Goal: Task Accomplishment & Management: Manage account settings

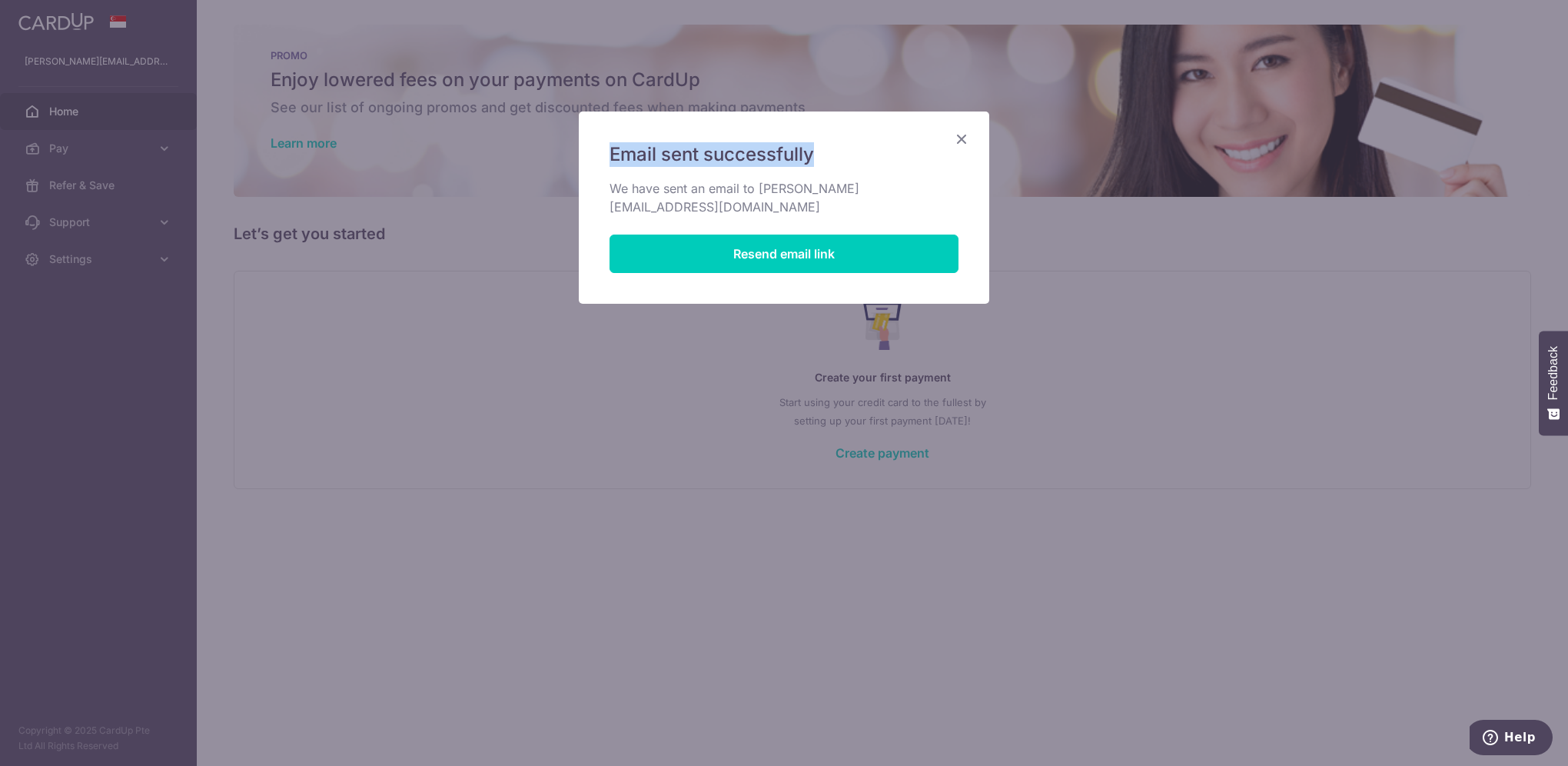
click at [965, 135] on div "Email sent successfully We have sent an email to jennifer_khow@hotmail.com Rese…" at bounding box center [783, 207] width 412 height 194
click at [965, 135] on icon "Close" at bounding box center [961, 138] width 18 height 19
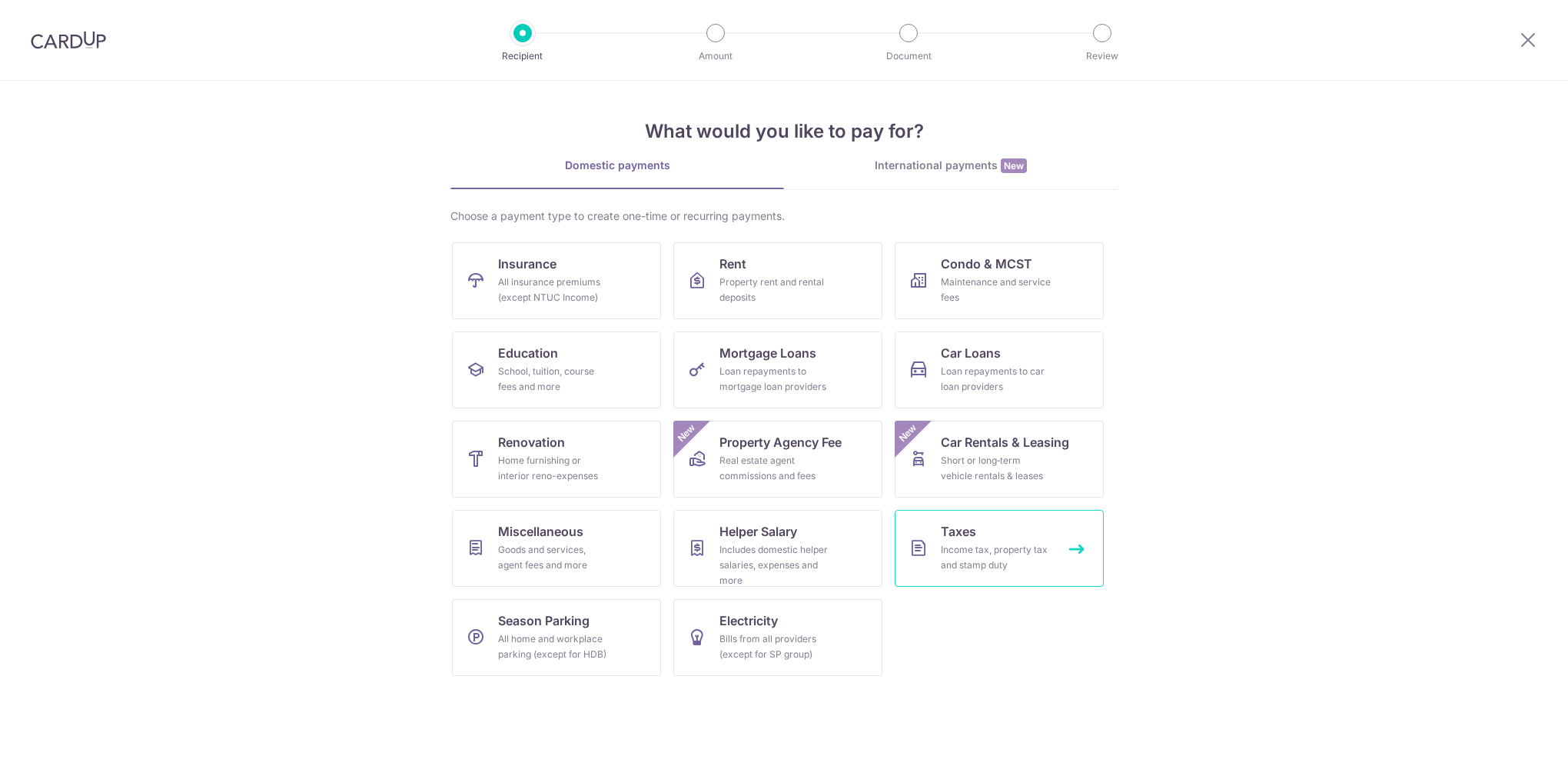
click at [988, 542] on div "Income tax, property tax and stamp duty" at bounding box center [995, 557] width 111 height 31
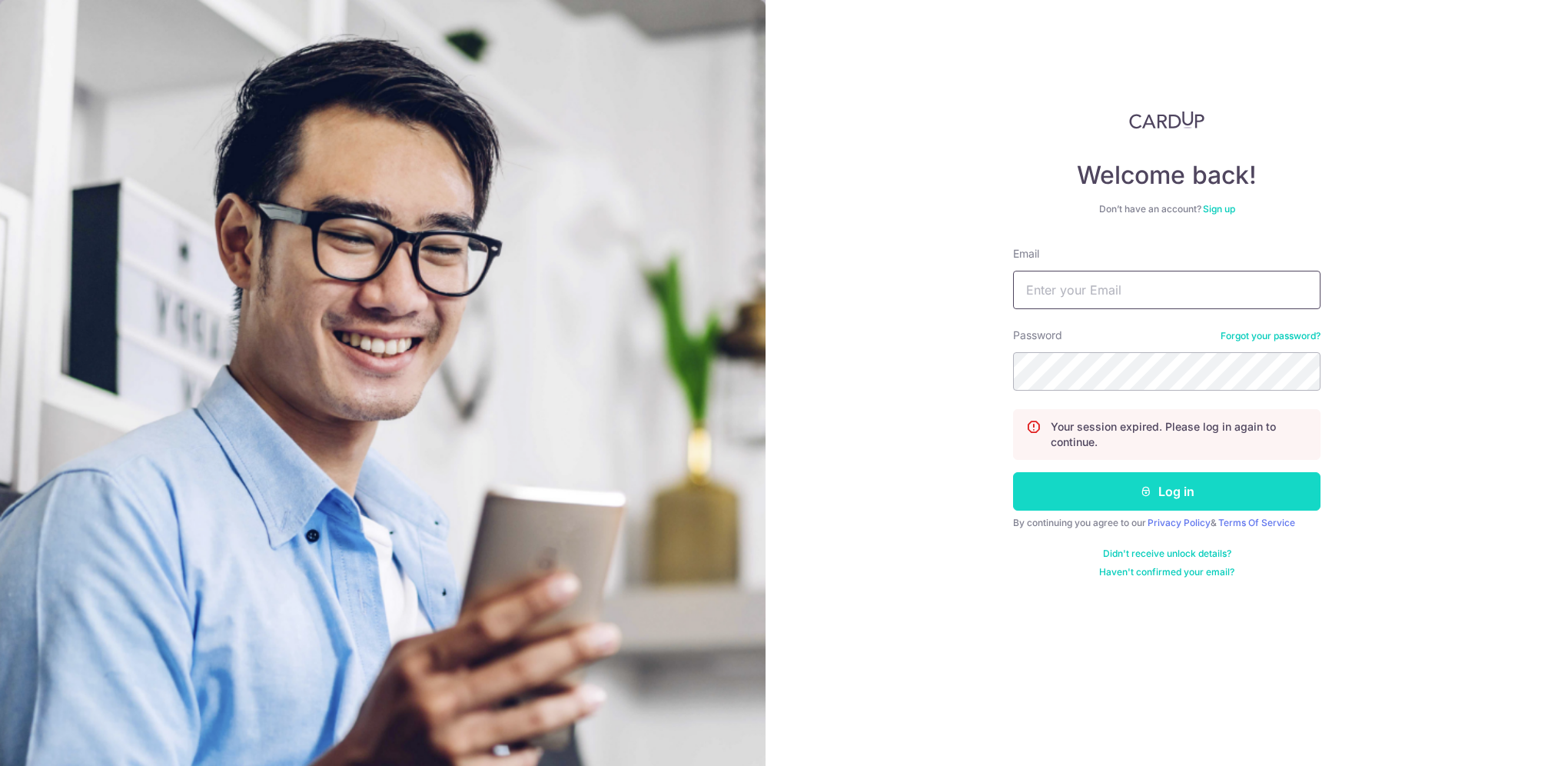
type input "jennifer_khow@hotmail.com"
click at [1099, 495] on button "Log in" at bounding box center [1166, 491] width 307 height 38
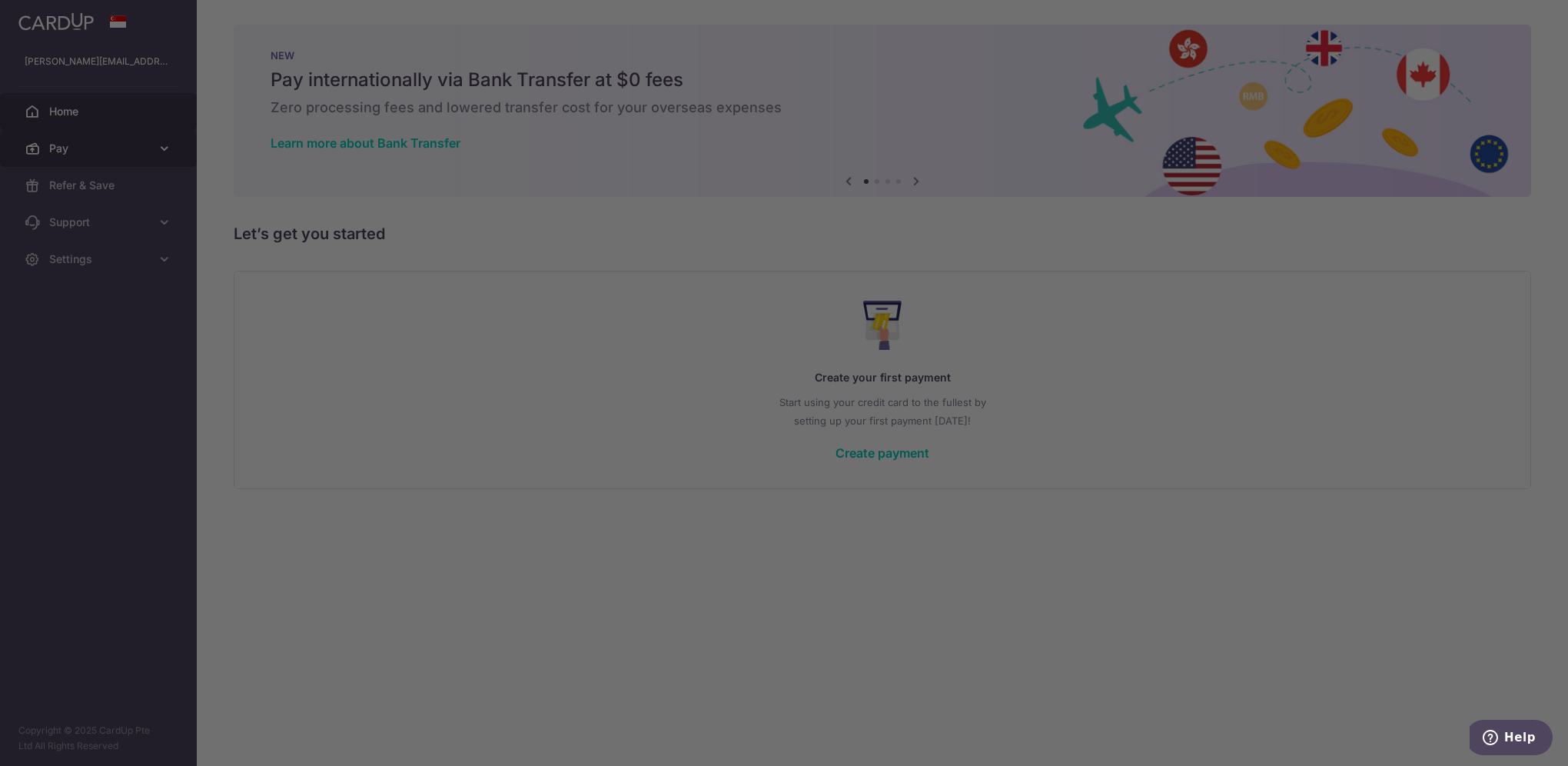
click at [163, 148] on div at bounding box center [791, 386] width 1583 height 773
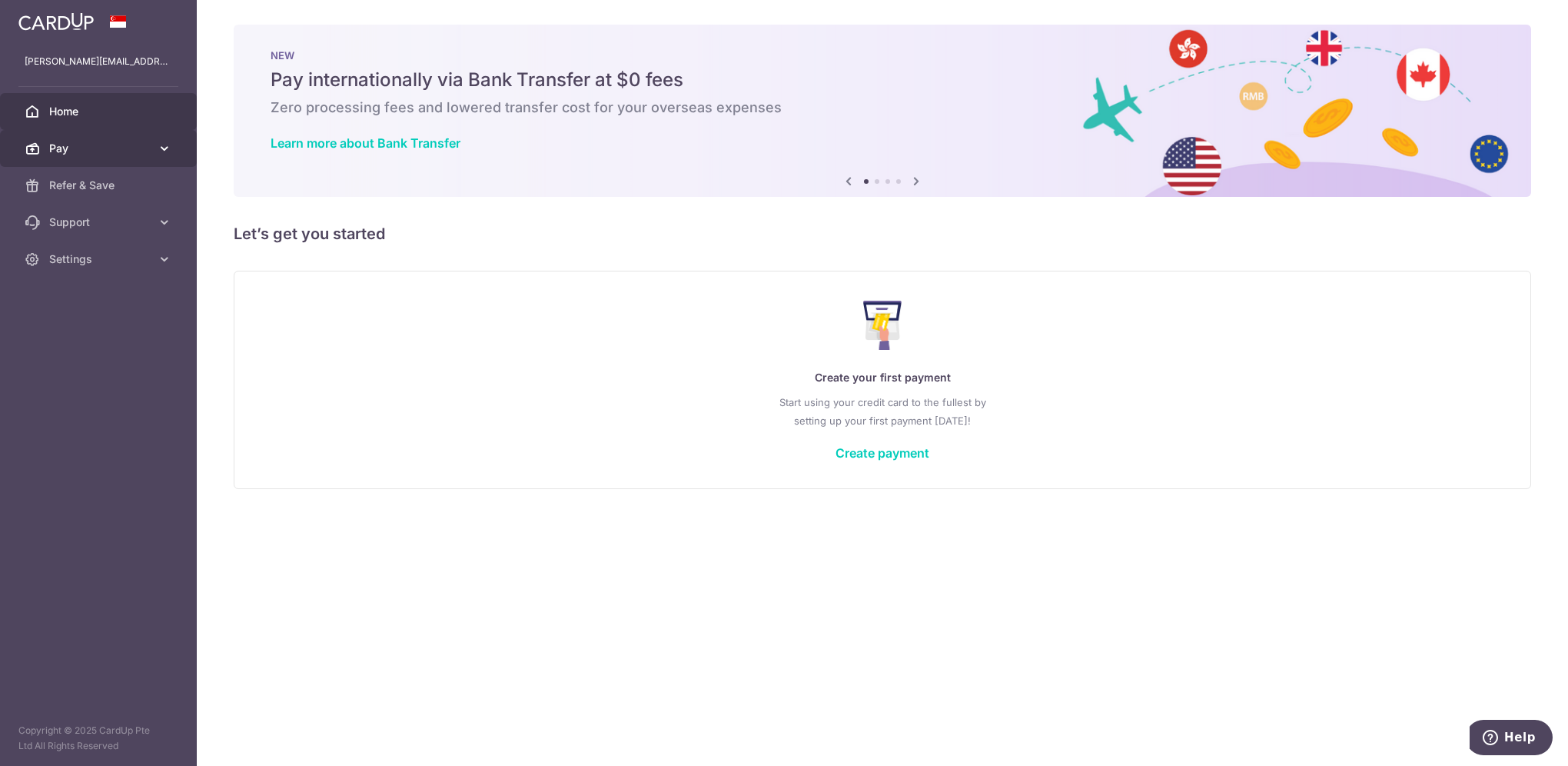
click at [161, 142] on icon at bounding box center [164, 148] width 15 height 15
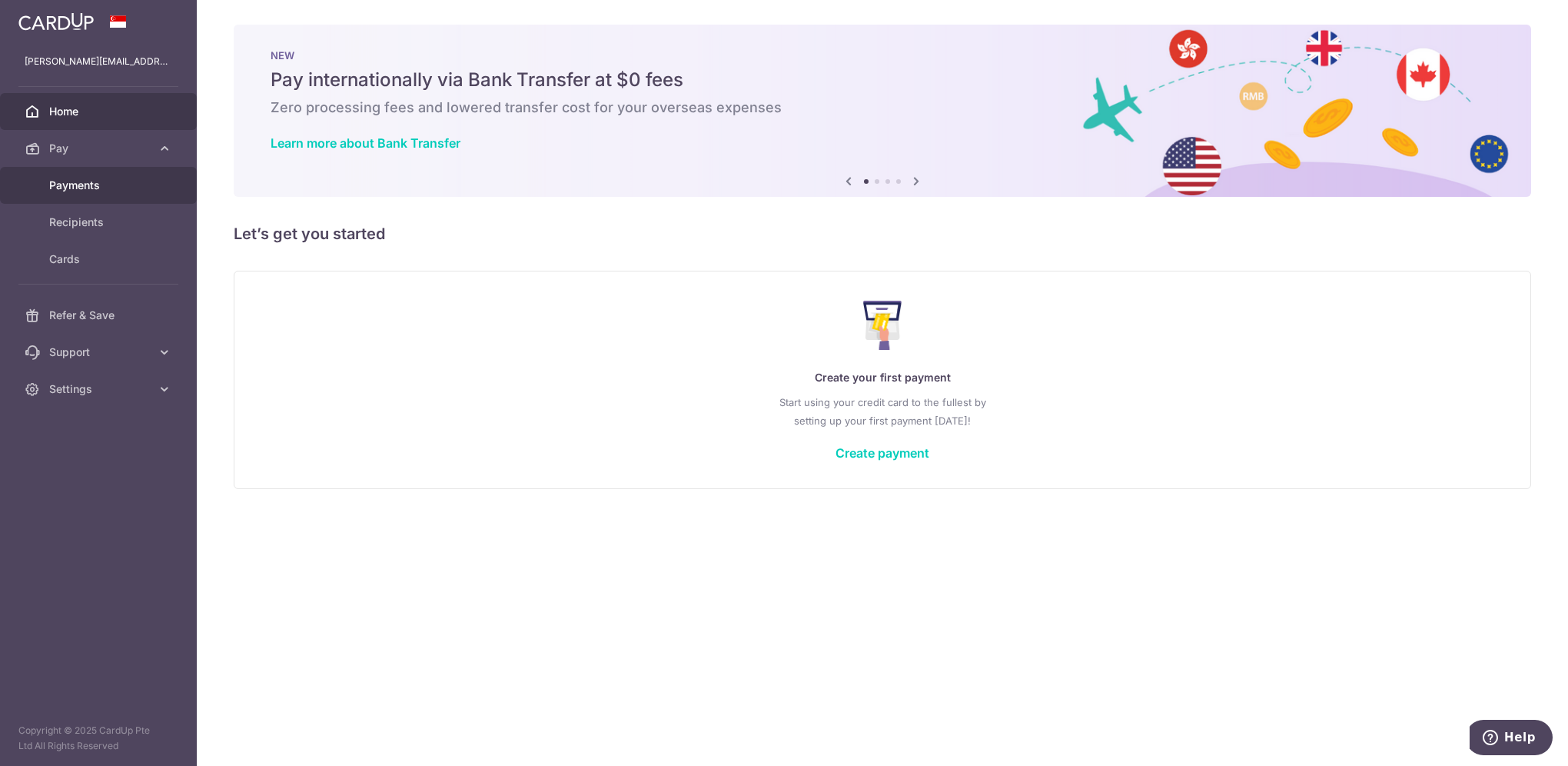
click at [113, 185] on span "Payments" at bounding box center [100, 185] width 102 height 15
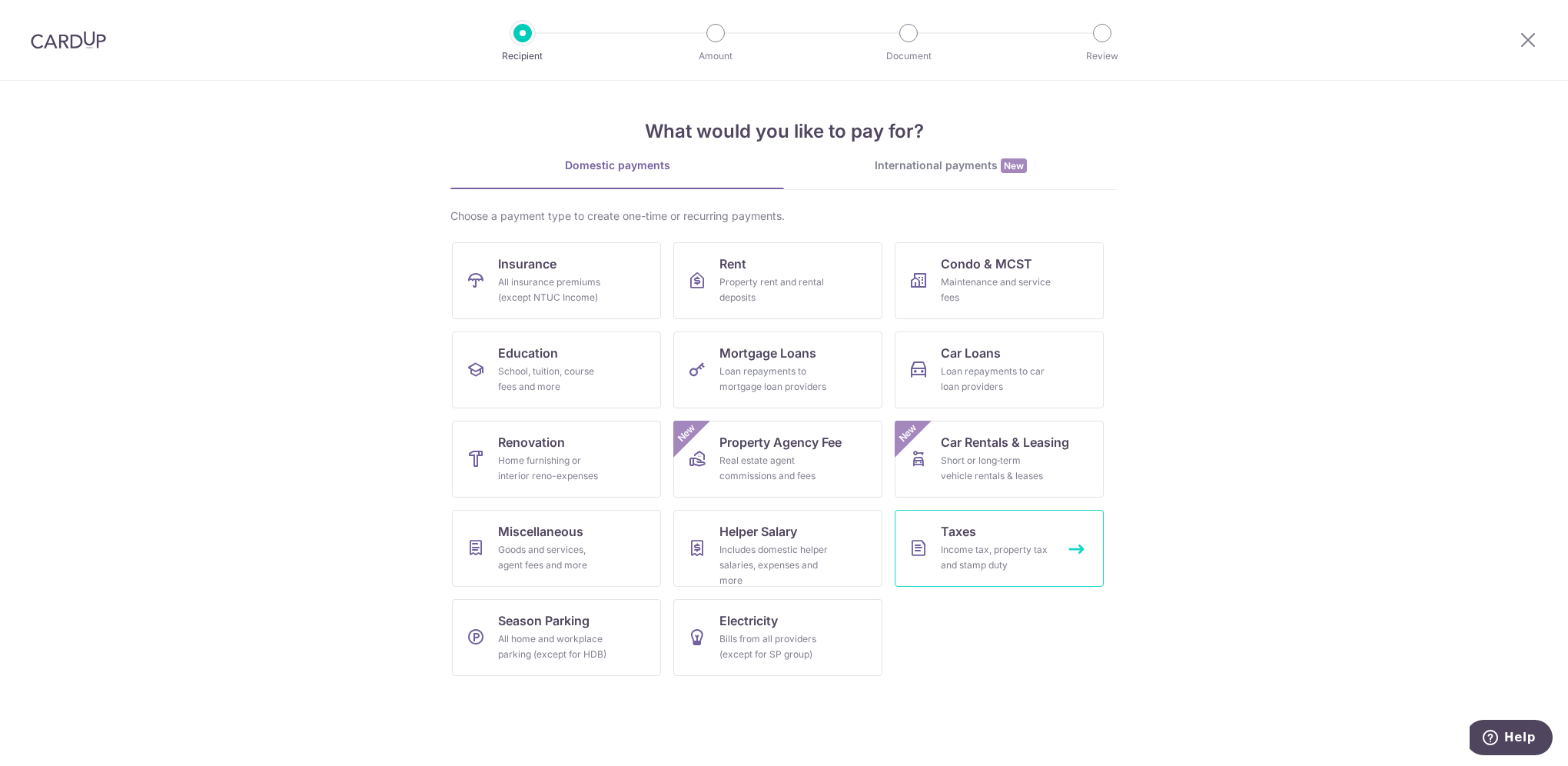
click at [967, 548] on div "Income tax, property tax and stamp duty" at bounding box center [995, 557] width 111 height 31
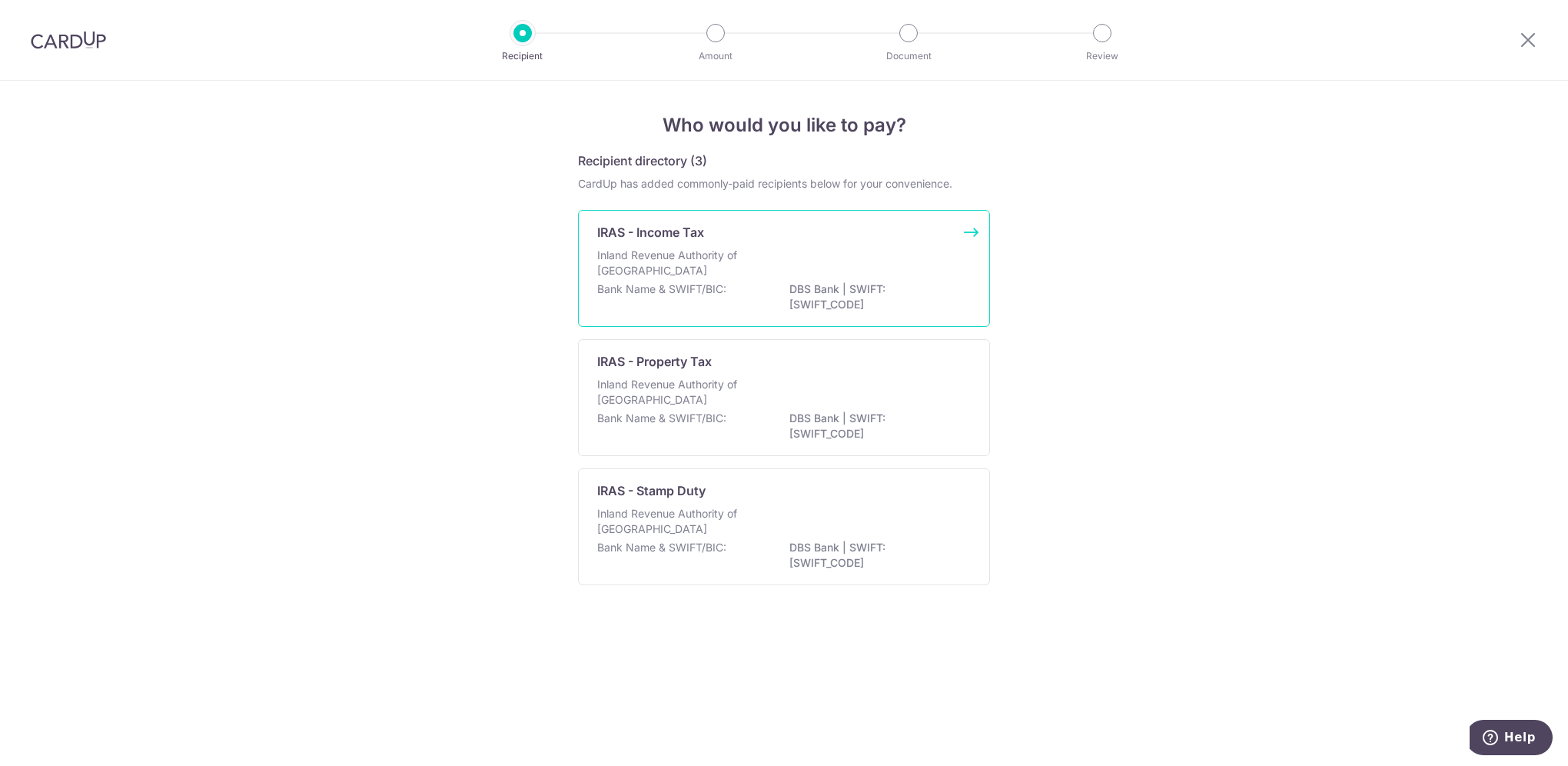
click at [748, 261] on p "Inland Revenue Authority of [GEOGRAPHIC_DATA]" at bounding box center [678, 262] width 163 height 31
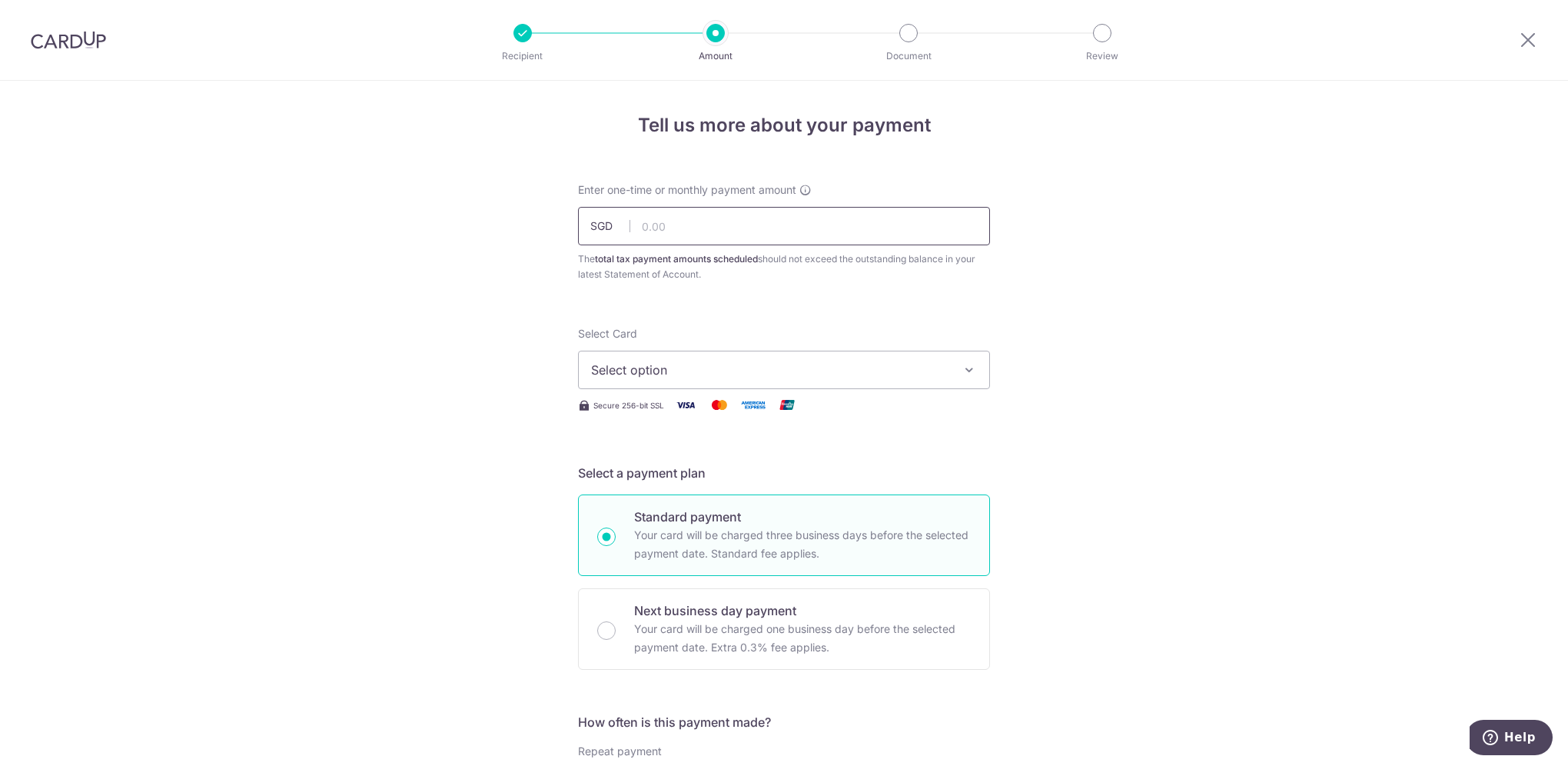
click at [747, 218] on input "text" at bounding box center [783, 226] width 412 height 38
click at [673, 223] on input "text" at bounding box center [783, 226] width 412 height 38
type input "2,873.88"
click at [673, 372] on span "Select option" at bounding box center [770, 370] width 358 height 18
click at [677, 486] on span "**** 1074" at bounding box center [655, 480] width 55 height 18
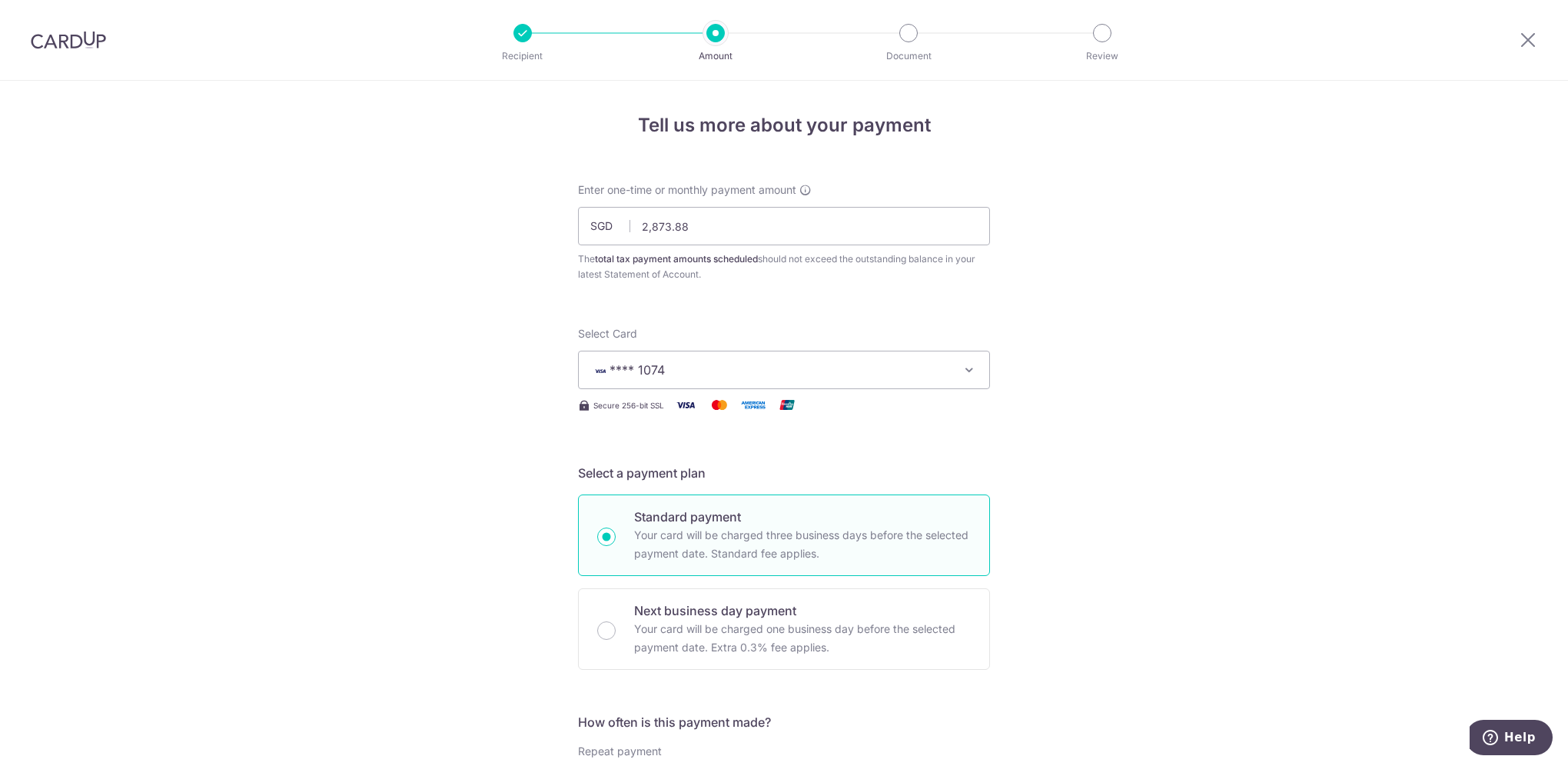
click at [702, 376] on span "**** 1074" at bounding box center [770, 370] width 358 height 18
click at [712, 495] on link "**** 1074" at bounding box center [783, 480] width 410 height 37
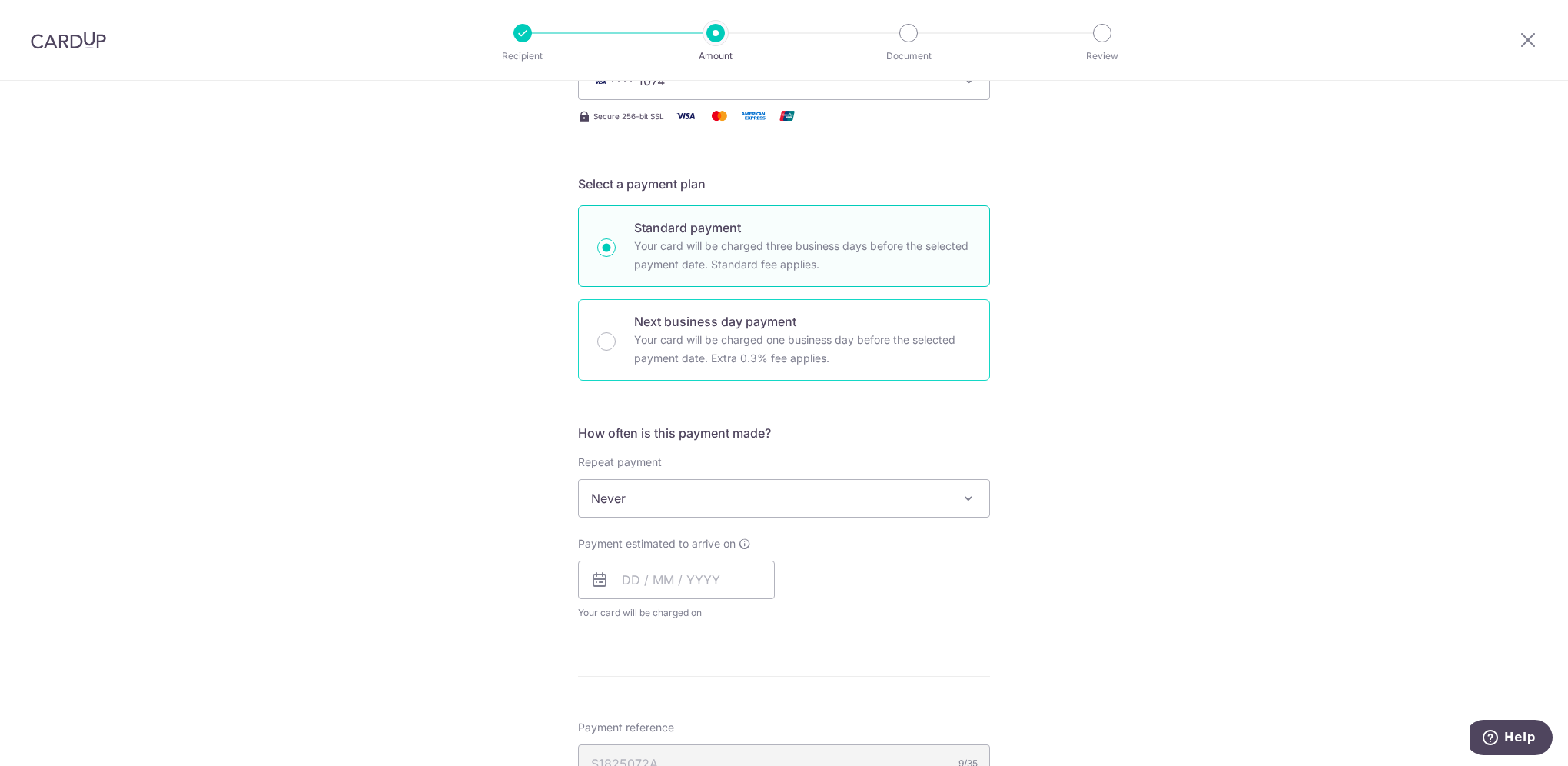
scroll to position [307, 0]
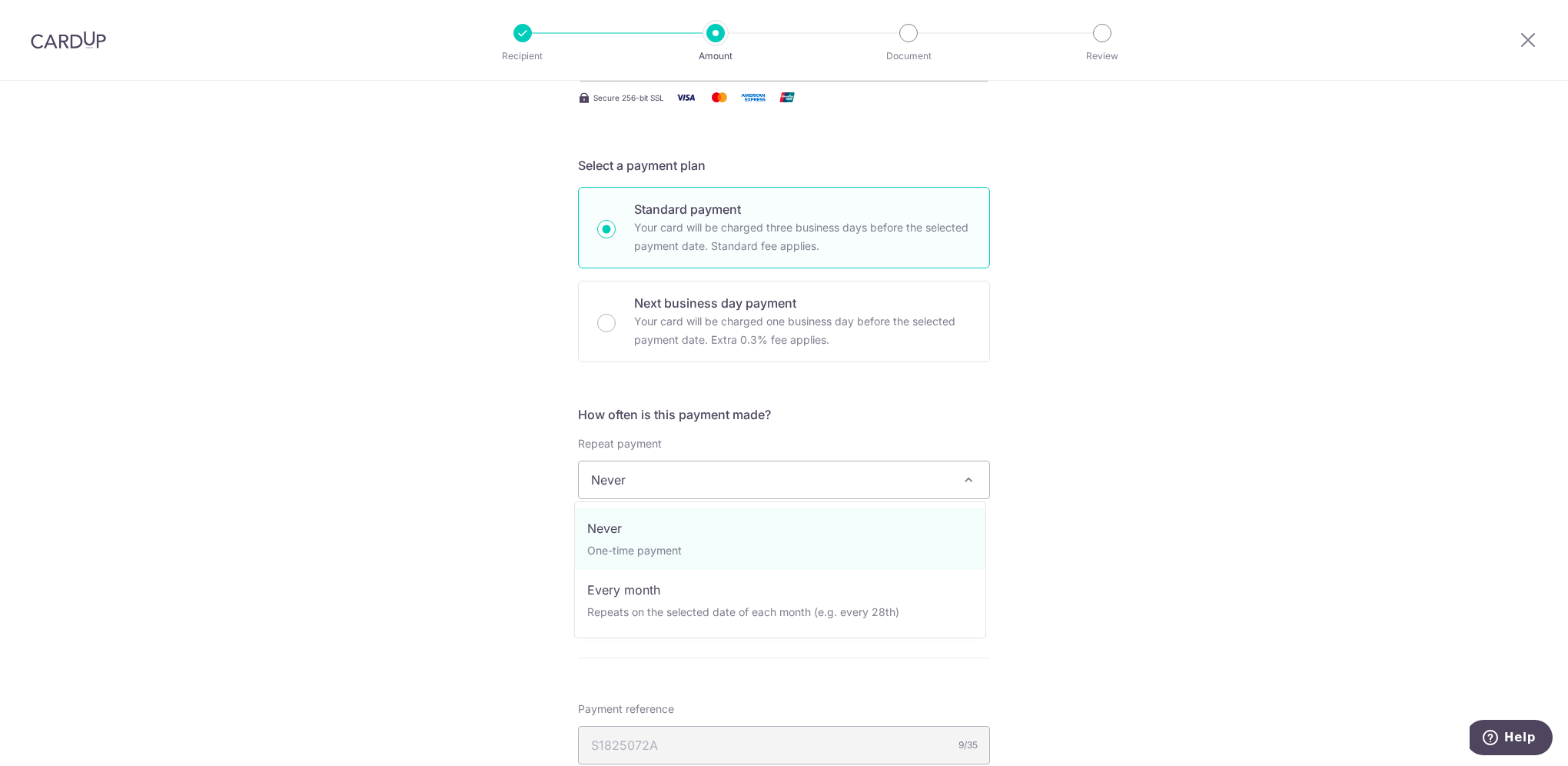
click at [790, 489] on span "Never" at bounding box center [783, 480] width 410 height 37
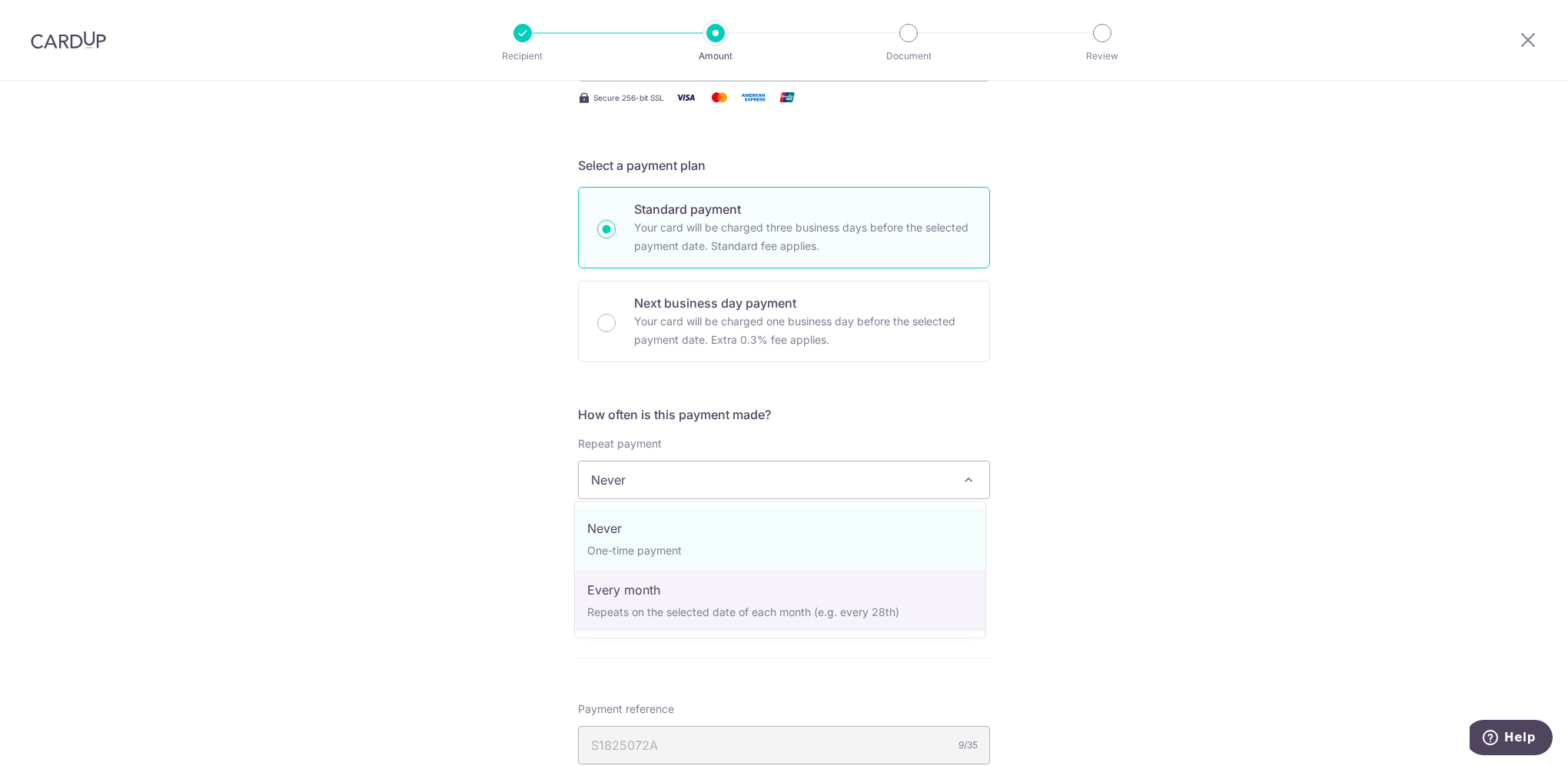
select select "3"
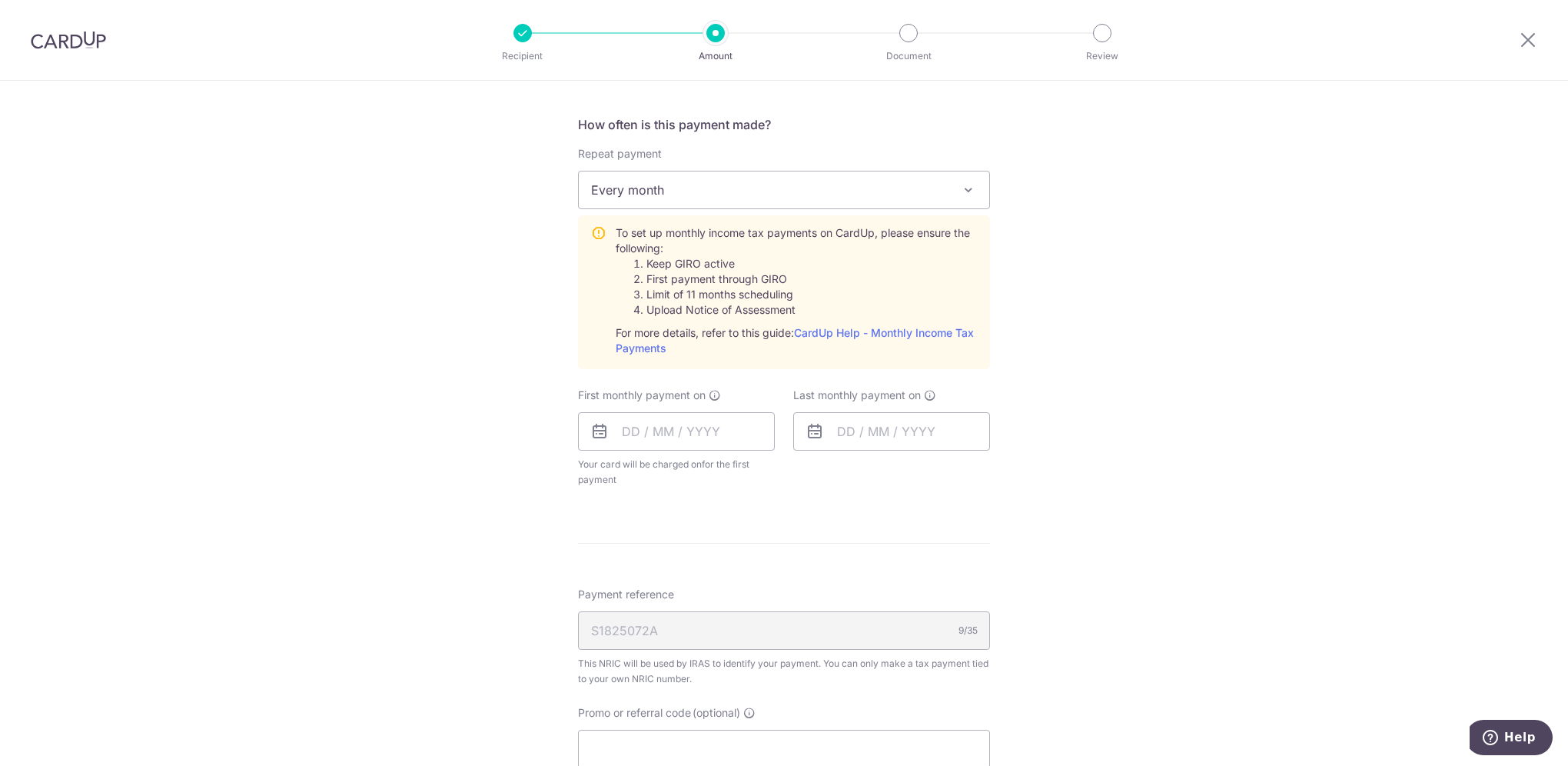
scroll to position [615, 0]
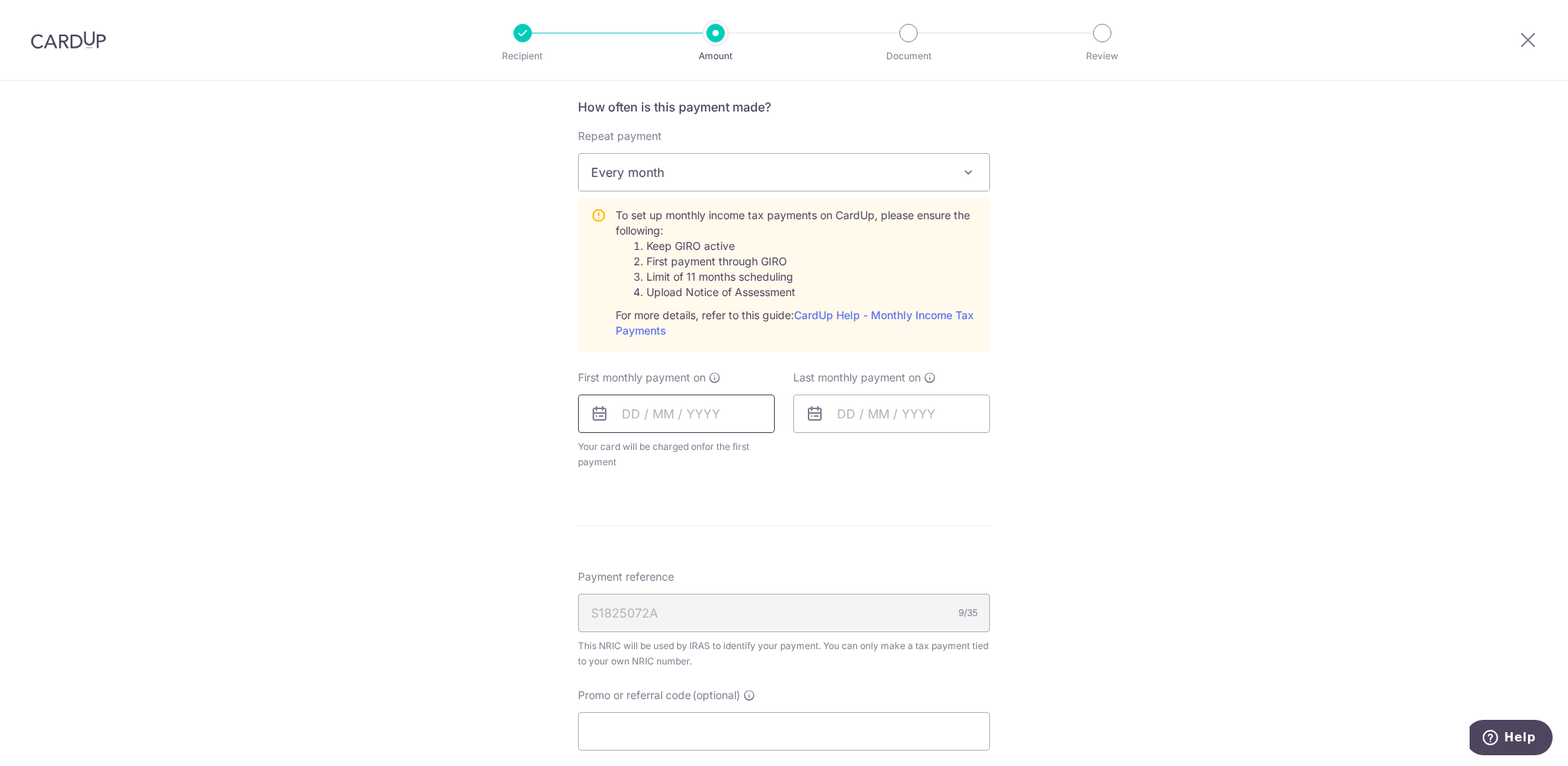
click at [677, 423] on input "text" at bounding box center [676, 414] width 196 height 38
click at [693, 606] on link "24" at bounding box center [702, 615] width 25 height 25
type input "24/09/2025"
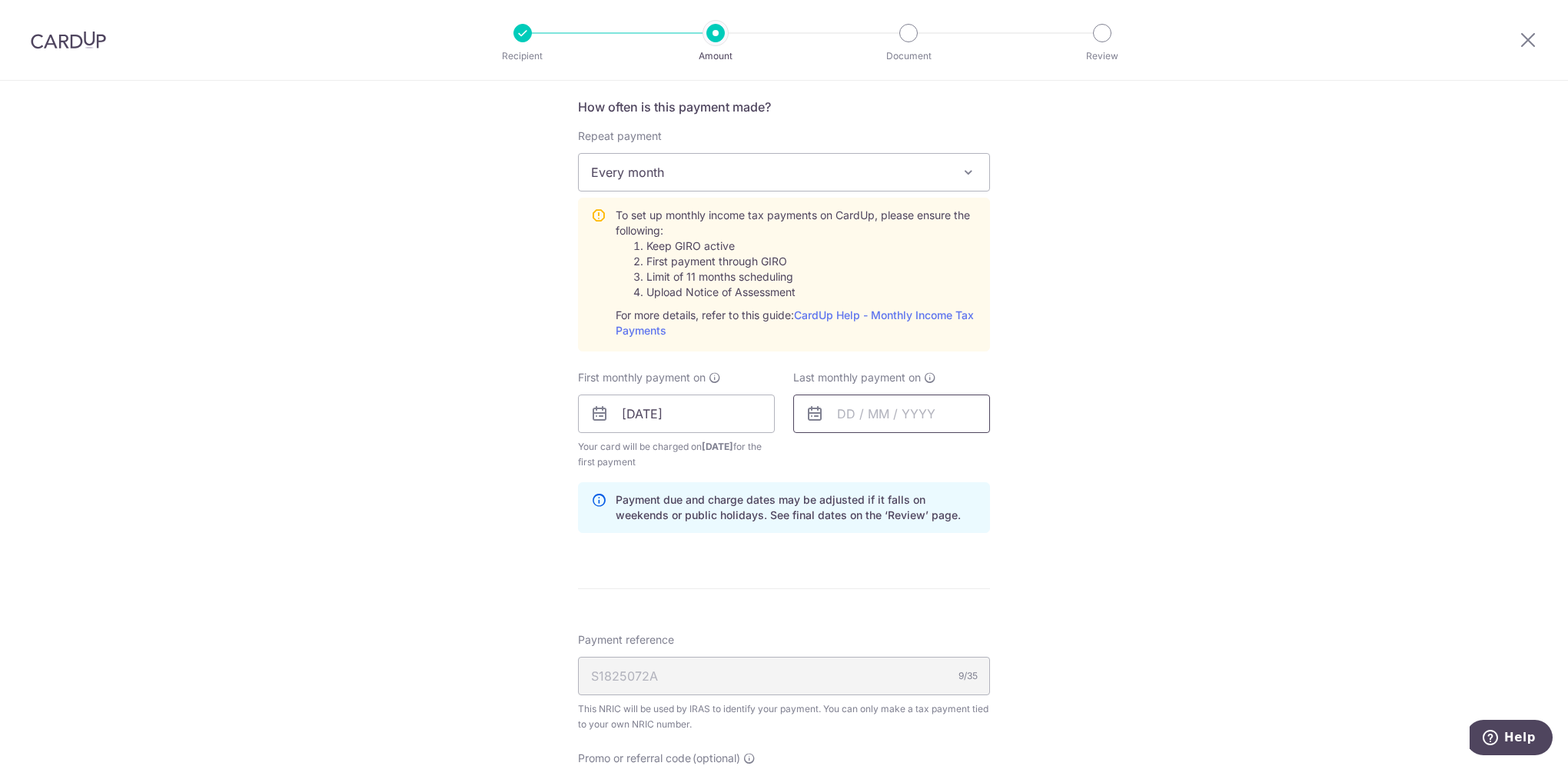
click at [876, 421] on input "text" at bounding box center [891, 414] width 196 height 38
click at [886, 454] on select "Sep Oct Nov Dec" at bounding box center [880, 455] width 41 height 12
click at [949, 451] on select "2025 2026" at bounding box center [951, 455] width 41 height 12
click at [882, 449] on select "Jan Feb Mar Apr May Jun Jul Aug Sep Oct" at bounding box center [880, 455] width 41 height 12
click at [915, 613] on link "25" at bounding box center [917, 615] width 25 height 25
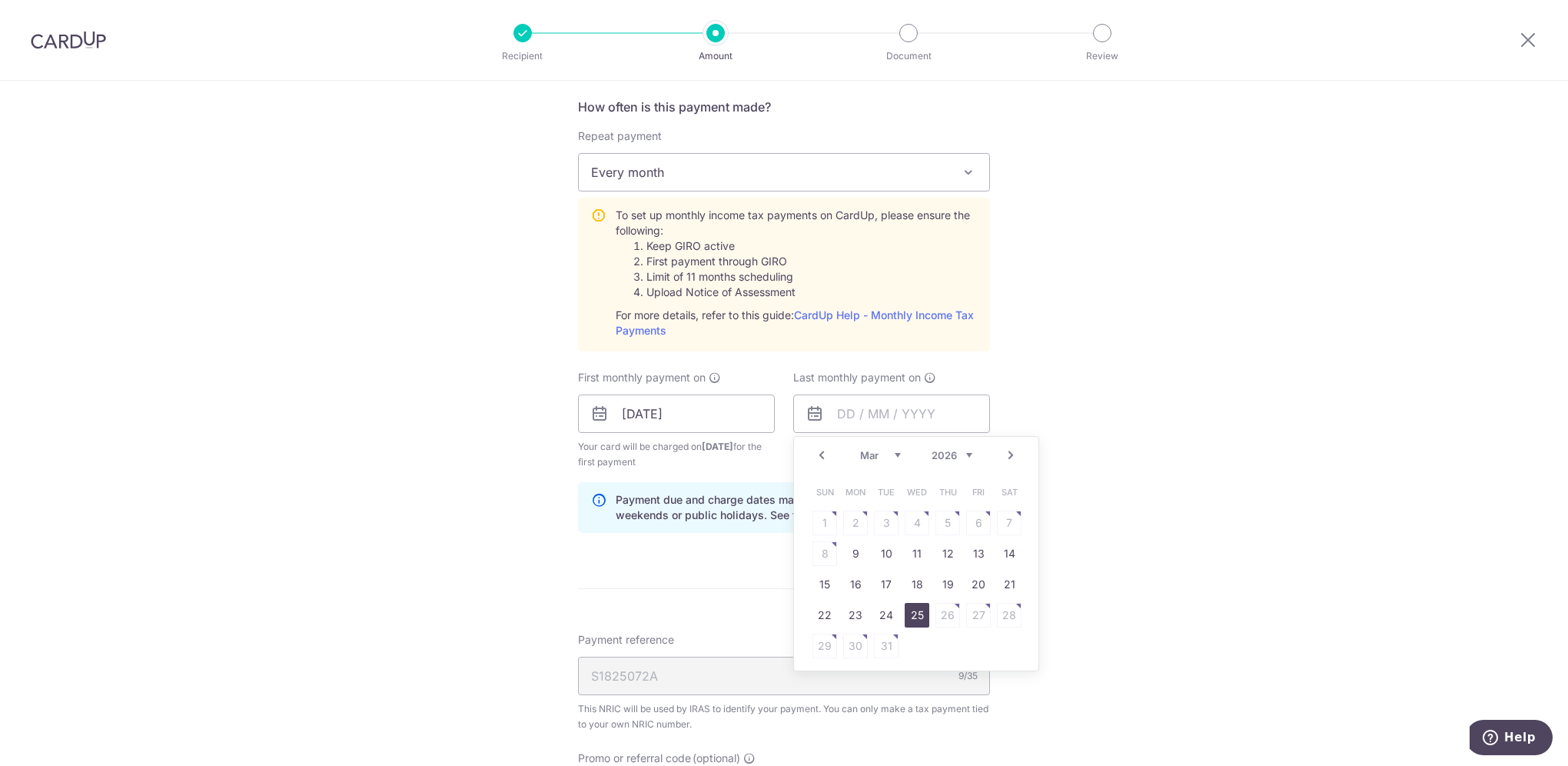
type input "25/03/2026"
click at [1162, 550] on div "Tell us more about your payment Enter one-time or monthly payment amount SGD 2,…" at bounding box center [784, 298] width 1568 height 1666
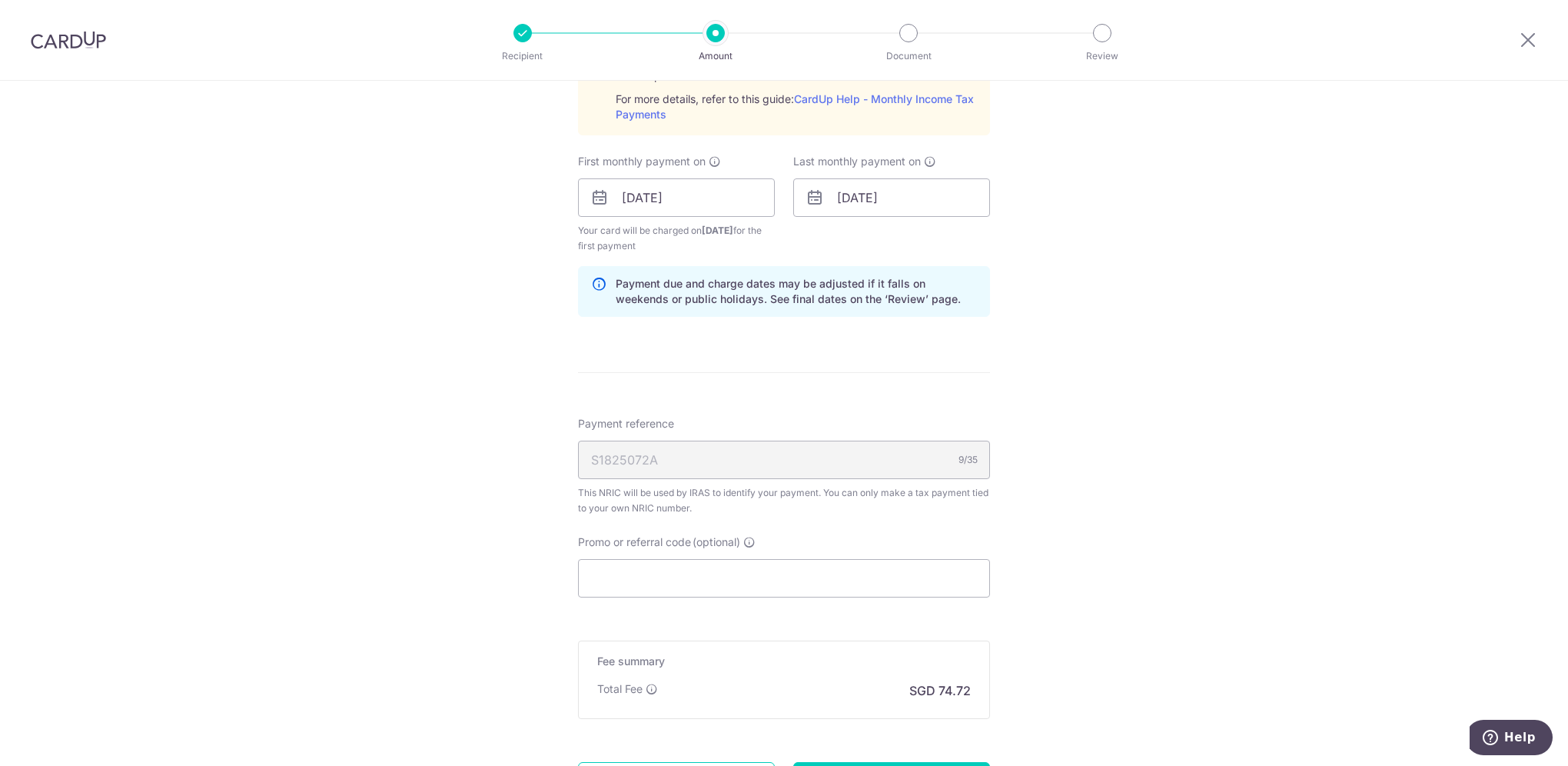
scroll to position [923, 0]
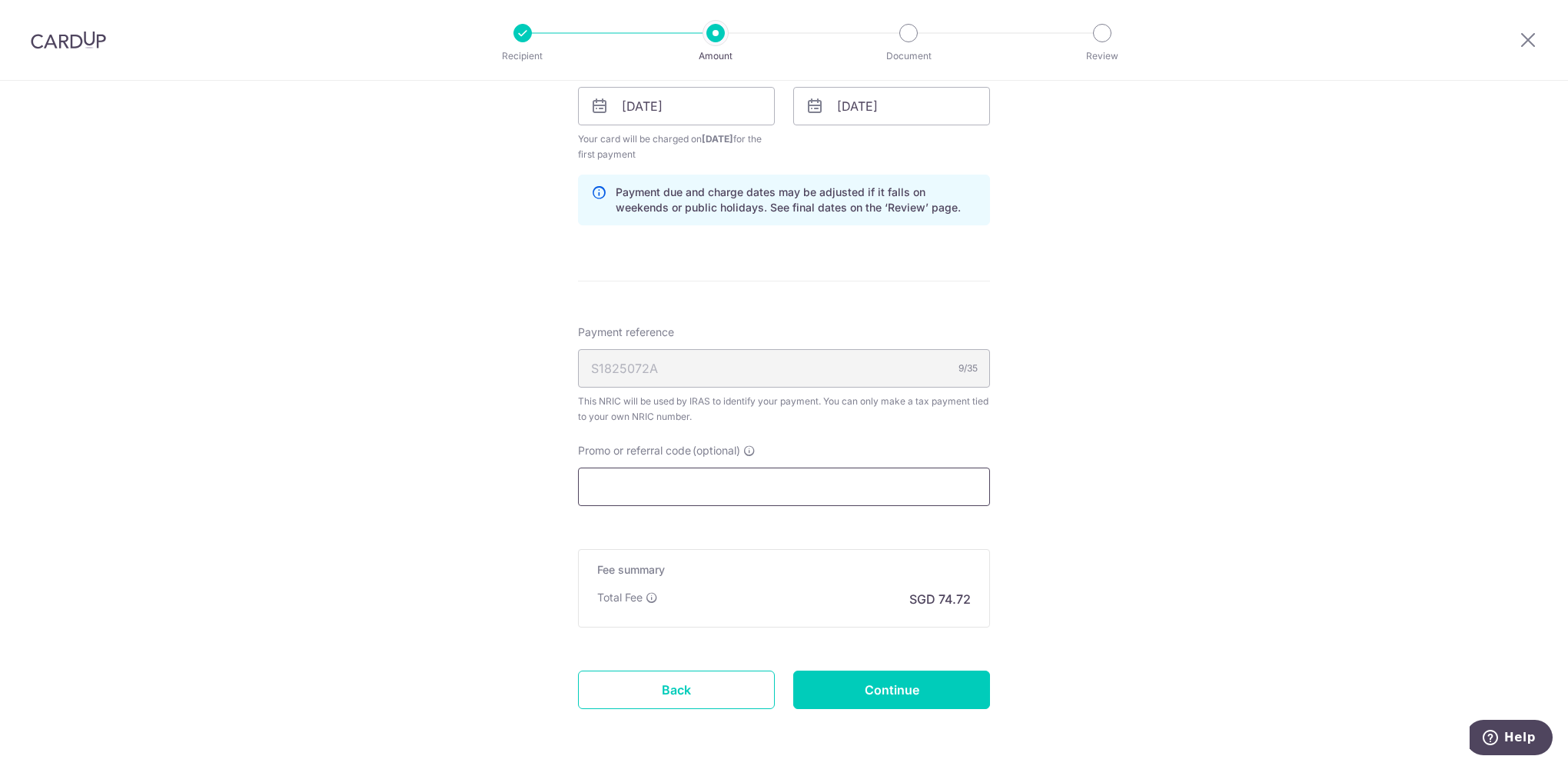
click at [911, 474] on input "Promo or referral code (optional)" at bounding box center [783, 486] width 412 height 38
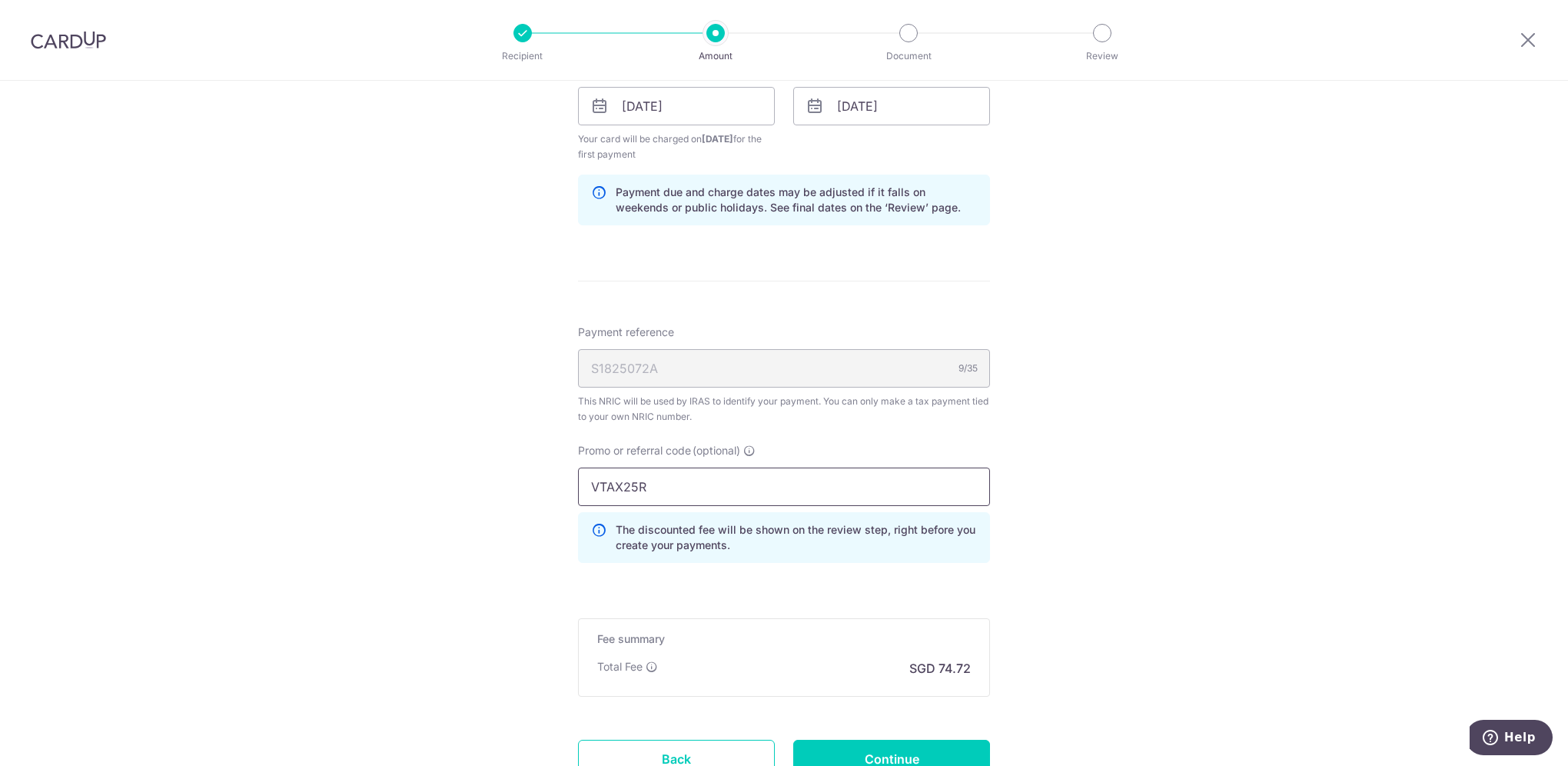
type input "VTAX25R"
click at [1069, 649] on div "Tell us more about your payment Enter one-time or monthly payment amount SGD 2,…" at bounding box center [784, 26] width 1568 height 1735
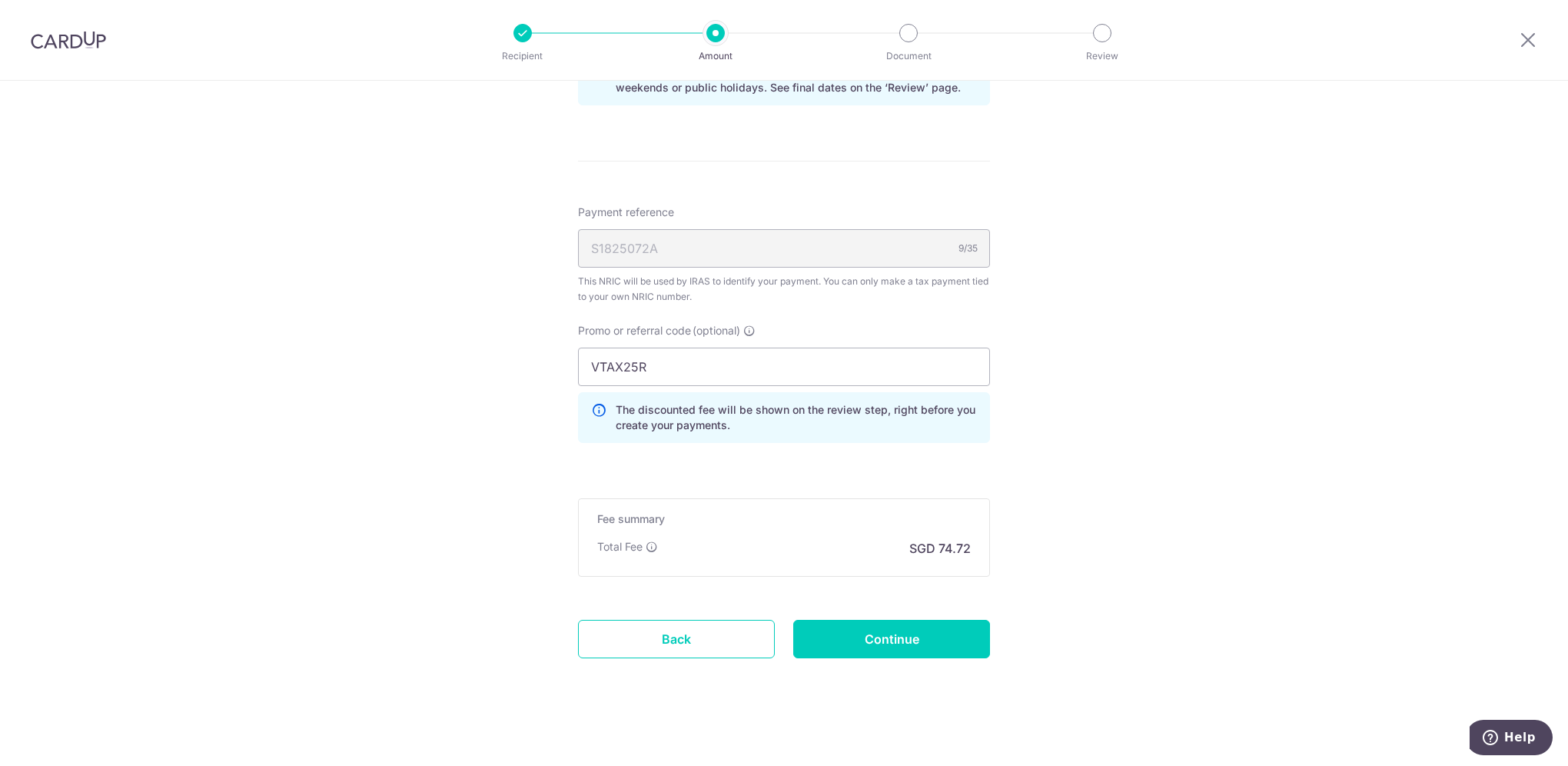
scroll to position [1047, 0]
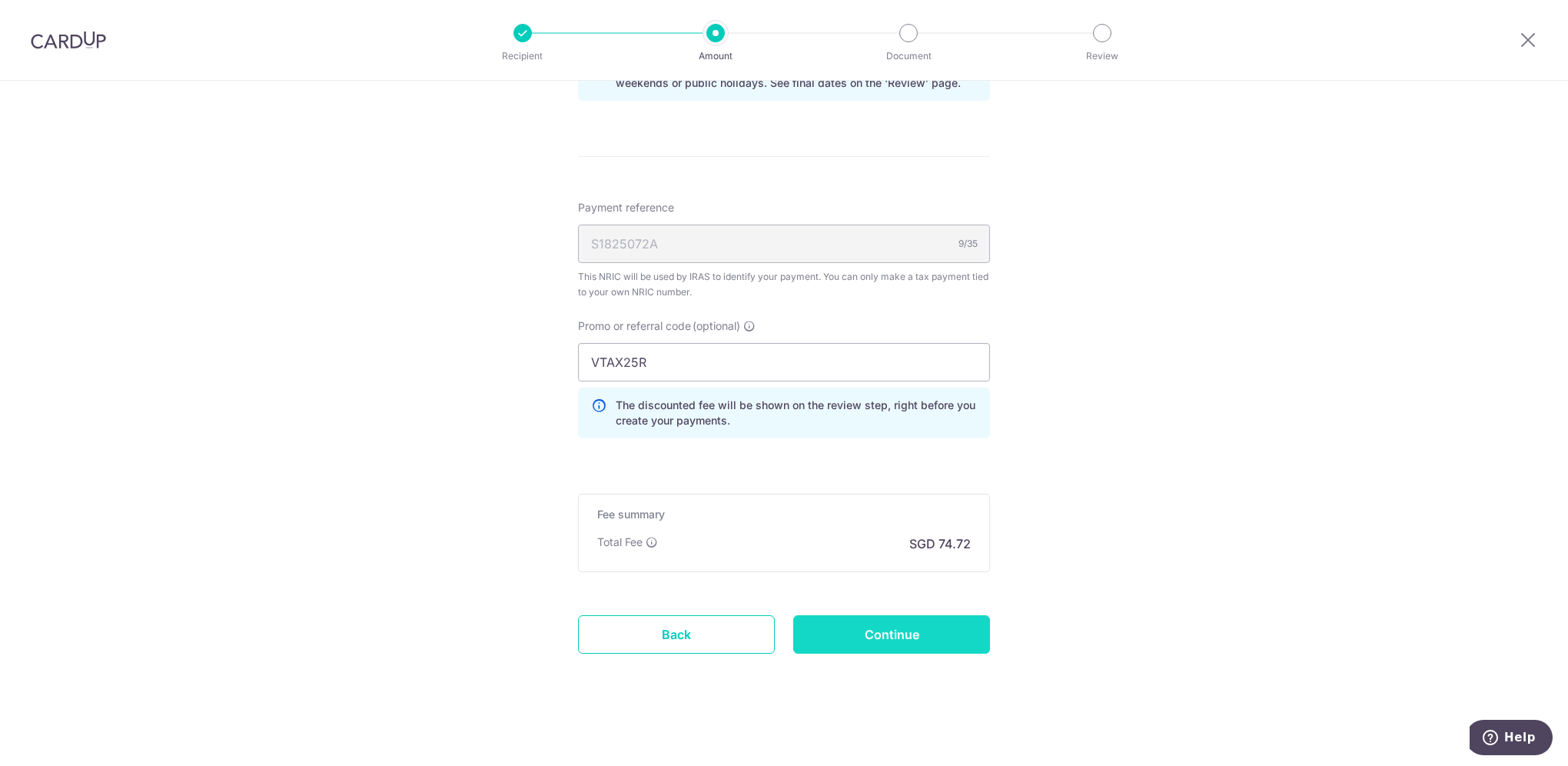
click at [886, 639] on input "Continue" at bounding box center [891, 634] width 196 height 38
type input "Create Schedule"
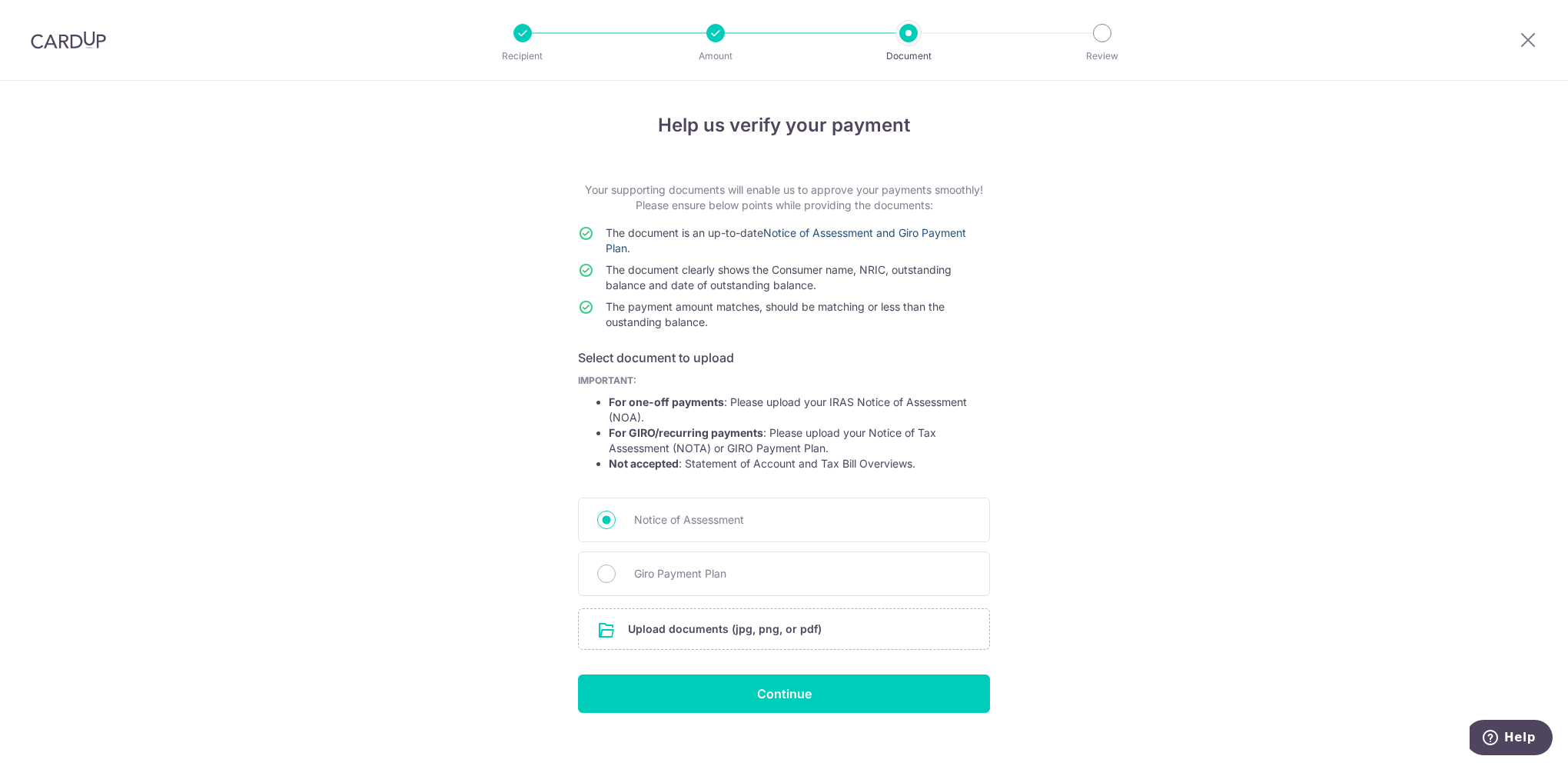
click at [809, 235] on link "Notice of Assessment and Giro Payment Plan" at bounding box center [786, 240] width 360 height 28
click at [634, 574] on span "Giro Payment Plan" at bounding box center [802, 574] width 336 height 18
click at [616, 574] on input "Giro Payment Plan" at bounding box center [606, 574] width 18 height 18
radio input "true"
click at [767, 630] on input "file" at bounding box center [783, 629] width 410 height 40
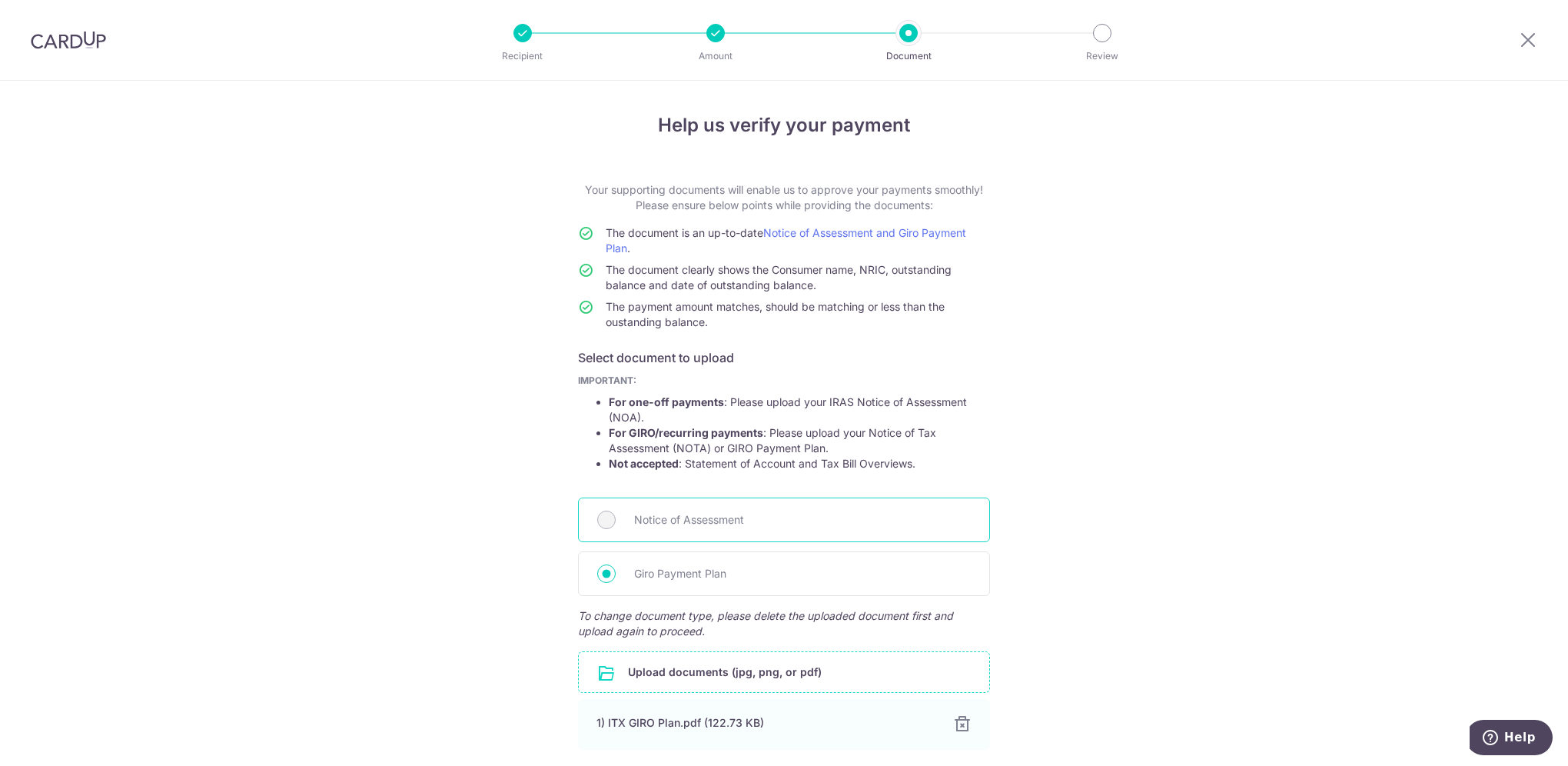
scroll to position [124, 0]
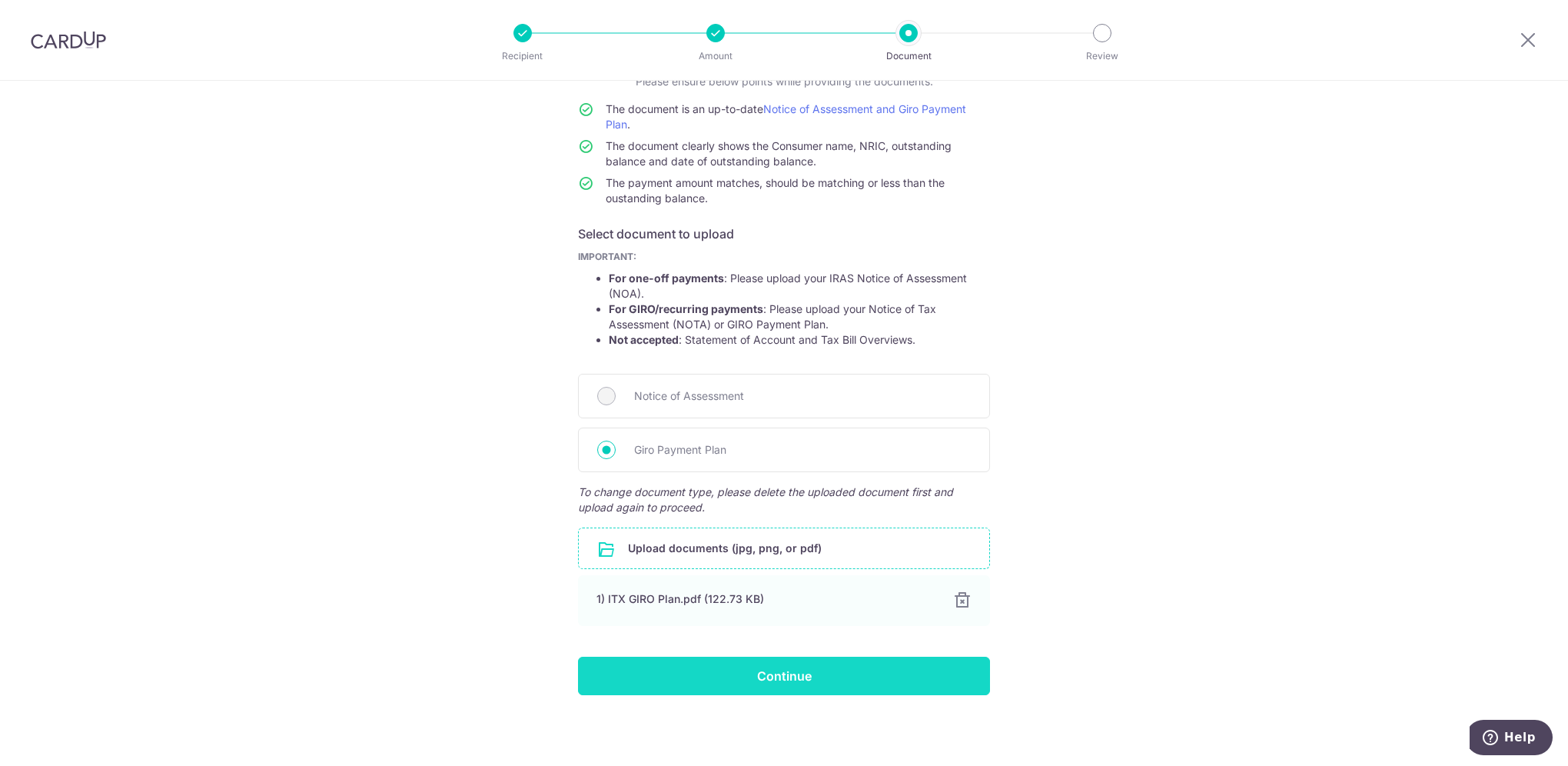
click at [824, 669] on input "Continue" at bounding box center [783, 676] width 412 height 38
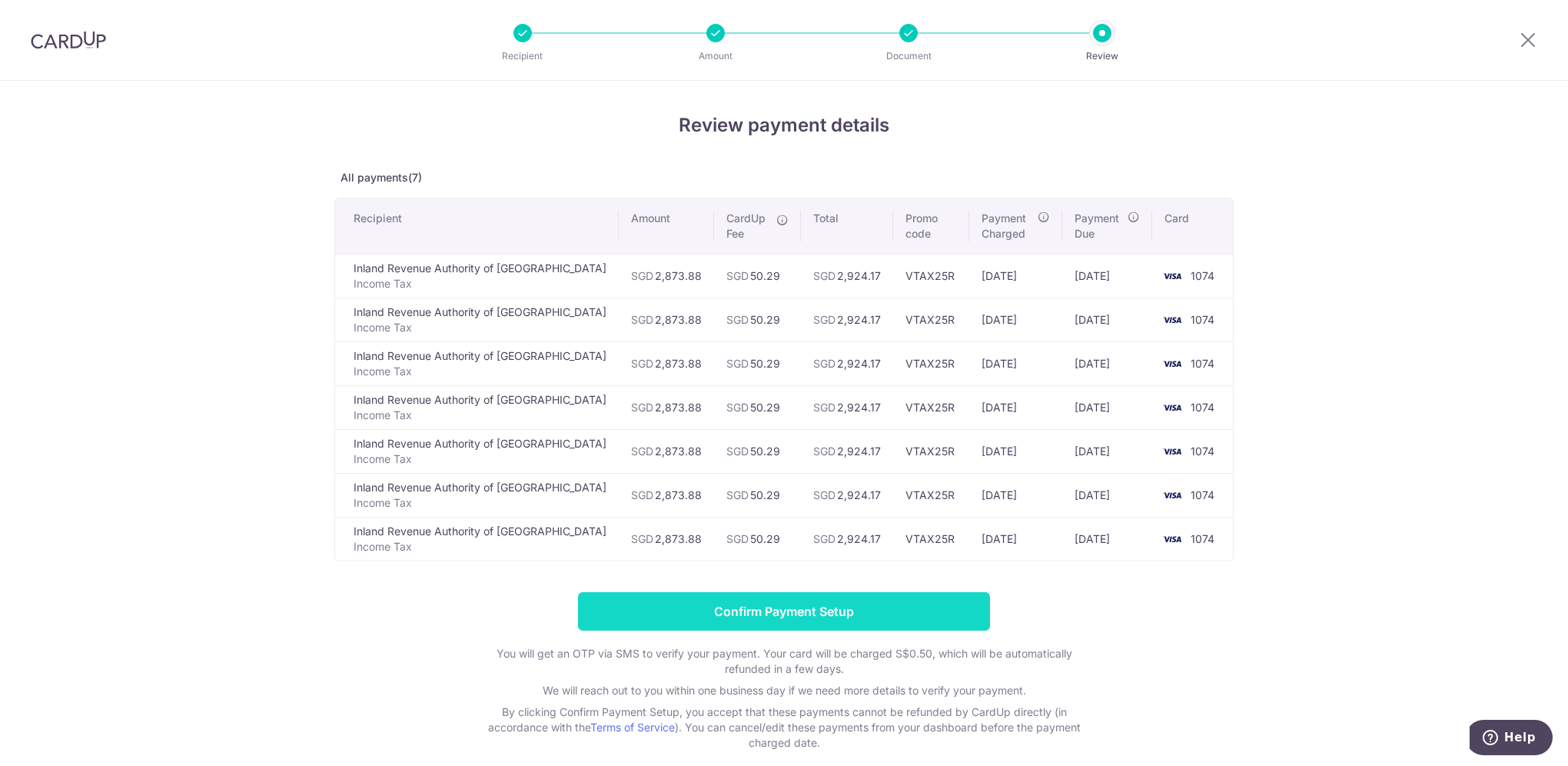
click at [766, 608] on input "Confirm Payment Setup" at bounding box center [783, 611] width 412 height 38
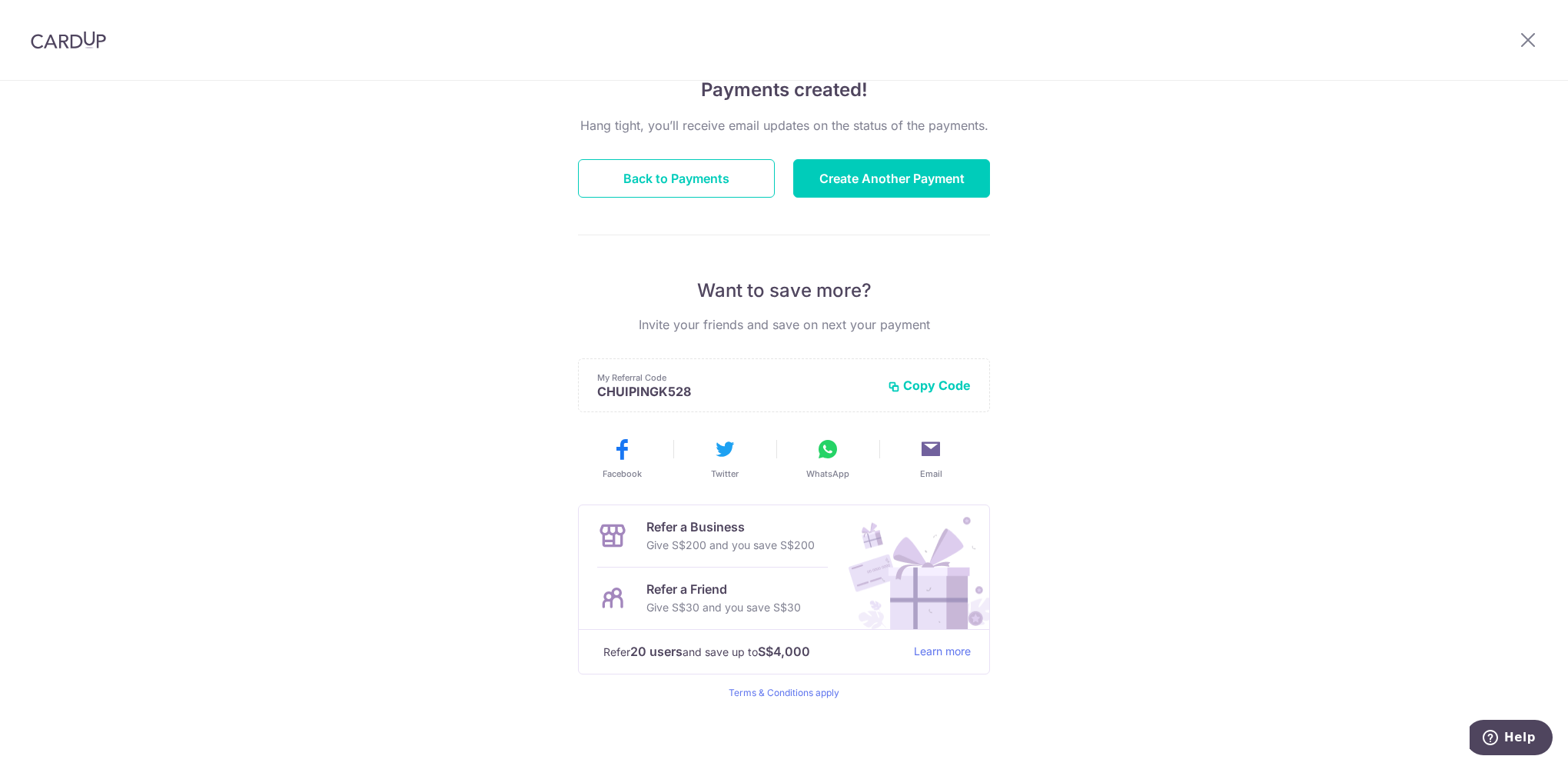
scroll to position [135, 0]
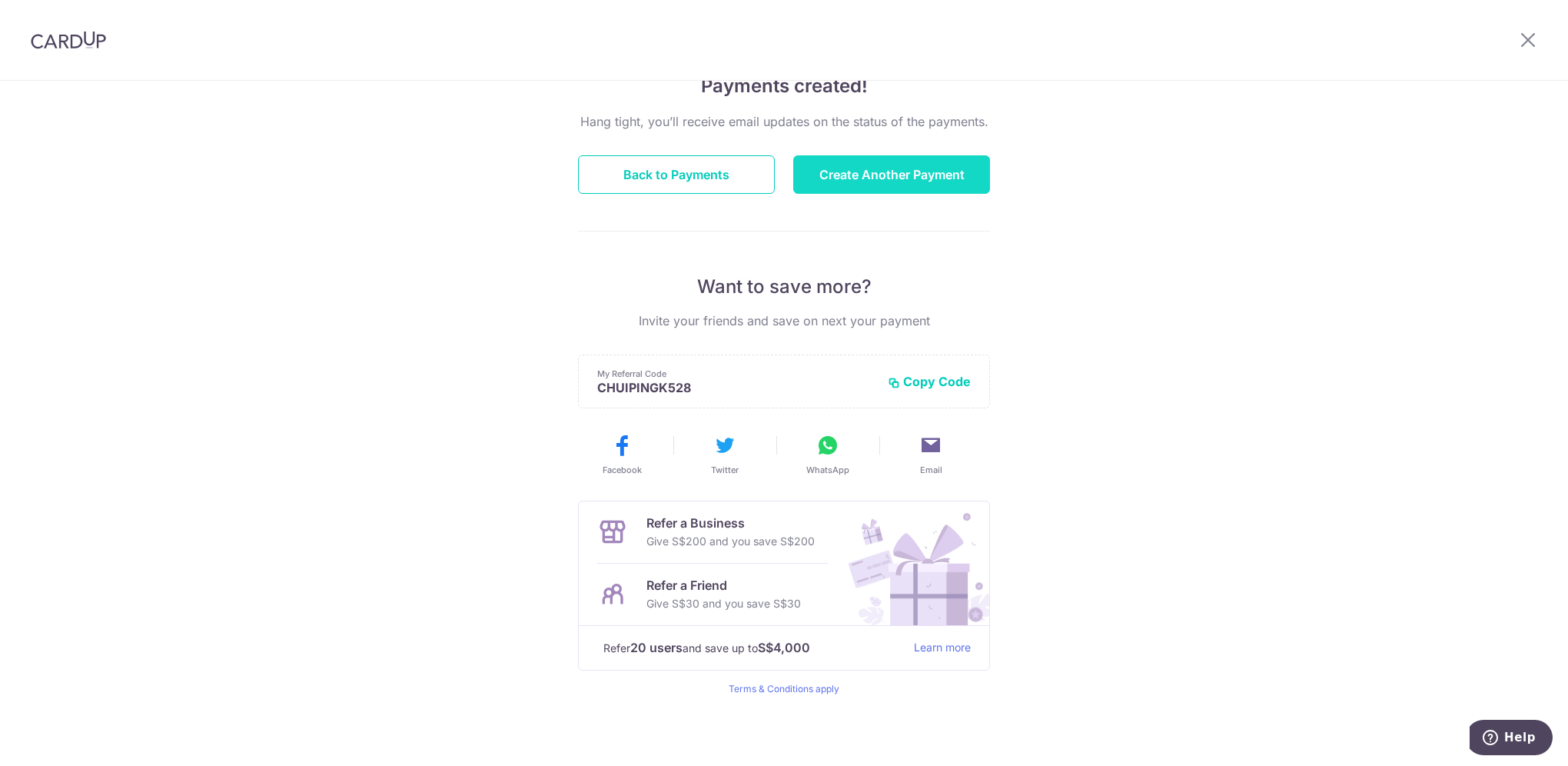
click at [880, 167] on button "Create Another Payment" at bounding box center [891, 175] width 196 height 38
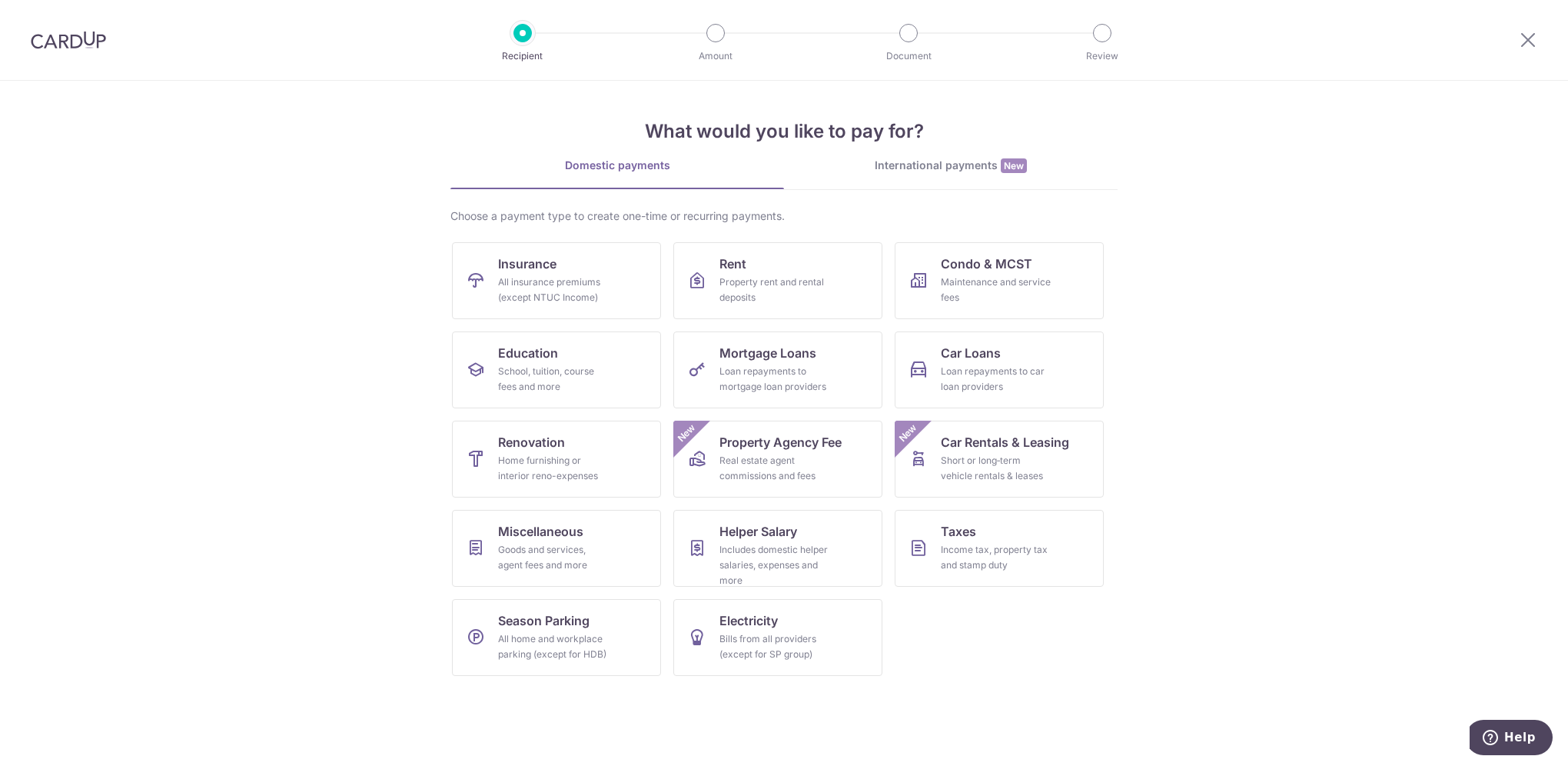
click at [1325, 455] on section "What would you like to pay for? Domestic payments International payments New Ch…" at bounding box center [784, 423] width 1568 height 685
click at [543, 286] on div "All insurance premiums (except NTUC Income)" at bounding box center [553, 290] width 111 height 31
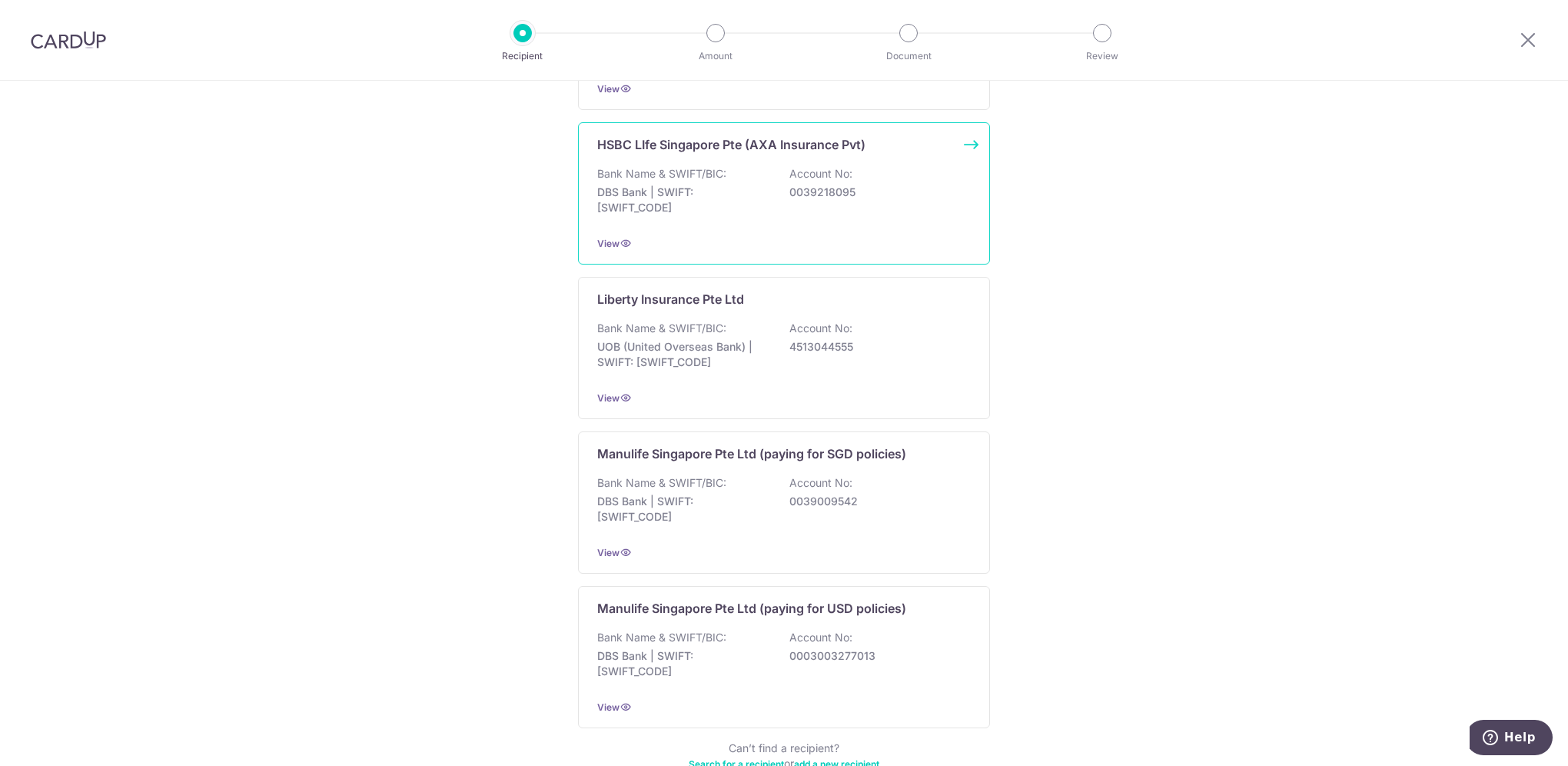
scroll to position [1329, 0]
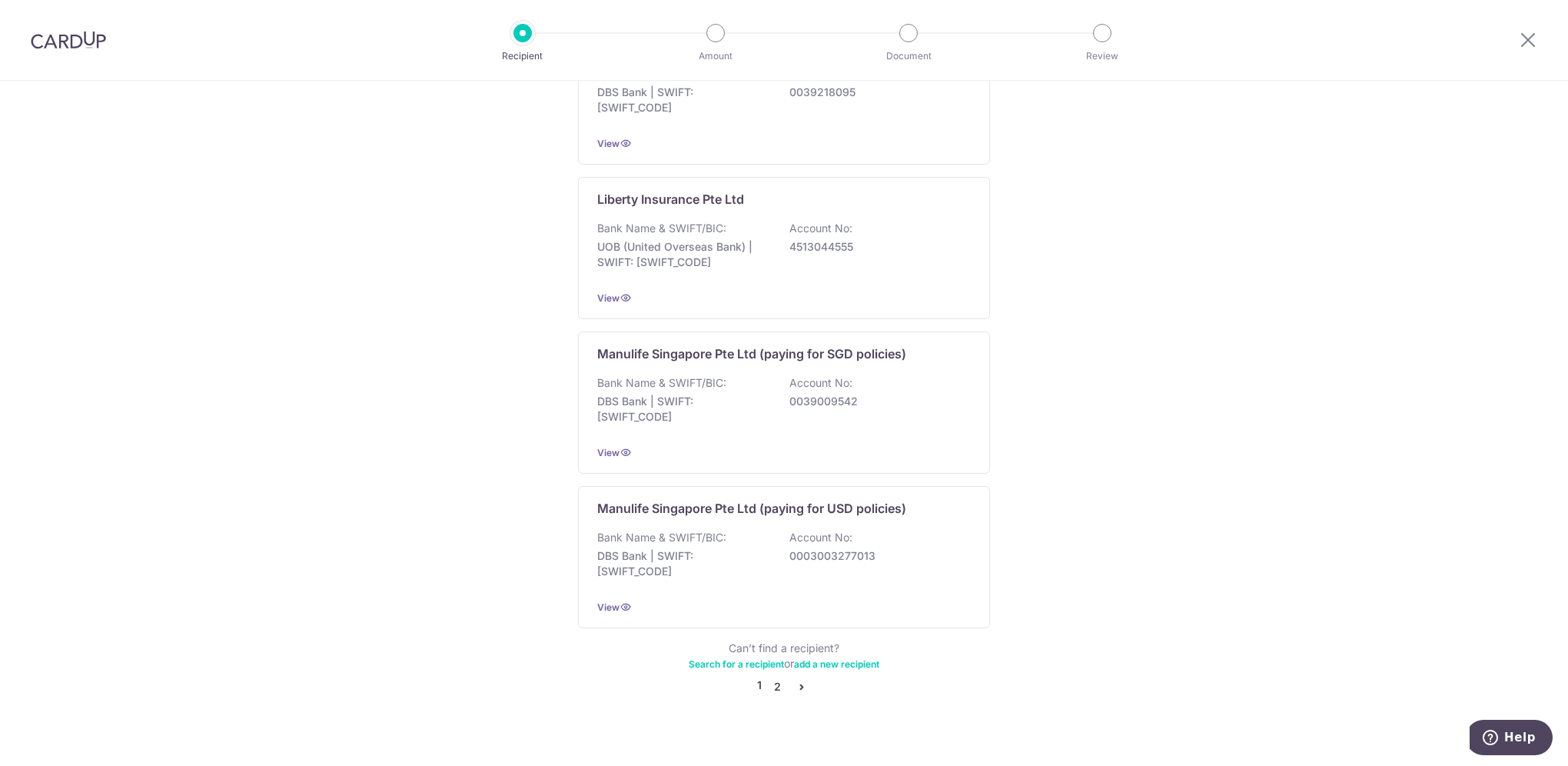
click at [775, 677] on link "2" at bounding box center [777, 686] width 18 height 18
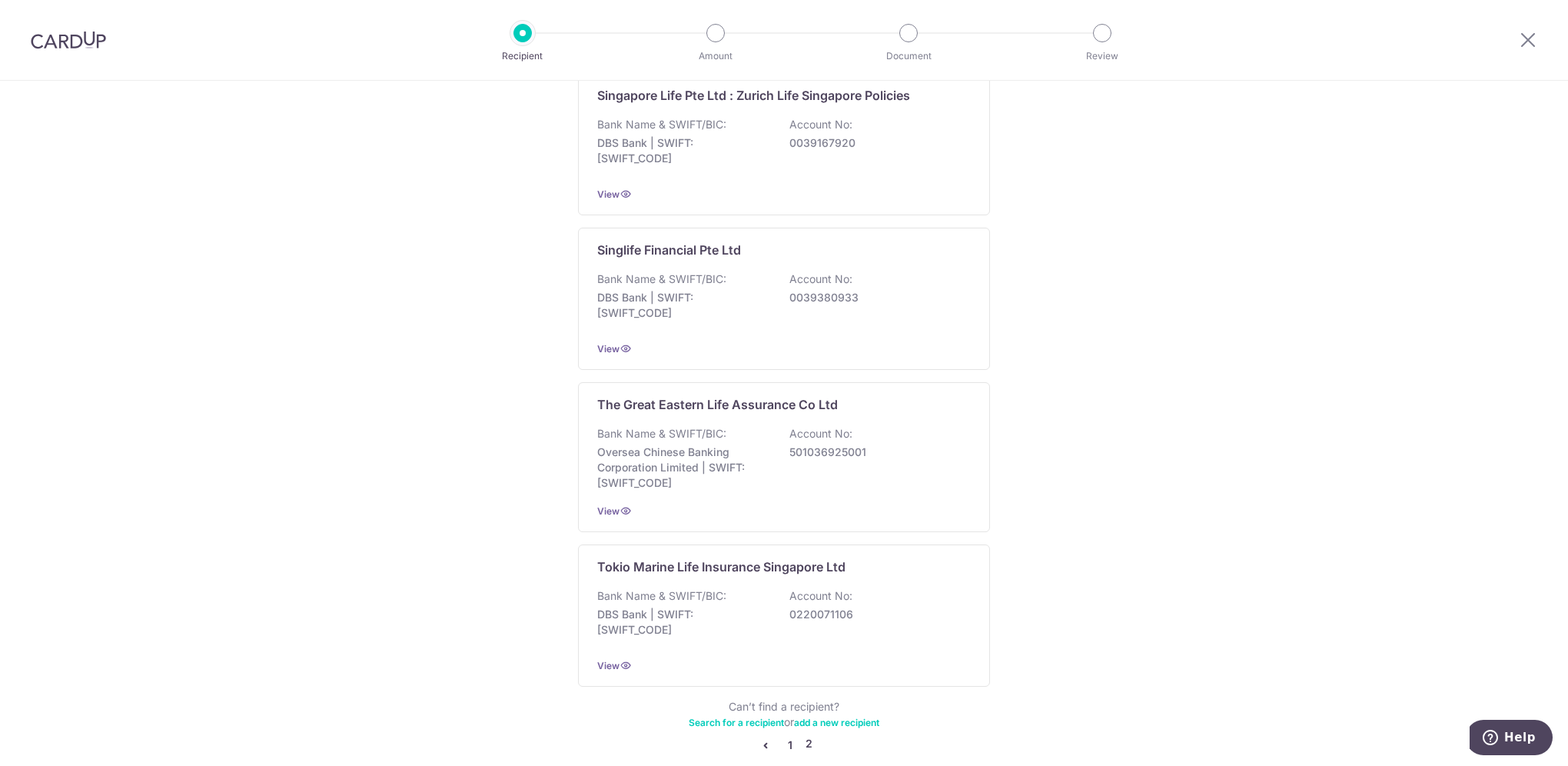
scroll to position [1336, 0]
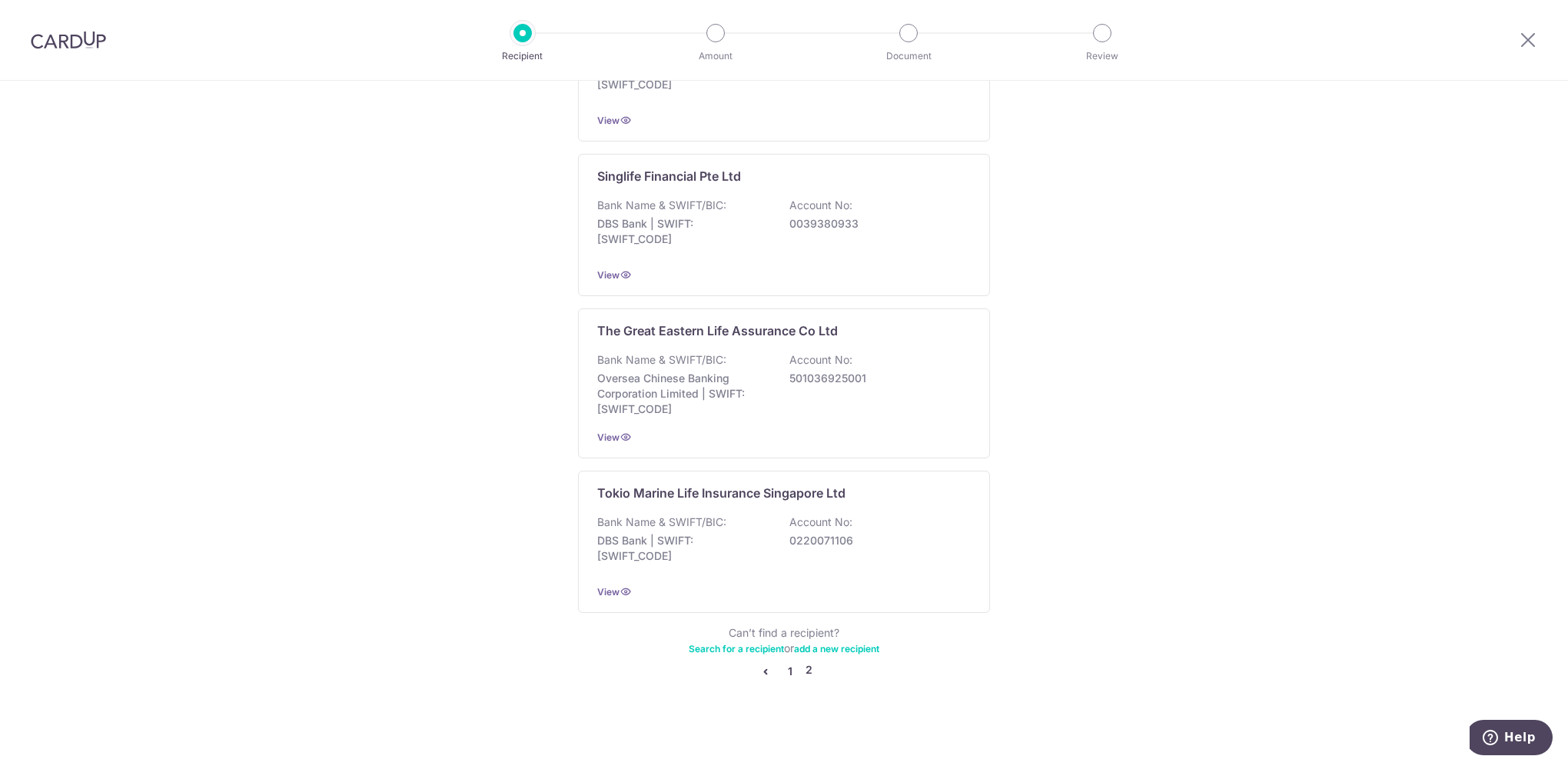
click at [786, 665] on link "1" at bounding box center [790, 671] width 18 height 18
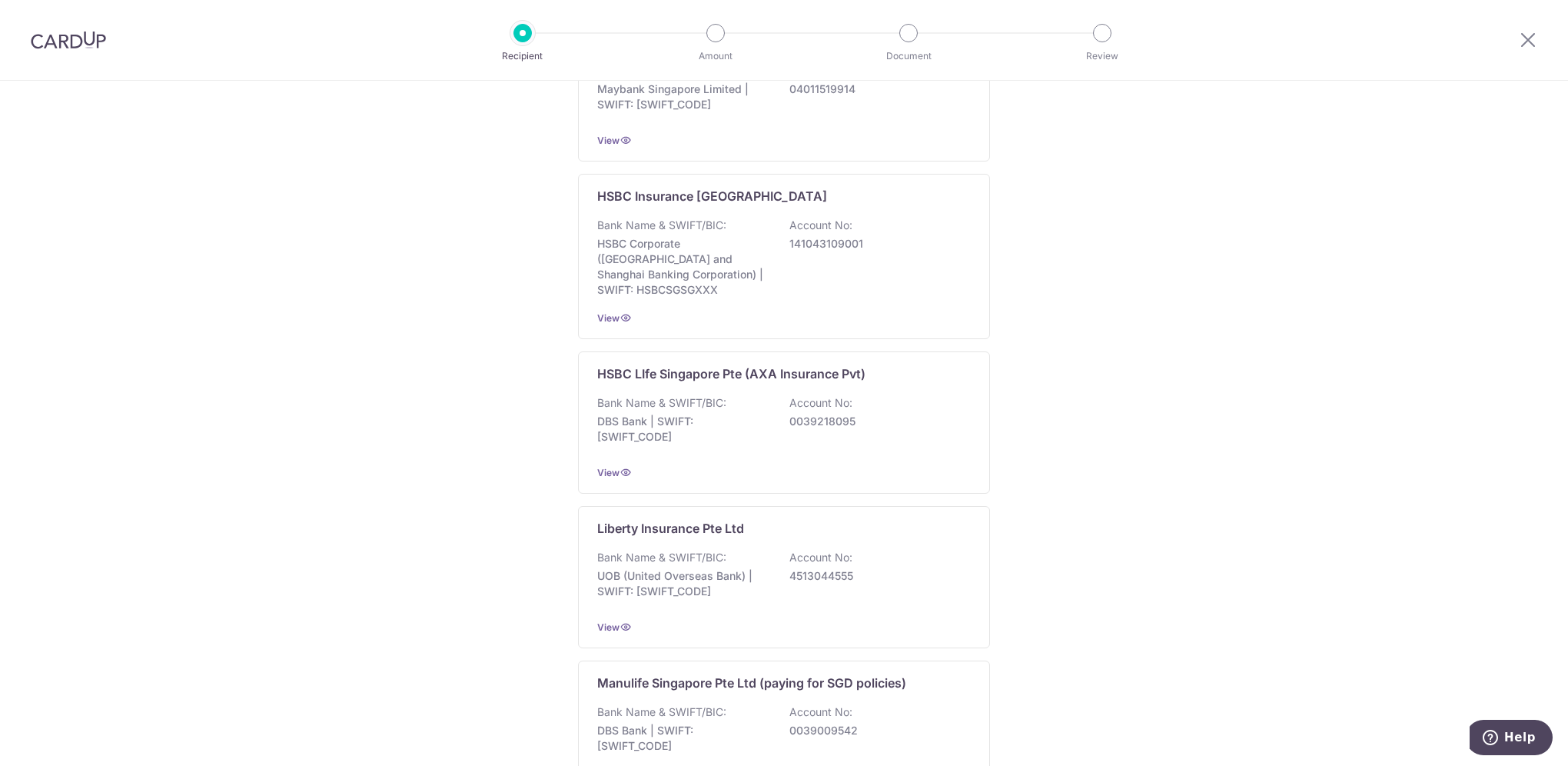
scroll to position [1329, 0]
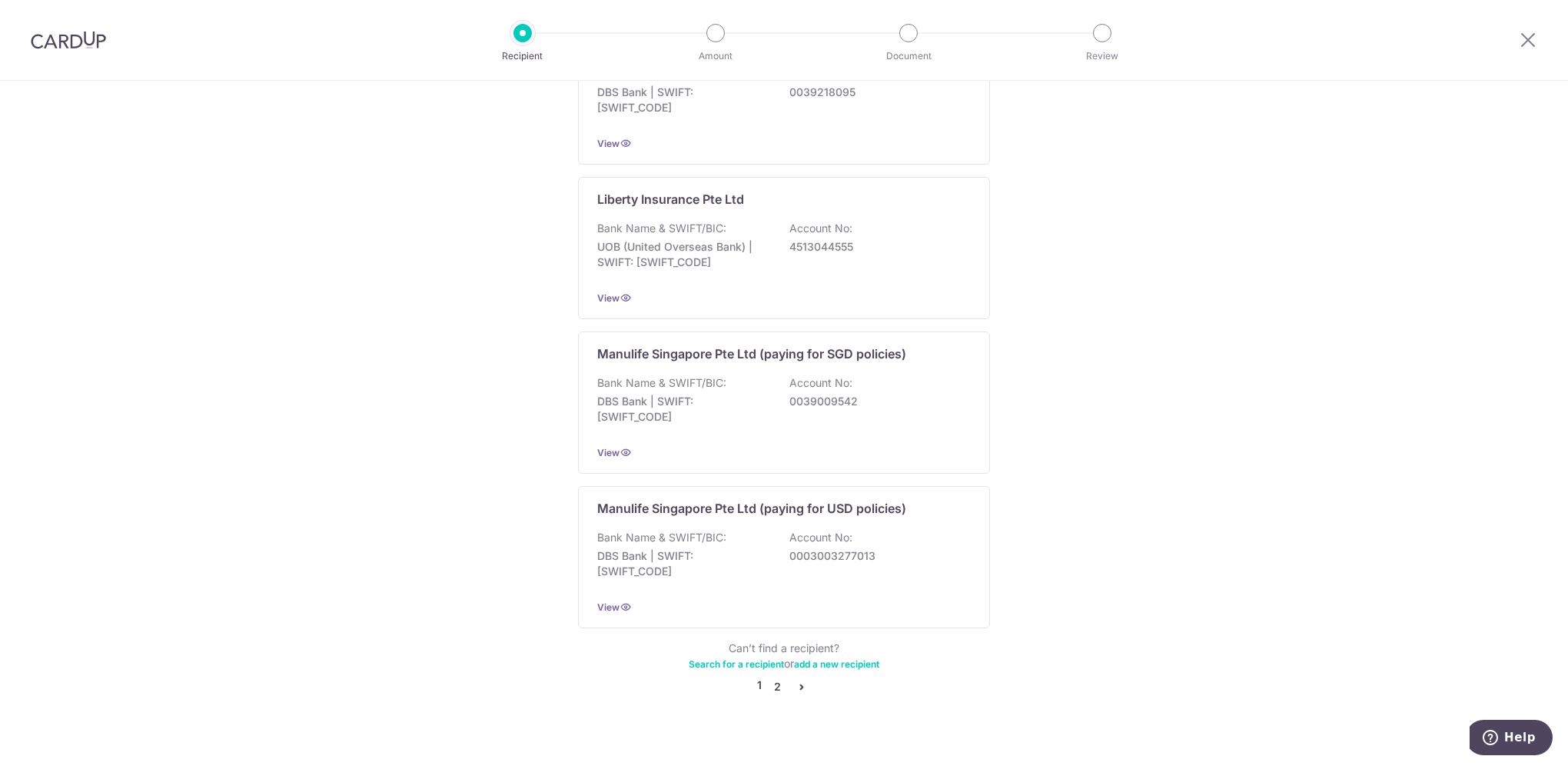
click at [774, 677] on link "2" at bounding box center [777, 686] width 18 height 18
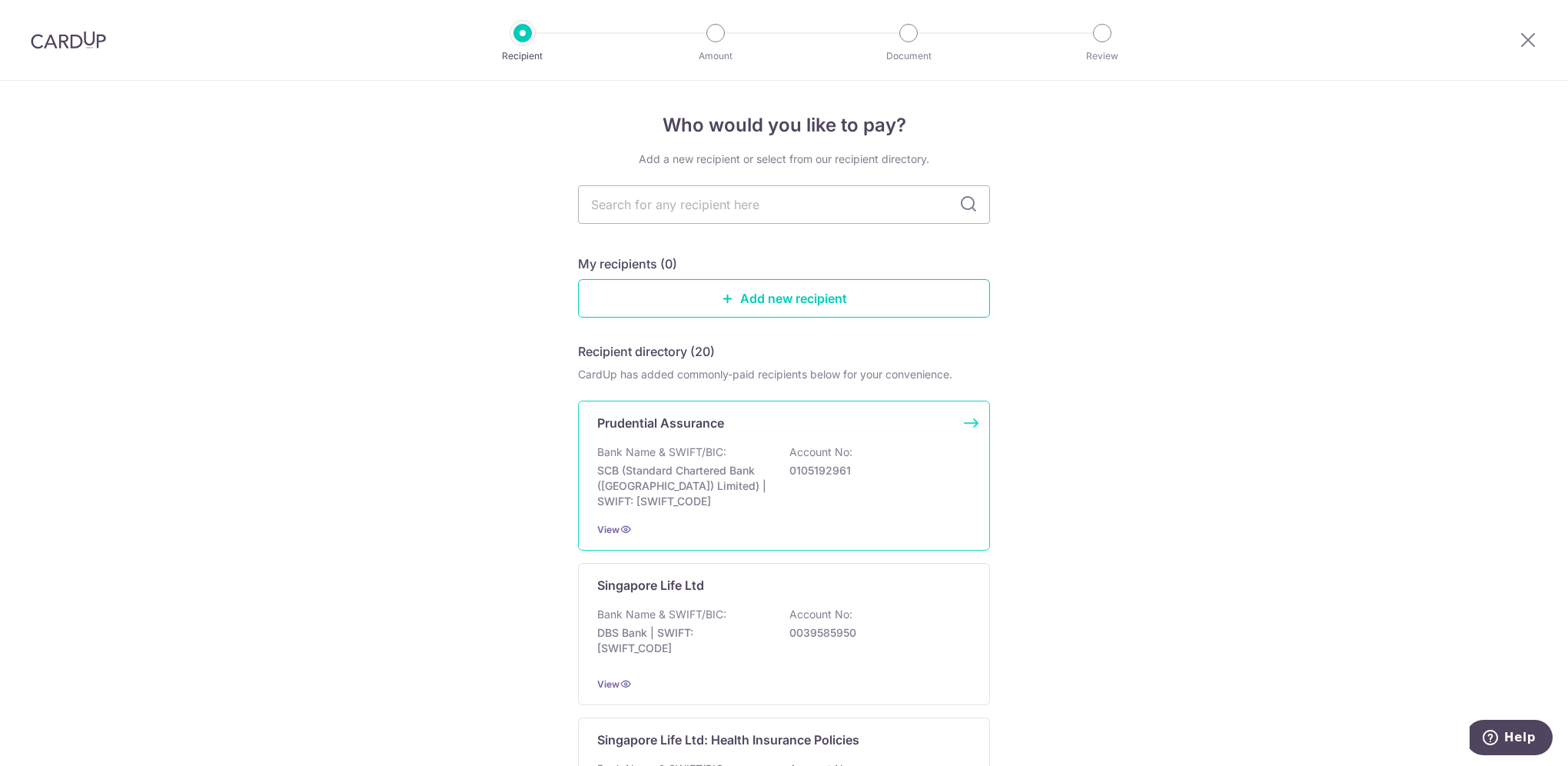
click at [710, 435] on div "Prudential Assurance Bank Name & SWIFT/BIC: SCB (Standard Chartered Bank (Singa…" at bounding box center [783, 475] width 412 height 150
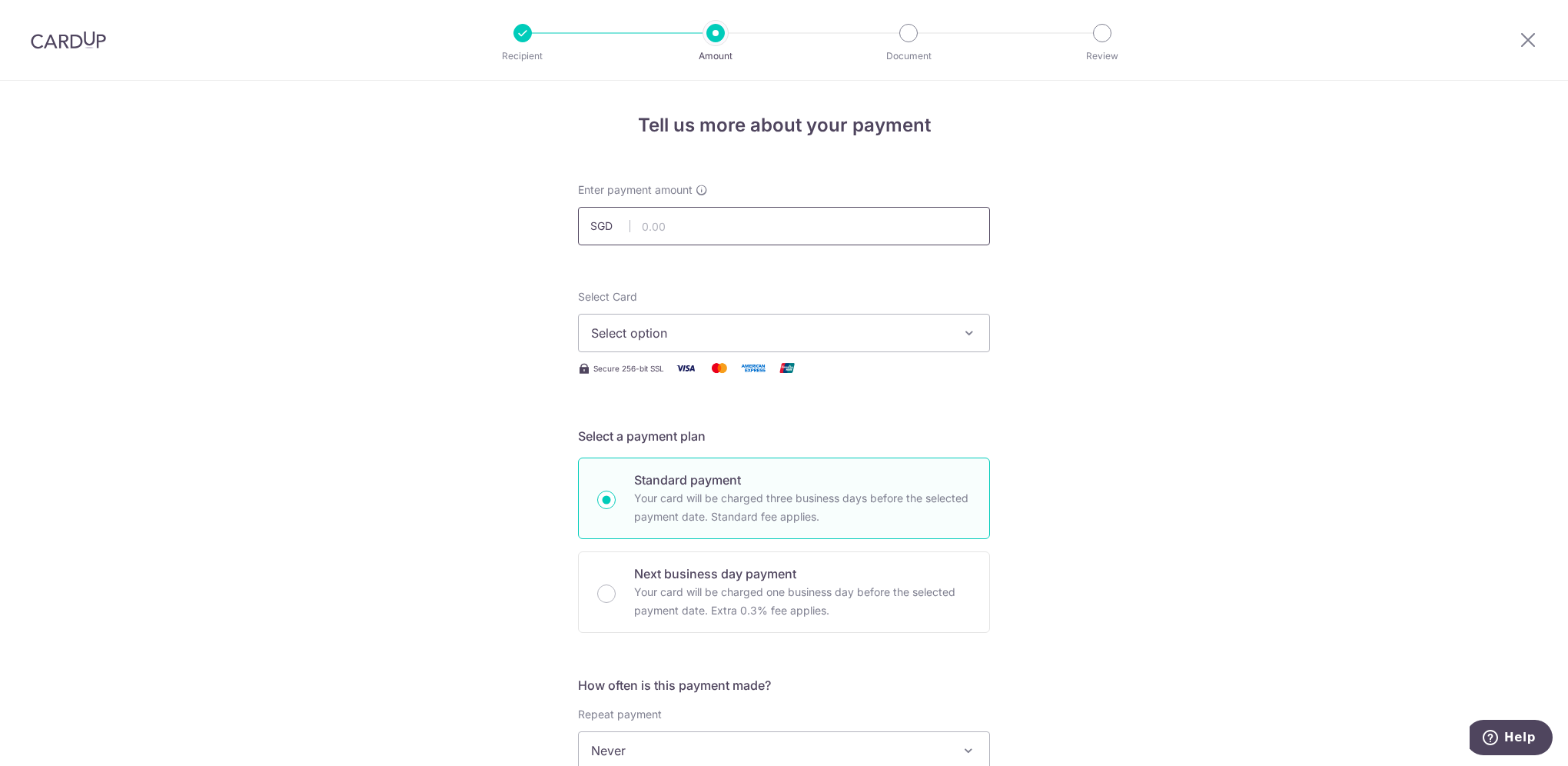
click at [710, 226] on input "text" at bounding box center [783, 226] width 412 height 38
type input "1,810.21"
click at [1035, 258] on div "Tell us more about your payment Enter payment amount SGD 1,810.21 1810.21 Selec…" at bounding box center [784, 776] width 1568 height 1390
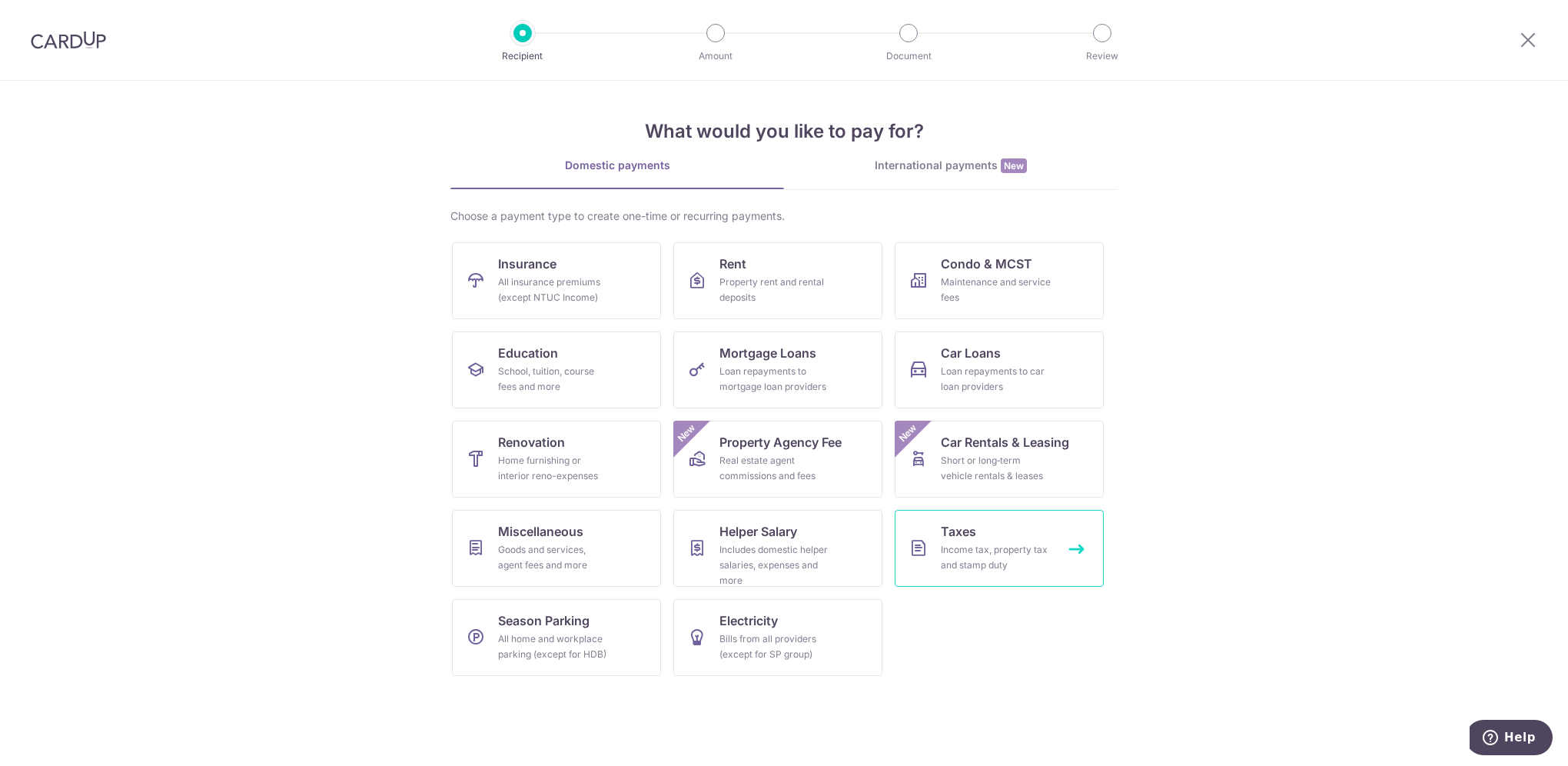
click at [992, 567] on div "Income tax, property tax and stamp duty" at bounding box center [995, 557] width 111 height 31
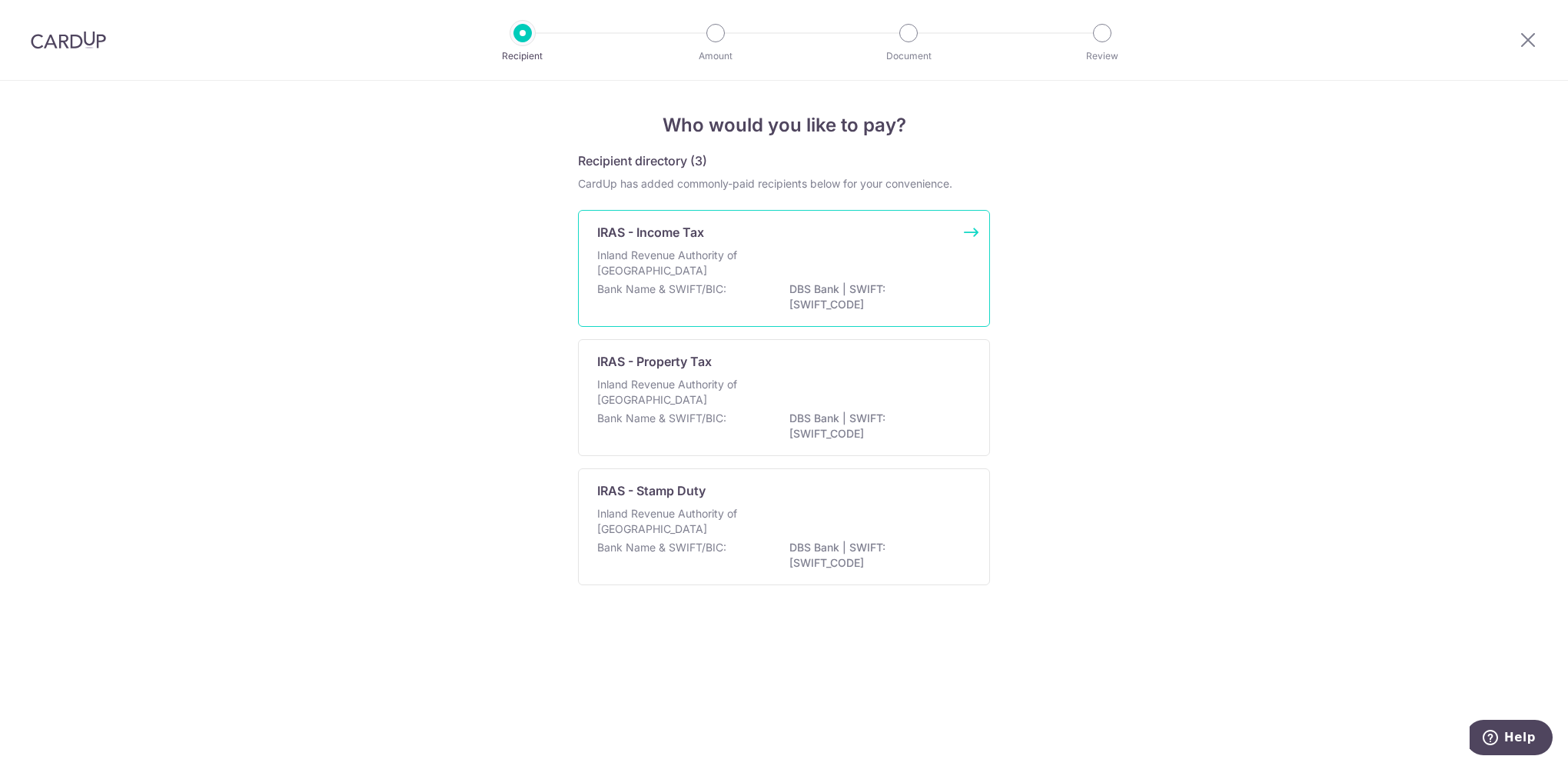
click at [747, 271] on p "Inland Revenue Authority of Singapore" at bounding box center [678, 262] width 163 height 31
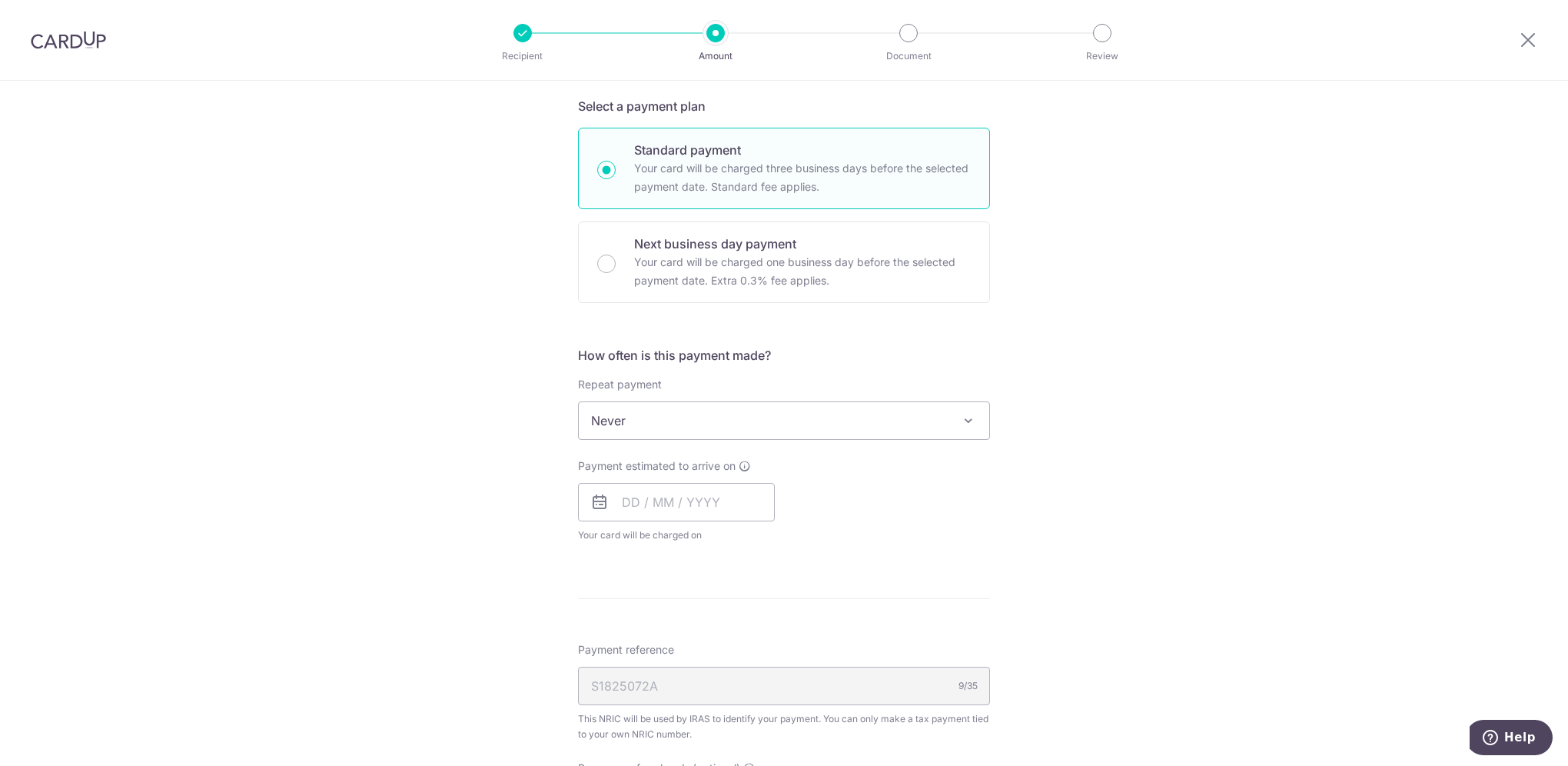
scroll to position [538, 0]
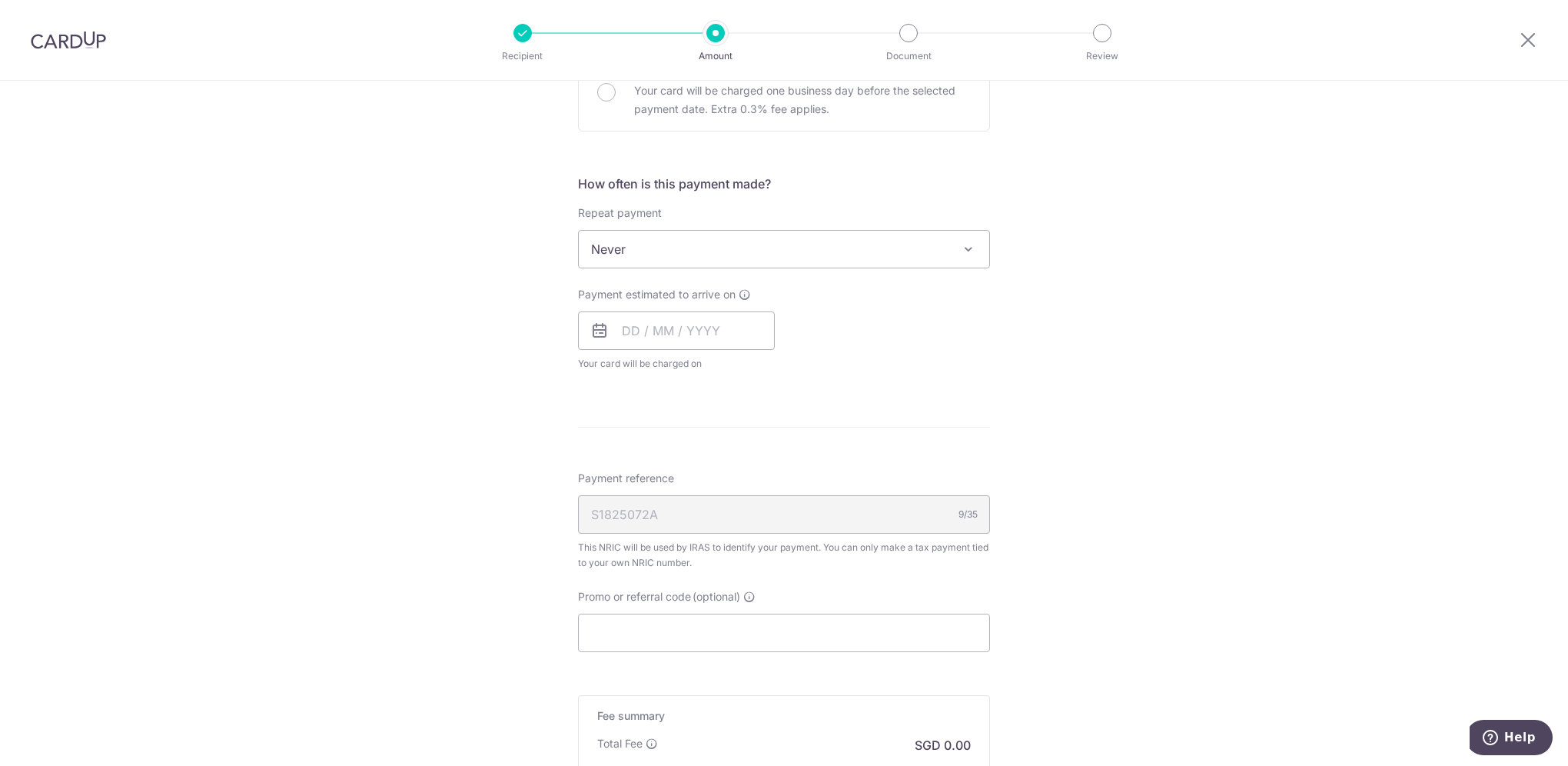
click at [891, 521] on div "S1825072A 9/35" at bounding box center [783, 515] width 412 height 38
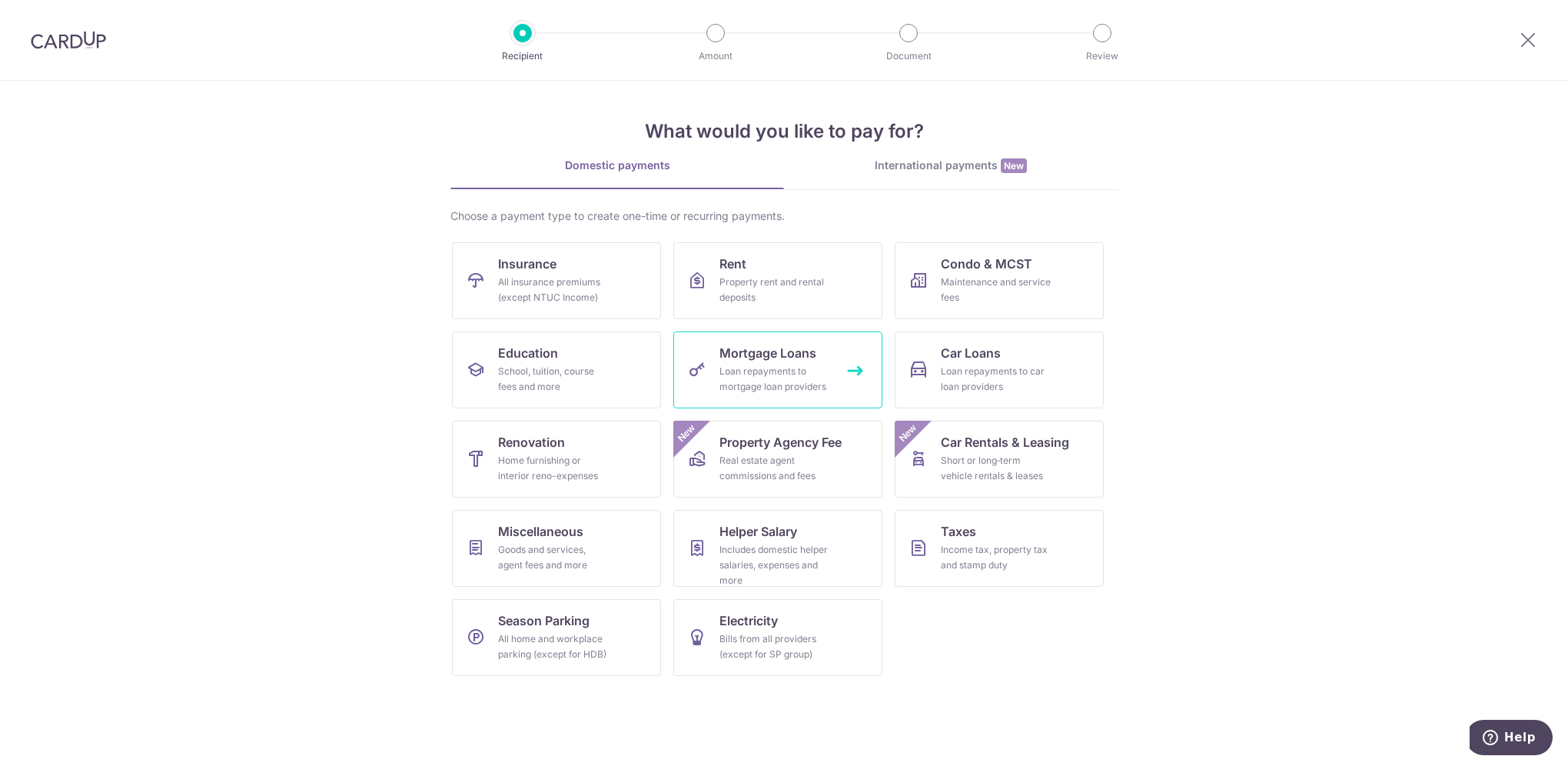
click at [747, 366] on div "Loan repayments to mortgage loan providers" at bounding box center [774, 379] width 111 height 31
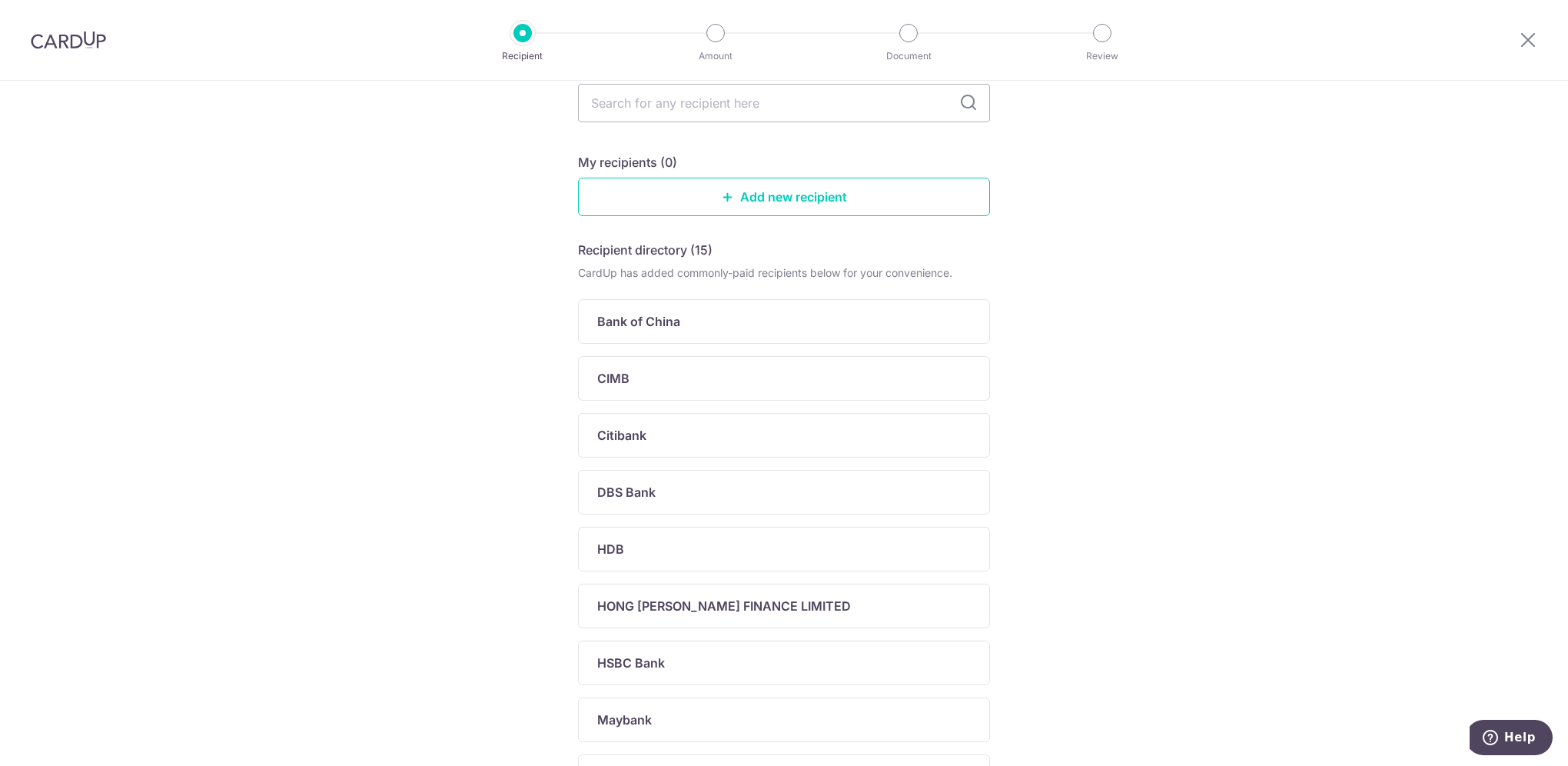
scroll to position [231, 0]
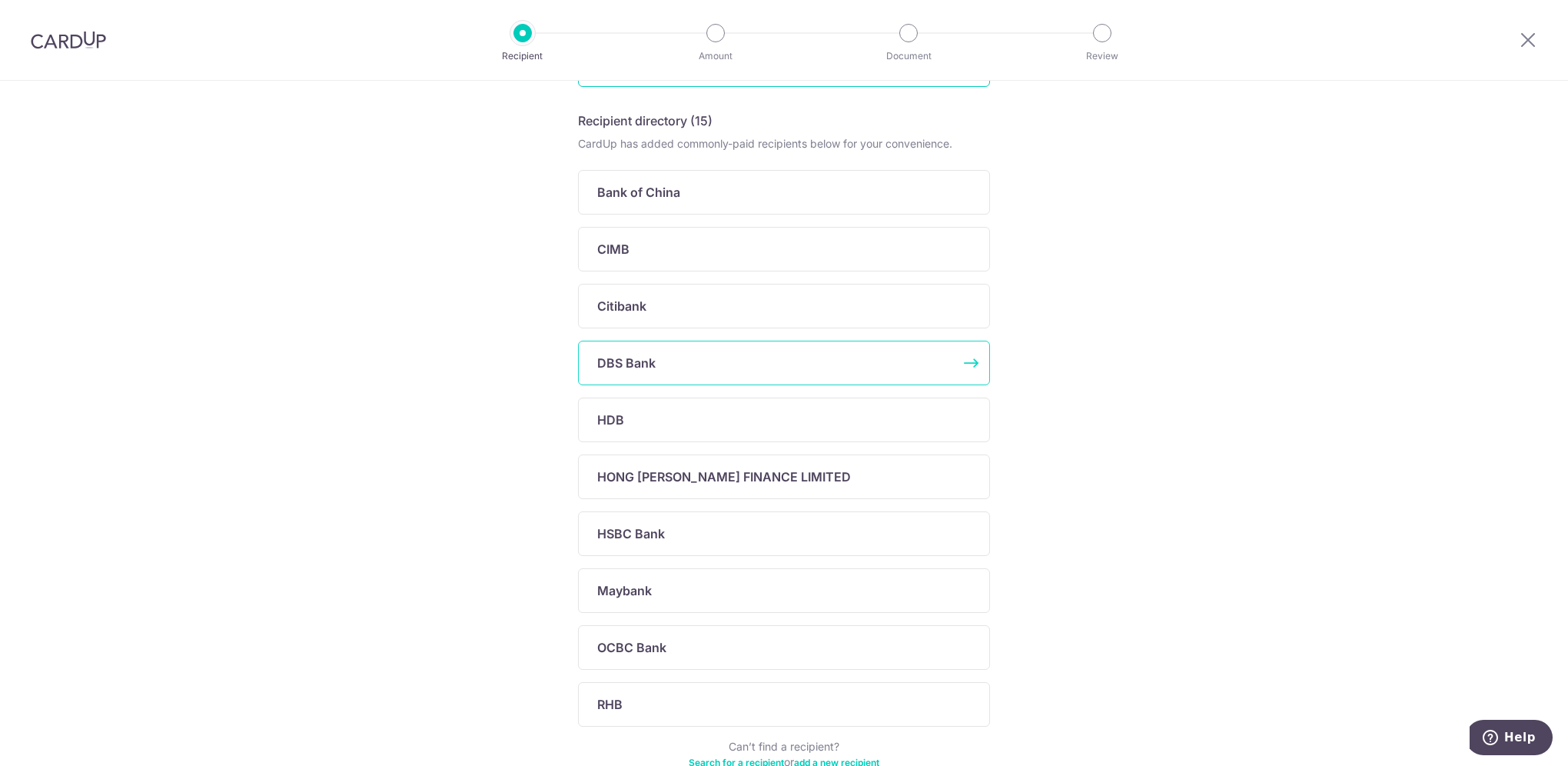
click at [779, 371] on div "DBS Bank" at bounding box center [783, 363] width 412 height 45
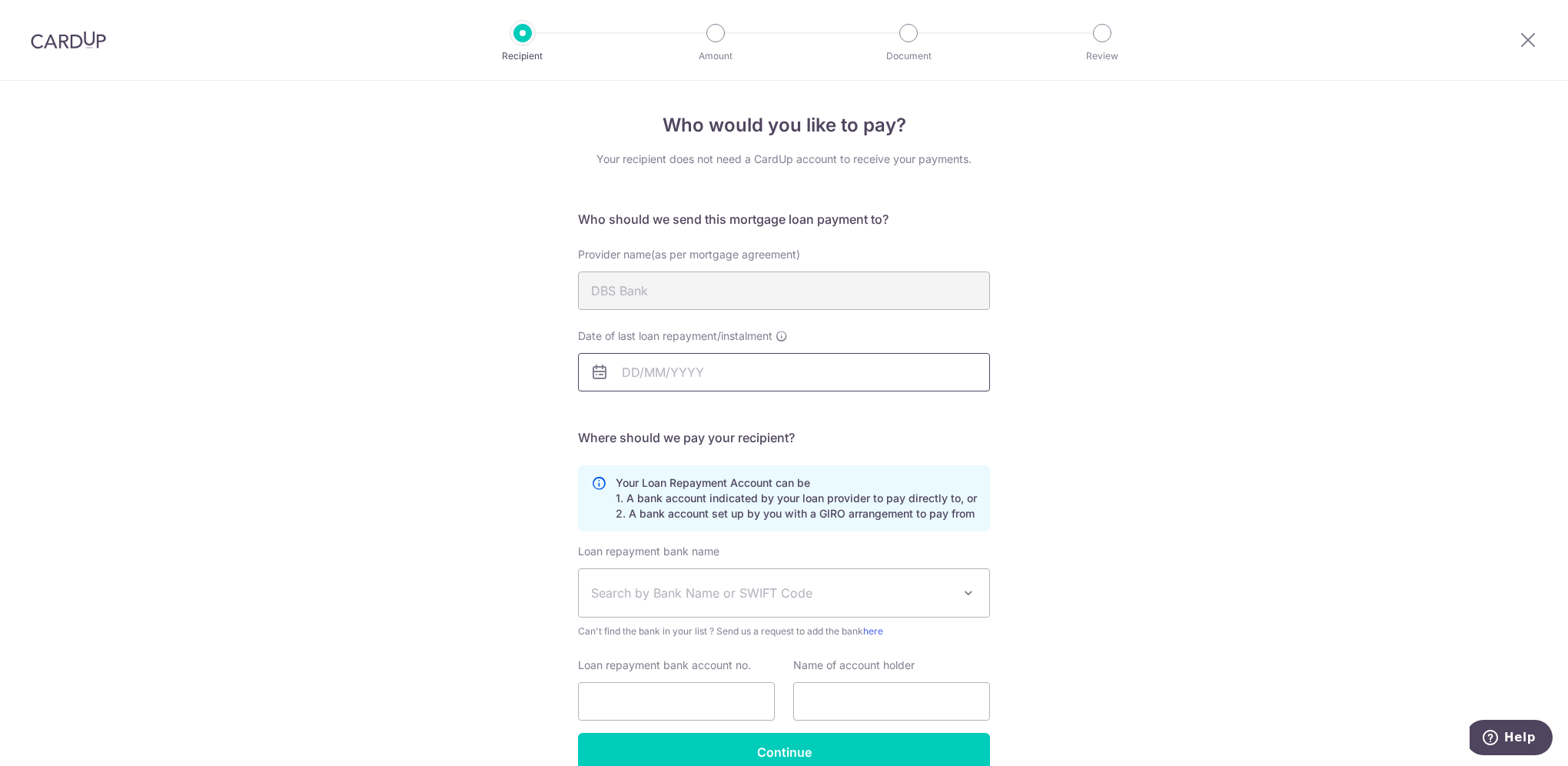
click at [731, 372] on input "Date of last loan repayment/instalment" at bounding box center [783, 372] width 412 height 38
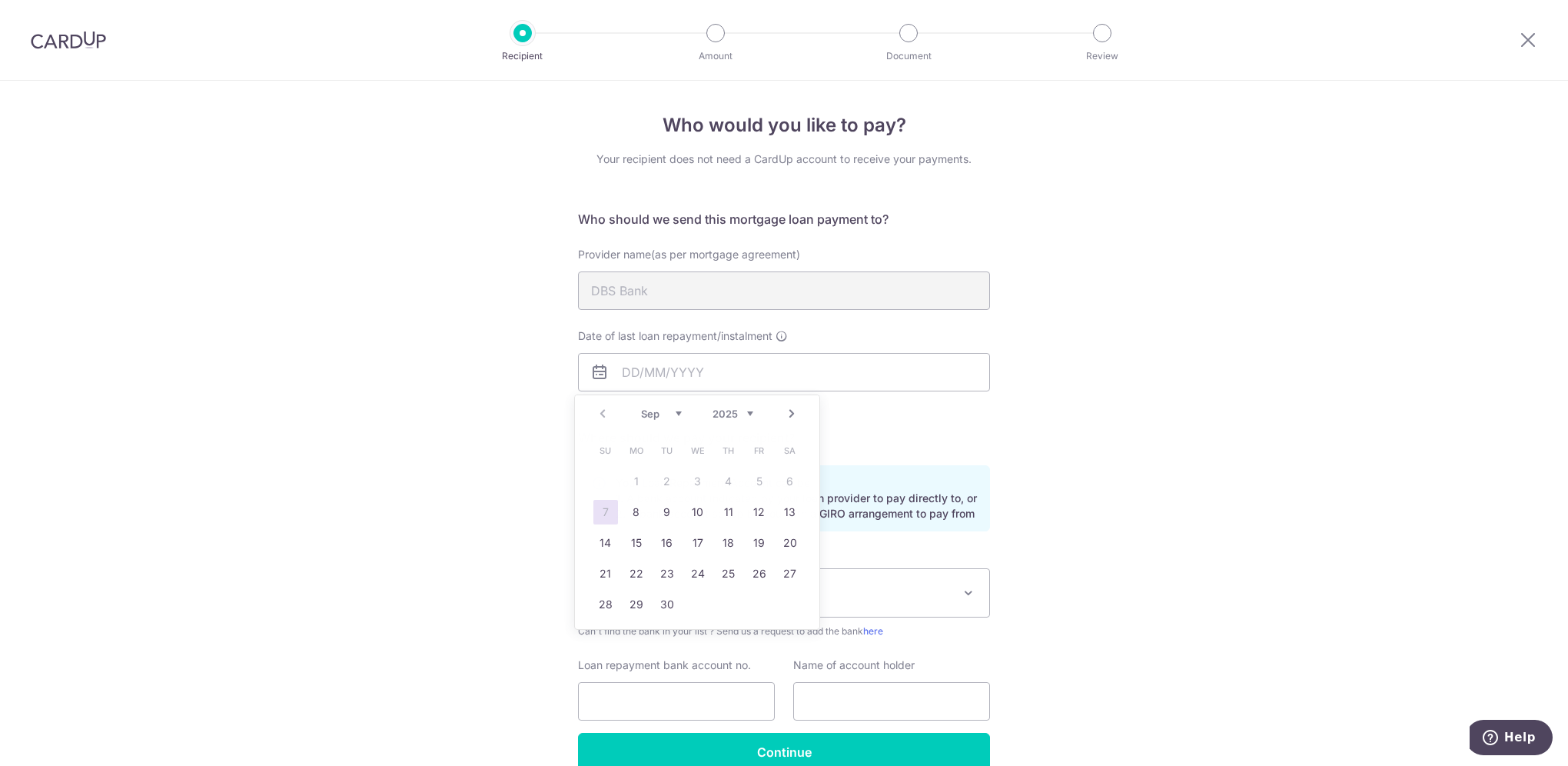
click at [1228, 304] on div "Who would you like to pay? Your recipient does not need a CardUp account to rec…" at bounding box center [784, 462] width 1568 height 763
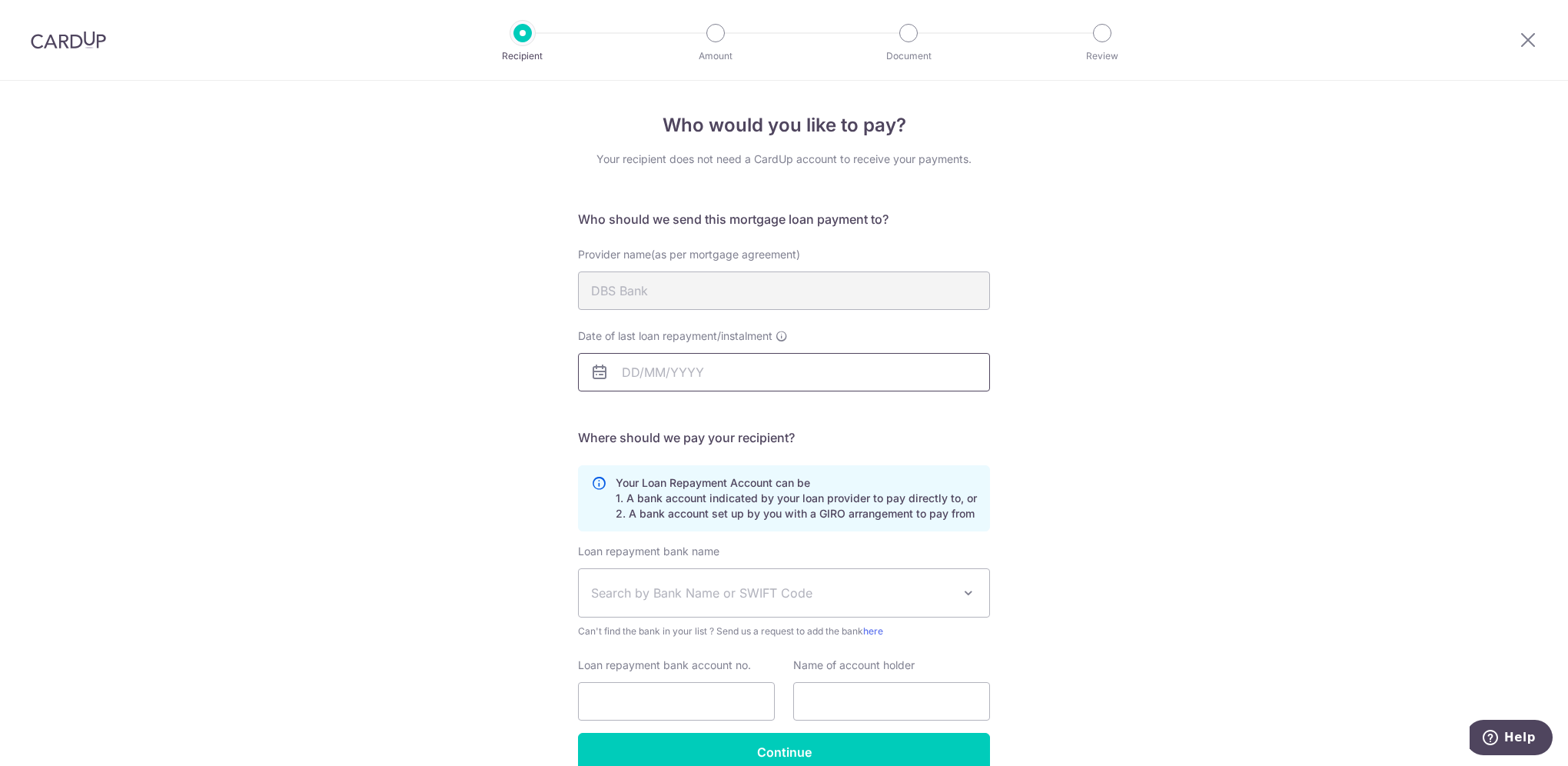
click at [677, 377] on input "Date of last loan repayment/instalment" at bounding box center [783, 372] width 412 height 38
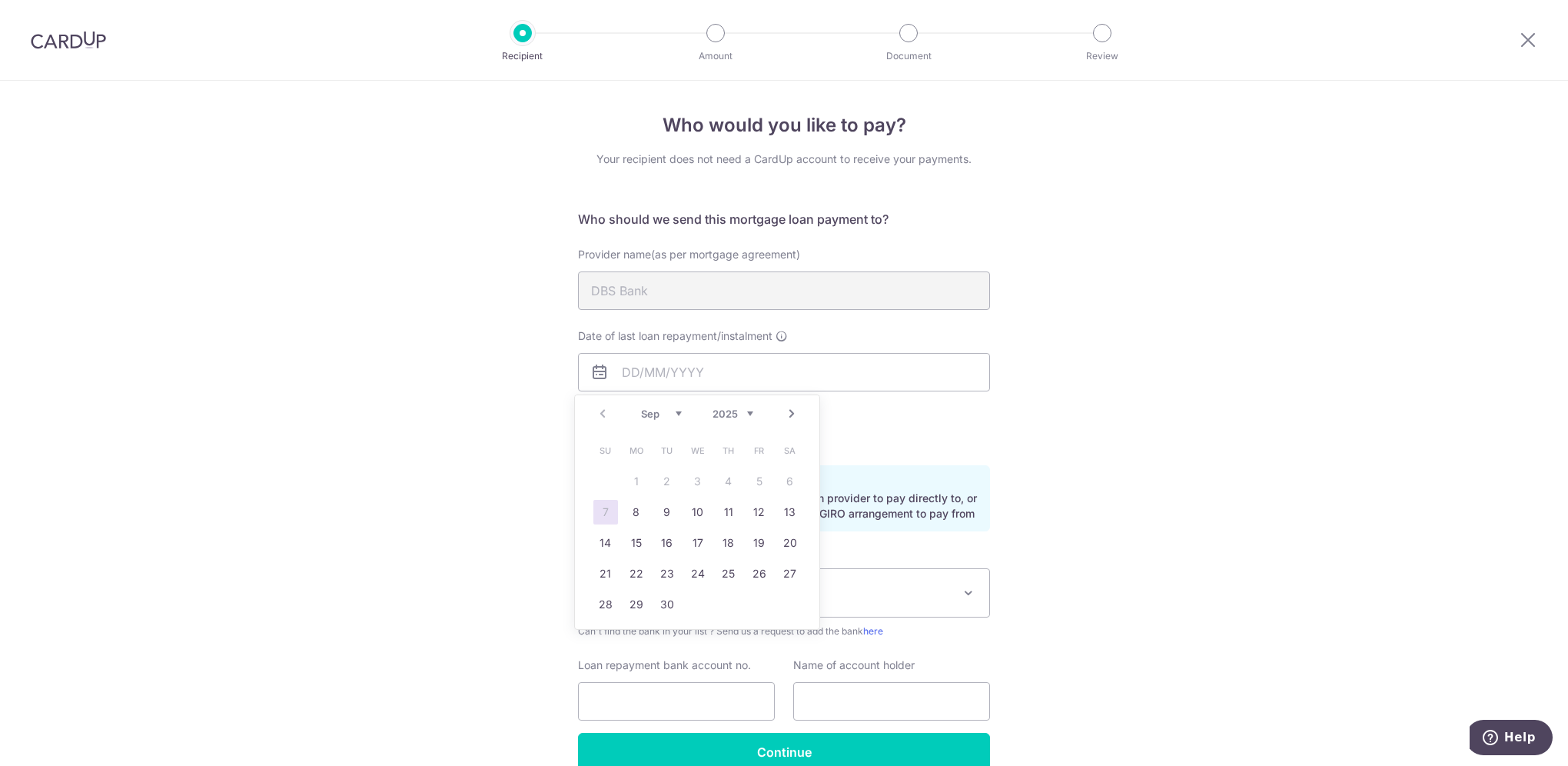
click at [744, 413] on select "2025 2026 2027 2028 2029 2030 2031 2032 2033 2034 2035" at bounding box center [732, 413] width 41 height 12
drag, startPoint x: 738, startPoint y: 407, endPoint x: 747, endPoint y: 409, distance: 9.2
click at [745, 409] on select "2025 2026 2027 2028 2029 2030 2031 2032 2033 2034 2035 2036 2037 2038 2039 2040…" at bounding box center [732, 413] width 41 height 12
click at [678, 409] on select "Jan Feb Mar Apr May Jun [DATE] Aug Sep Oct Nov Dec" at bounding box center [661, 413] width 41 height 12
click at [596, 480] on link "1" at bounding box center [606, 481] width 25 height 25
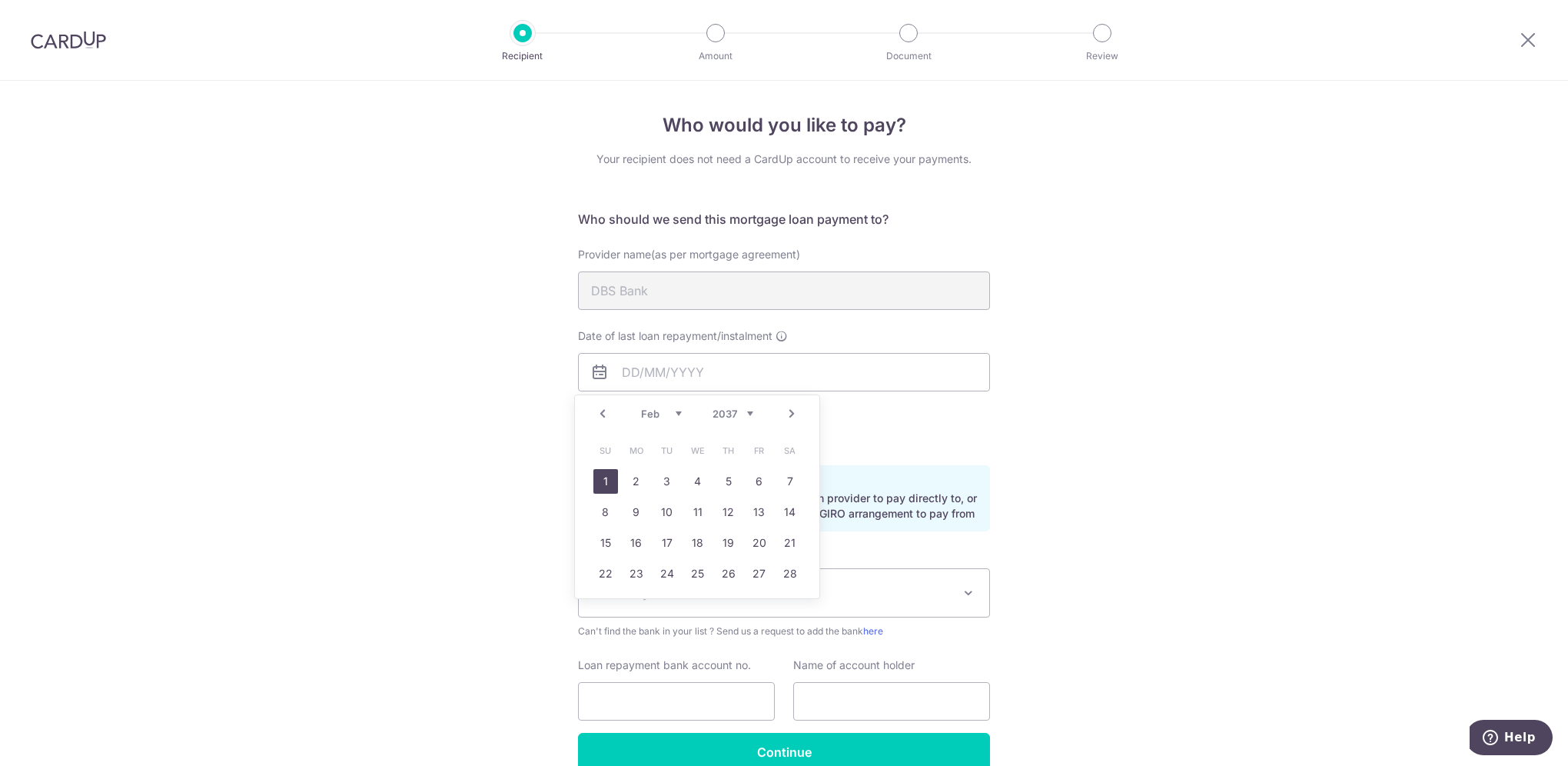
type input "[DATE]"
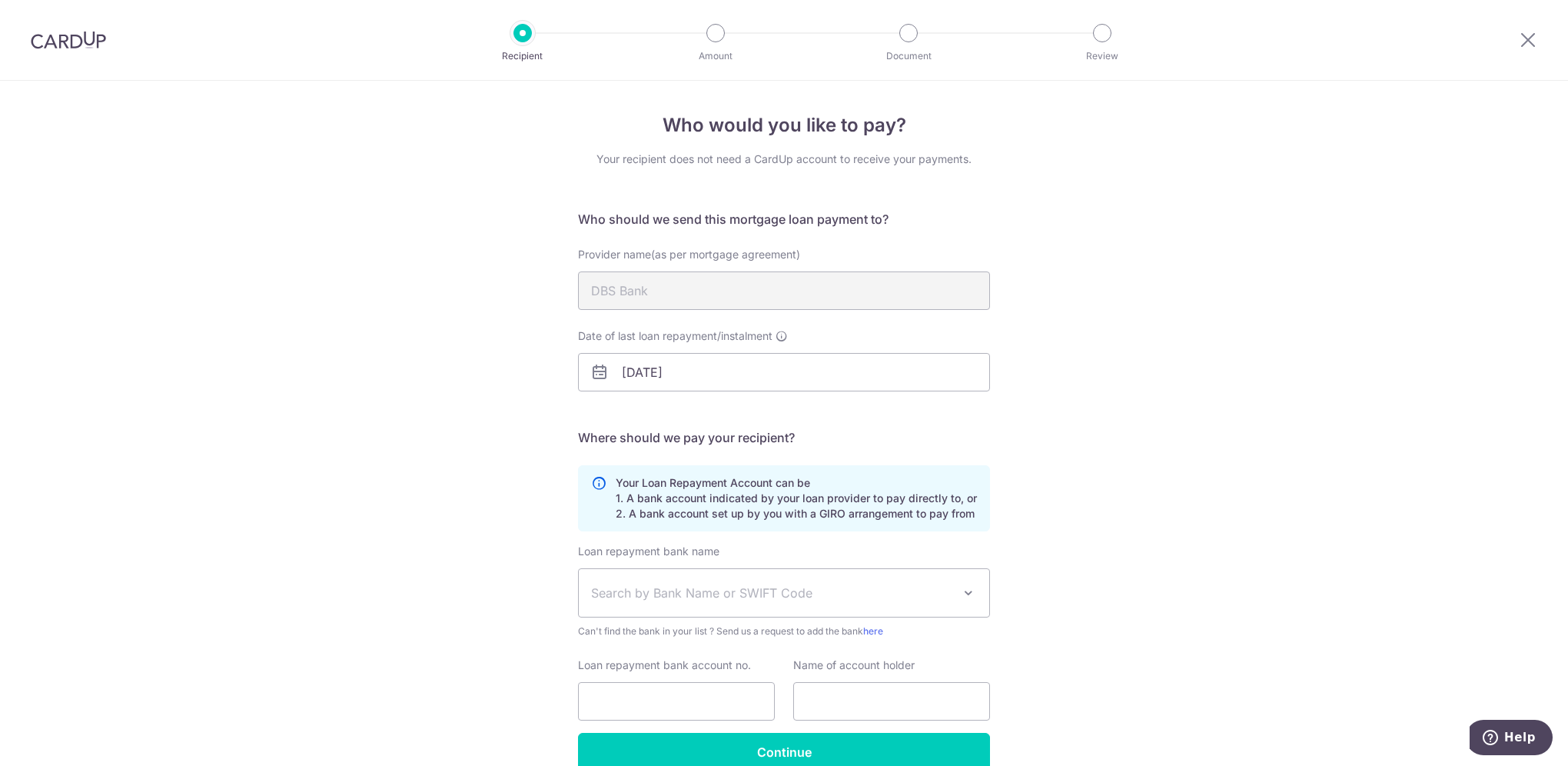
click at [1208, 468] on div "Who would you like to pay? Your recipient does not need a CardUp account to rec…" at bounding box center [784, 462] width 1568 height 763
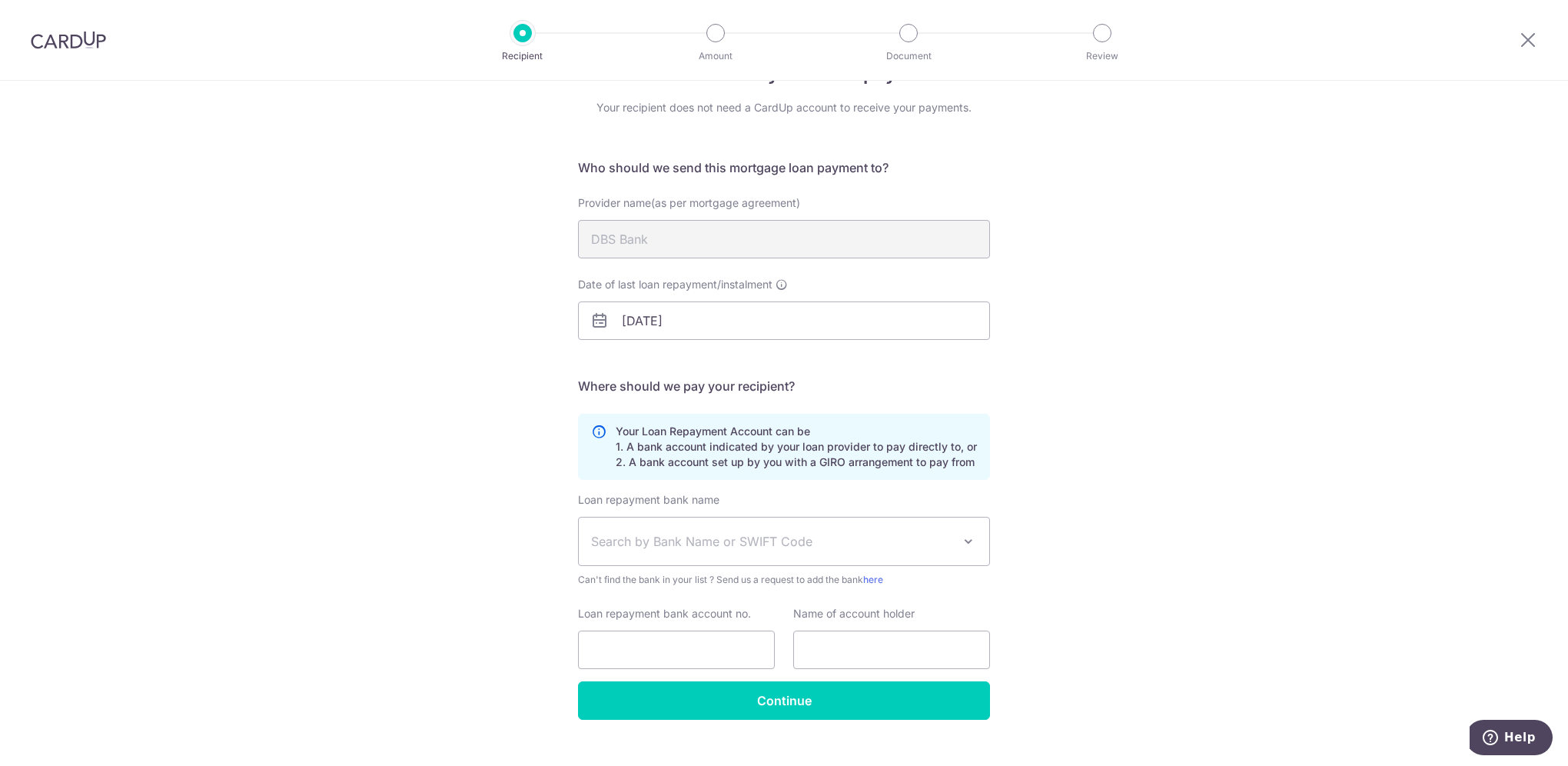
scroll to position [77, 0]
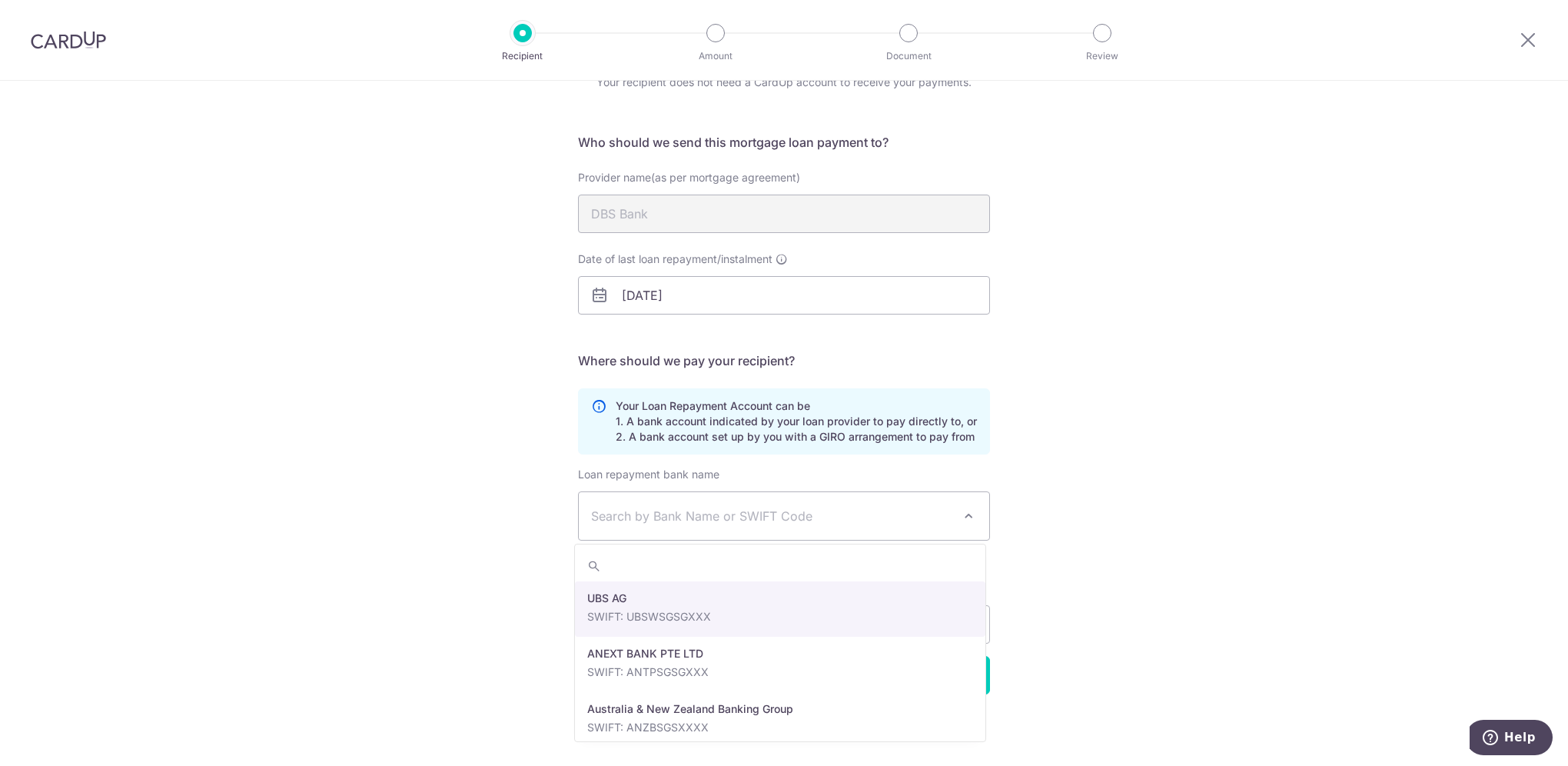
click at [839, 508] on span "Search by Bank Name or SWIFT Code" at bounding box center [772, 515] width 361 height 18
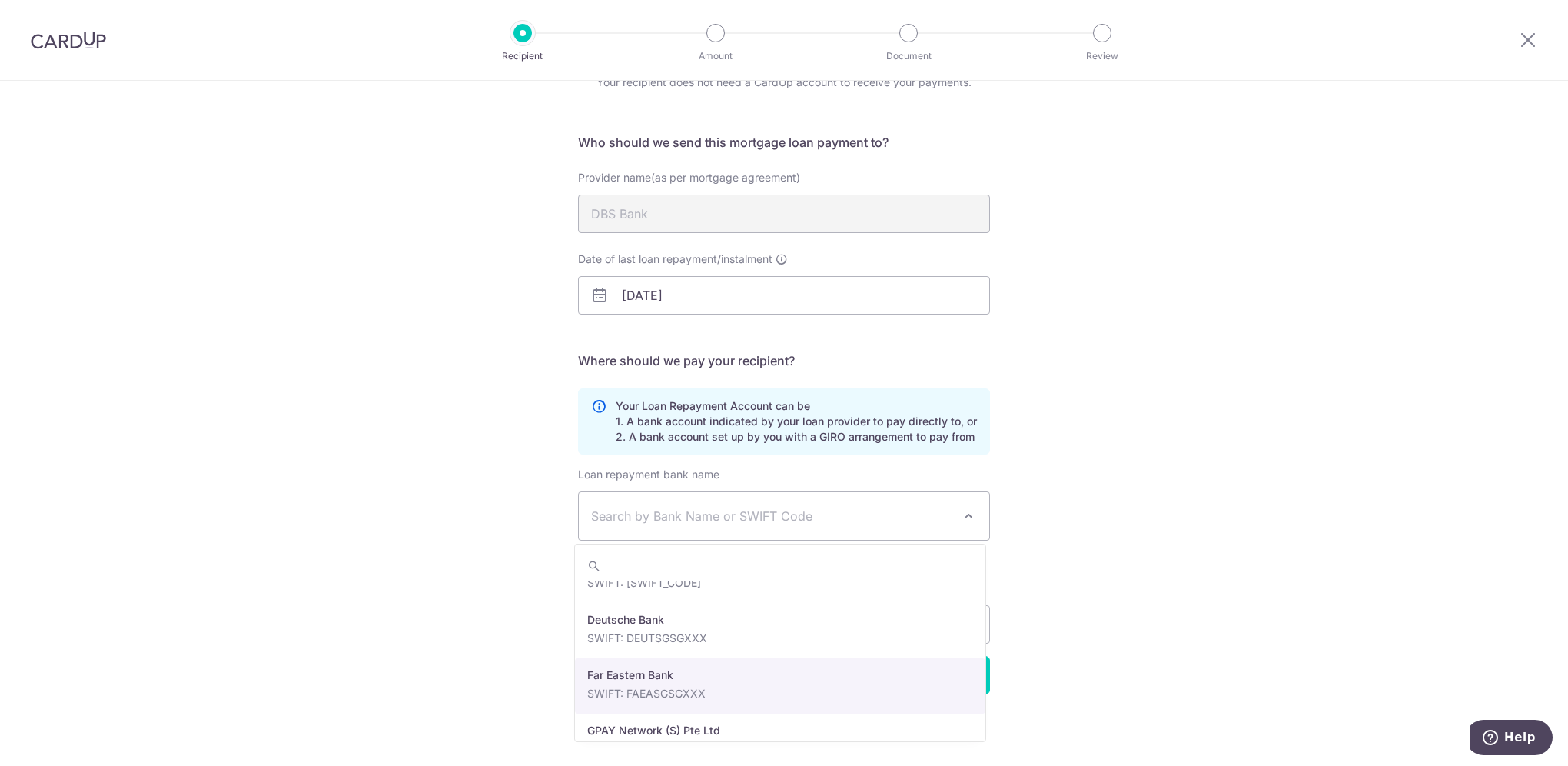
scroll to position [1230, 0]
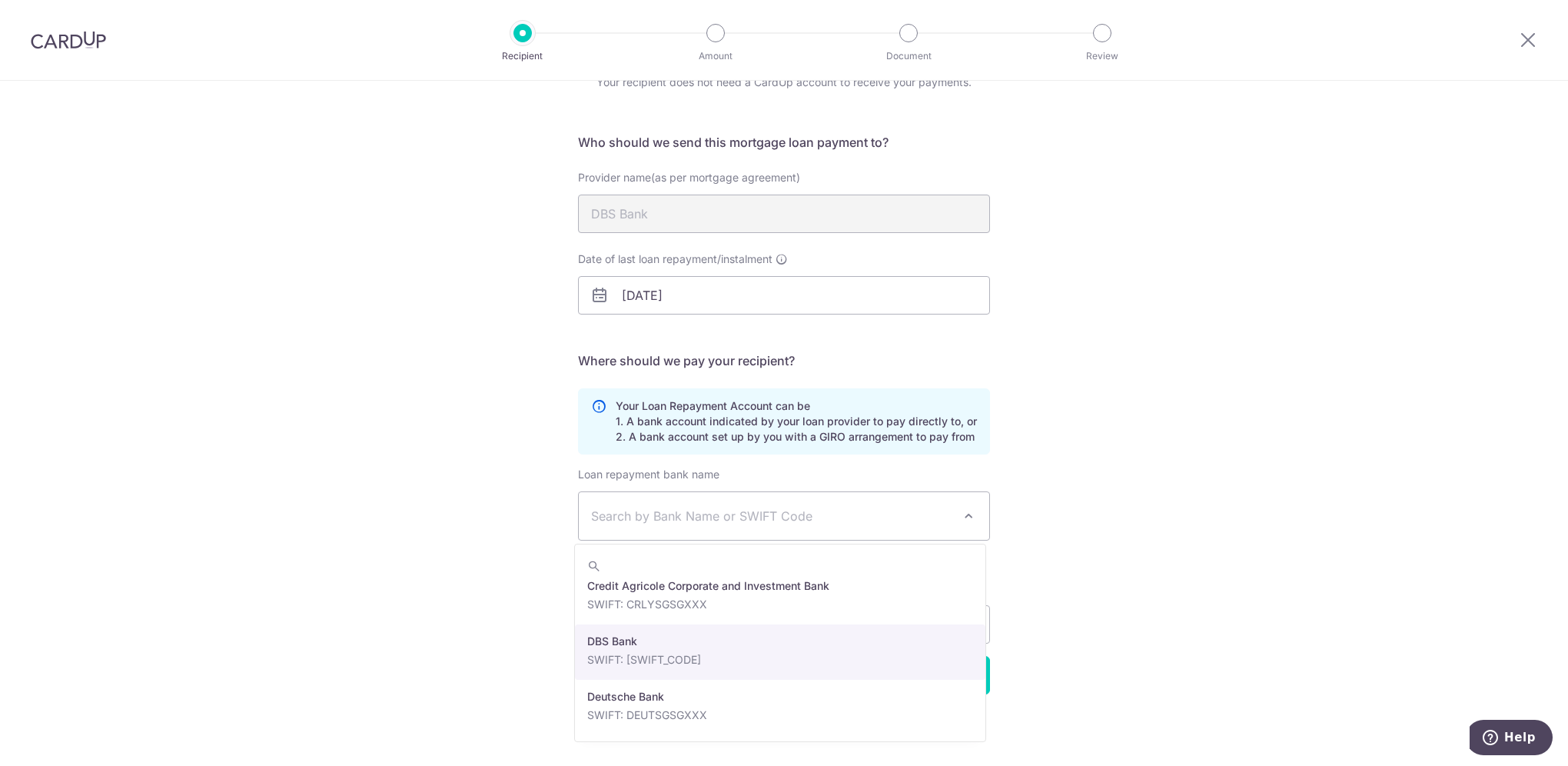
select select "6"
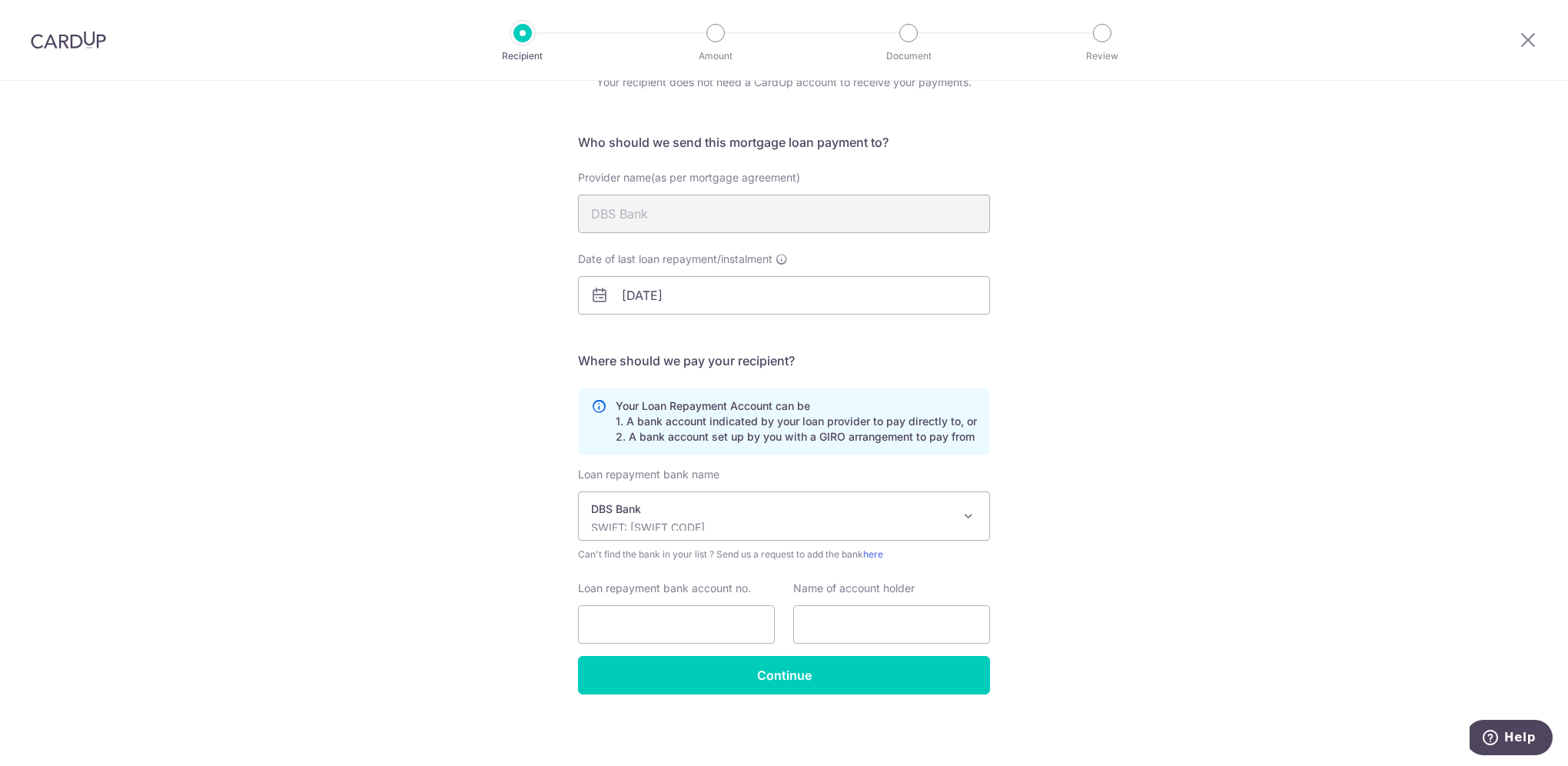
click at [1159, 554] on div "Who would you like to pay? Your recipient does not need a CardUp account to rec…" at bounding box center [784, 385] width 1568 height 763
click at [747, 621] on input "Loan repayment bank account no." at bounding box center [676, 624] width 196 height 38
type input "[PHONE_NUMBER]"
click at [885, 647] on div "Loan repayment bank name Select Bank UBS AG ANEXT BANK PTE LTD Australia & New …" at bounding box center [783, 560] width 412 height 189
click at [886, 621] on input "text" at bounding box center [891, 624] width 196 height 38
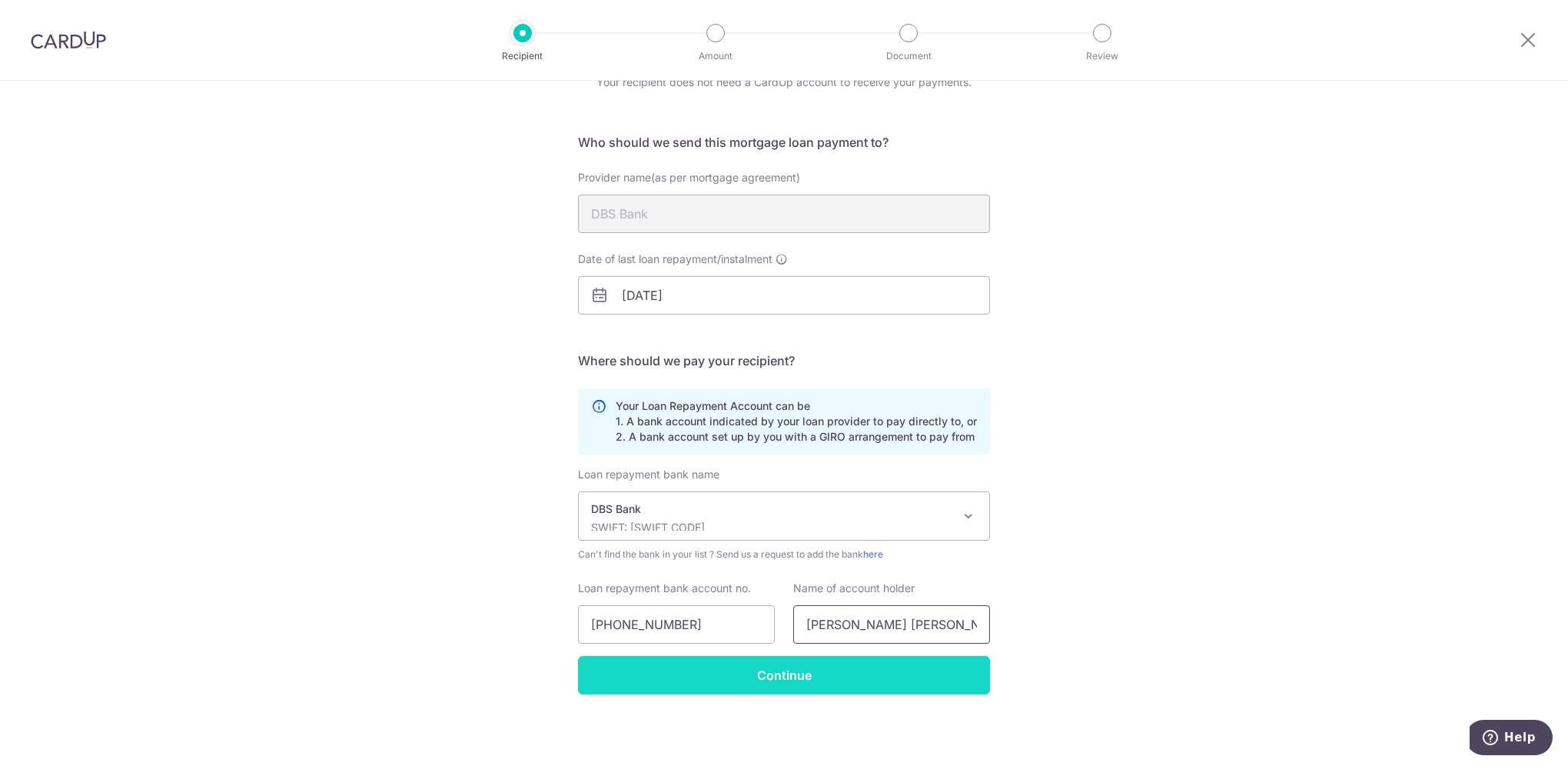
type input "[PERSON_NAME] [PERSON_NAME]"
click at [935, 677] on input "Continue" at bounding box center [783, 675] width 412 height 38
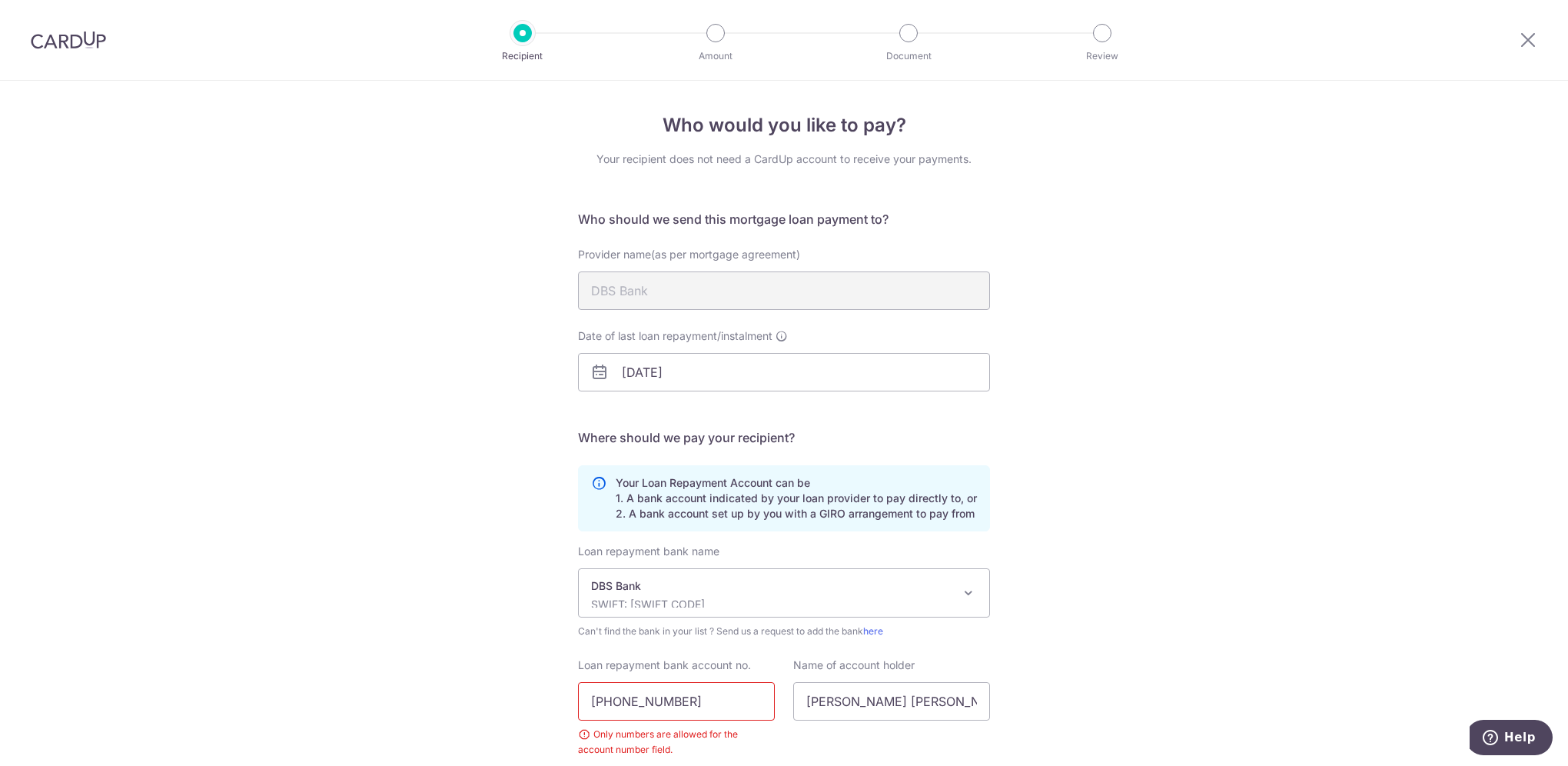
scroll to position [114, 0]
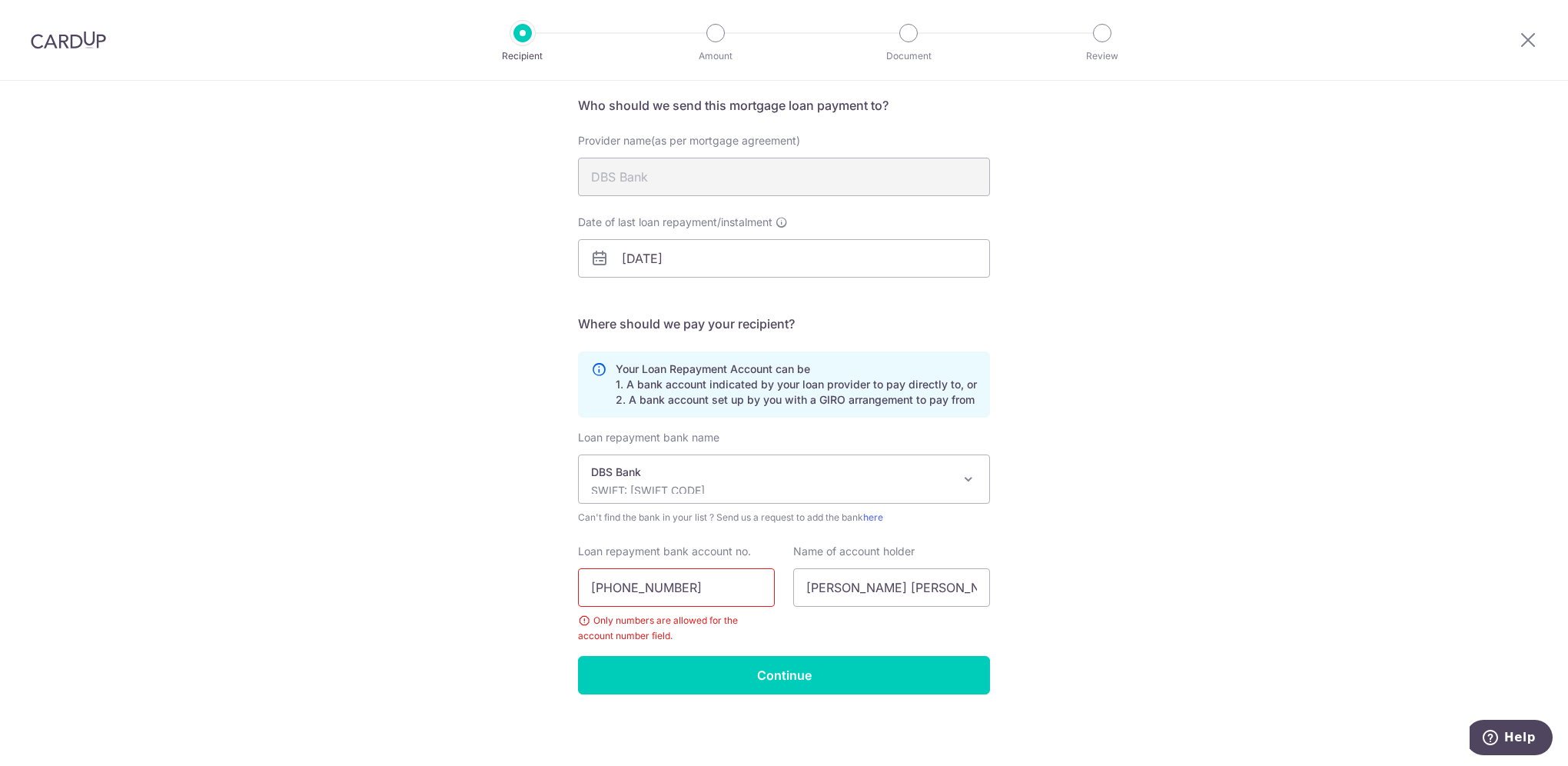
click at [603, 584] on input "01-3322128-1" at bounding box center [676, 587] width 196 height 38
click at [655, 584] on input "013322128-1" at bounding box center [676, 587] width 196 height 38
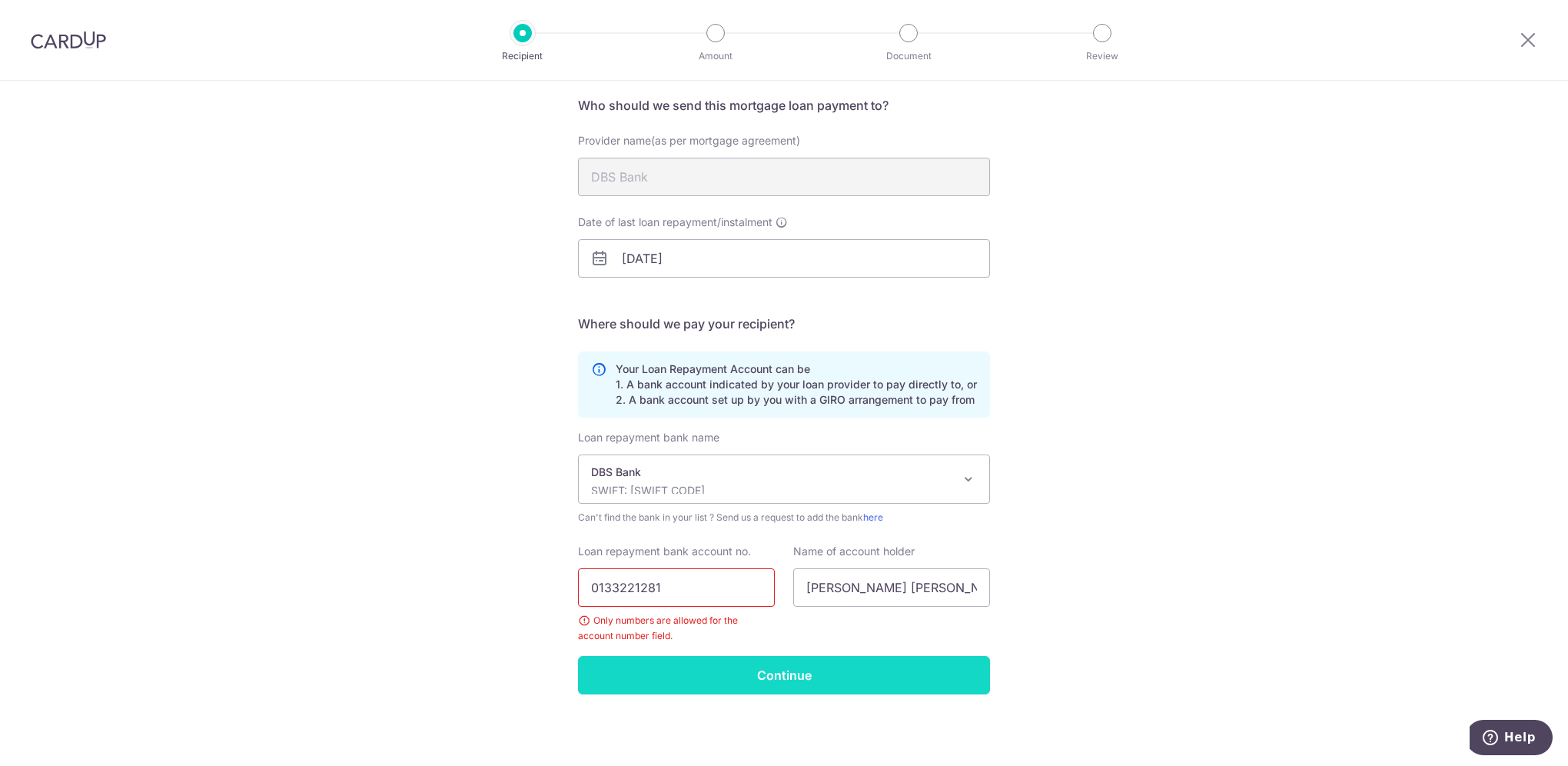
type input "0133221281"
click at [781, 672] on input "Continue" at bounding box center [783, 675] width 412 height 38
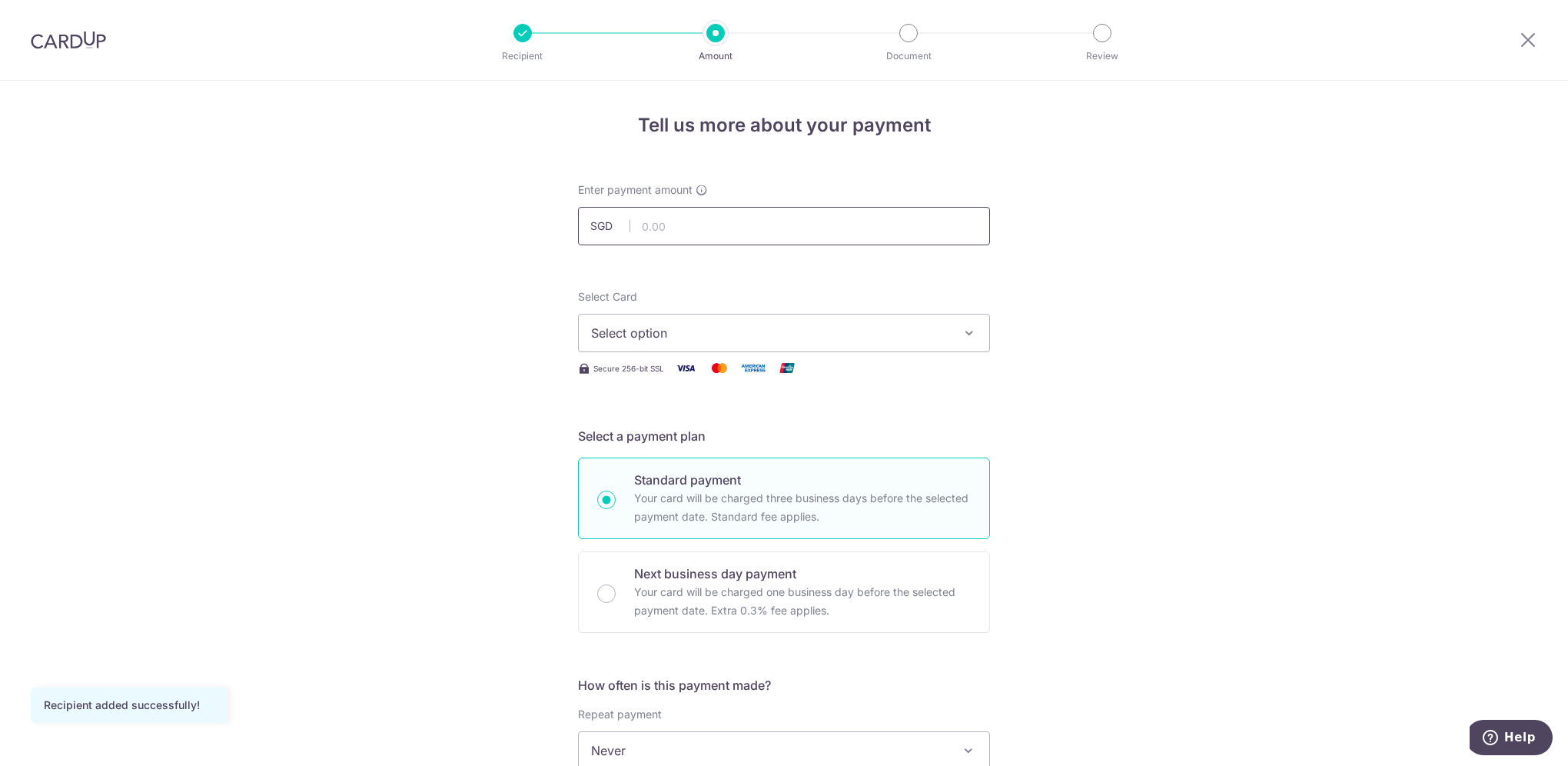
click at [847, 228] on input "text" at bounding box center [783, 226] width 412 height 38
click at [1207, 360] on div "Tell us more about your payment Enter payment amount SGD Recipient added succes…" at bounding box center [784, 776] width 1568 height 1390
click at [757, 221] on input "text" at bounding box center [783, 226] width 412 height 38
click at [1106, 264] on div "Tell us more about your payment Enter payment amount SGD Recipient added succes…" at bounding box center [784, 776] width 1568 height 1390
click at [754, 223] on input "text" at bounding box center [783, 226] width 412 height 38
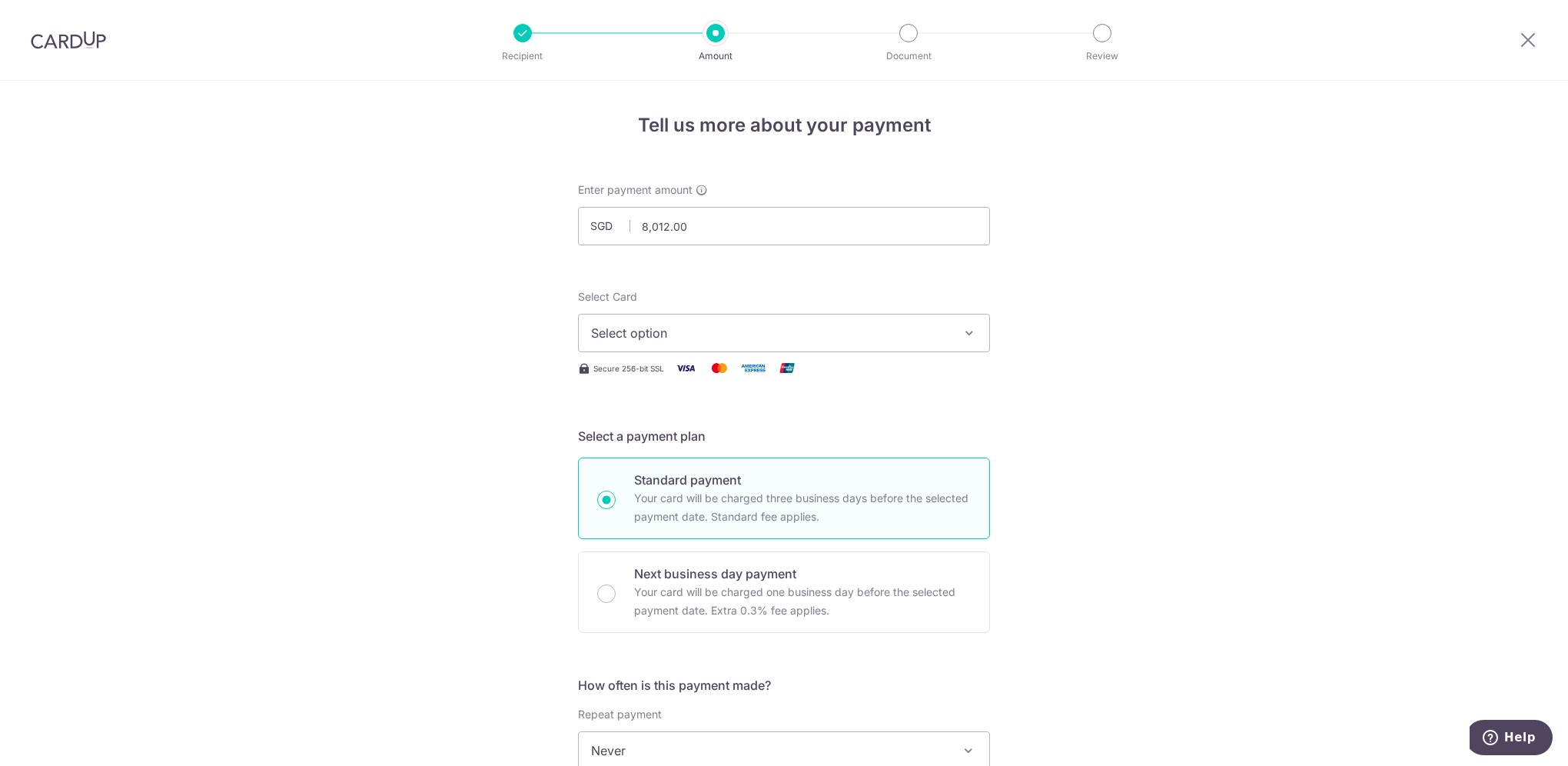
click at [1160, 255] on div "Tell us more about your payment Enter payment amount SGD 8,012.00 8012.00 Recip…" at bounding box center [784, 776] width 1568 height 1390
click at [965, 330] on icon "button" at bounding box center [969, 333] width 15 height 15
click at [866, 441] on span "**** 1074" at bounding box center [784, 443] width 386 height 18
click at [1088, 326] on div "Tell us more about your payment Enter payment amount SGD 8,012.00 8012.00 Recip…" at bounding box center [784, 776] width 1568 height 1390
click at [678, 222] on input "8,012.00" at bounding box center [783, 226] width 412 height 38
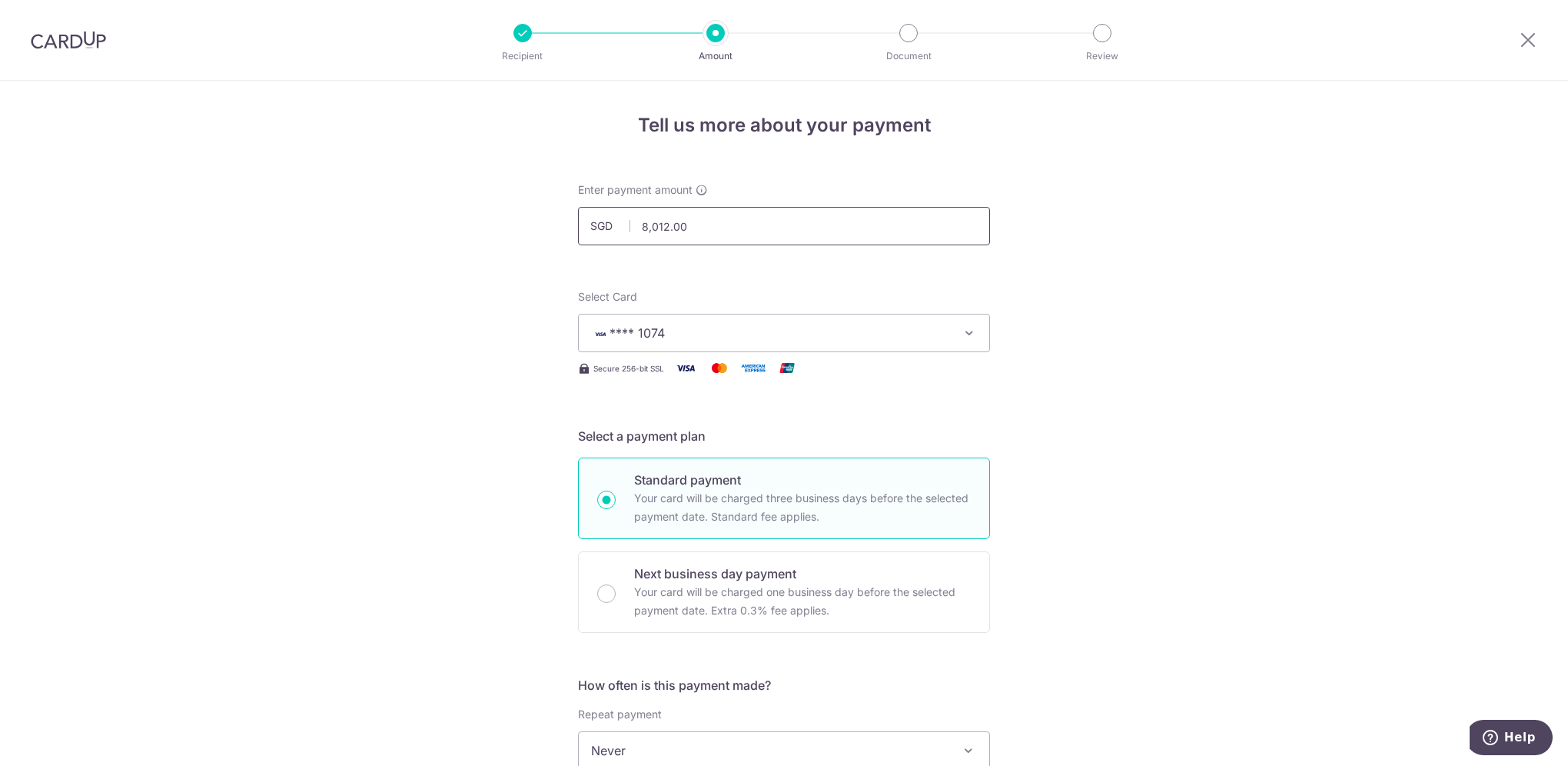
click at [653, 225] on input "8,012.00" at bounding box center [783, 226] width 412 height 38
click at [1142, 320] on div "Tell us more about your payment Enter payment amount SGD 8512.00 8012.00 Recipi…" at bounding box center [784, 776] width 1568 height 1390
type input "8,512.00"
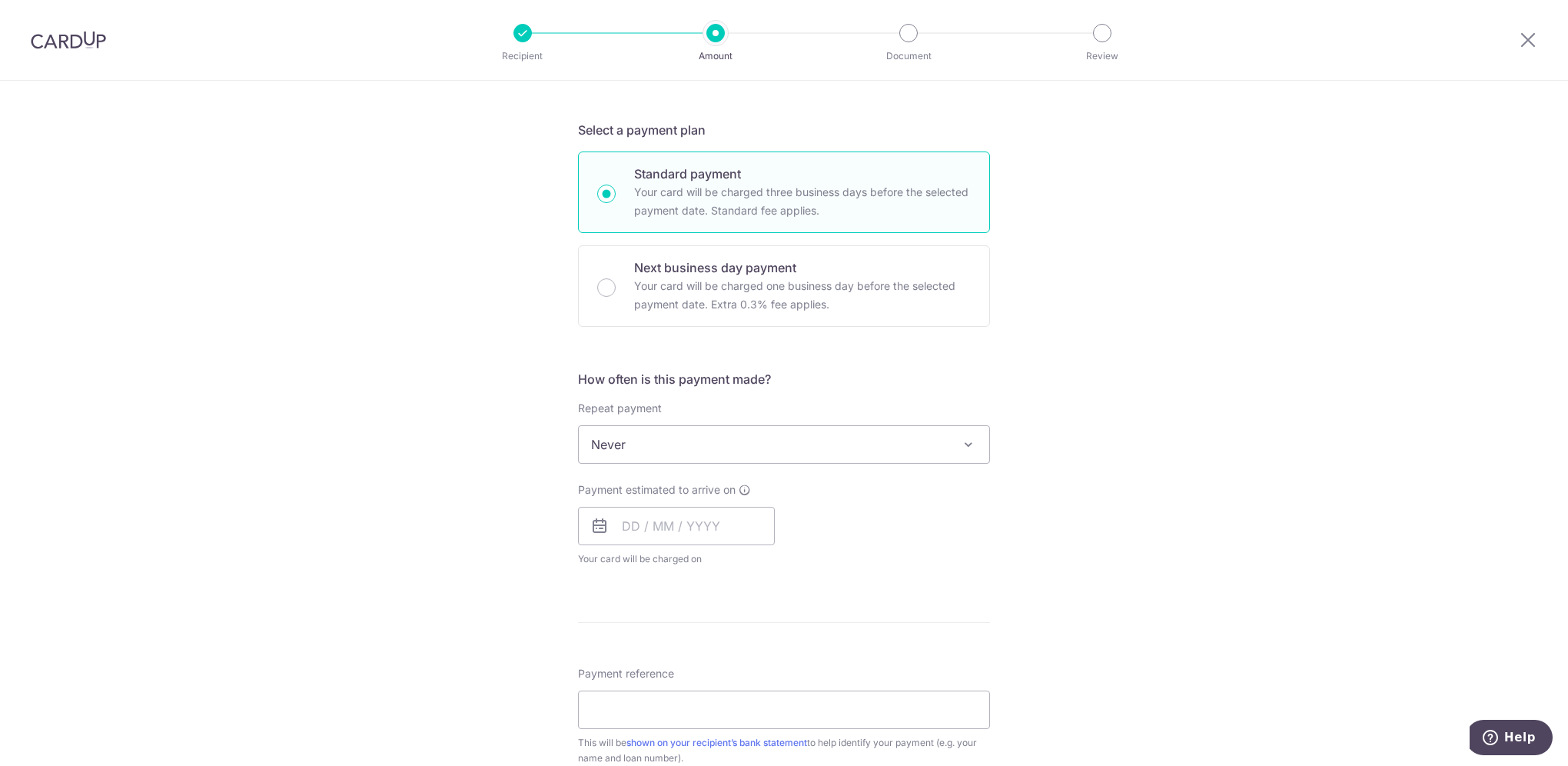
scroll to position [307, 0]
click at [935, 441] on span "Never" at bounding box center [783, 443] width 410 height 37
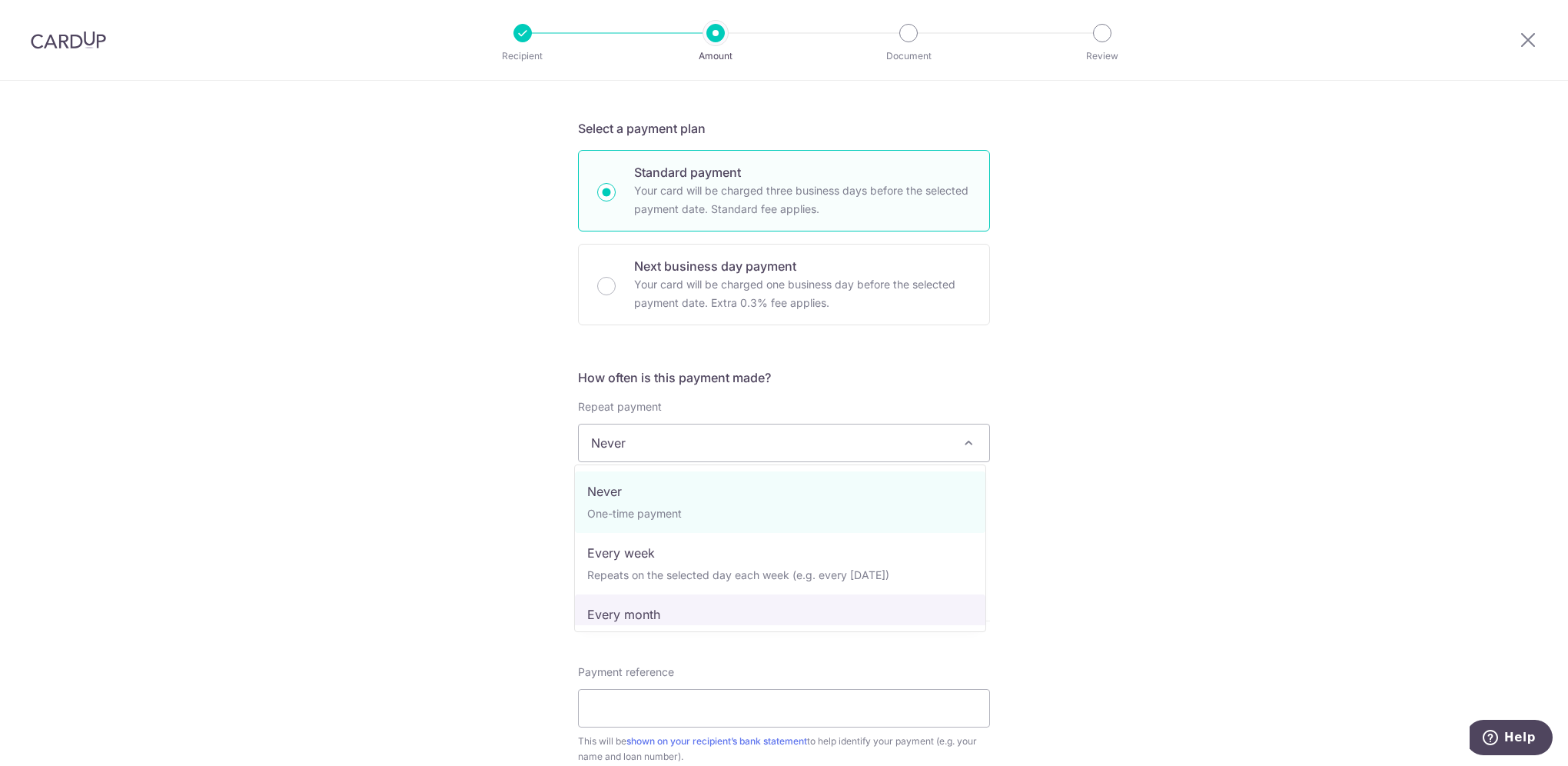
select select "3"
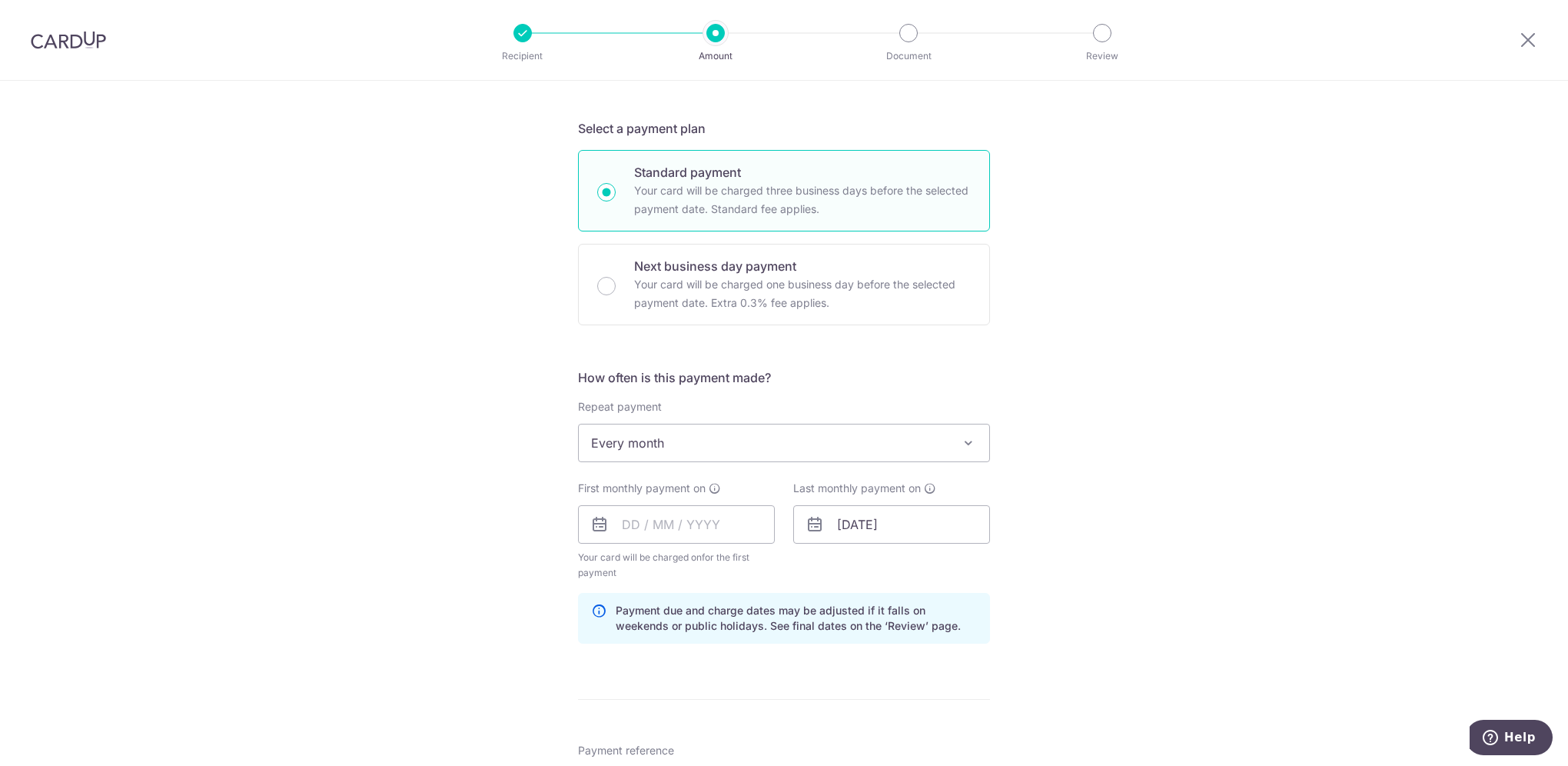
click at [1227, 482] on div "Tell us more about your payment Enter payment amount SGD 8,512.00 8512.00 Recip…" at bounding box center [784, 508] width 1568 height 1470
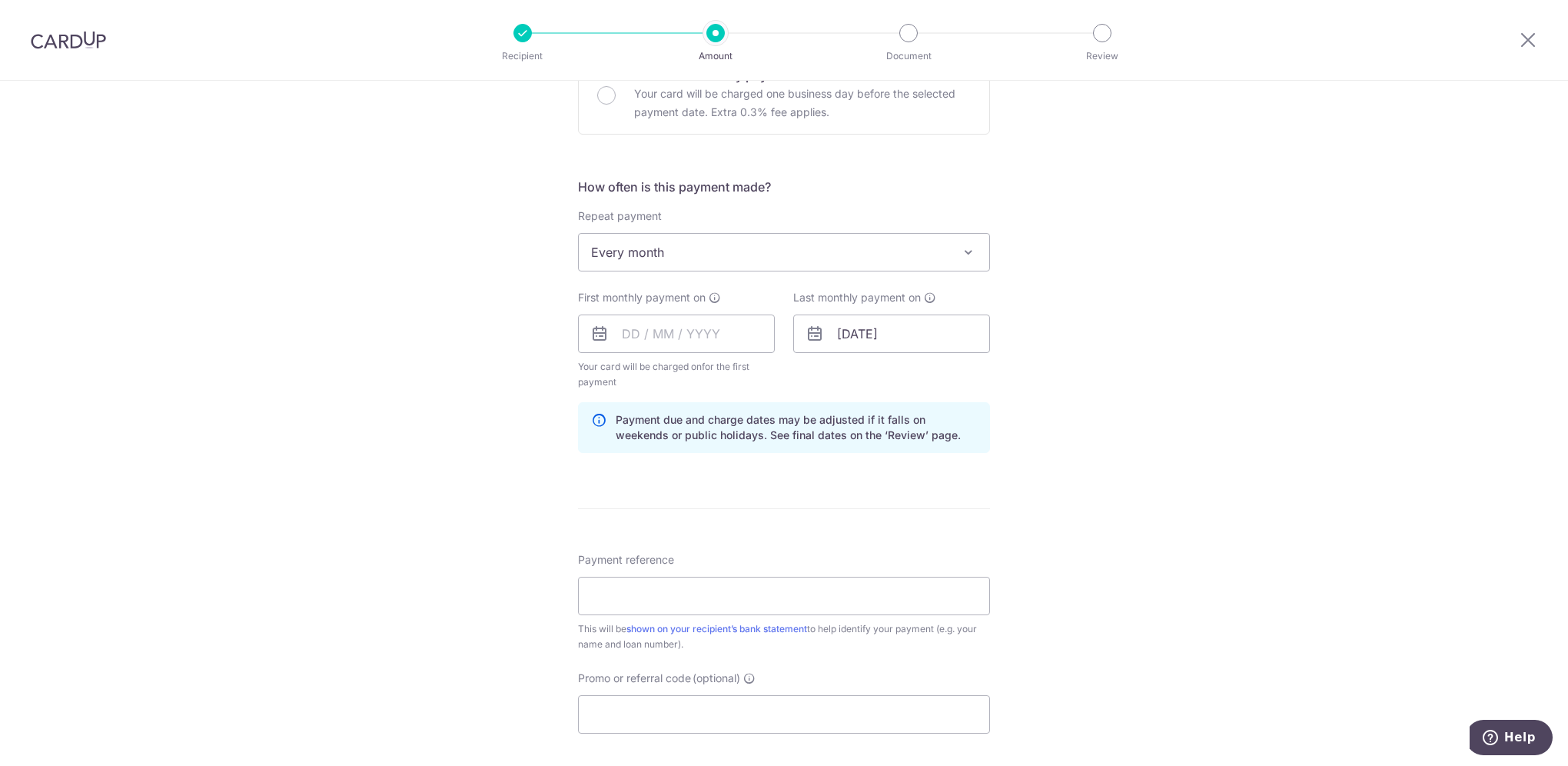
scroll to position [538, 0]
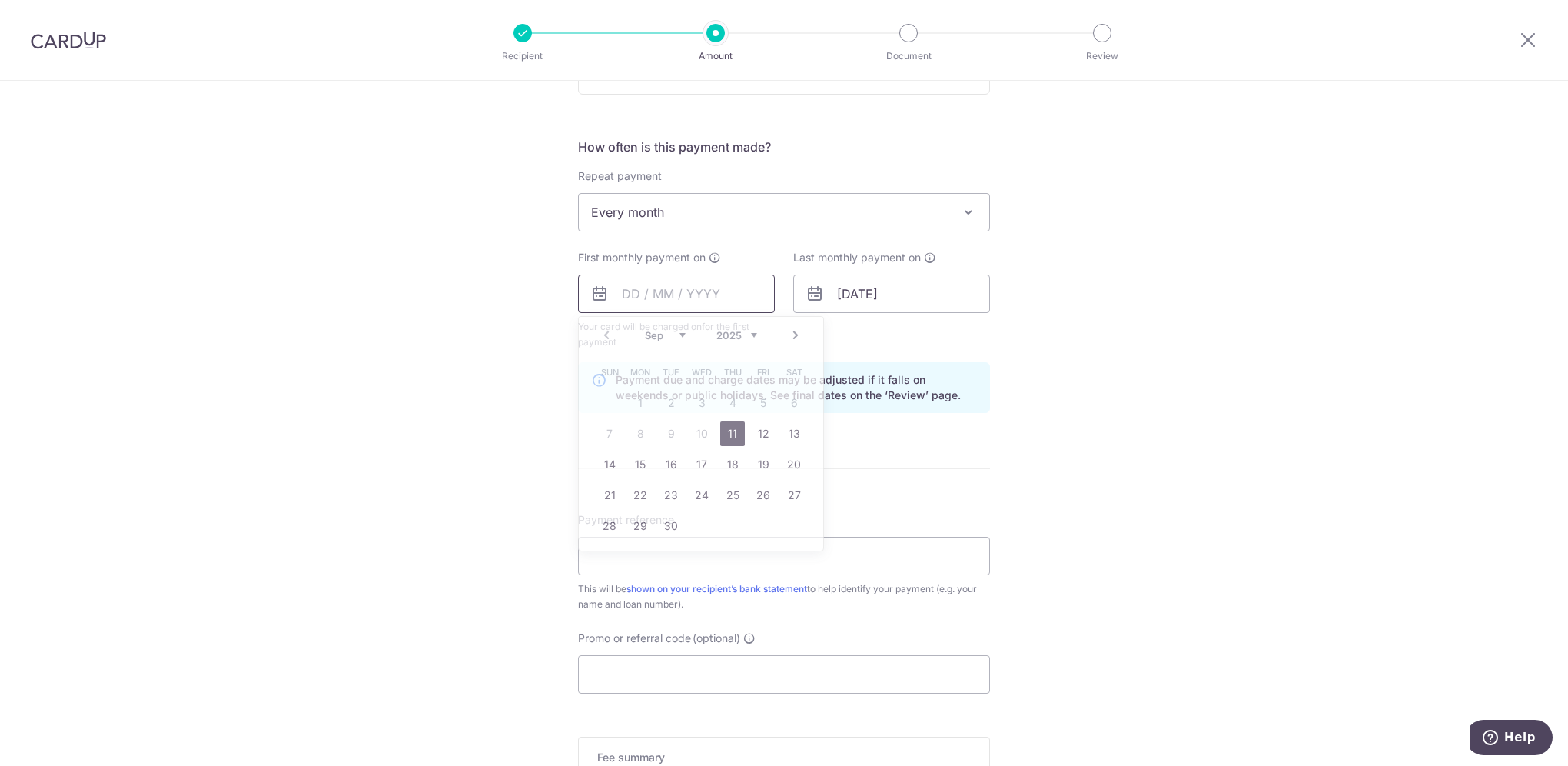
click at [665, 292] on input "text" at bounding box center [676, 294] width 196 height 38
click at [679, 335] on select "Sep Oct Nov Dec" at bounding box center [665, 335] width 41 height 12
click at [698, 409] on link "1" at bounding box center [702, 403] width 25 height 25
type input "01/10/2025"
click at [960, 296] on input "[DATE]" at bounding box center [891, 294] width 196 height 38
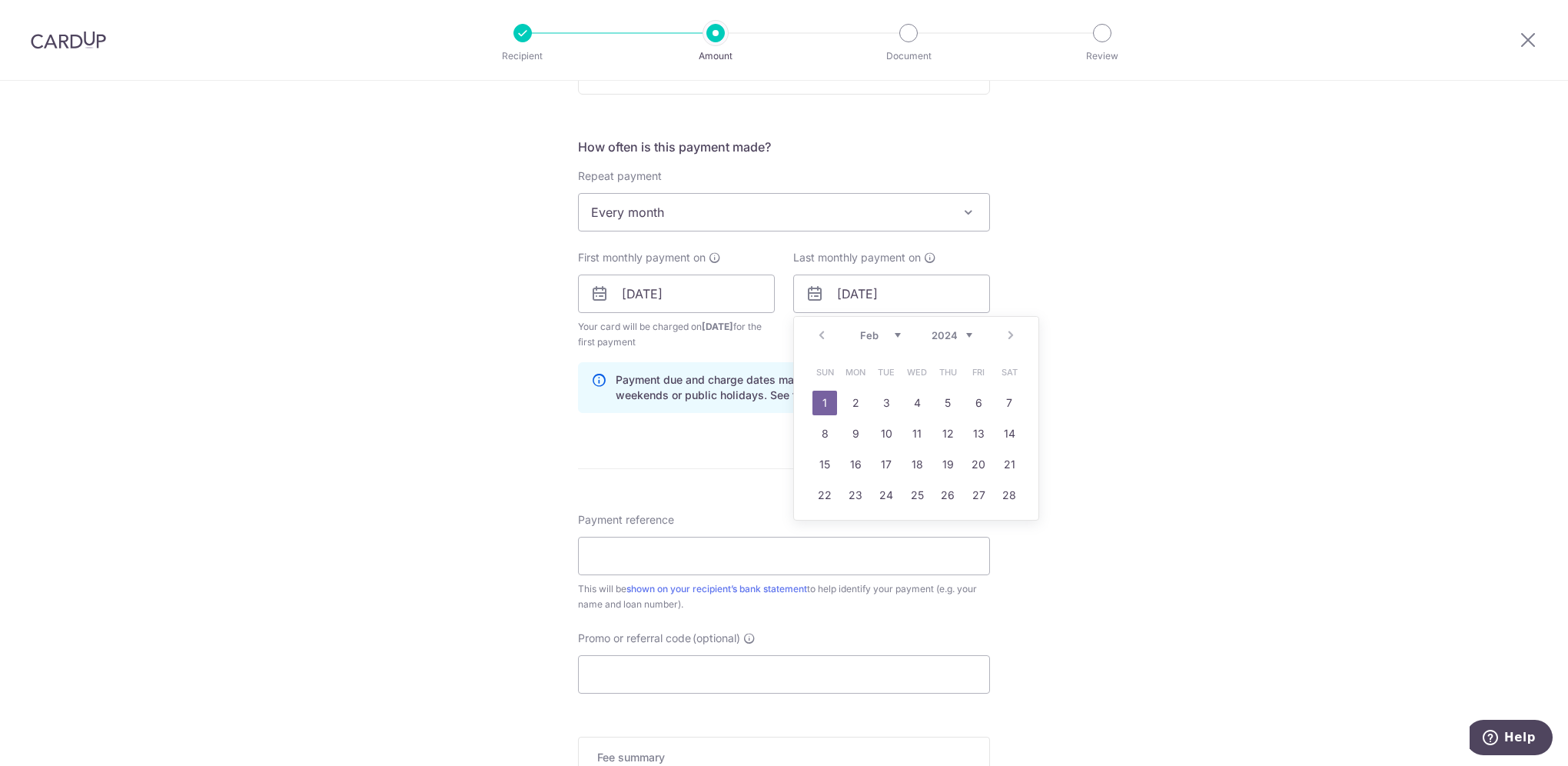
click at [895, 330] on select "Jan Feb Mar Apr May Jun Jul Aug Sep Oct Nov Dec" at bounding box center [880, 335] width 41 height 12
click at [1134, 327] on div "Tell us more about your payment Enter payment amount SGD 8,512.00 8512.00 Recip…" at bounding box center [784, 277] width 1568 height 1470
click at [1104, 495] on div "Tell us more about your payment Enter payment amount SGD 8,512.00 8512.00 Recip…" at bounding box center [784, 277] width 1568 height 1470
click at [907, 554] on input "Payment reference" at bounding box center [783, 555] width 412 height 38
click at [1243, 503] on div "Tell us more about your payment Enter payment amount SGD 8,512.00 8512.00 Recip…" at bounding box center [784, 277] width 1568 height 1470
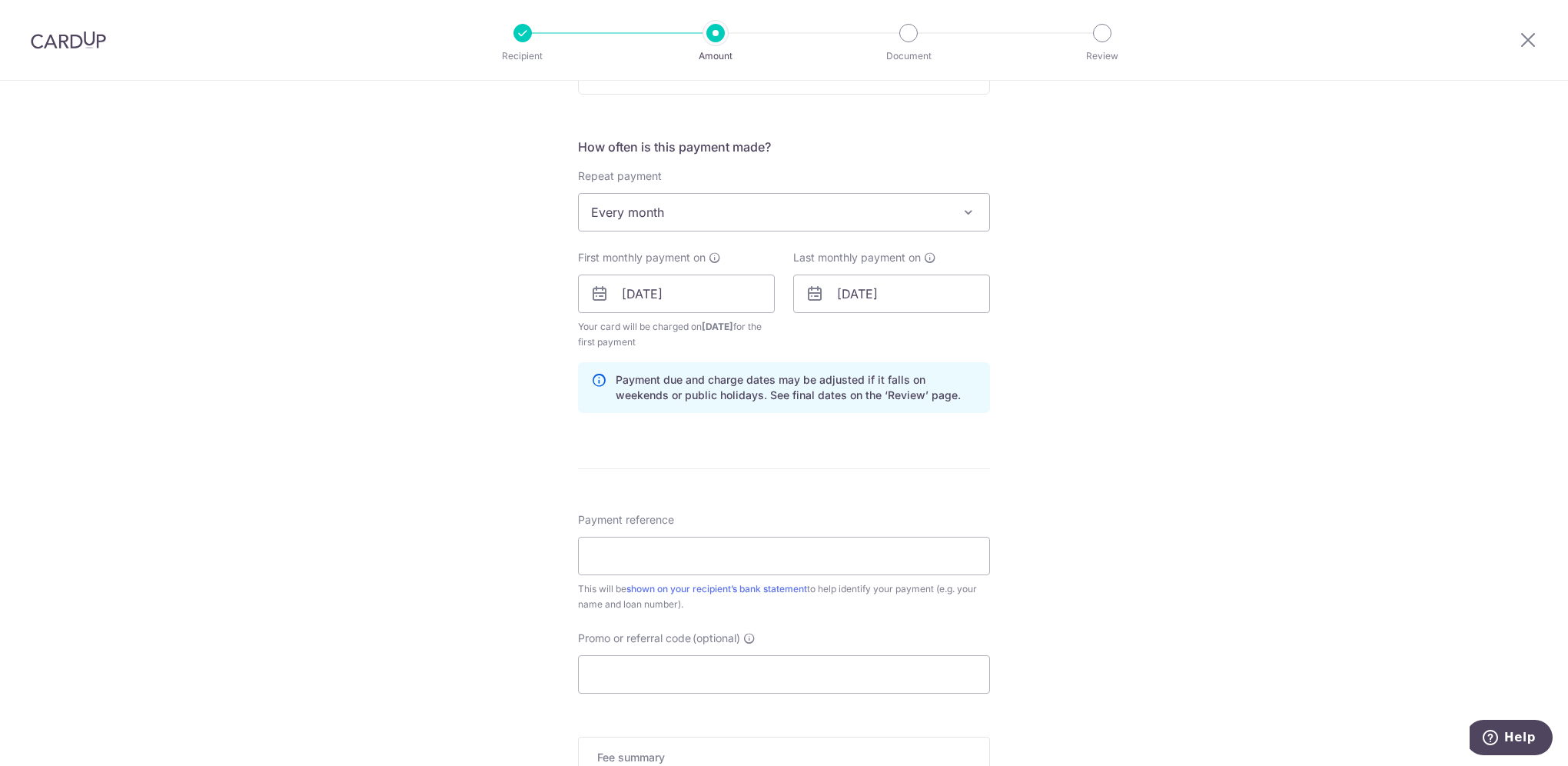
scroll to position [615, 0]
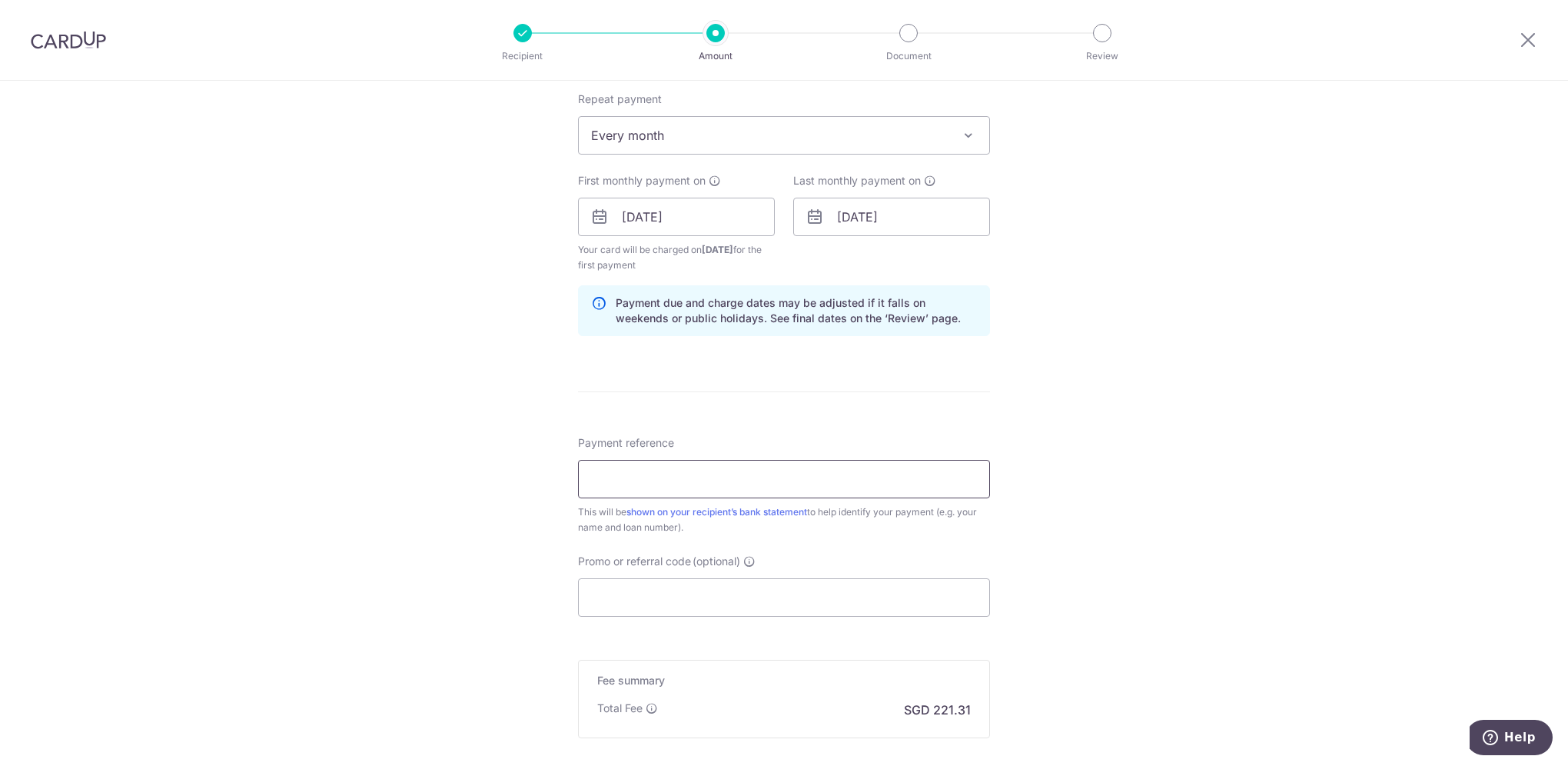
click at [805, 477] on input "Payment reference" at bounding box center [783, 479] width 412 height 38
click at [1122, 470] on div "Tell us more about your payment Enter payment amount SGD 8,512.00 8512.00 Recip…" at bounding box center [784, 200] width 1568 height 1470
click at [882, 470] on input "Payment reference" at bounding box center [783, 479] width 412 height 38
click at [596, 476] on input "5ChuYen Street" at bounding box center [783, 479] width 412 height 38
drag, startPoint x: 619, startPoint y: 472, endPoint x: 627, endPoint y: 471, distance: 8.1
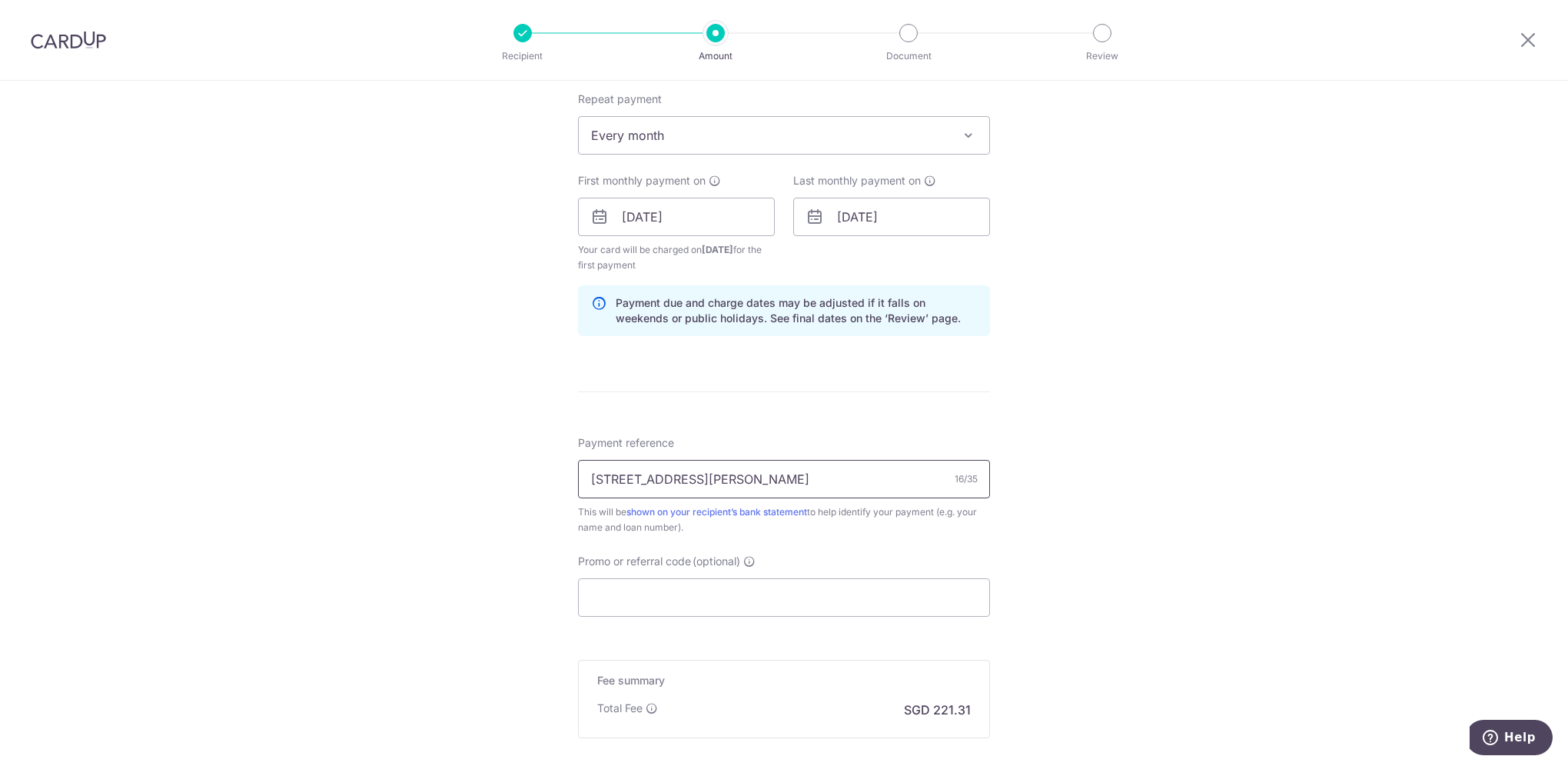
click at [724, 470] on input "5 Chu Yen Street" at bounding box center [783, 479] width 412 height 38
click at [1273, 571] on div "Tell us more about your payment Enter payment amount SGD 8,512.00 8512.00 Recip…" at bounding box center [784, 200] width 1568 height 1470
drag, startPoint x: 764, startPoint y: 477, endPoint x: 579, endPoint y: 495, distance: 185.9
click at [579, 495] on input "5 Chu Yen Street S669814" at bounding box center [783, 479] width 412 height 38
type input "CheongCherCheeDavid 01-3322128-1"
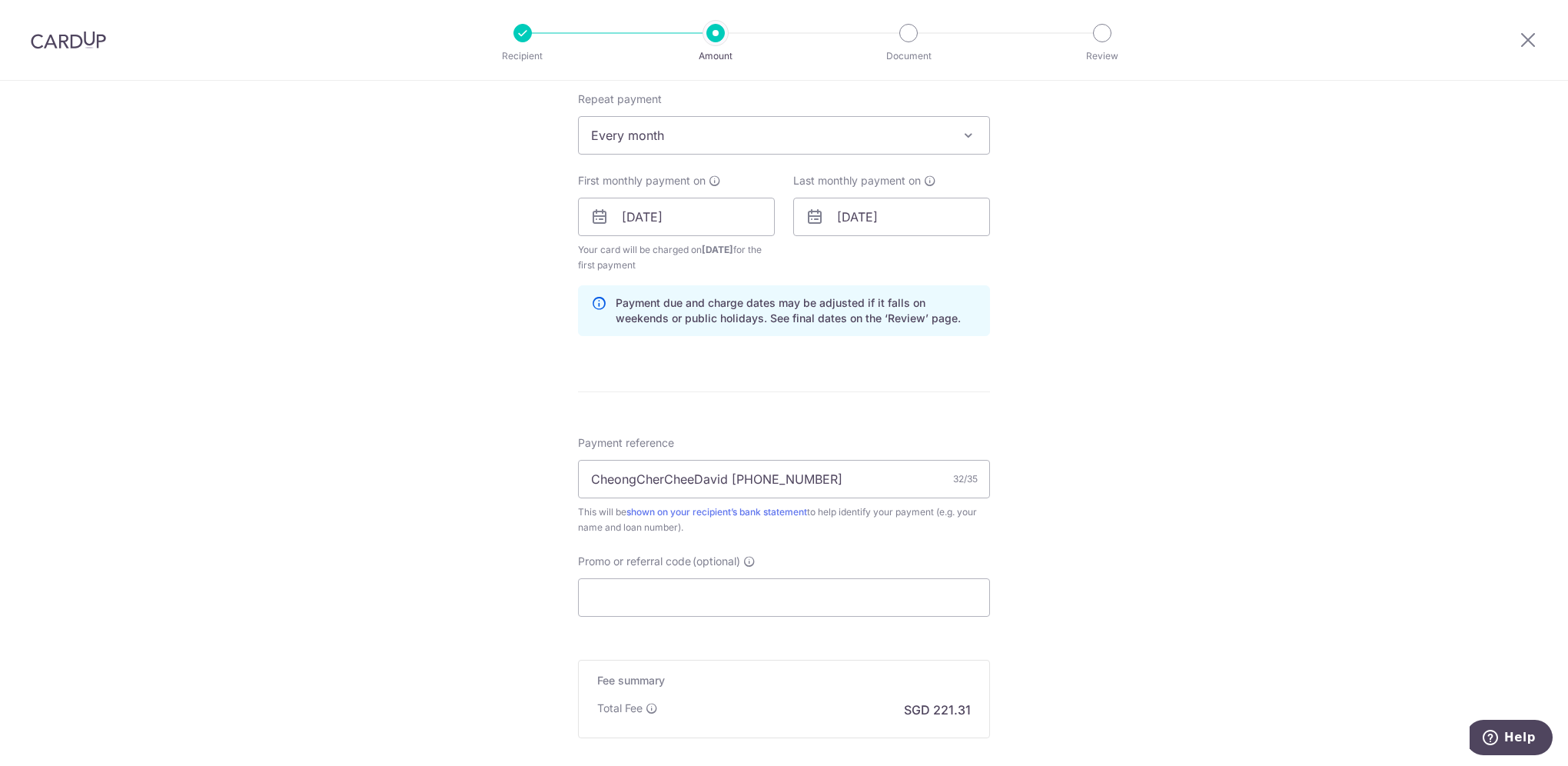
click at [1072, 595] on div "Tell us more about your payment Enter payment amount SGD 8,512.00 8512.00 Recip…" at bounding box center [784, 200] width 1568 height 1470
click at [634, 595] on input "Promo or referral code (optional)" at bounding box center [783, 597] width 412 height 38
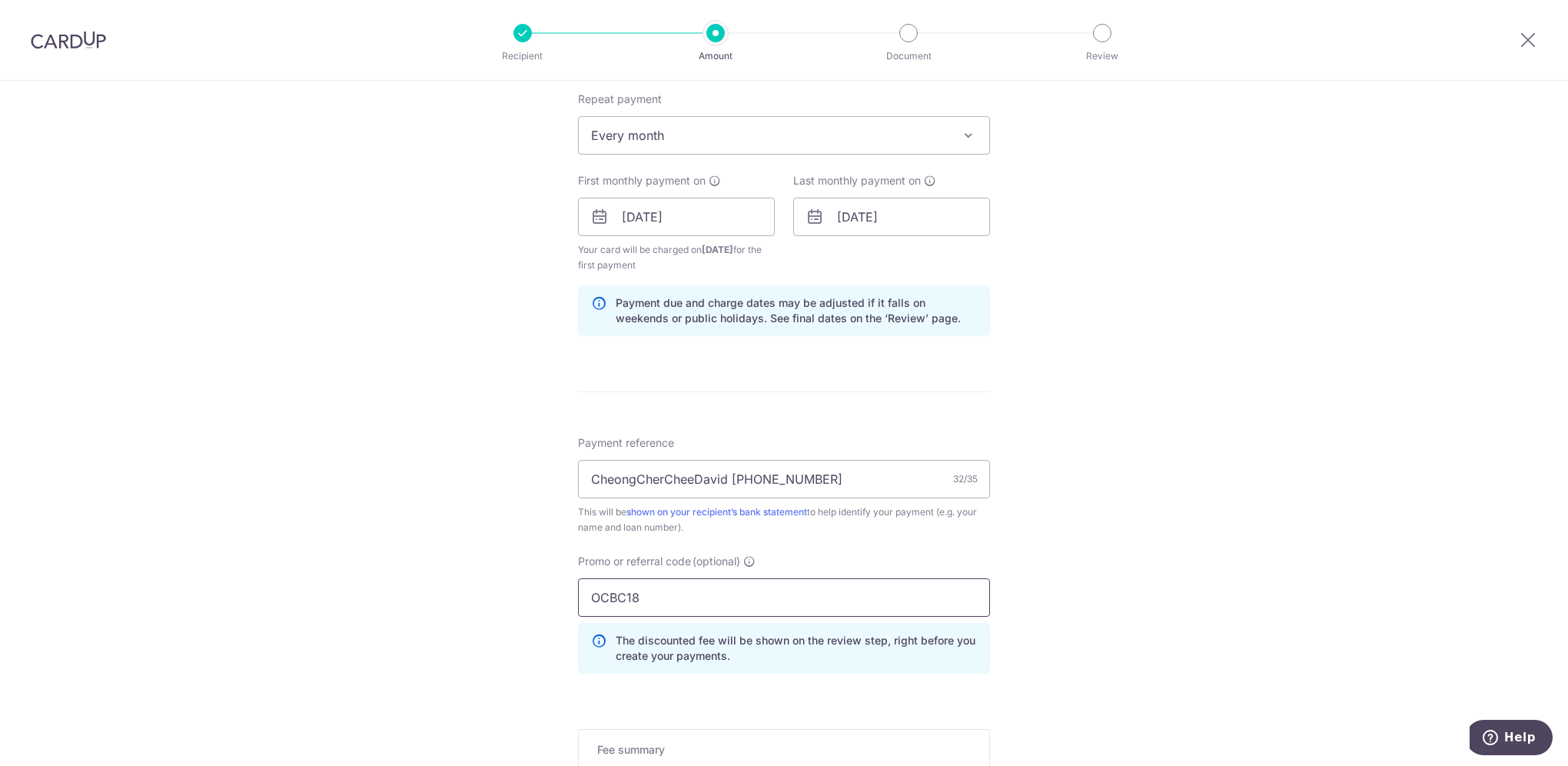
type input "OCBC18"
click at [1060, 541] on div "Tell us more about your payment Enter payment amount SGD 8,512.00 8512.00 Recip…" at bounding box center [784, 235] width 1568 height 1539
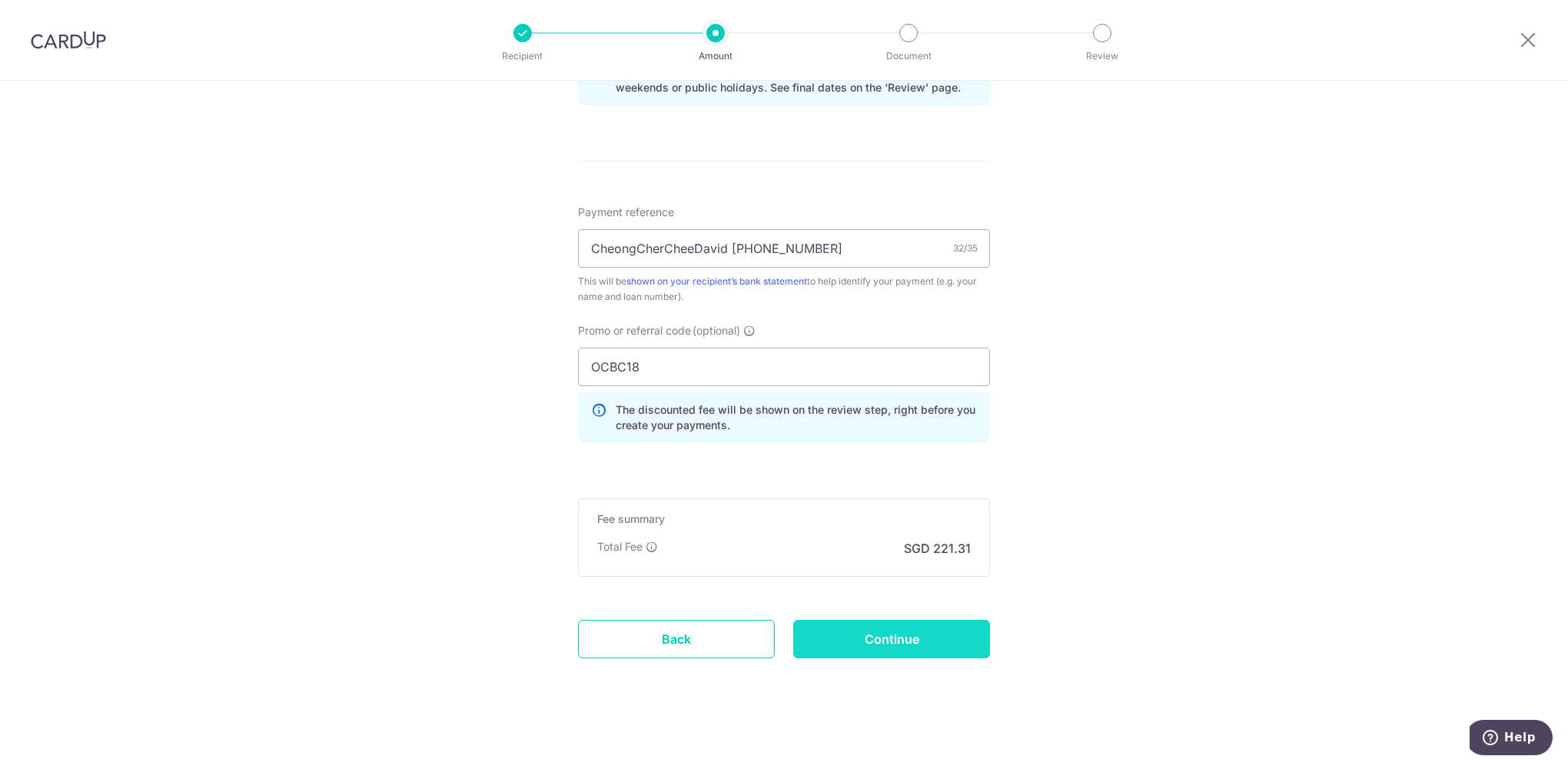
click at [864, 635] on input "Continue" at bounding box center [891, 639] width 196 height 38
type input "Create Schedule"
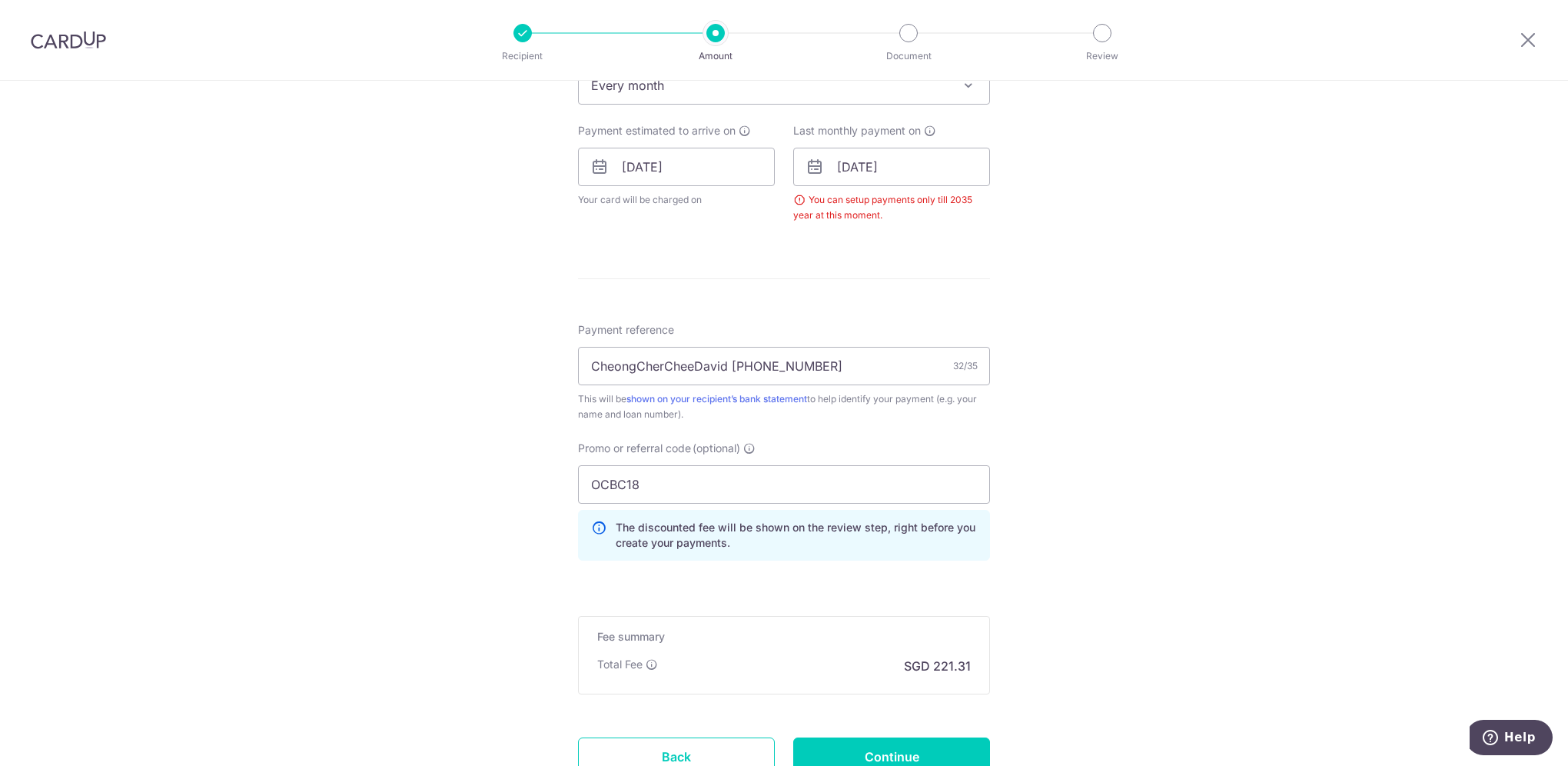
scroll to position [545, 0]
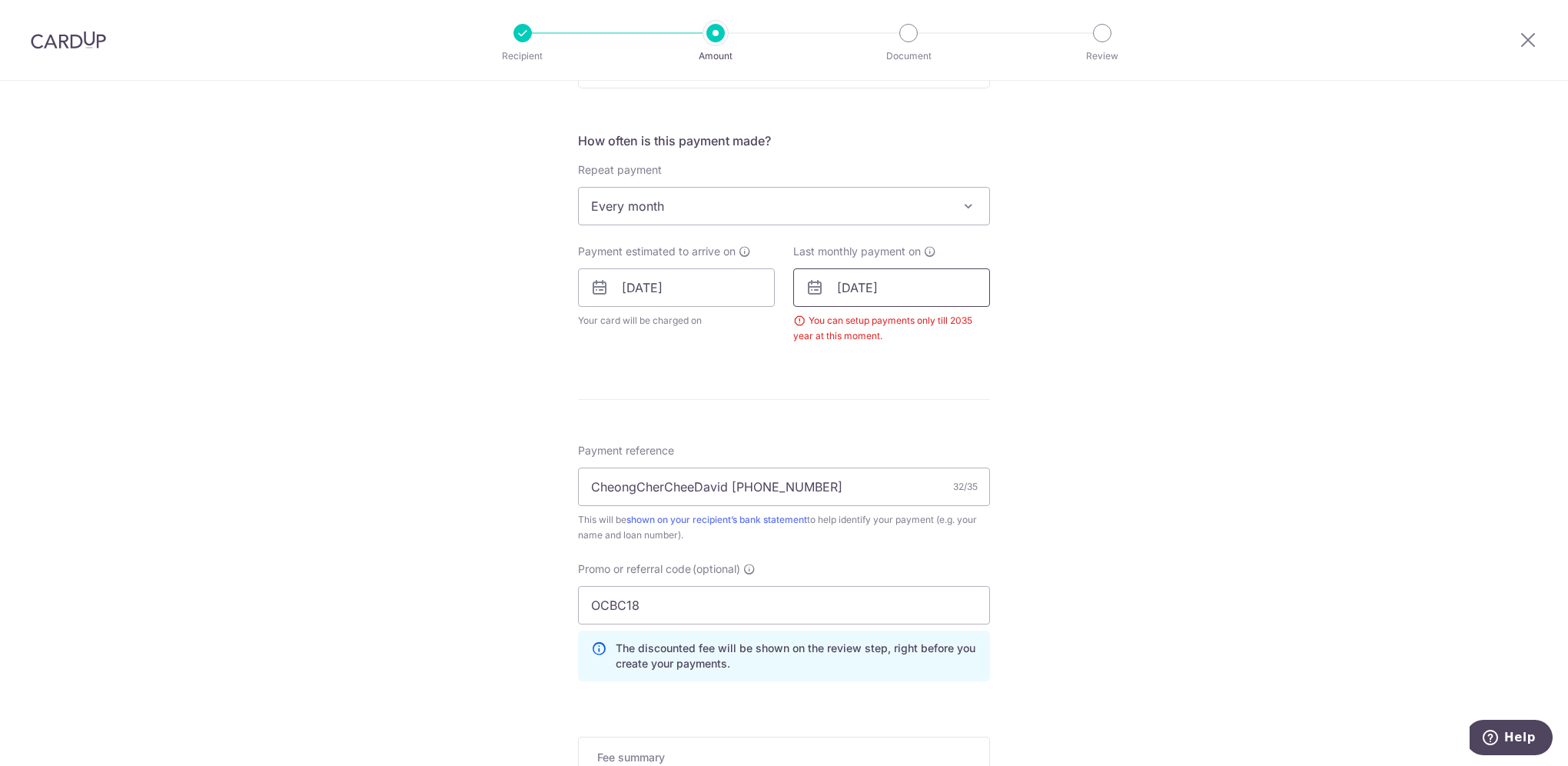
click at [920, 284] on input "[DATE]" at bounding box center [891, 287] width 196 height 38
click at [964, 326] on select "2025 2026 2027 2028 2029 2030 2031 2032 2033 2034 2035" at bounding box center [951, 329] width 41 height 12
click at [1166, 503] on div "Tell us more about your payment Enter payment amount SGD 8,512.00 8512.00 Selec…" at bounding box center [784, 274] width 1568 height 1475
click at [914, 276] on input "[DATE]" at bounding box center [891, 287] width 196 height 38
type input "01/02/2035"
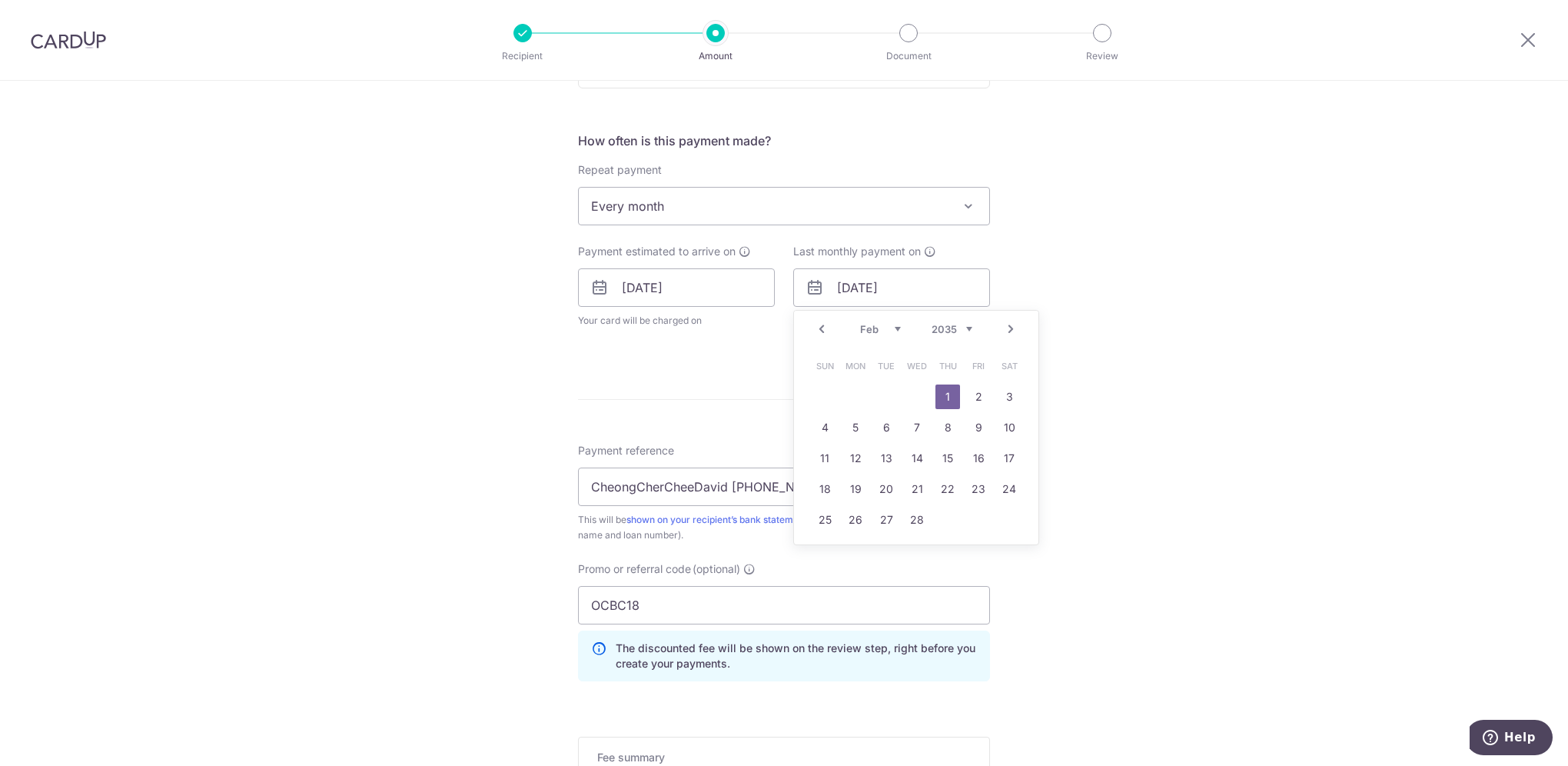
click at [1155, 300] on div "Tell us more about your payment Enter payment amount SGD 8,512.00 8512.00 Selec…" at bounding box center [784, 274] width 1568 height 1475
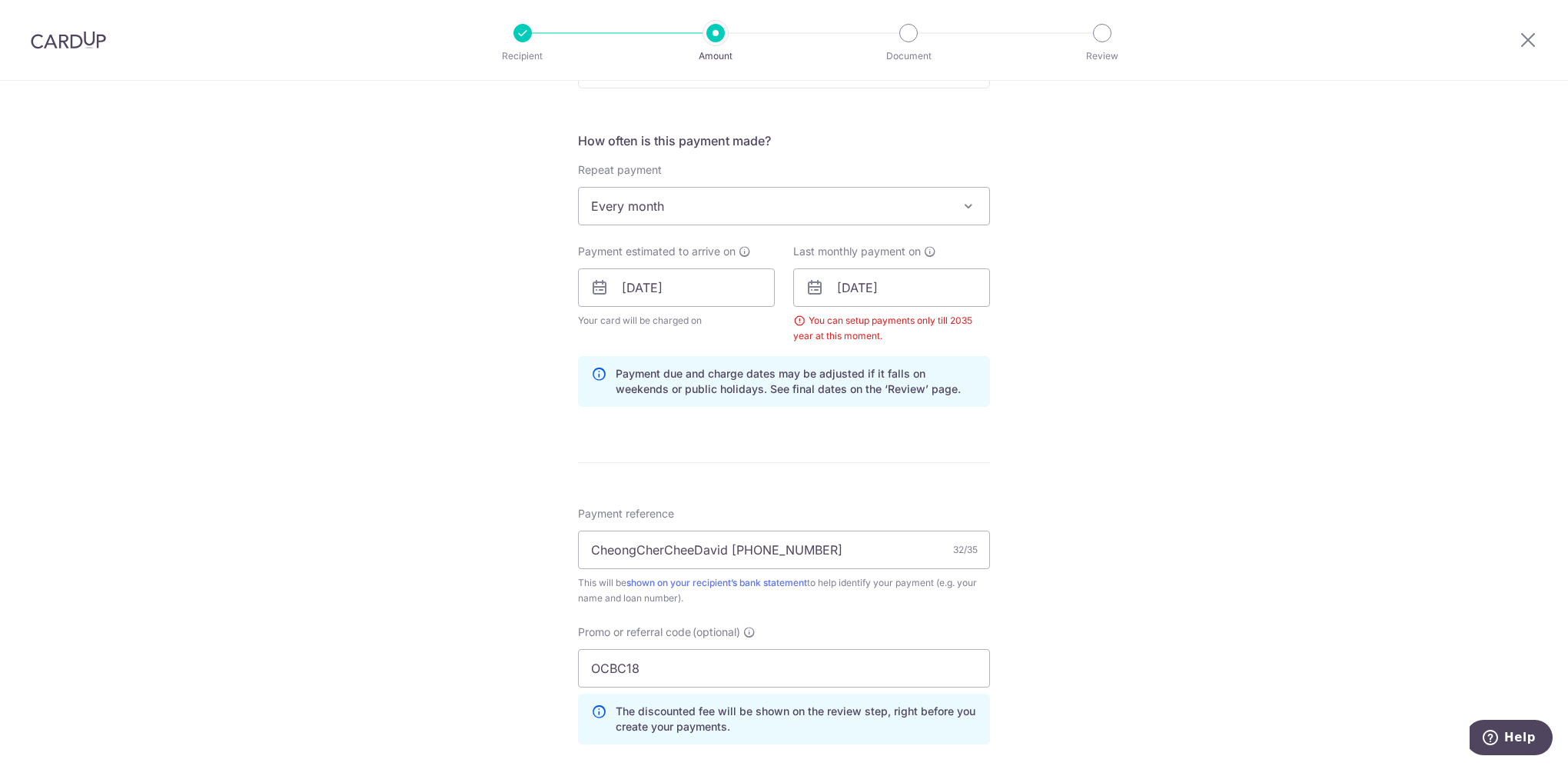
scroll to position [851, 0]
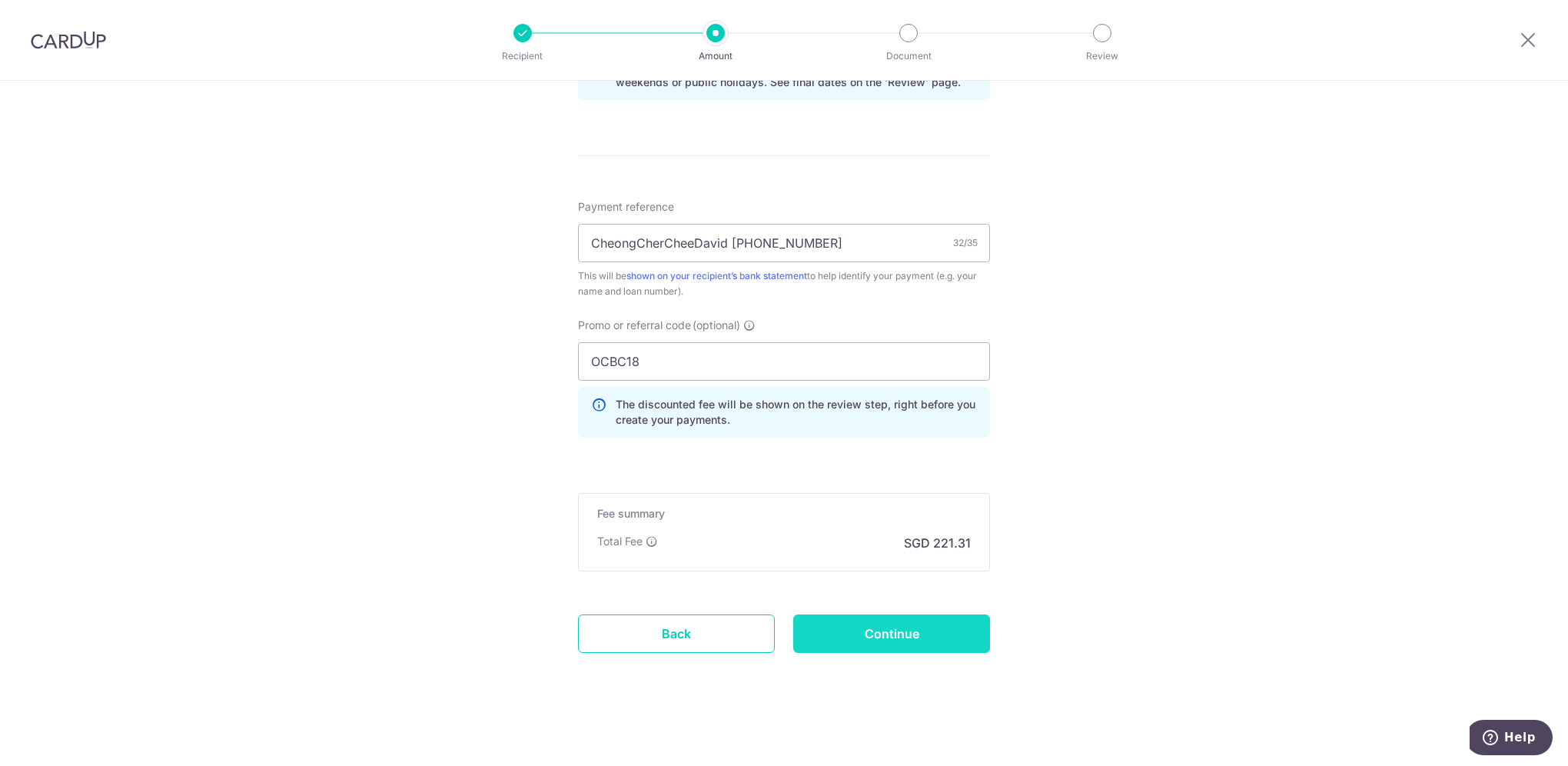
click at [901, 629] on input "Continue" at bounding box center [891, 634] width 196 height 38
type input "Create Schedule"
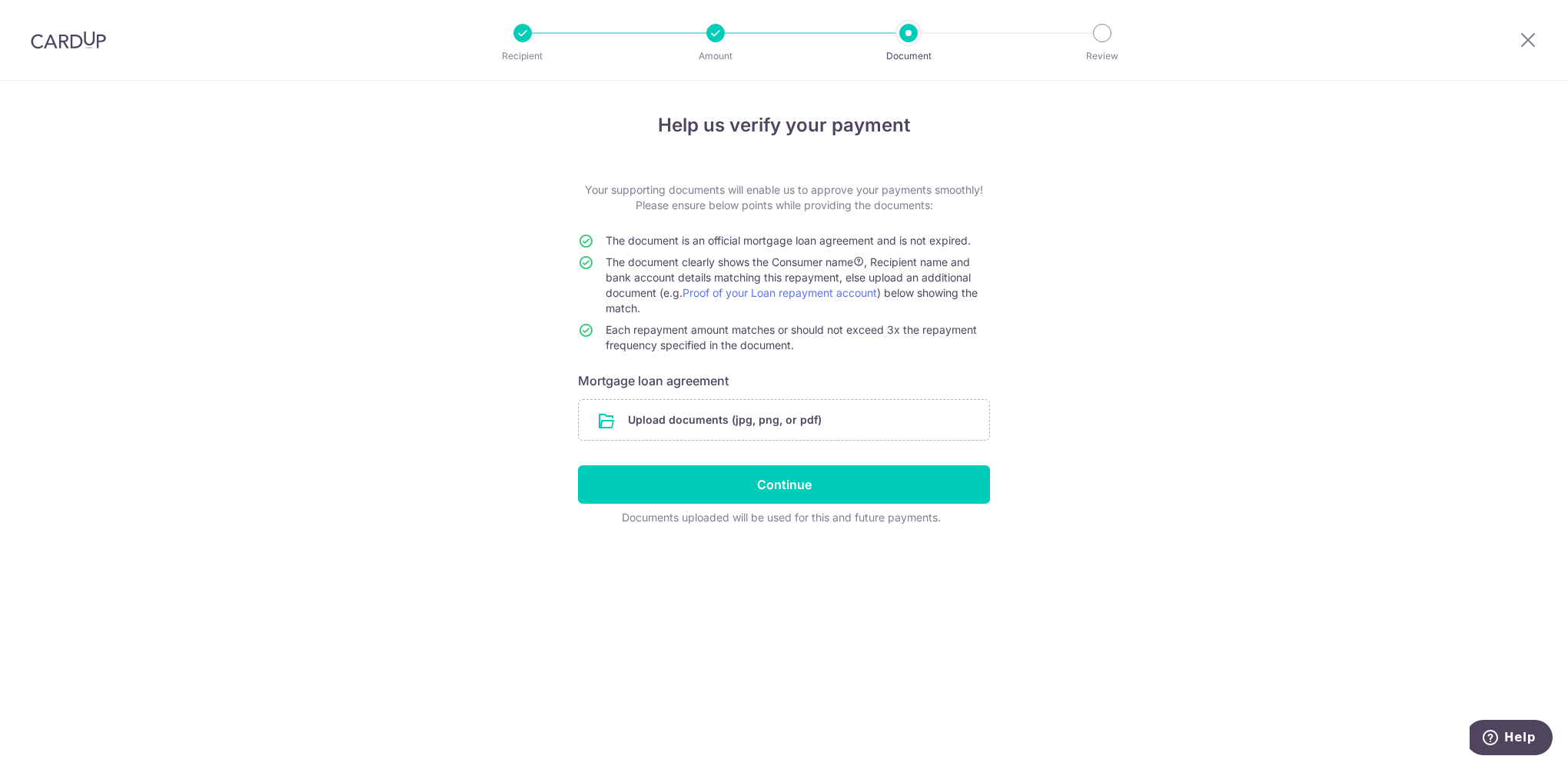
click at [1018, 143] on div "Help us verify your payment Your supporting documents will enable us to approve…" at bounding box center [784, 423] width 1568 height 685
click at [784, 415] on input "file" at bounding box center [783, 420] width 410 height 40
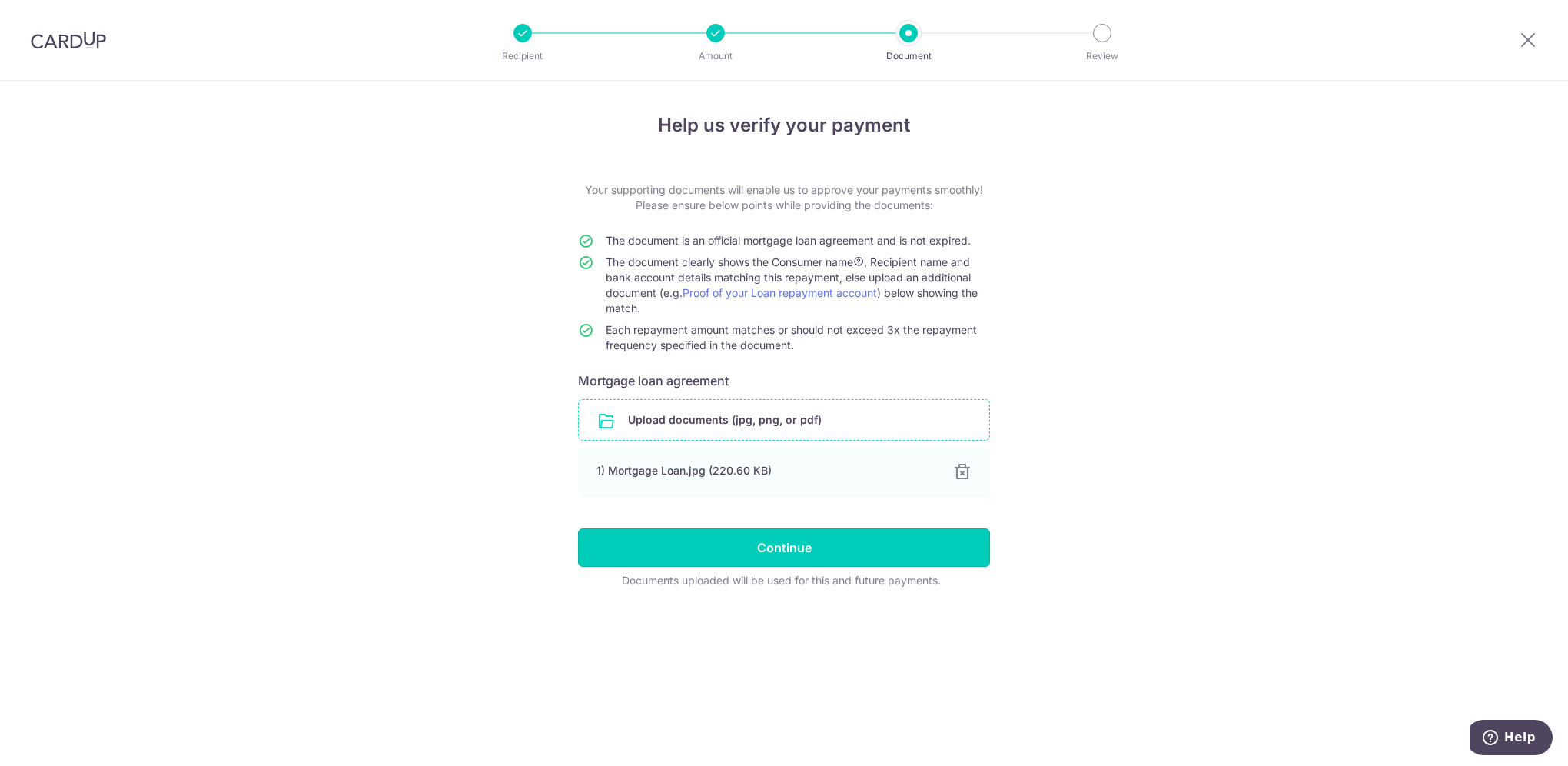
click at [852, 555] on input "Continue" at bounding box center [783, 547] width 412 height 38
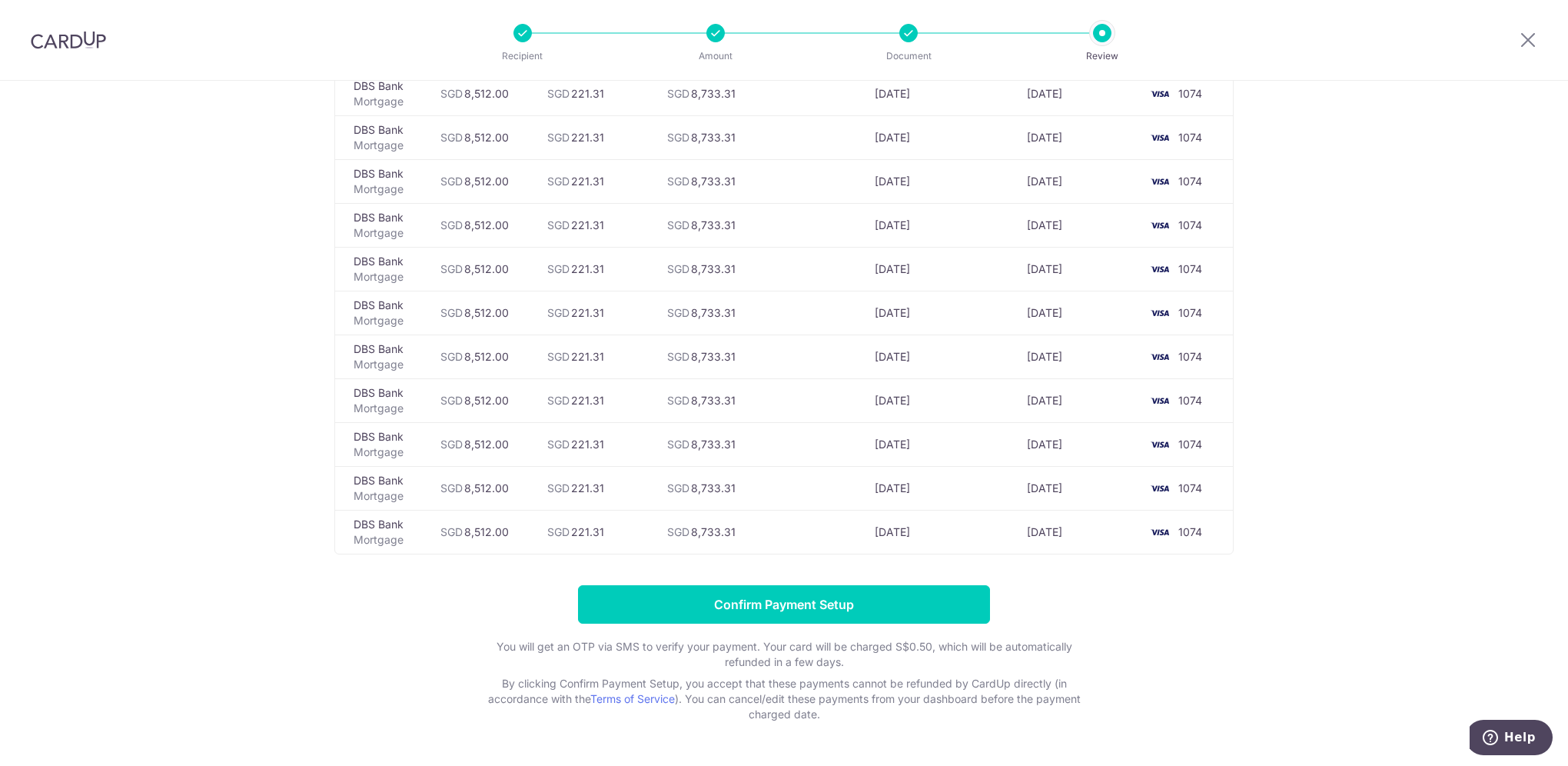
scroll to position [4665, 0]
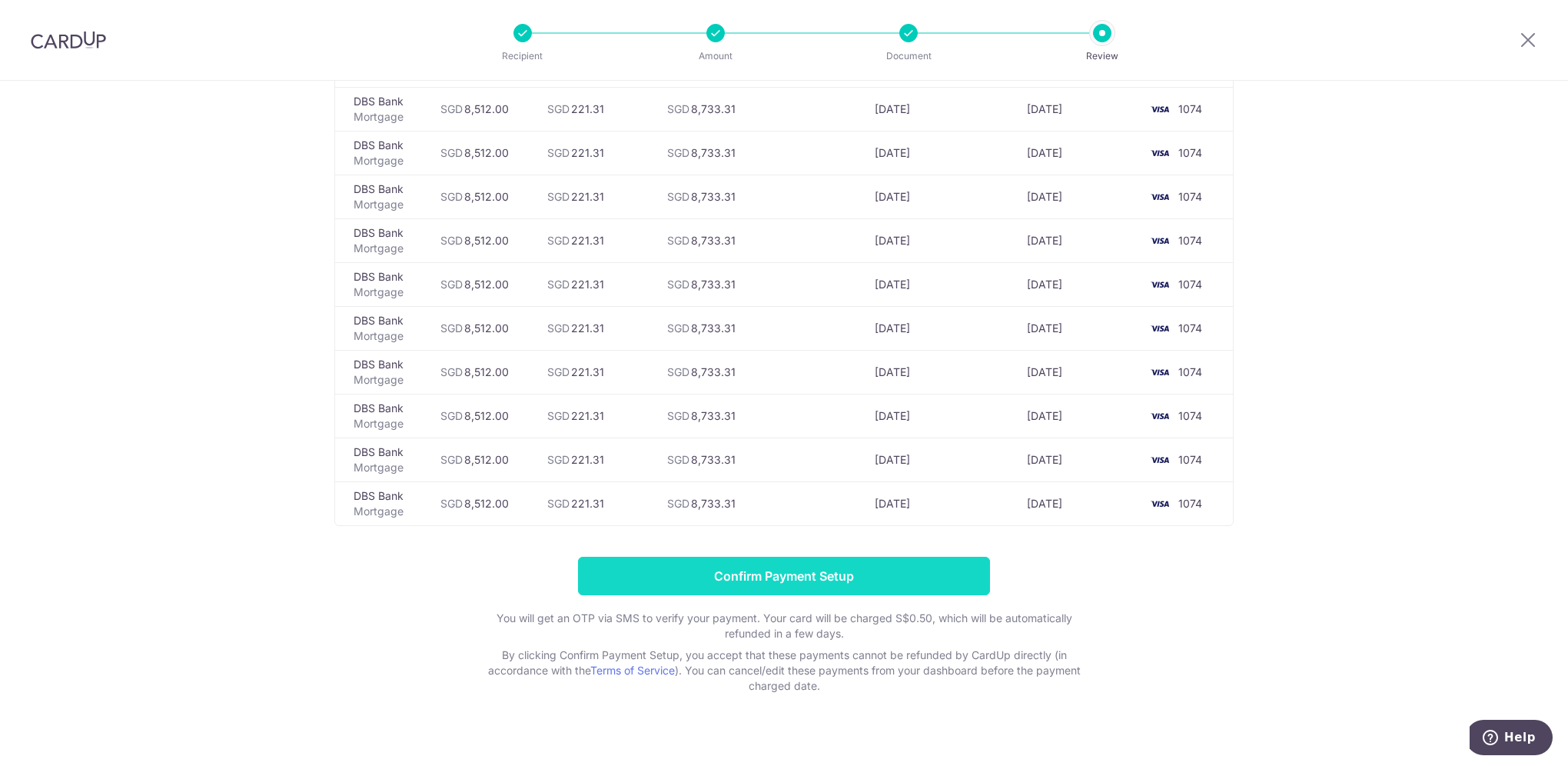
click at [806, 557] on input "Confirm Payment Setup" at bounding box center [783, 576] width 412 height 38
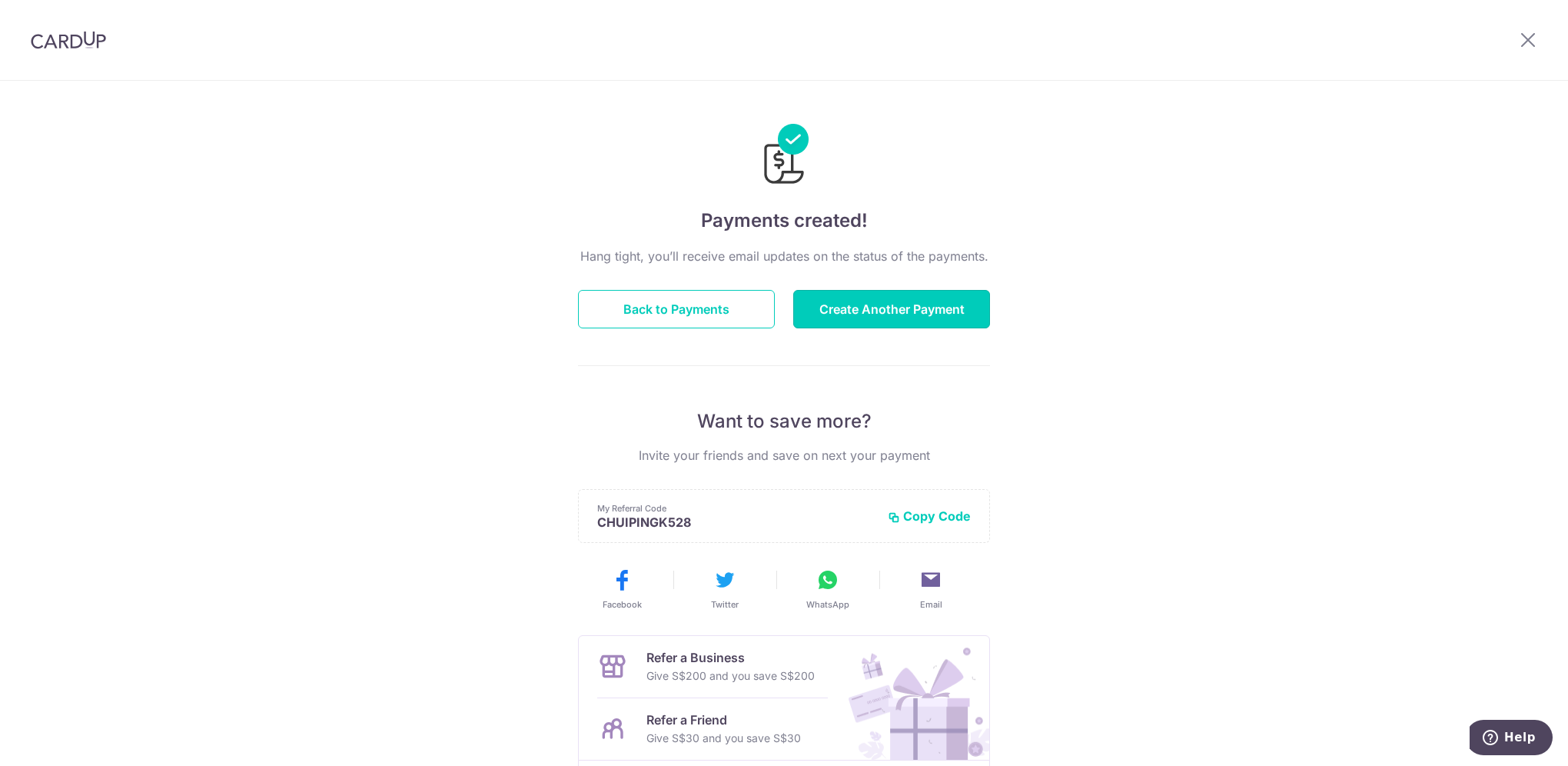
drag, startPoint x: 886, startPoint y: 317, endPoint x: 1207, endPoint y: 360, distance: 323.9
click at [1207, 360] on div "Payments created! Hang tight, you’ll receive email updates on the status of the…" at bounding box center [784, 491] width 1568 height 821
click at [899, 303] on button "Create Another Payment" at bounding box center [891, 309] width 196 height 38
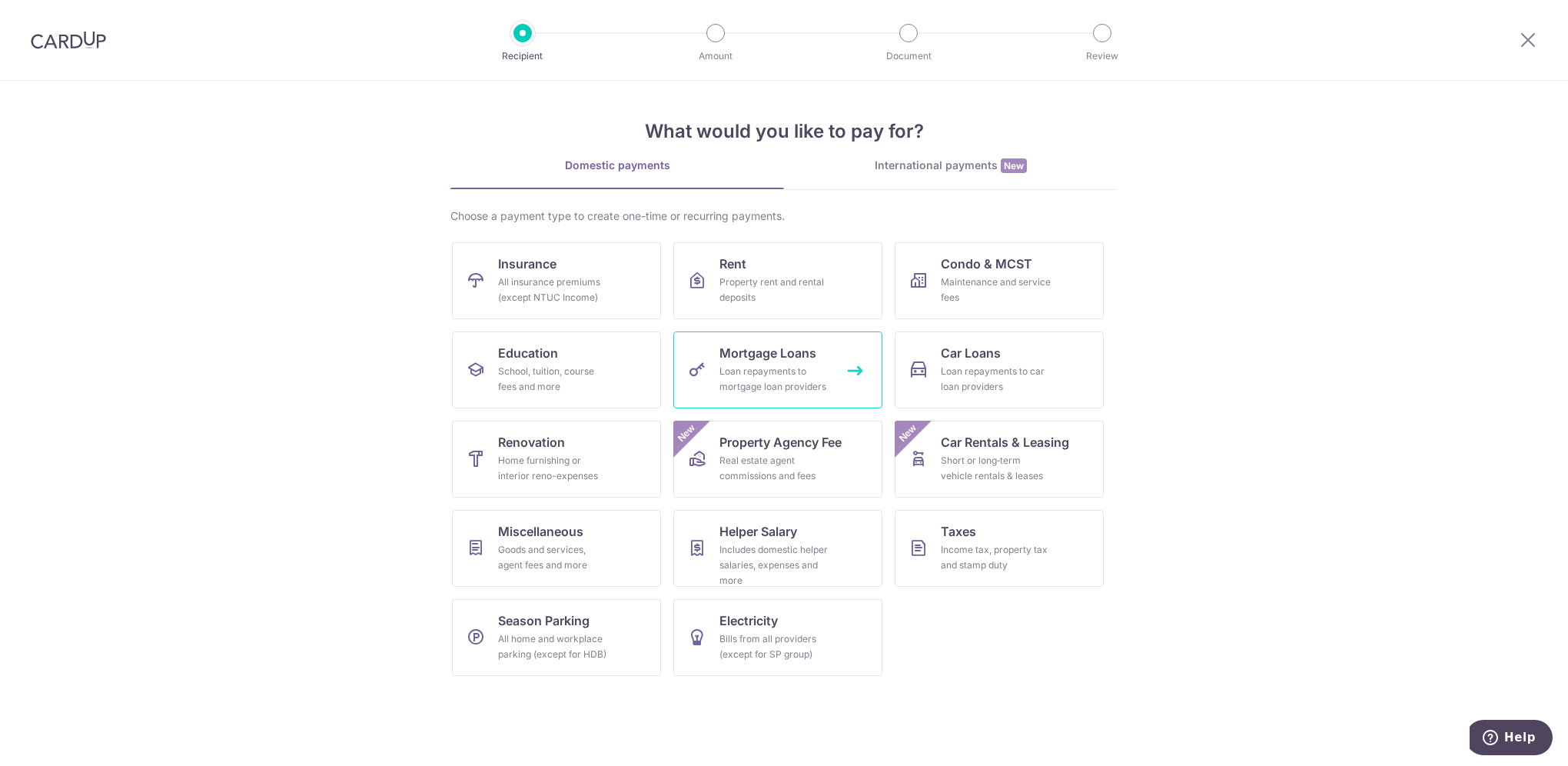
click at [810, 370] on div "Loan repayments to mortgage loan providers" at bounding box center [774, 379] width 111 height 31
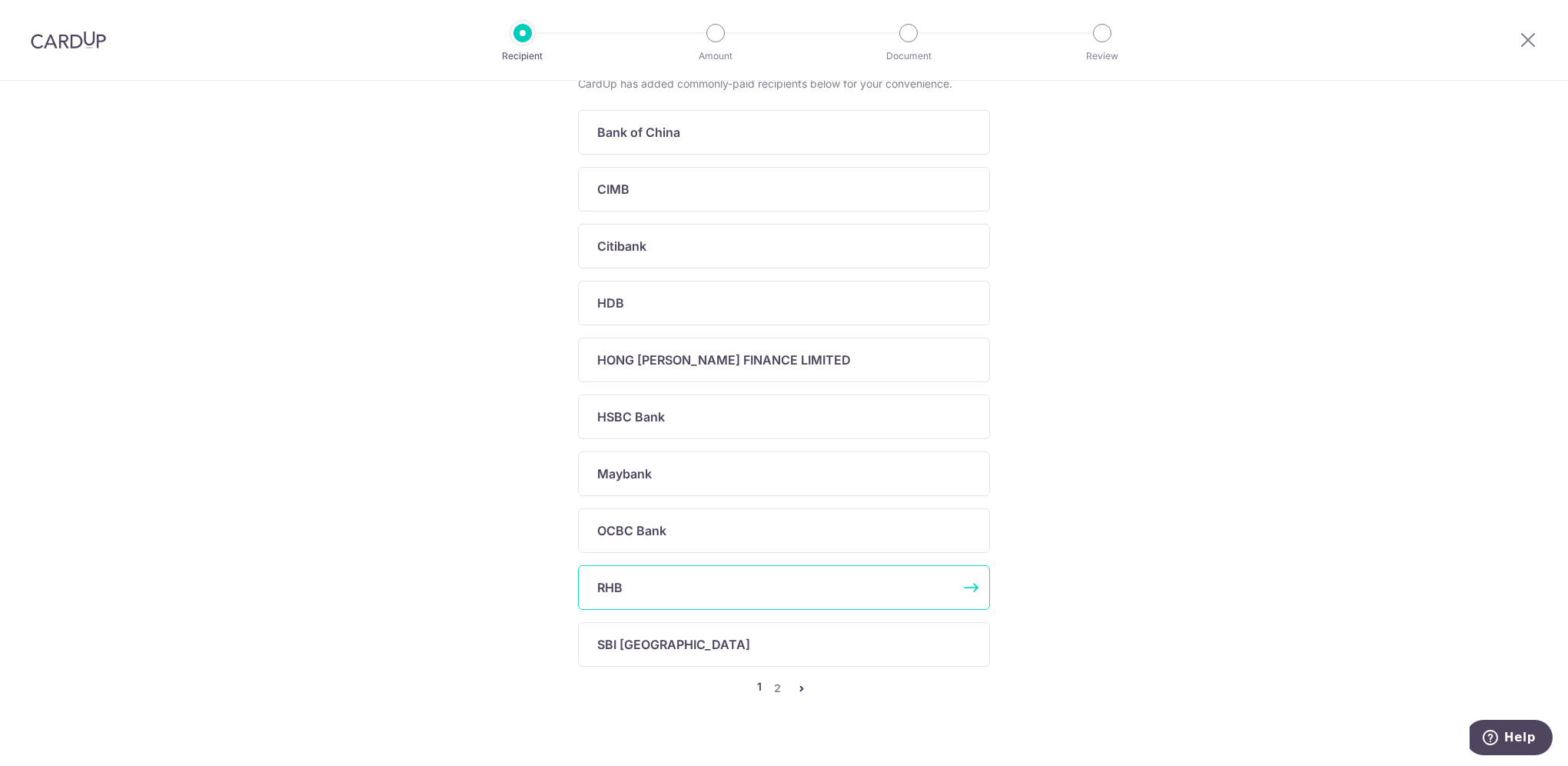
scroll to position [410, 0]
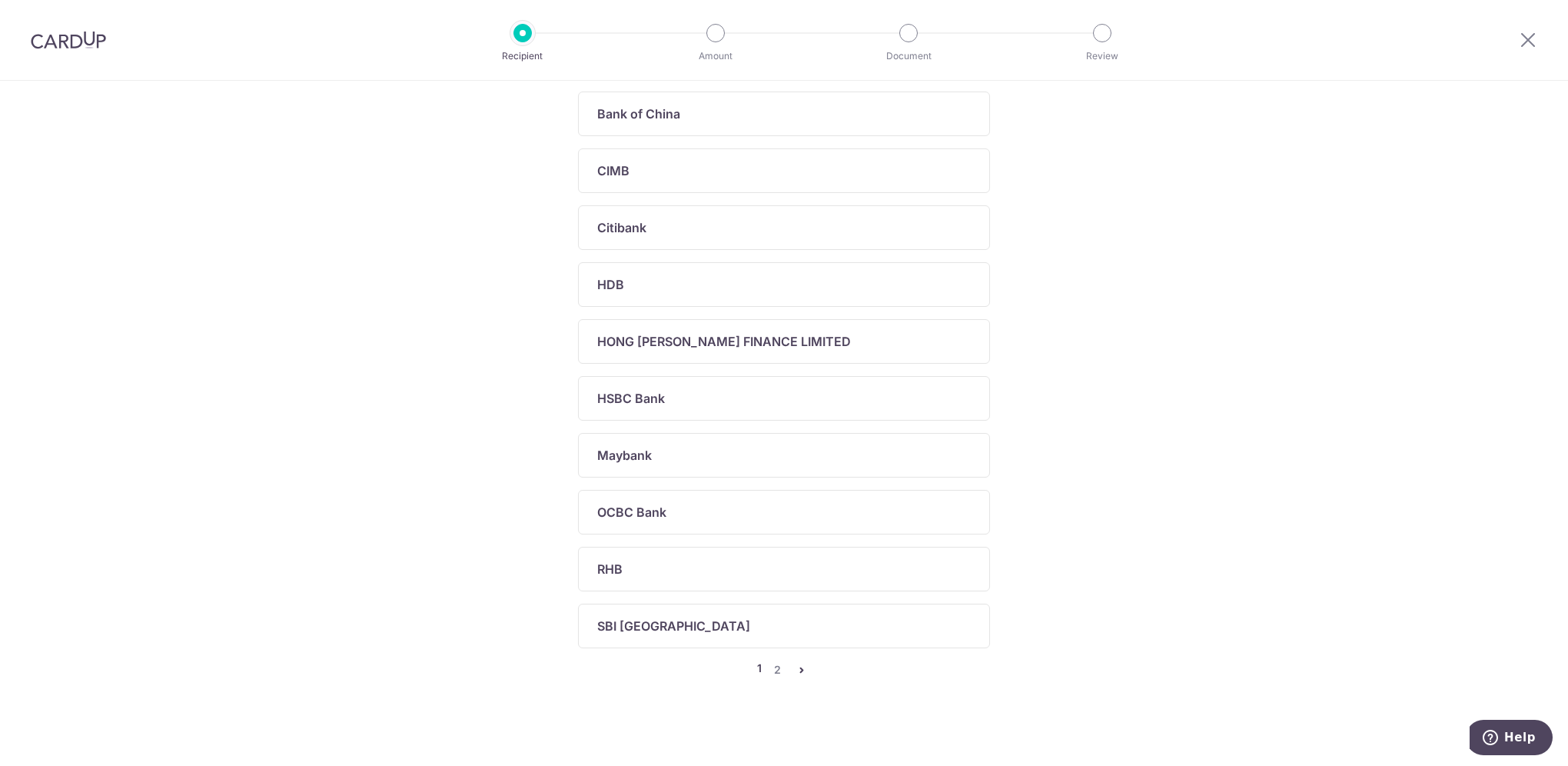
click at [800, 666] on icon "pager" at bounding box center [801, 669] width 12 height 12
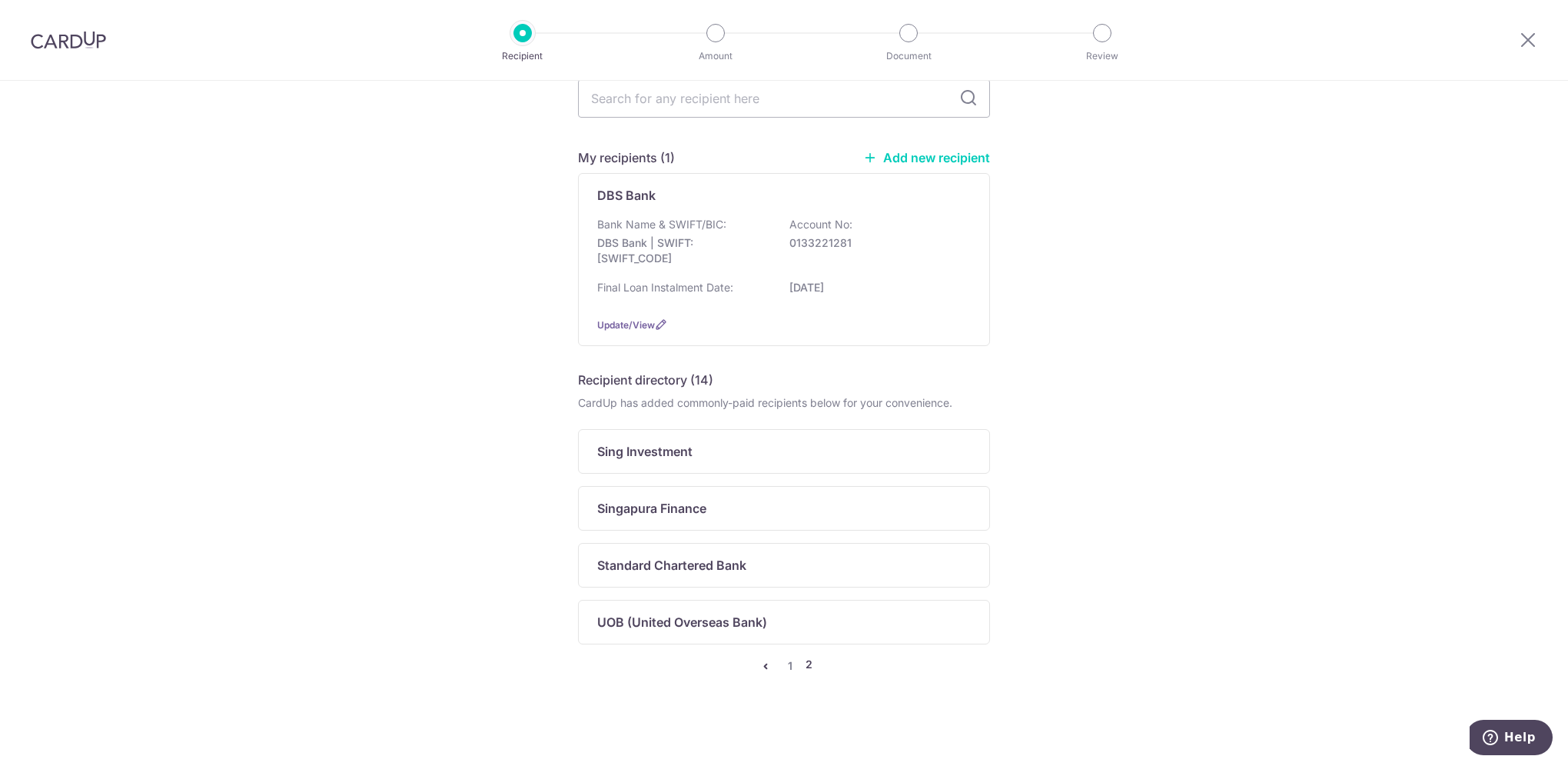
scroll to position [71, 0]
click at [763, 661] on icon "pager" at bounding box center [765, 667] width 12 height 12
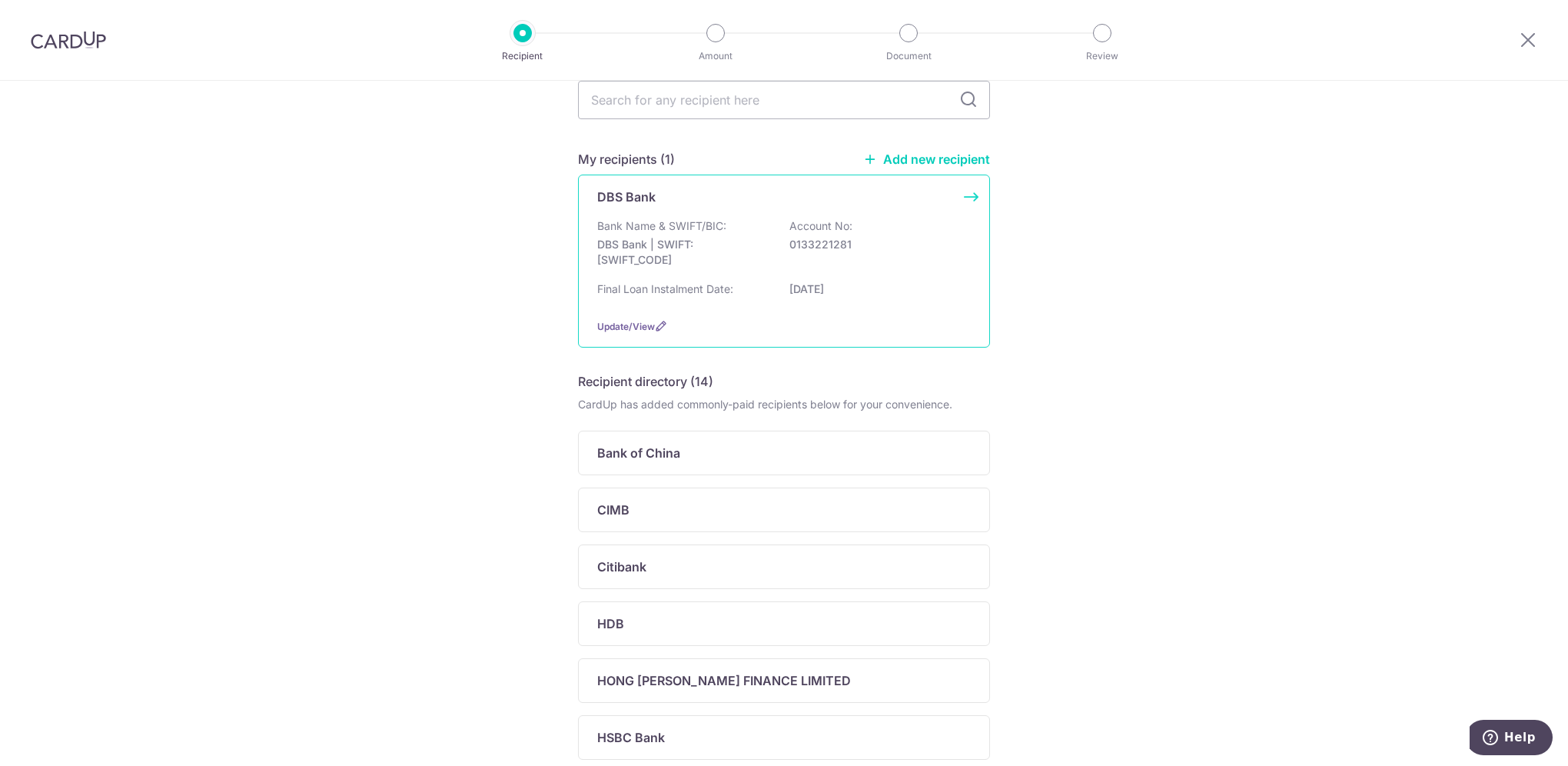
click at [799, 246] on p "0133221281" at bounding box center [875, 244] width 172 height 15
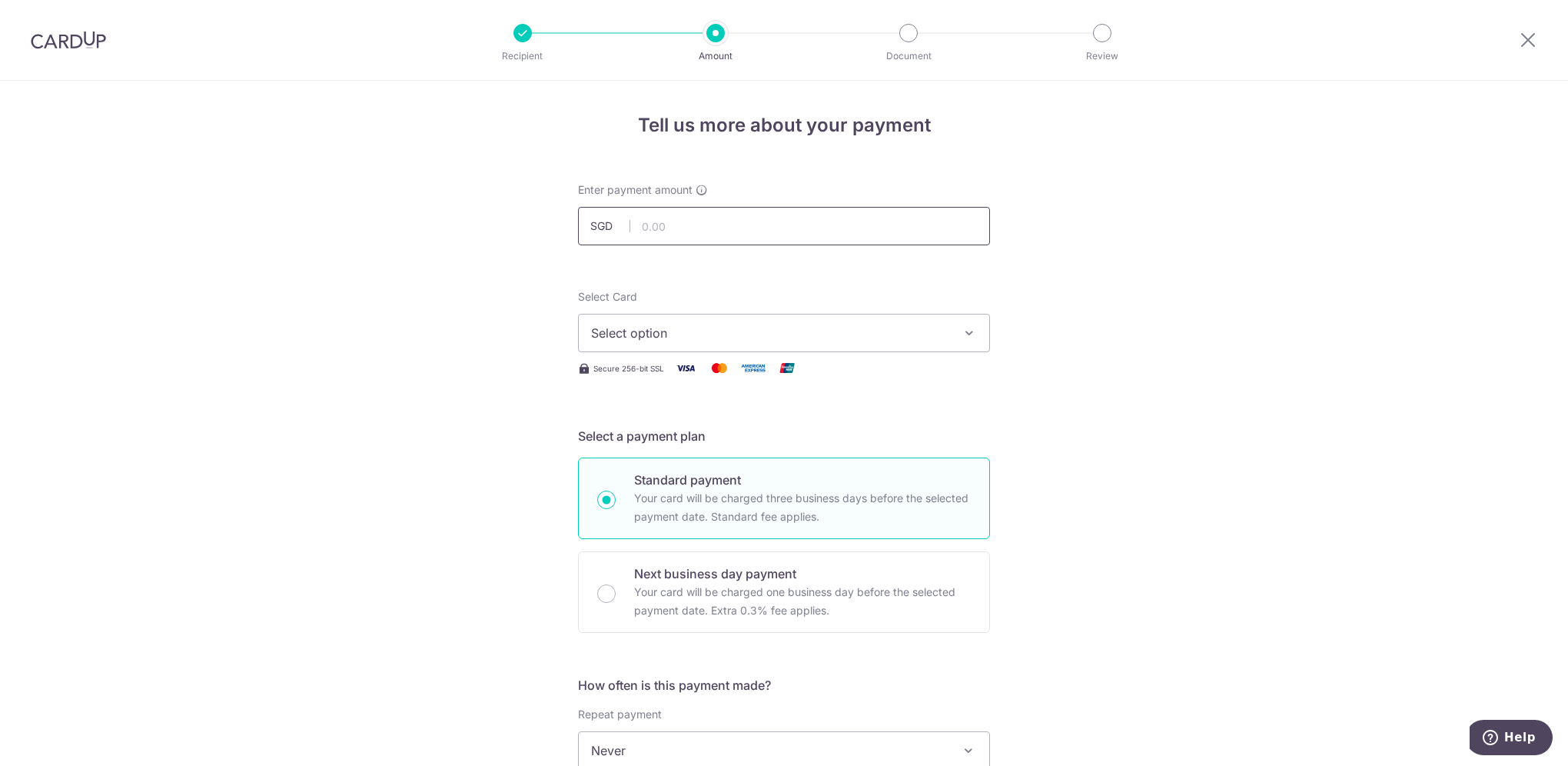
click at [697, 229] on input "text" at bounding box center [783, 226] width 412 height 38
type input "5,133.00"
click at [1155, 278] on div "Tell us more about your payment Enter payment amount SGD 5,133.00 5133.00 Selec…" at bounding box center [784, 776] width 1568 height 1390
click at [916, 334] on span "Select option" at bounding box center [770, 333] width 358 height 18
click at [841, 436] on span "**** 1074" at bounding box center [784, 443] width 386 height 18
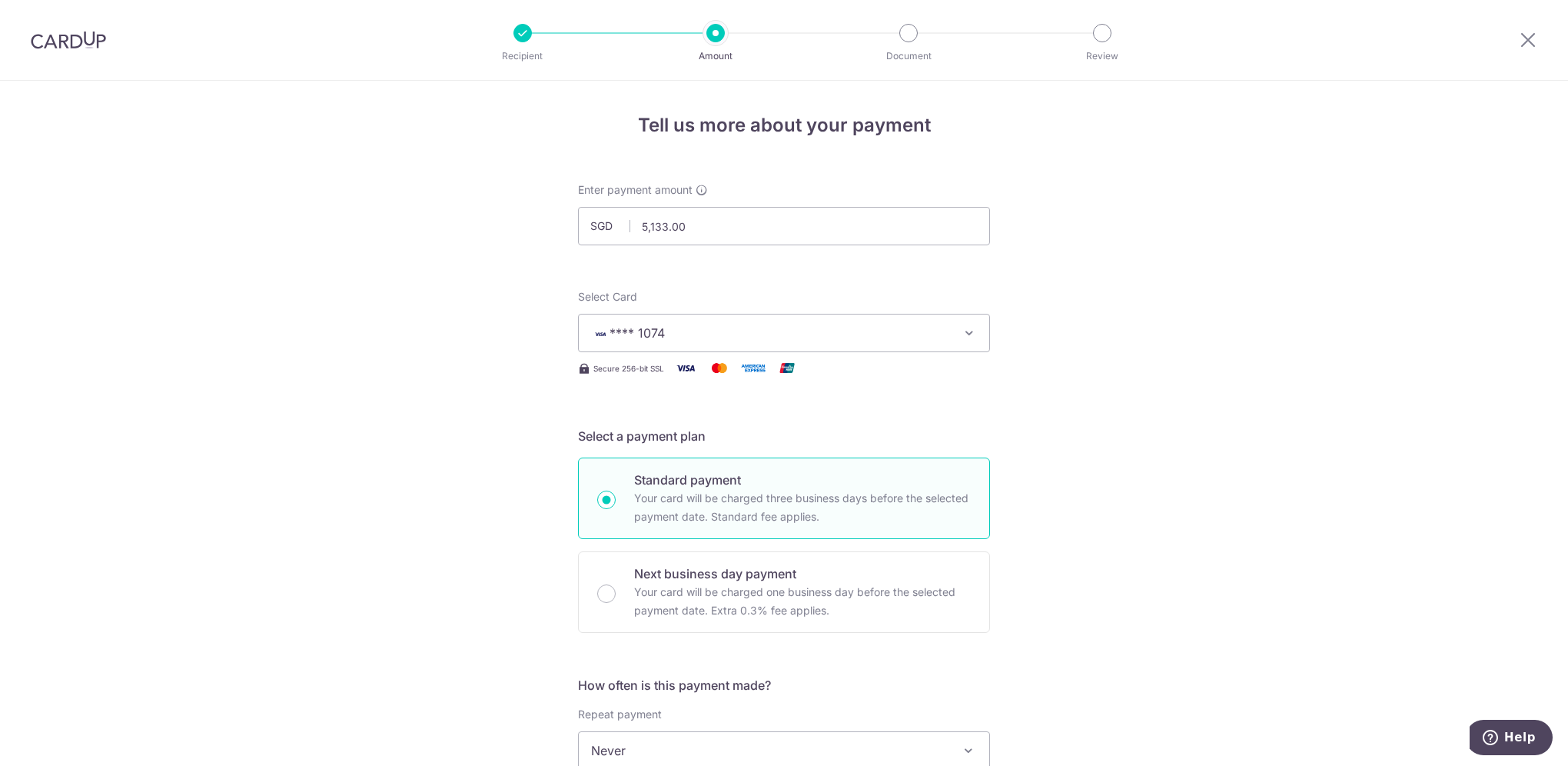
click at [1198, 436] on div "Tell us more about your payment Enter payment amount SGD 5,133.00 5133.00 Selec…" at bounding box center [784, 776] width 1568 height 1390
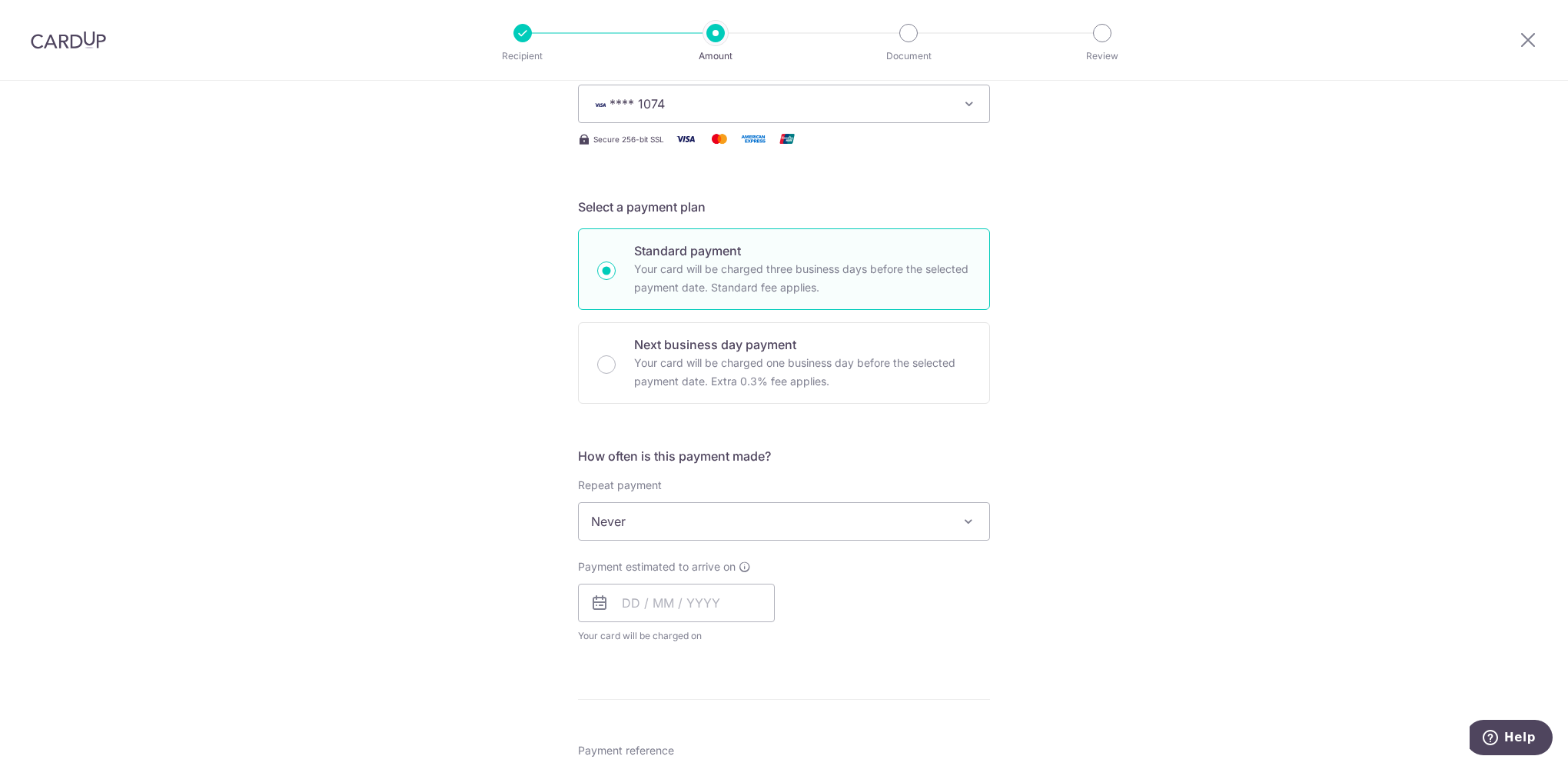
scroll to position [231, 0]
click at [839, 530] on span "Never" at bounding box center [783, 520] width 410 height 37
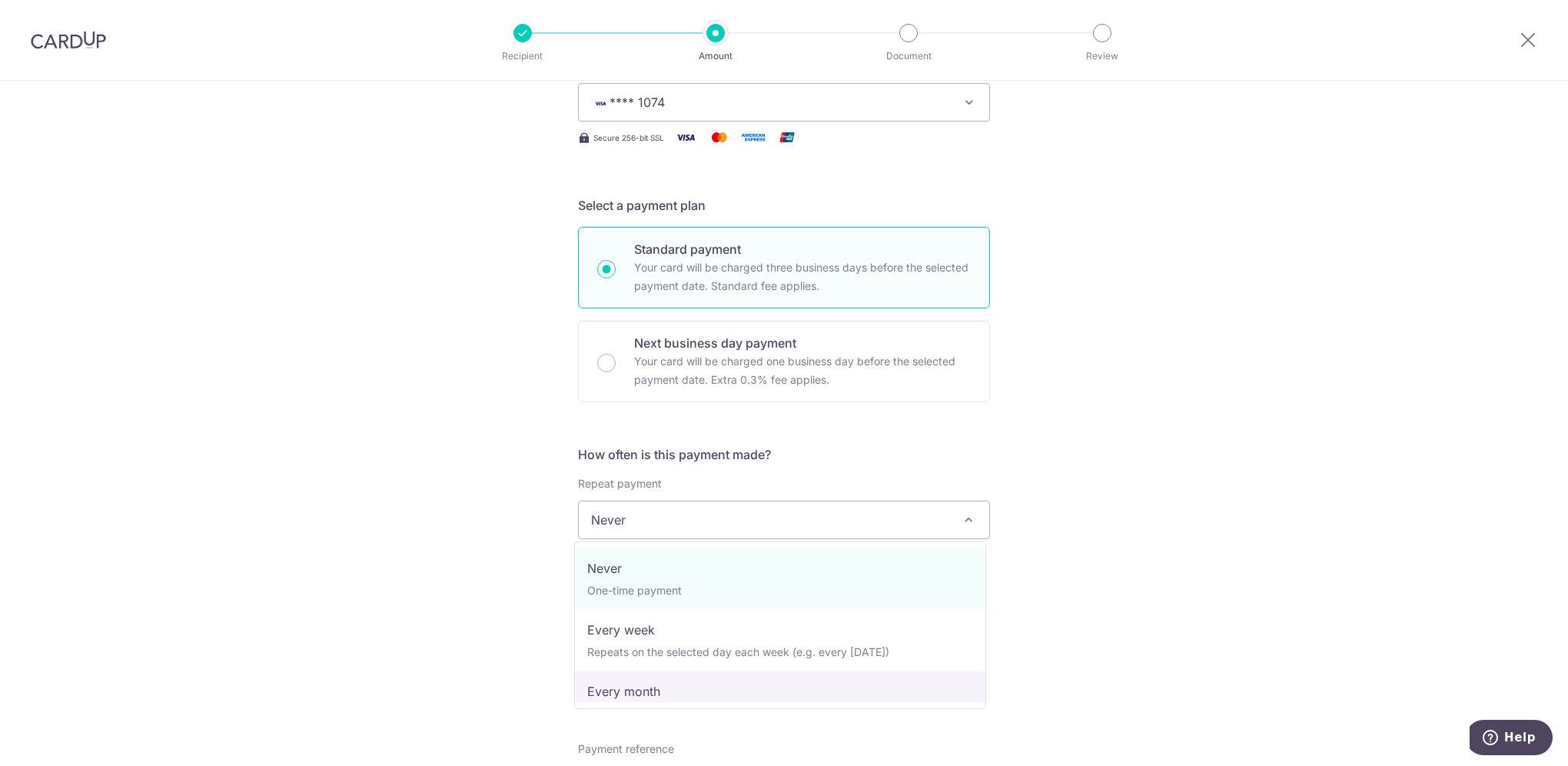
select select "3"
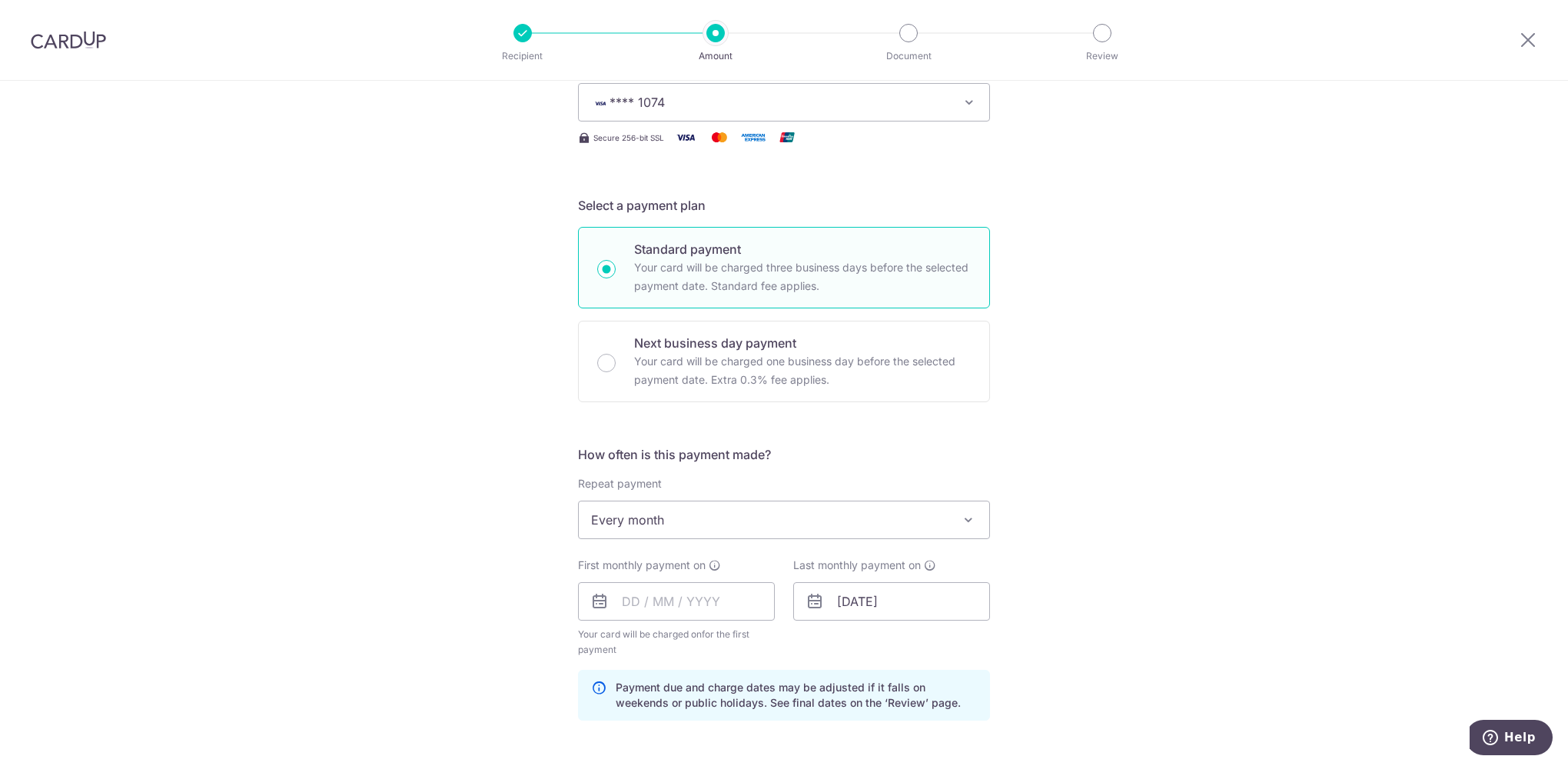
click at [1128, 543] on div "Tell us more about your payment Enter payment amount SGD 5,133.00 5133.00 Selec…" at bounding box center [784, 584] width 1568 height 1470
click at [715, 599] on input "text" at bounding box center [676, 601] width 196 height 38
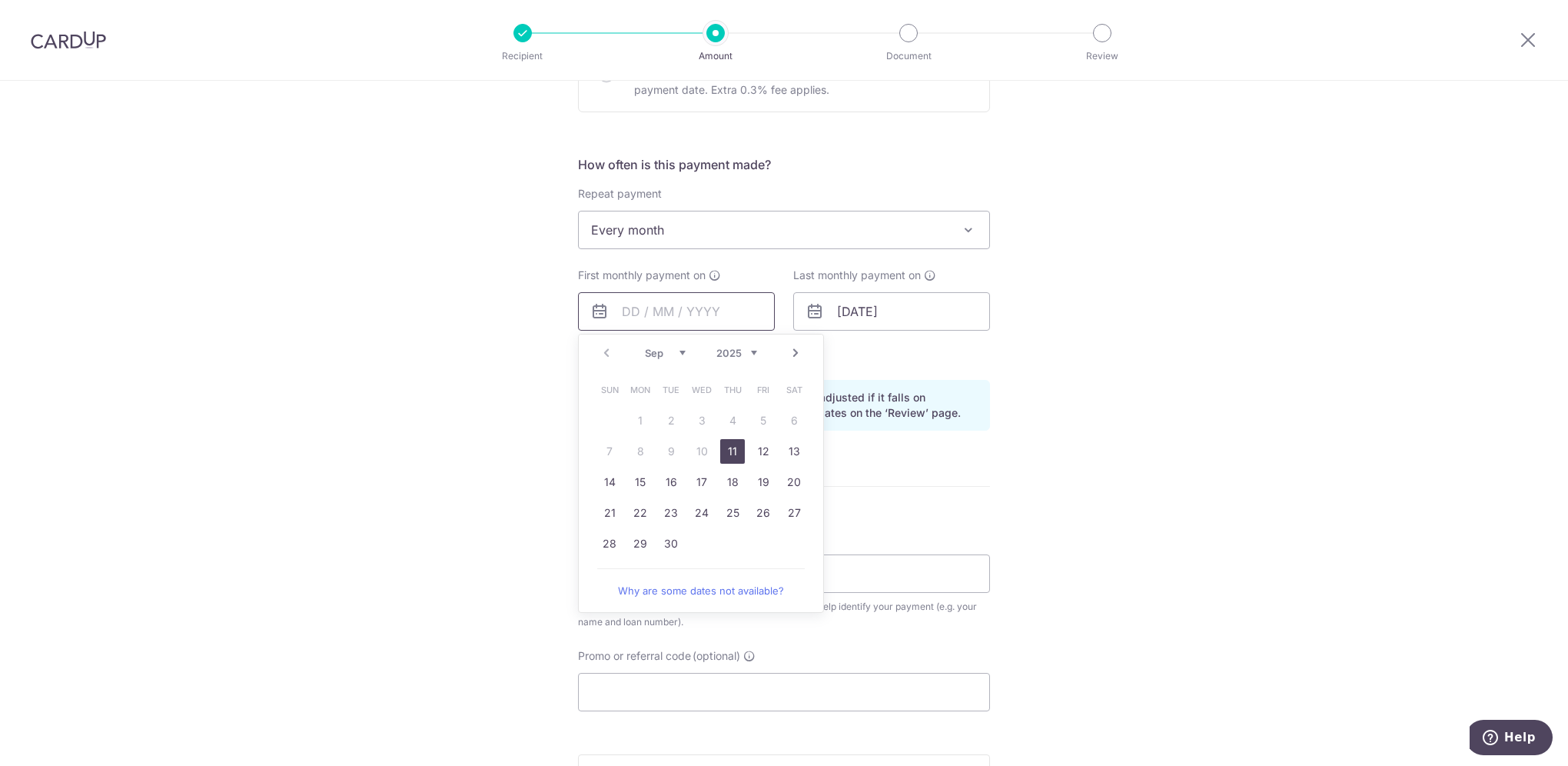
scroll to position [538, 0]
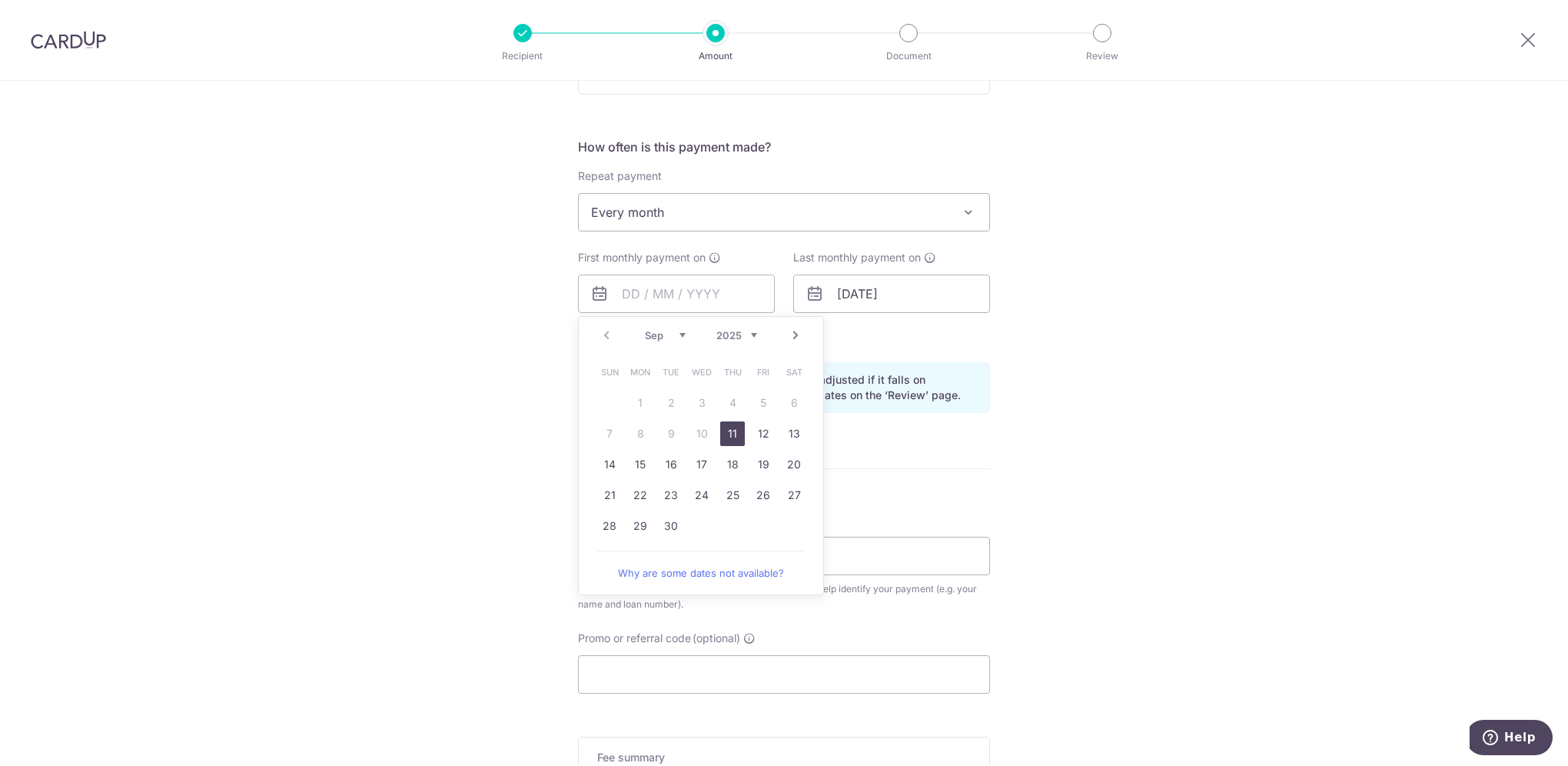
click at [790, 336] on link "Next" at bounding box center [796, 335] width 18 height 18
click at [699, 403] on link "1" at bounding box center [702, 403] width 25 height 25
type input "01/10/2025"
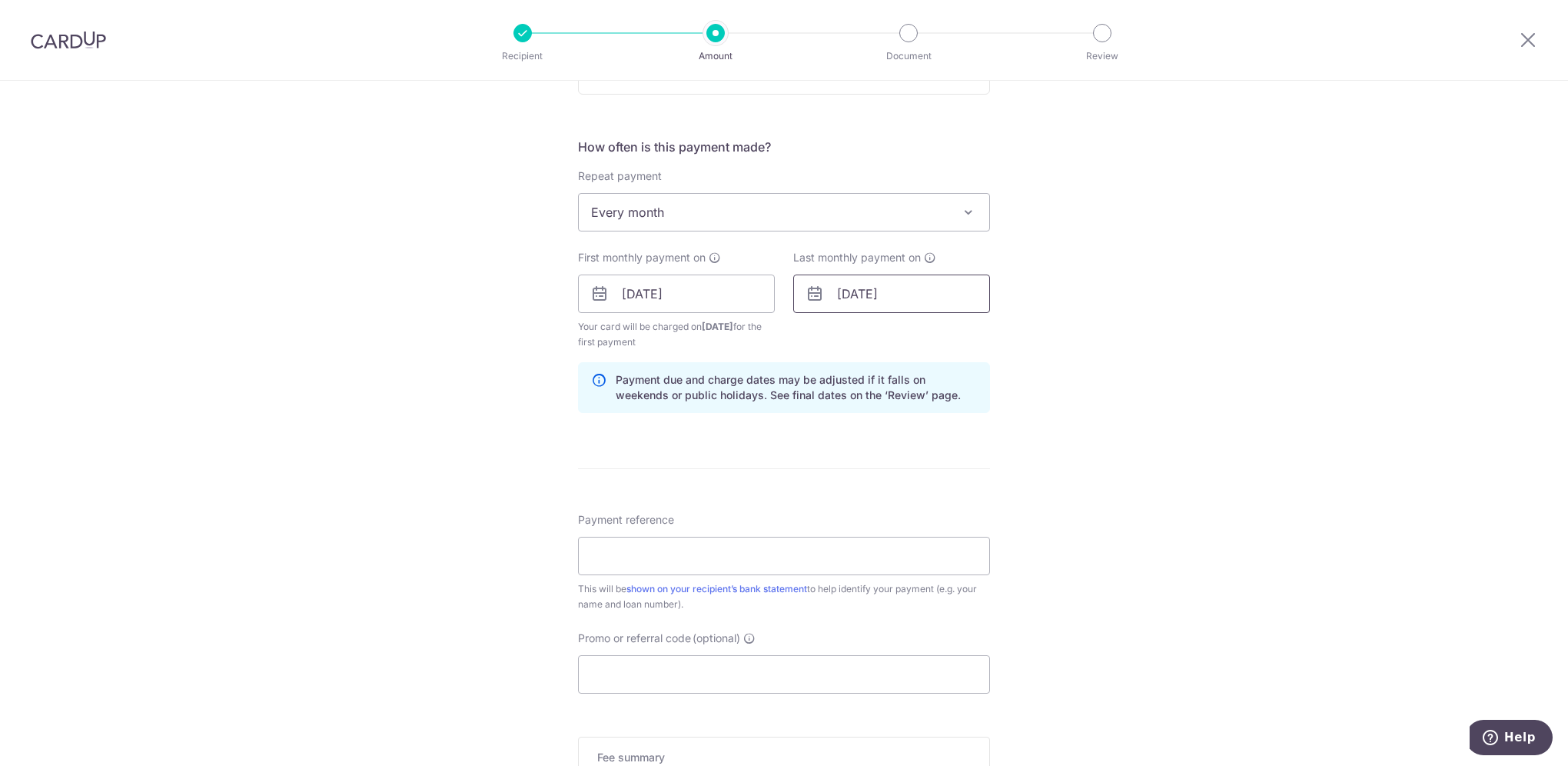
click at [924, 281] on input "[DATE]" at bounding box center [891, 294] width 196 height 38
type input "01/02/2033"
click at [1116, 300] on div "Tell us more about your payment Enter payment amount SGD 5,133.00 5133.00 Selec…" at bounding box center [784, 277] width 1568 height 1470
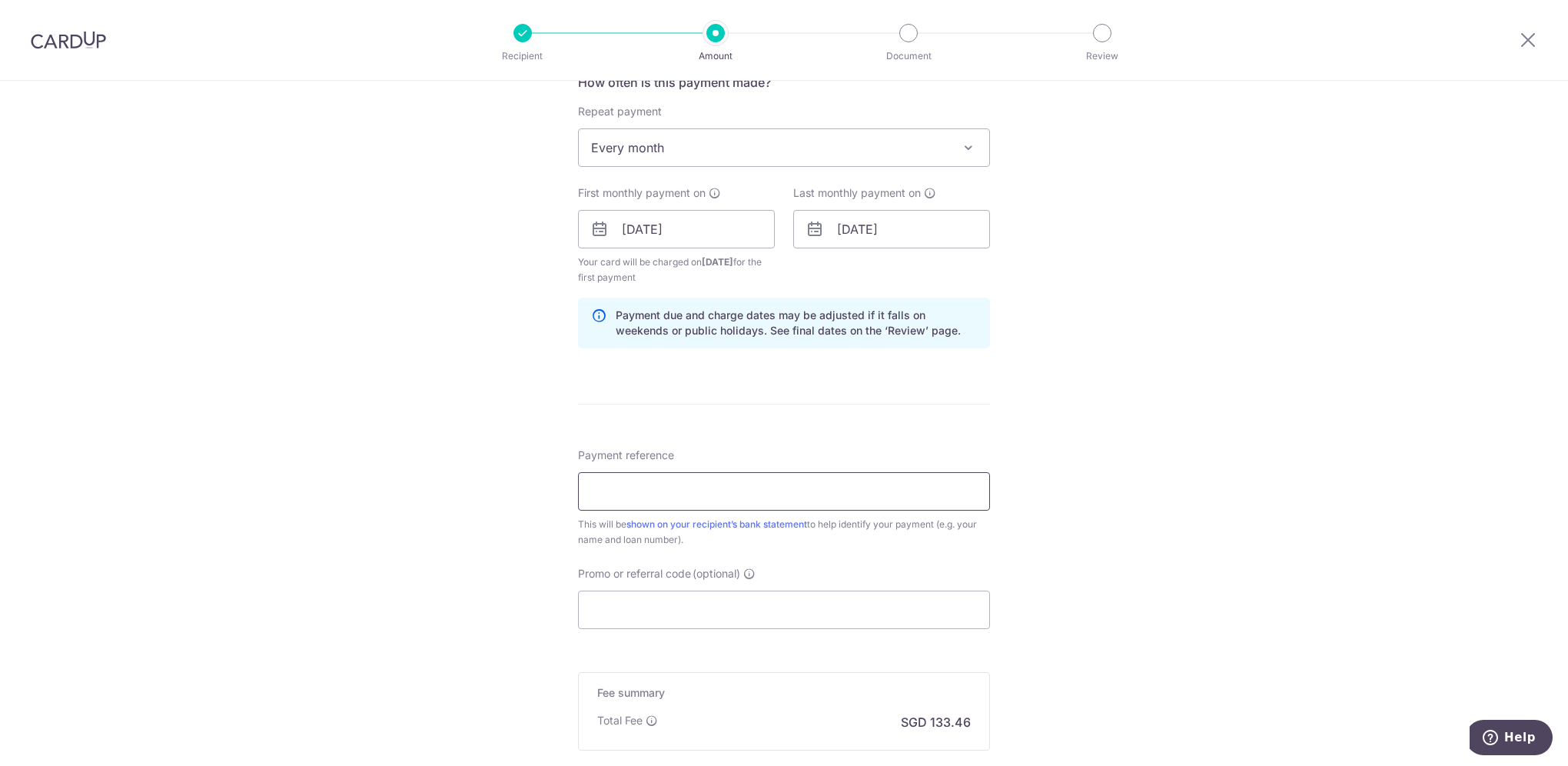
scroll to position [692, 0]
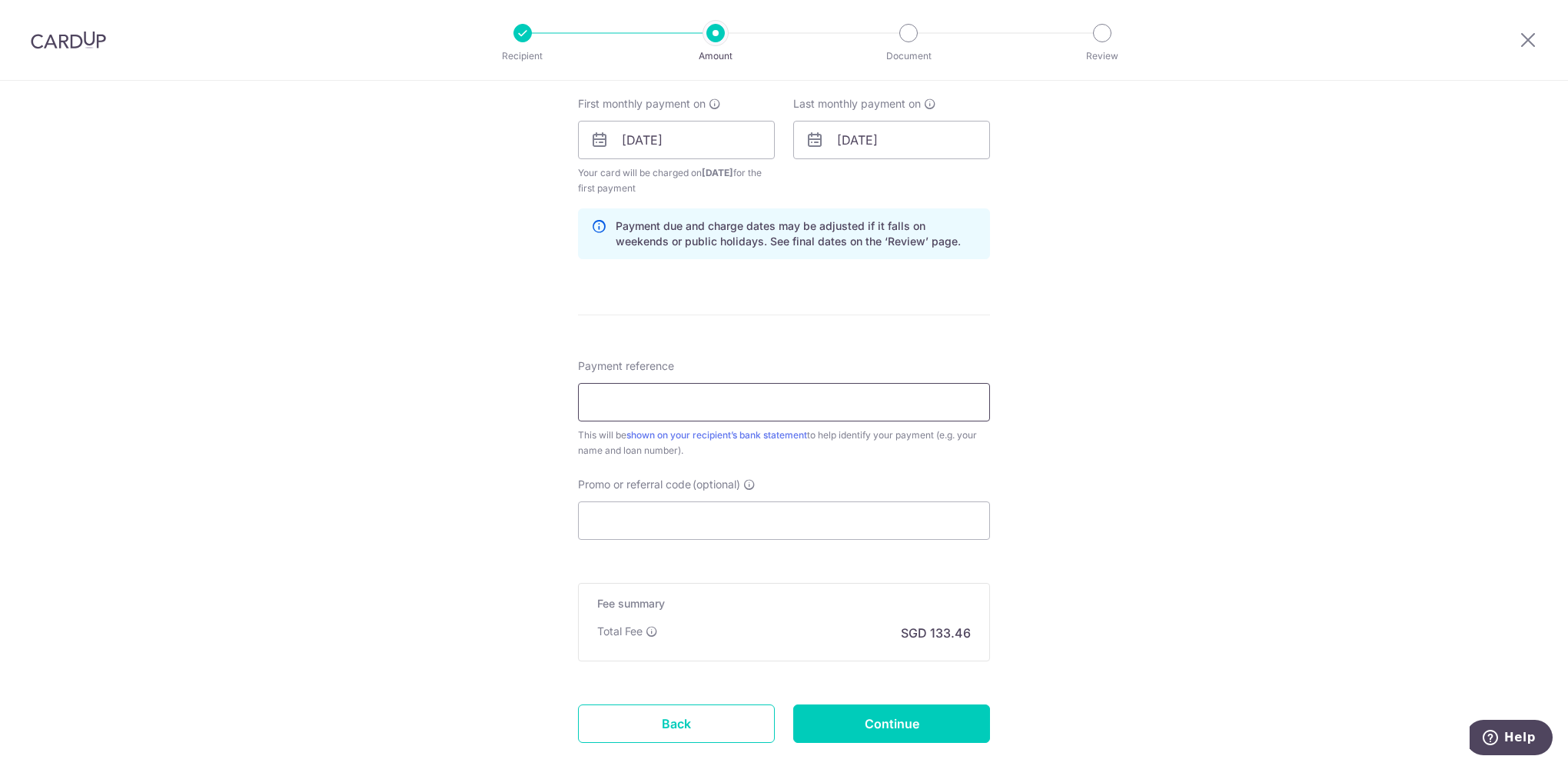
click at [896, 395] on input "Payment reference" at bounding box center [783, 402] width 412 height 38
click at [1334, 284] on div "Tell us more about your payment Enter payment amount SGD 5,133.00 5133.00 Selec…" at bounding box center [784, 123] width 1568 height 1470
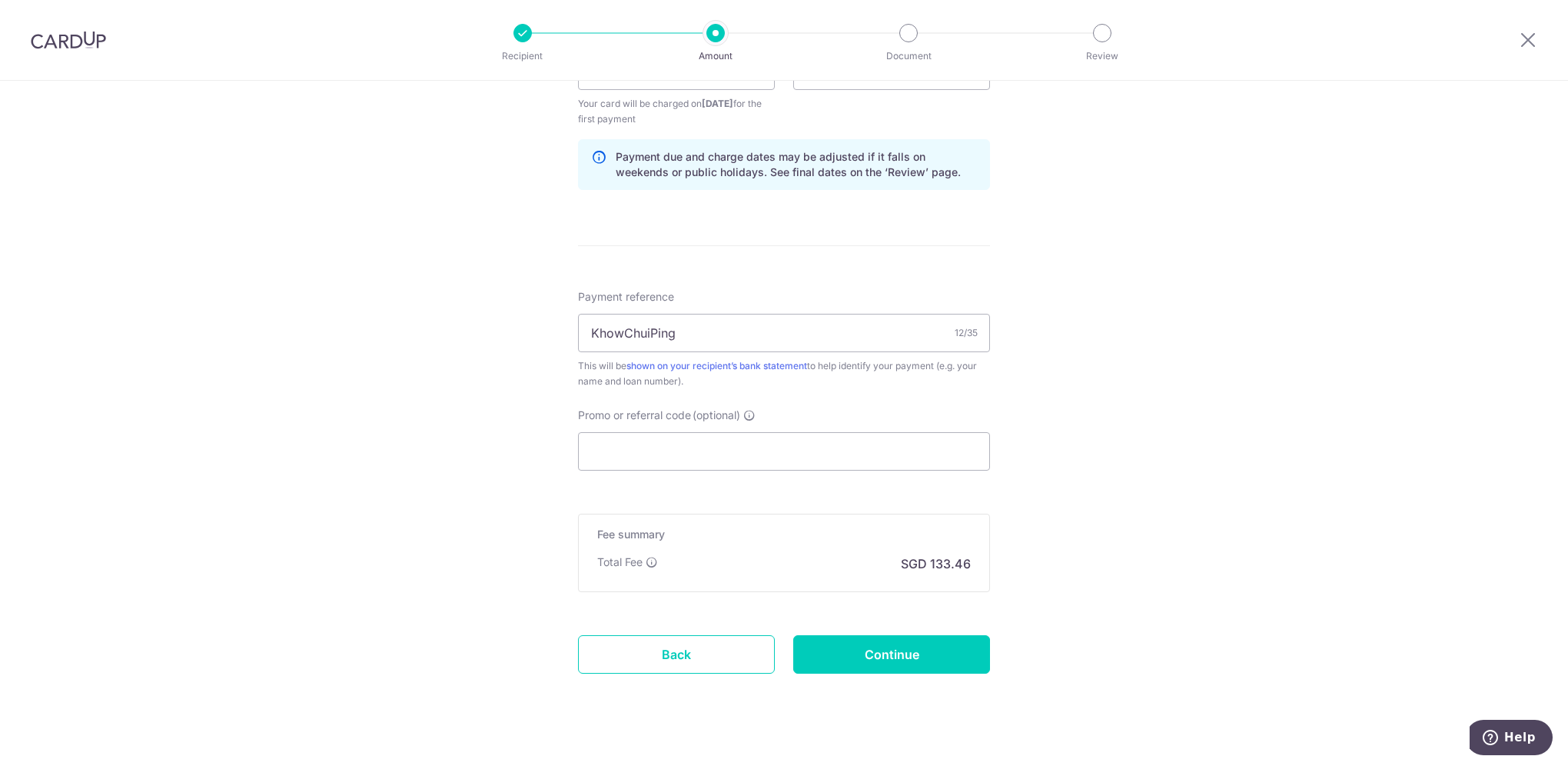
scroll to position [768, 0]
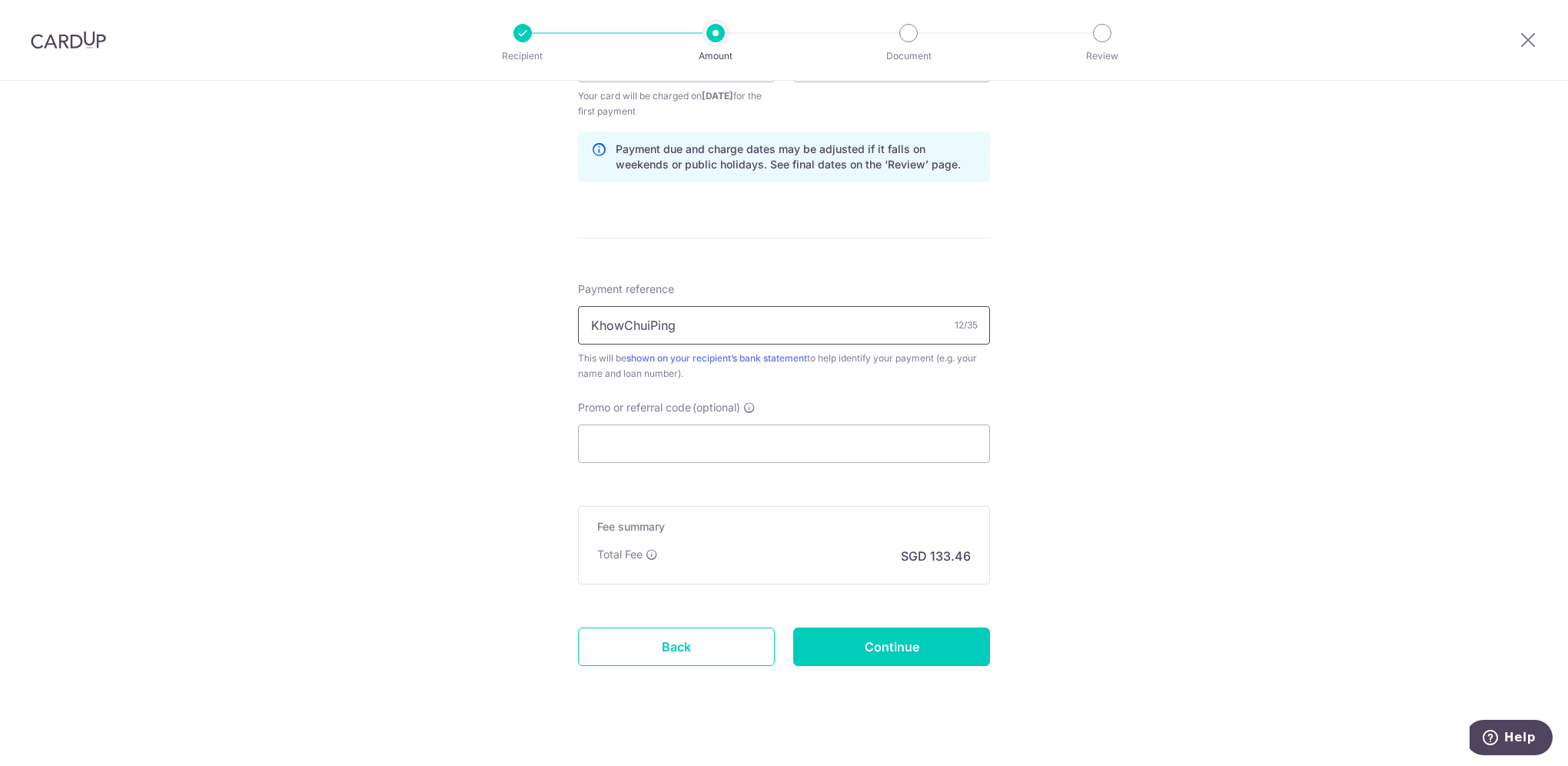
click at [846, 326] on input "KhowChuiPing" at bounding box center [783, 325] width 412 height 38
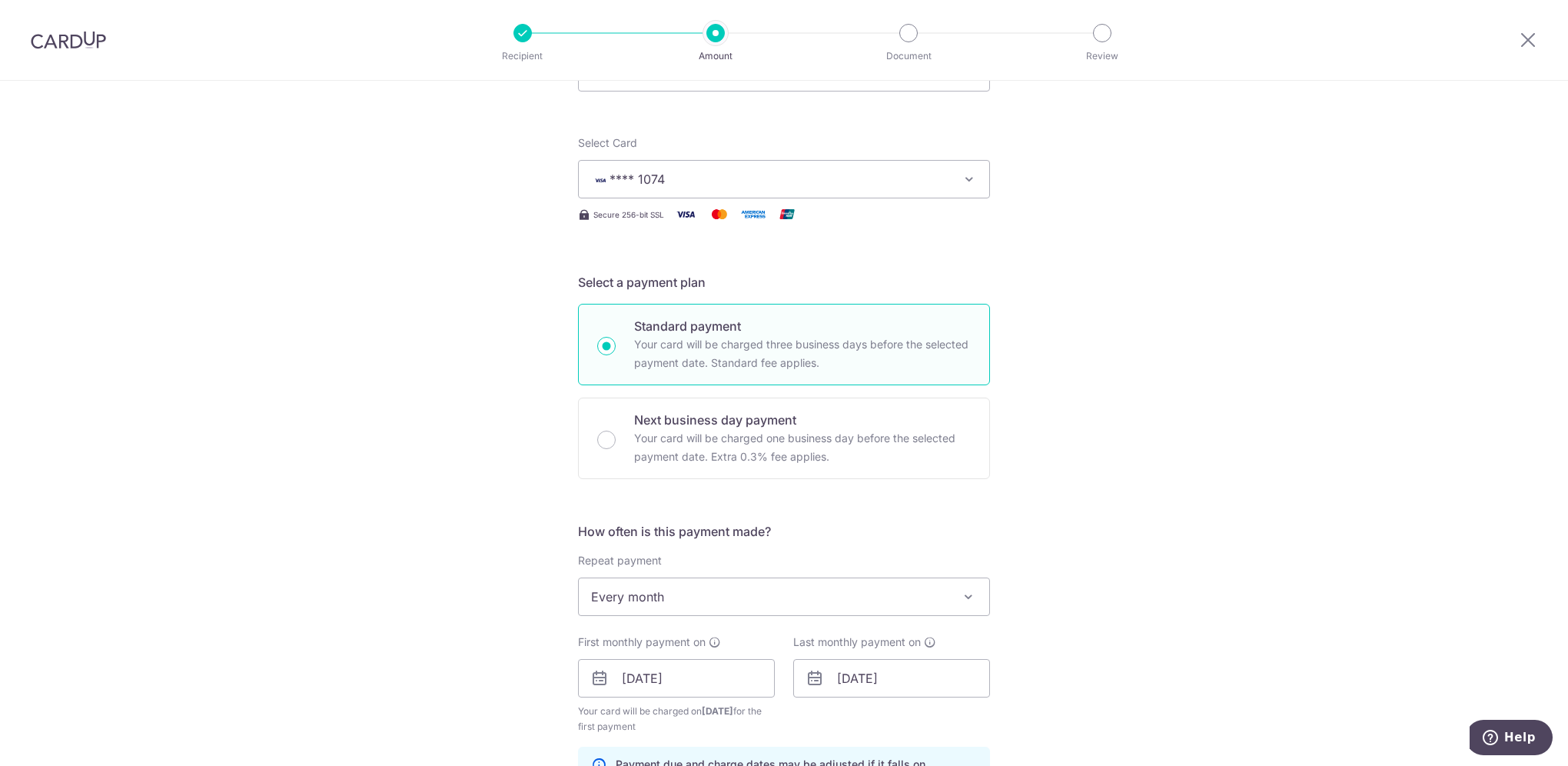
scroll to position [0, 0]
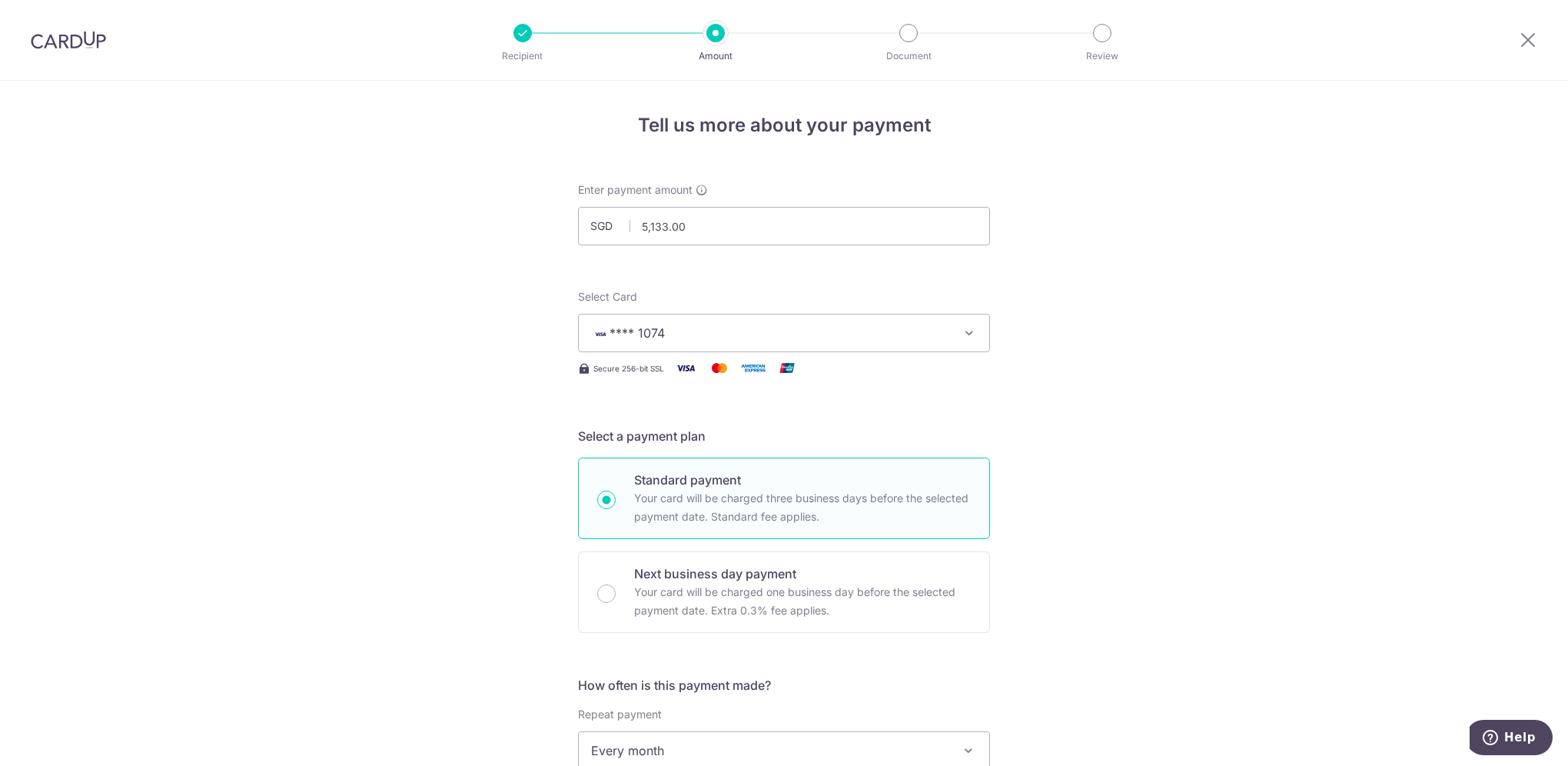
type input "KhowChuiPing 01-3282514-1"
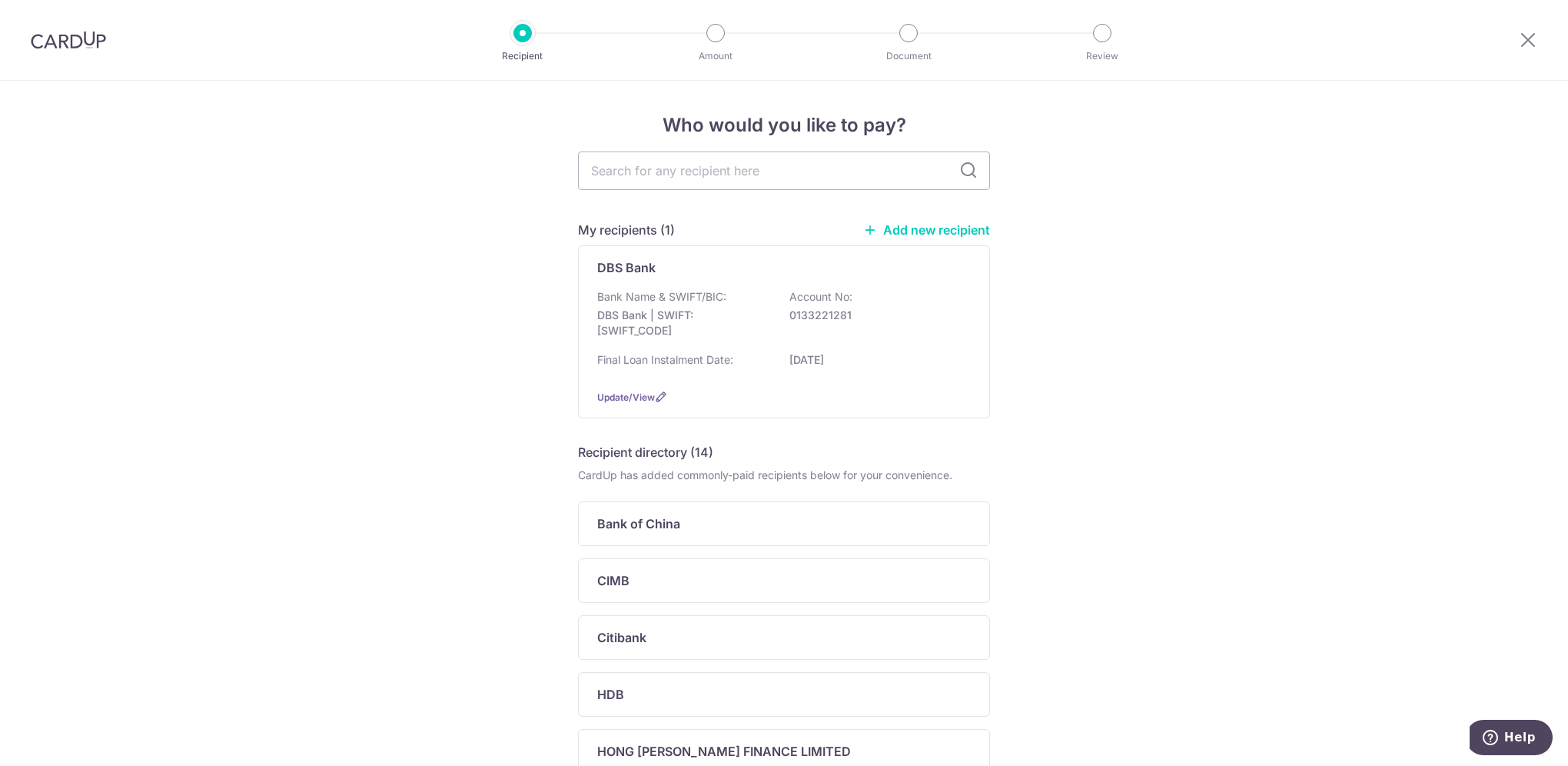
click at [906, 225] on link "Add new recipient" at bounding box center [926, 230] width 127 height 15
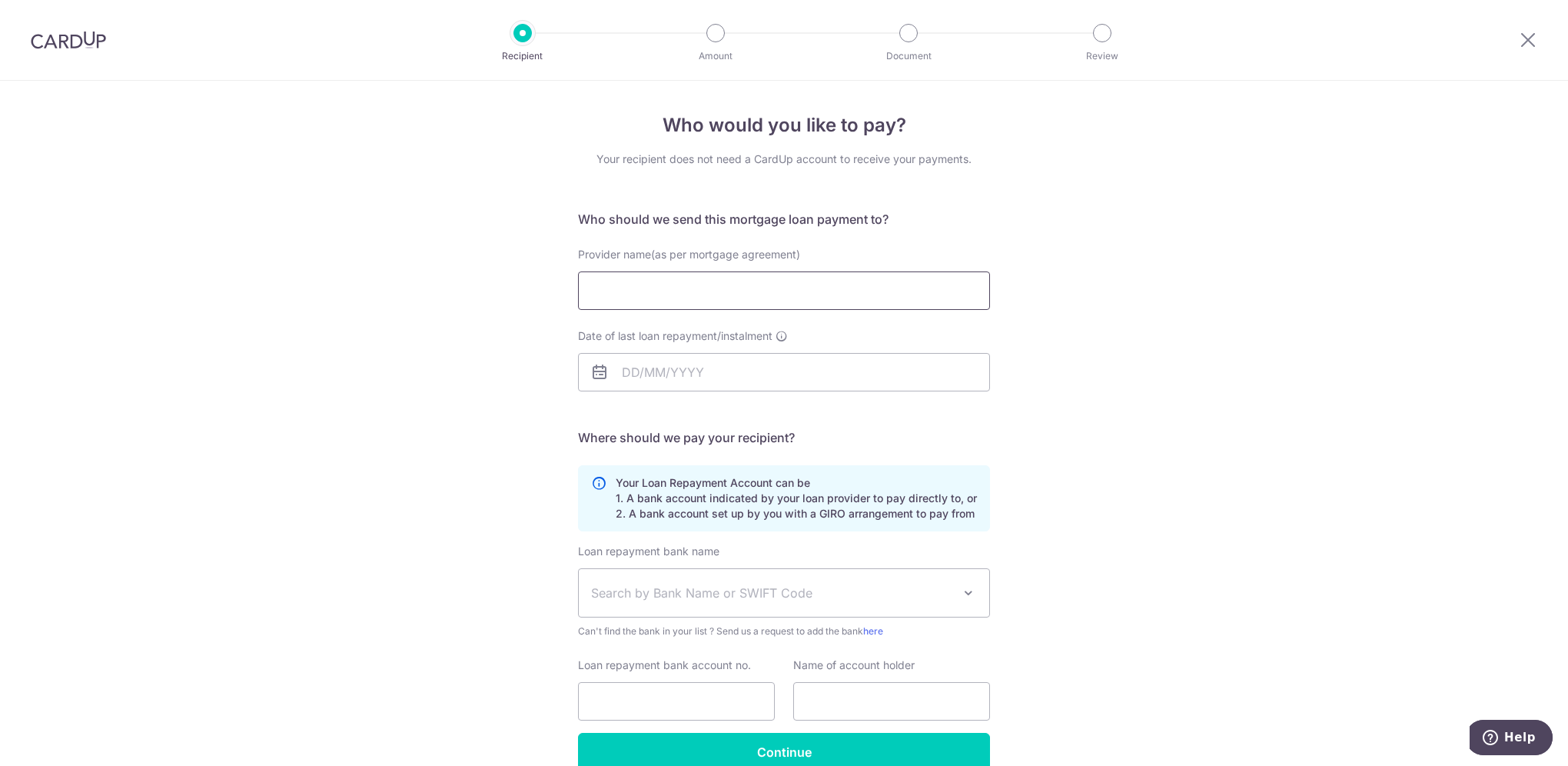
click at [807, 301] on input "Provider name(as per mortgage agreement)" at bounding box center [783, 291] width 412 height 38
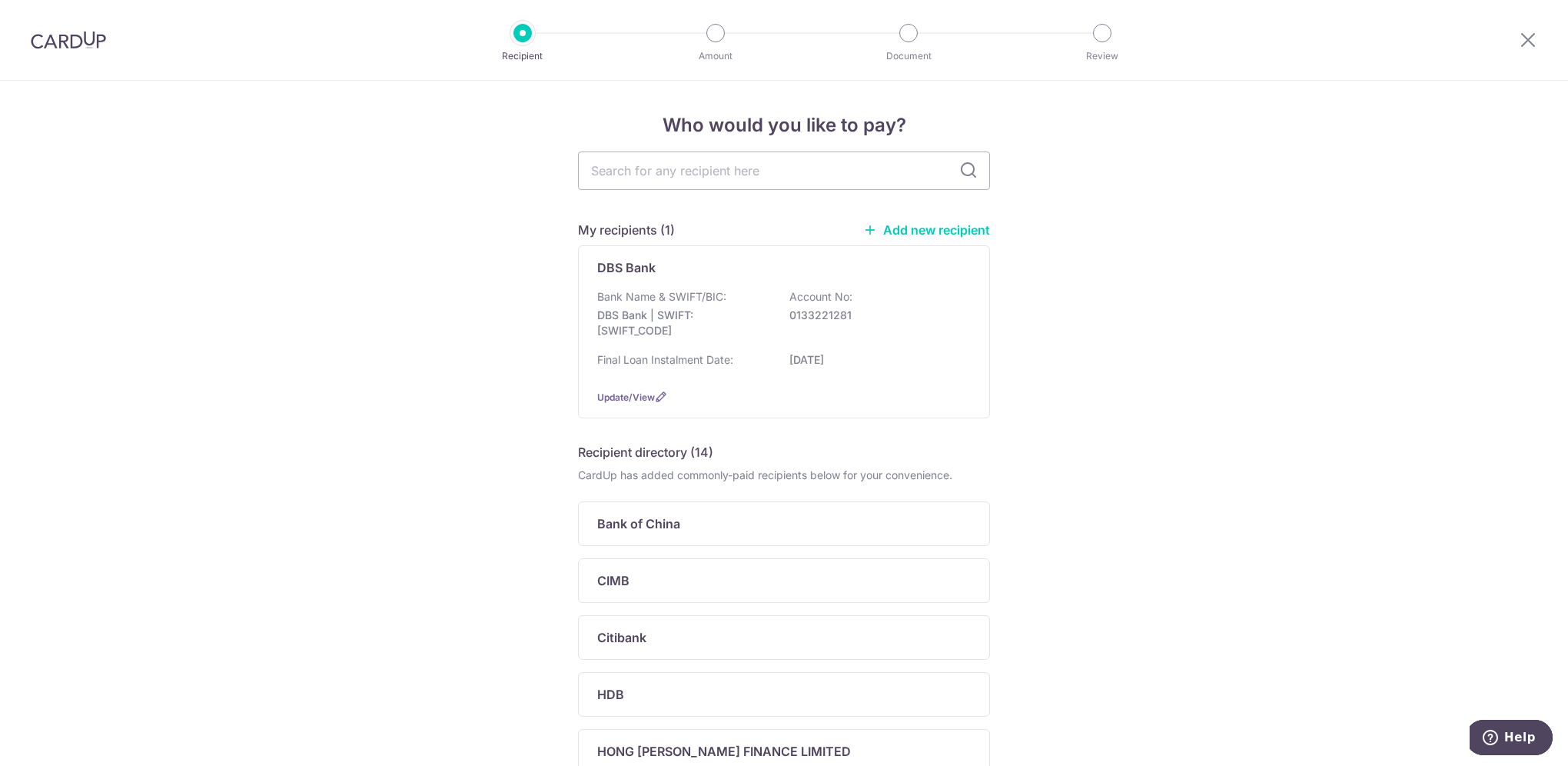
click at [891, 226] on link "Add new recipient" at bounding box center [926, 230] width 127 height 15
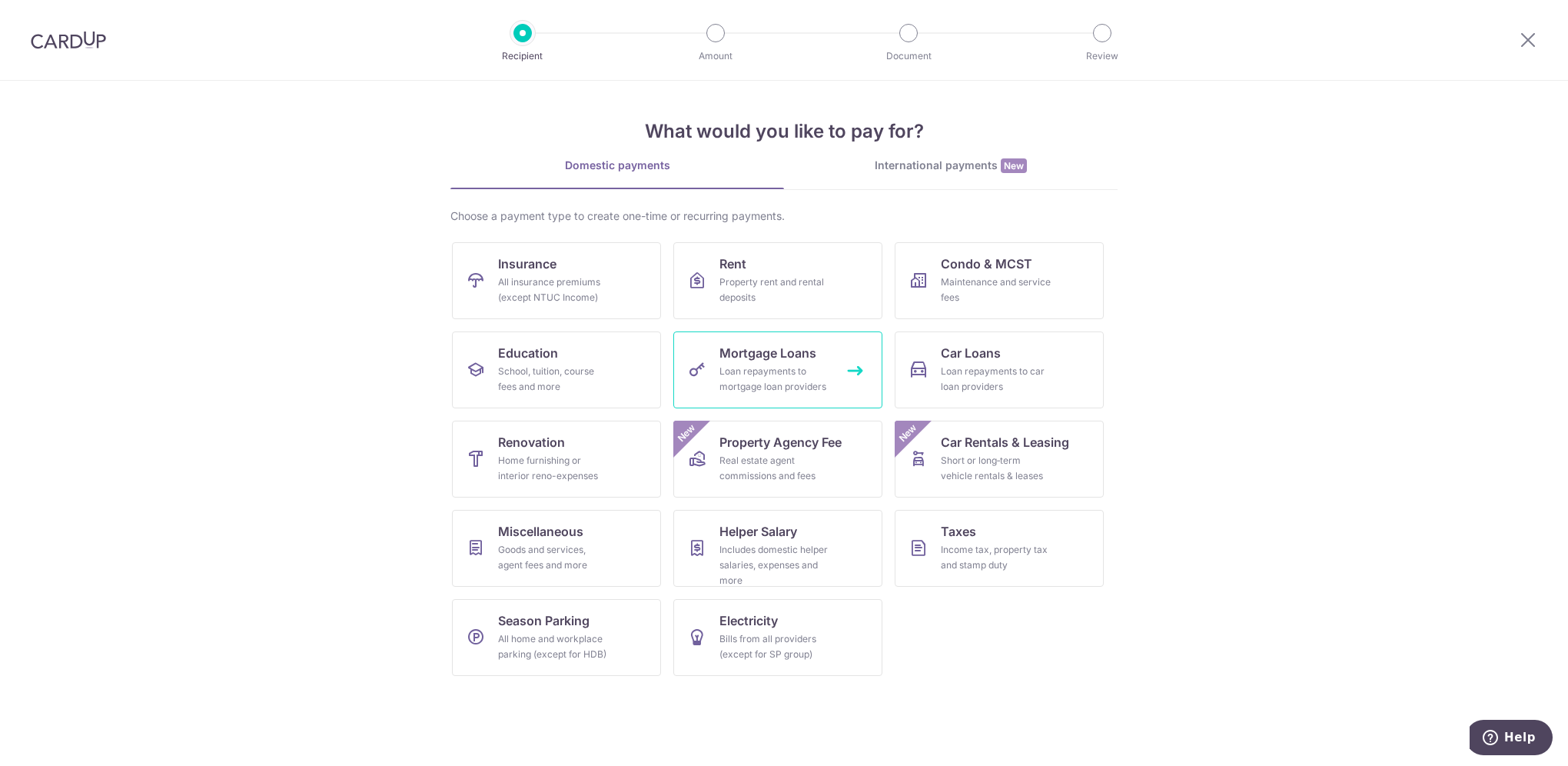
click at [806, 378] on div "Loan repayments to mortgage loan providers" at bounding box center [774, 379] width 111 height 31
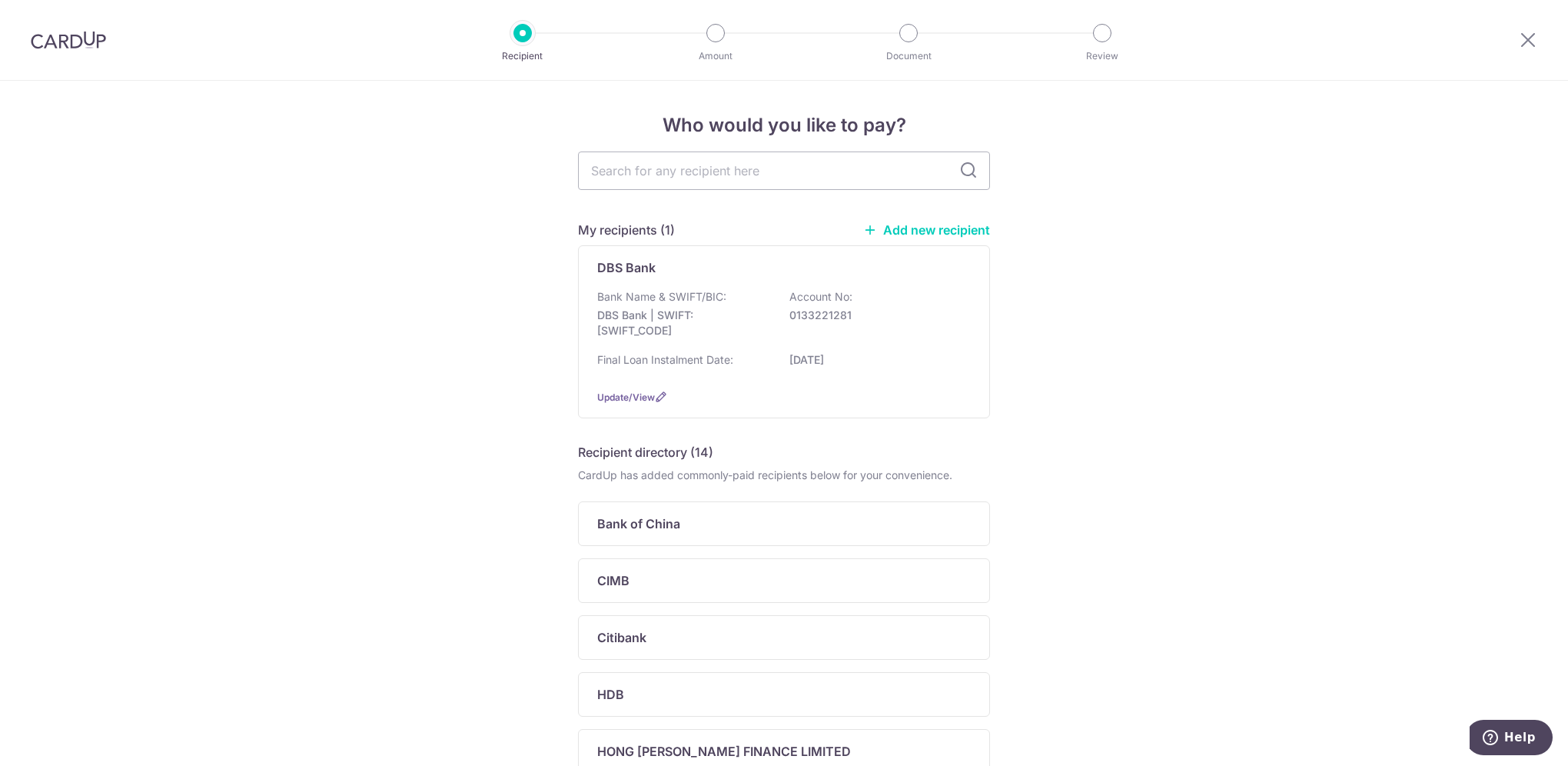
click at [910, 226] on link "Add new recipient" at bounding box center [926, 230] width 127 height 15
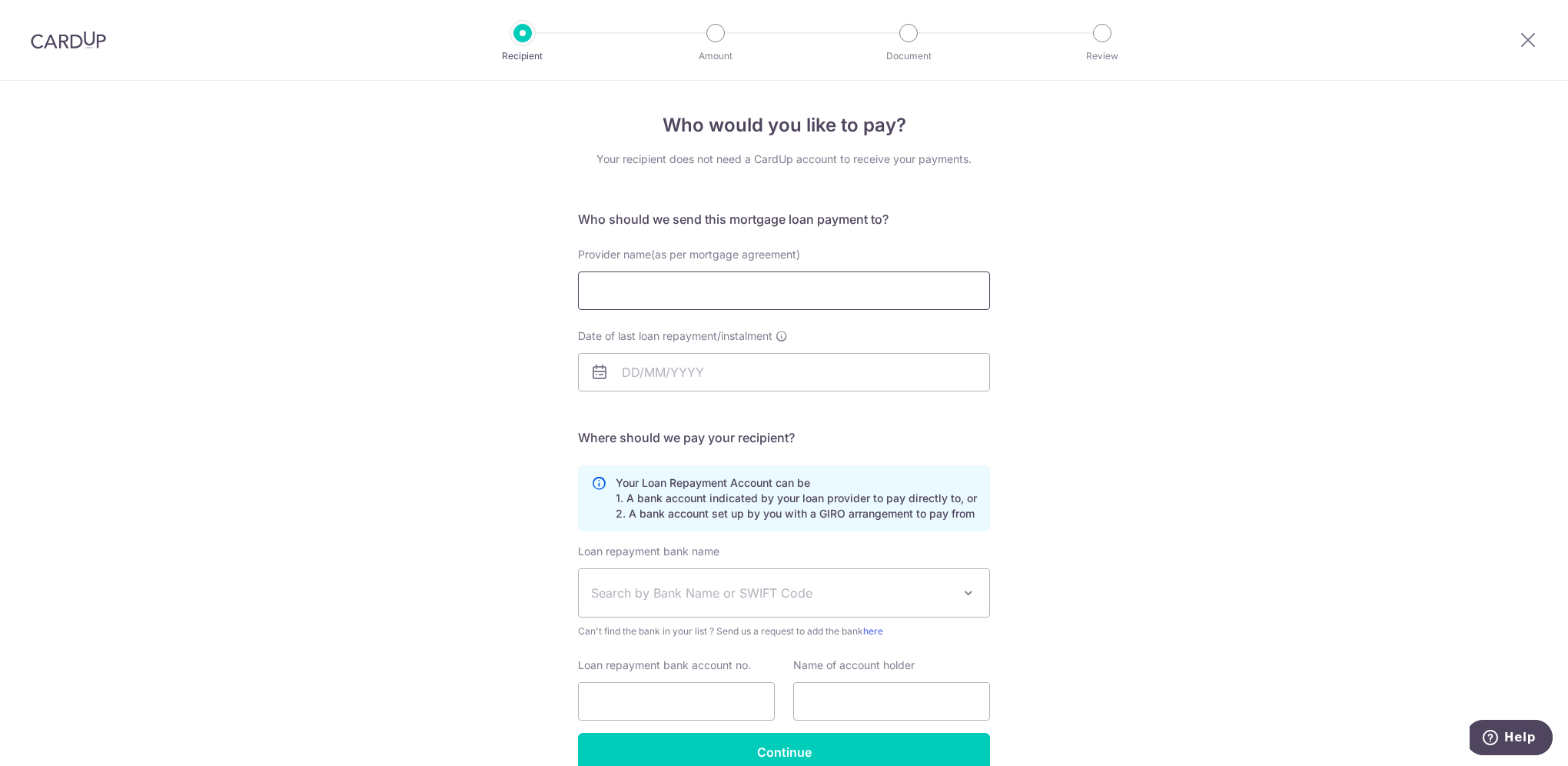
click at [870, 293] on input "Provider name(as per mortgage agreement)" at bounding box center [783, 291] width 412 height 38
click at [636, 294] on input "Provider name(as per mortgage agreement)" at bounding box center [783, 291] width 412 height 38
click at [634, 294] on input "Provider name(as per mortgage agreement)" at bounding box center [783, 291] width 412 height 38
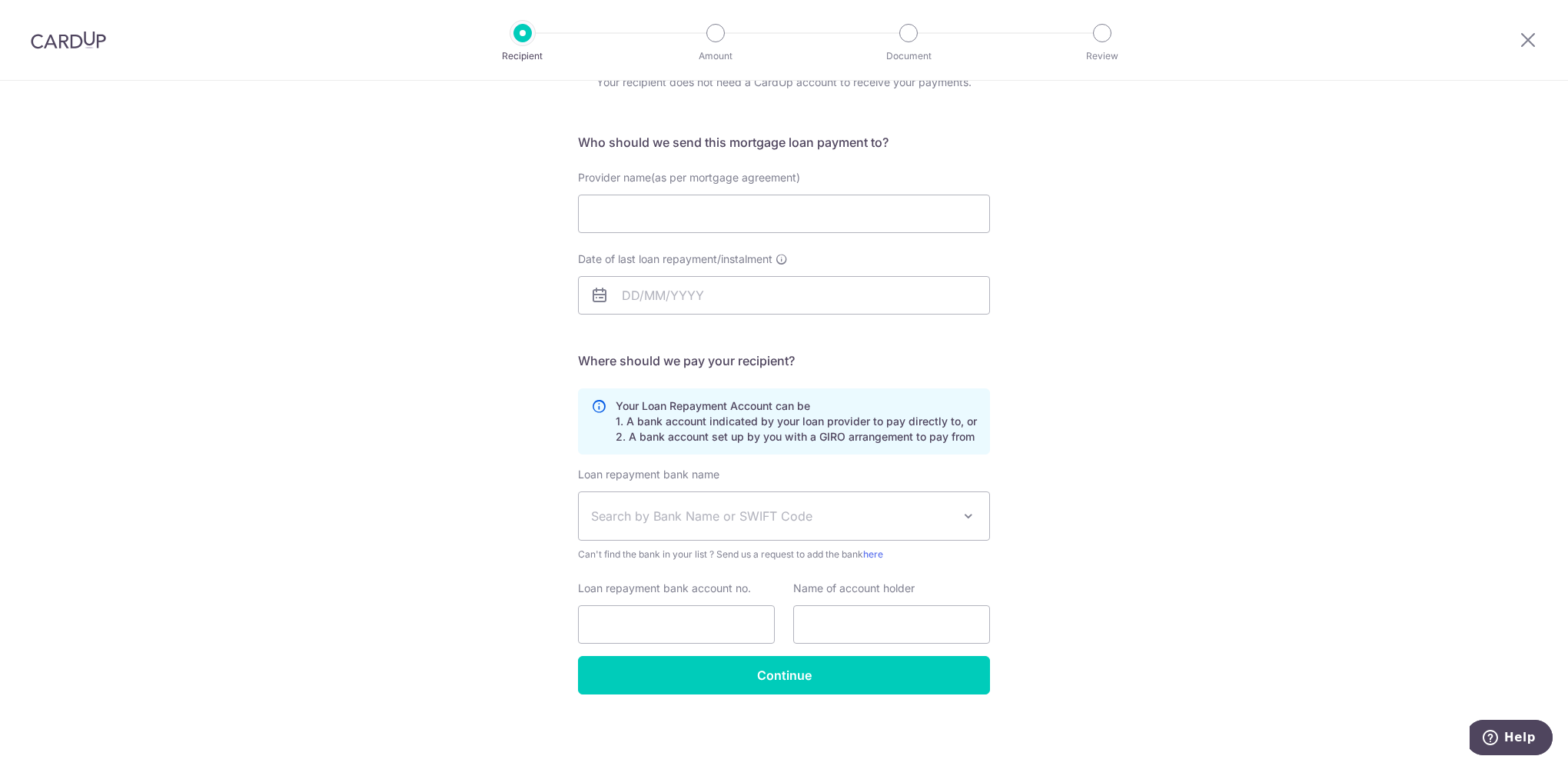
click at [946, 513] on span "Search by Bank Name or SWIFT Code" at bounding box center [772, 515] width 361 height 18
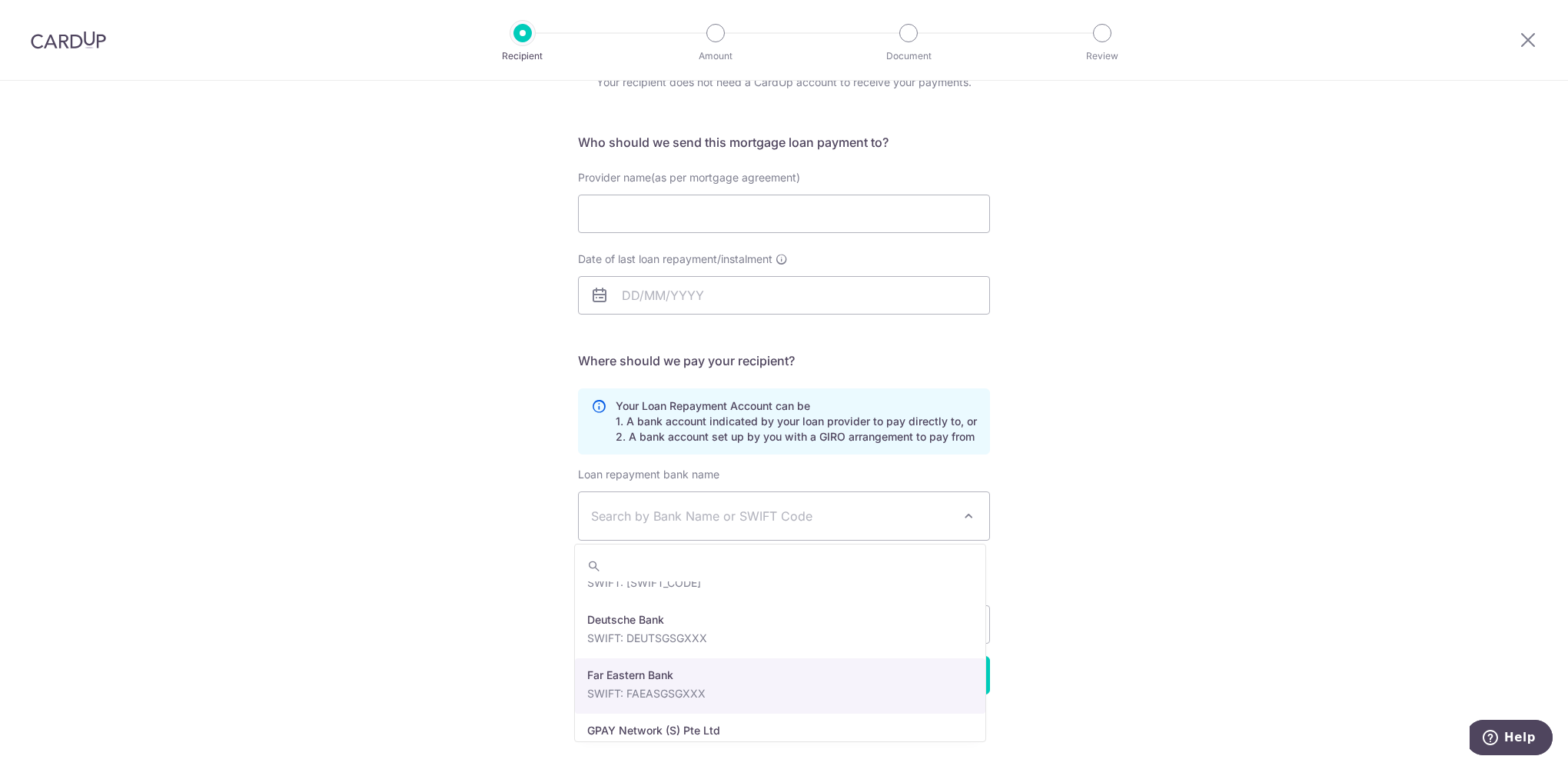
scroll to position [1230, 0]
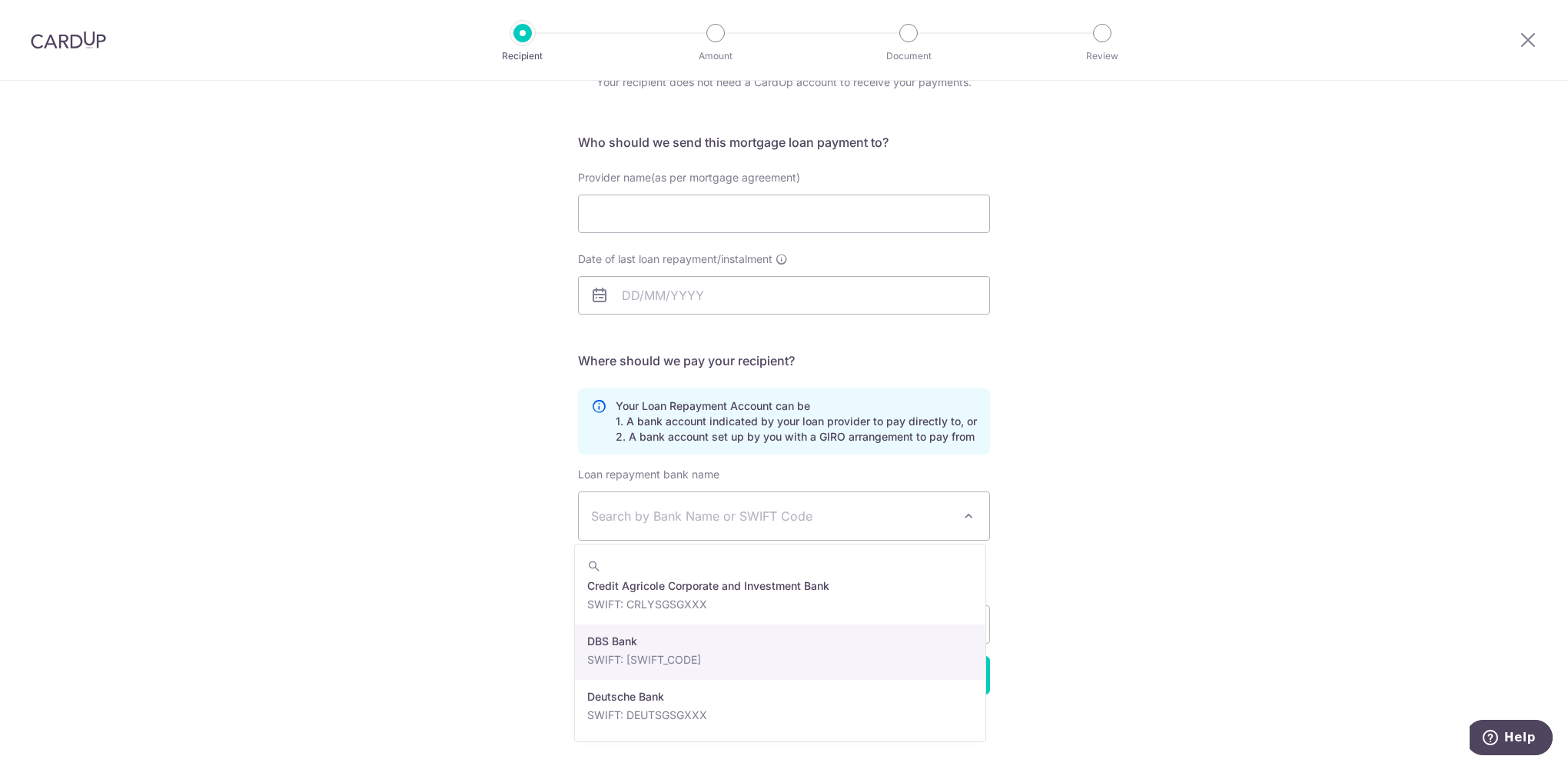
select select "6"
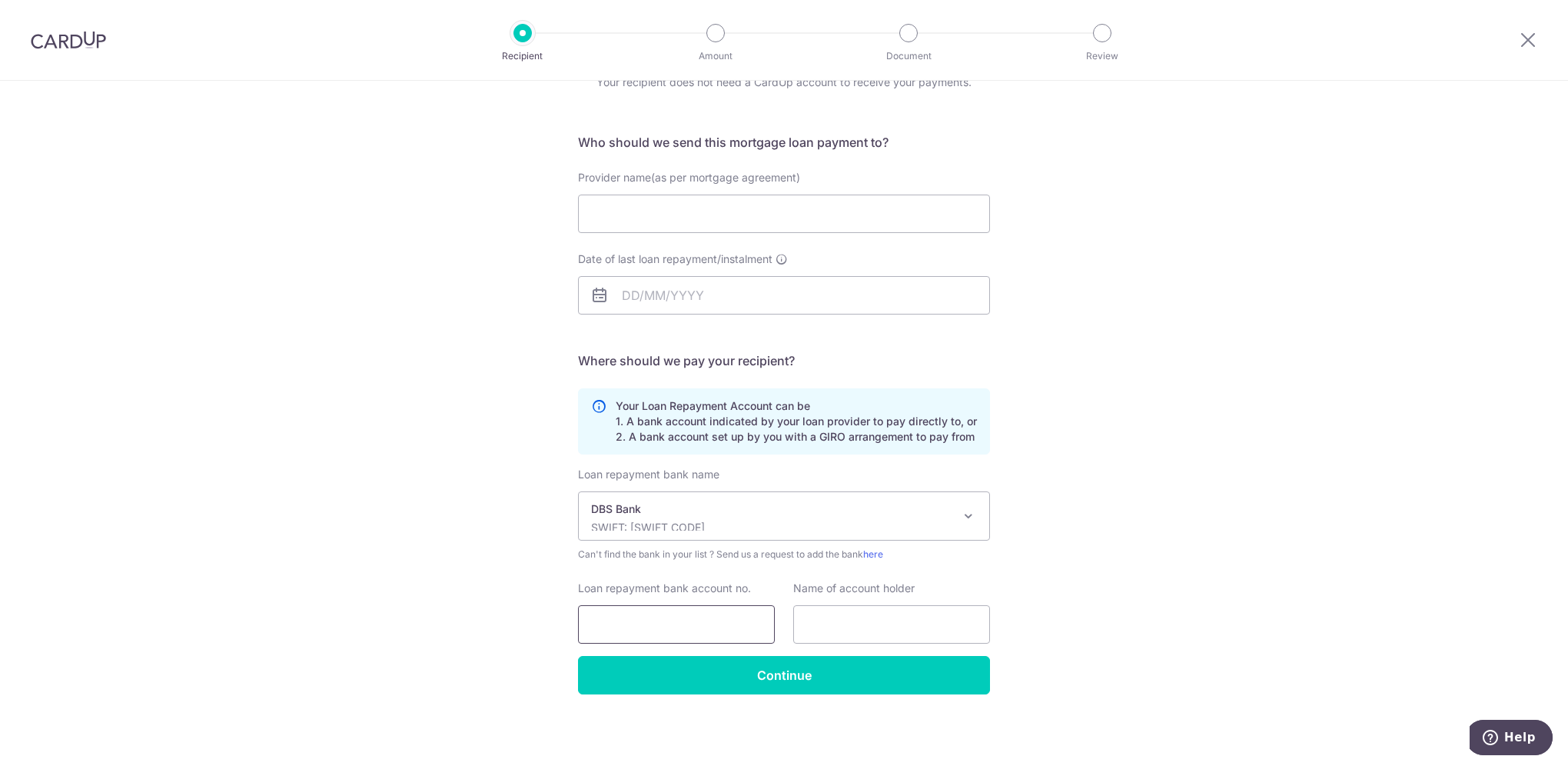
click at [738, 620] on input "Loan repayment bank account no." at bounding box center [676, 624] width 196 height 38
click at [1158, 601] on div "Who would you like to pay? Your recipient does not need a CardUp account to rec…" at bounding box center [784, 385] width 1568 height 763
click at [643, 622] on input "Loan repayment bank account no." at bounding box center [676, 624] width 196 height 38
click at [618, 634] on input "Loan repayment bank account no." at bounding box center [676, 624] width 196 height 38
click at [667, 623] on input "Loan repayment bank account no." at bounding box center [676, 624] width 196 height 38
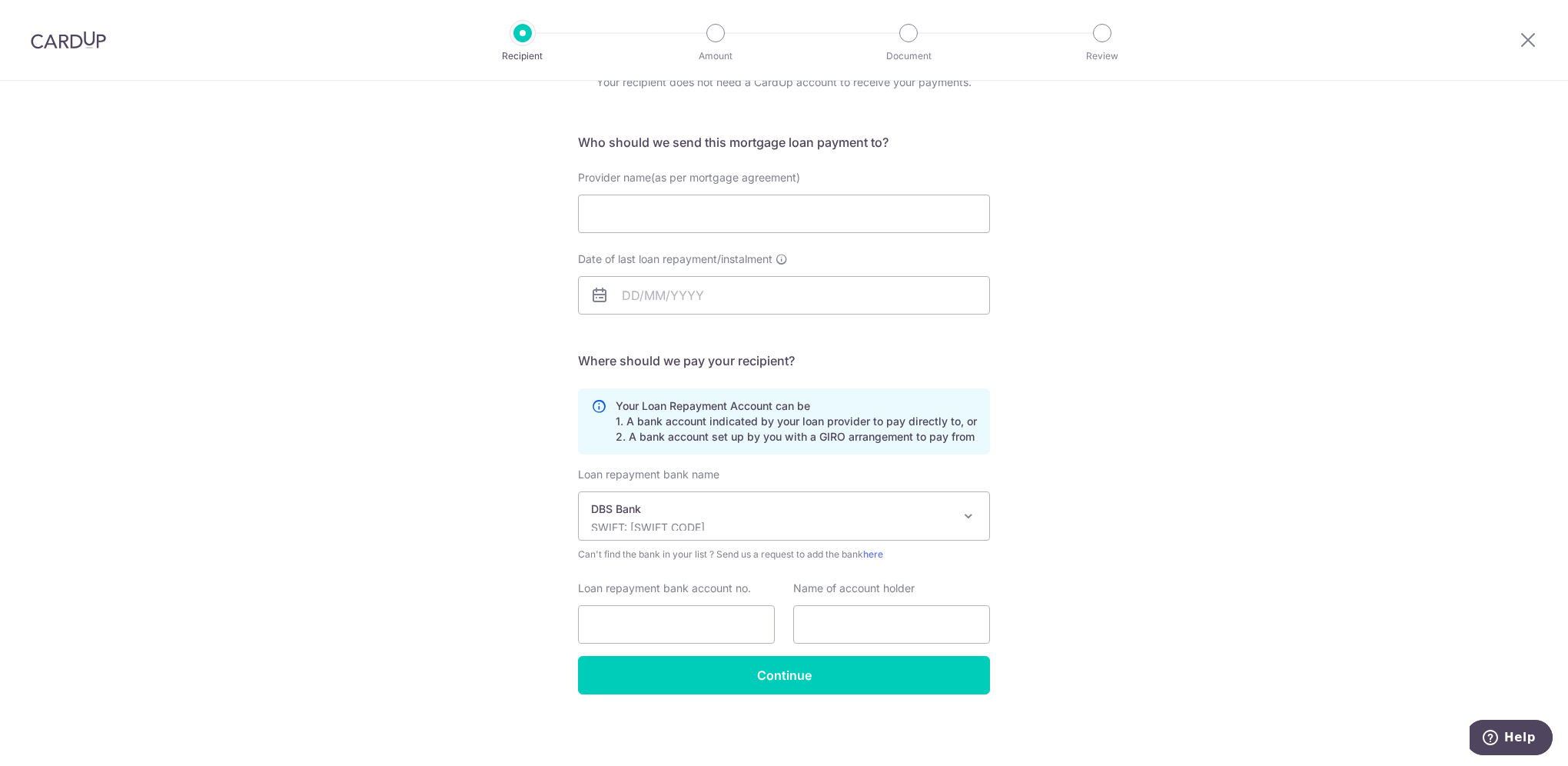
click at [1151, 623] on div "Who would you like to pay? Your recipient does not need a CardUp account to rec…" at bounding box center [784, 385] width 1568 height 763
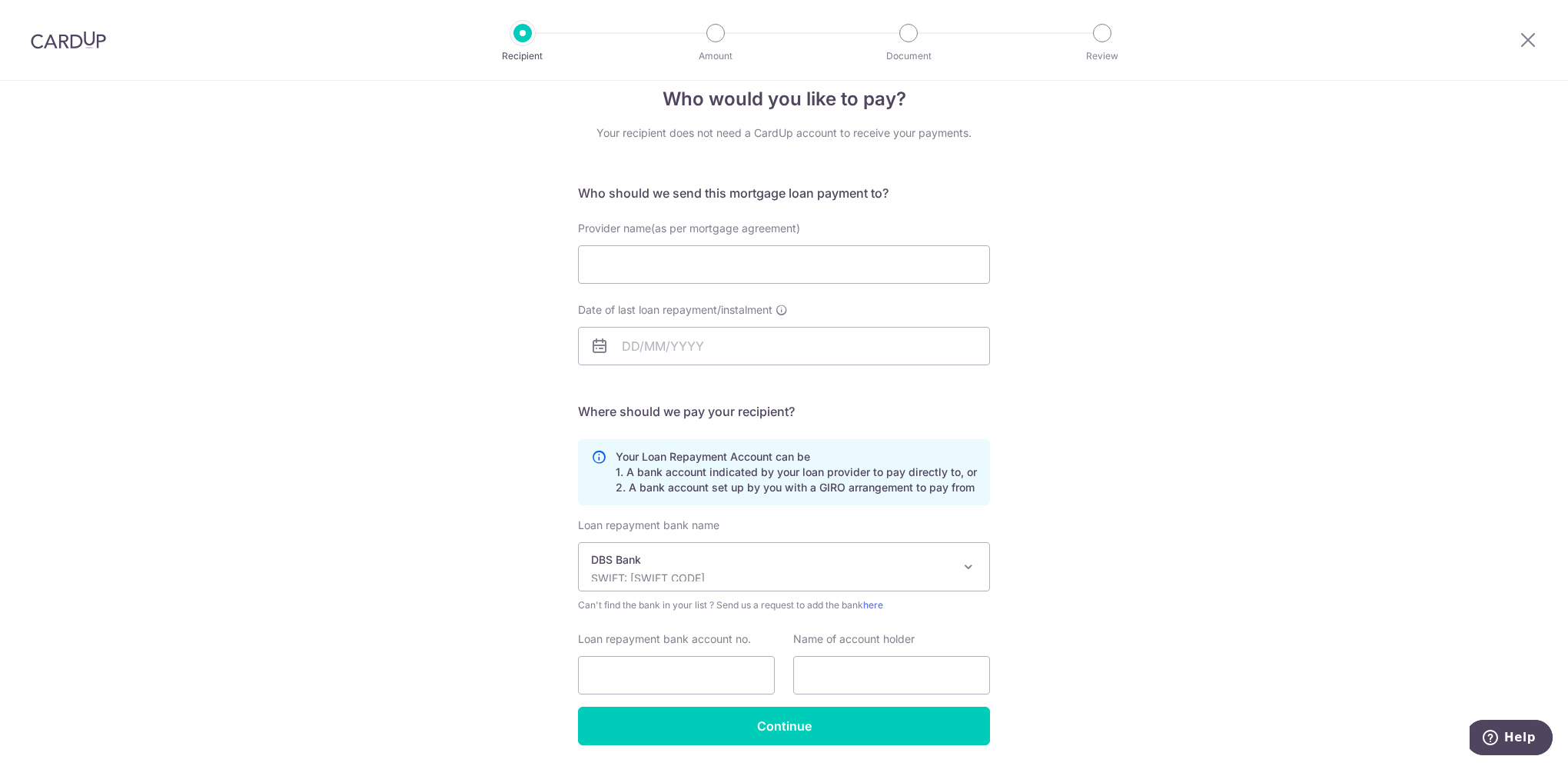
scroll to position [0, 0]
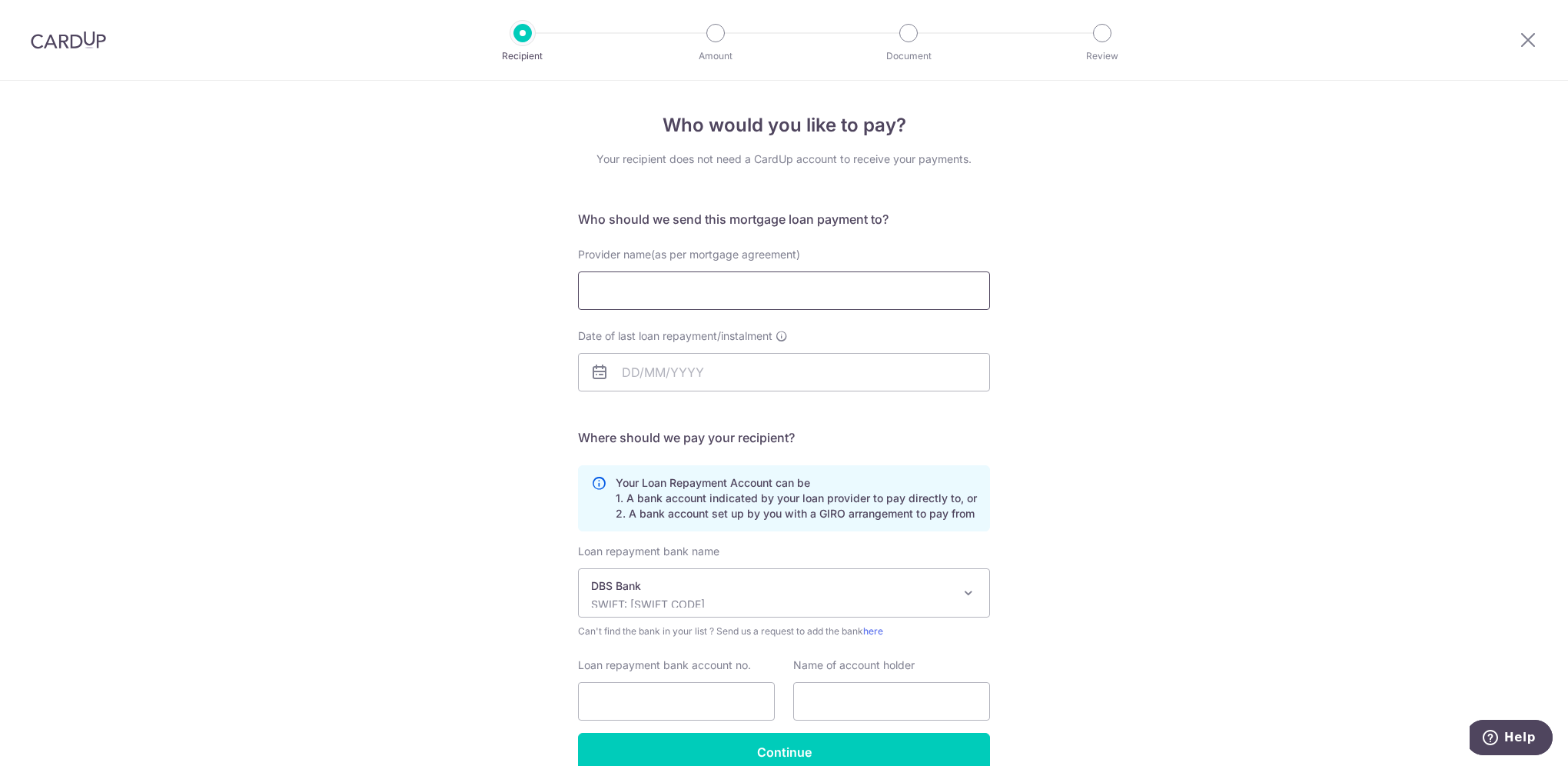
click at [664, 292] on input "Provider name(as per mortgage agreement)" at bounding box center [783, 291] width 412 height 38
click at [717, 292] on input "Provider name(as per mortgage agreement)" at bounding box center [783, 291] width 412 height 38
click at [1095, 311] on div "Who would you like to pay? Your recipient does not need a CardUp account to rec…" at bounding box center [784, 462] width 1568 height 763
click at [831, 286] on input "Provider name(as per mortgage agreement)" at bounding box center [783, 291] width 412 height 38
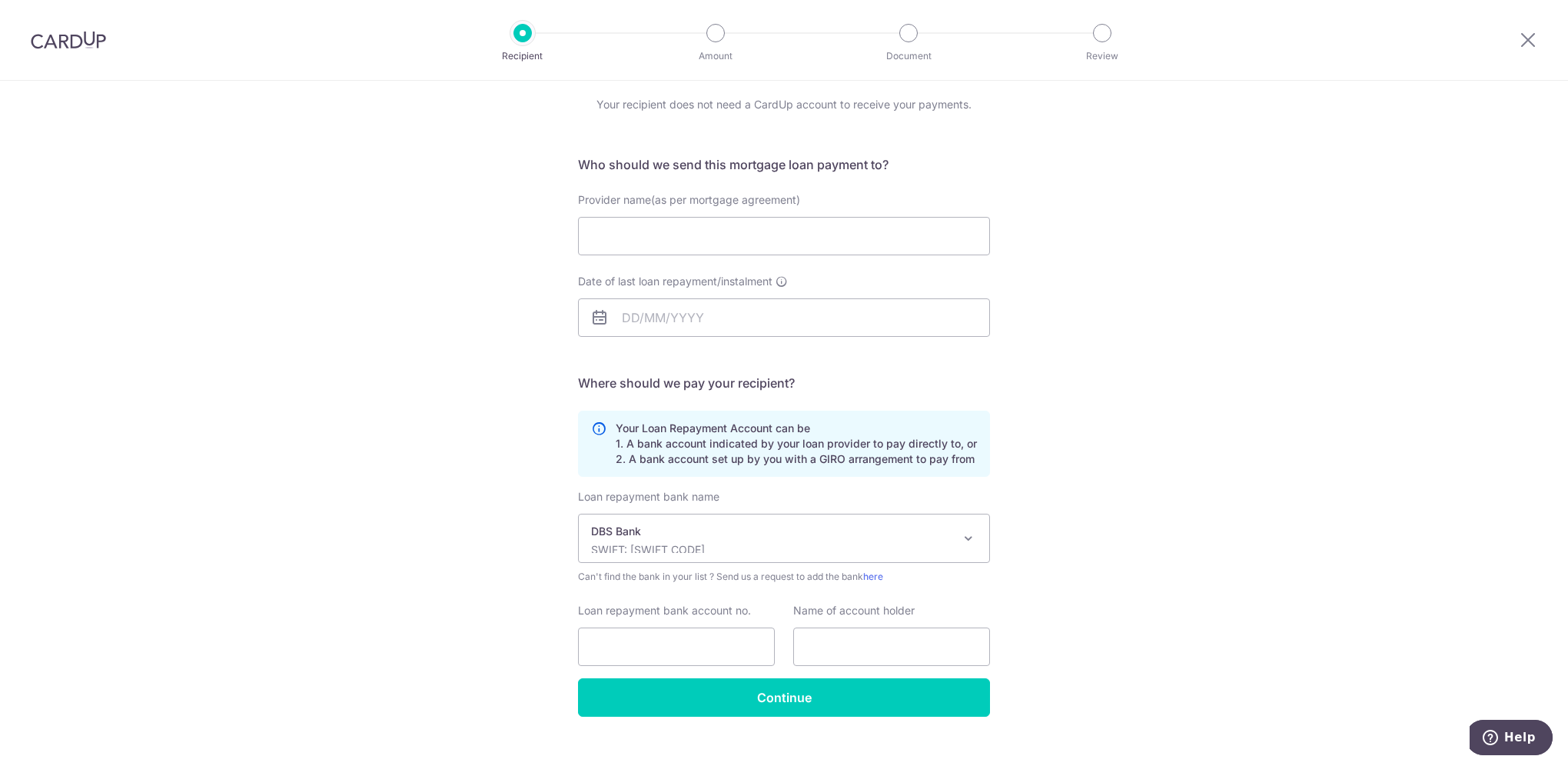
scroll to position [77, 0]
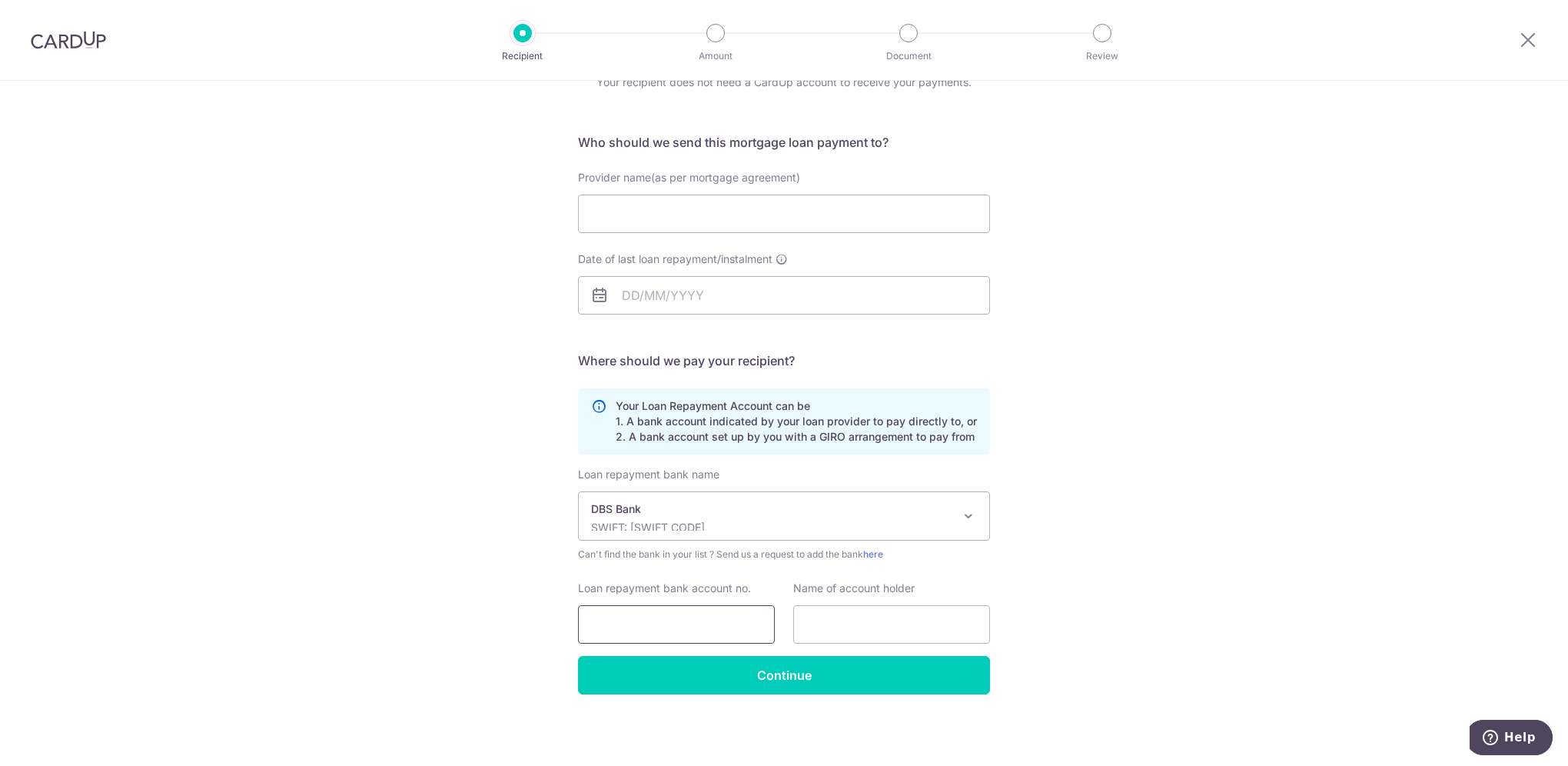
click at [723, 624] on input "Loan repayment bank account no." at bounding box center [676, 624] width 196 height 38
click at [856, 621] on input "text" at bounding box center [891, 624] width 196 height 38
click at [641, 625] on input "Loan repayment bank account no." at bounding box center [676, 624] width 196 height 38
click at [628, 625] on input "Loan repayment bank account no." at bounding box center [676, 624] width 196 height 38
click at [1249, 609] on div "Who would you like to pay? Your recipient does not need a CardUp account to rec…" at bounding box center [784, 385] width 1568 height 763
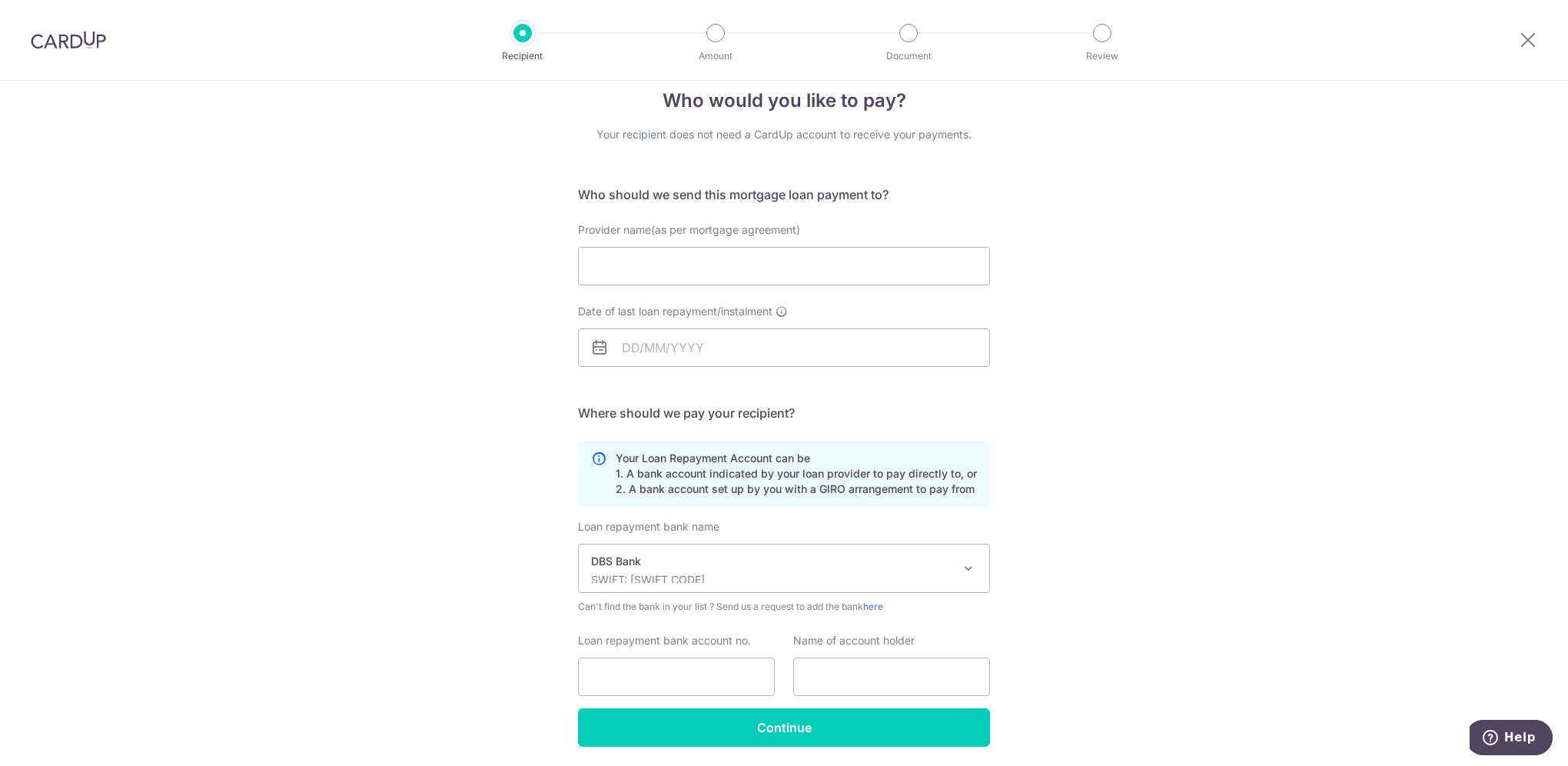
scroll to position [0, 0]
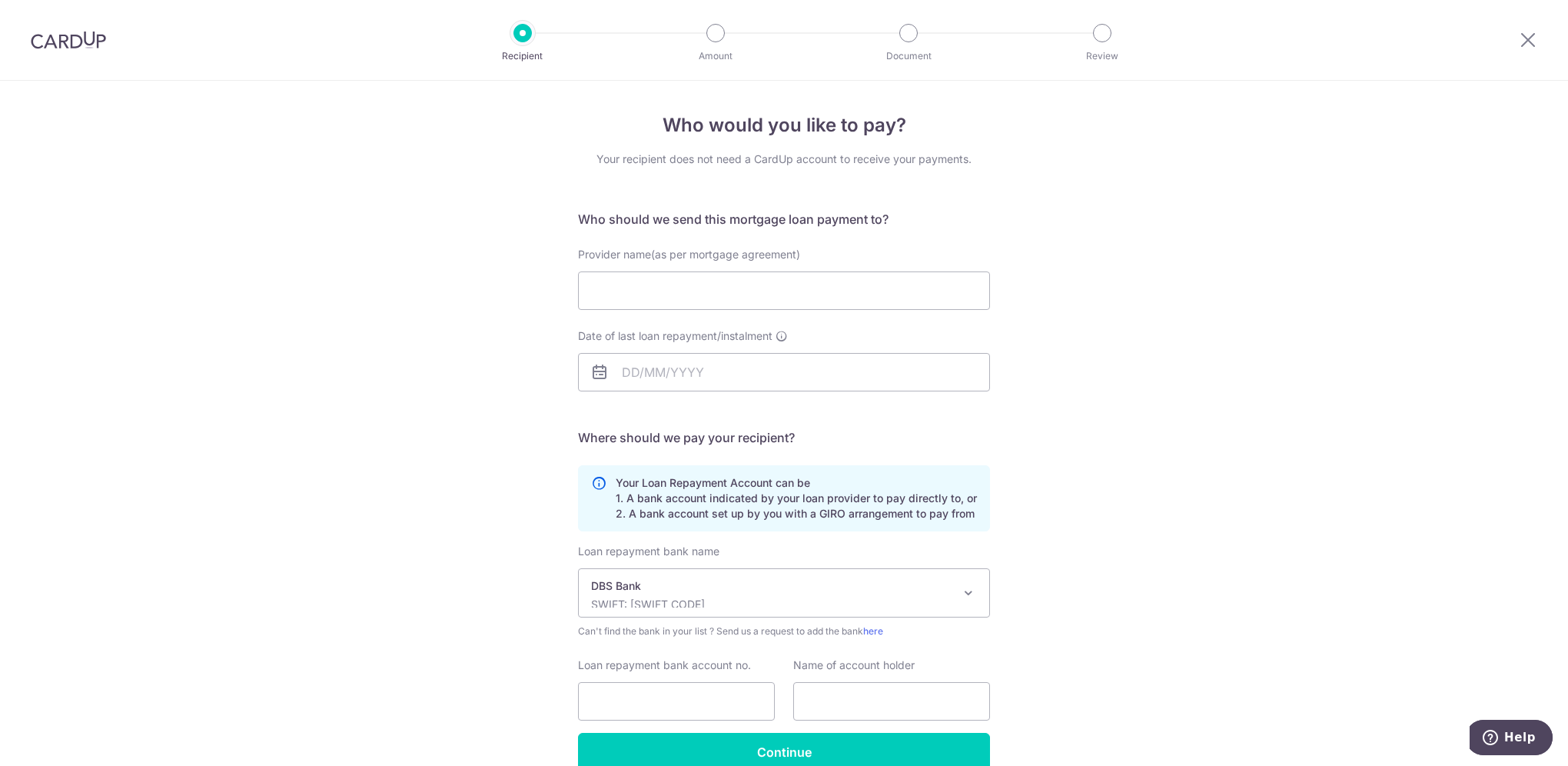
drag, startPoint x: 1526, startPoint y: 40, endPoint x: 879, endPoint y: 56, distance: 647.2
click at [1526, 40] on icon at bounding box center [1528, 39] width 18 height 19
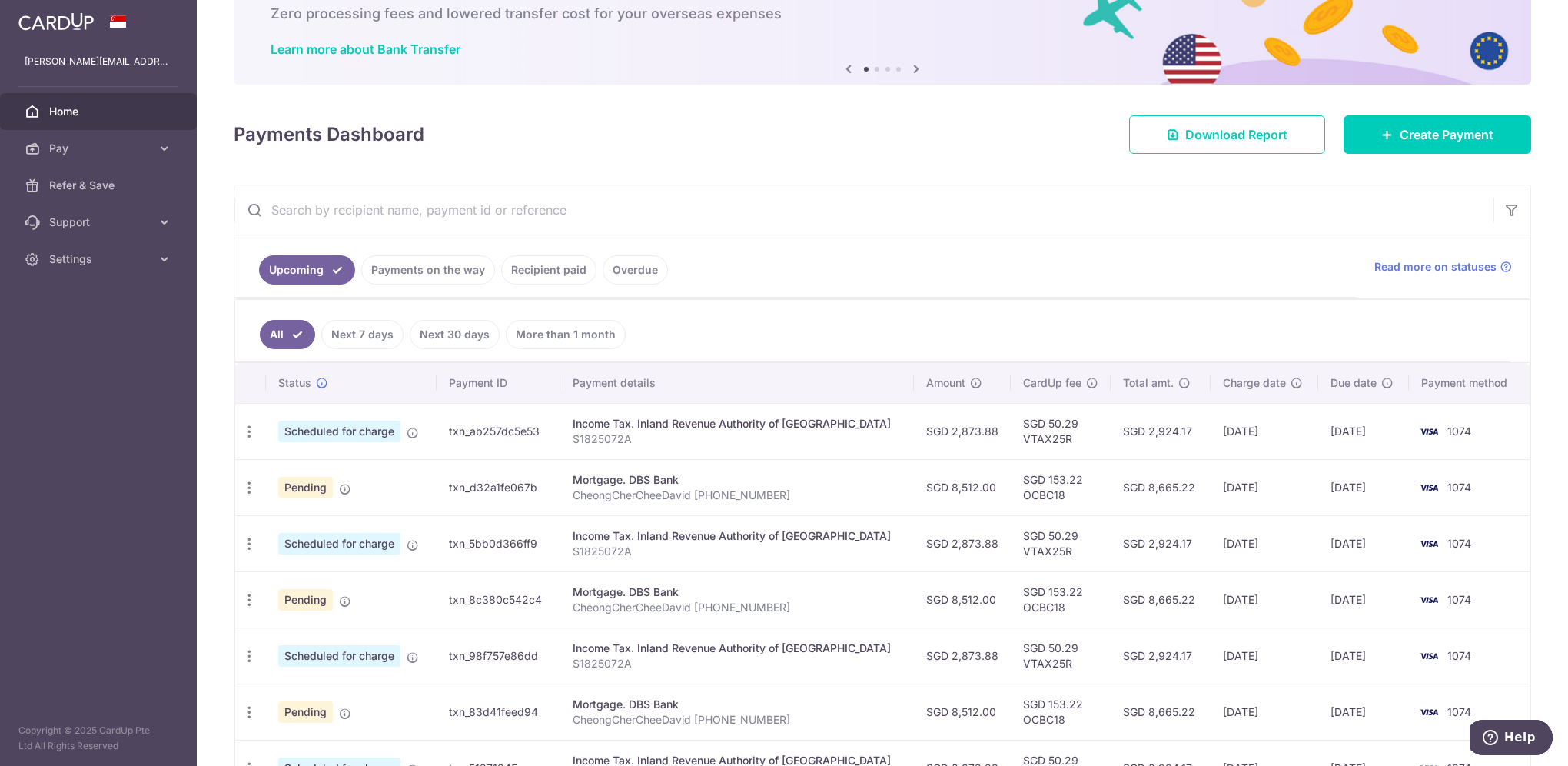
scroll to position [92, 0]
click at [417, 268] on link "Payments on the way" at bounding box center [428, 271] width 134 height 29
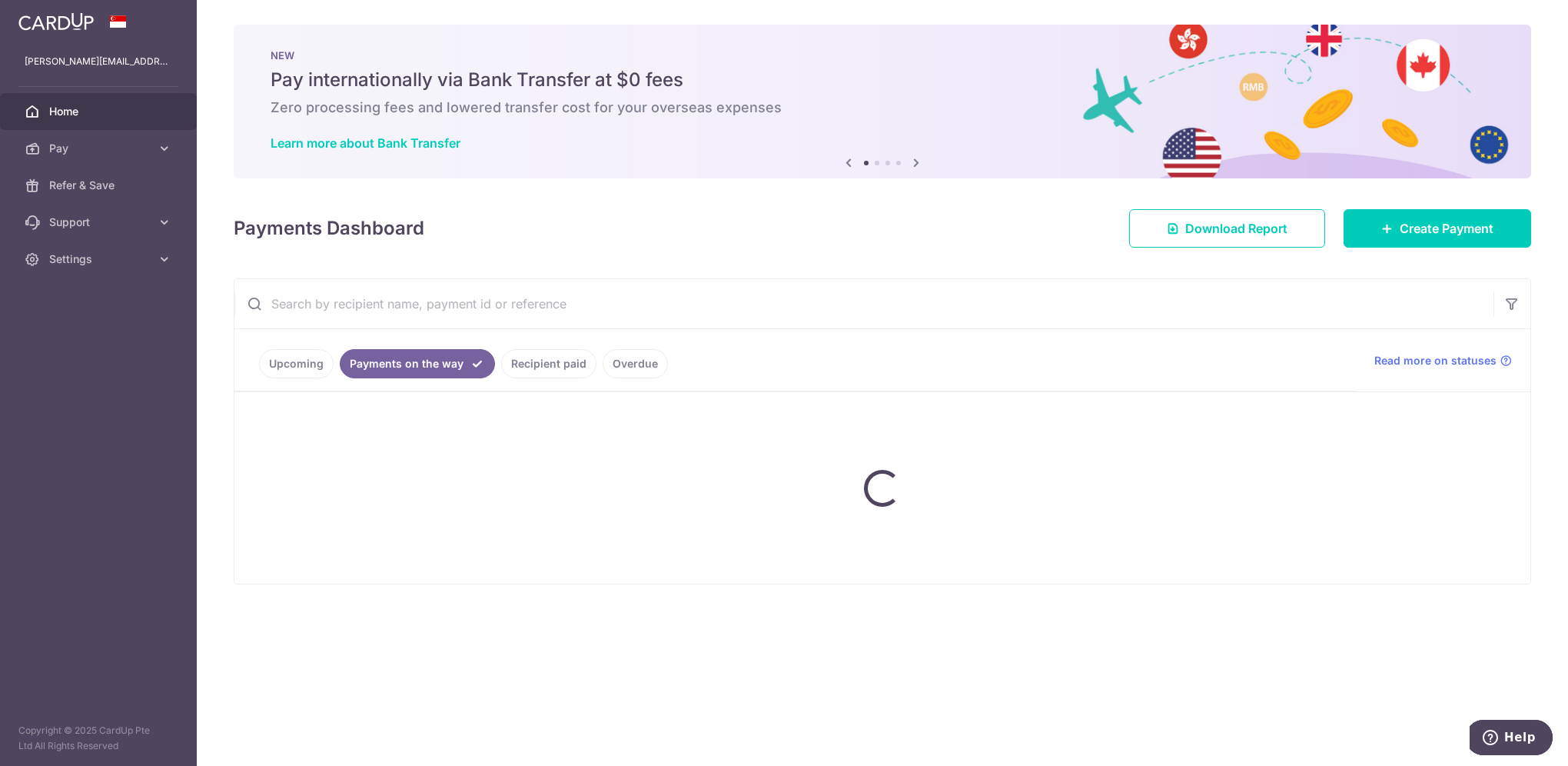
scroll to position [0, 0]
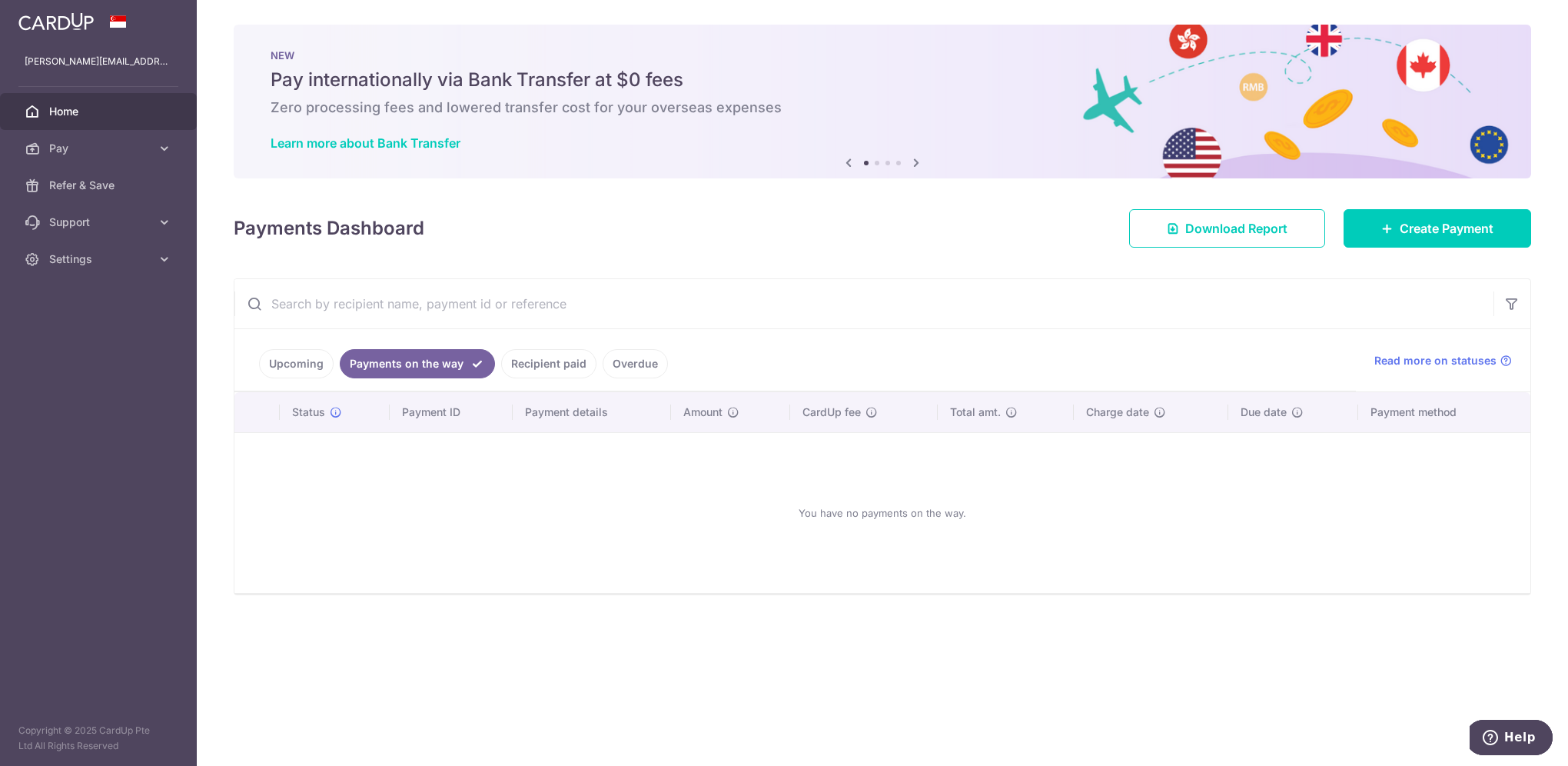
click at [310, 365] on link "Upcoming" at bounding box center [296, 363] width 75 height 29
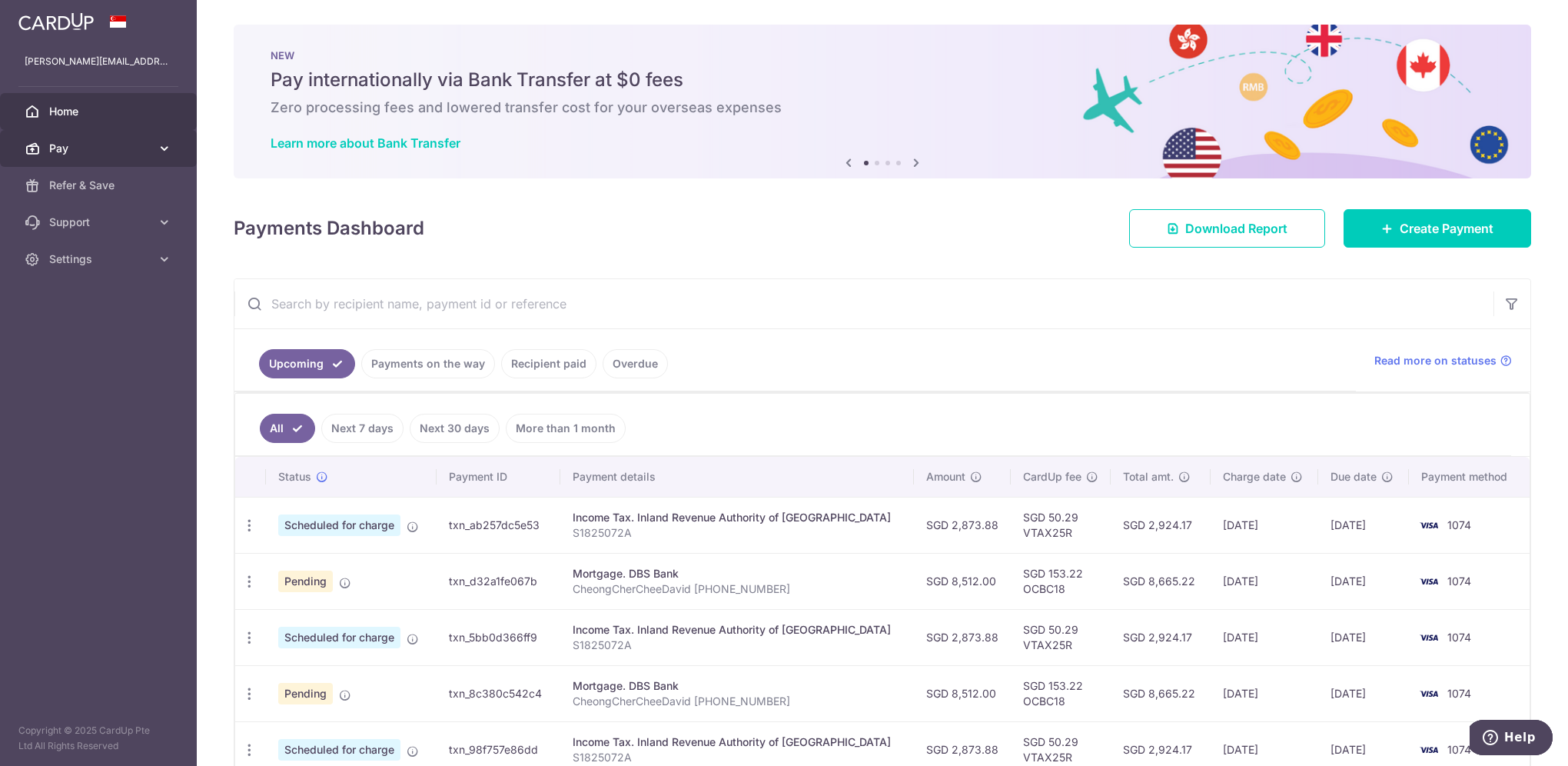
click at [166, 147] on icon at bounding box center [164, 148] width 15 height 15
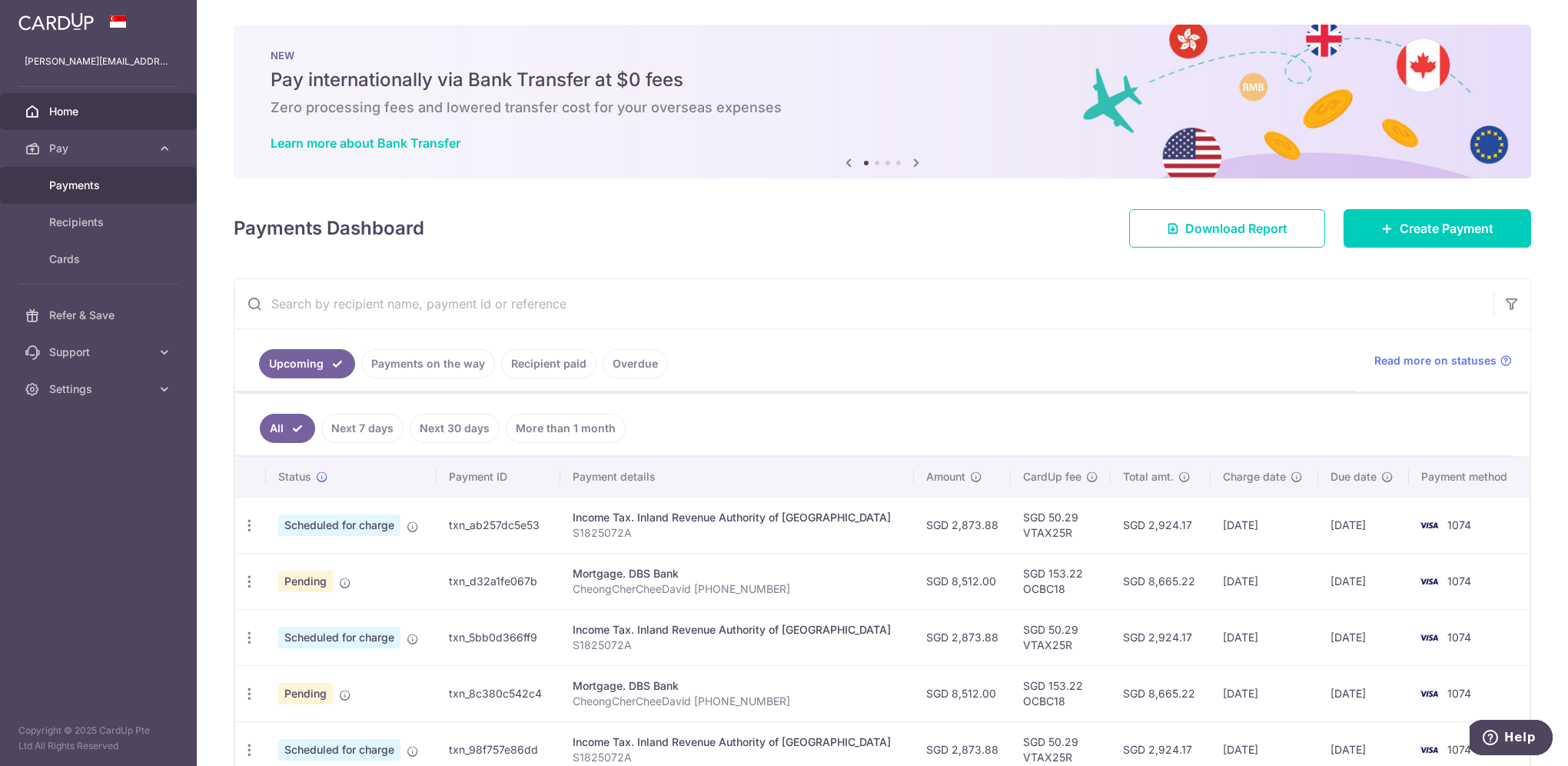
click at [76, 184] on span "Payments" at bounding box center [100, 185] width 102 height 15
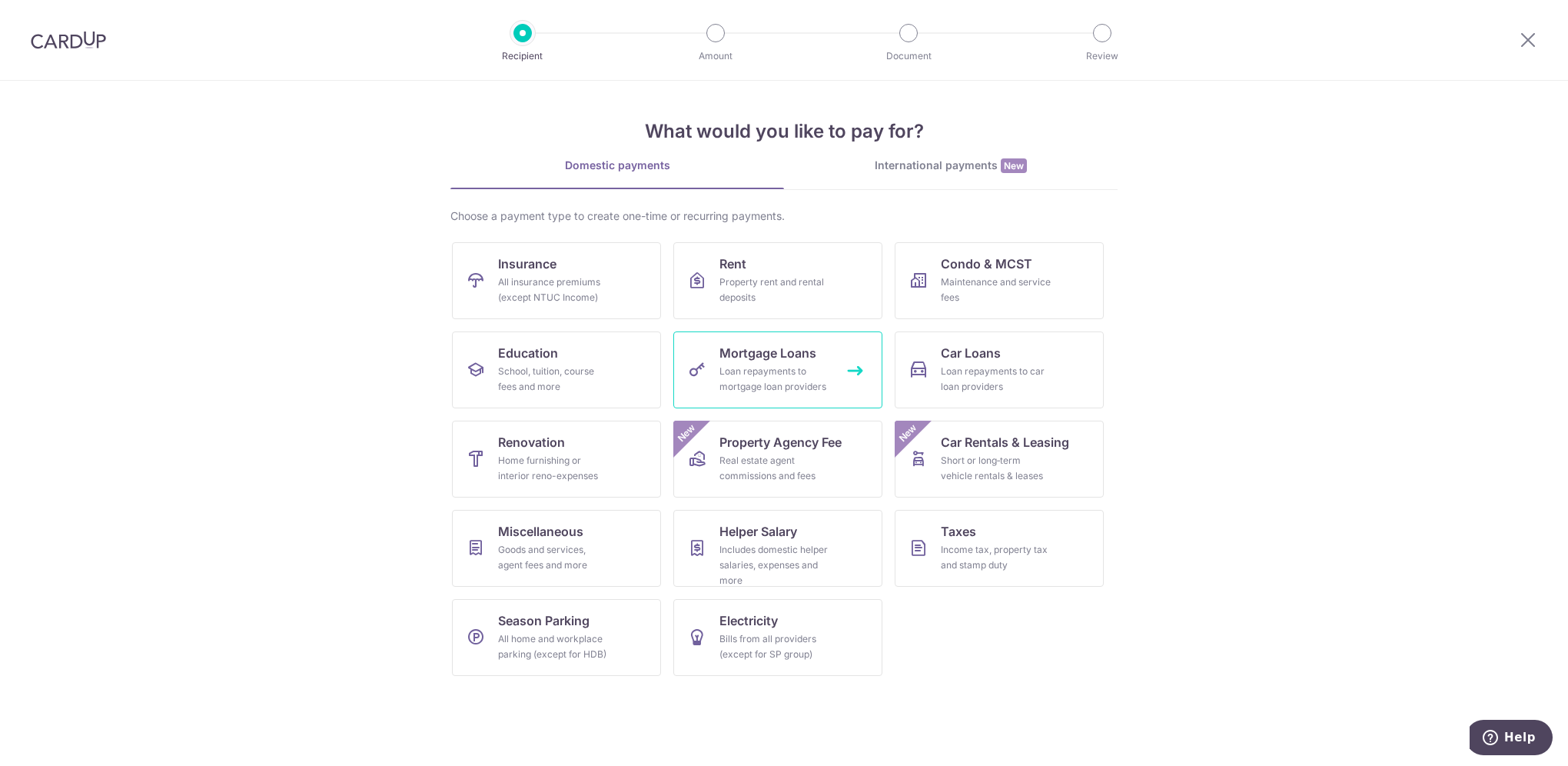
click at [787, 355] on span "Mortgage Loans" at bounding box center [767, 353] width 97 height 18
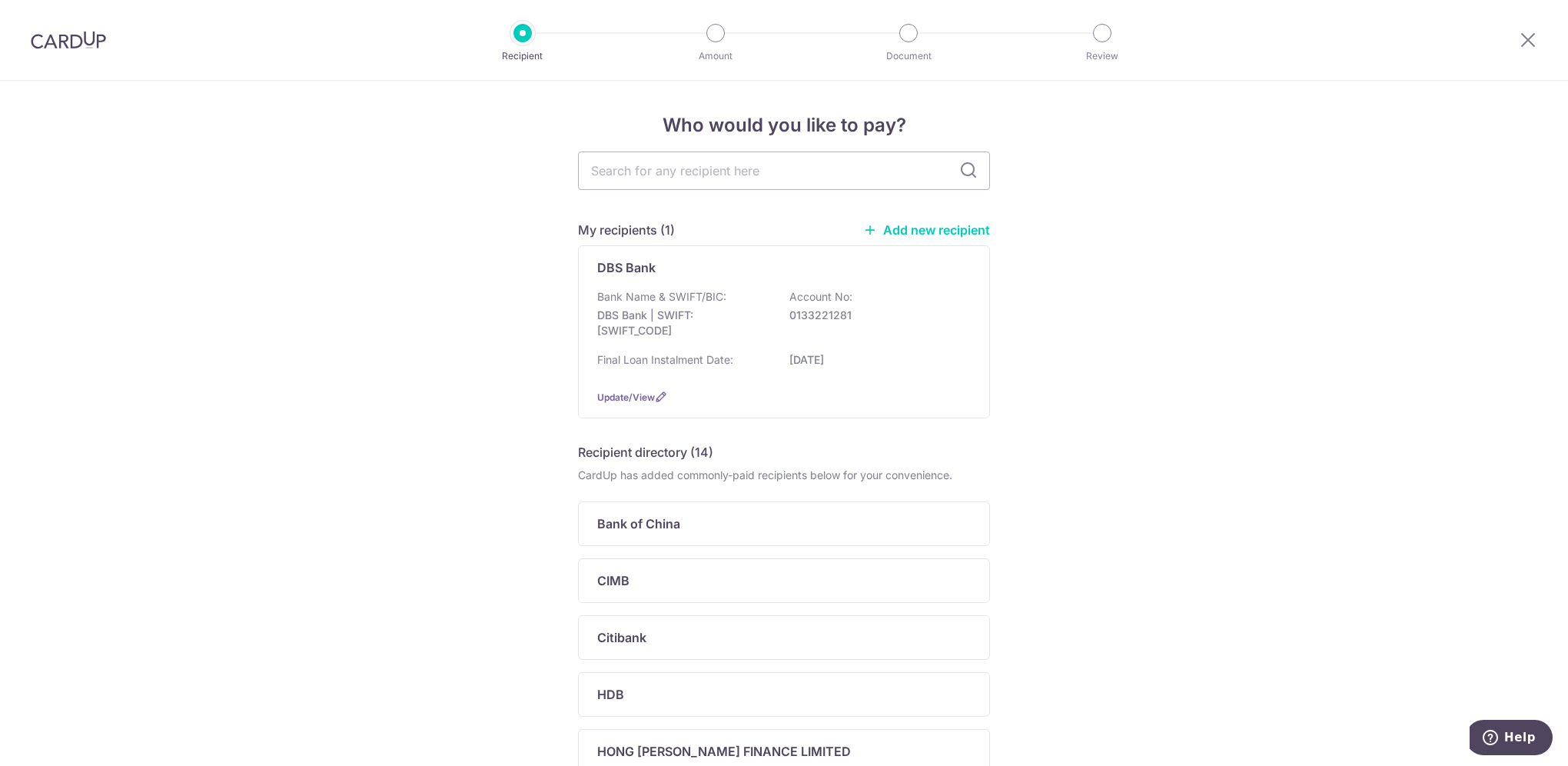
click at [897, 230] on link "Add new recipient" at bounding box center [926, 230] width 127 height 15
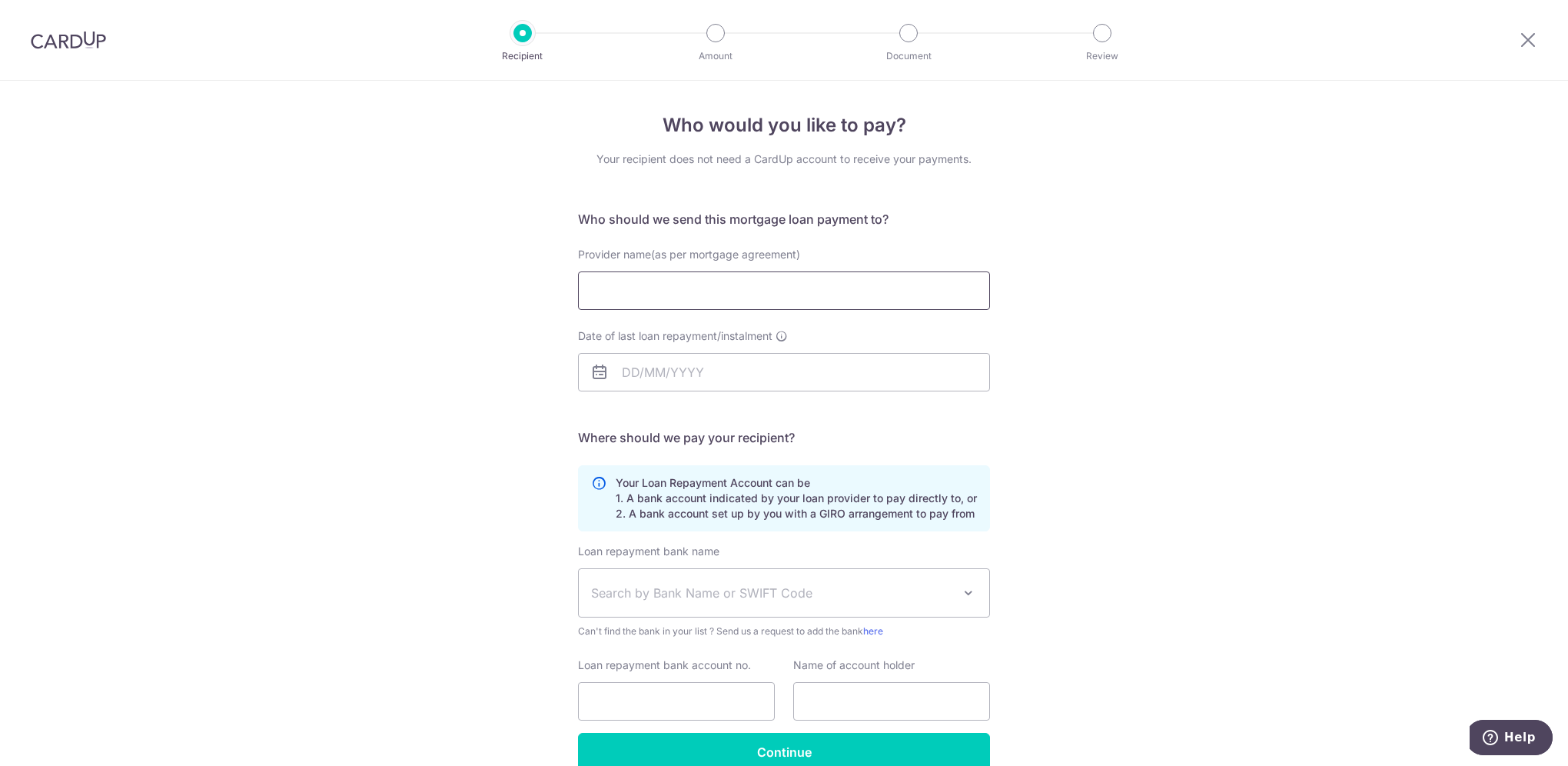
click at [647, 298] on input "Provider name(as per mortgage agreement)" at bounding box center [783, 291] width 412 height 38
type input "d"
type input "DBS"
click at [637, 376] on input "Date of last loan repayment/instalment" at bounding box center [783, 372] width 412 height 38
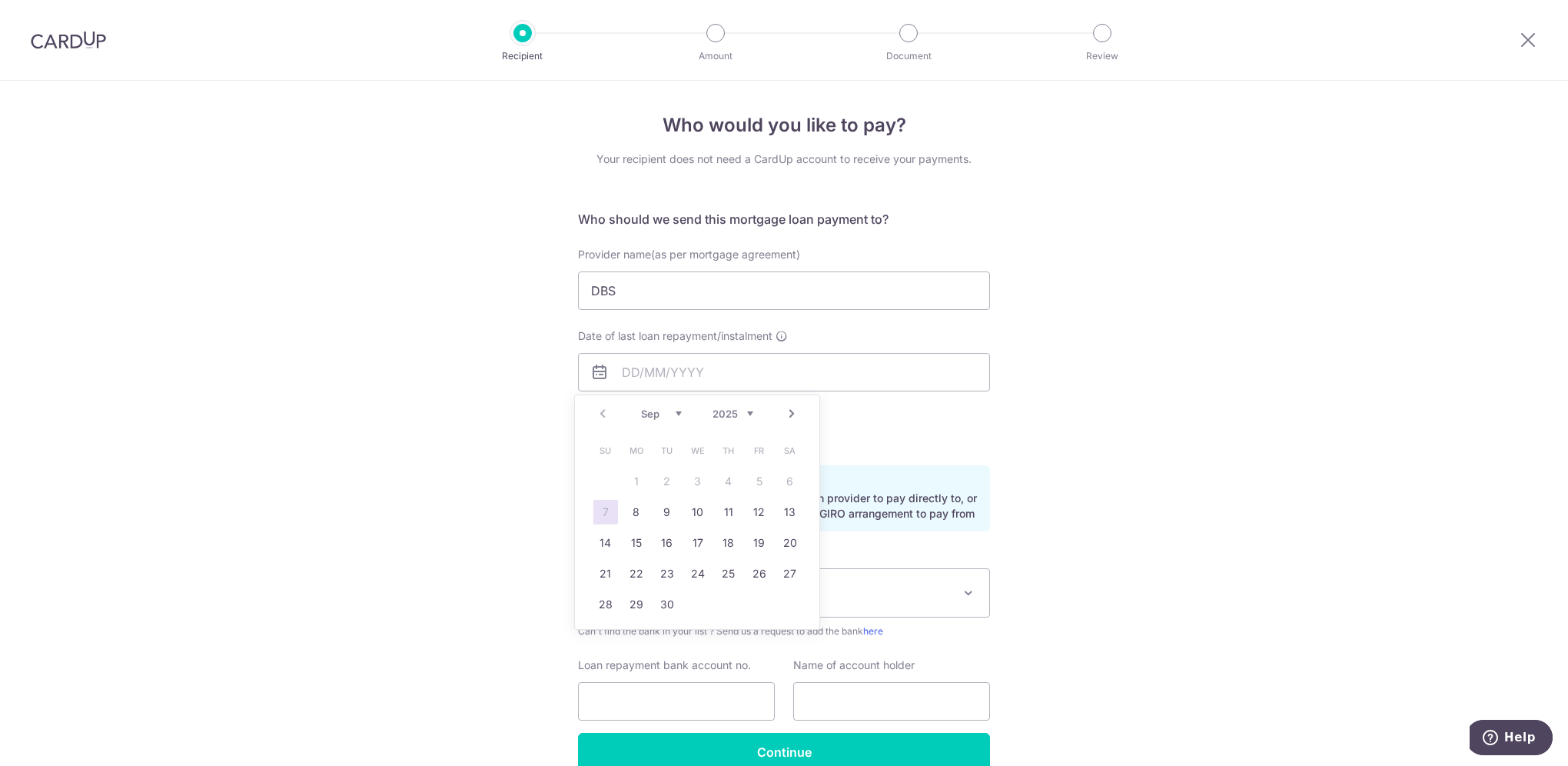
click at [608, 469] on table "Su Mo Tu We Th Fr Sa 1 2 3 4 5 6 7 8 9 10 11 12 13 14 15 16 17 18 19 20 21 22 2…" at bounding box center [697, 528] width 216 height 185
click at [637, 476] on table "Su Mo Tu We Th Fr Sa 1 2 3 4 5 6 7 8 9 10 11 12 13 14 15 16 17 18 19 20 21 22 2…" at bounding box center [697, 528] width 216 height 185
click at [637, 479] on table "Su Mo Tu We Th Fr Sa 1 2 3 4 5 6 7 8 9 10 11 12 13 14 15 16 17 18 19 20 21 22 2…" at bounding box center [697, 528] width 216 height 185
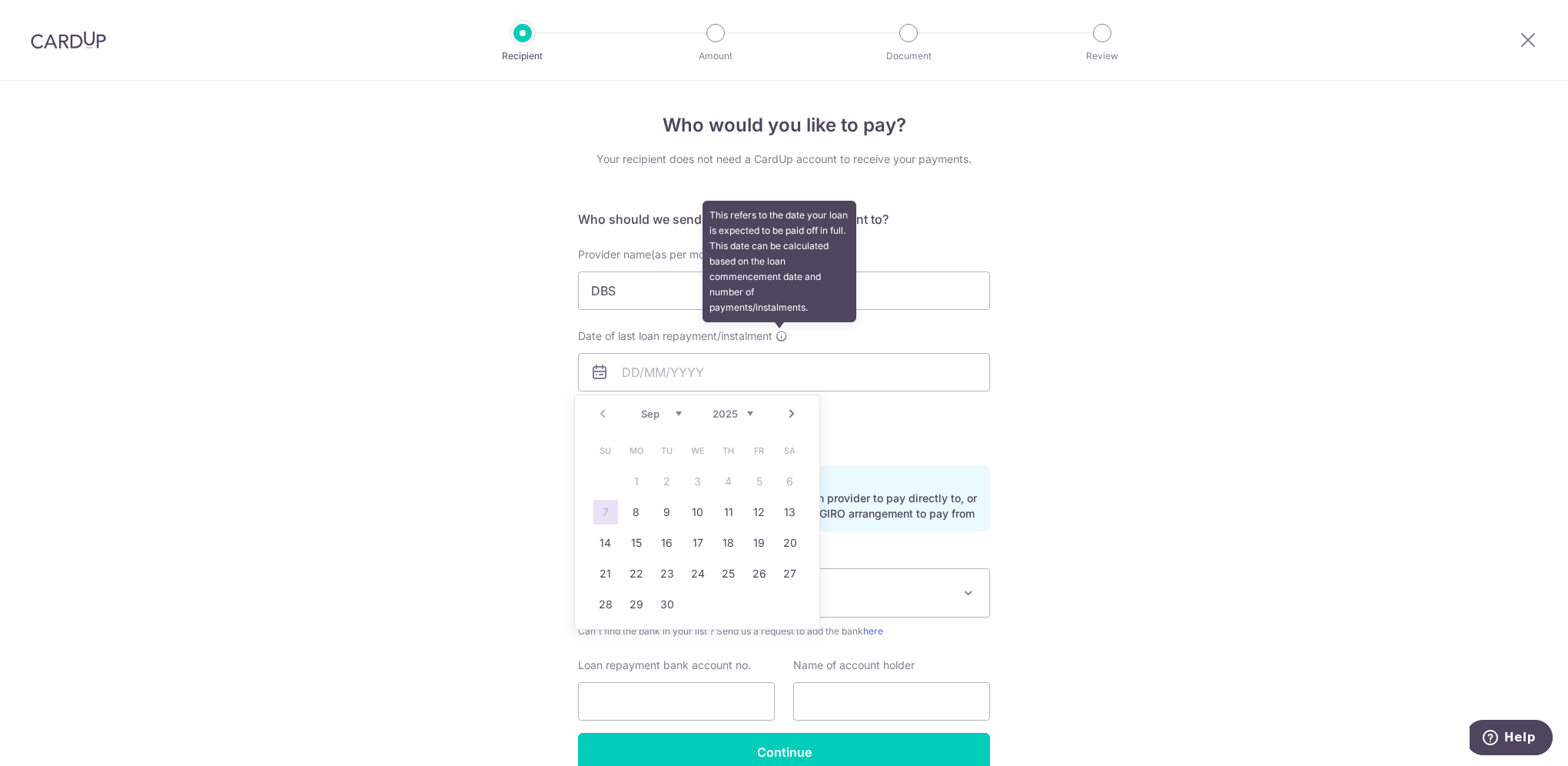
click at [781, 336] on icon at bounding box center [782, 336] width 12 height 12
click at [781, 353] on input "Date of last loan repayment/instalment This refers to the date your loan is exp…" at bounding box center [783, 372] width 412 height 38
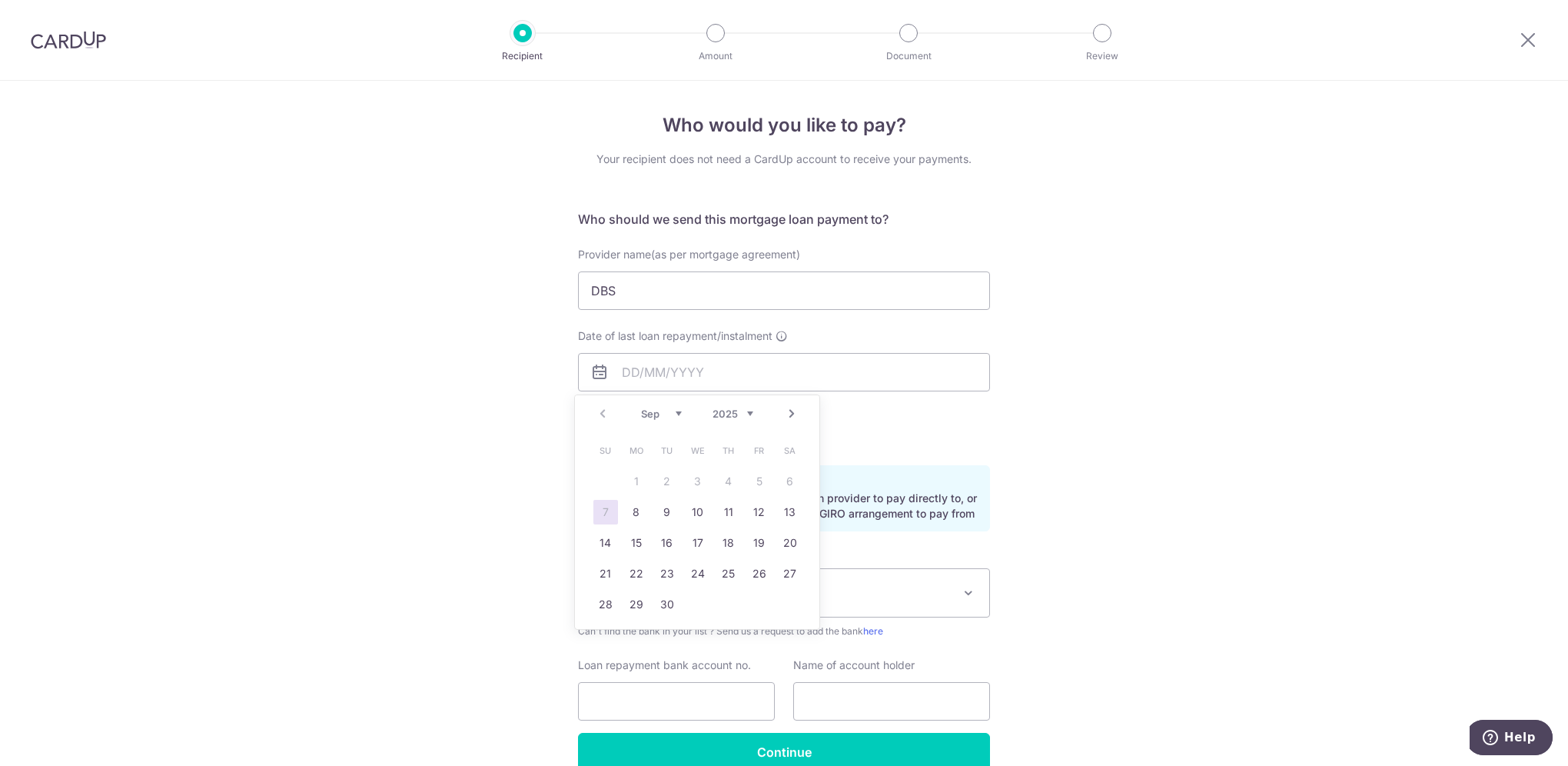
click at [747, 413] on select "2025 2026 2027 2028 2029 2030 2031 2032 2033 2034 2035" at bounding box center [732, 413] width 41 height 12
click at [677, 412] on select "Jan Feb Mar Apr May Jun Jul Aug Sep Oct Nov Dec" at bounding box center [661, 413] width 41 height 12
click at [673, 475] on link "1" at bounding box center [667, 481] width 25 height 25
type input "[DATE]"
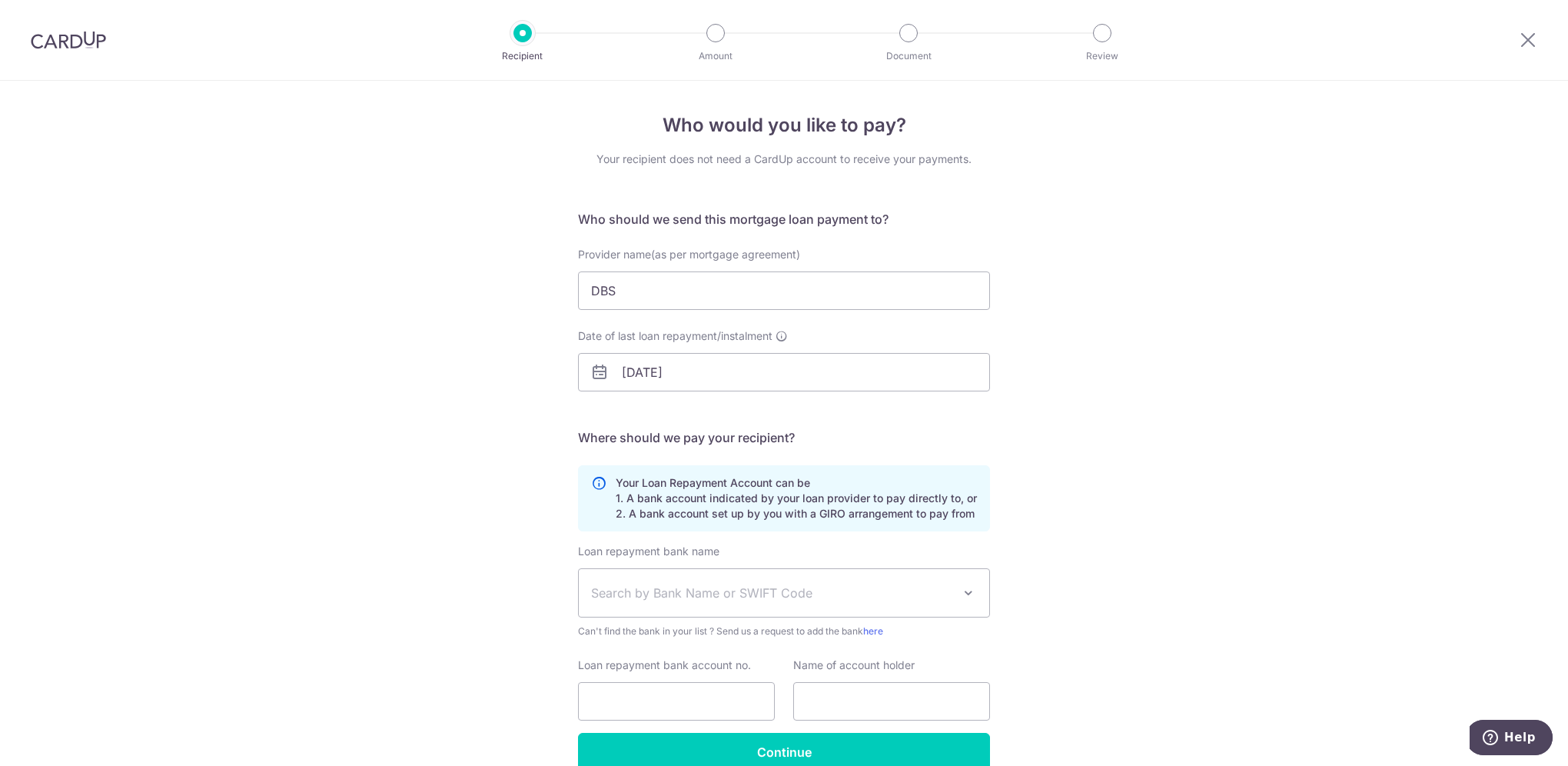
click at [1181, 450] on div "Who would you like to pay? Your recipient does not need a CardUp account to rec…" at bounding box center [784, 462] width 1568 height 763
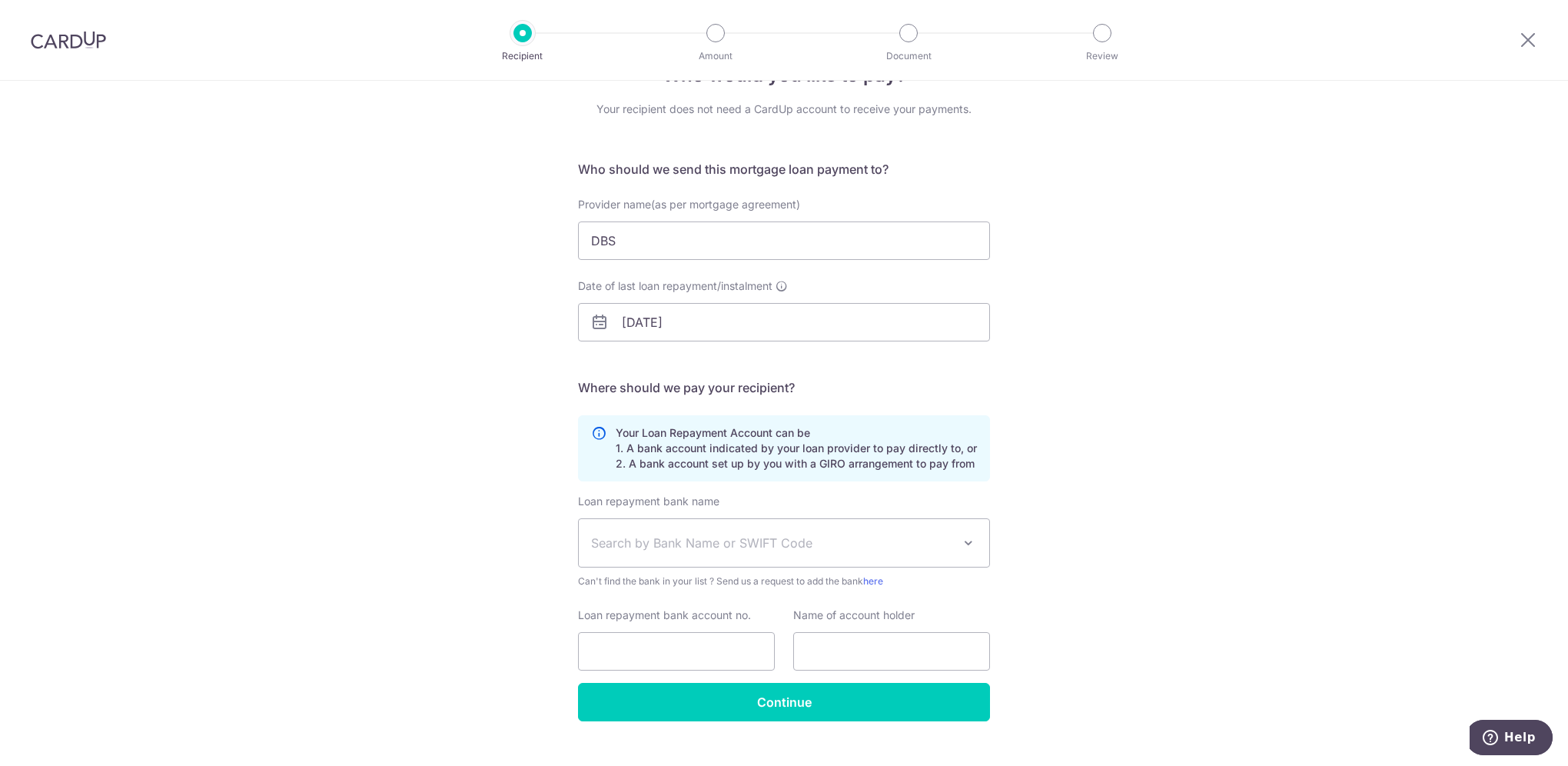
scroll to position [77, 0]
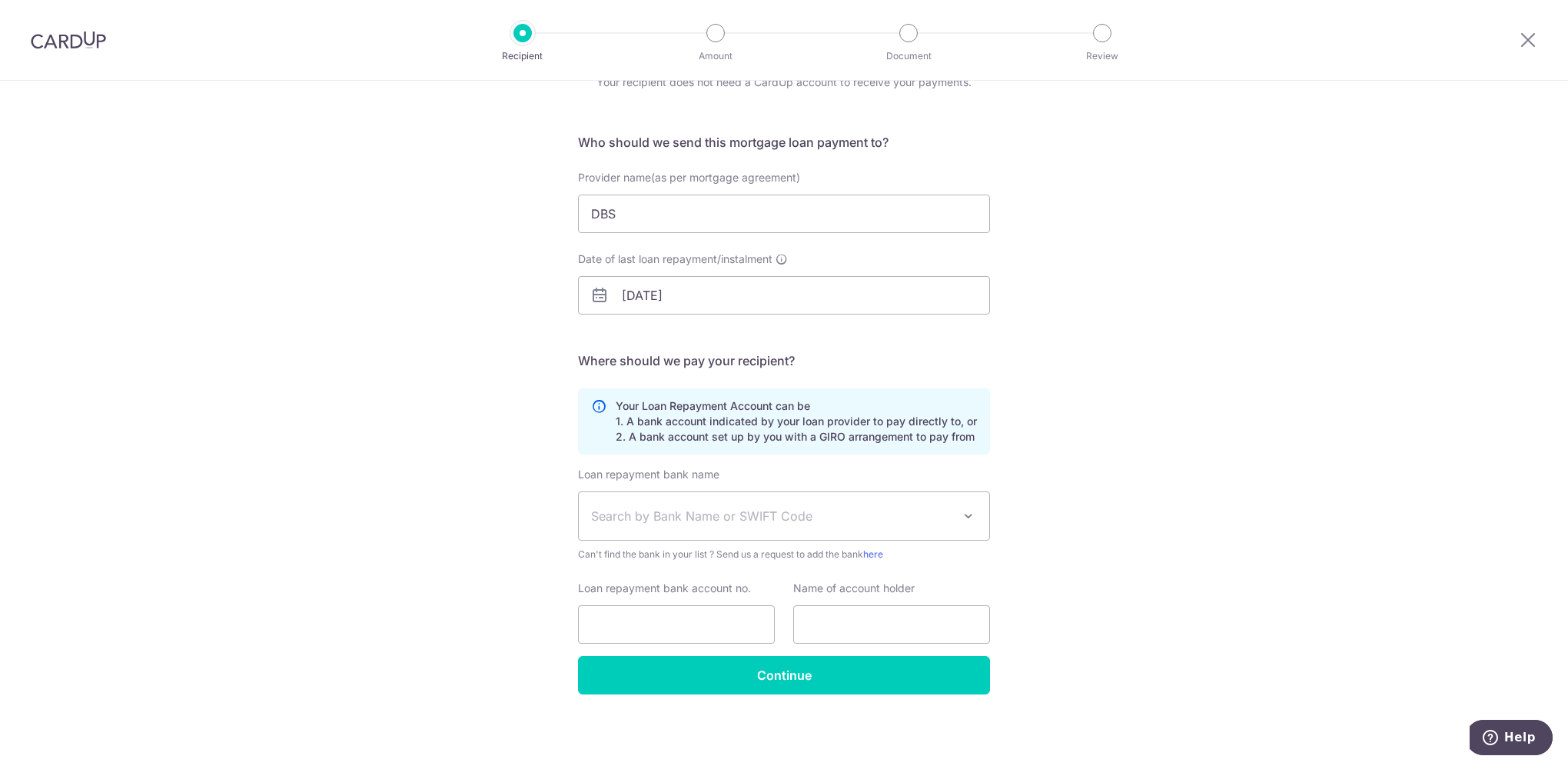
click at [940, 510] on span "Search by Bank Name or SWIFT Code" at bounding box center [772, 515] width 361 height 18
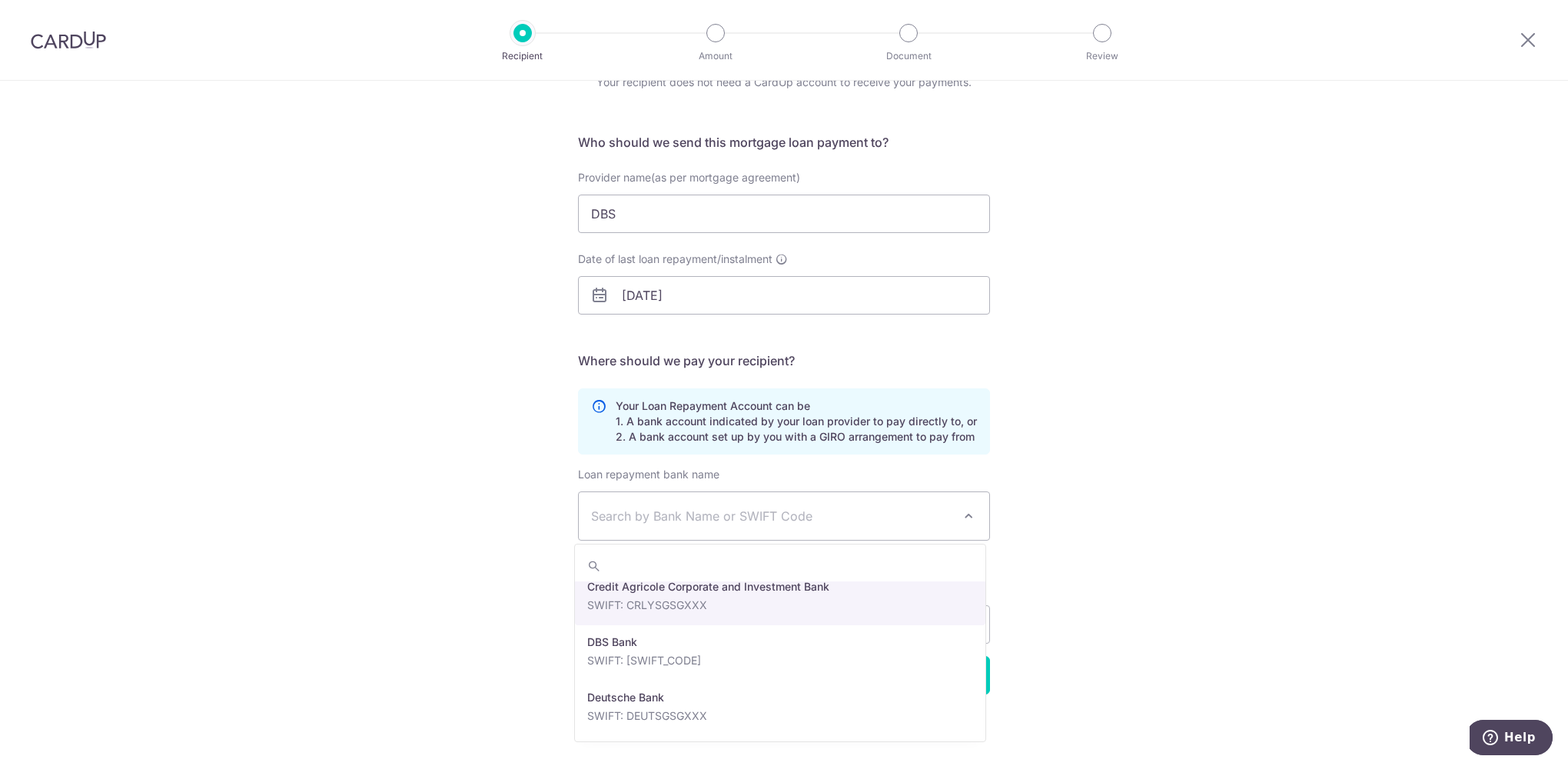
scroll to position [1230, 0]
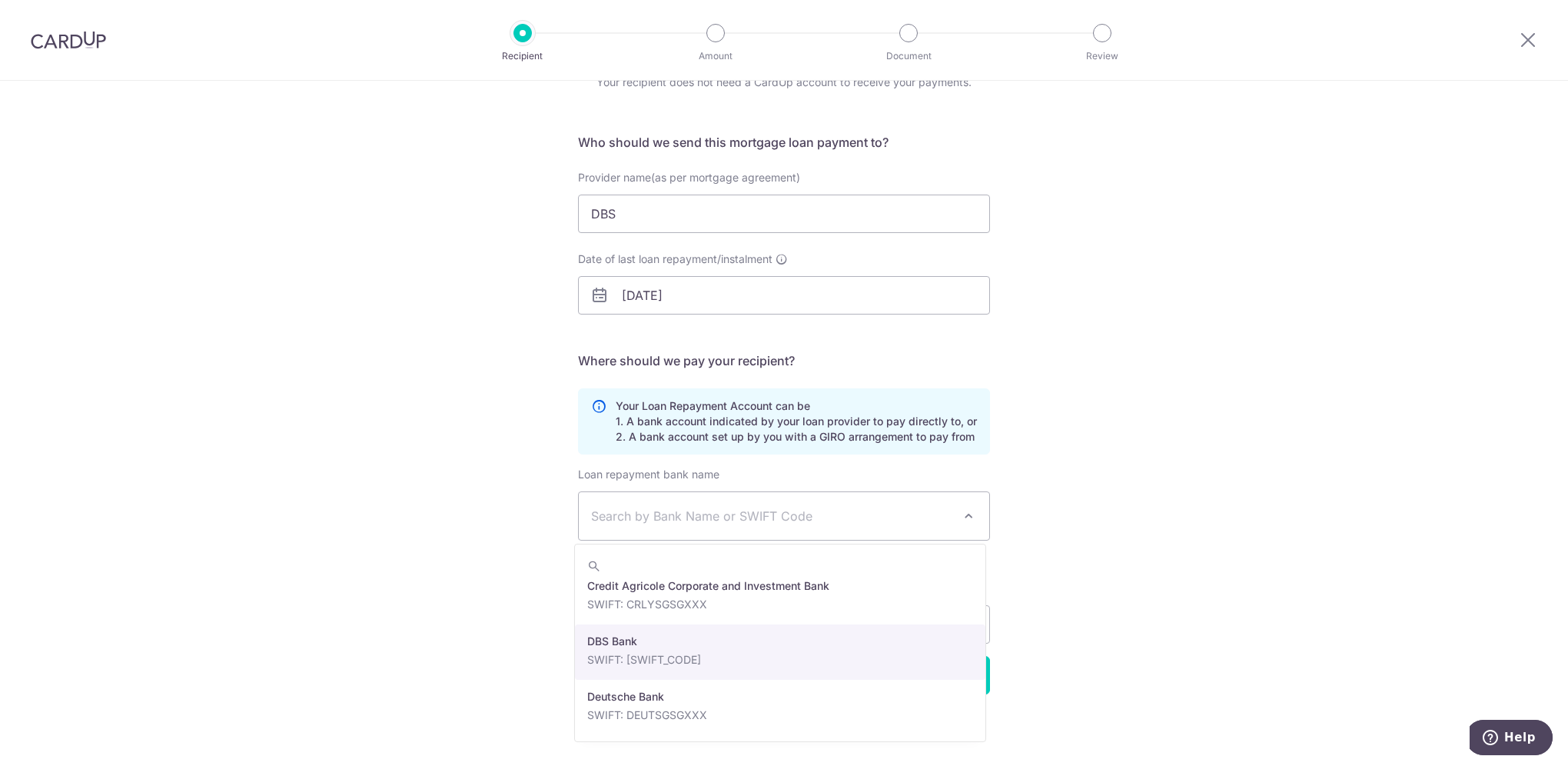
select select "6"
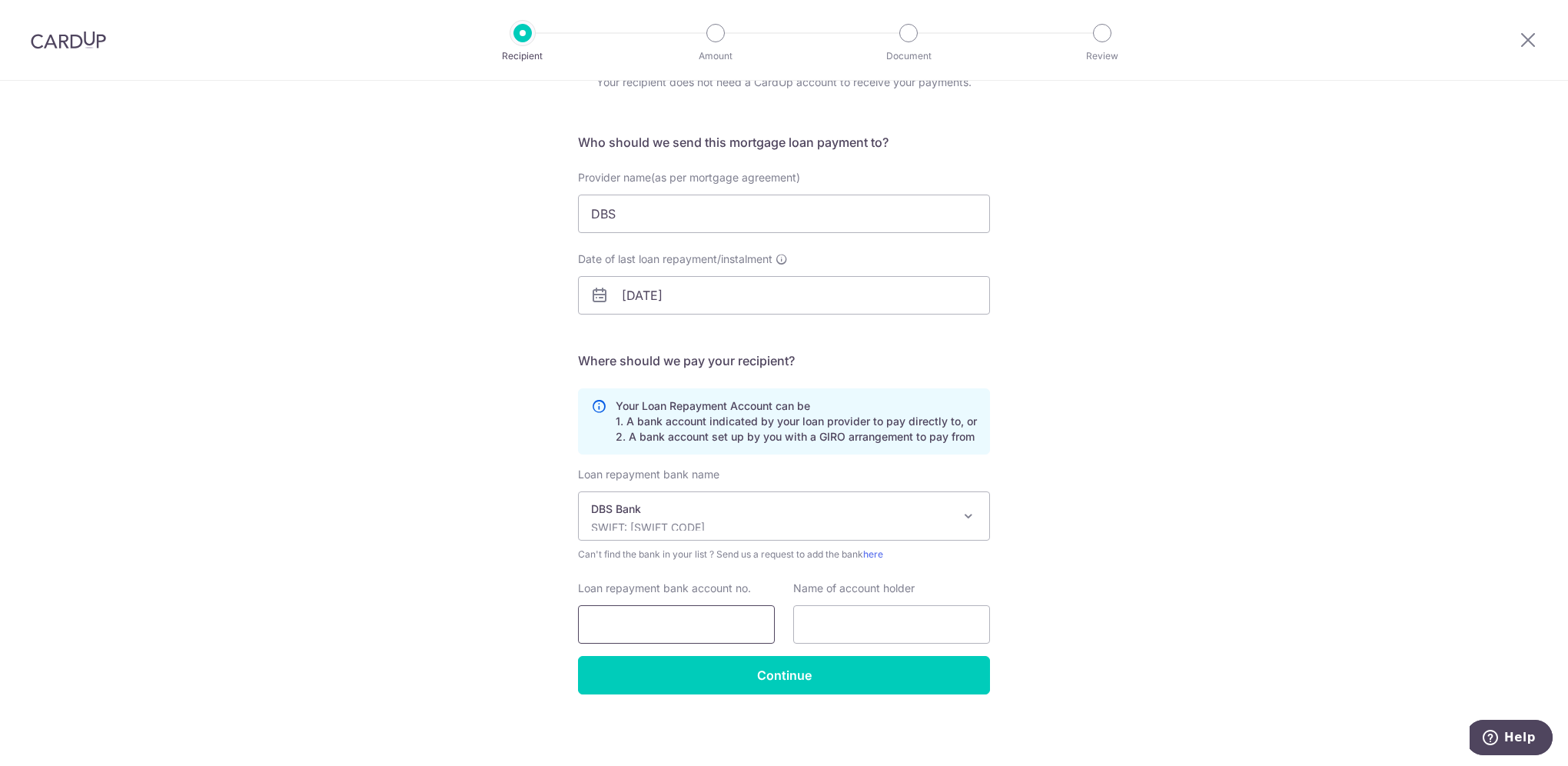
click at [657, 629] on input "Loan repayment bank account no." at bounding box center [676, 624] width 196 height 38
type input "01-3282514-1"
click at [831, 634] on input "text" at bounding box center [891, 624] width 196 height 38
type input "k"
type input "K"
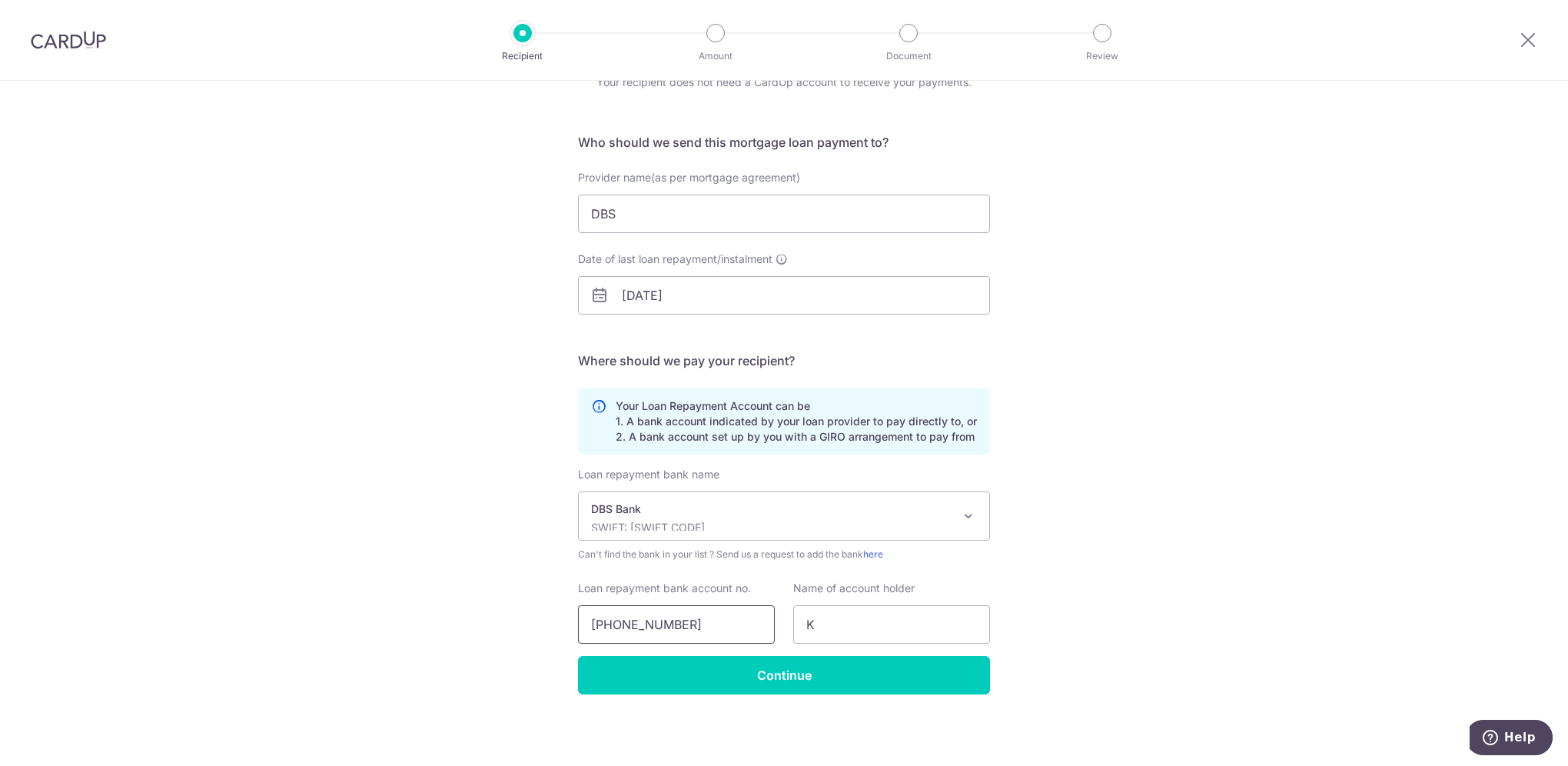
drag, startPoint x: 603, startPoint y: 619, endPoint x: 617, endPoint y: 623, distance: 14.6
click at [603, 619] on input "01-3282514-1" at bounding box center [676, 624] width 196 height 38
type input "0132825141"
click at [842, 622] on input "K" at bounding box center [891, 624] width 196 height 38
type input "Khow Chui Ping"
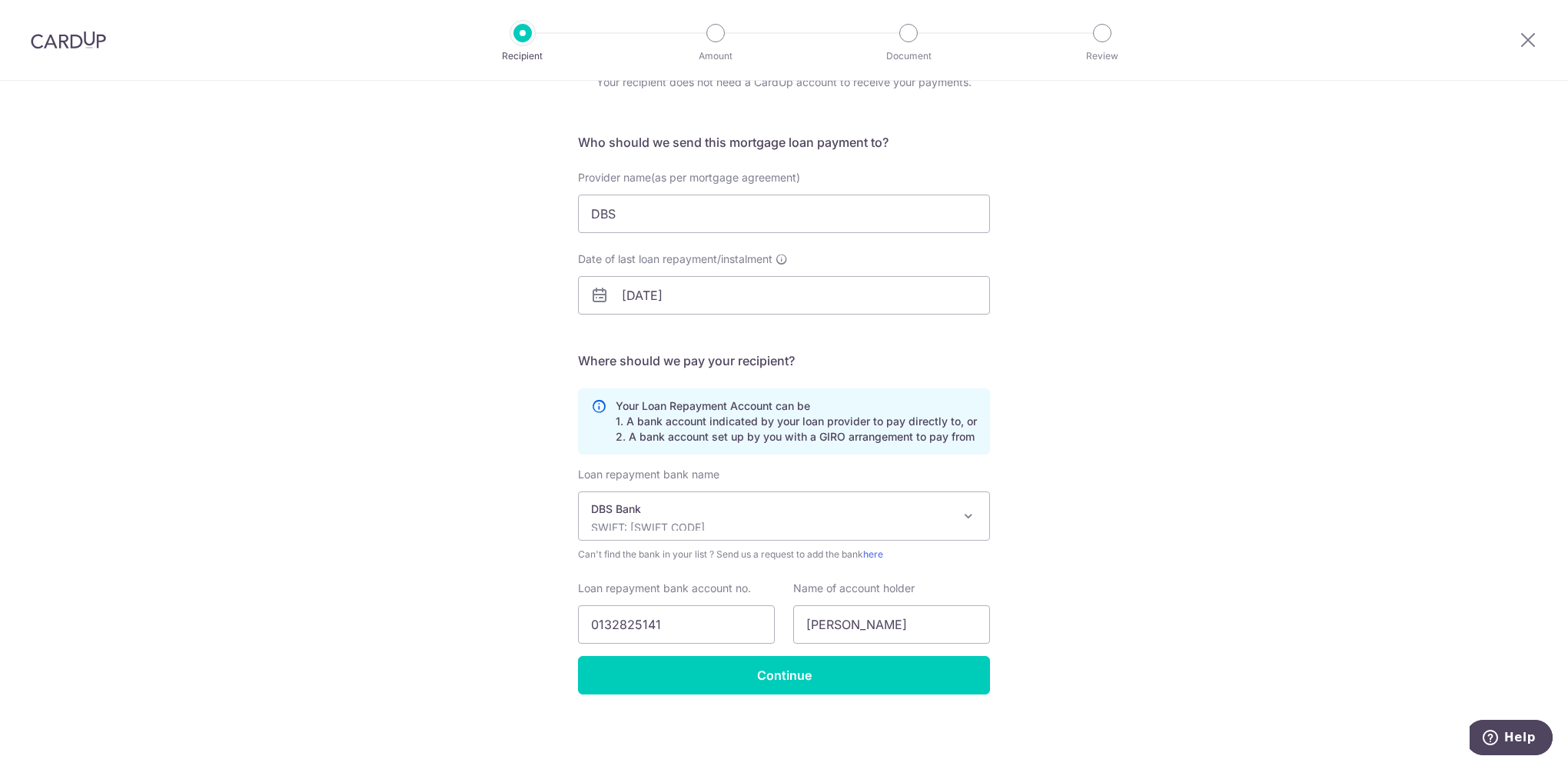
click at [1248, 546] on div "Who would you like to pay? Your recipient does not need a CardUp account to rec…" at bounding box center [784, 385] width 1568 height 763
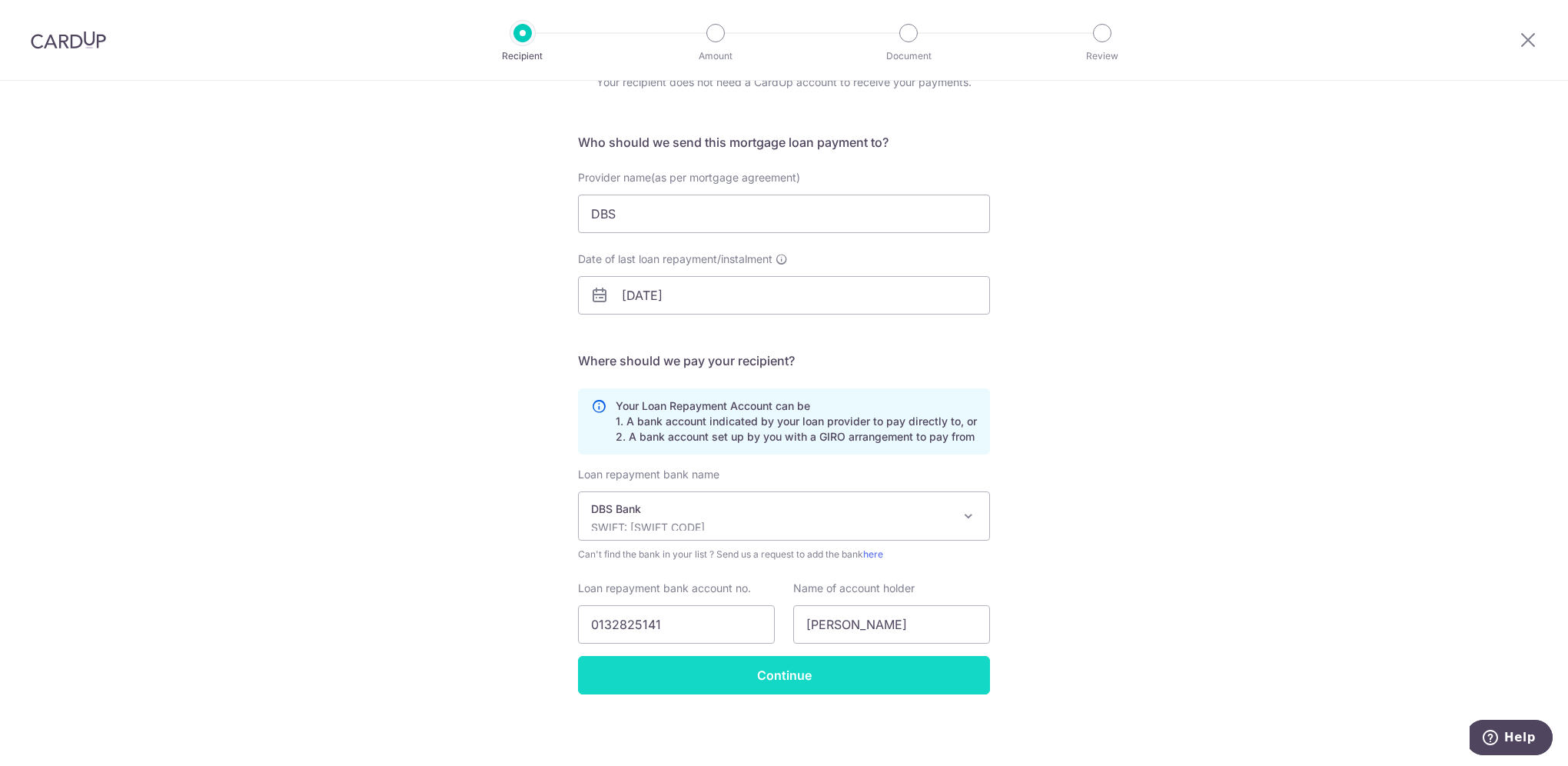
click at [829, 669] on input "Continue" at bounding box center [783, 675] width 412 height 38
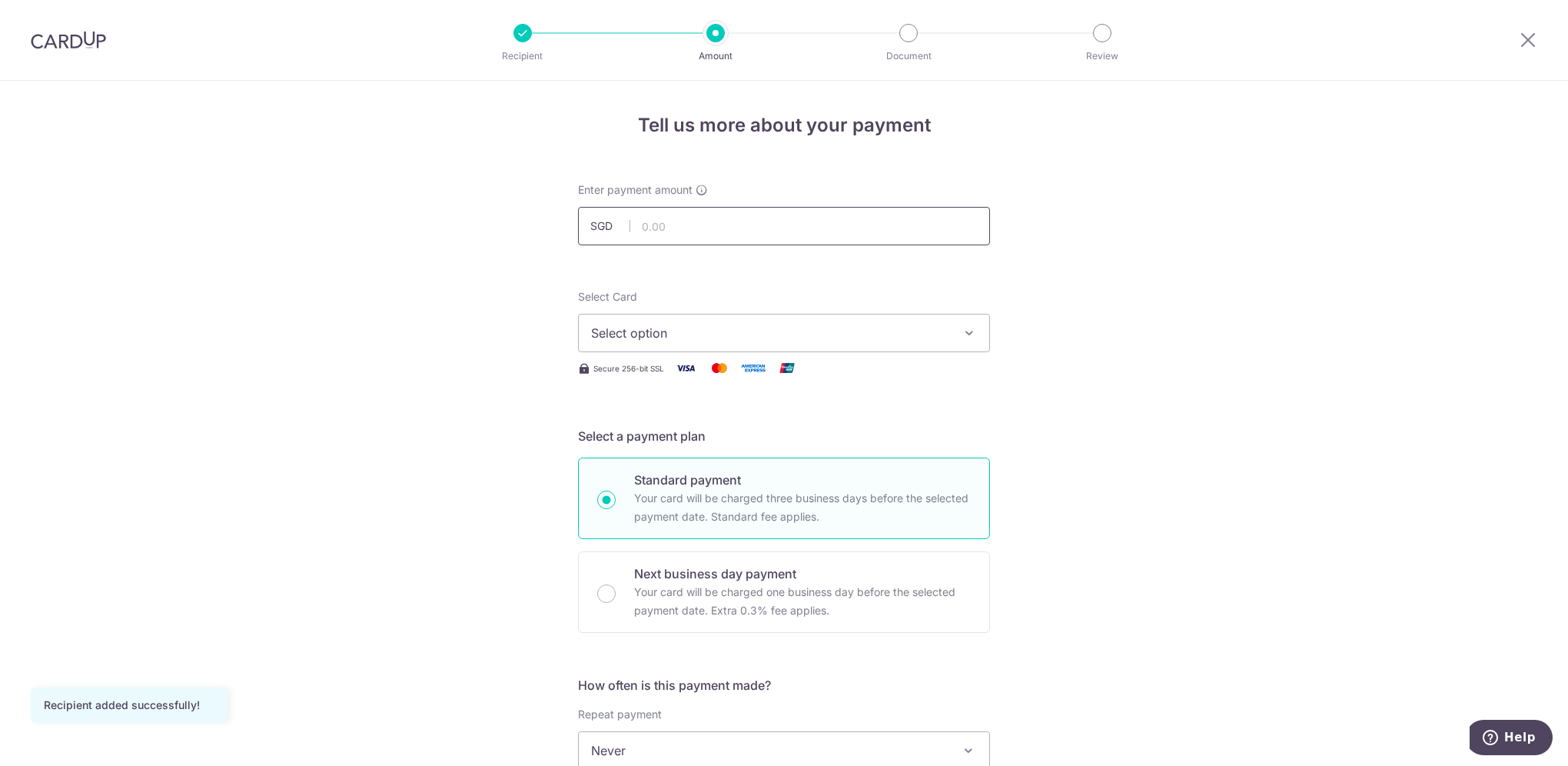
click at [759, 233] on input "text" at bounding box center [783, 226] width 412 height 38
type input "5,133.00"
click at [1229, 242] on div "Tell us more about your payment Enter payment amount SGD 5,133.00 5133.00 Recip…" at bounding box center [784, 776] width 1568 height 1390
click at [826, 338] on span "Select option" at bounding box center [770, 333] width 358 height 18
click at [797, 443] on span "**** 1074" at bounding box center [784, 443] width 386 height 18
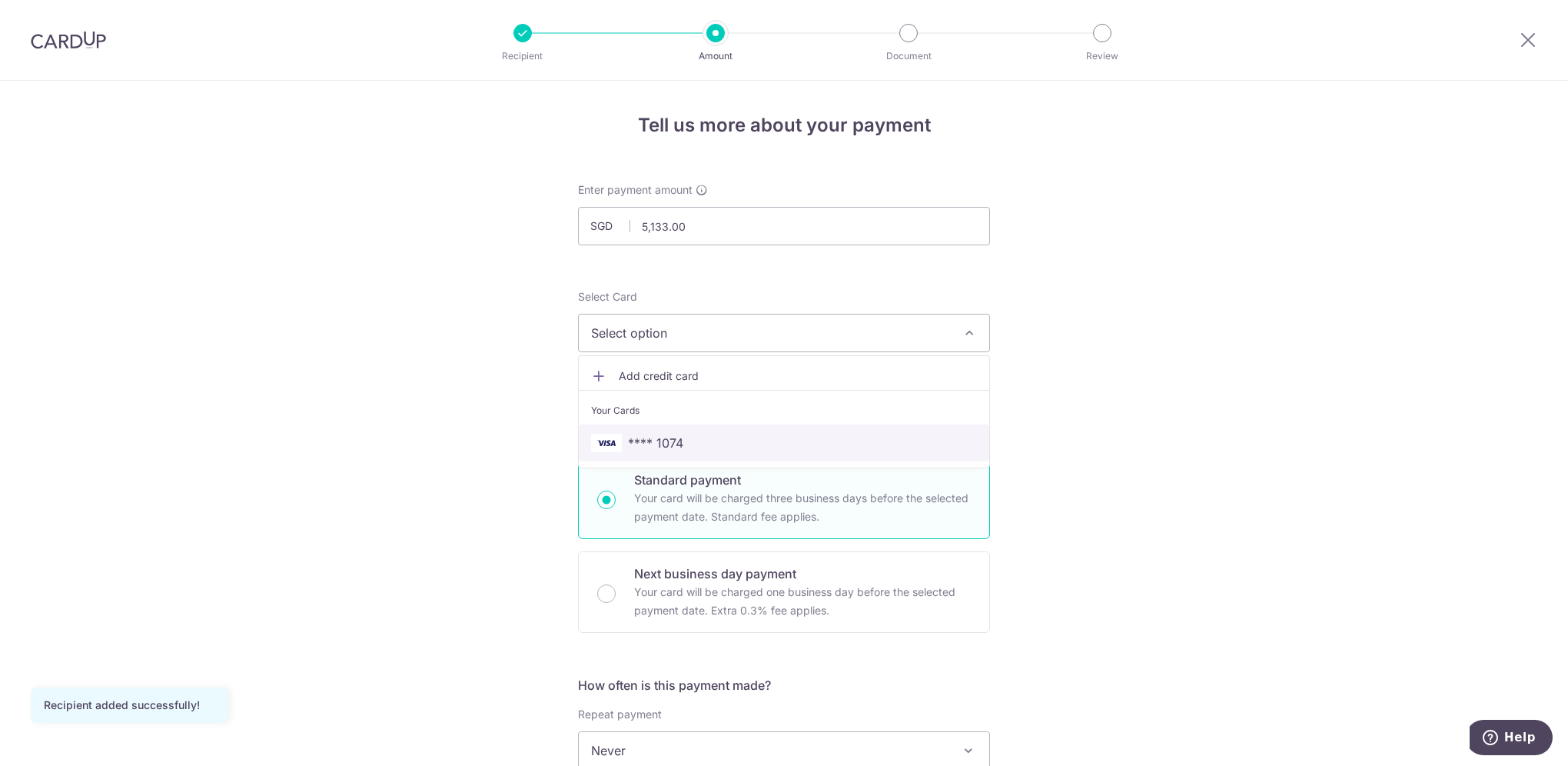
type input "01/02/2033"
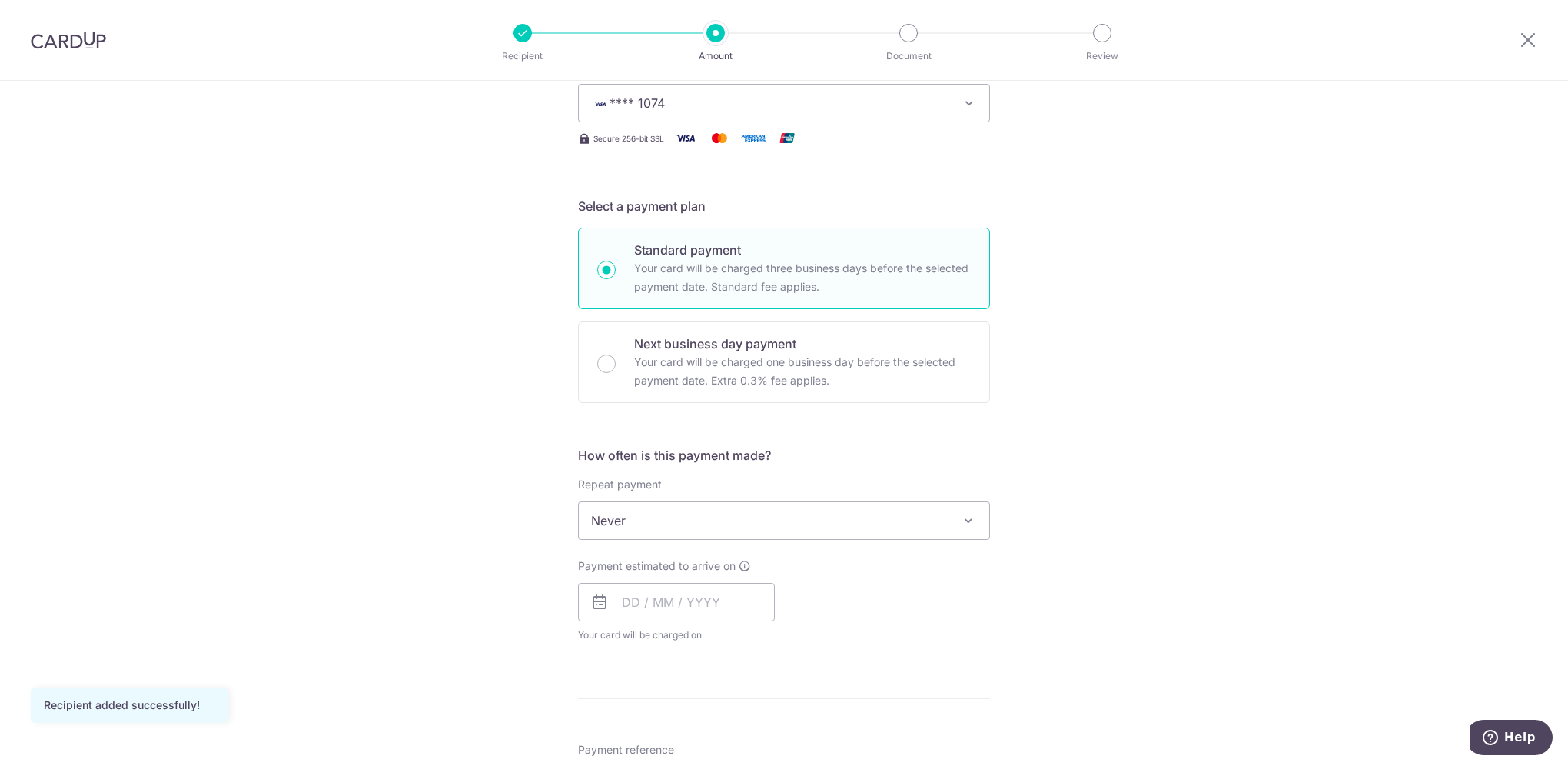
scroll to position [231, 0]
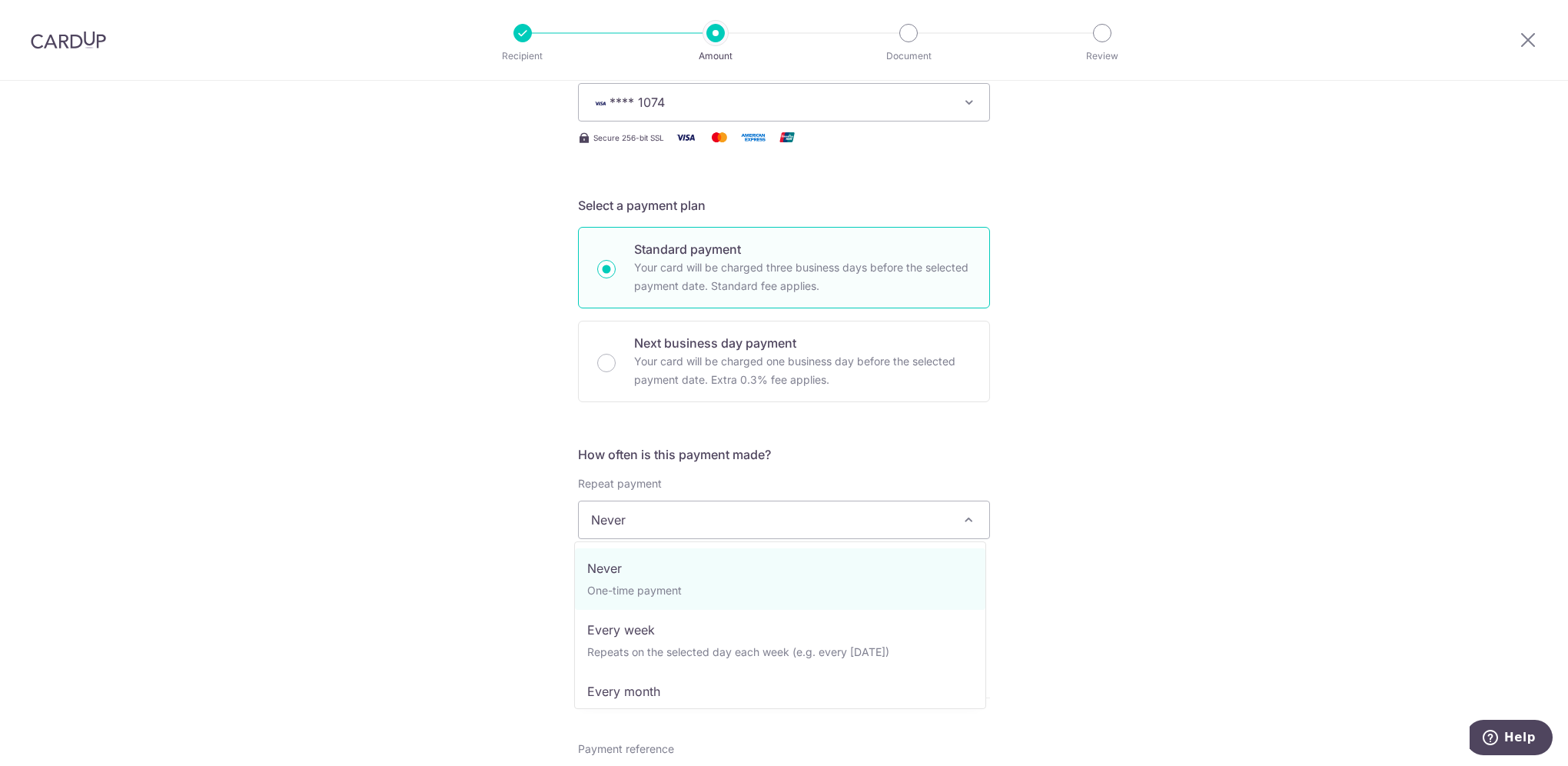
click at [942, 526] on span "Never" at bounding box center [783, 520] width 410 height 37
select select "3"
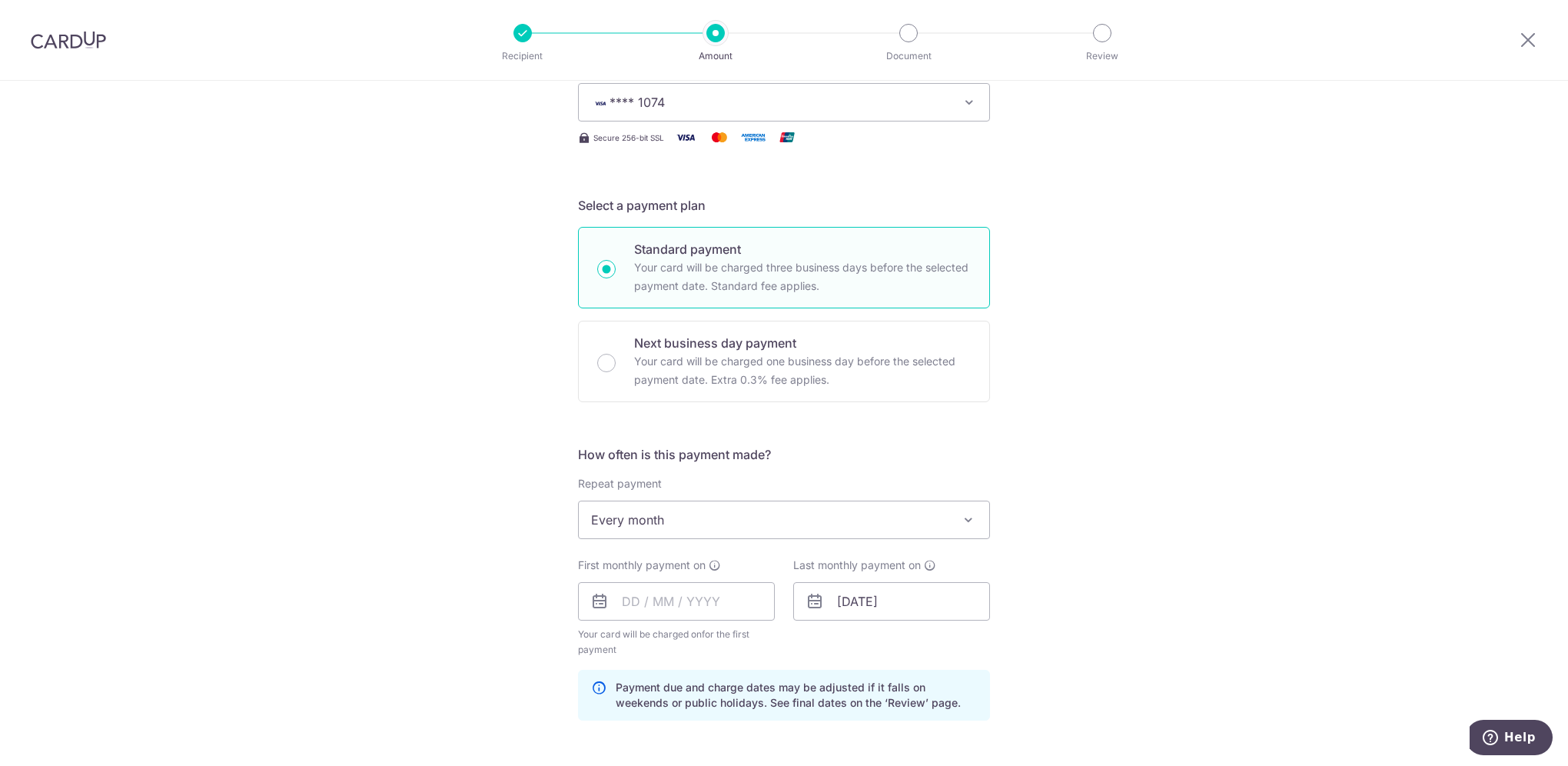
click at [1188, 548] on div "Tell us more about your payment Enter payment amount SGD 5,133.00 5133.00 Recip…" at bounding box center [784, 584] width 1568 height 1470
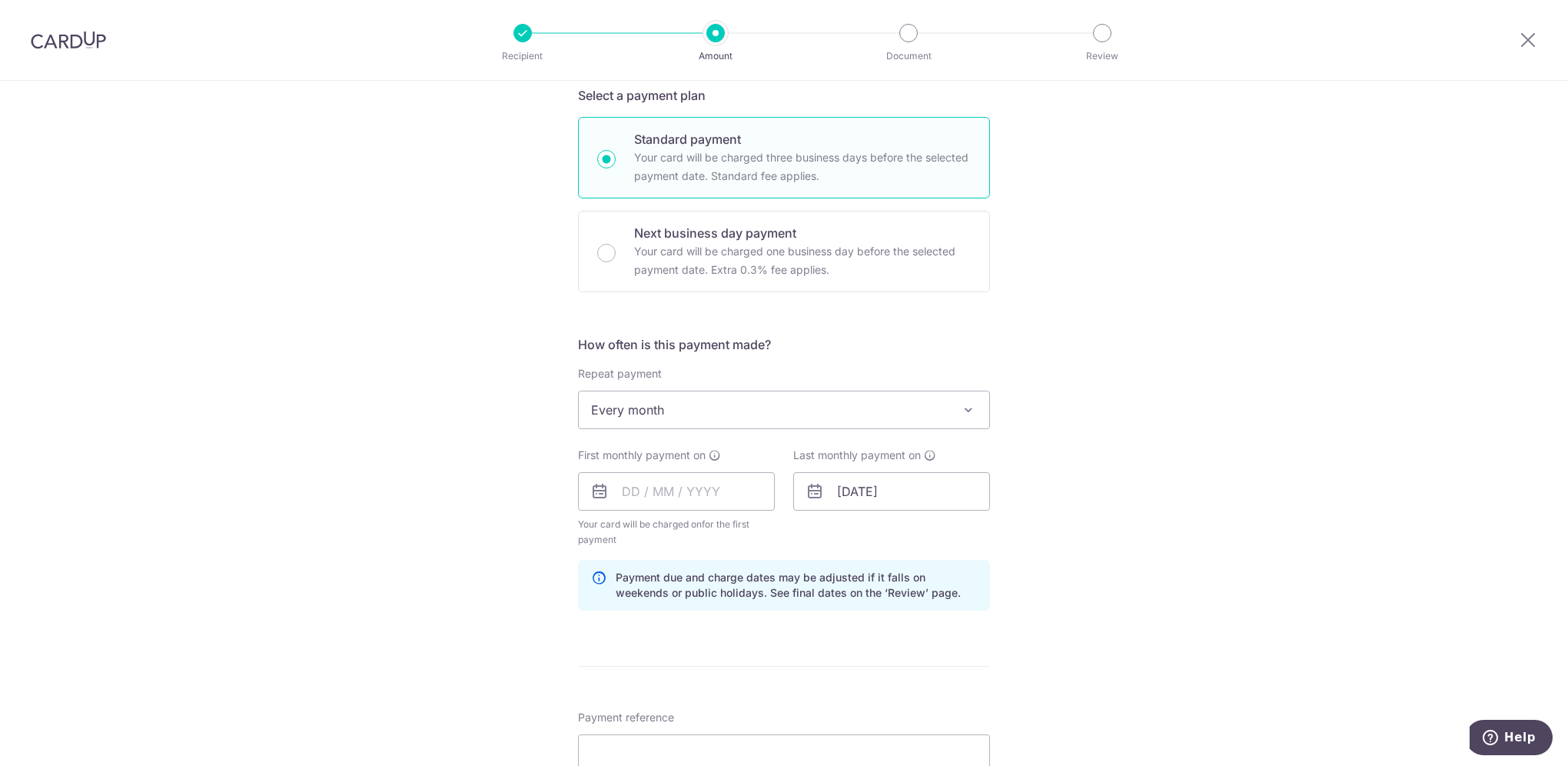
scroll to position [461, 0]
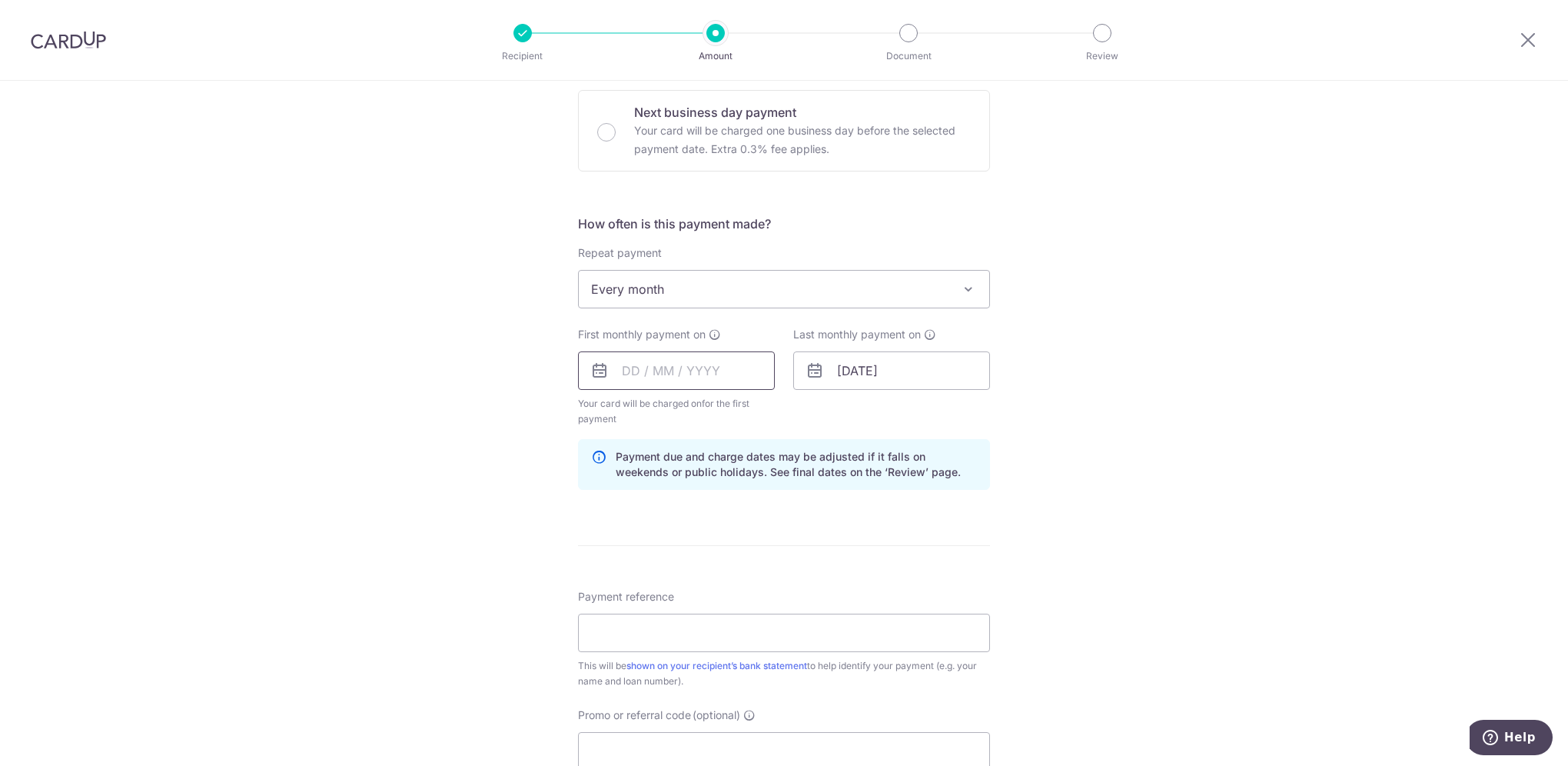
click at [677, 363] on input "text" at bounding box center [676, 371] width 196 height 38
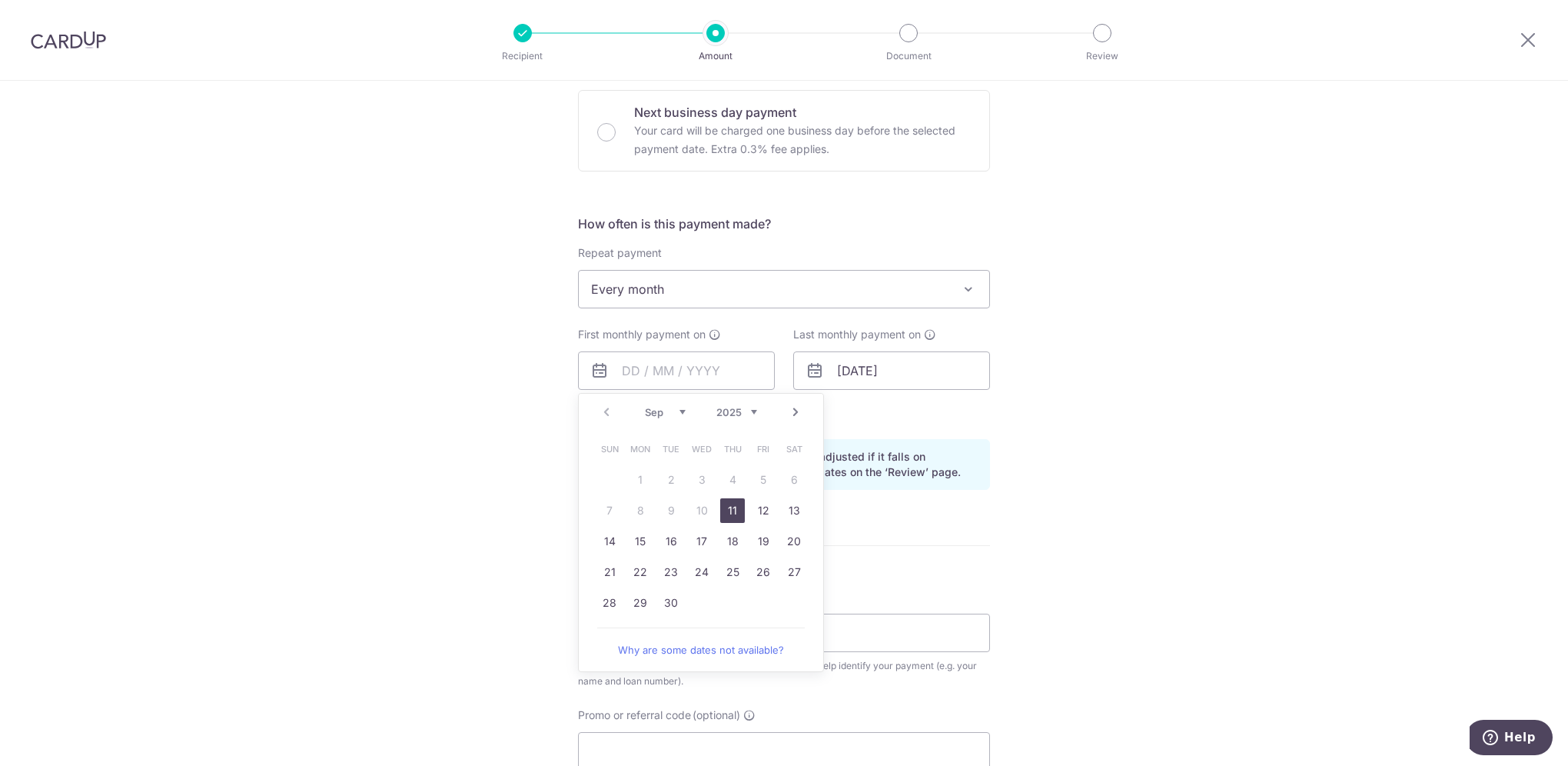
click at [682, 409] on div "Sep Oct Nov Dec 2025 2026 2027 2028 2029 2030 2031 2032 2033 2034 2035" at bounding box center [701, 413] width 112 height 13
click at [677, 414] on select "Sep Oct Nov Dec" at bounding box center [665, 412] width 41 height 12
click at [702, 477] on link "1" at bounding box center [702, 480] width 25 height 25
click at [1161, 447] on div "Tell us more about your payment Enter payment amount SGD 5,133.00 5133.00 Recip…" at bounding box center [784, 354] width 1568 height 1470
type input "01/10/2025"
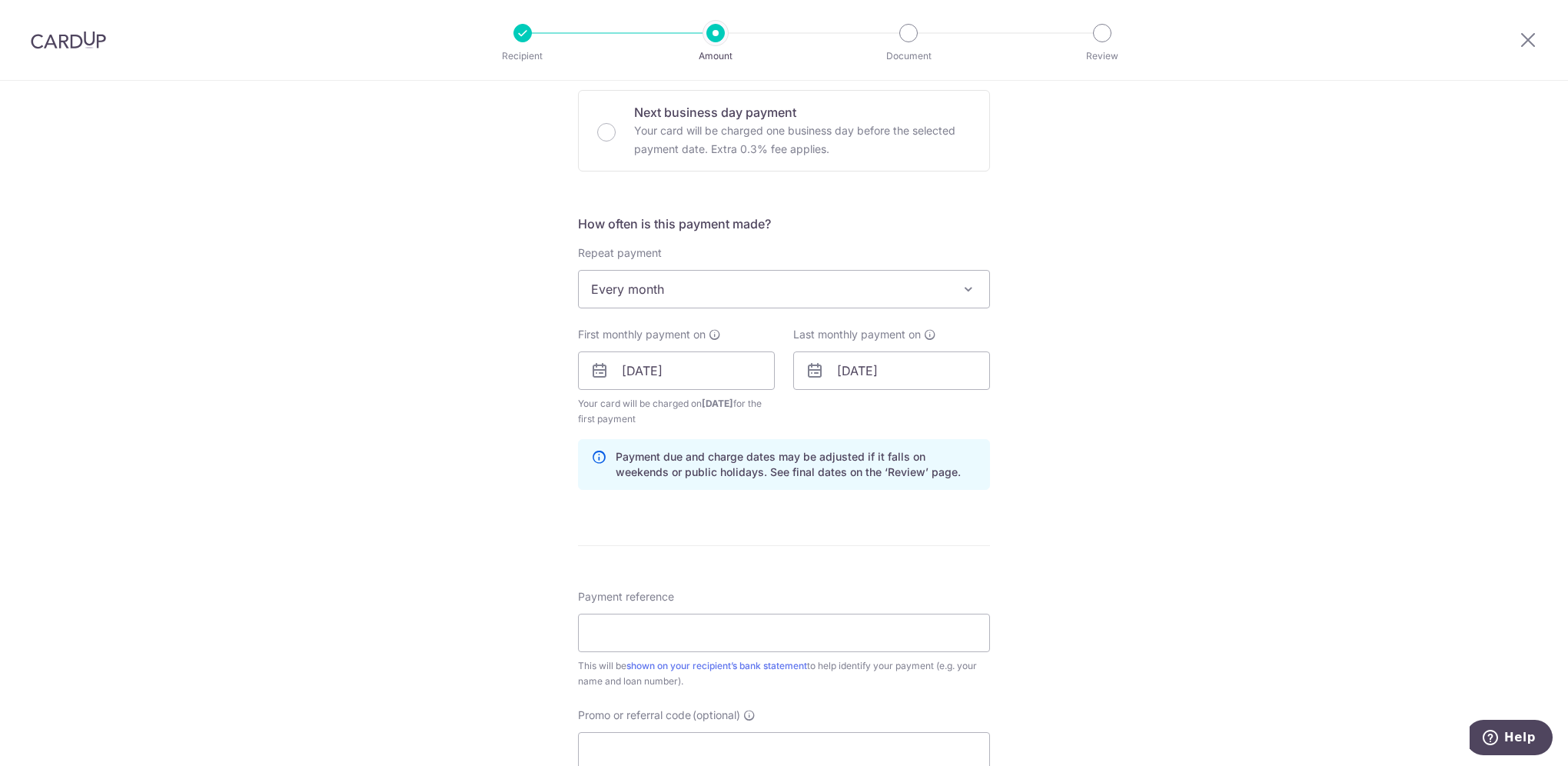
click at [1148, 410] on div "Tell us more about your payment Enter payment amount SGD 5,133.00 5133.00 Recip…" at bounding box center [784, 354] width 1568 height 1470
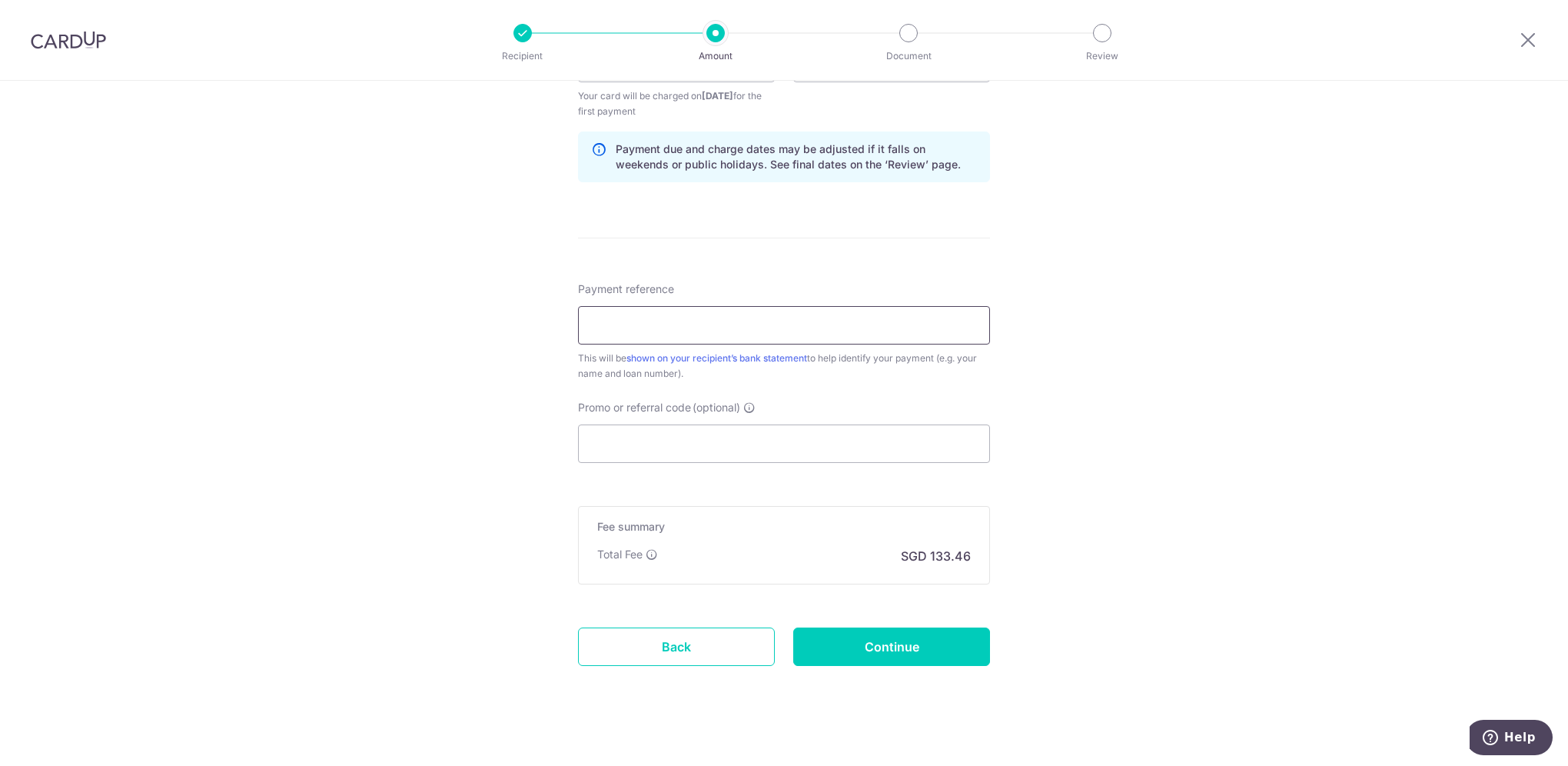
click at [712, 331] on input "Payment reference" at bounding box center [783, 325] width 412 height 38
type input "KhowChuiPing 01-3282514-1"
click at [1312, 349] on div "Tell us more about your payment Enter payment amount SGD 5,133.00 5133.00 Recip…" at bounding box center [784, 47] width 1568 height 1470
click at [786, 449] on input "Promo or referral code (optional)" at bounding box center [783, 444] width 412 height 38
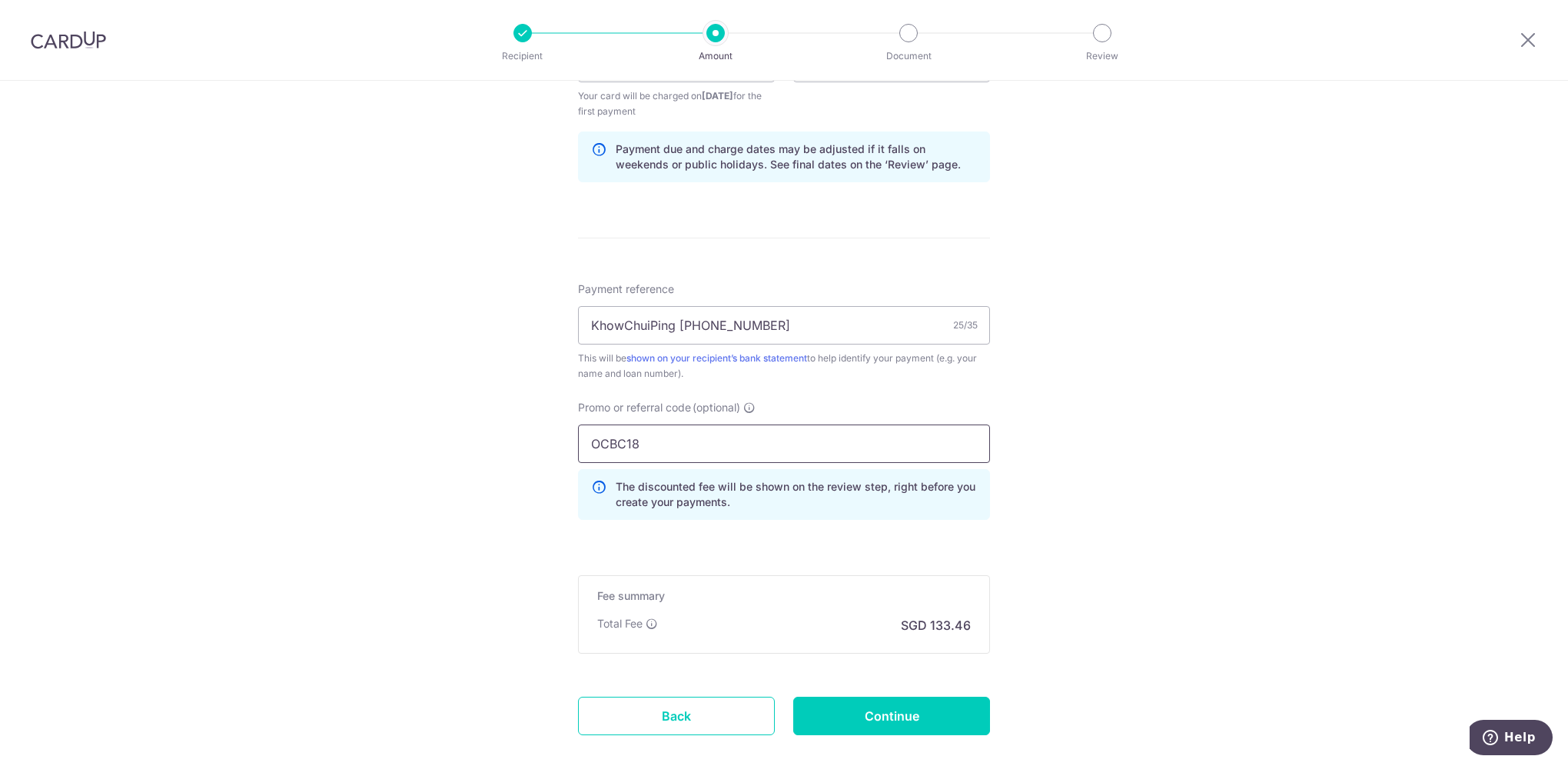
type input "OCBC18"
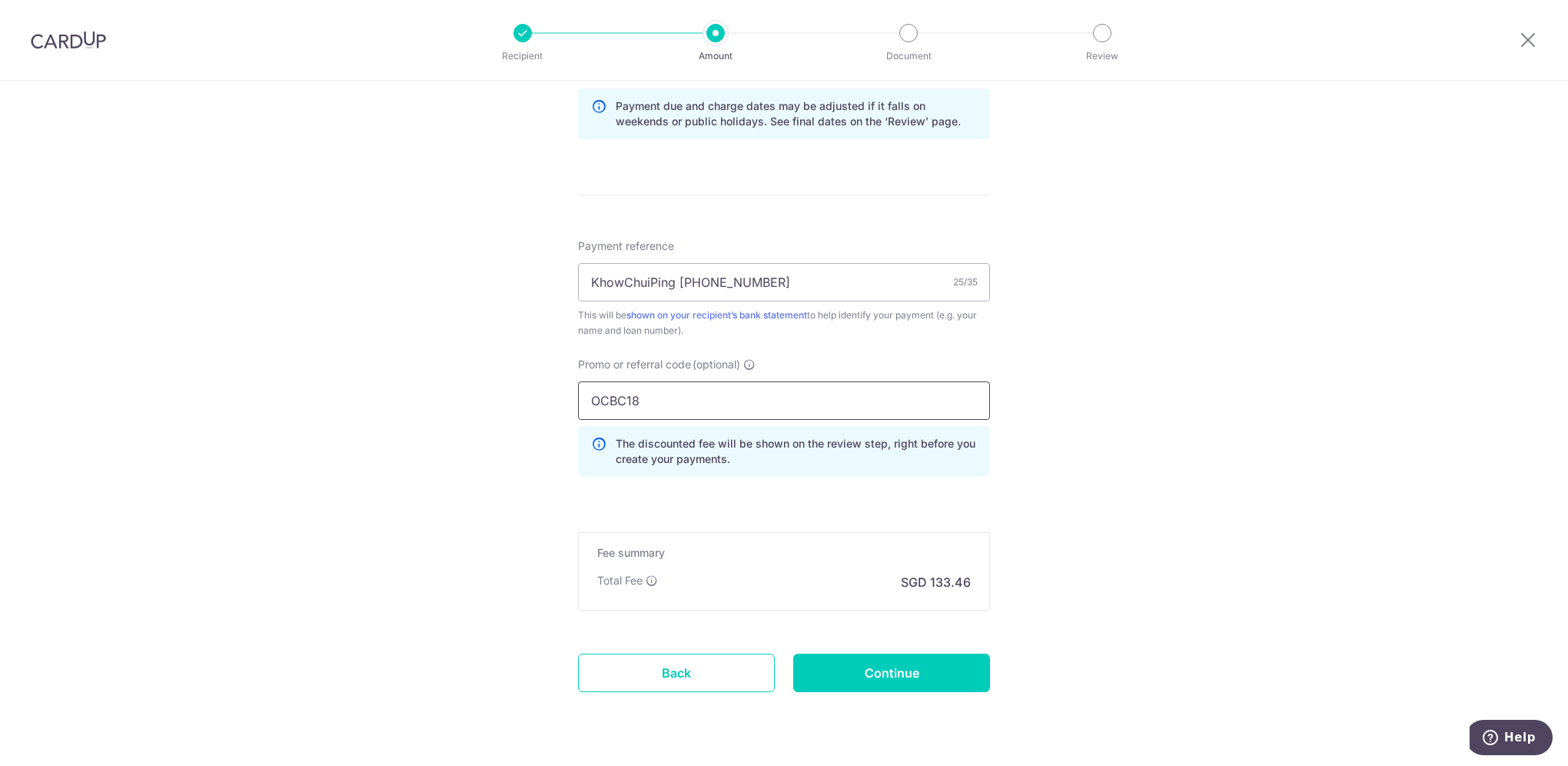
scroll to position [851, 0]
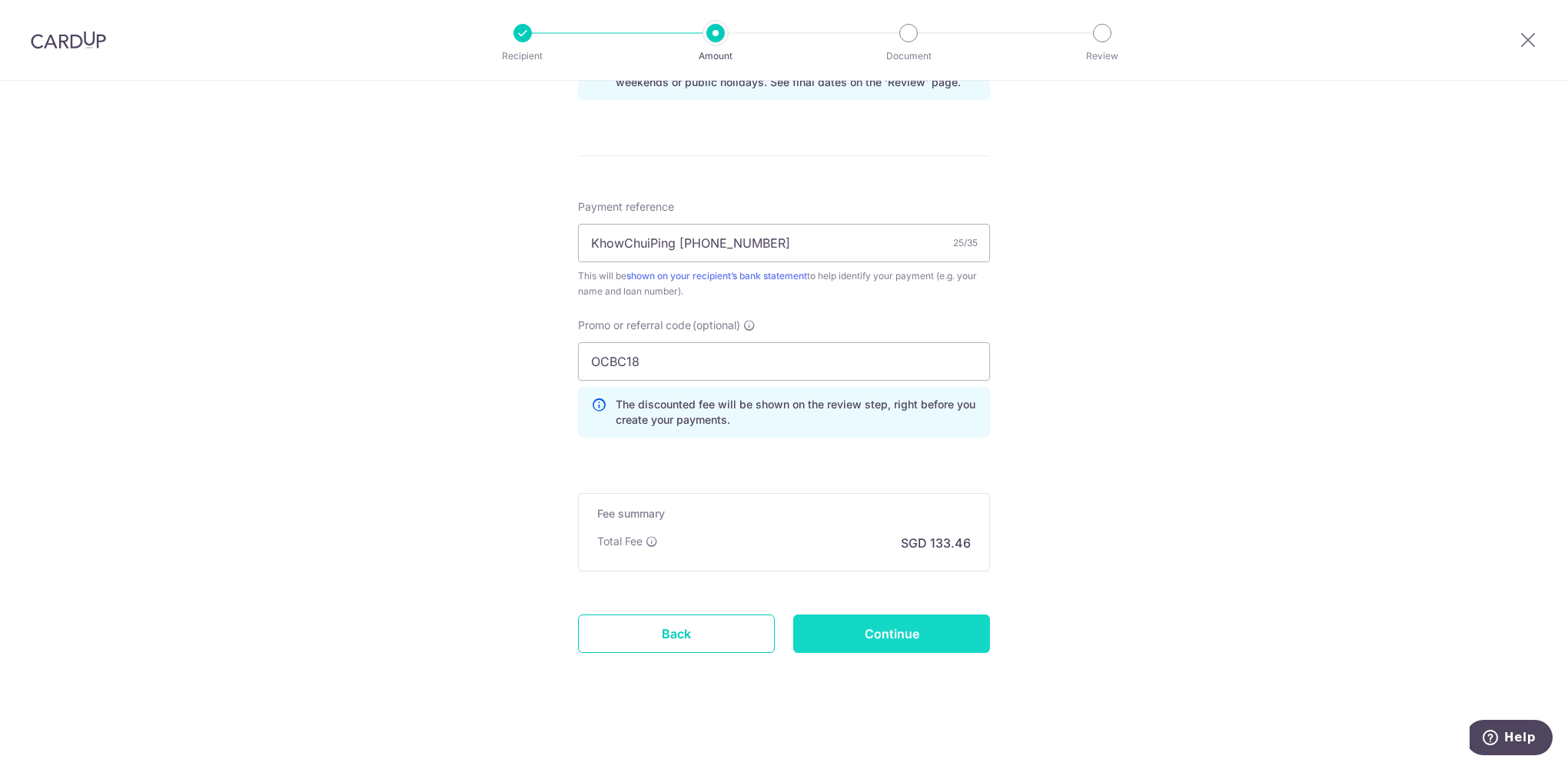
click at [933, 627] on input "Continue" at bounding box center [891, 634] width 196 height 38
type input "Create Schedule"
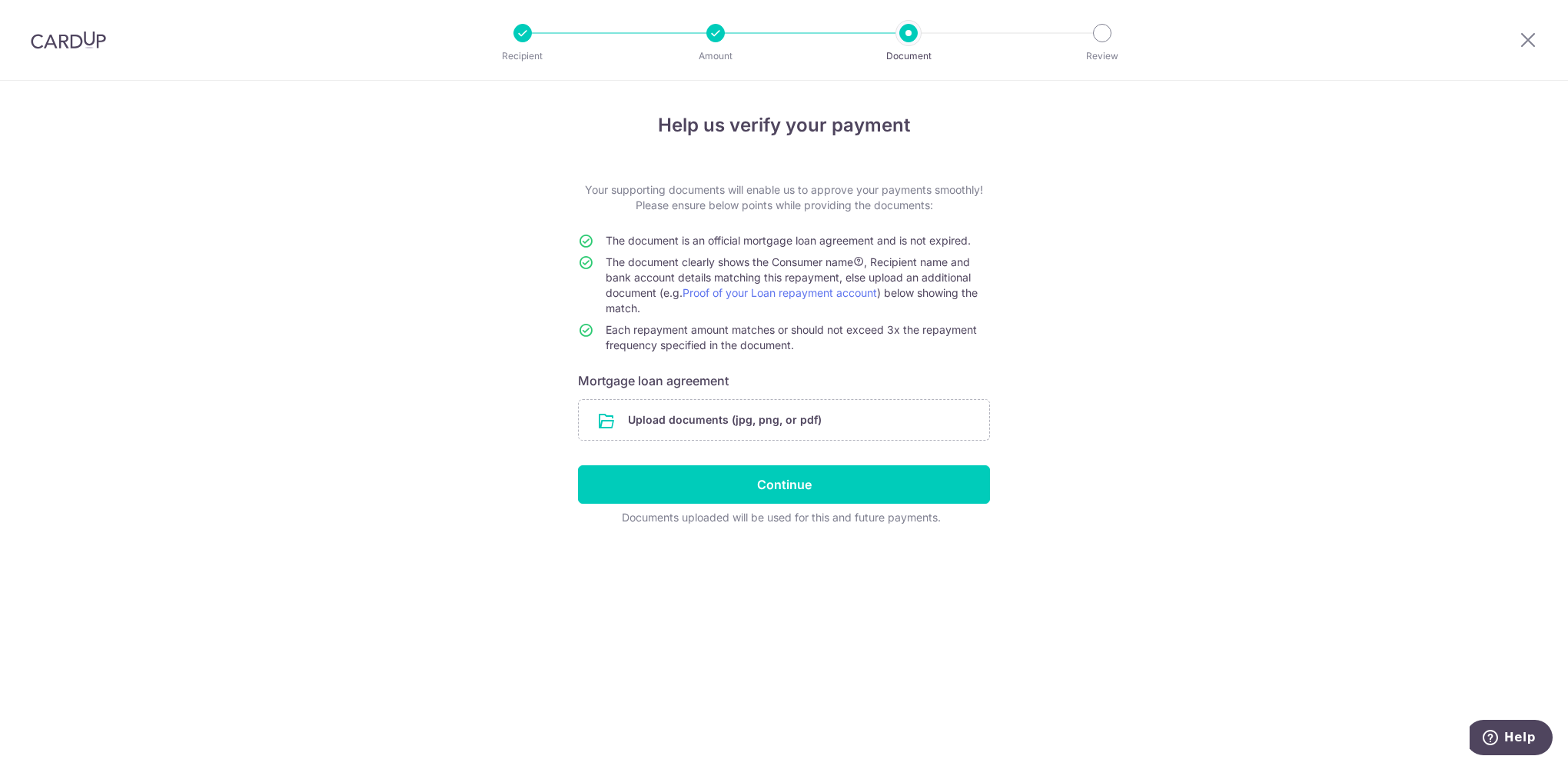
click at [1153, 219] on div "Help us verify your payment Your supporting documents will enable us to approve…" at bounding box center [784, 423] width 1568 height 685
click at [757, 427] on input "file" at bounding box center [783, 420] width 410 height 40
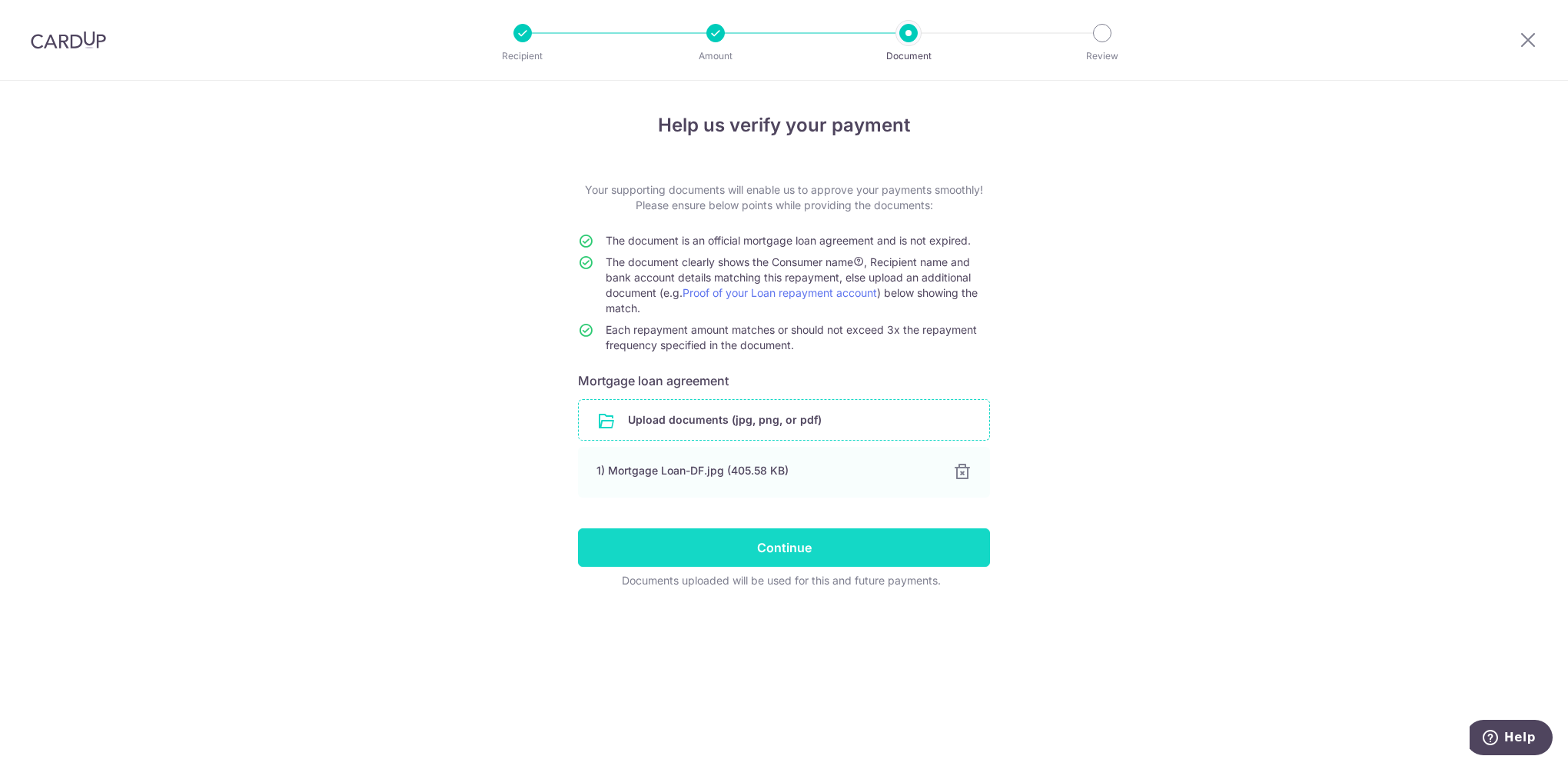
click at [886, 547] on input "Continue" at bounding box center [783, 547] width 412 height 38
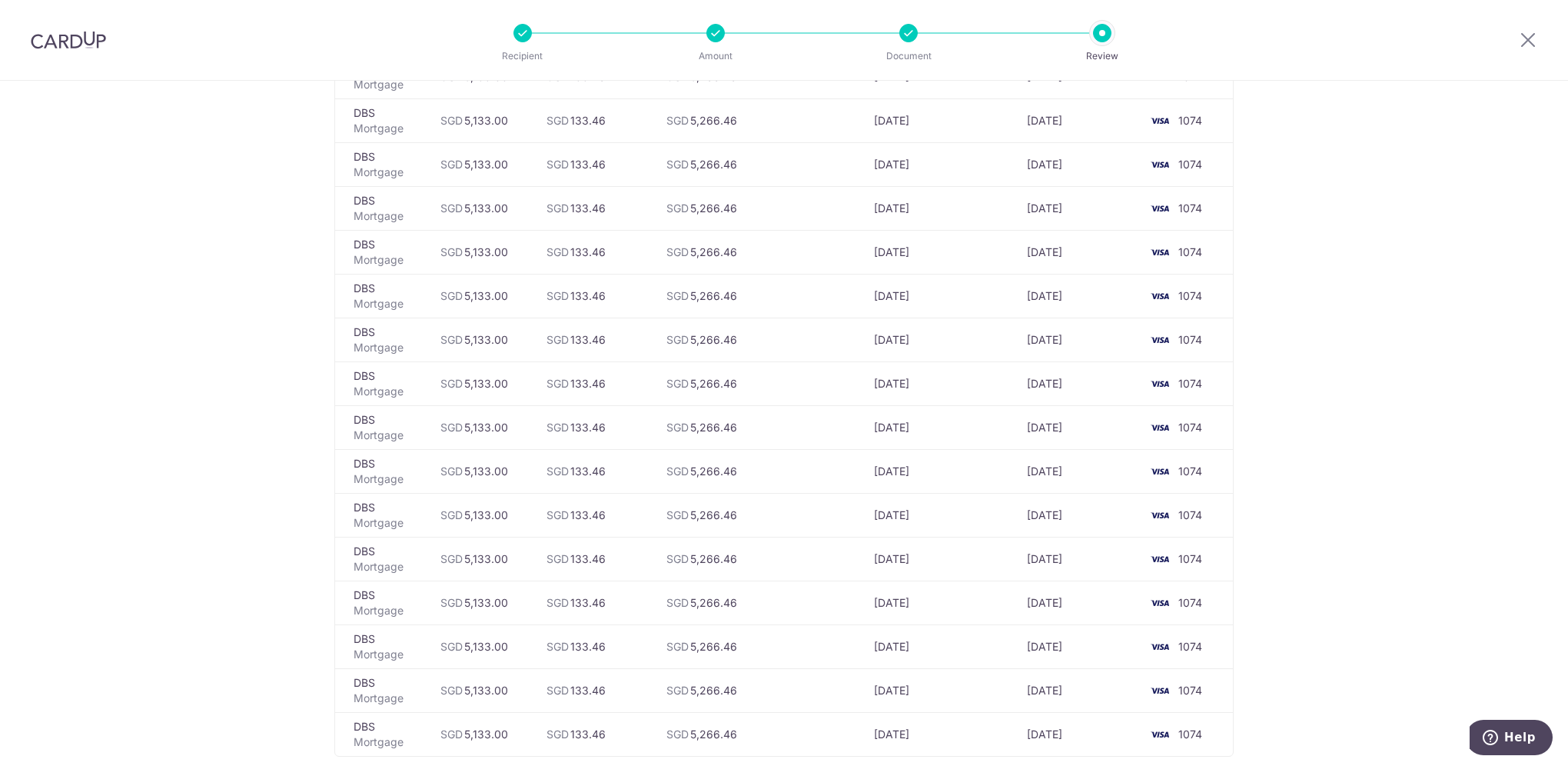
scroll to position [3617, 0]
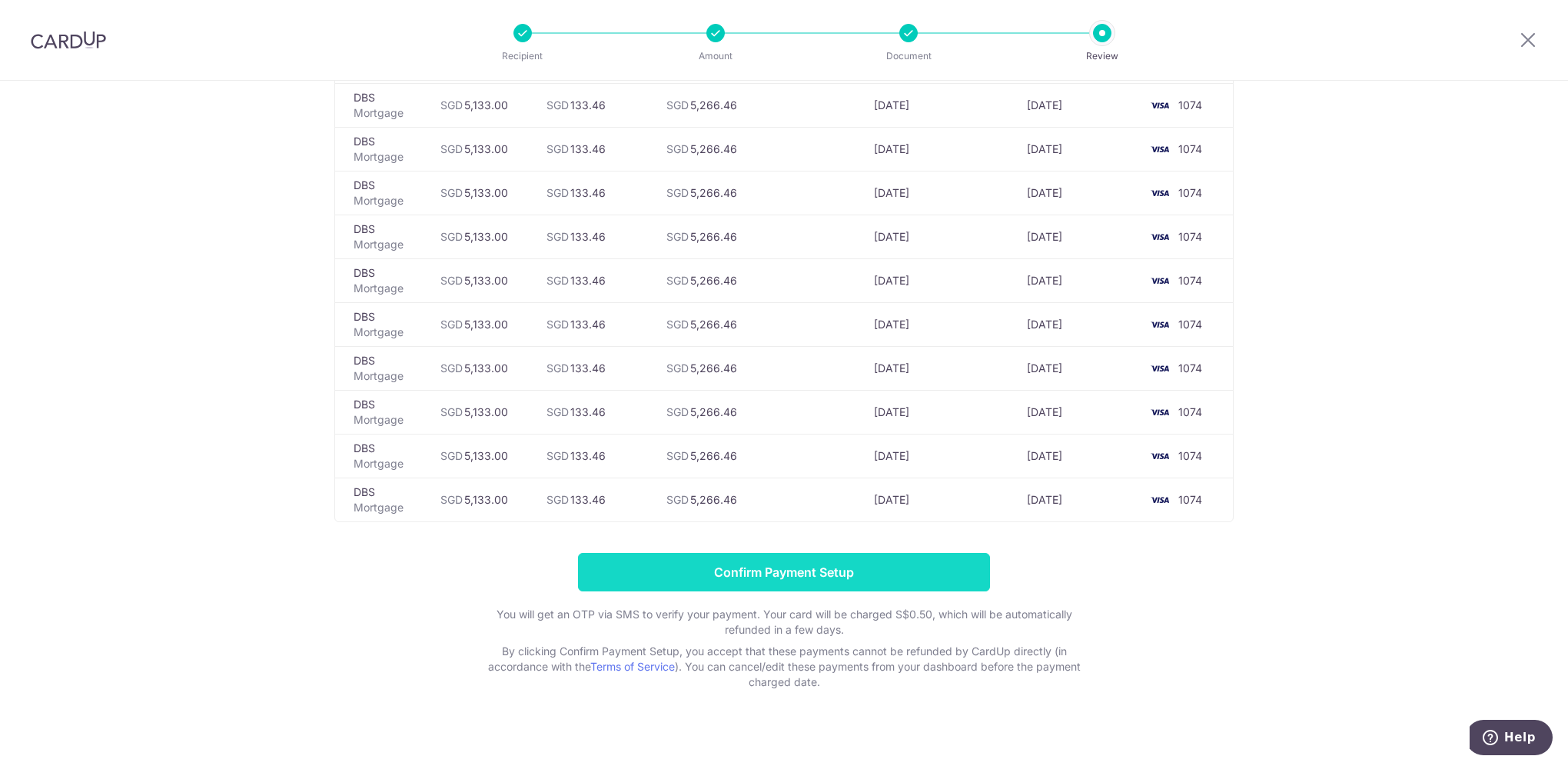
click at [742, 557] on input "Confirm Payment Setup" at bounding box center [783, 572] width 412 height 38
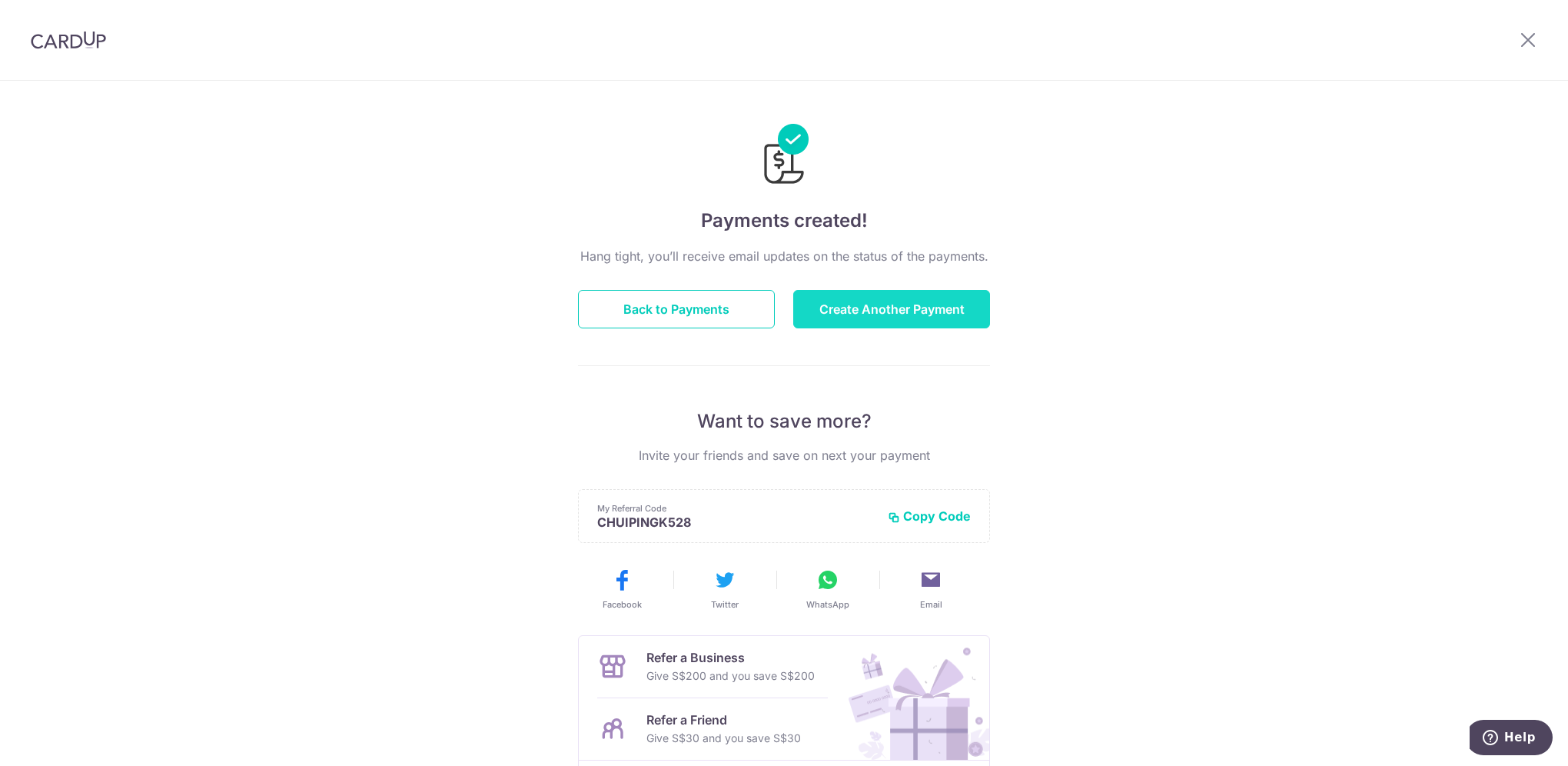
click at [880, 303] on button "Create Another Payment" at bounding box center [891, 309] width 196 height 38
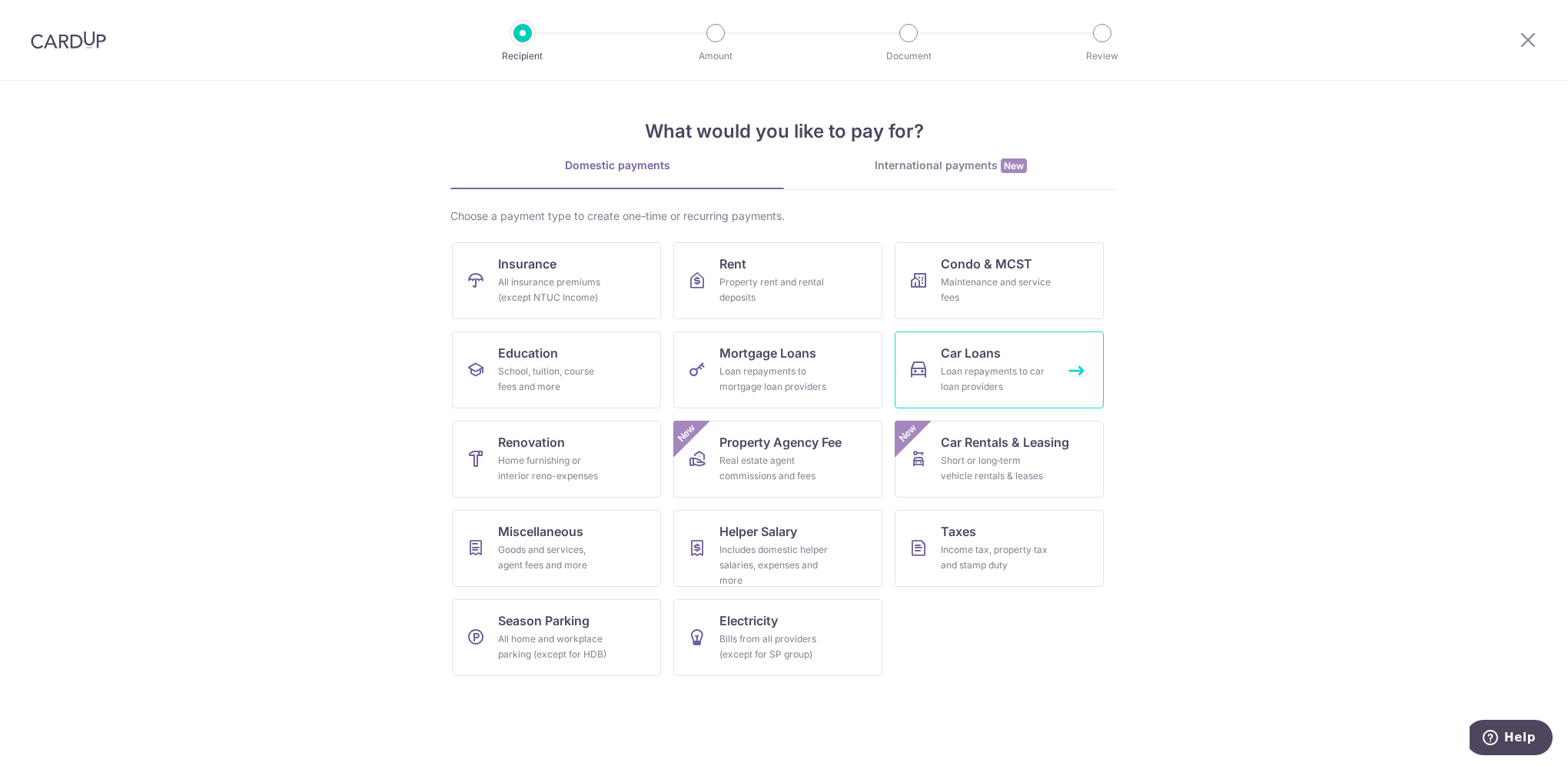
click at [975, 358] on span "Car Loans" at bounding box center [970, 353] width 60 height 18
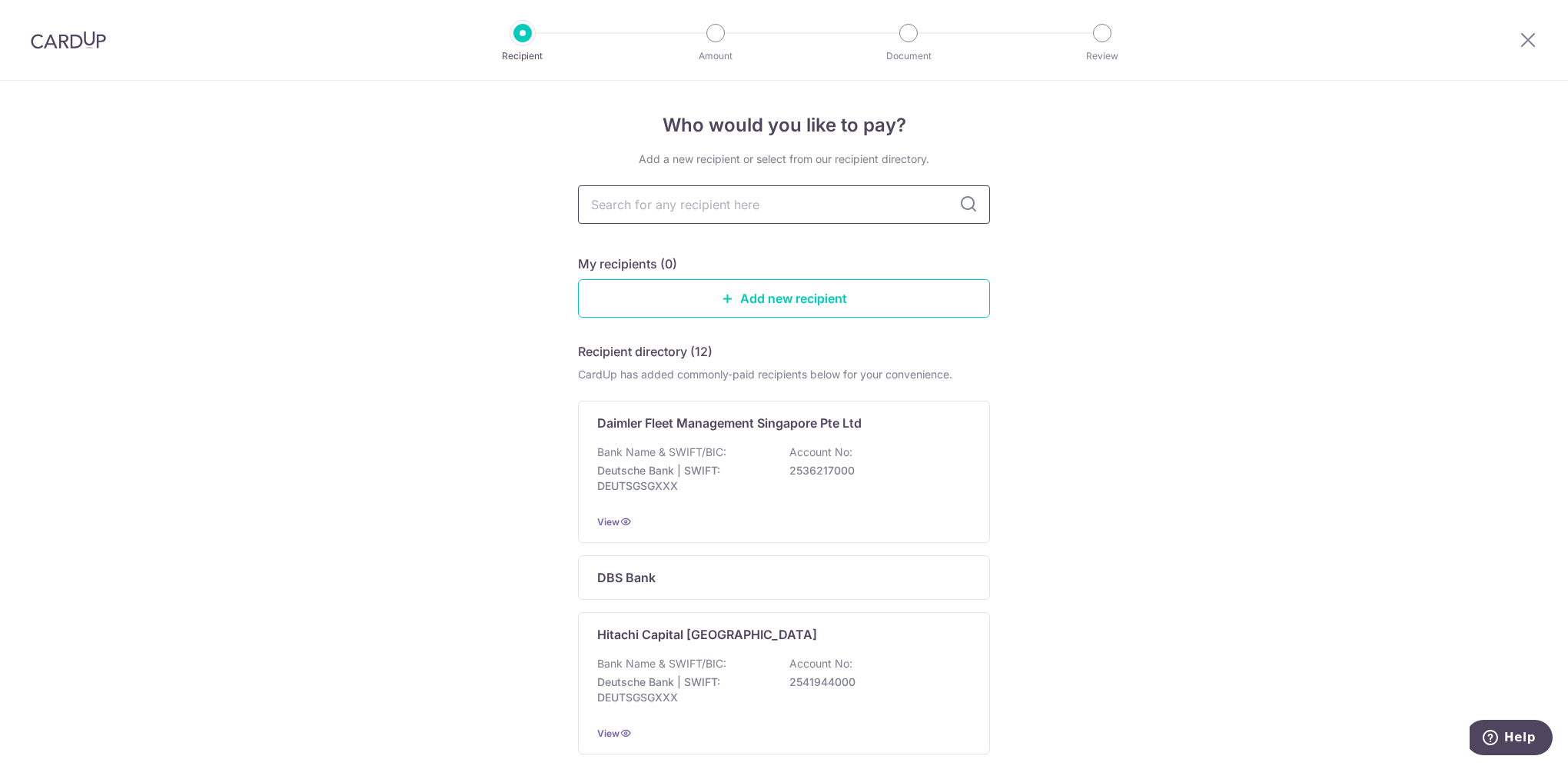
click at [876, 203] on input "text" at bounding box center [783, 205] width 412 height 38
type input "May"
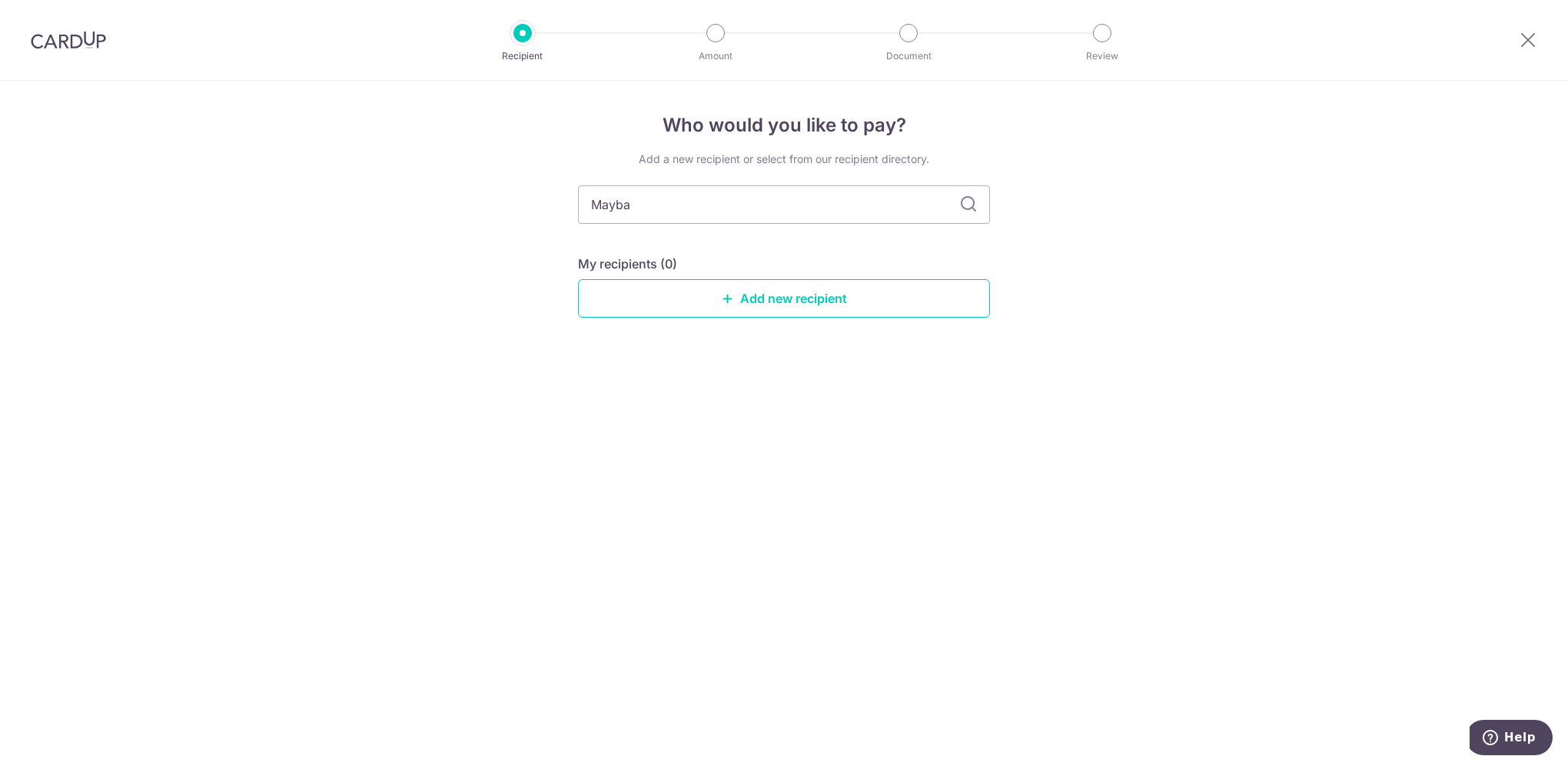
type input "Mayban"
type input "Mayb"
type input "Maybank"
click at [970, 206] on icon at bounding box center [968, 205] width 18 height 18
drag, startPoint x: 775, startPoint y: 196, endPoint x: 552, endPoint y: 177, distance: 223.8
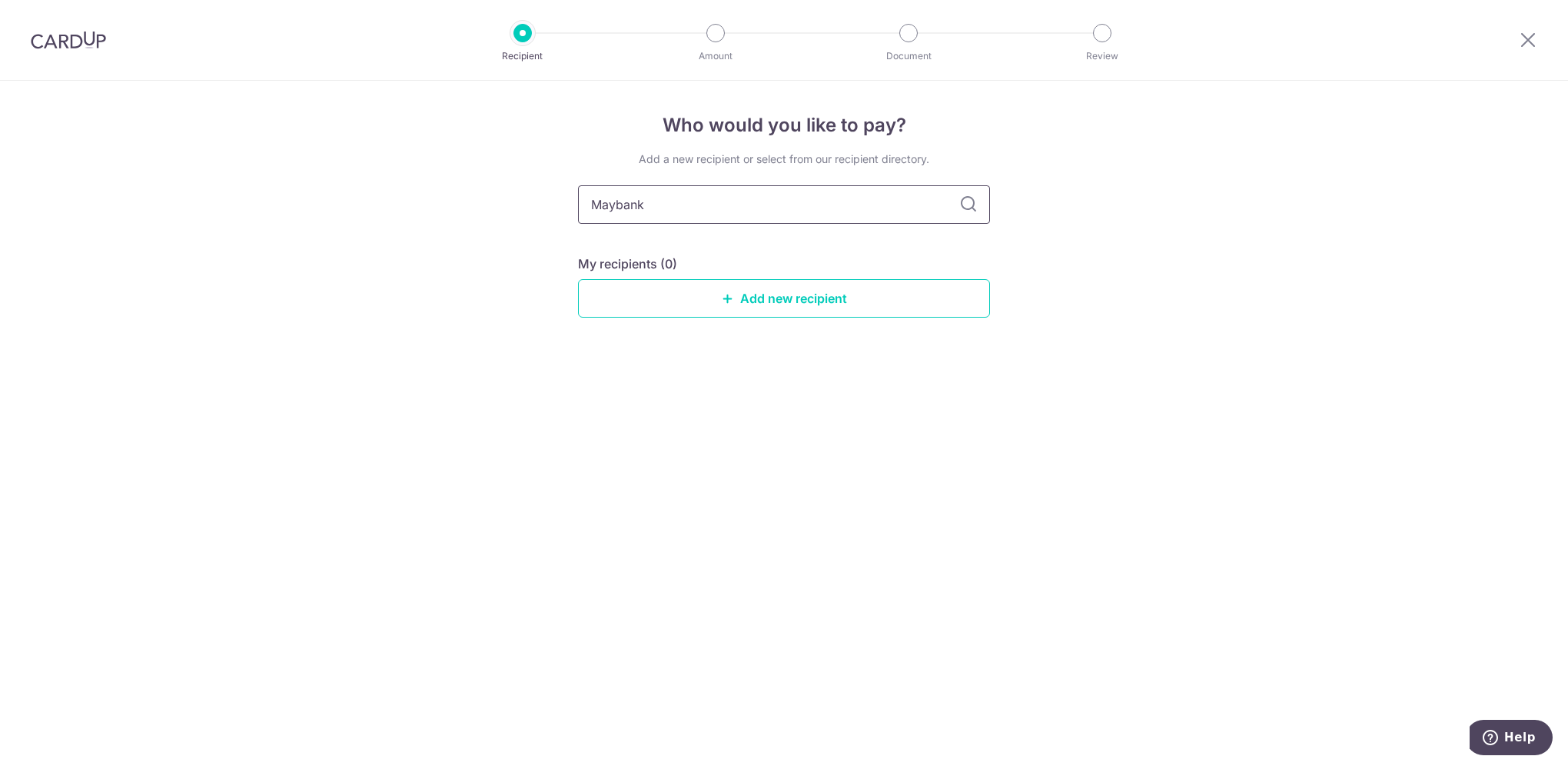
click at [552, 177] on div "Who would you like to pay? Add a new recipient or select from our recipient dir…" at bounding box center [784, 423] width 1568 height 685
click at [484, 296] on div "Who would you like to pay? Add a new recipient or select from our recipient dir…" at bounding box center [784, 423] width 1568 height 685
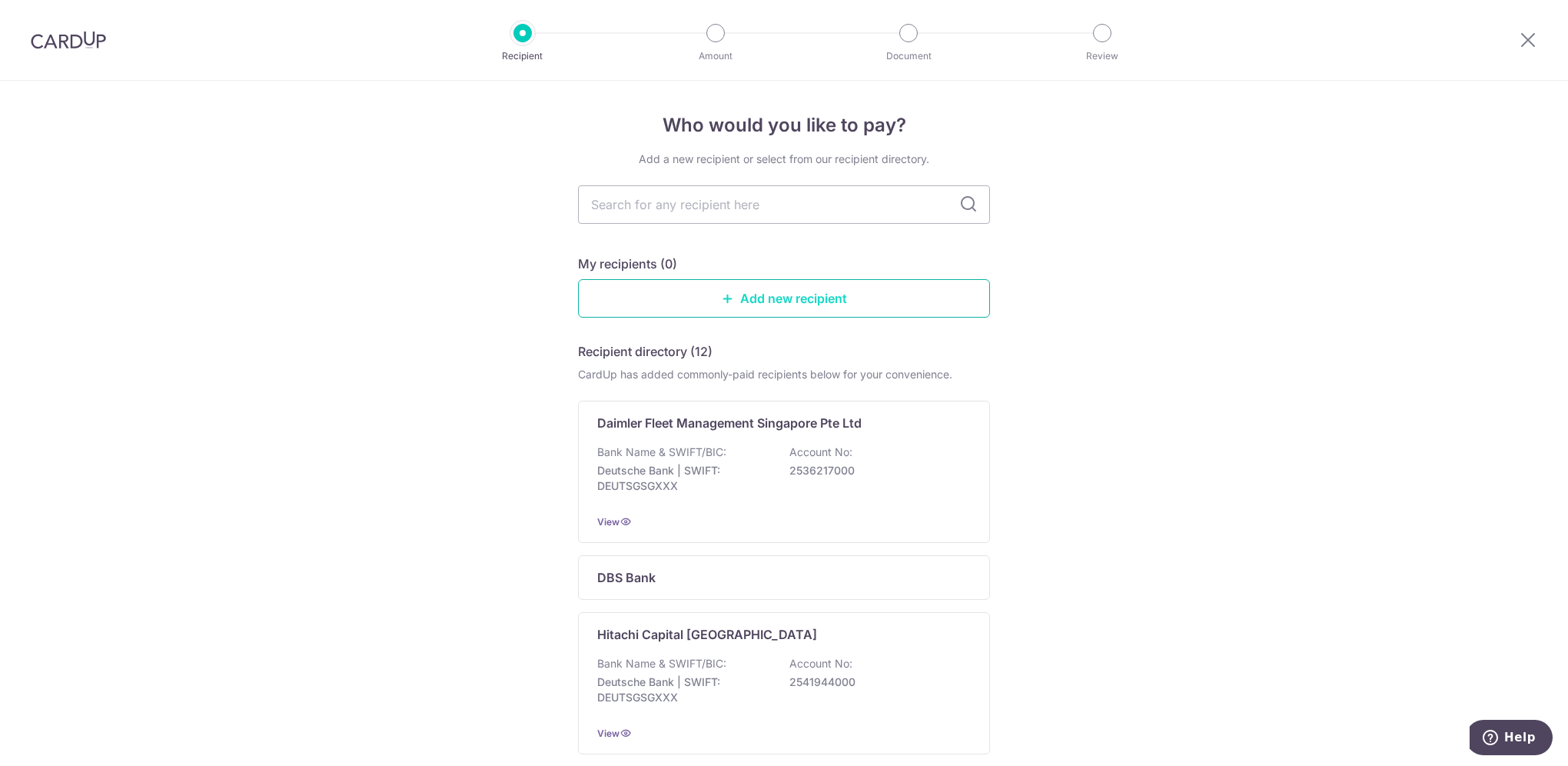
click at [791, 294] on link "Add new recipient" at bounding box center [783, 298] width 412 height 38
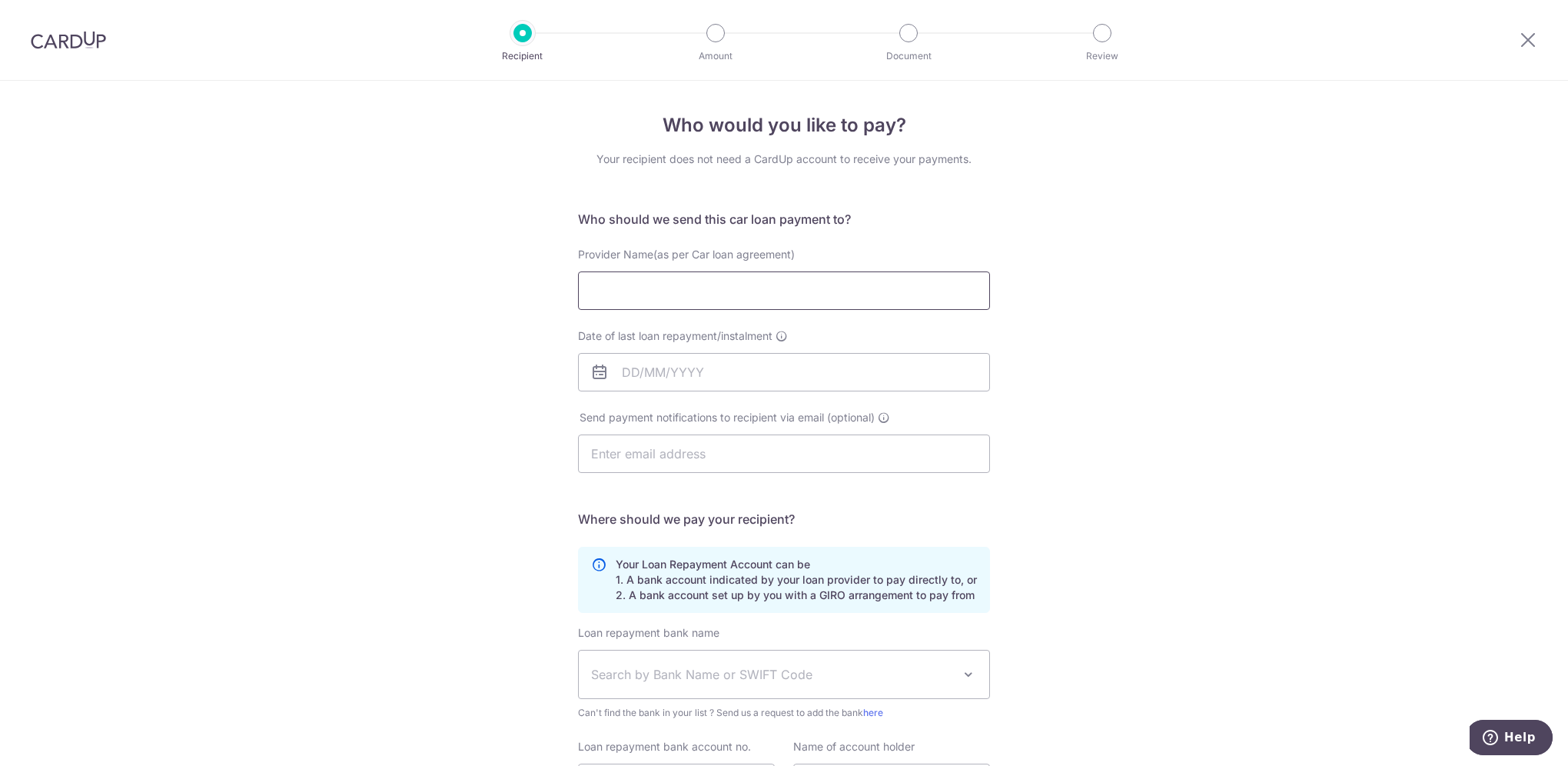
click at [791, 296] on input "Provider Name(as per Car loan agreement)" at bounding box center [783, 291] width 412 height 38
click at [1515, 44] on div at bounding box center [1528, 40] width 80 height 80
drag, startPoint x: 1527, startPoint y: 40, endPoint x: 862, endPoint y: 58, distance: 665.2
click at [1527, 40] on icon at bounding box center [1528, 39] width 18 height 19
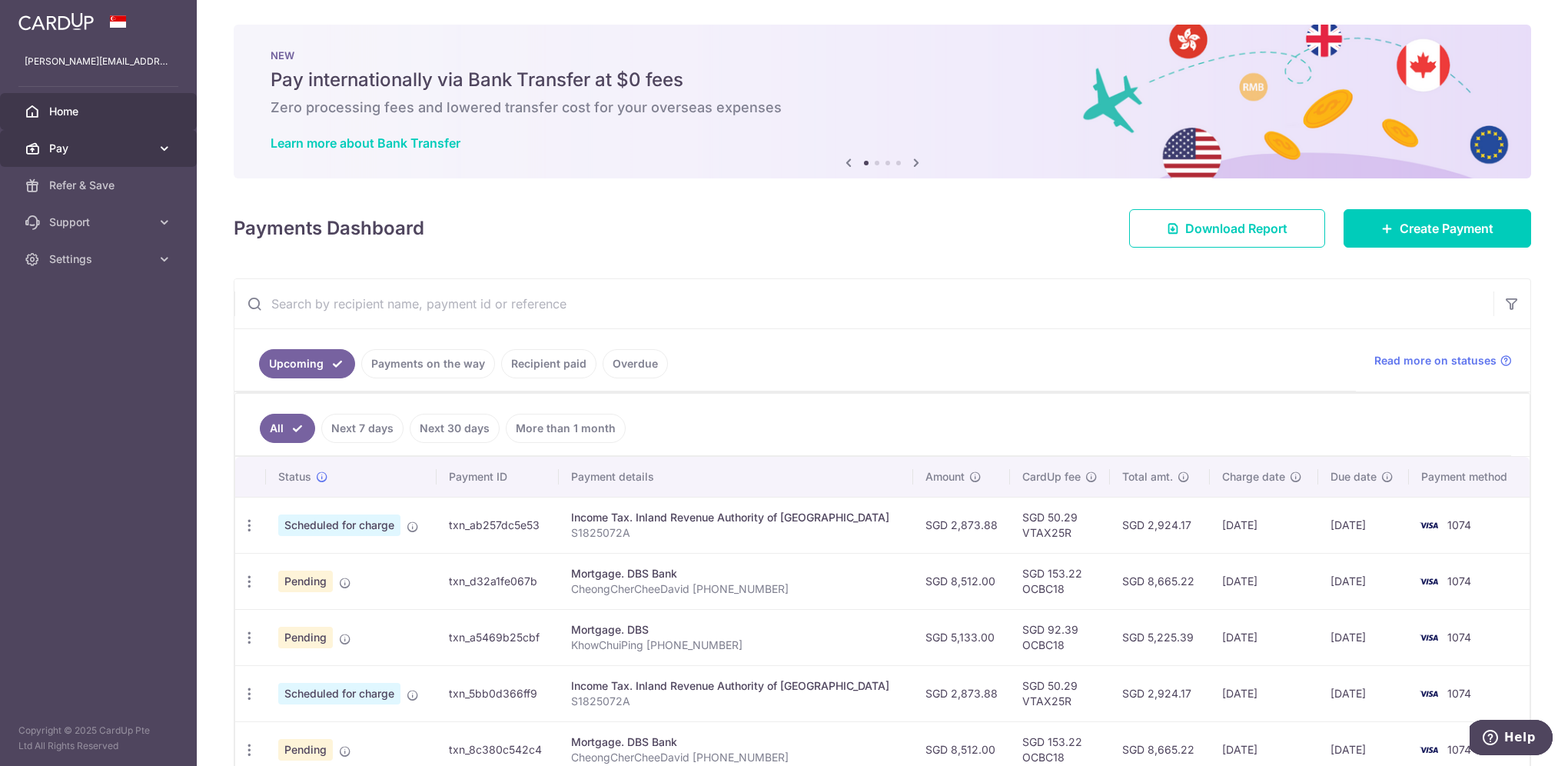
click at [168, 147] on icon at bounding box center [164, 148] width 15 height 15
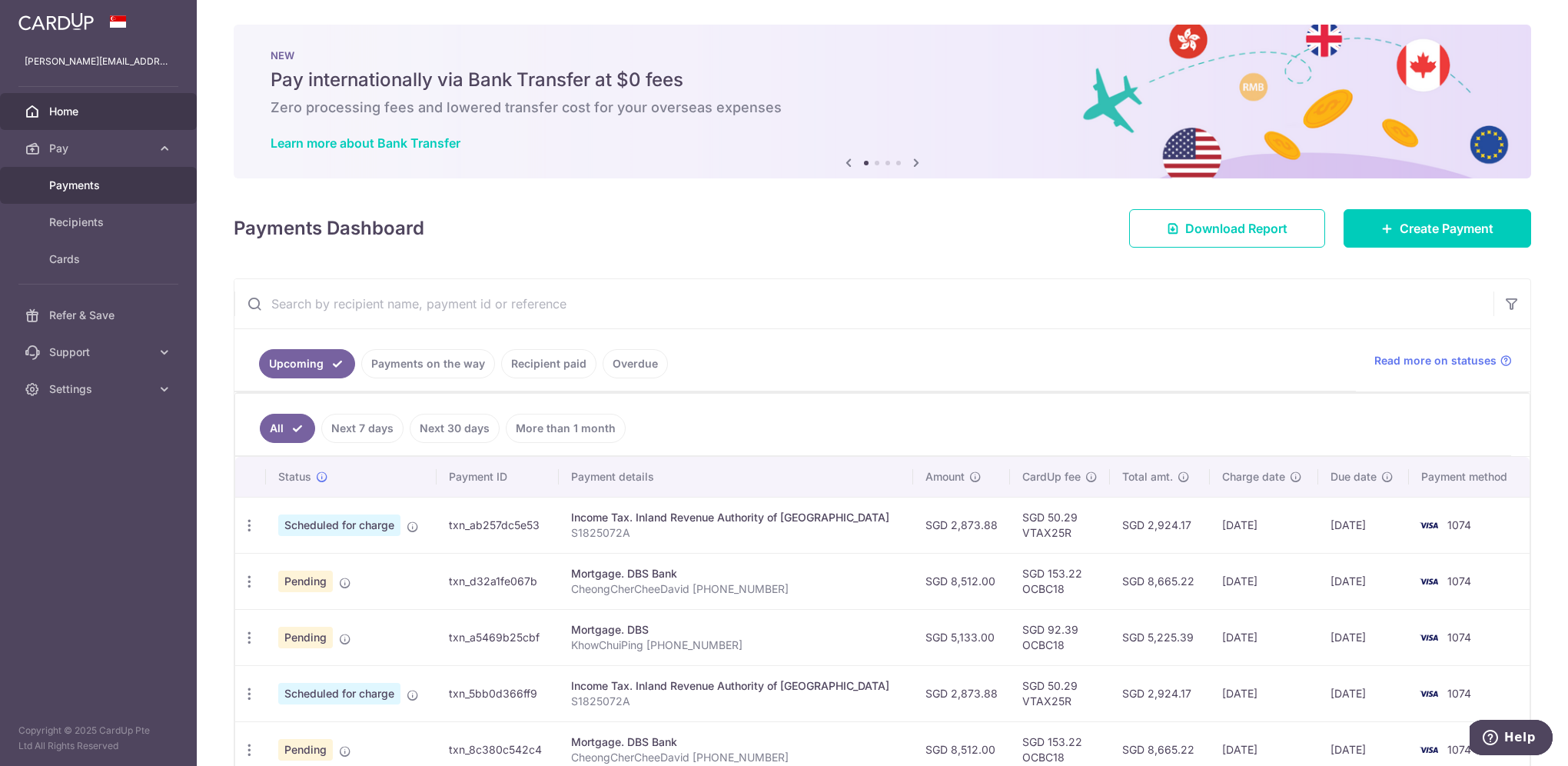
click at [146, 187] on span "Payments" at bounding box center [100, 185] width 102 height 15
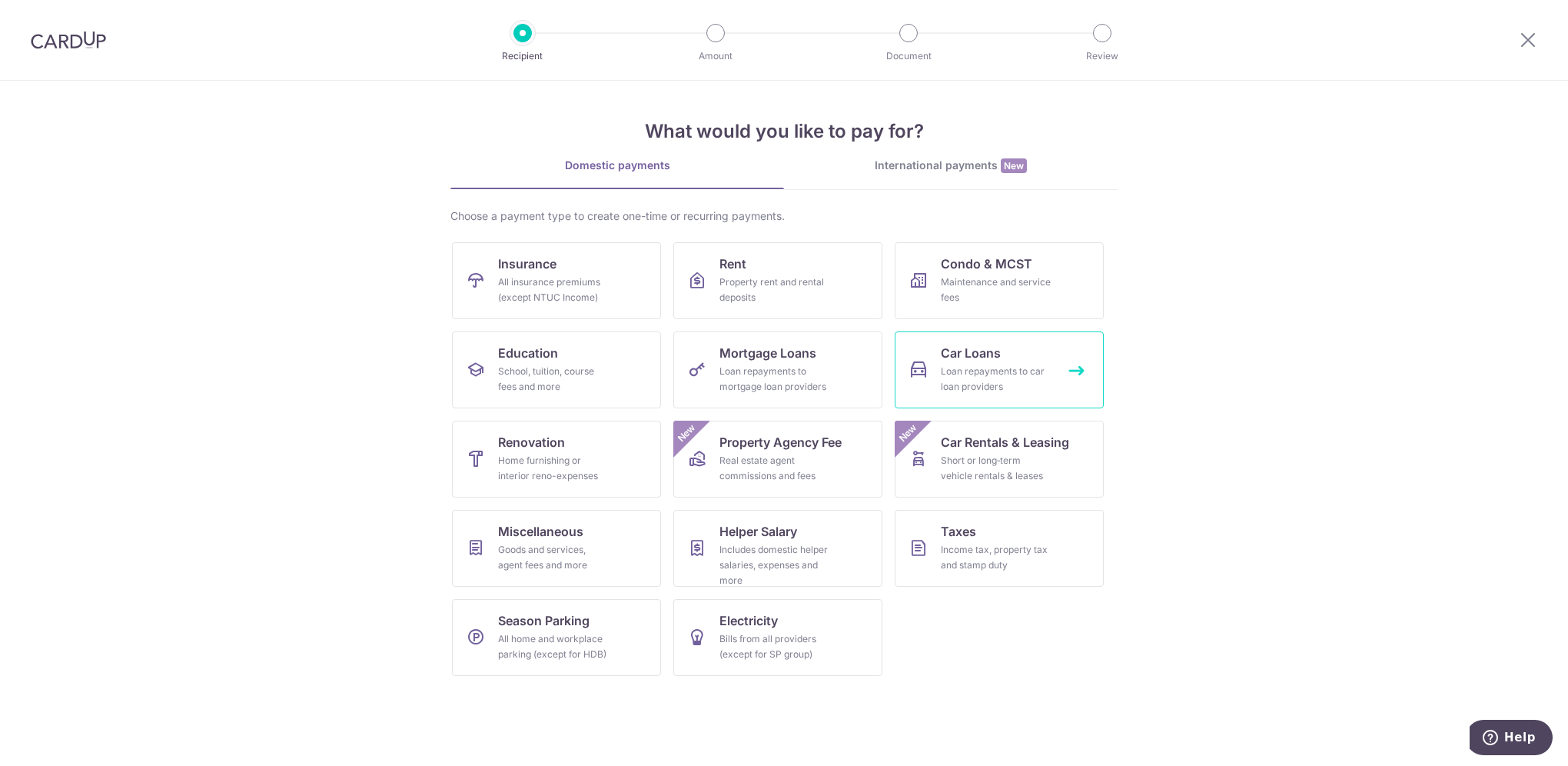
click at [940, 360] on link "Car Loans Loan repayments to car loan providers" at bounding box center [999, 370] width 209 height 77
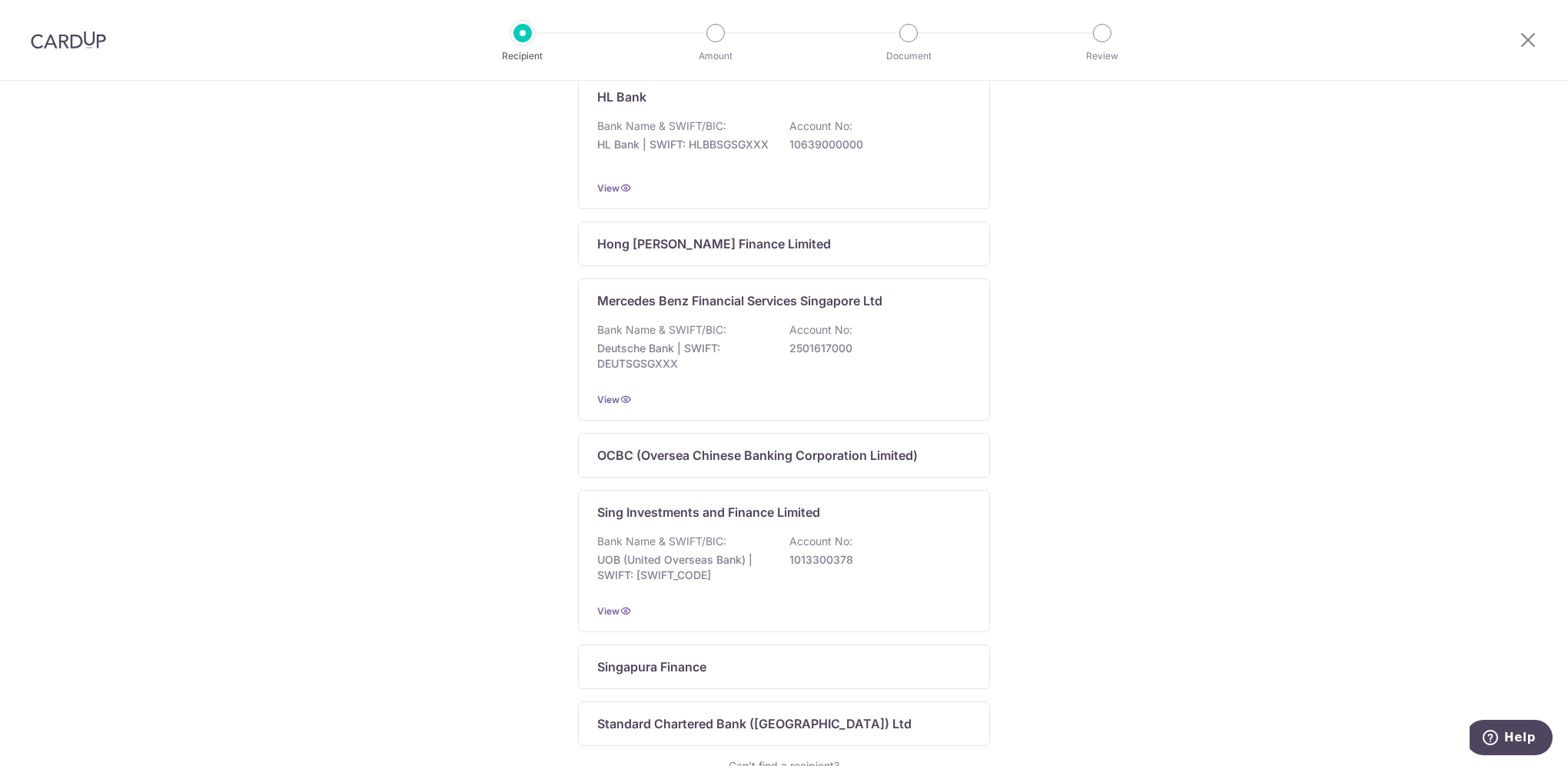
scroll to position [833, 0]
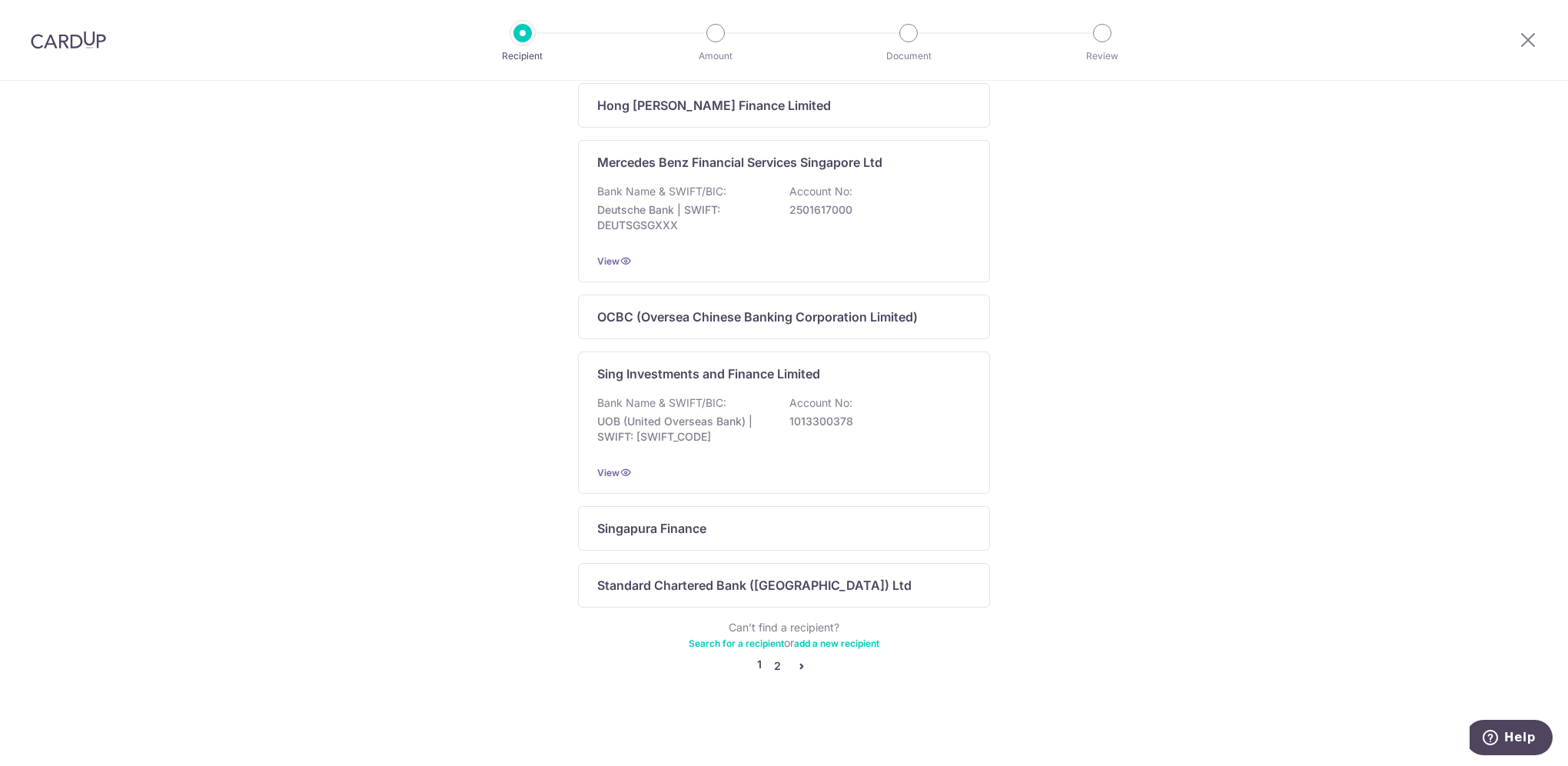
click at [772, 667] on link "2" at bounding box center [777, 666] width 18 height 18
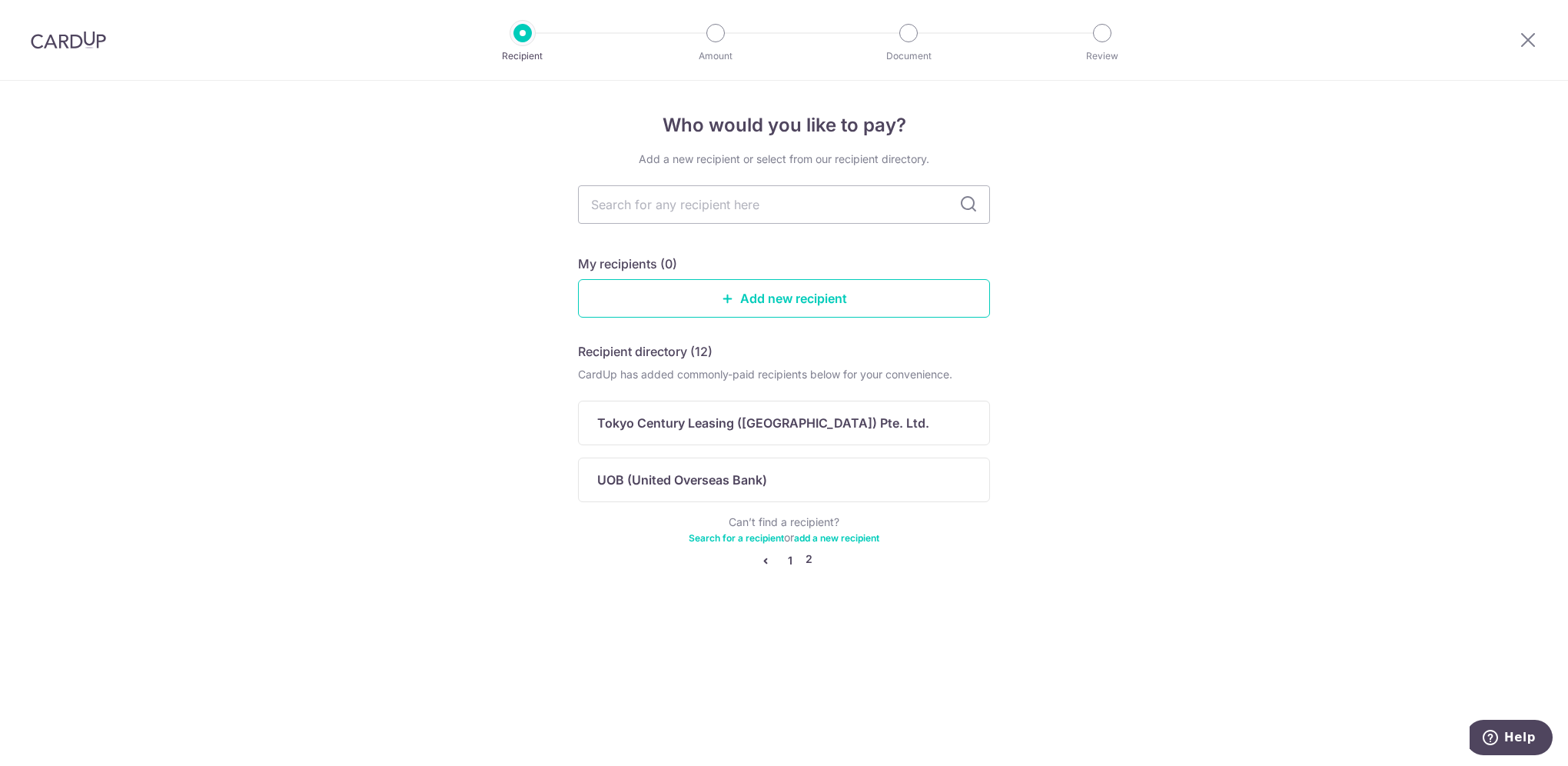
click at [787, 560] on link "1" at bounding box center [790, 560] width 18 height 18
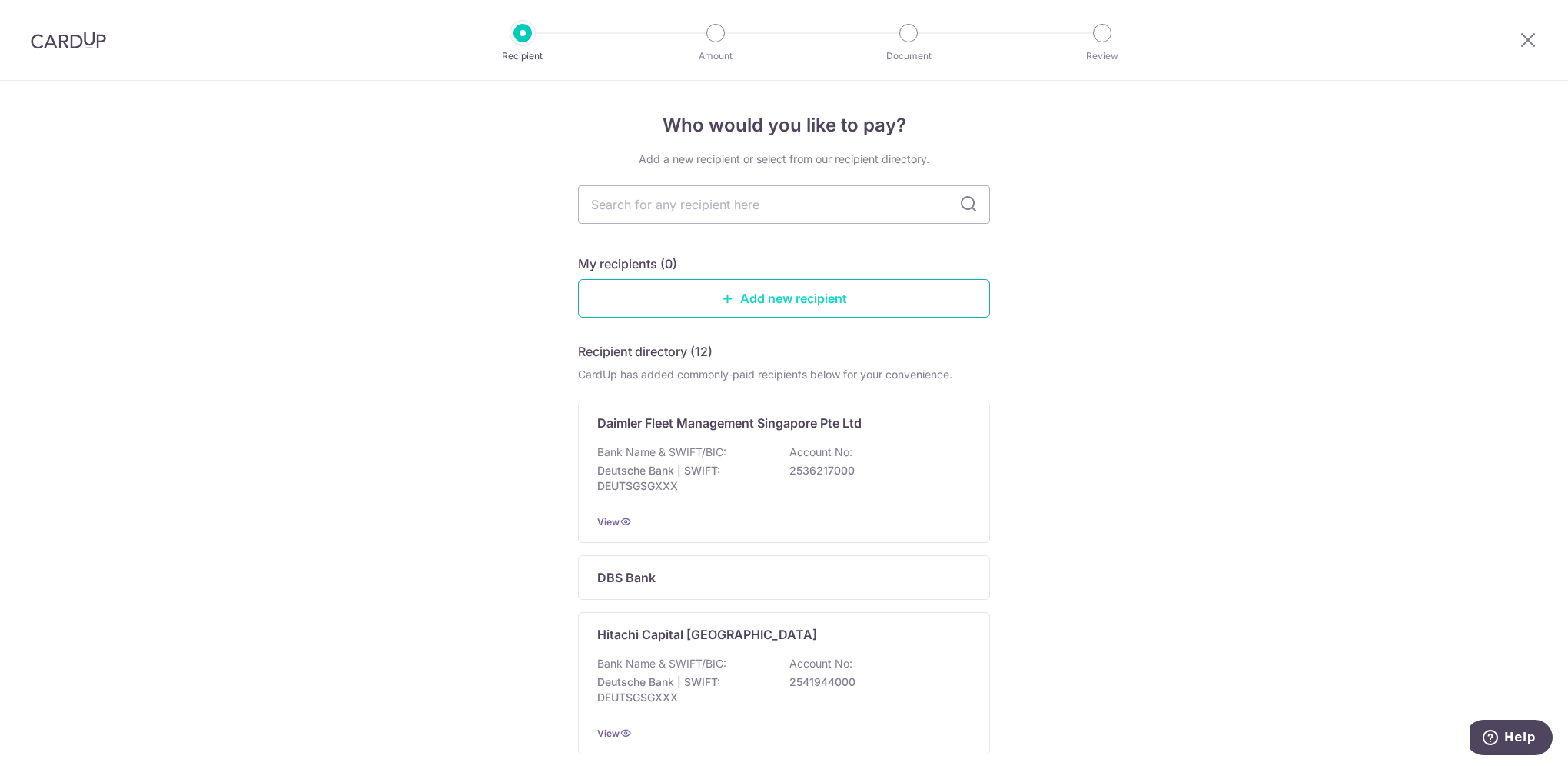
click at [769, 302] on link "Add new recipient" at bounding box center [783, 298] width 412 height 38
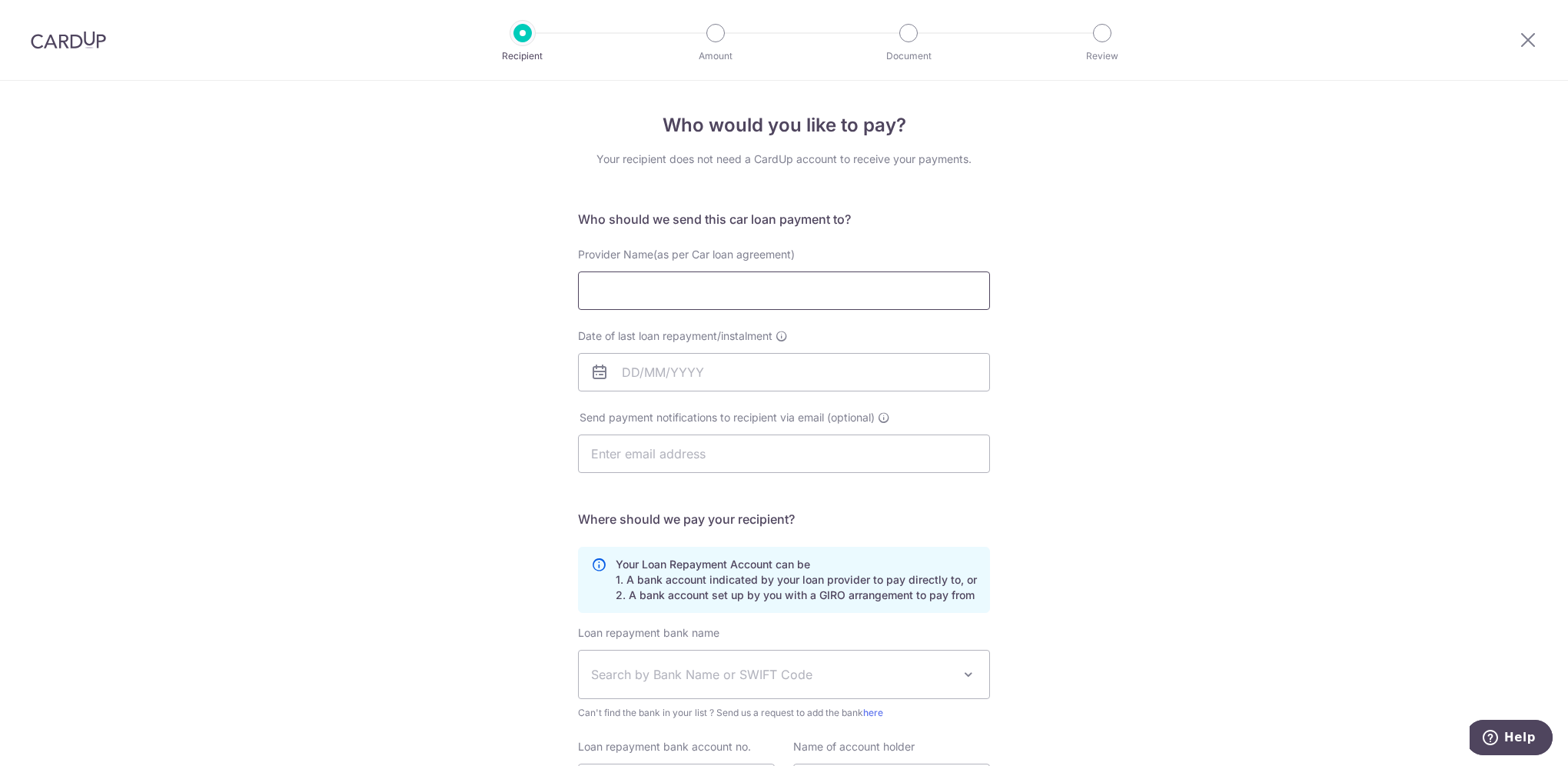
click at [762, 289] on input "Provider Name(as per Car loan agreement)" at bounding box center [783, 291] width 412 height 38
type input "Maybank"
click at [761, 387] on input "Date of last loan repayment/instalment" at bounding box center [783, 372] width 412 height 38
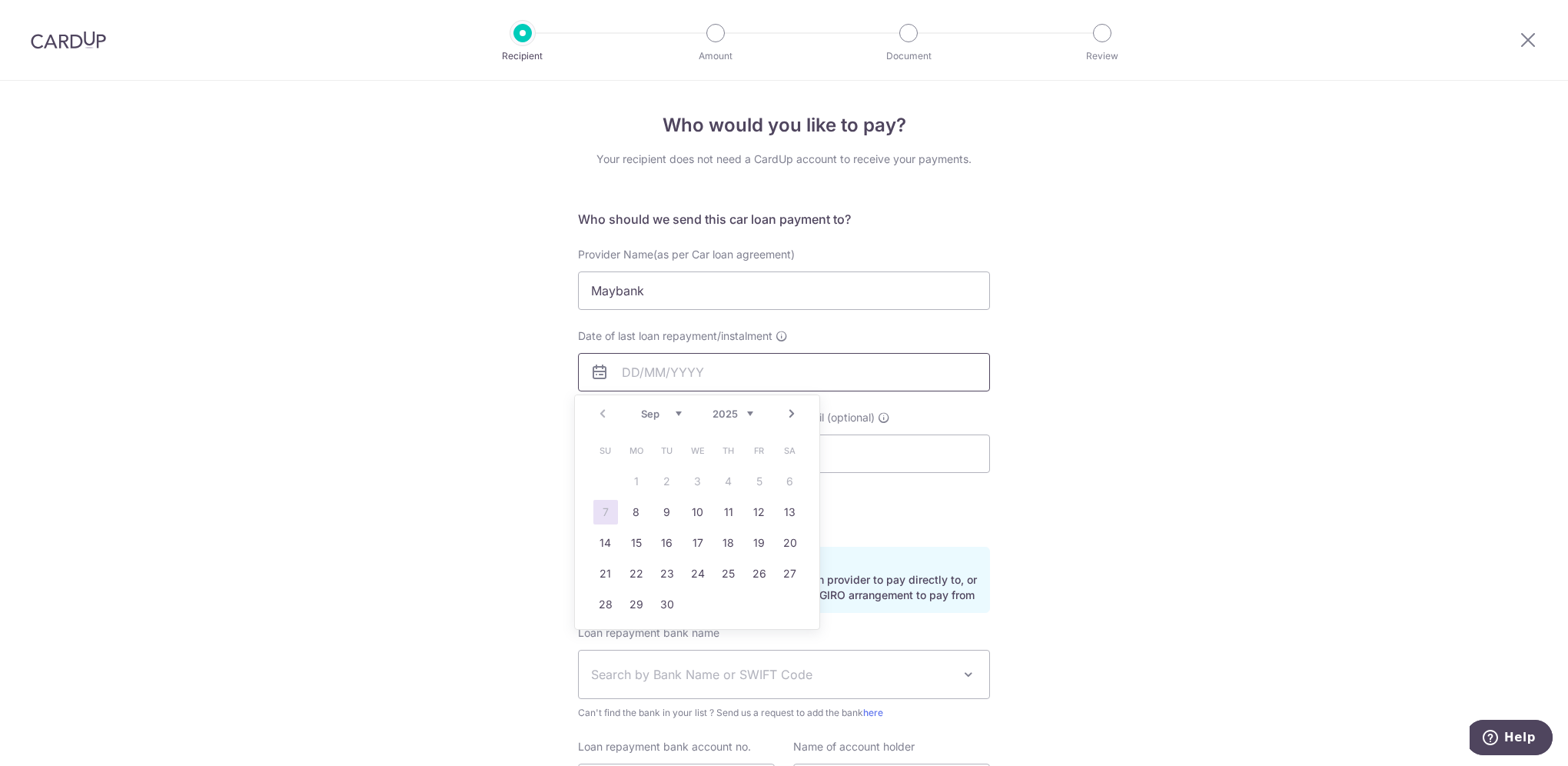
click at [761, 376] on input "Date of last loan repayment/instalment" at bounding box center [783, 372] width 412 height 38
click at [1157, 447] on div "Who would you like to pay? Your recipient does not need a CardUp account to rec…" at bounding box center [784, 503] width 1568 height 844
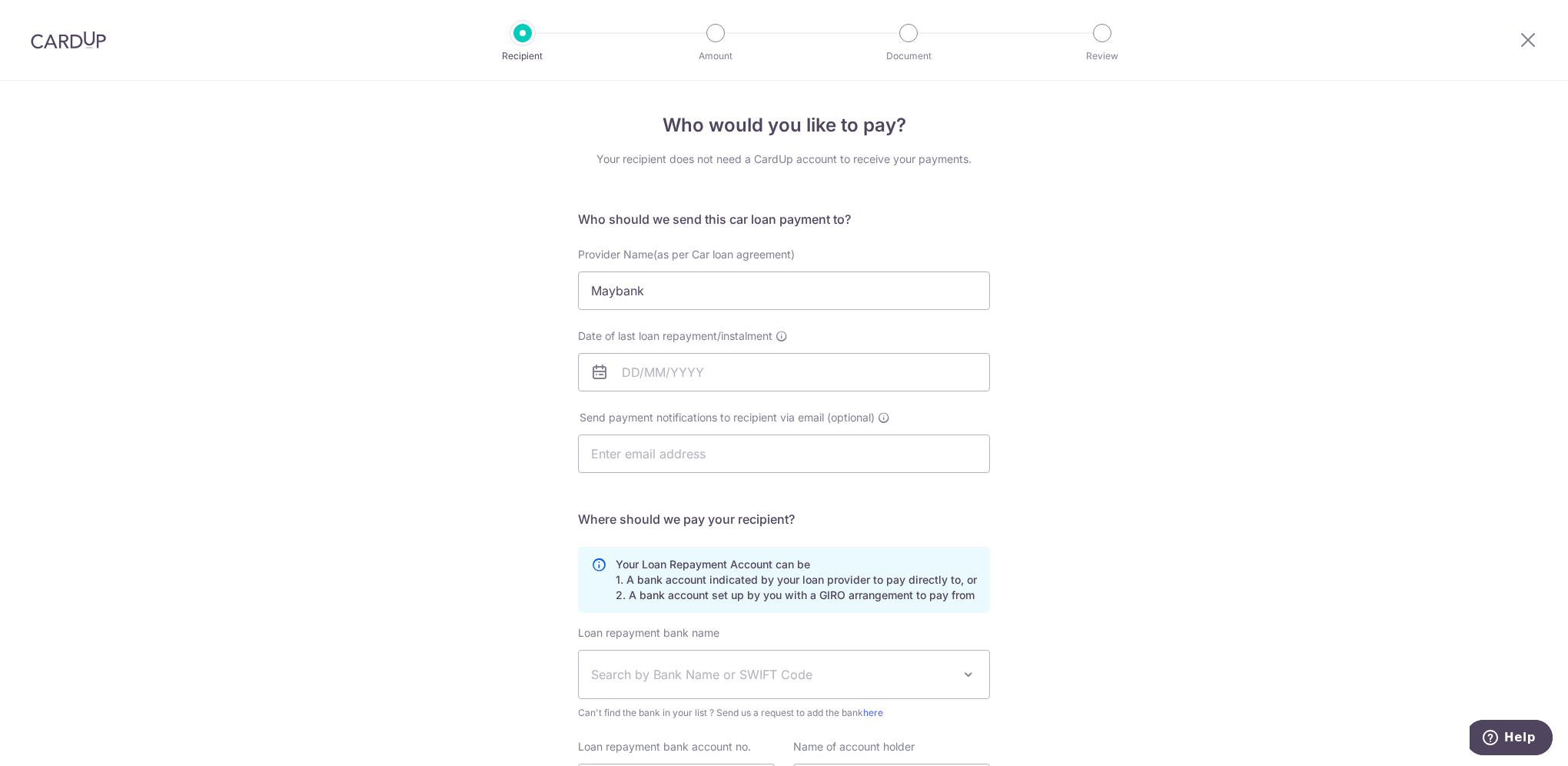
click at [1070, 448] on div "Who would you like to pay? Your recipient does not need a CardUp account to rec…" at bounding box center [784, 503] width 1568 height 844
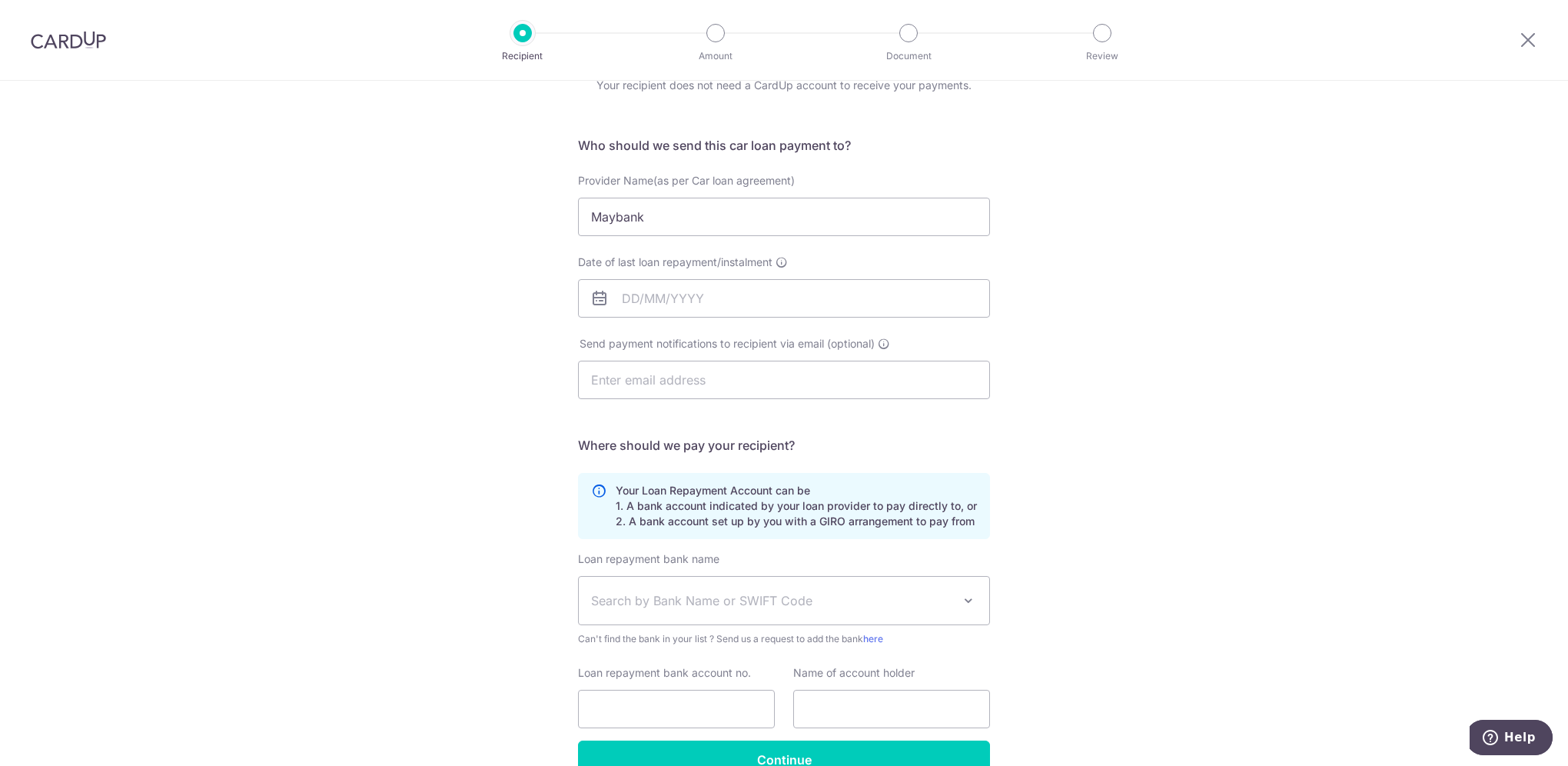
scroll to position [158, 0]
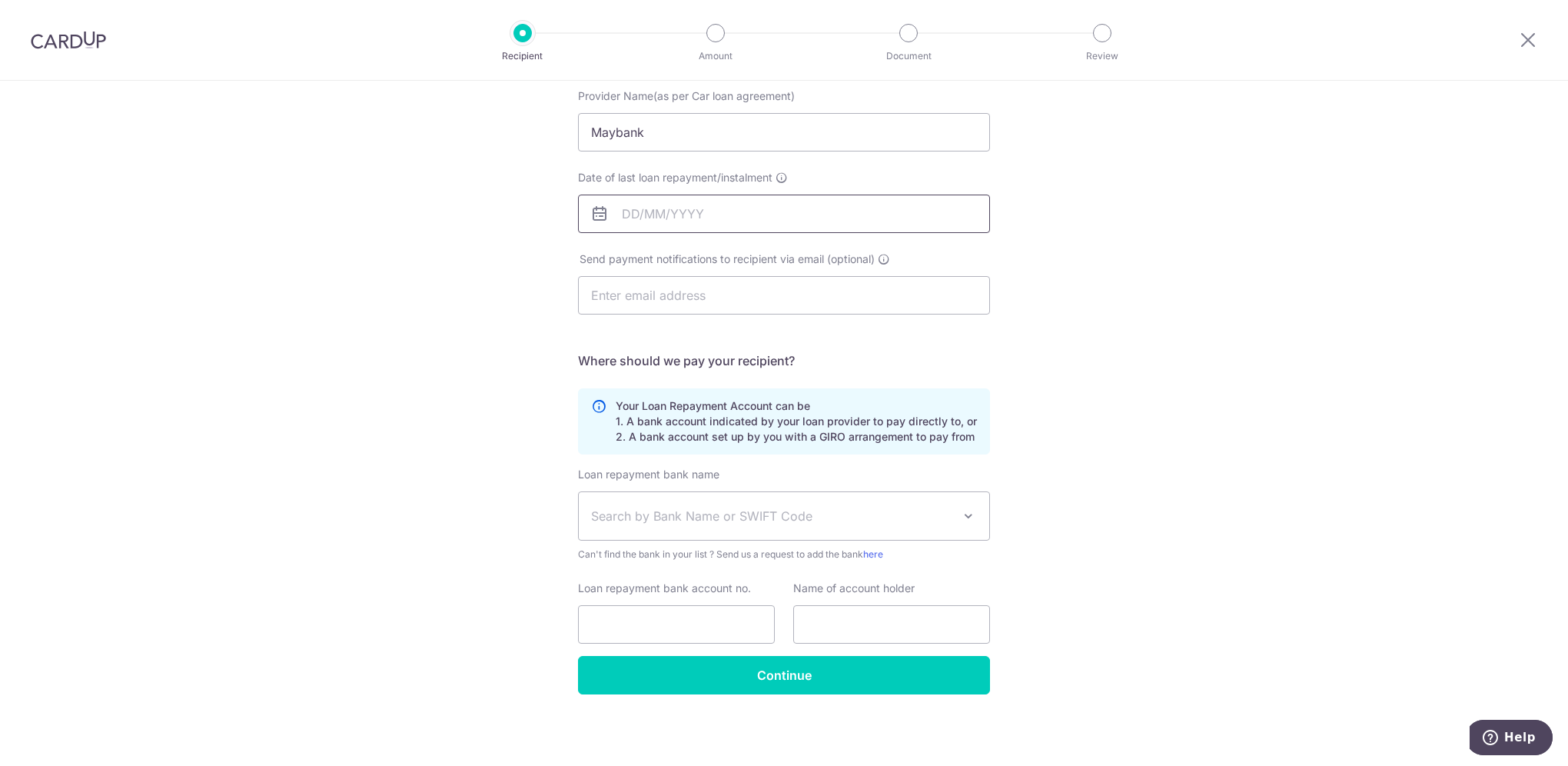
click at [722, 203] on input "Date of last loan repayment/instalment" at bounding box center [783, 214] width 412 height 38
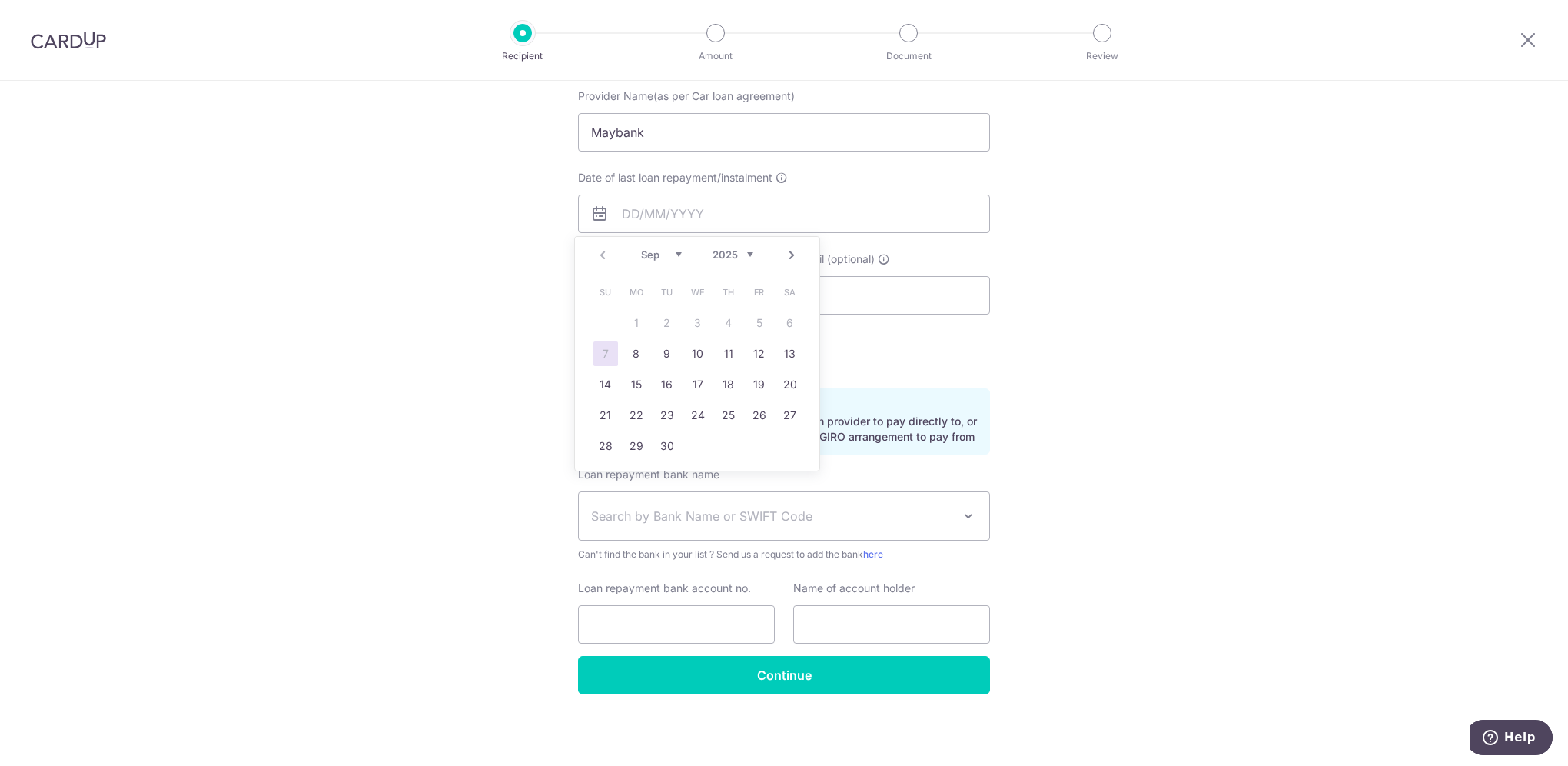
click at [1102, 226] on div "Who would you like to pay? Your recipient does not need a CardUp account to rec…" at bounding box center [784, 345] width 1568 height 844
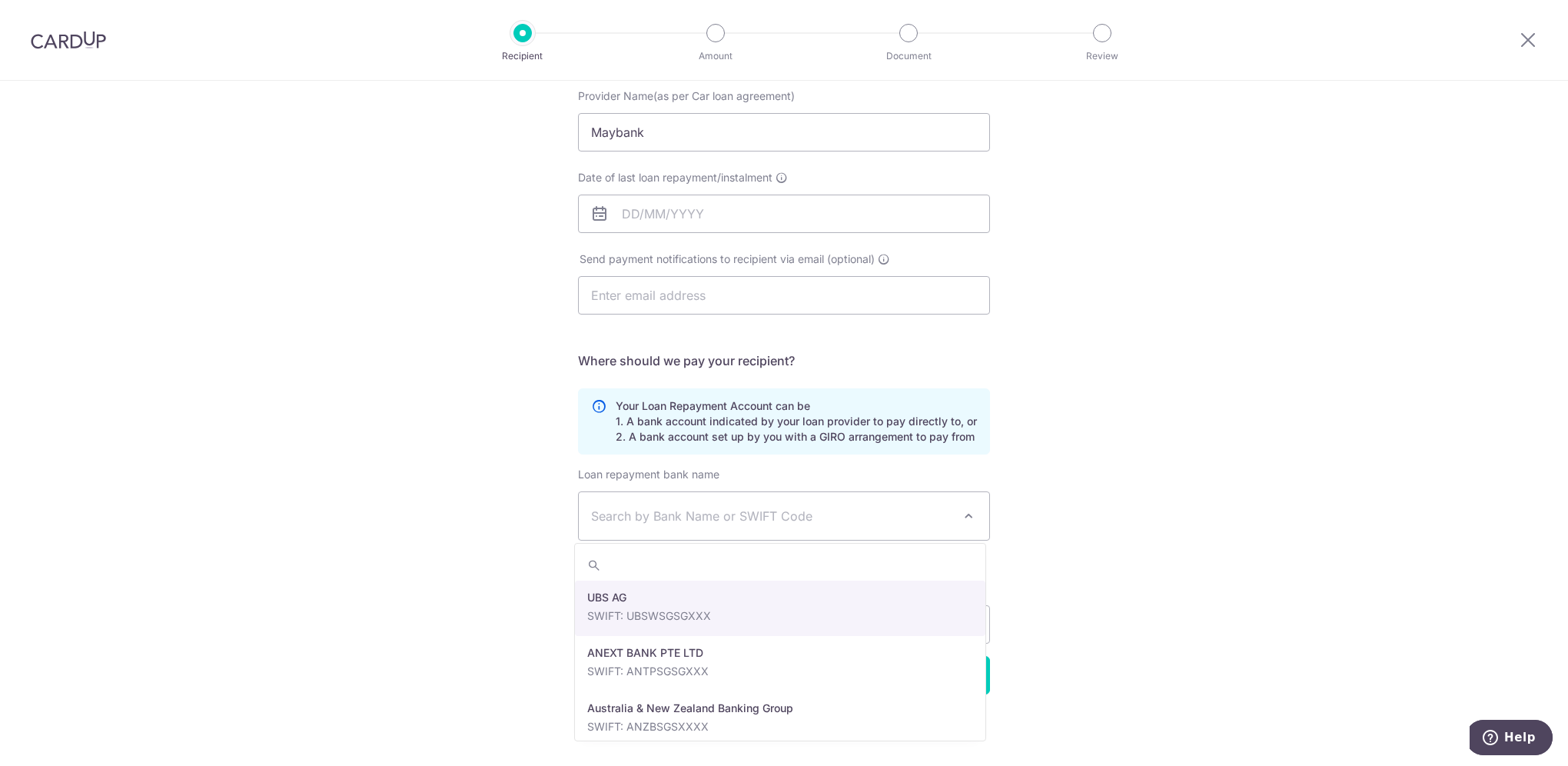
click at [802, 523] on span "Search by Bank Name or SWIFT Code" at bounding box center [772, 515] width 361 height 18
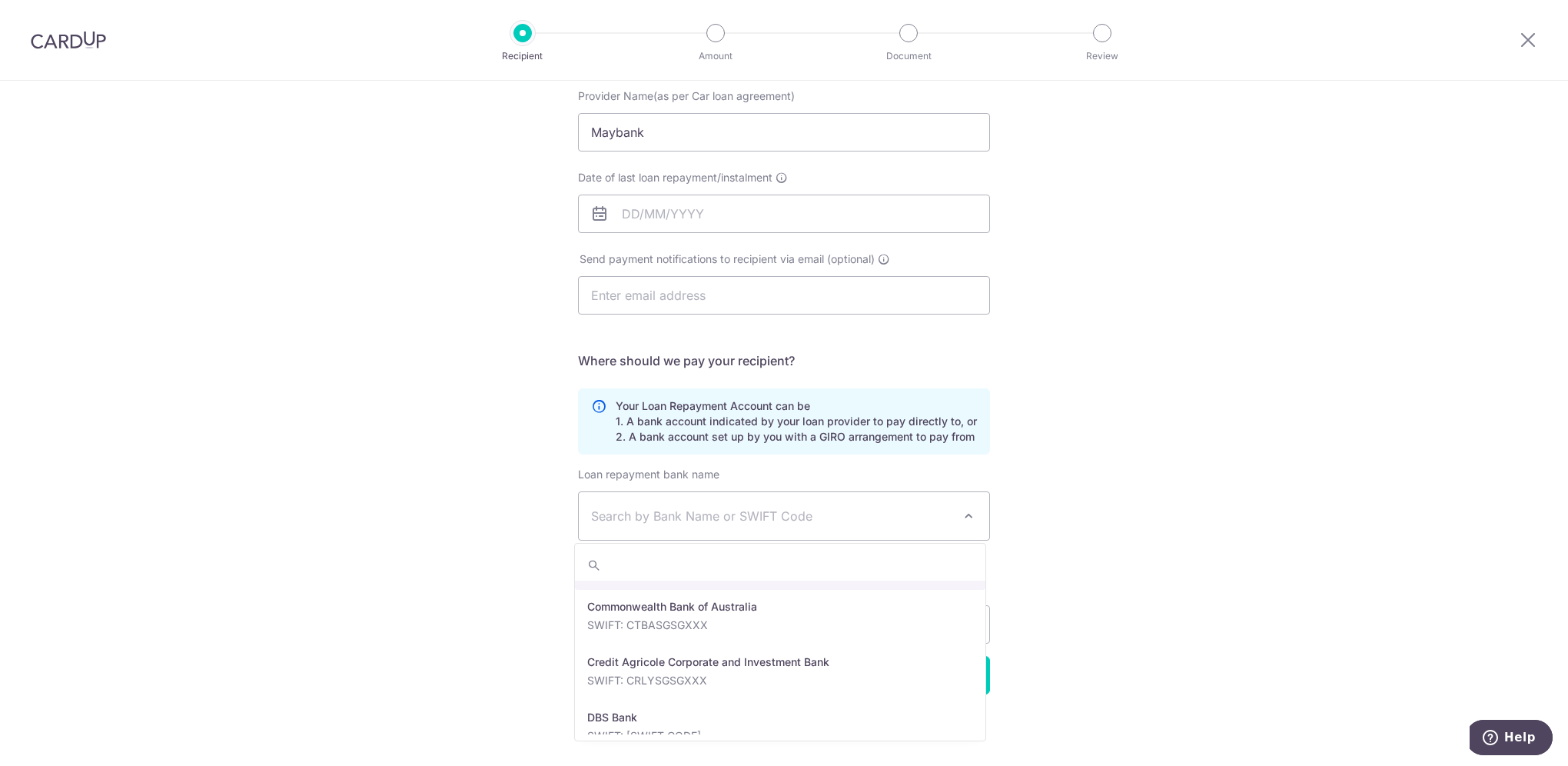
scroll to position [1230, 0]
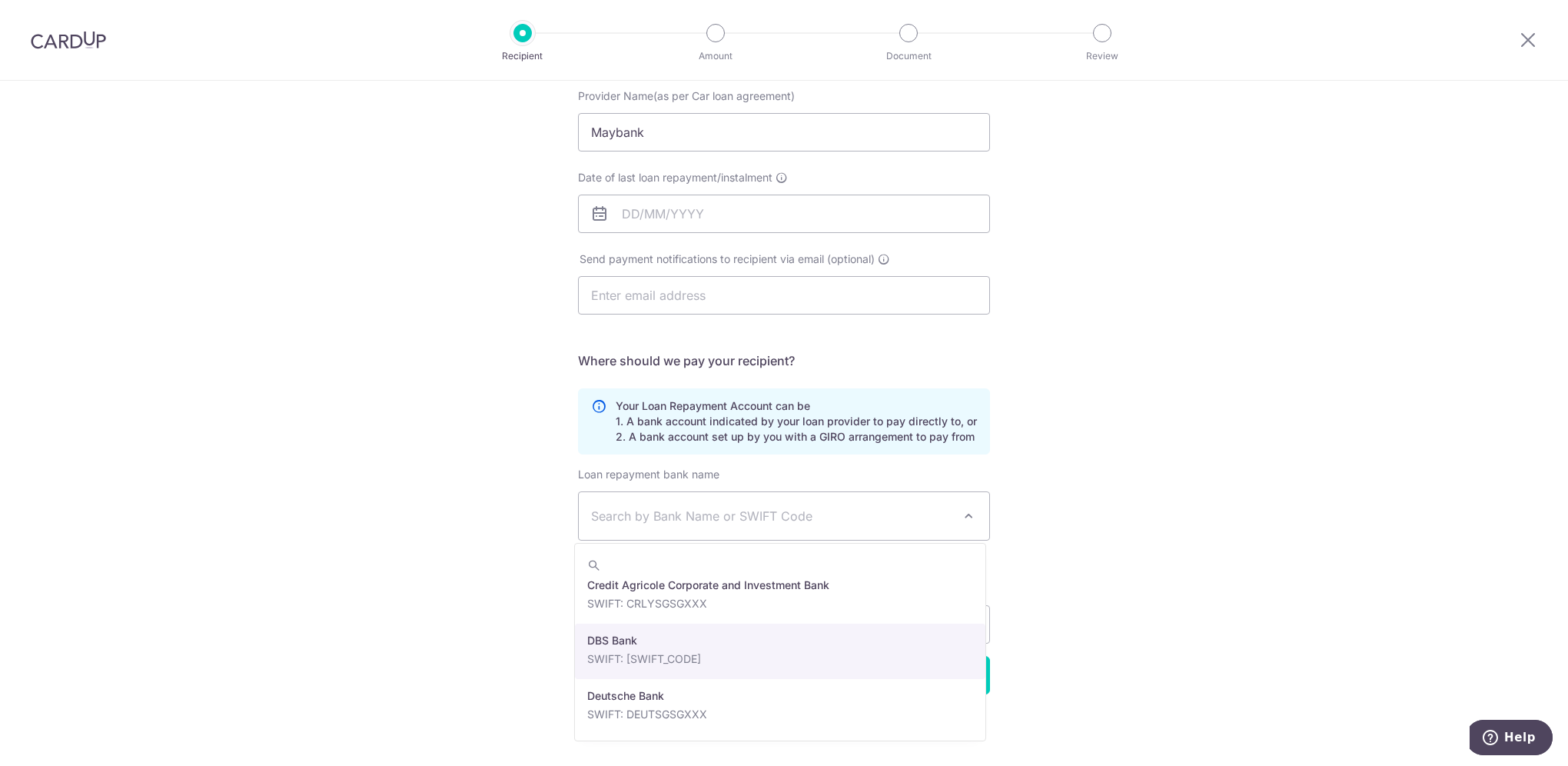
select select "6"
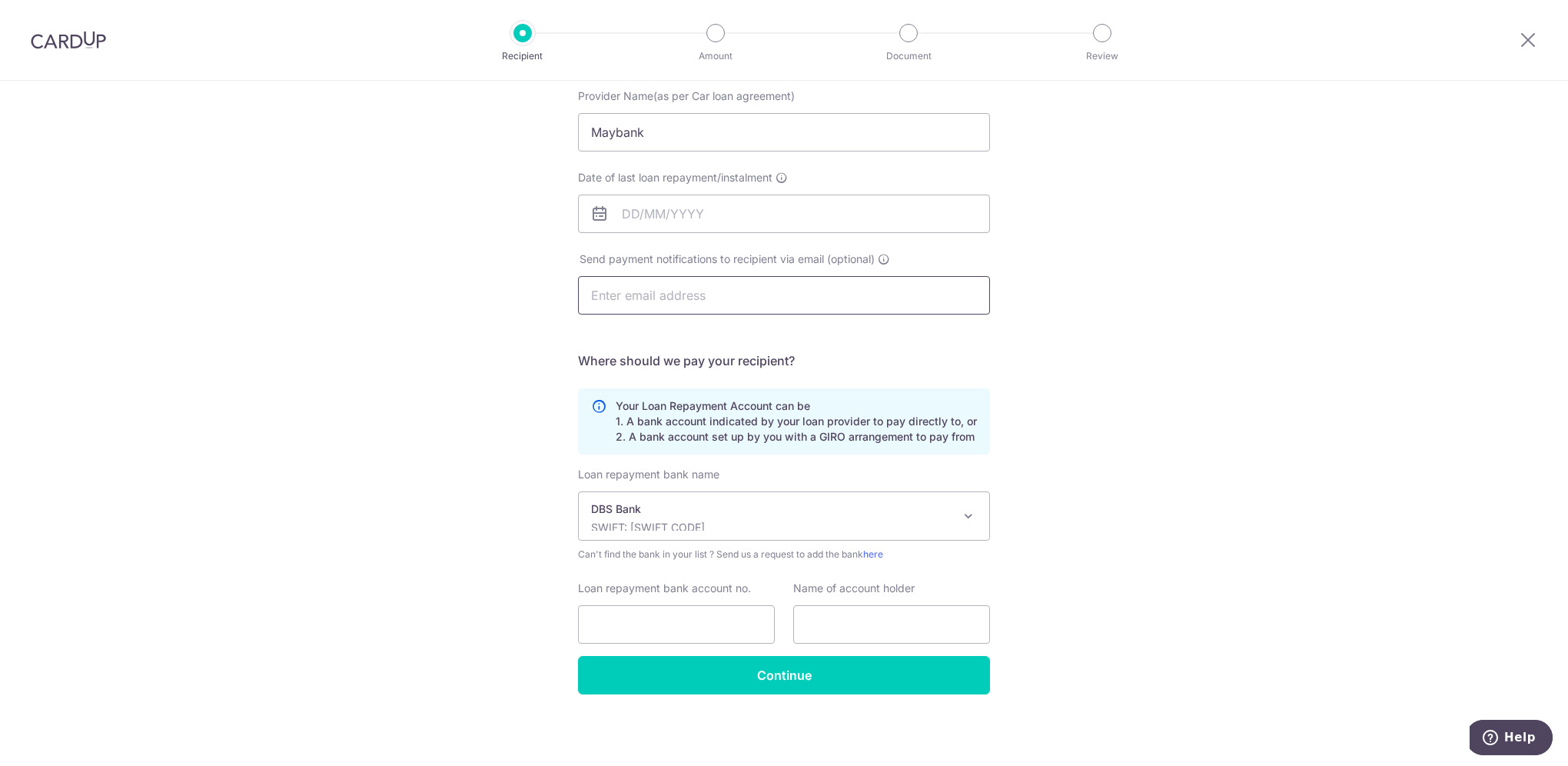
click at [703, 291] on input "text" at bounding box center [783, 295] width 412 height 38
click at [738, 211] on input "Date of last loan repayment/instalment" at bounding box center [783, 214] width 412 height 38
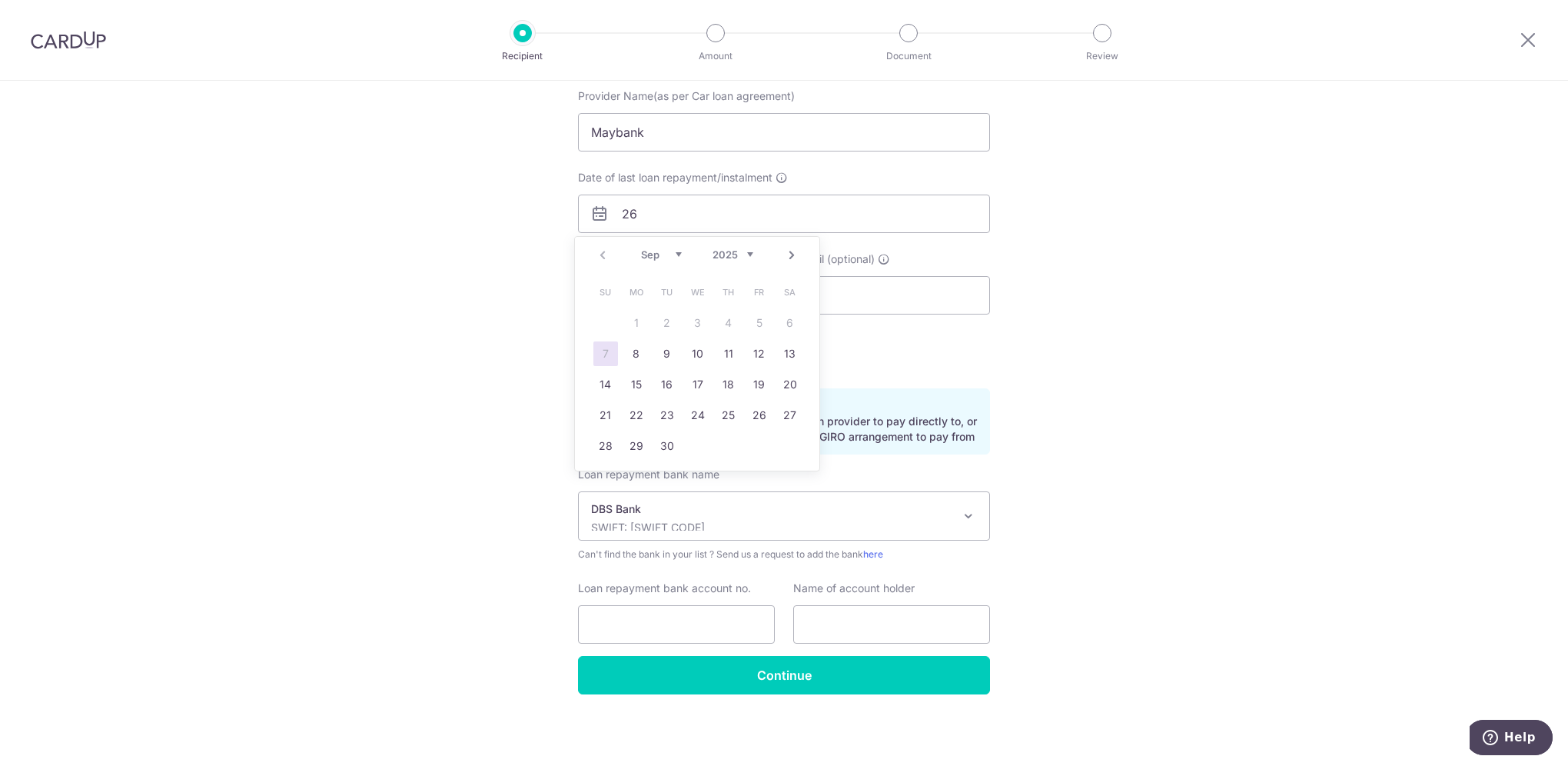
click at [744, 255] on select "2025 2026 2027 2028 2029 2030 2031 2032 2033 2034 2035" at bounding box center [732, 254] width 41 height 12
click at [693, 443] on link "26" at bounding box center [698, 446] width 25 height 25
type input "26/09/2029"
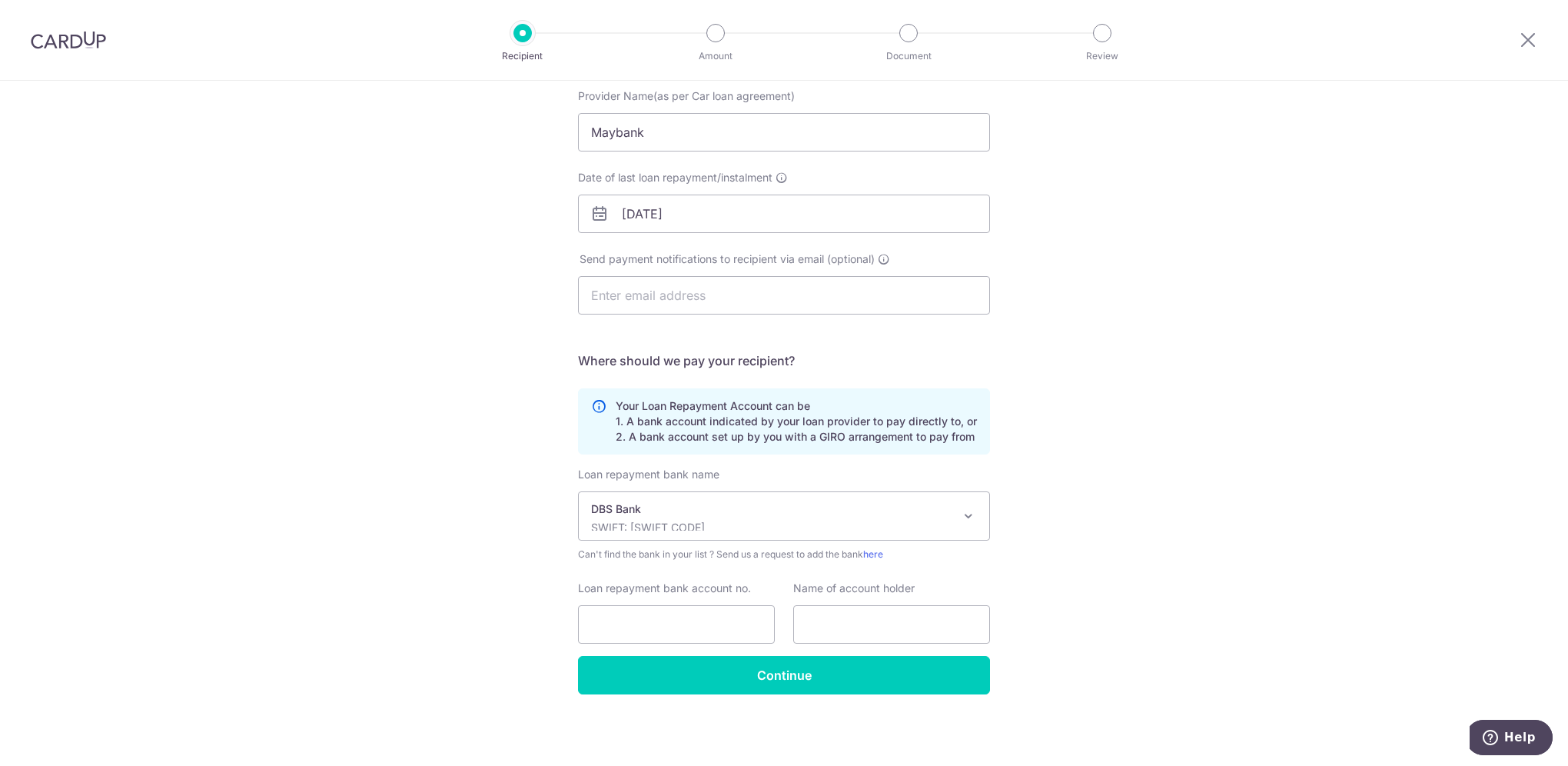
click at [1164, 381] on div "Who would you like to pay? Your recipient does not need a CardUp account to rec…" at bounding box center [784, 345] width 1568 height 844
click at [1189, 489] on div "Who would you like to pay? Your recipient does not need a CardUp account to rec…" at bounding box center [784, 345] width 1568 height 844
click at [682, 622] on input "Loan repayment bank account no." at bounding box center [676, 624] width 196 height 38
type input "056499903"
click at [837, 629] on input "text" at bounding box center [891, 624] width 196 height 38
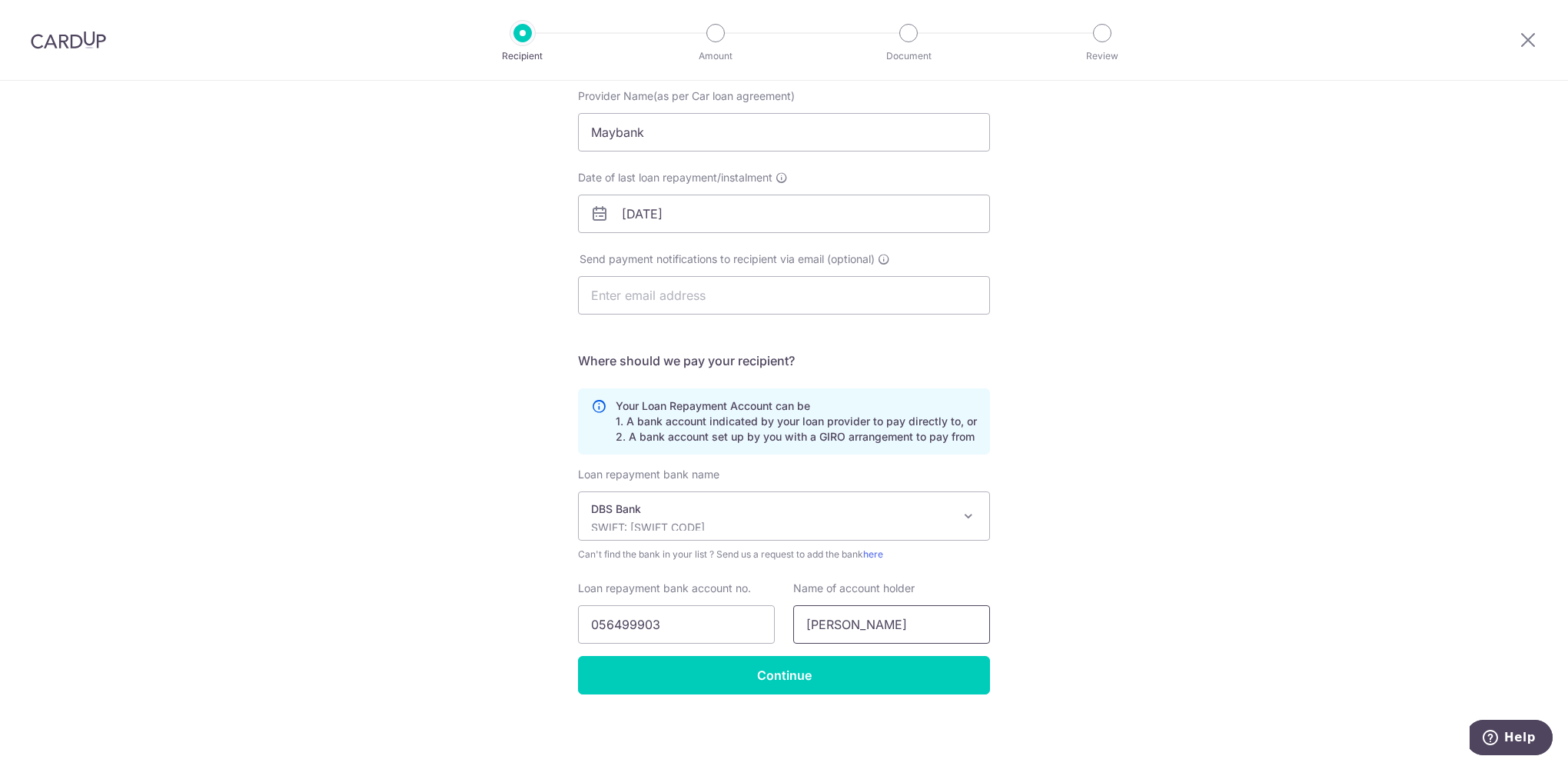
type input "Khow Chui Ping"
click at [1298, 581] on div "Who would you like to pay? Your recipient does not need a CardUp account to rec…" at bounding box center [784, 345] width 1568 height 844
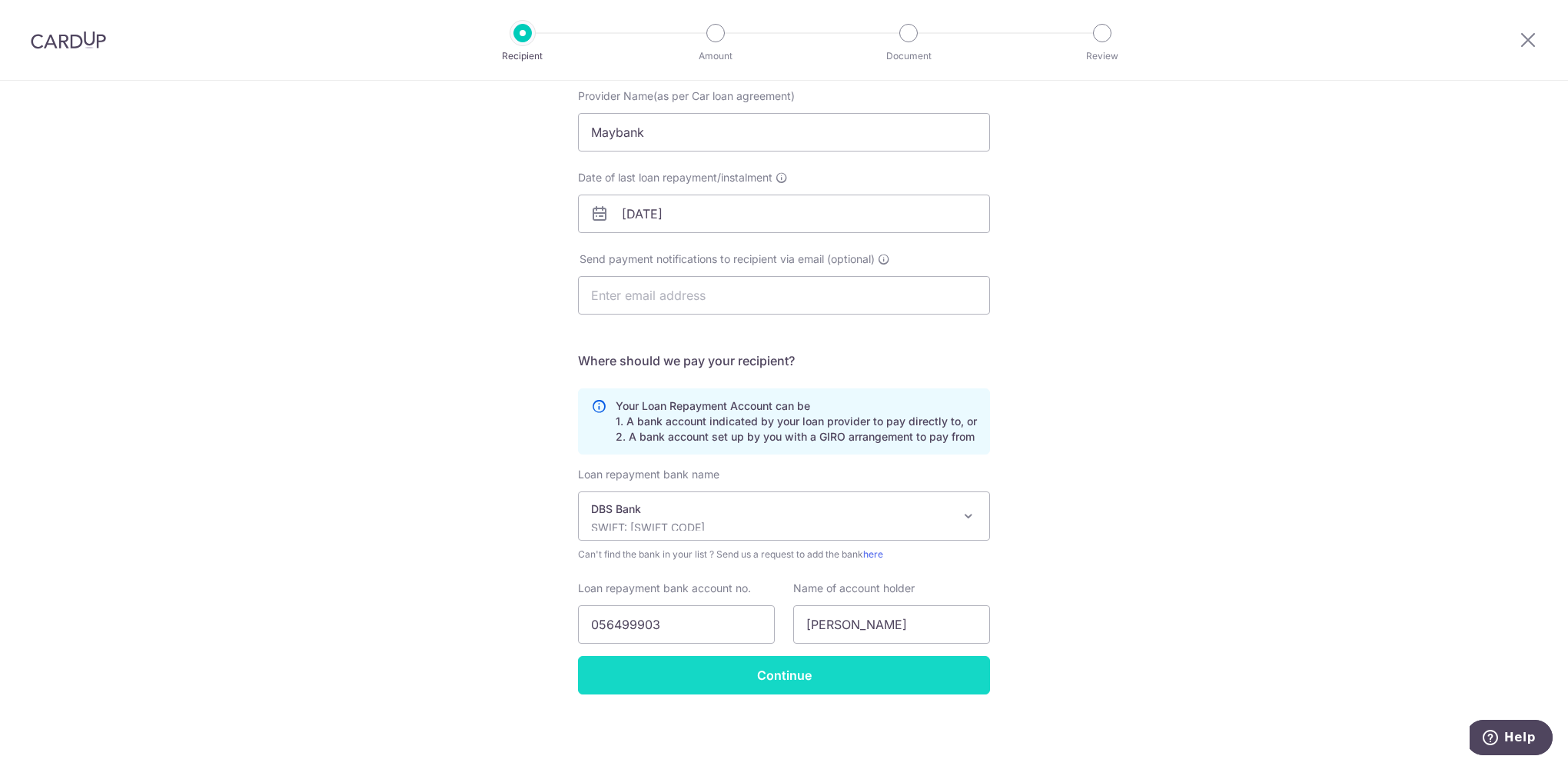
click at [681, 674] on input "Continue" at bounding box center [783, 675] width 412 height 38
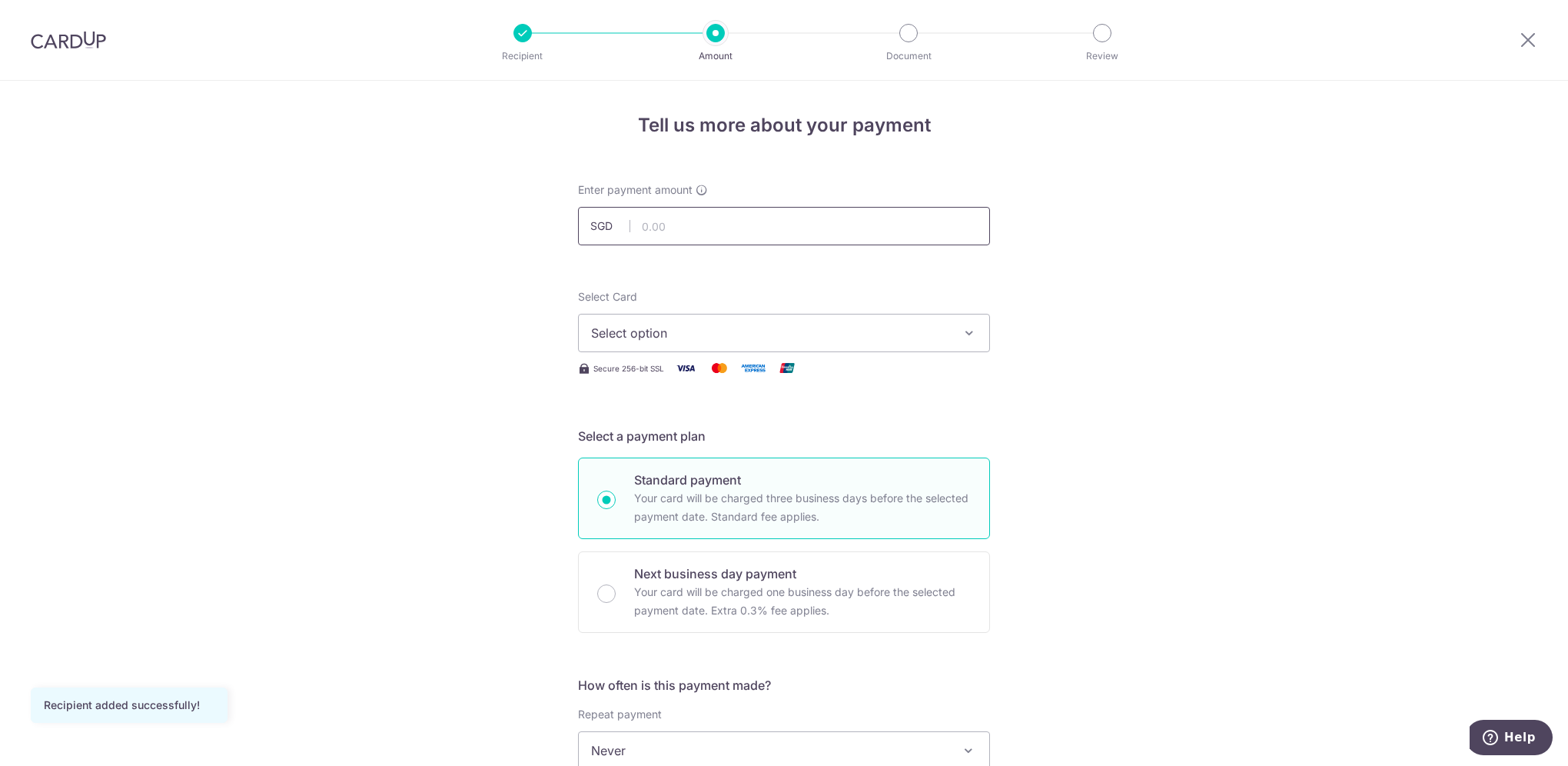
click at [728, 232] on input "text" at bounding box center [783, 226] width 412 height 38
type input "2,089.00"
click at [737, 345] on button "Select option" at bounding box center [783, 333] width 412 height 38
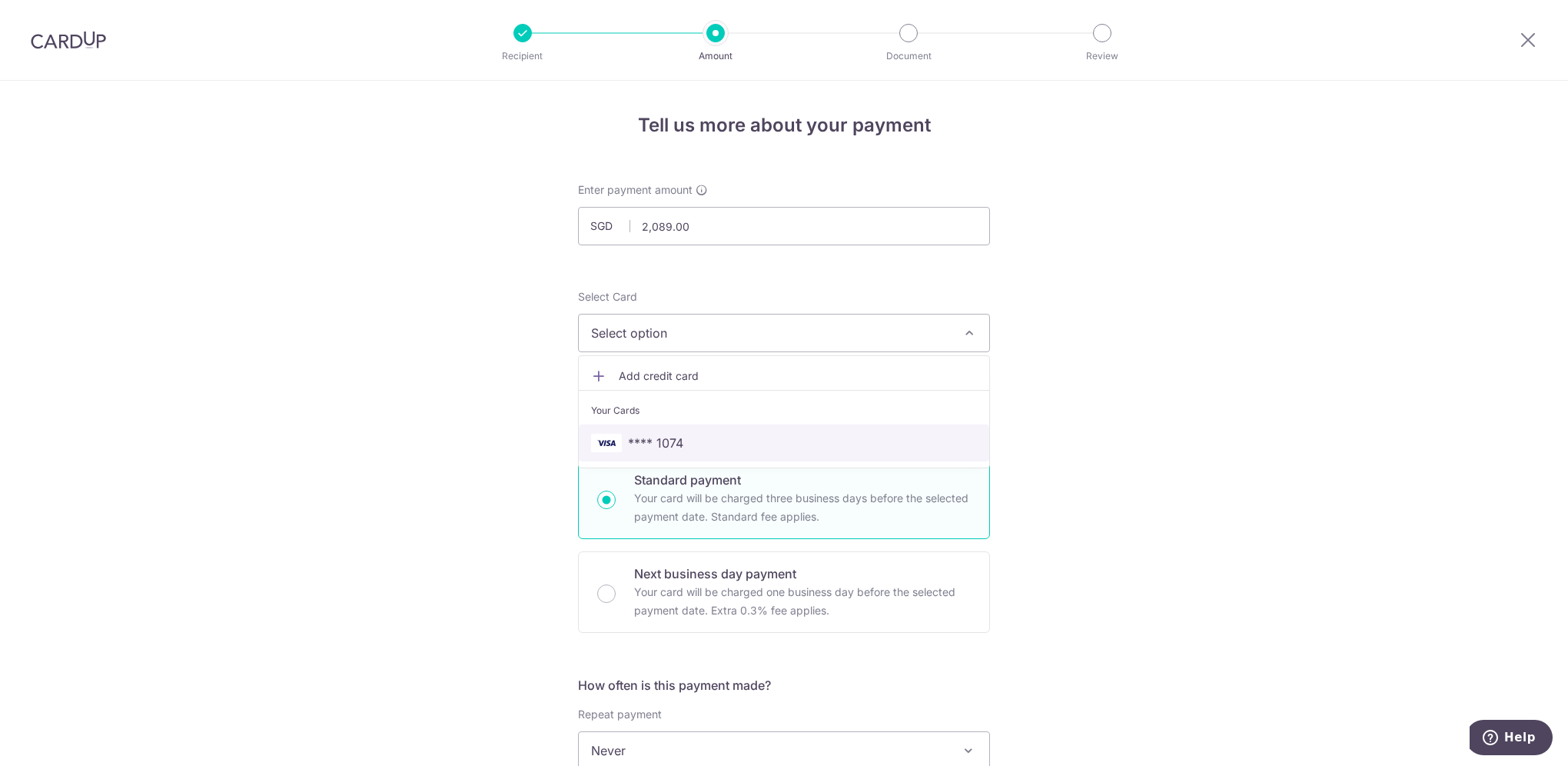
click at [724, 440] on span "**** 1074" at bounding box center [784, 443] width 386 height 18
type input "[DATE]"
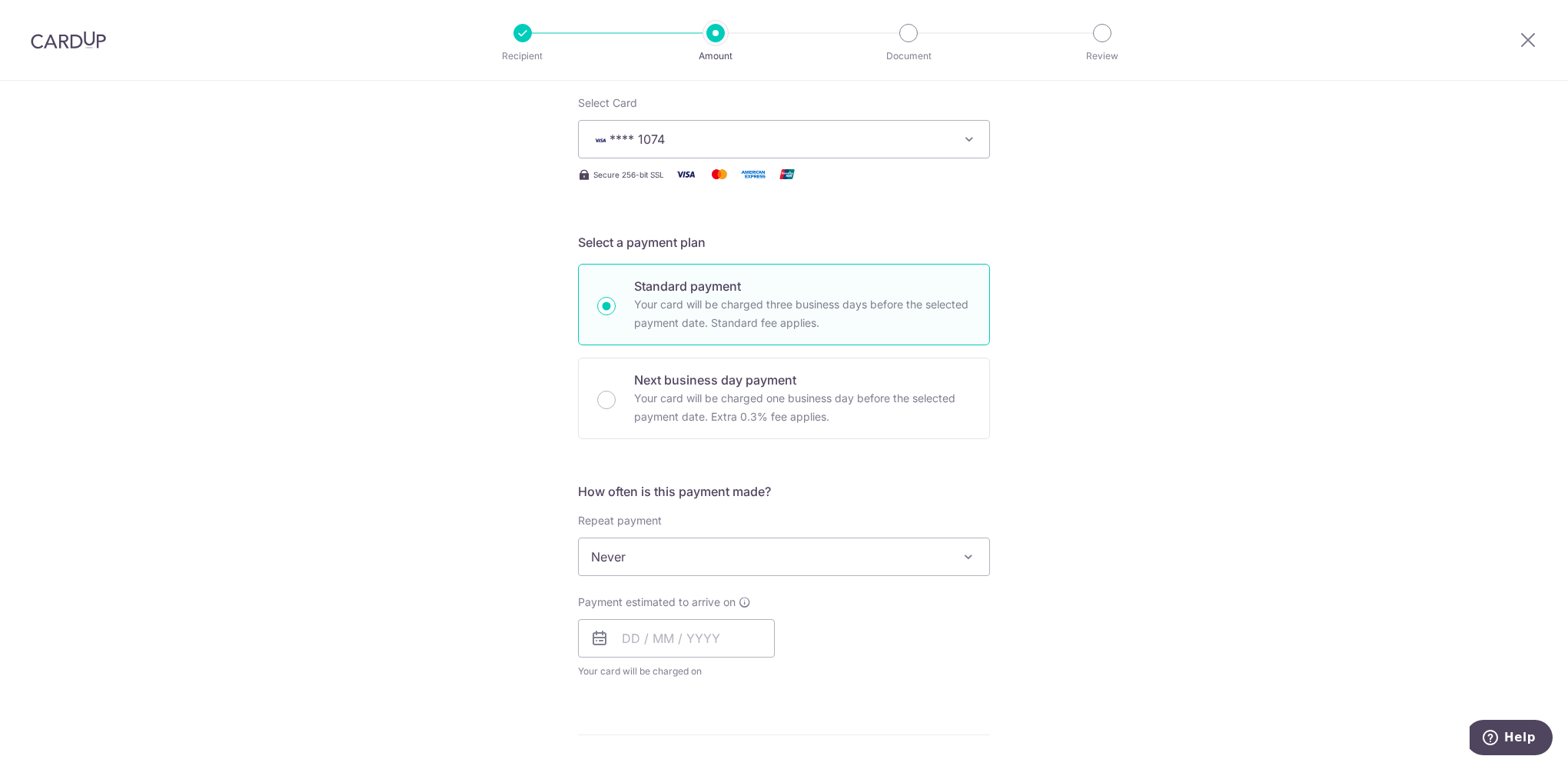
scroll to position [231, 0]
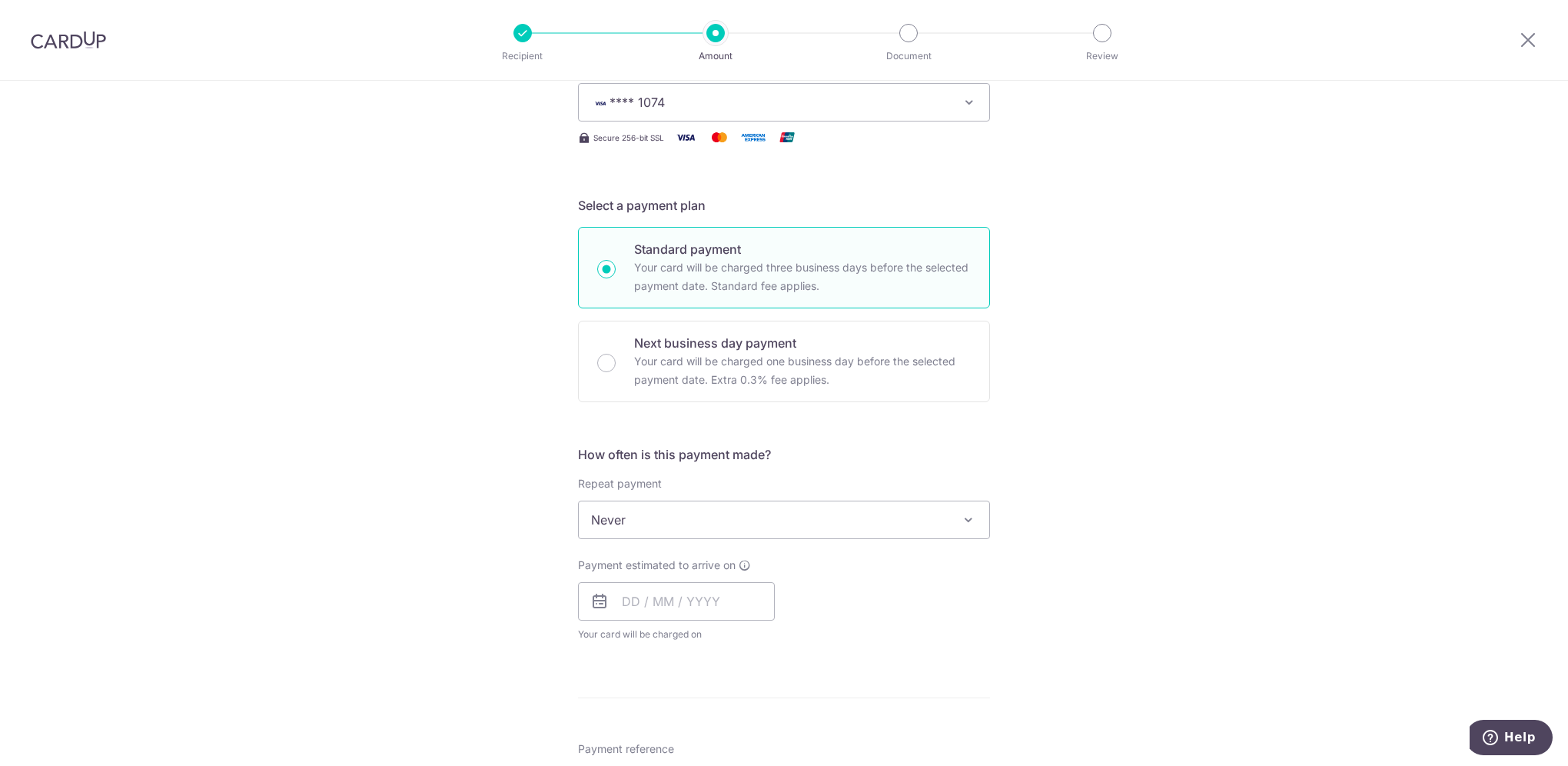
click at [698, 535] on span "Never" at bounding box center [783, 520] width 410 height 37
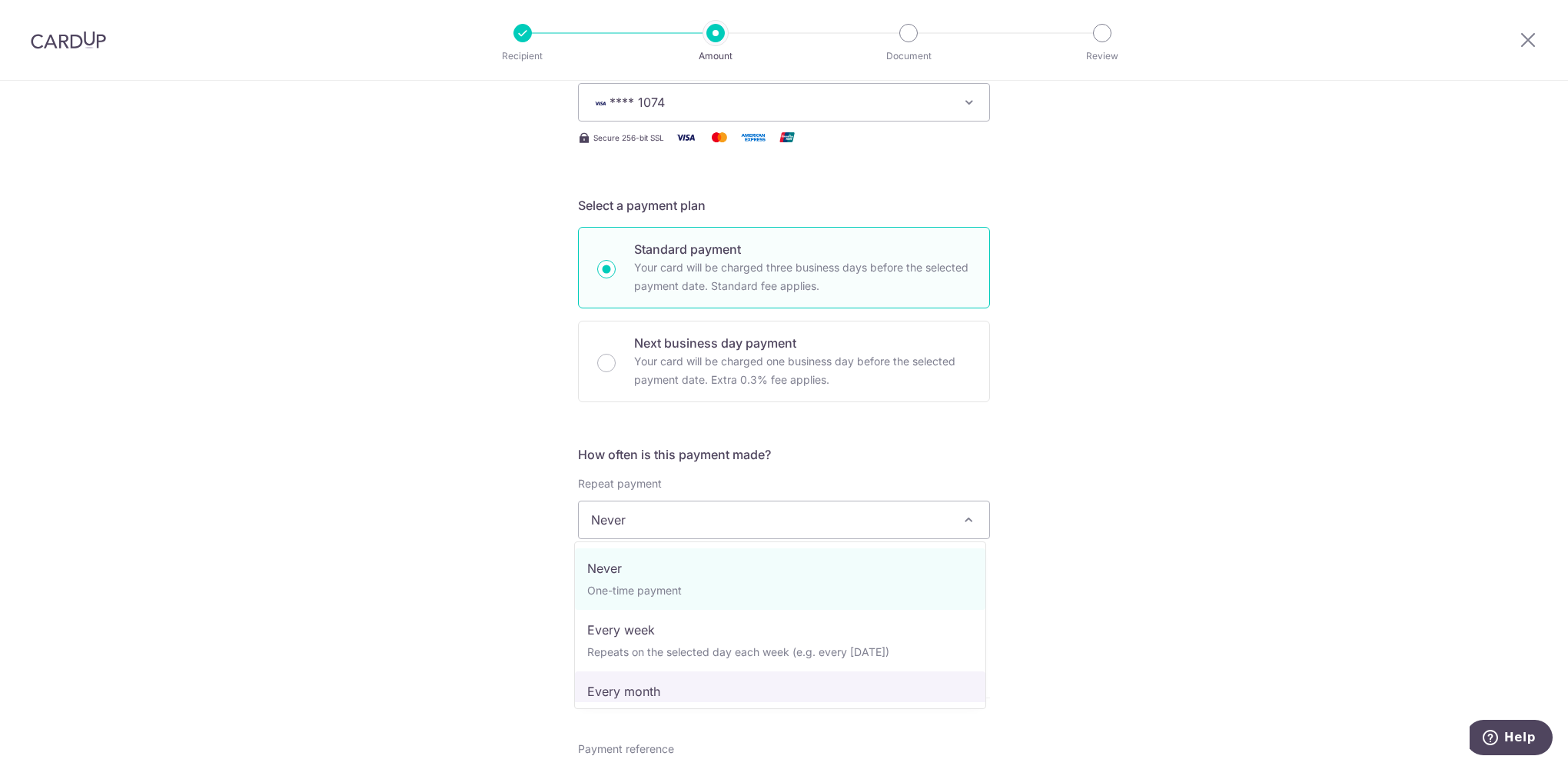
select select "3"
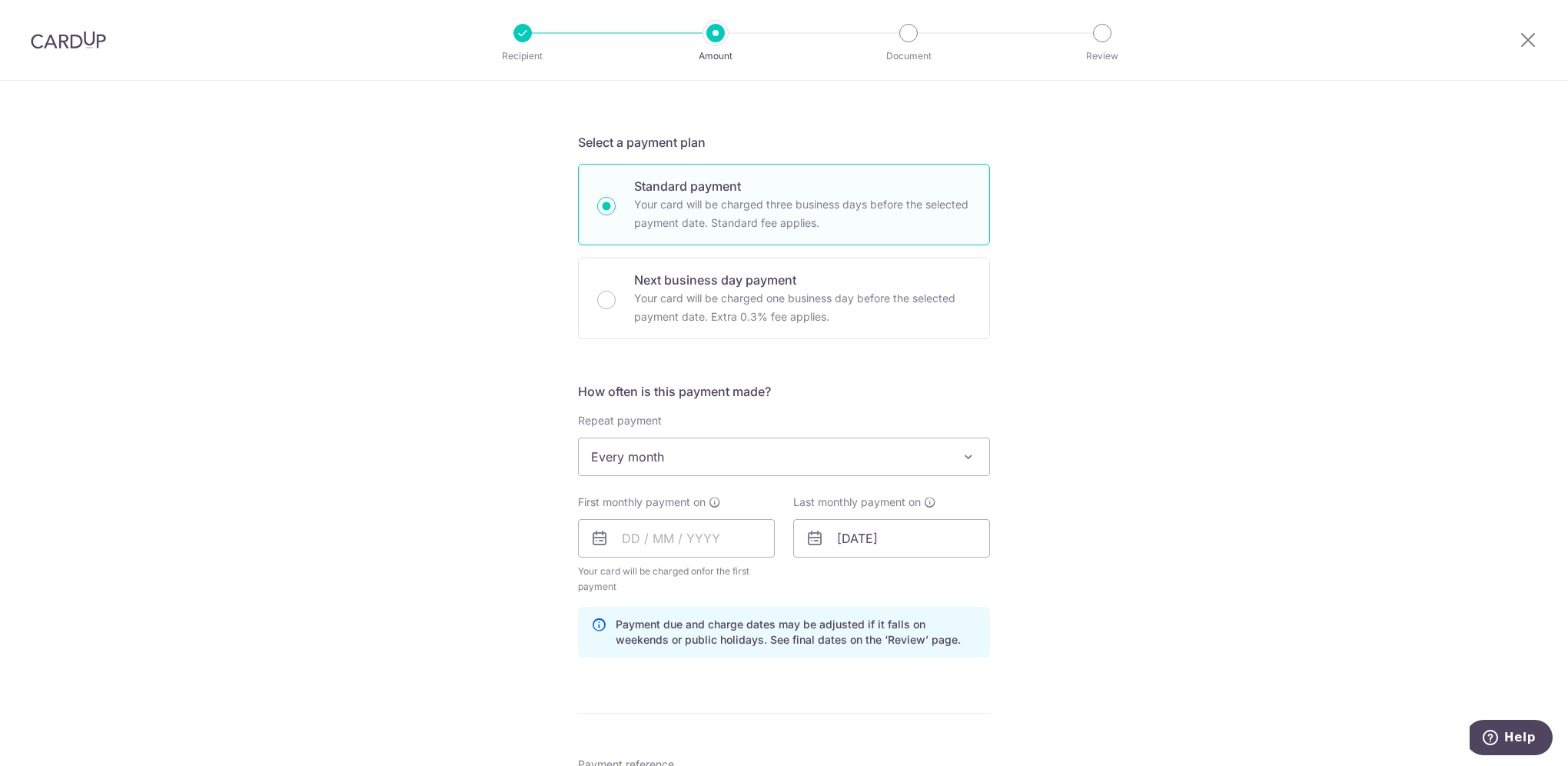
scroll to position [385, 0]
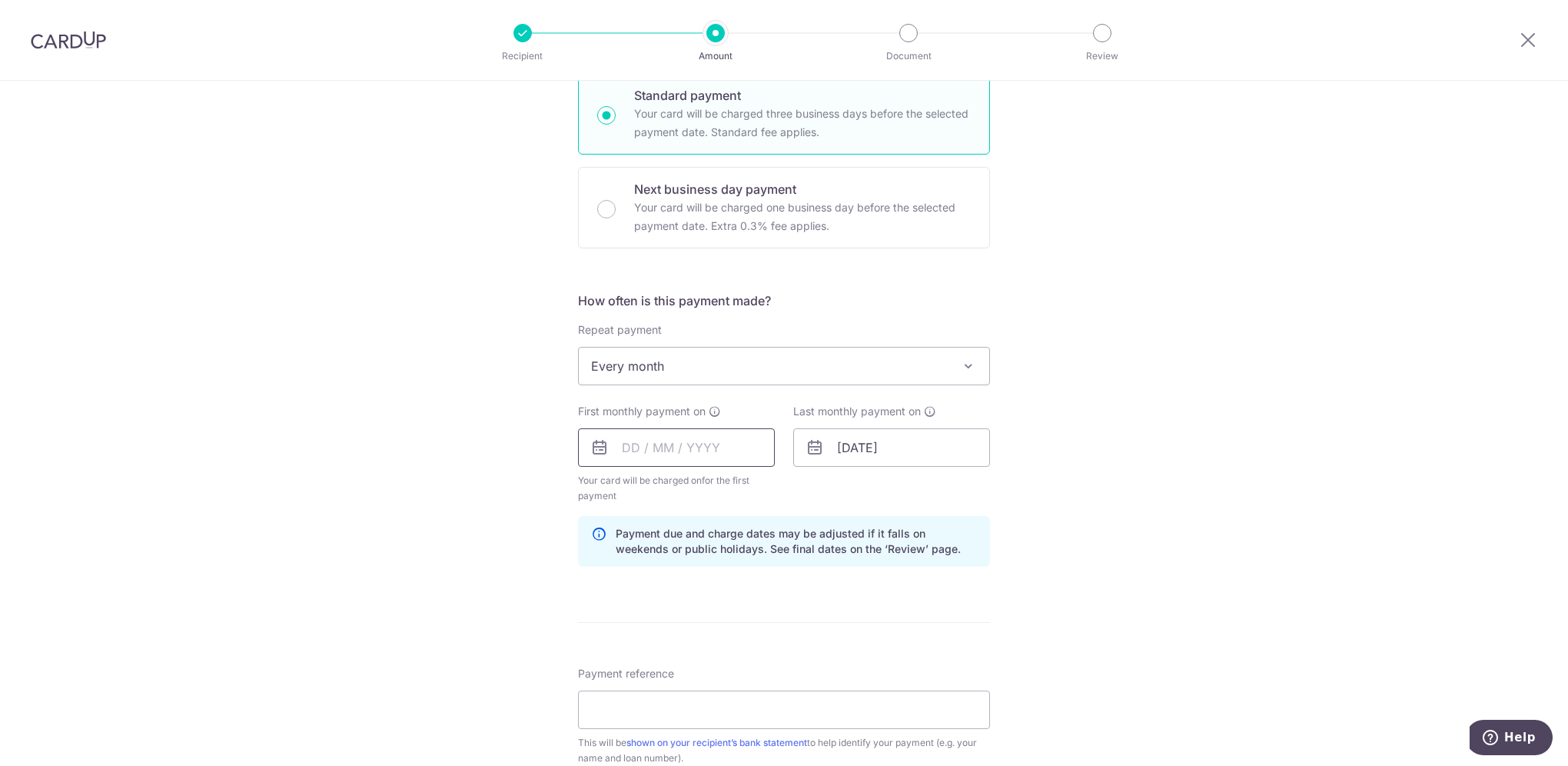
click at [639, 450] on input "text" at bounding box center [676, 447] width 196 height 38
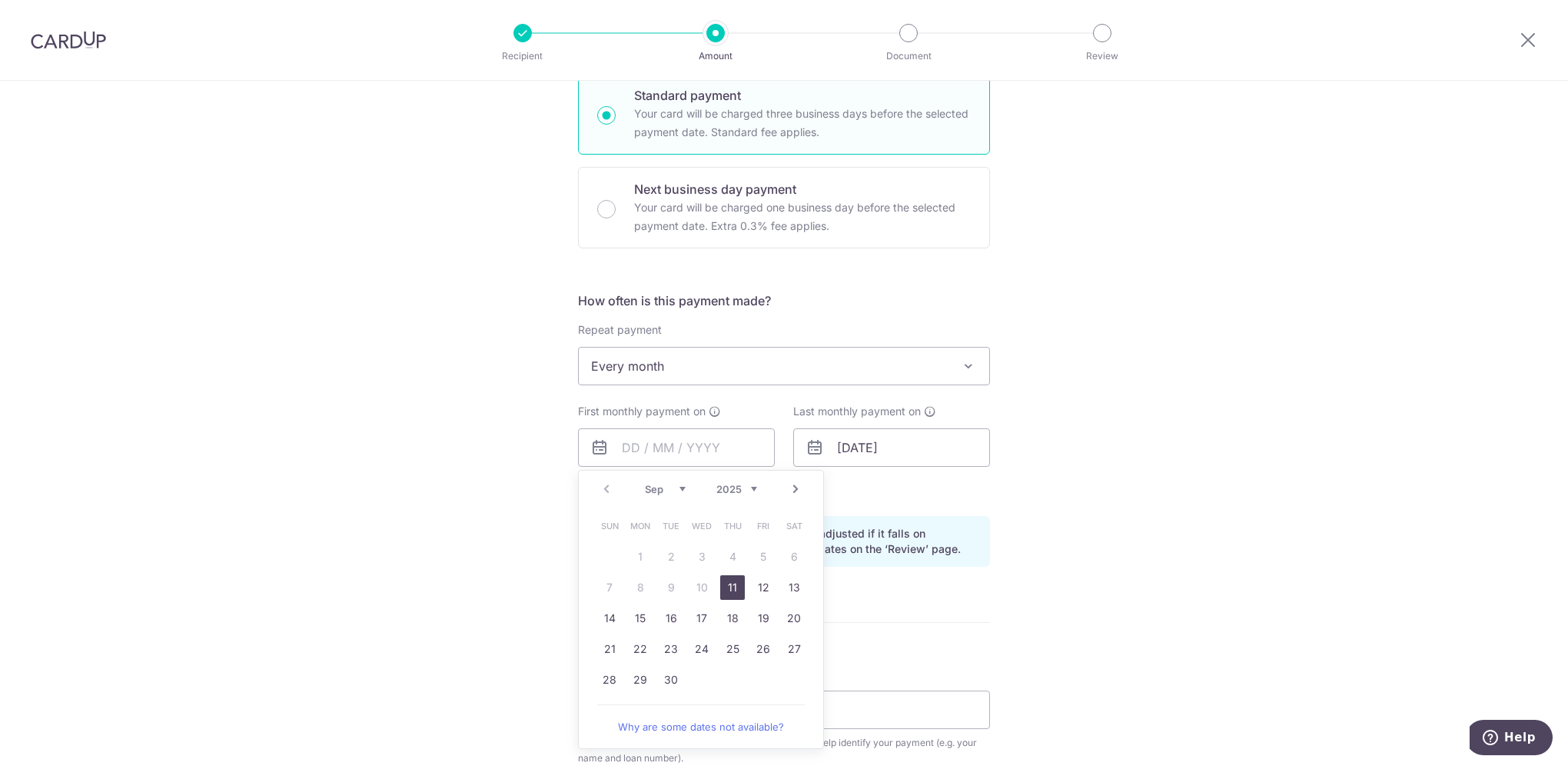
click at [677, 489] on select "Sep Oct Nov Dec" at bounding box center [665, 489] width 41 height 12
click at [604, 486] on link "Prev" at bounding box center [606, 489] width 18 height 18
click at [695, 648] on link "24" at bounding box center [702, 649] width 25 height 25
type input "[DATE]"
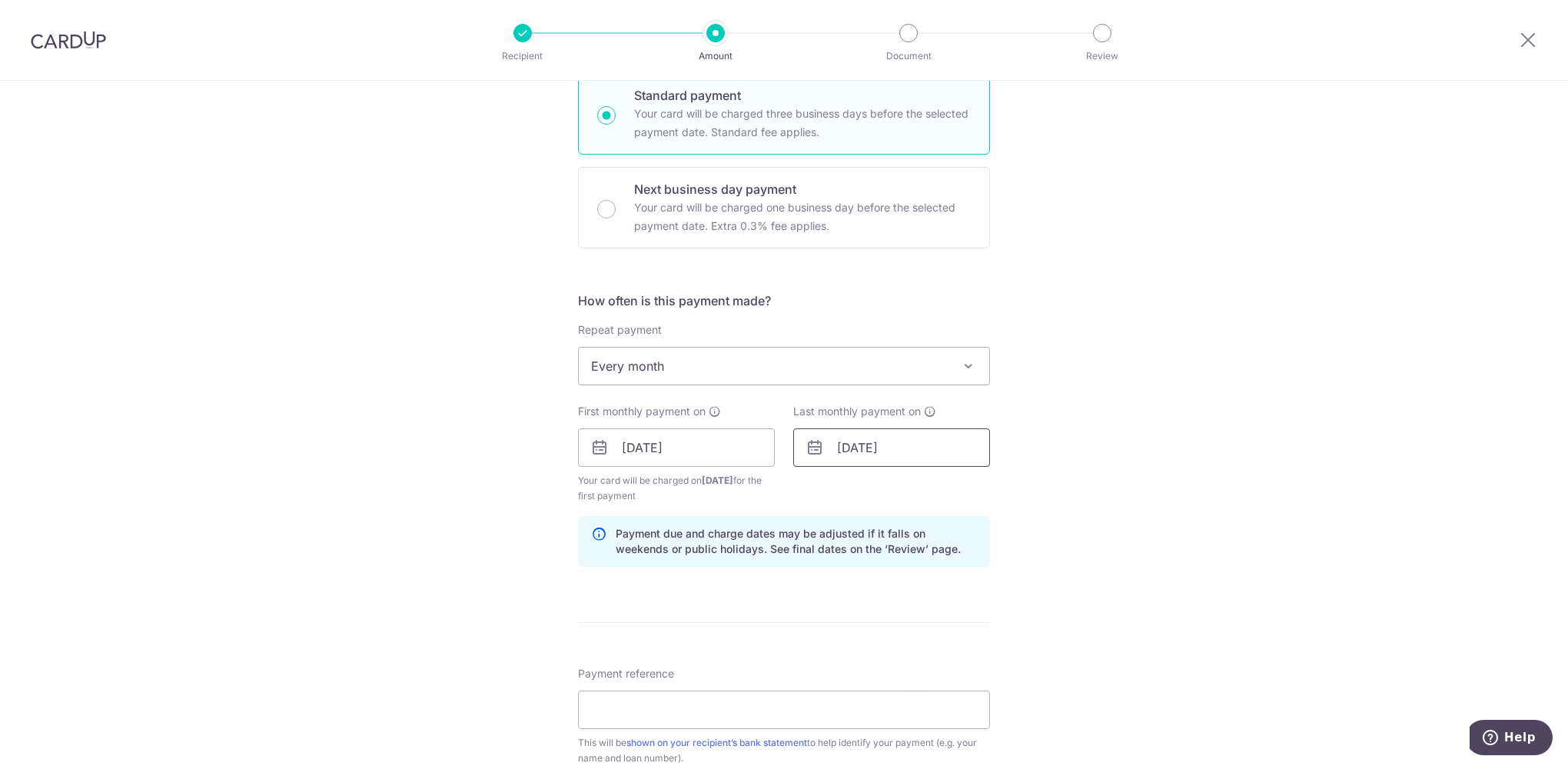
click at [899, 455] on input "26/09/2029" at bounding box center [891, 447] width 196 height 38
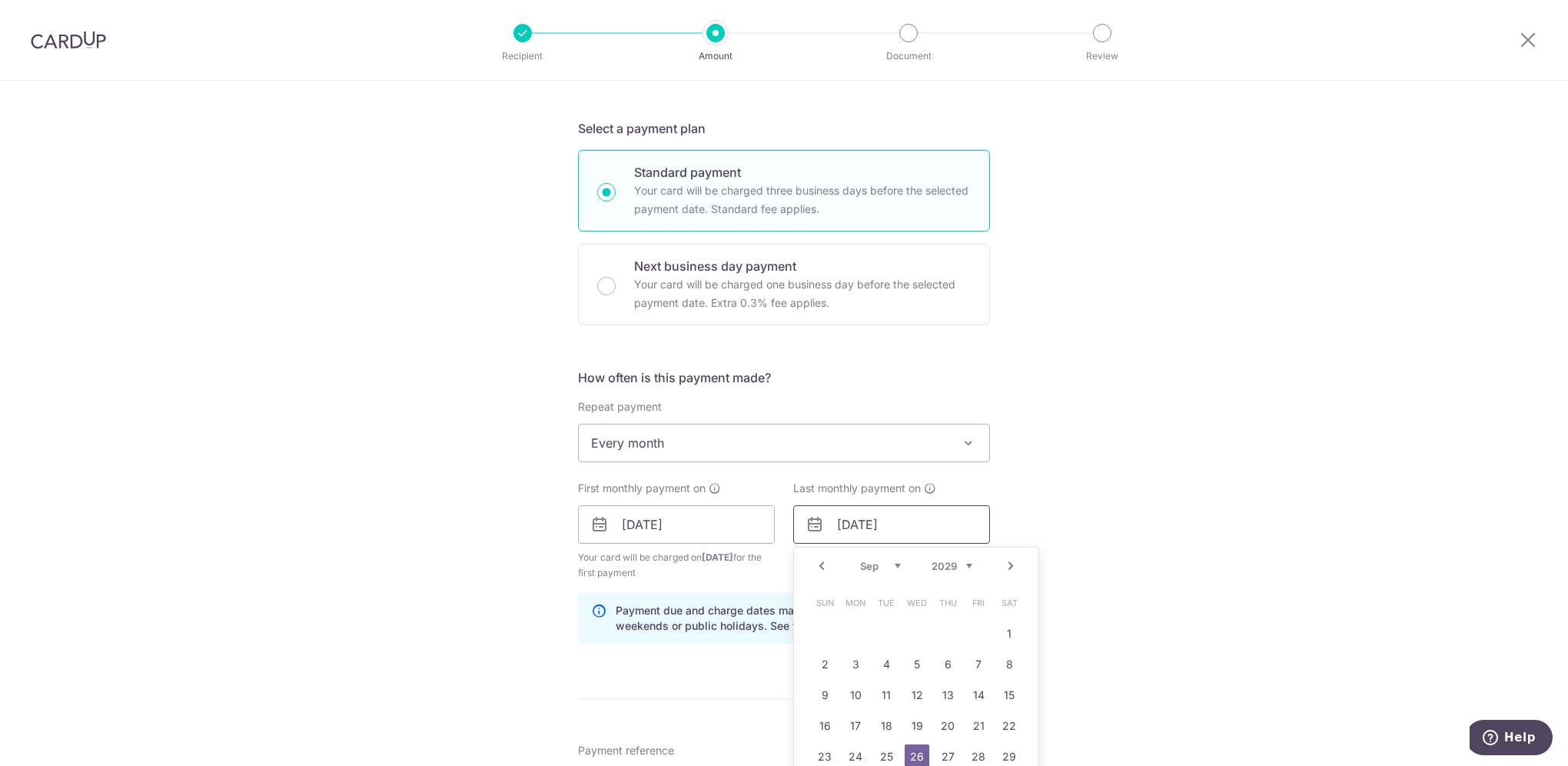
scroll to position [538, 0]
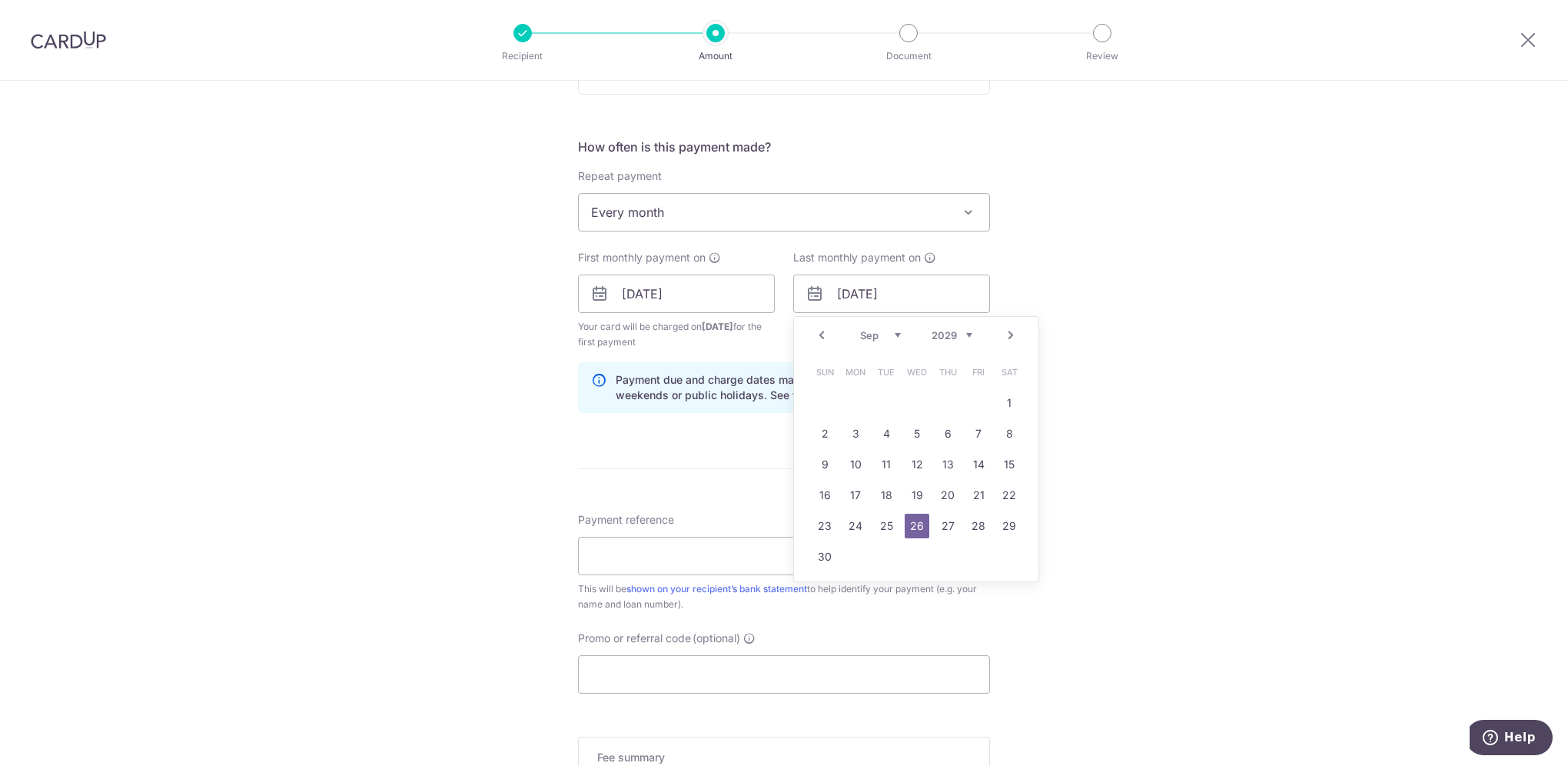
click at [892, 332] on select "Jan Feb Mar Apr May Jun Jul Aug Sep Oct Nov Dec" at bounding box center [880, 335] width 41 height 12
click at [916, 526] on link "26" at bounding box center [917, 526] width 25 height 25
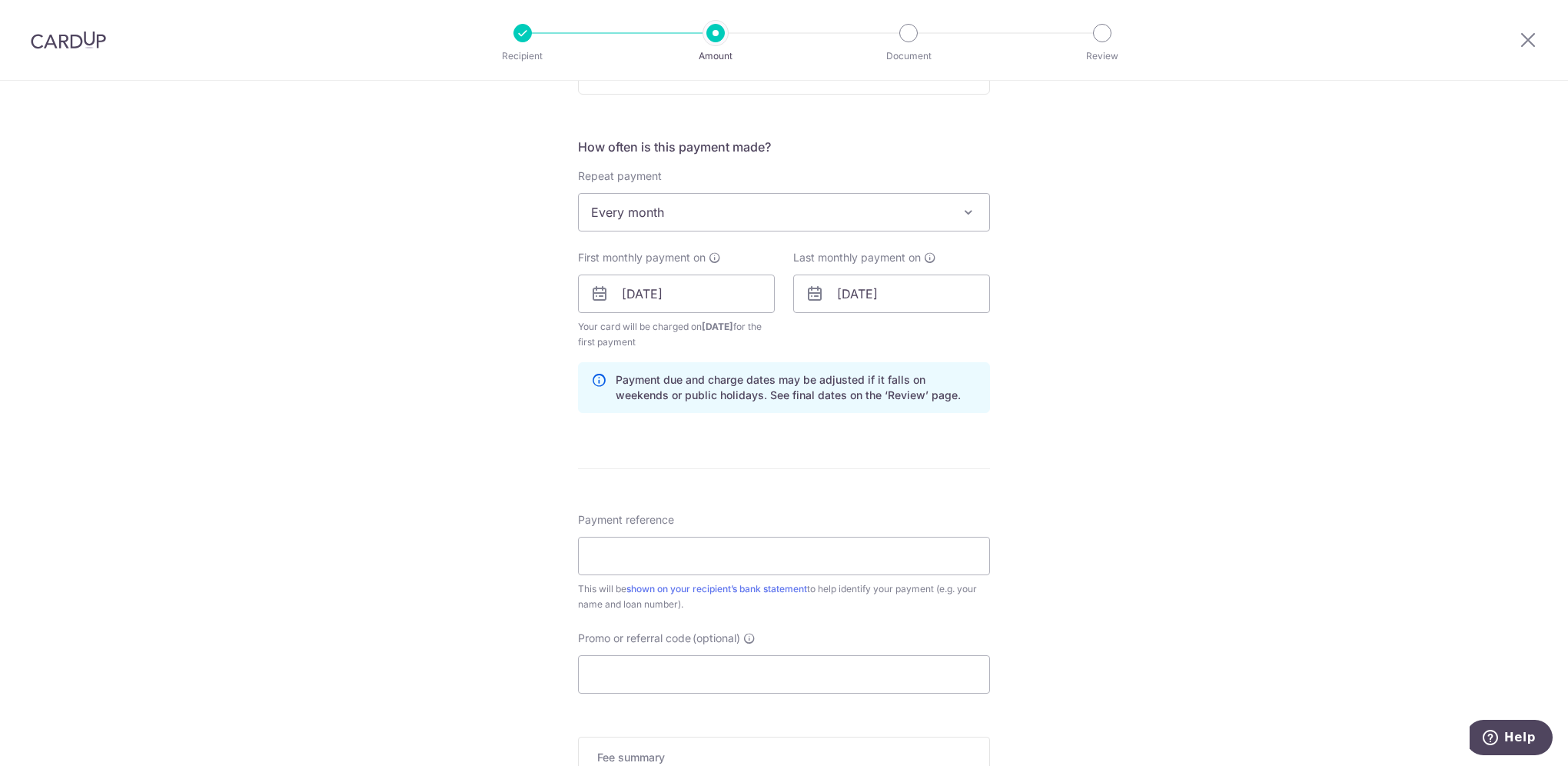
click at [1097, 409] on div "Tell us more about your payment Enter payment amount SGD 2,089.00 2089.00 Recip…" at bounding box center [784, 277] width 1568 height 1470
click at [844, 289] on input "26/09/2029" at bounding box center [891, 294] width 196 height 38
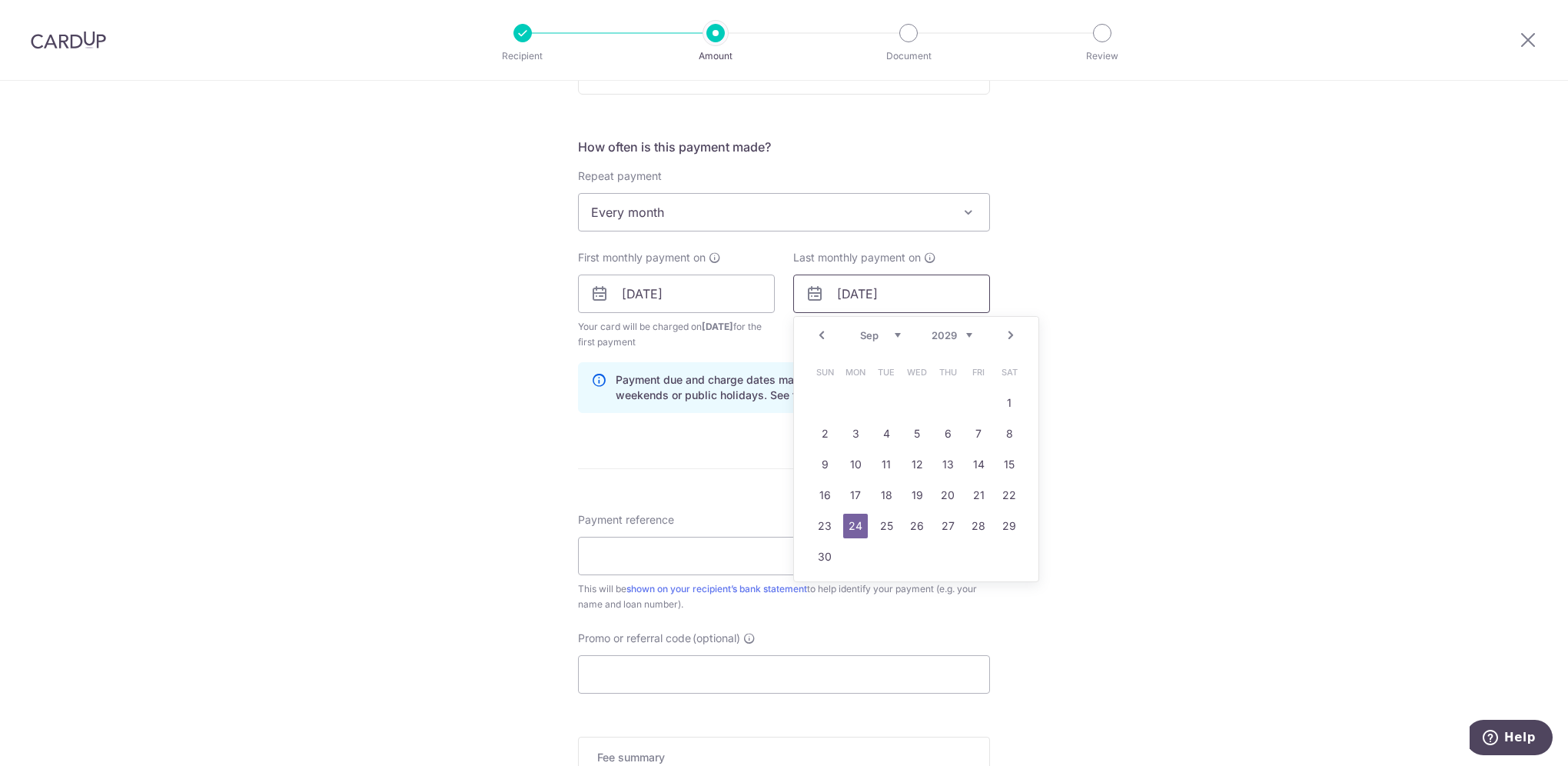
type input "24/09/2029"
click at [1188, 293] on div "Tell us more about your payment Enter payment amount SGD 2,089.00 2089.00 Recip…" at bounding box center [784, 277] width 1568 height 1470
click at [766, 545] on input "Payment reference" at bounding box center [783, 555] width 412 height 38
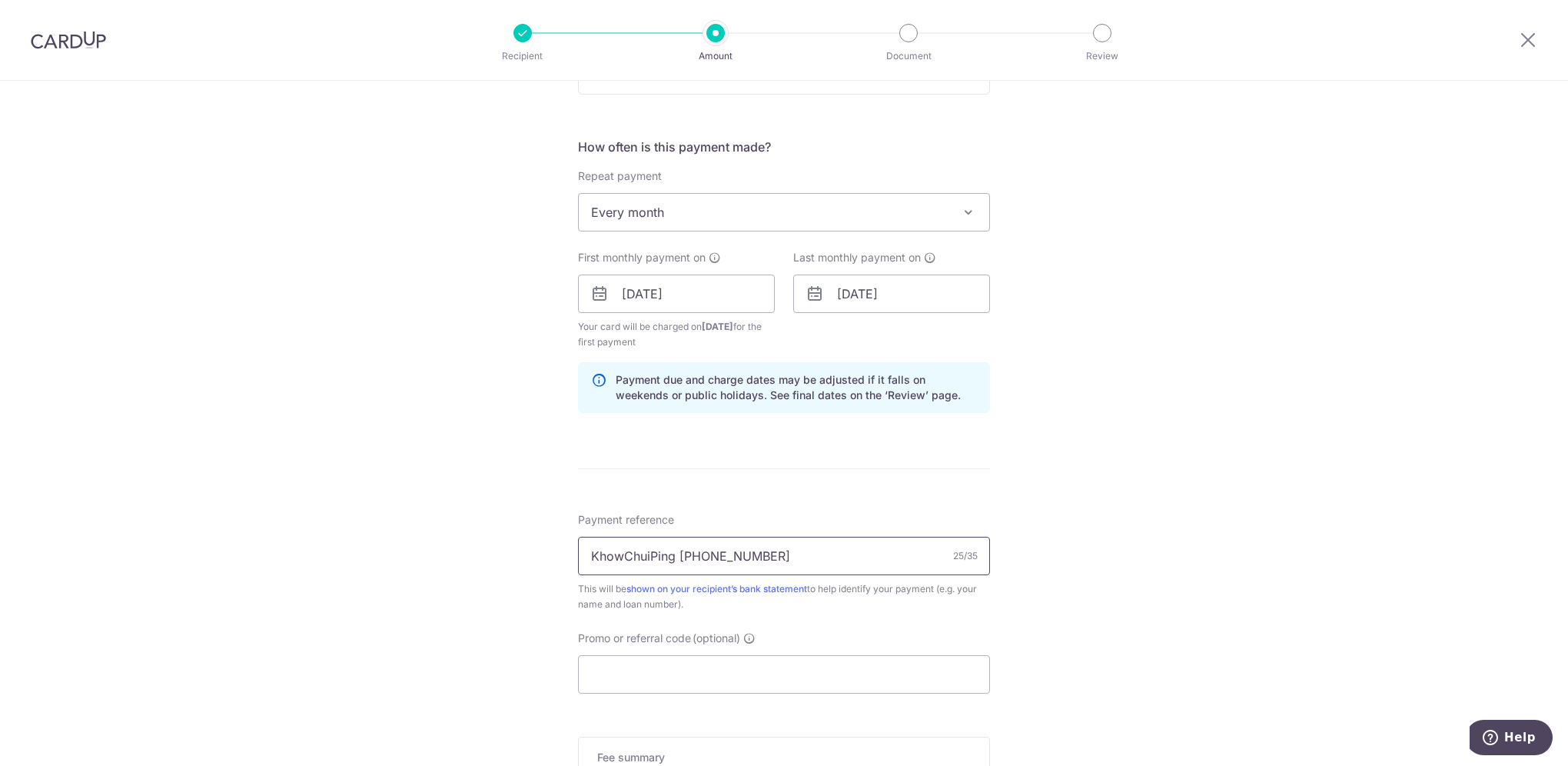
drag, startPoint x: 678, startPoint y: 555, endPoint x: 781, endPoint y: 556, distance: 103.0
click at [781, 556] on input "KhowChuiPing [PHONE_NUMBER]" at bounding box center [783, 555] width 412 height 38
click at [778, 557] on input "KhowChuiPing [PHONE_NUMBER]" at bounding box center [783, 555] width 412 height 38
drag, startPoint x: 777, startPoint y: 556, endPoint x: 551, endPoint y: 555, distance: 226.0
click at [551, 555] on div "Tell us more about your payment Enter payment amount SGD 2,089.00 2089.00 Recip…" at bounding box center [784, 277] width 1568 height 1470
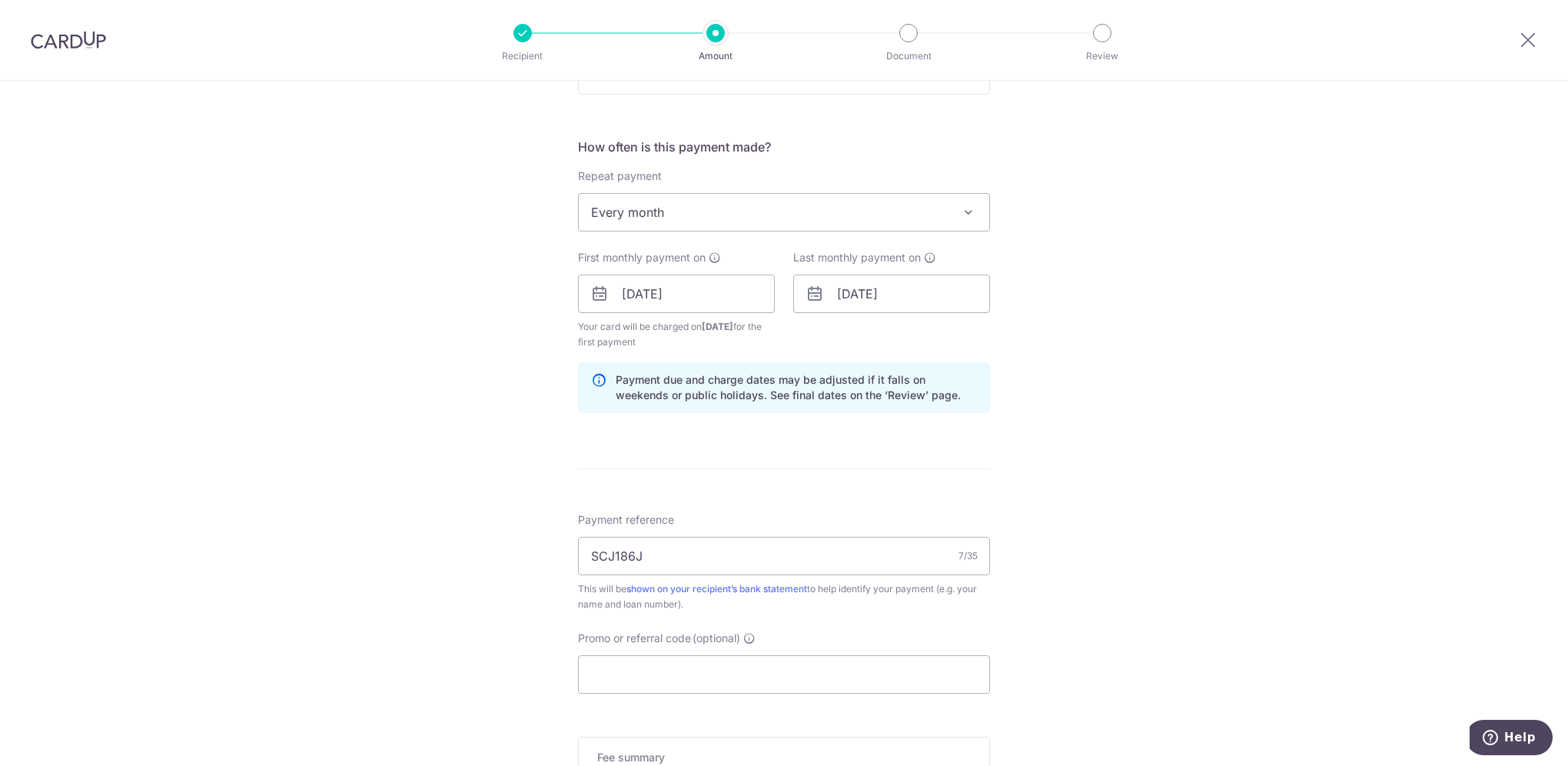
click at [1094, 626] on div "Tell us more about your payment Enter payment amount SGD 2,089.00 2089.00 Recip…" at bounding box center [784, 277] width 1568 height 1470
click at [668, 555] on input "SCJ186J" at bounding box center [783, 555] width 412 height 38
type input "SCJ186J-CU"
click at [1172, 594] on div "Tell us more about your payment Enter payment amount SGD 2,089.00 2089.00 Recip…" at bounding box center [784, 277] width 1568 height 1470
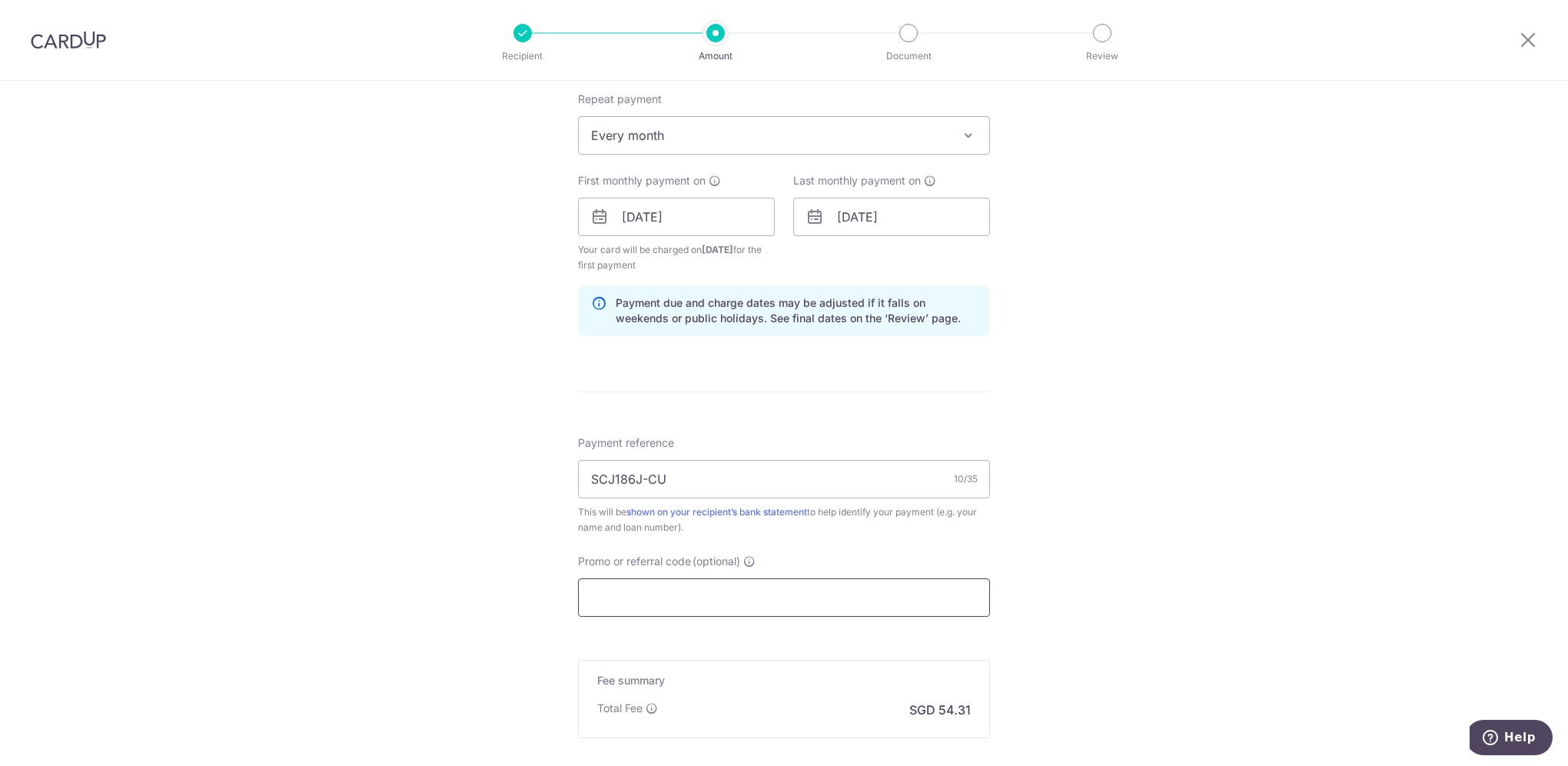
click at [661, 598] on input "Promo or referral code (optional)" at bounding box center [783, 597] width 412 height 38
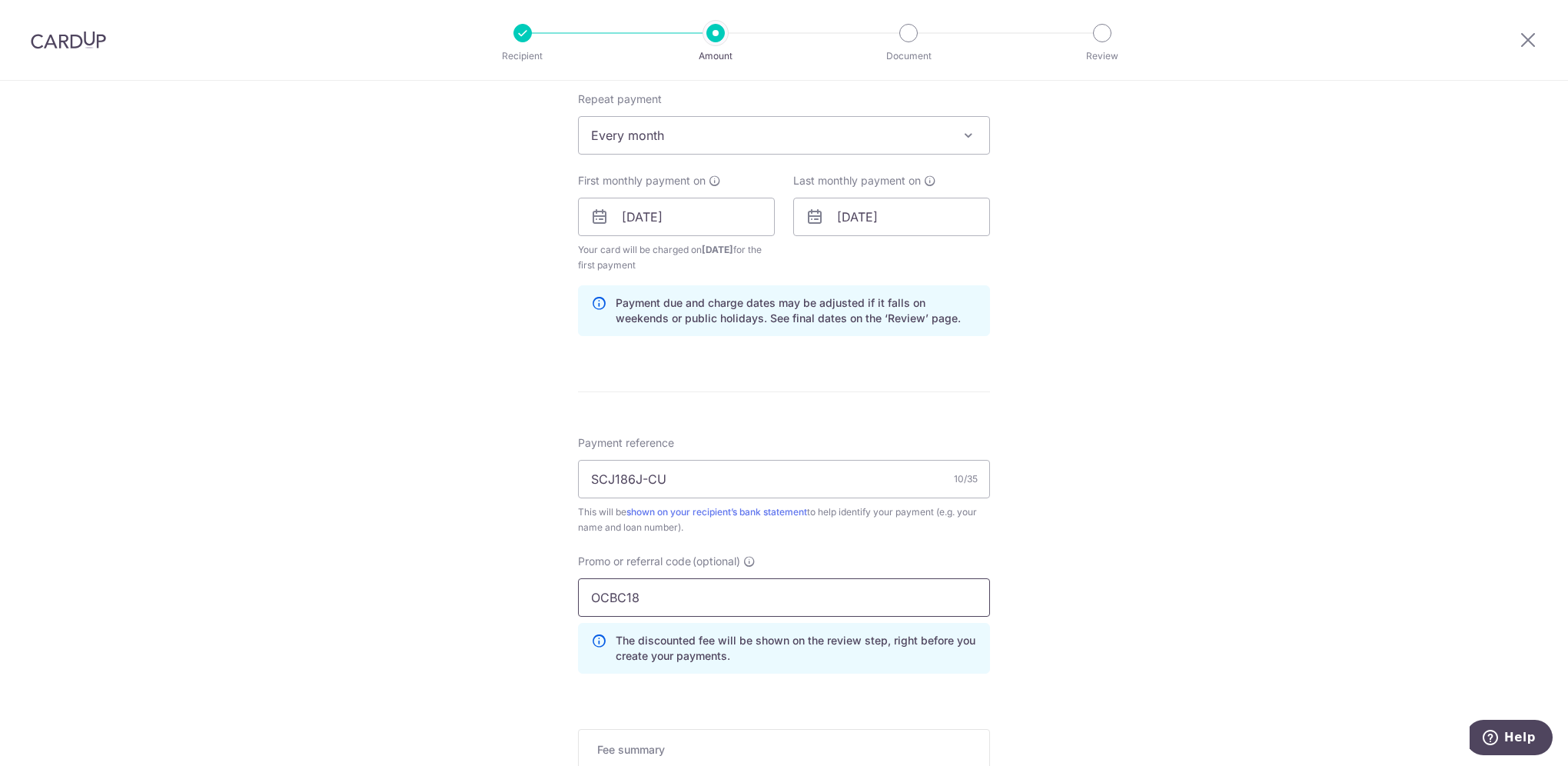
type input "OCBC18"
click at [1203, 522] on div "Tell us more about your payment Enter payment amount SGD 2,089.00 2089.00 Recip…" at bounding box center [784, 235] width 1568 height 1539
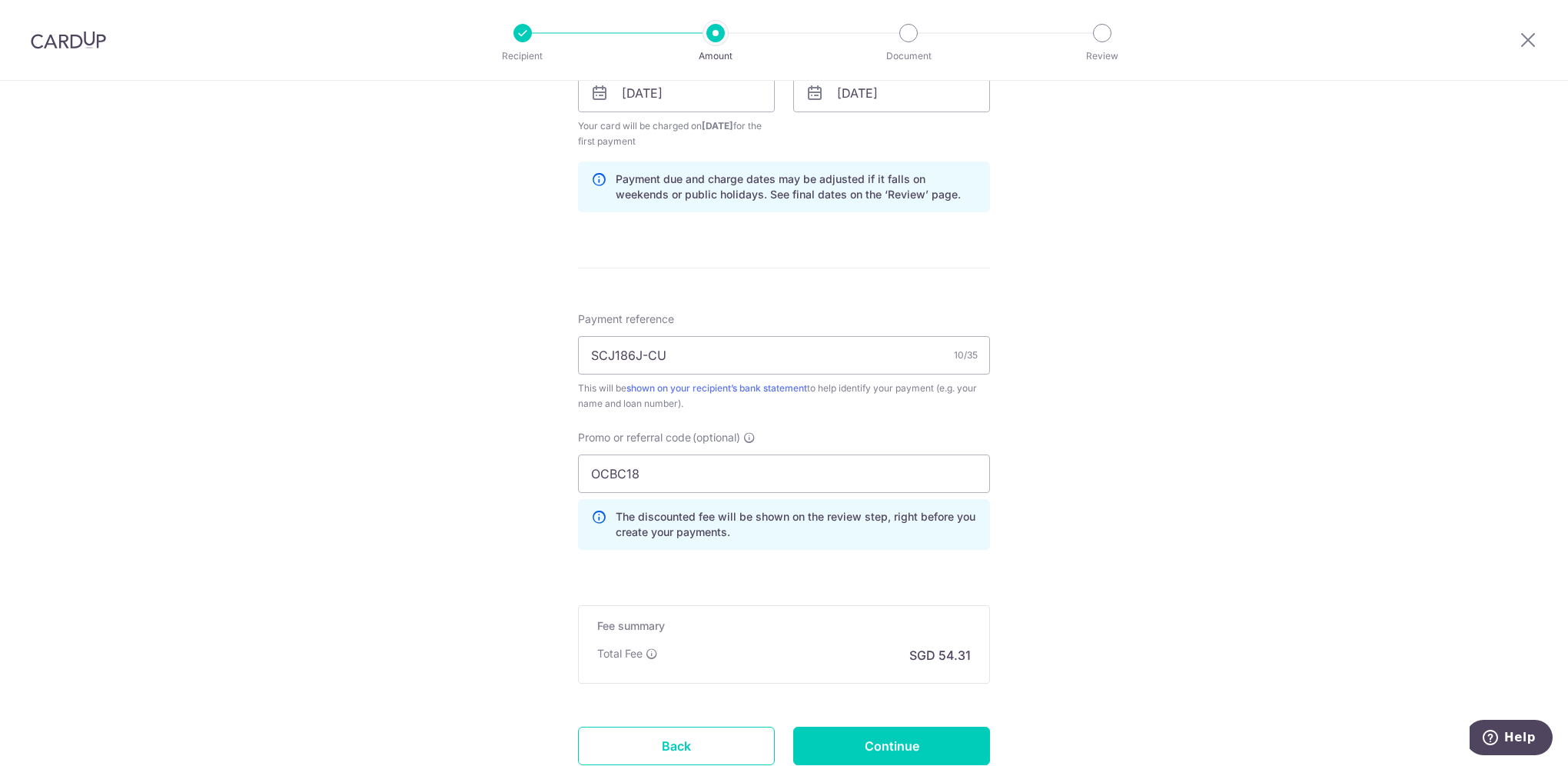
scroll to position [846, 0]
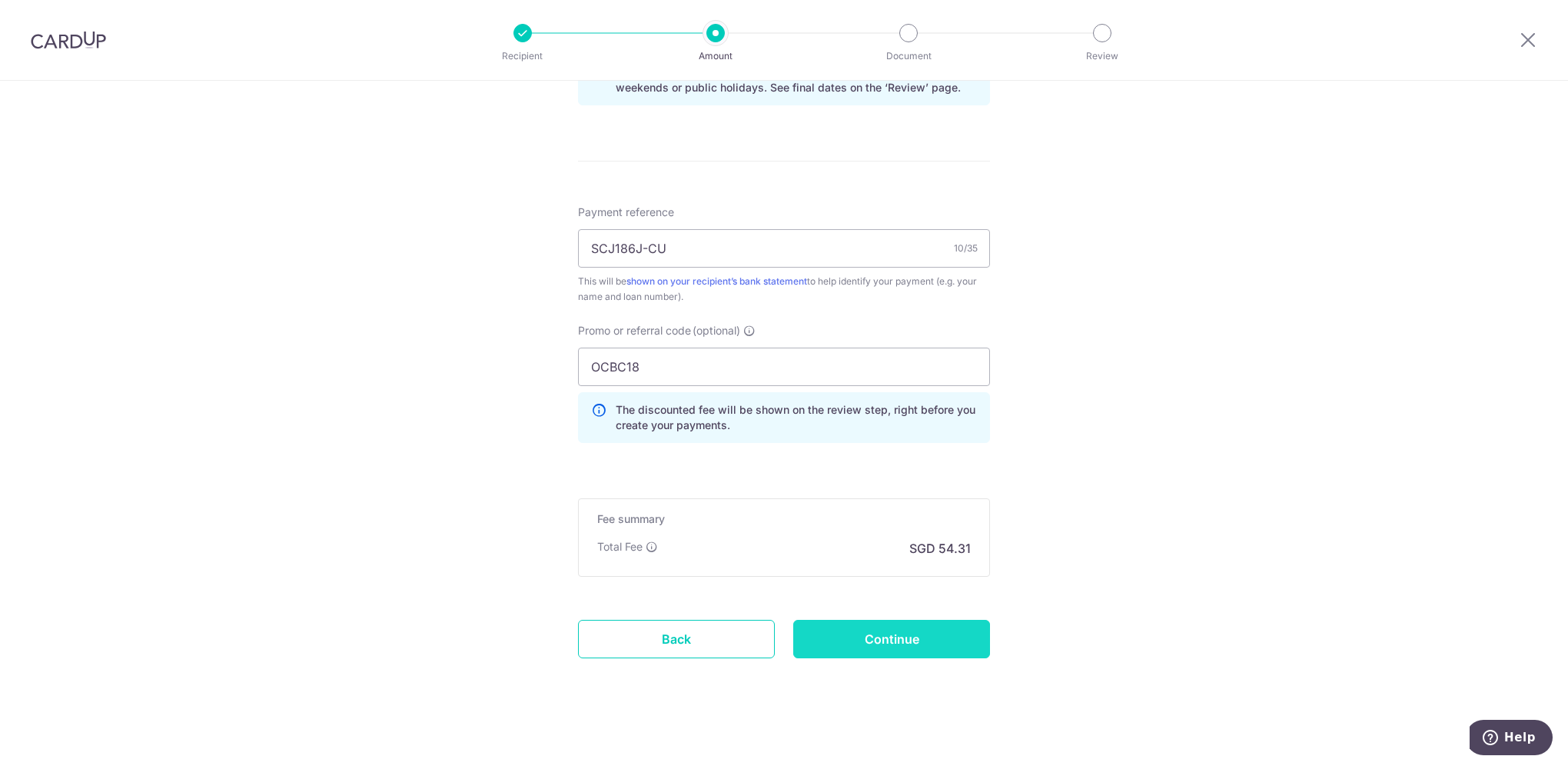
click at [901, 636] on input "Continue" at bounding box center [891, 639] width 196 height 38
type input "Create Schedule"
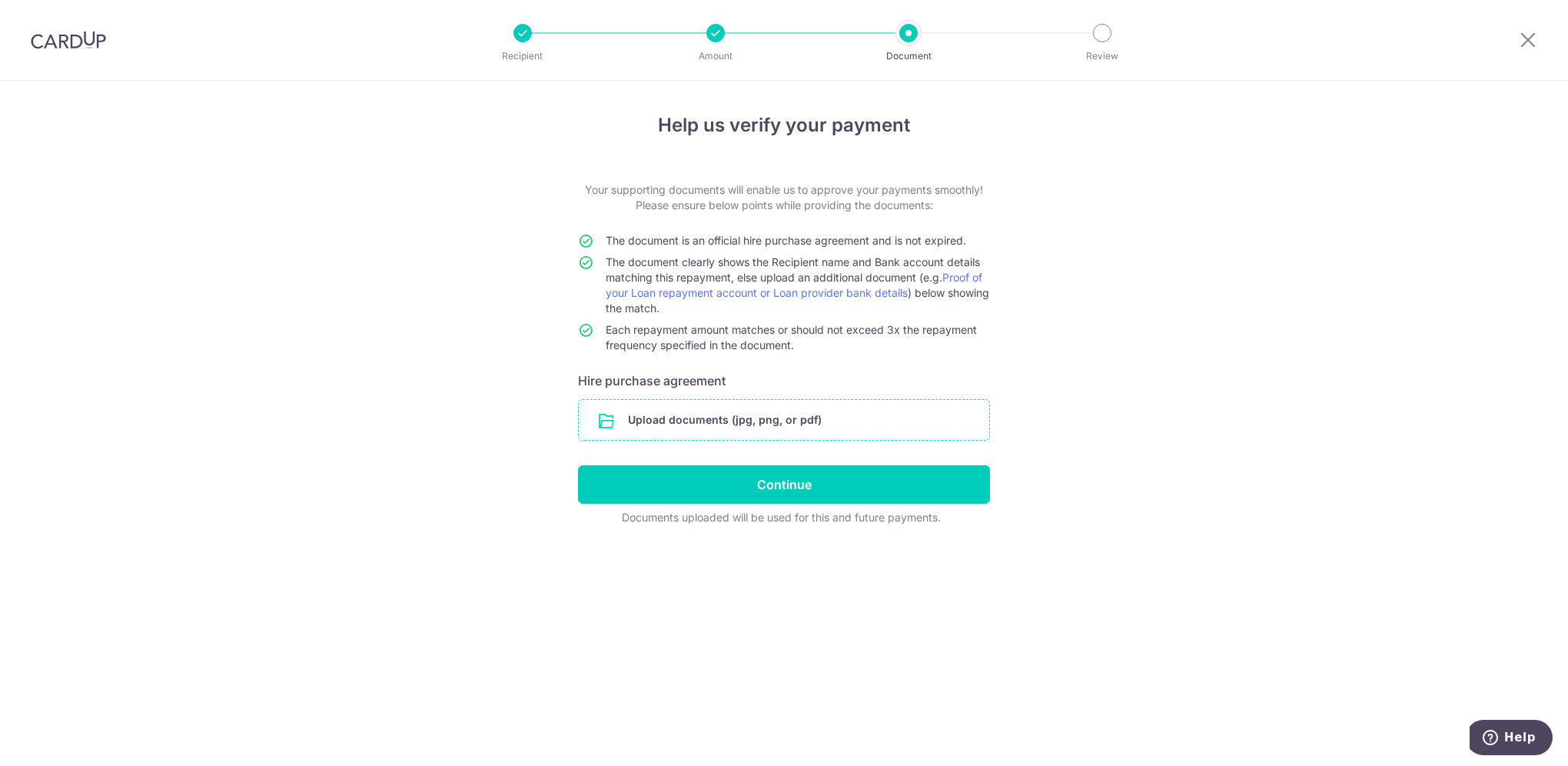
click at [719, 418] on input "file" at bounding box center [783, 420] width 410 height 40
click at [750, 413] on input "file" at bounding box center [783, 420] width 410 height 40
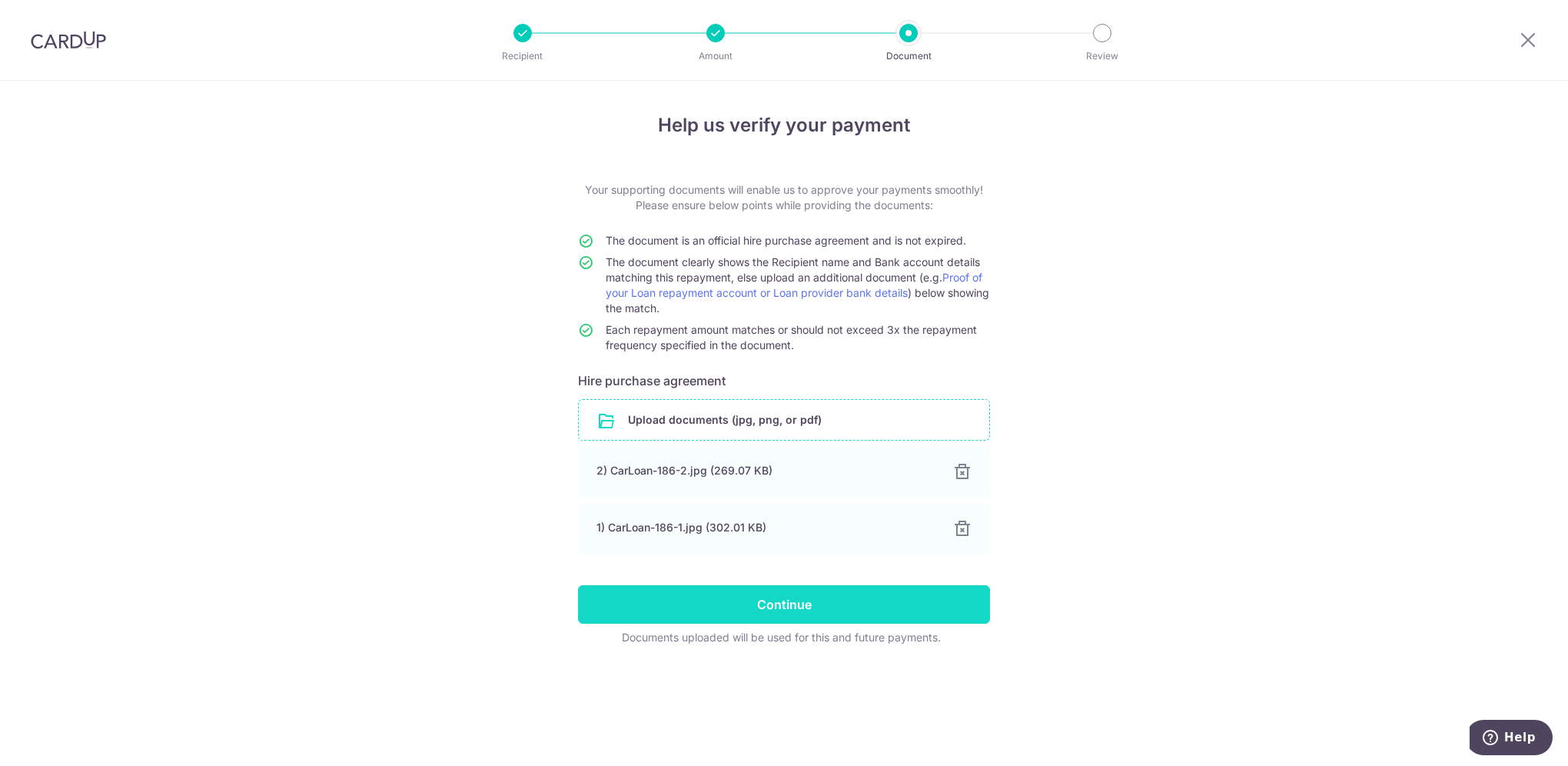
click at [815, 607] on input "Continue" at bounding box center [783, 604] width 412 height 38
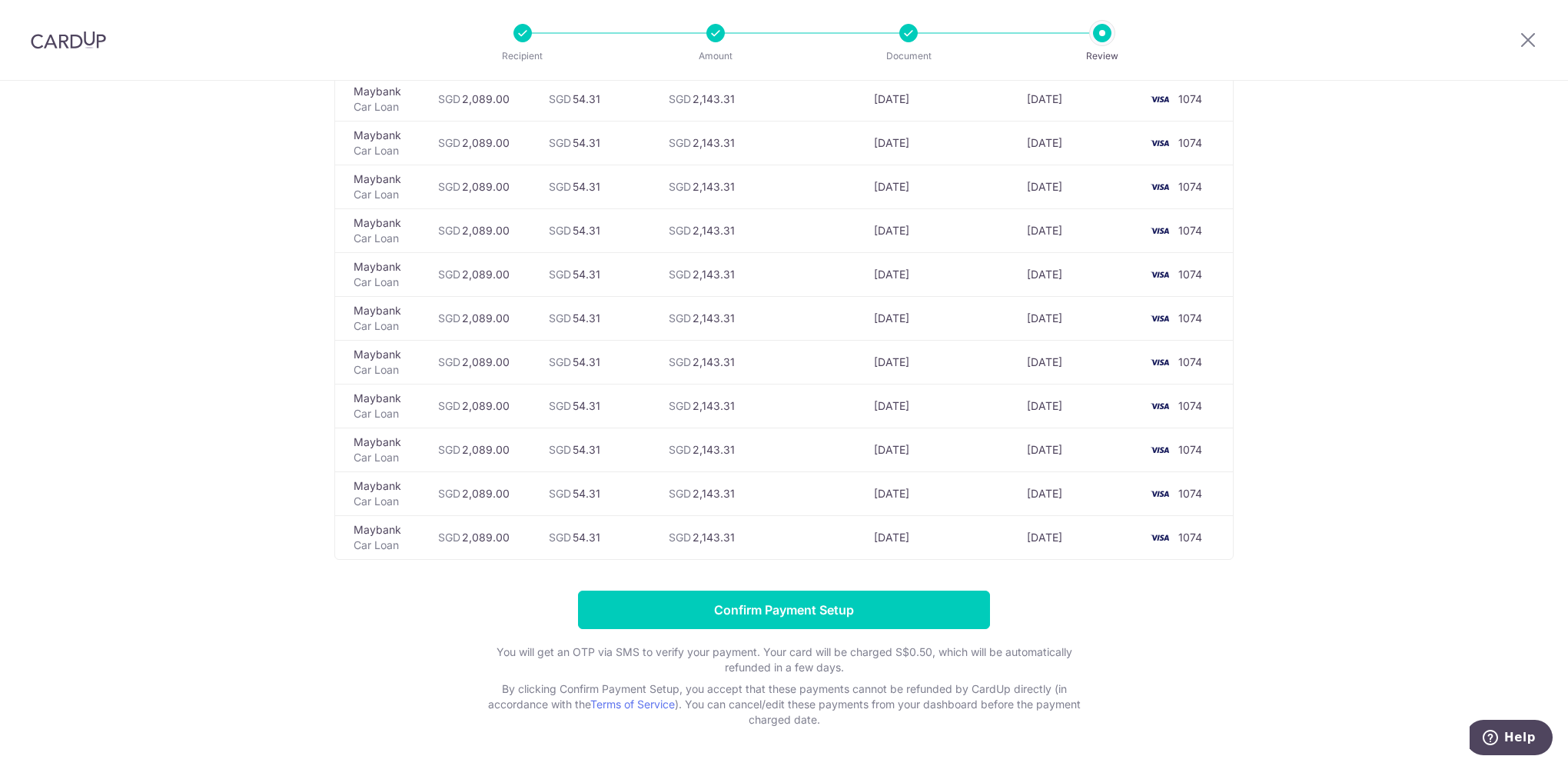
scroll to position [1871, 0]
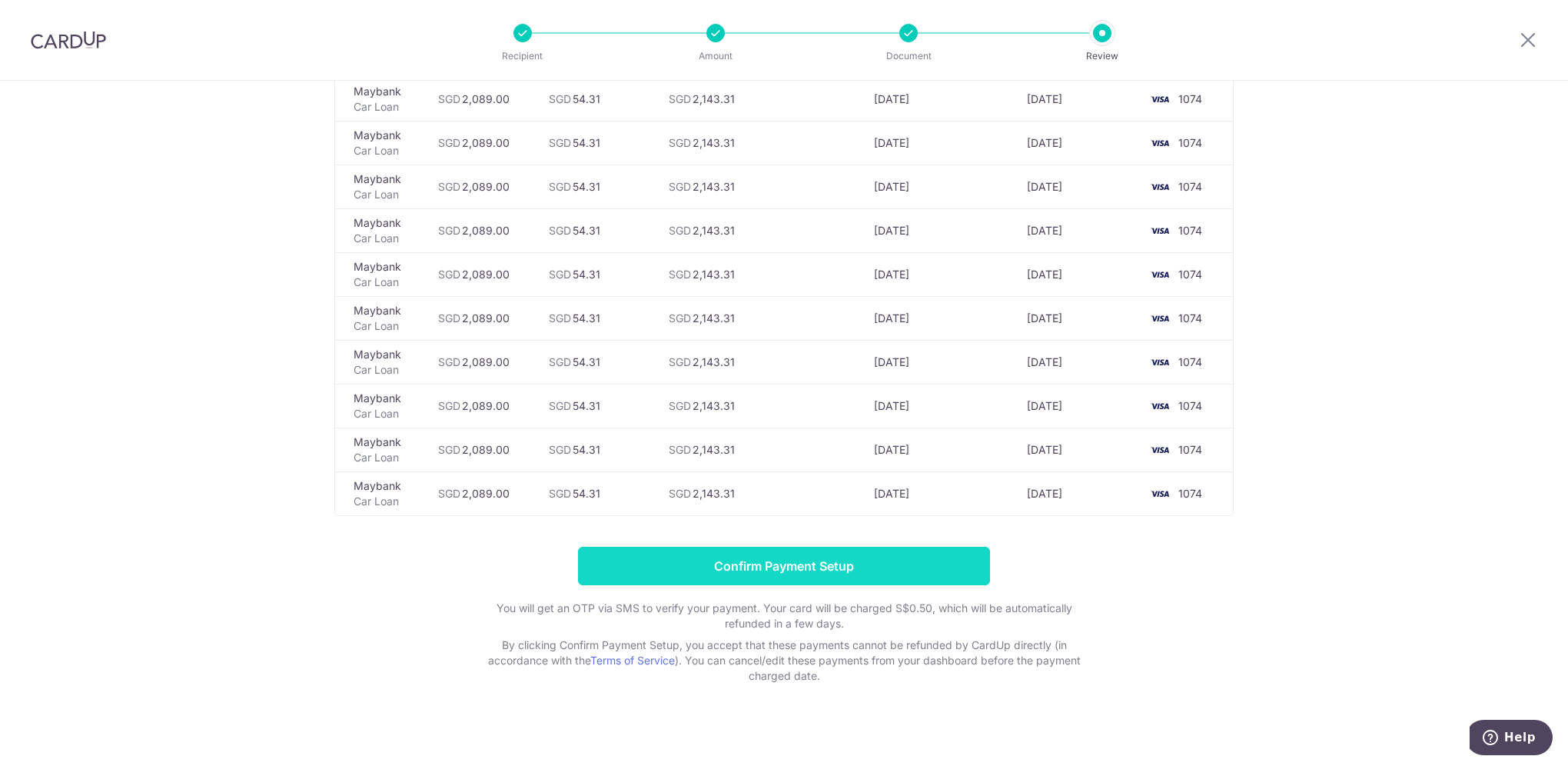
click at [781, 555] on input "Confirm Payment Setup" at bounding box center [783, 566] width 412 height 38
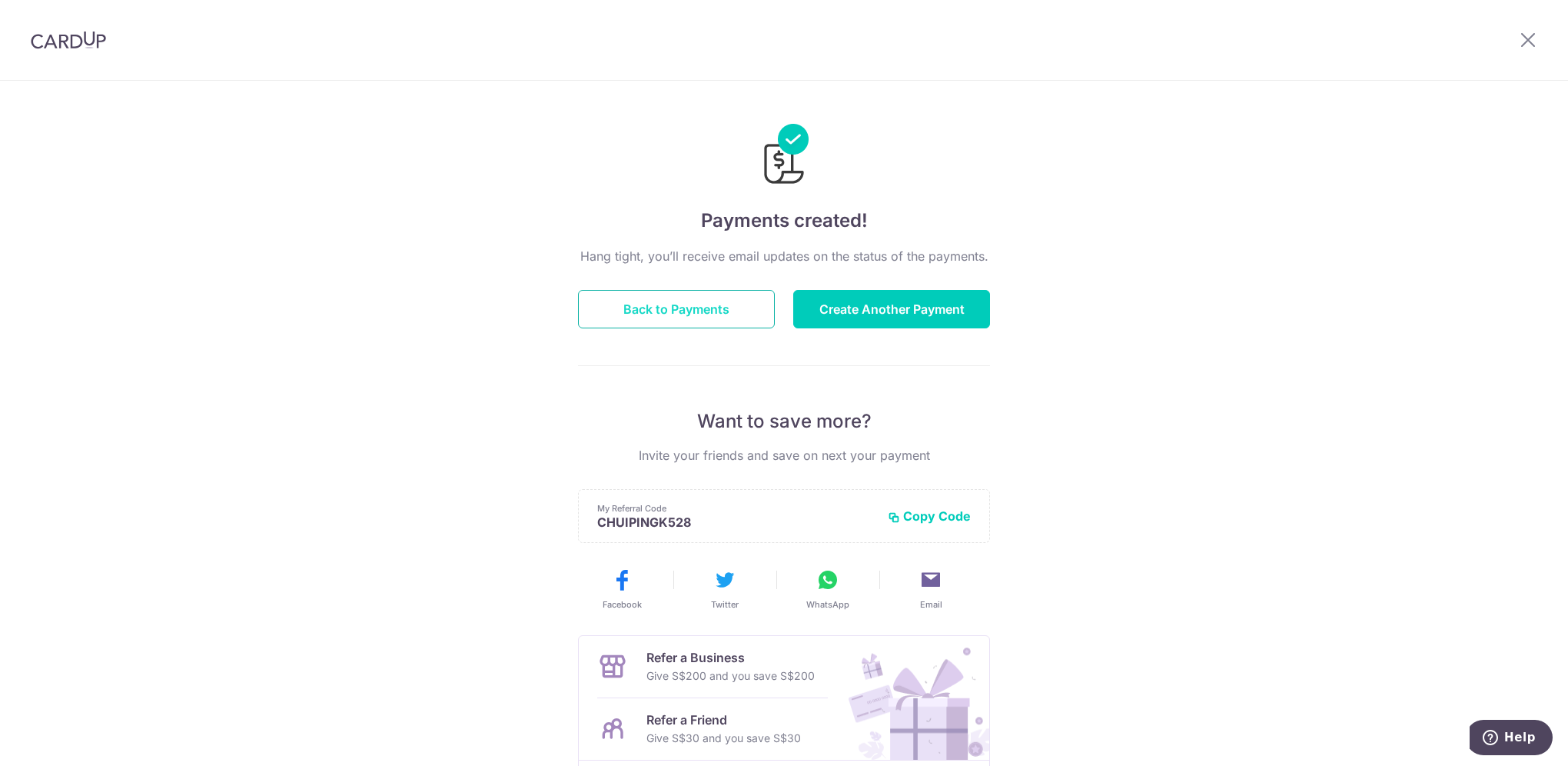
click at [682, 311] on button "Back to Payments" at bounding box center [676, 309] width 196 height 38
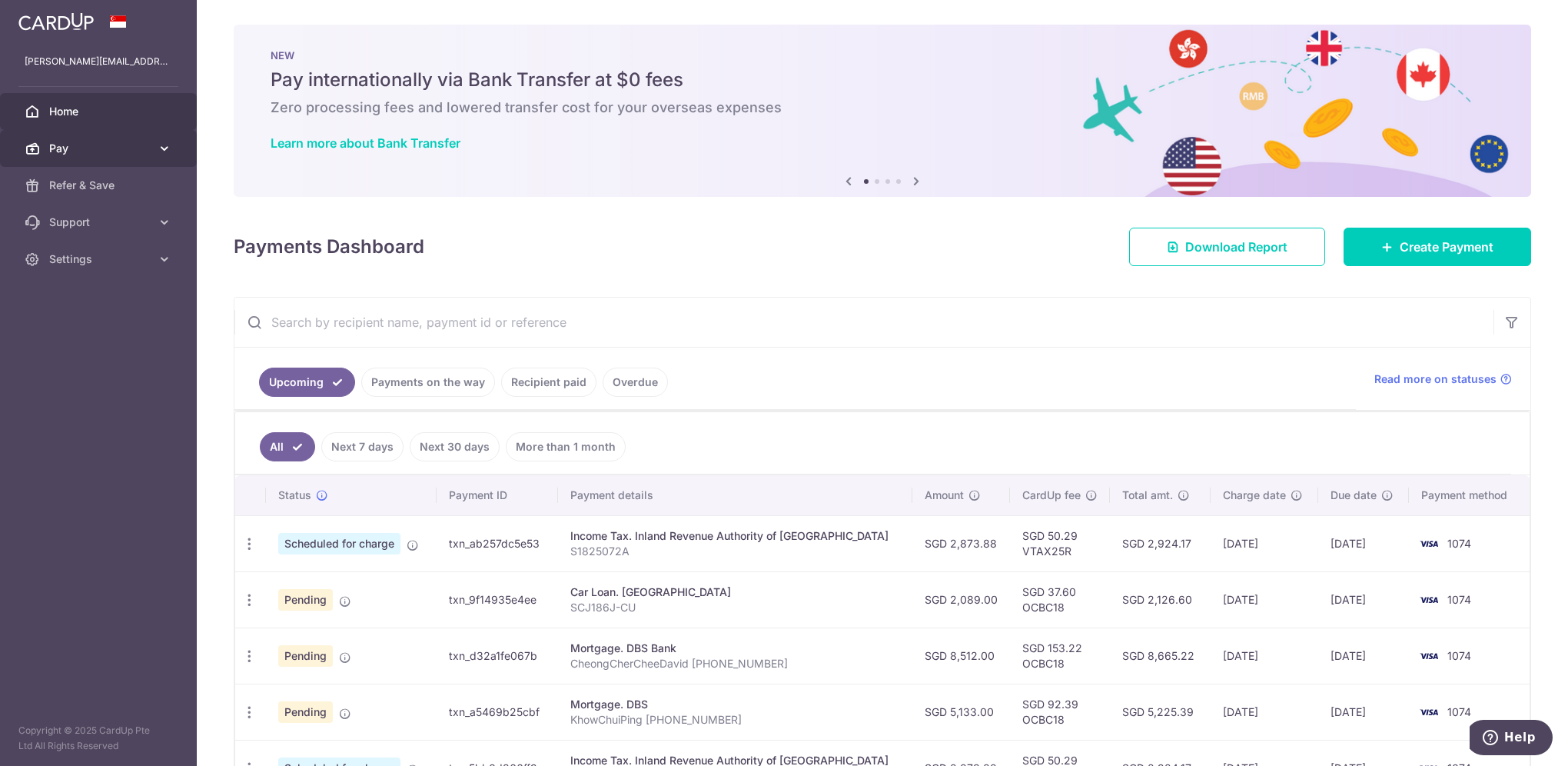
click at [166, 149] on icon at bounding box center [164, 148] width 15 height 15
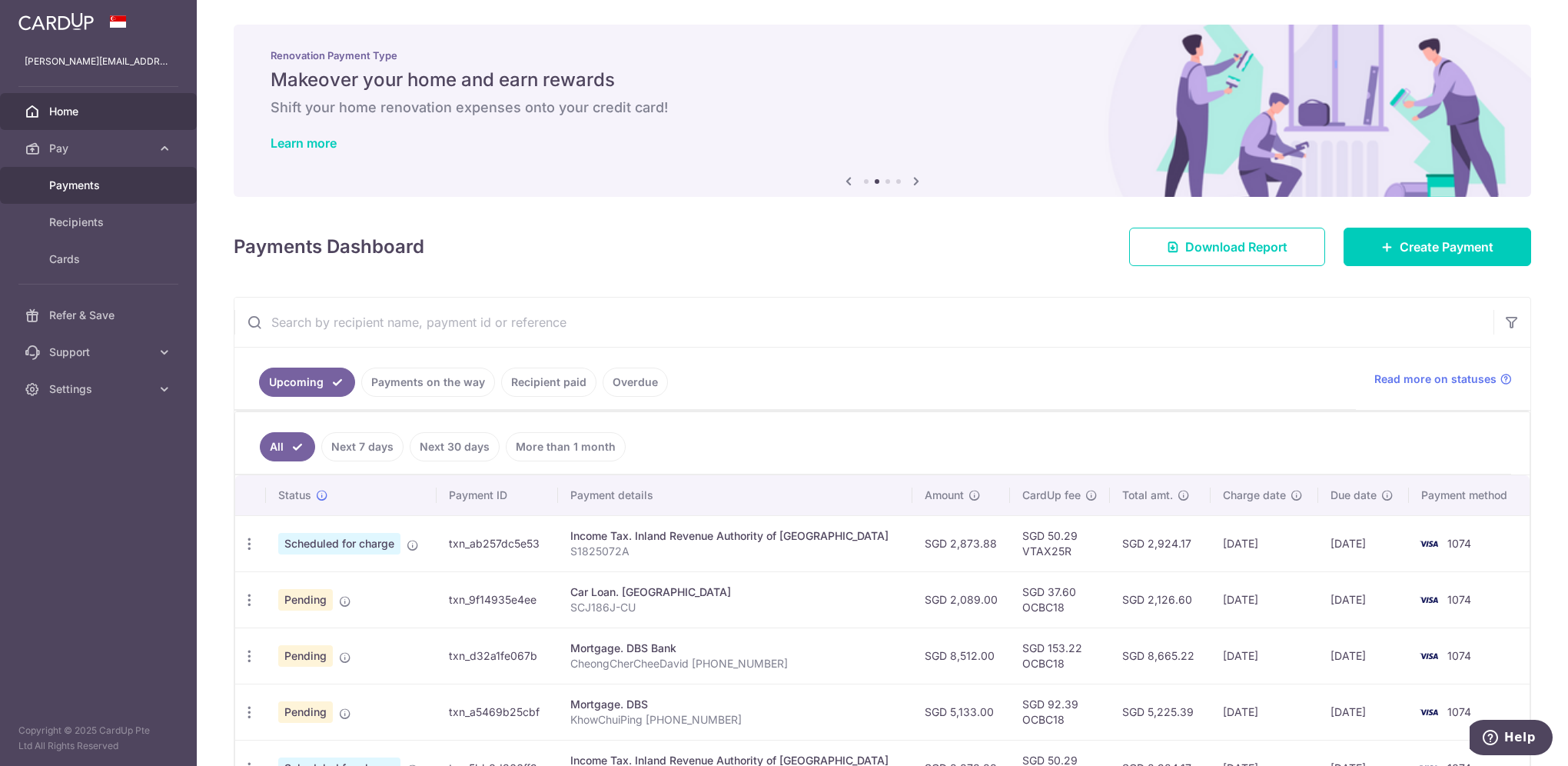
click at [96, 184] on span "Payments" at bounding box center [100, 185] width 102 height 15
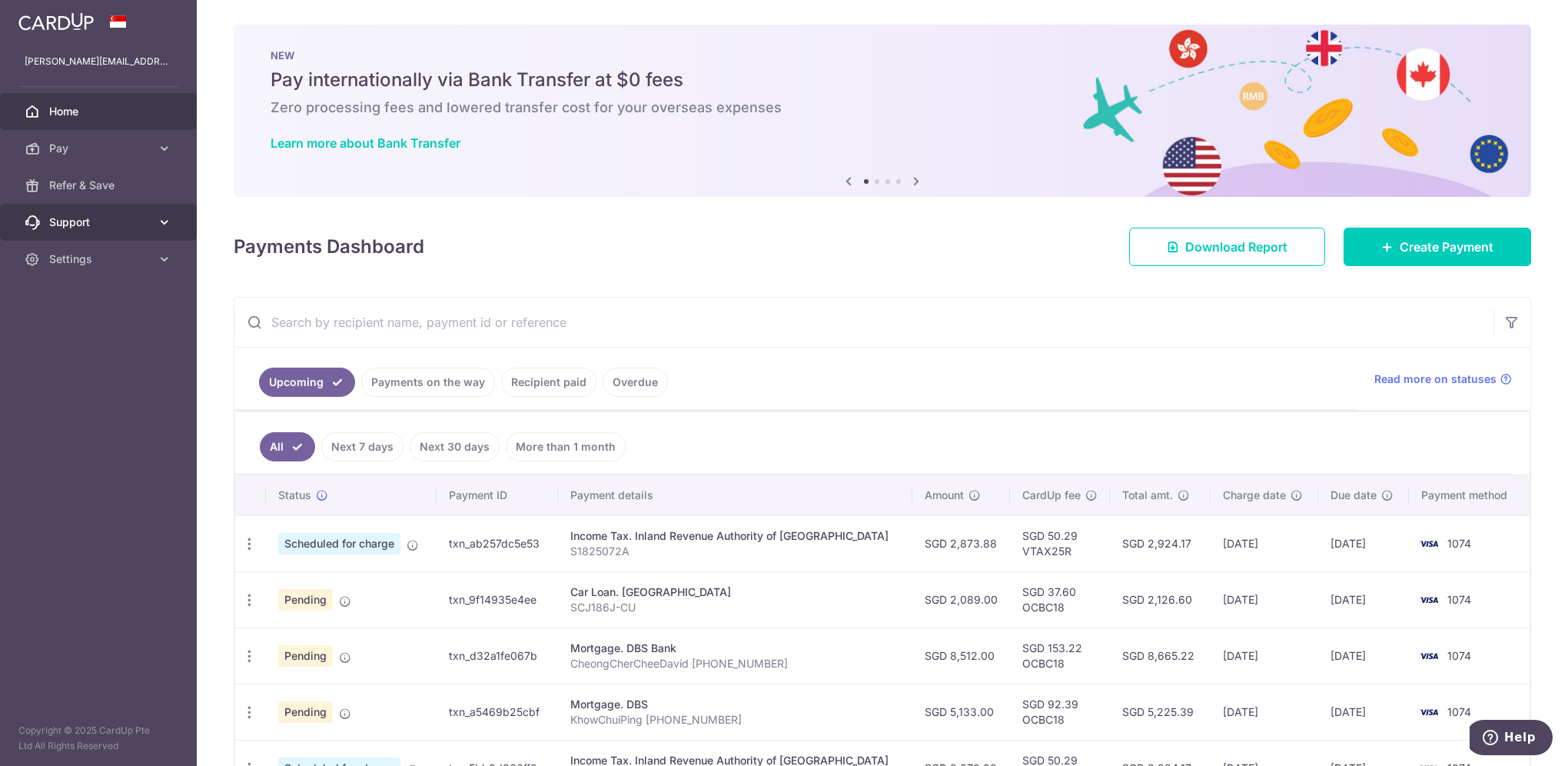
click at [169, 218] on icon at bounding box center [164, 222] width 15 height 15
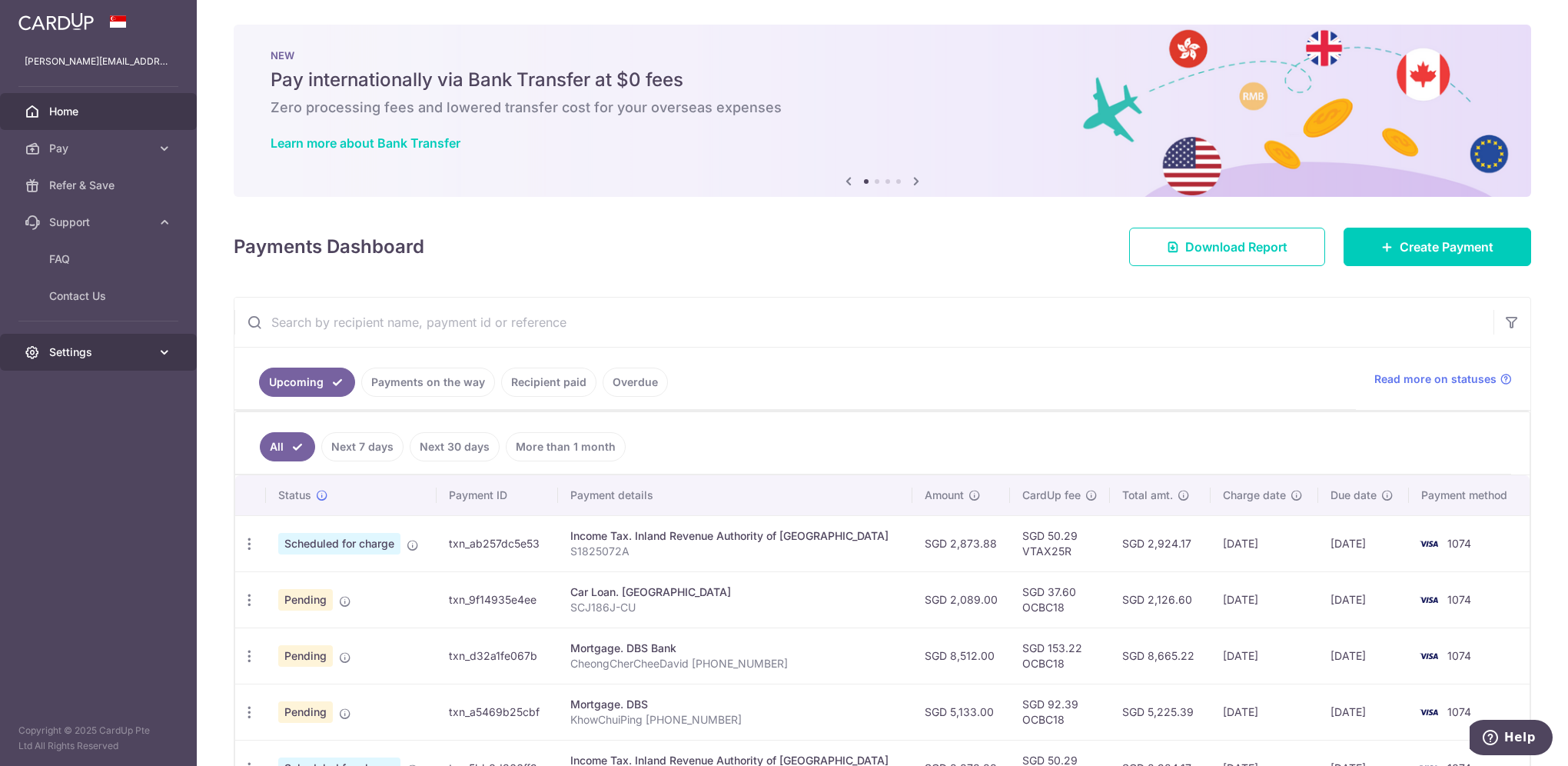
click at [156, 356] on link "Settings" at bounding box center [98, 352] width 196 height 37
click at [138, 395] on span "Account" at bounding box center [100, 389] width 102 height 15
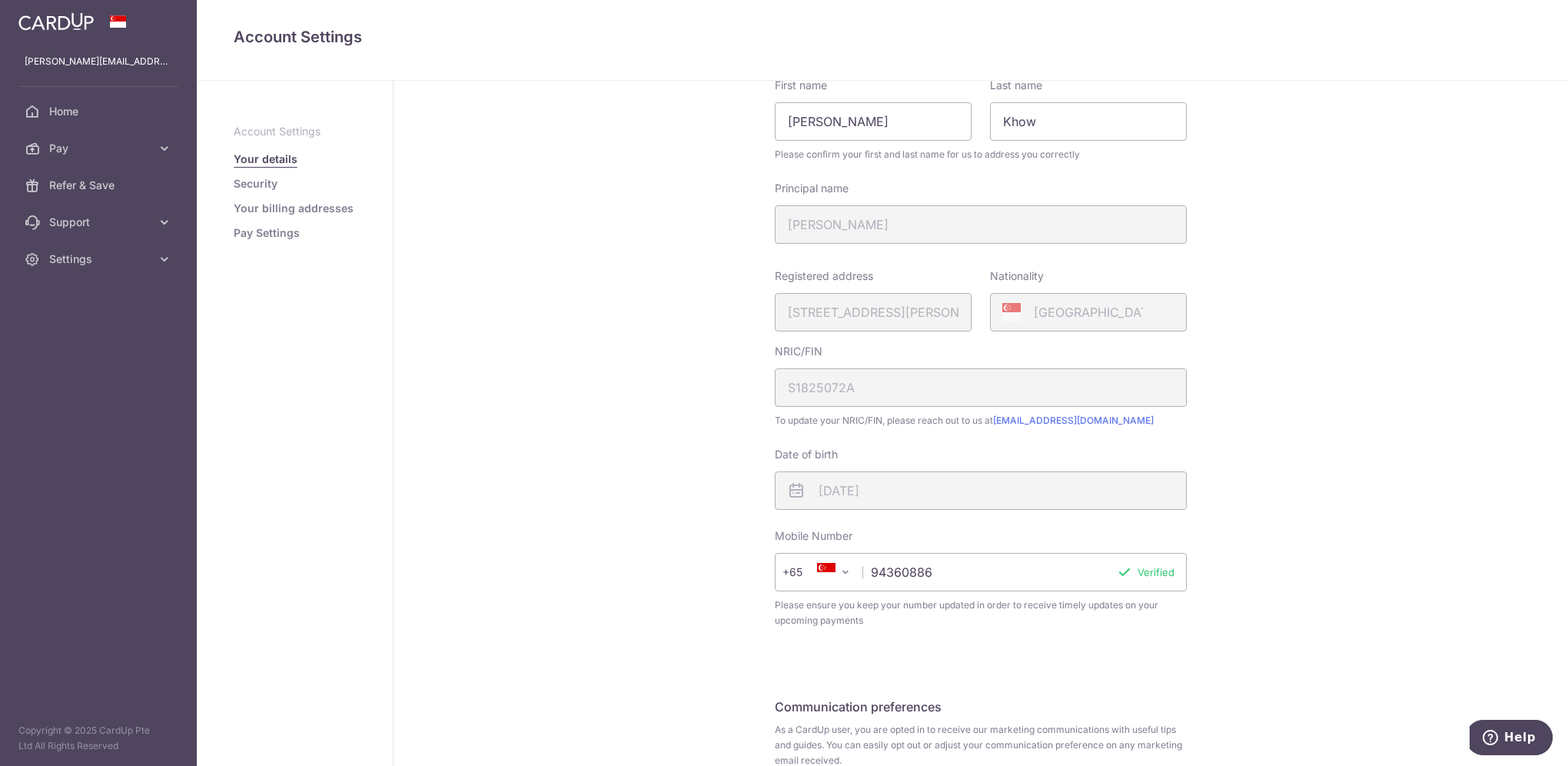
scroll to position [154, 0]
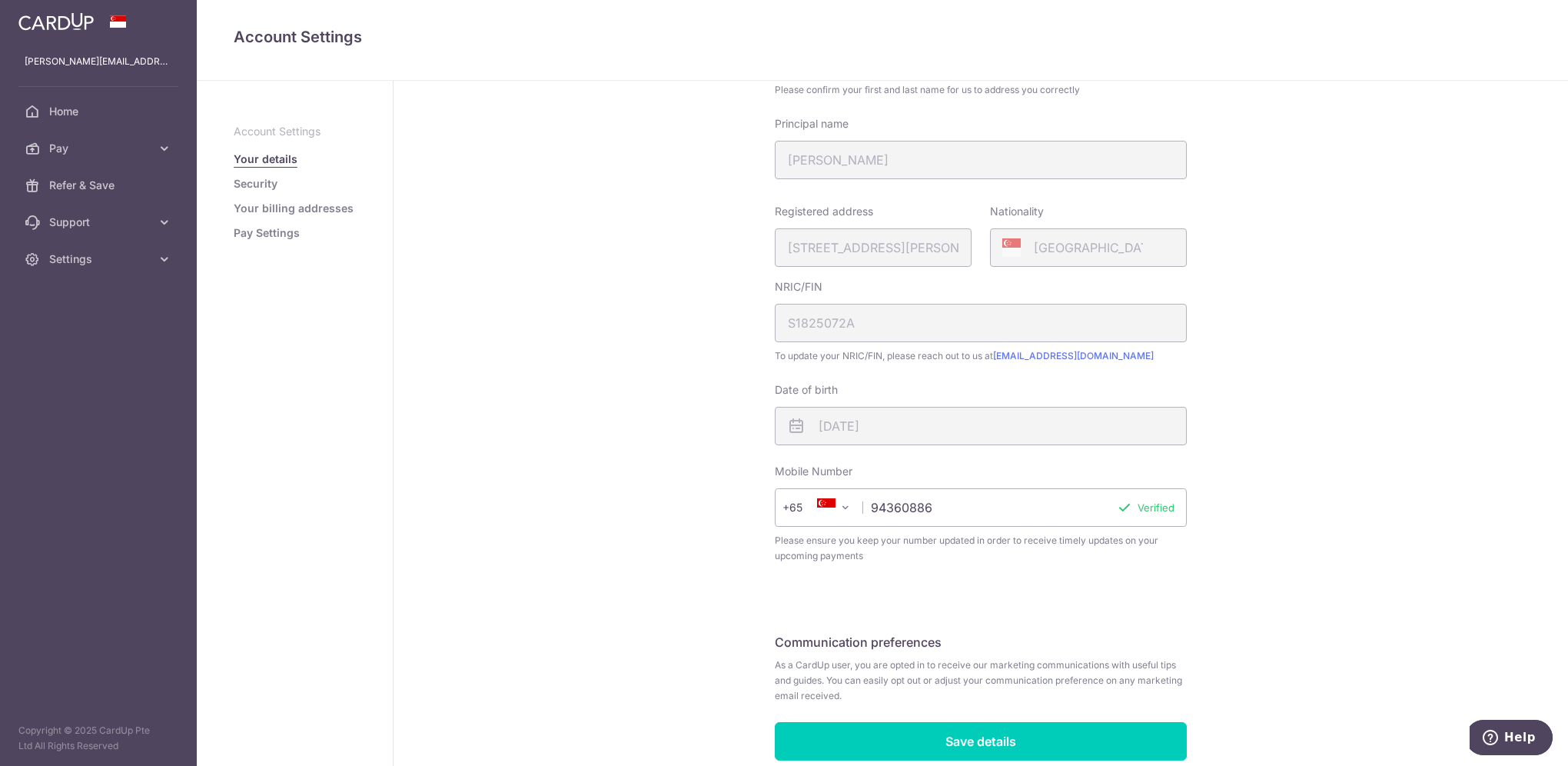
click at [262, 234] on link "Pay Settings" at bounding box center [266, 233] width 66 height 15
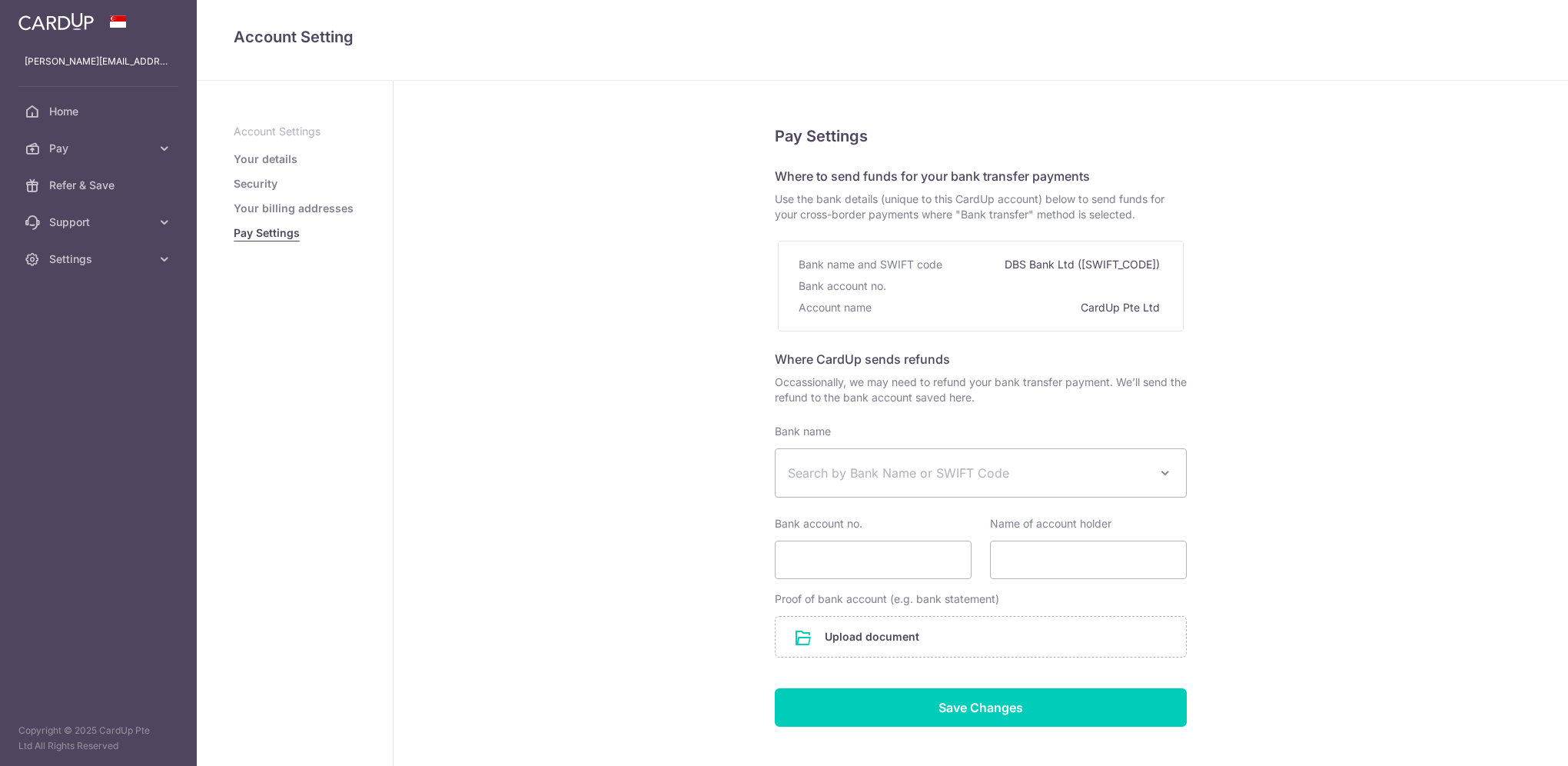
select select
click at [160, 147] on icon at bounding box center [164, 148] width 15 height 15
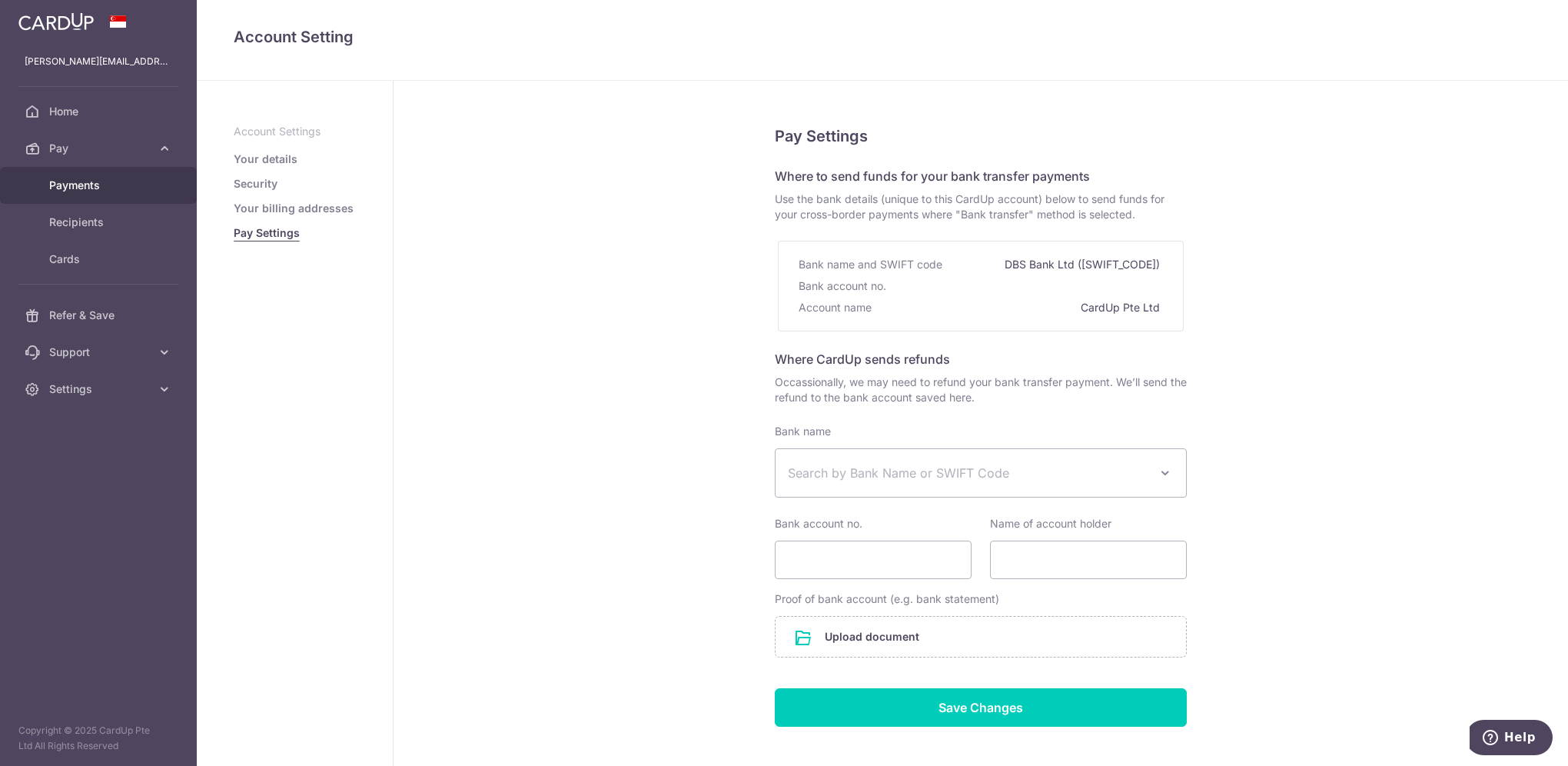
click at [133, 187] on span "Payments" at bounding box center [100, 185] width 102 height 15
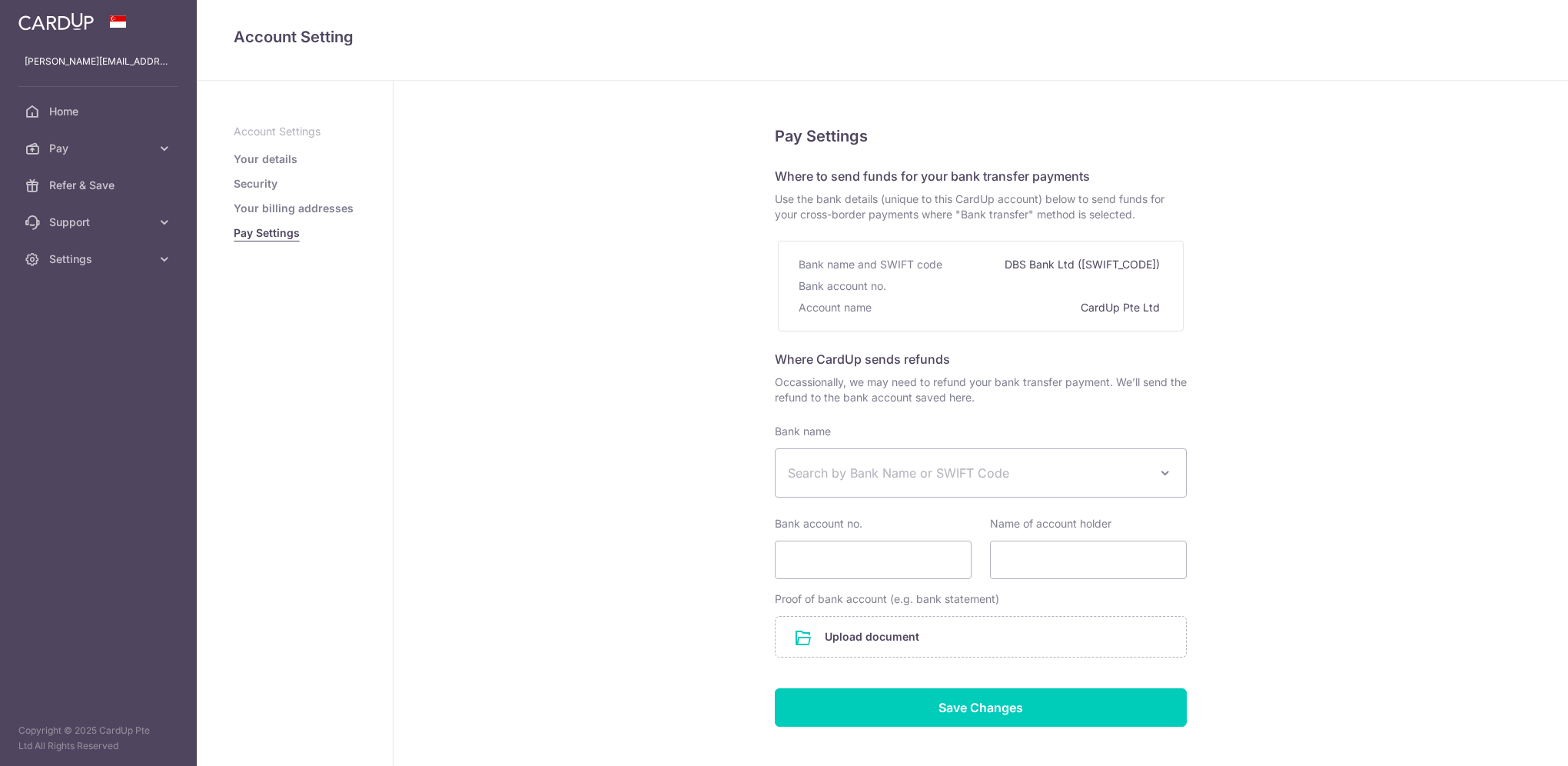
select select
click at [82, 117] on span "Home" at bounding box center [100, 112] width 102 height 15
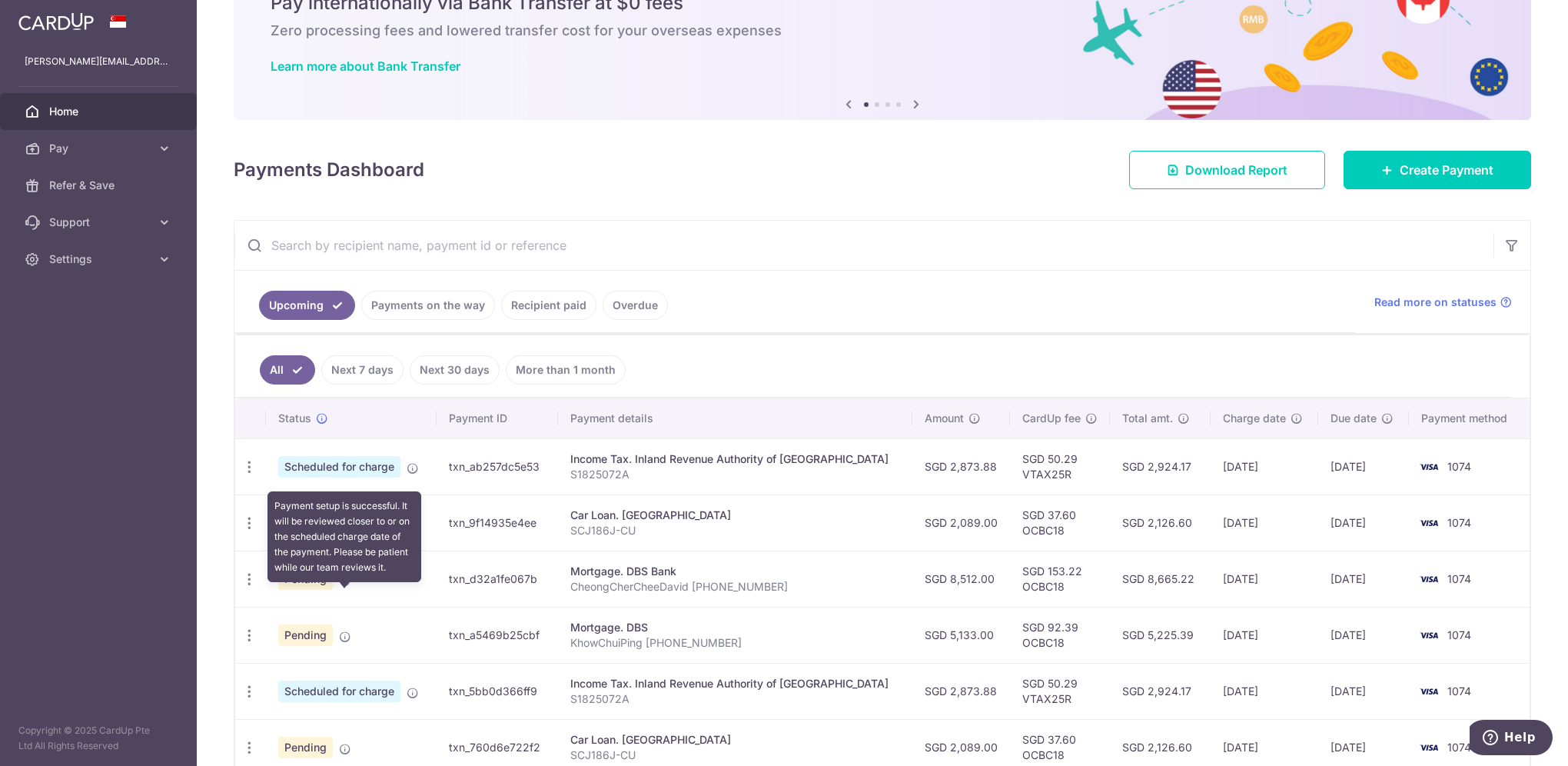
scroll to position [154, 0]
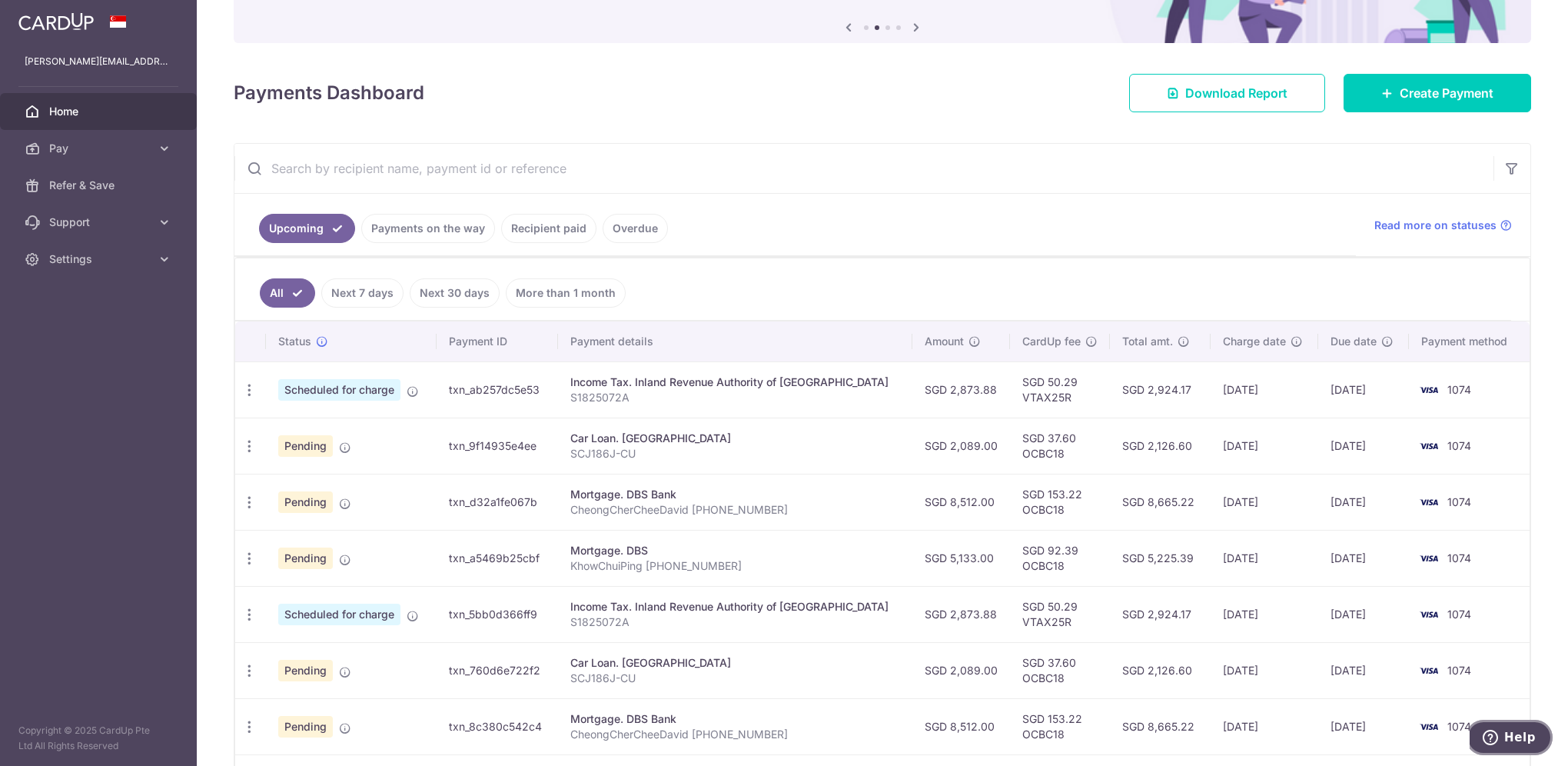
click at [1503, 738] on span "Help" at bounding box center [1493, 737] width 22 height 15
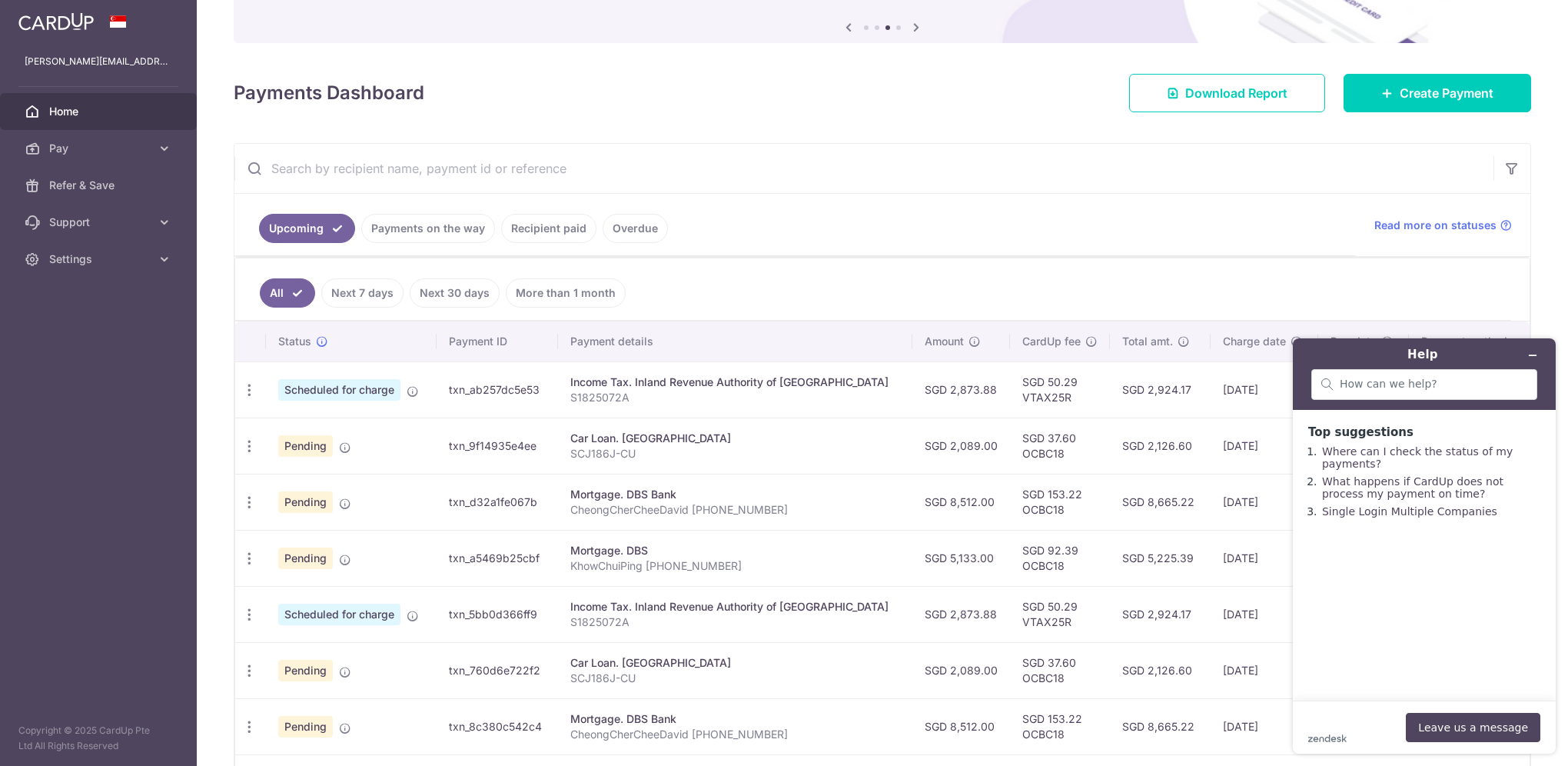
click at [922, 236] on ul "Upcoming Payments on the way Recipient paid Overdue" at bounding box center [795, 225] width 1121 height 62
click at [251, 438] on icon "button" at bounding box center [249, 445] width 16 height 16
click at [1528, 353] on icon "Minimize widget" at bounding box center [1532, 355] width 11 height 11
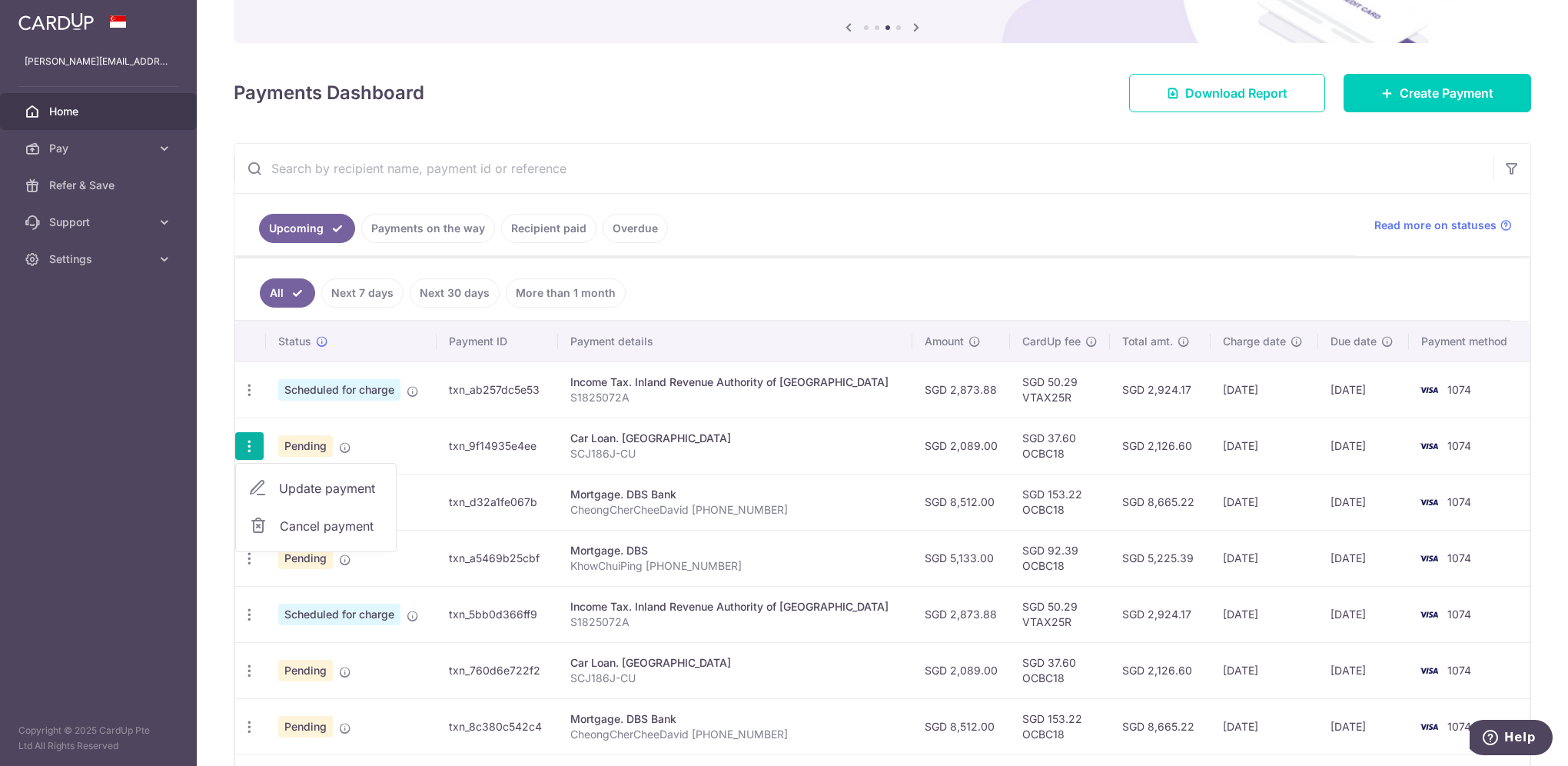
click at [244, 445] on icon "button" at bounding box center [249, 445] width 16 height 16
click at [250, 502] on icon "button" at bounding box center [249, 502] width 16 height 16
click at [295, 539] on span "Update payment" at bounding box center [331, 545] width 105 height 18
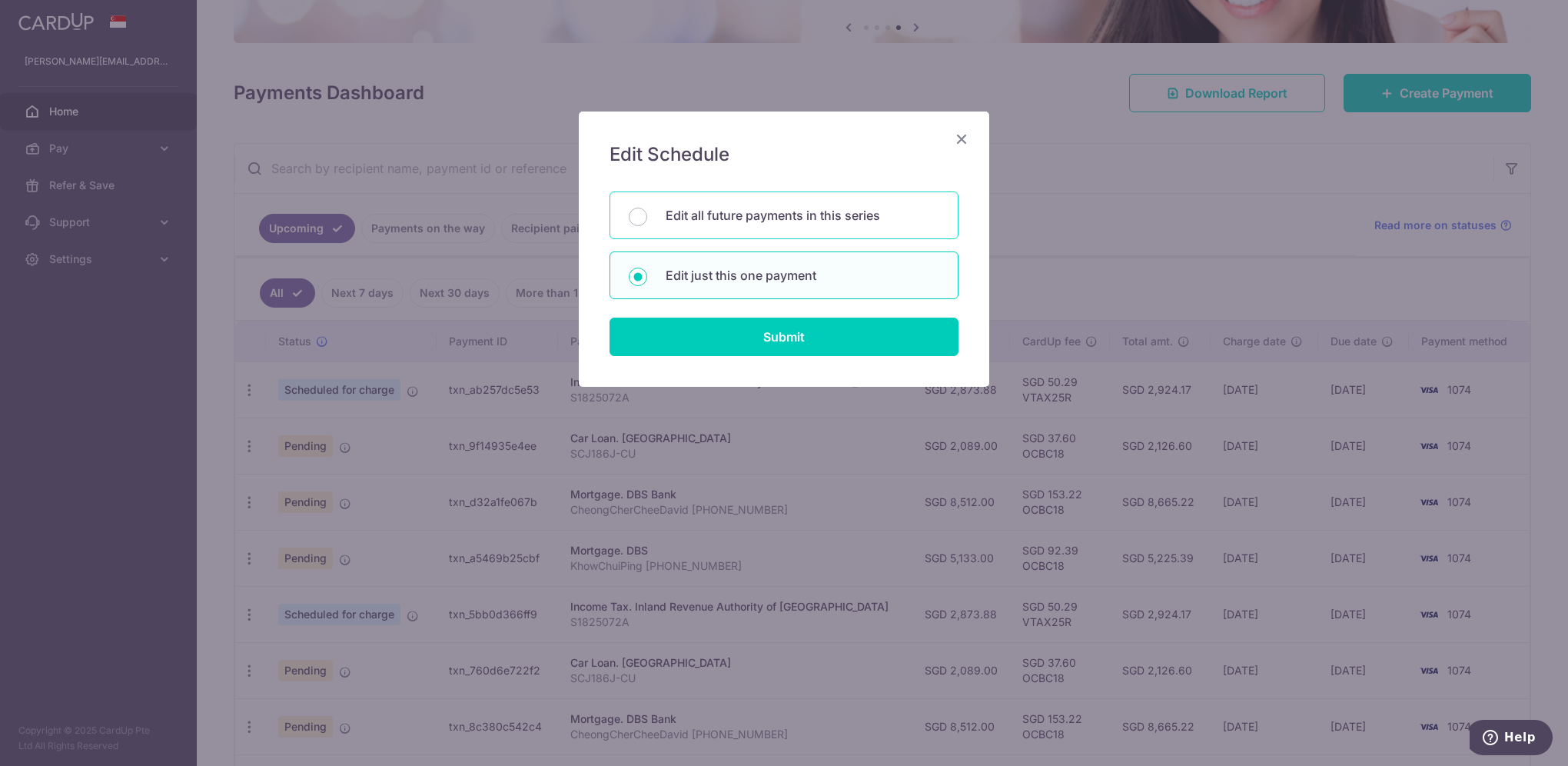
click at [748, 216] on p "Edit all future payments in this series" at bounding box center [802, 215] width 274 height 18
click at [647, 216] on input "Edit all future payments in this series" at bounding box center [638, 216] width 18 height 18
radio input "true"
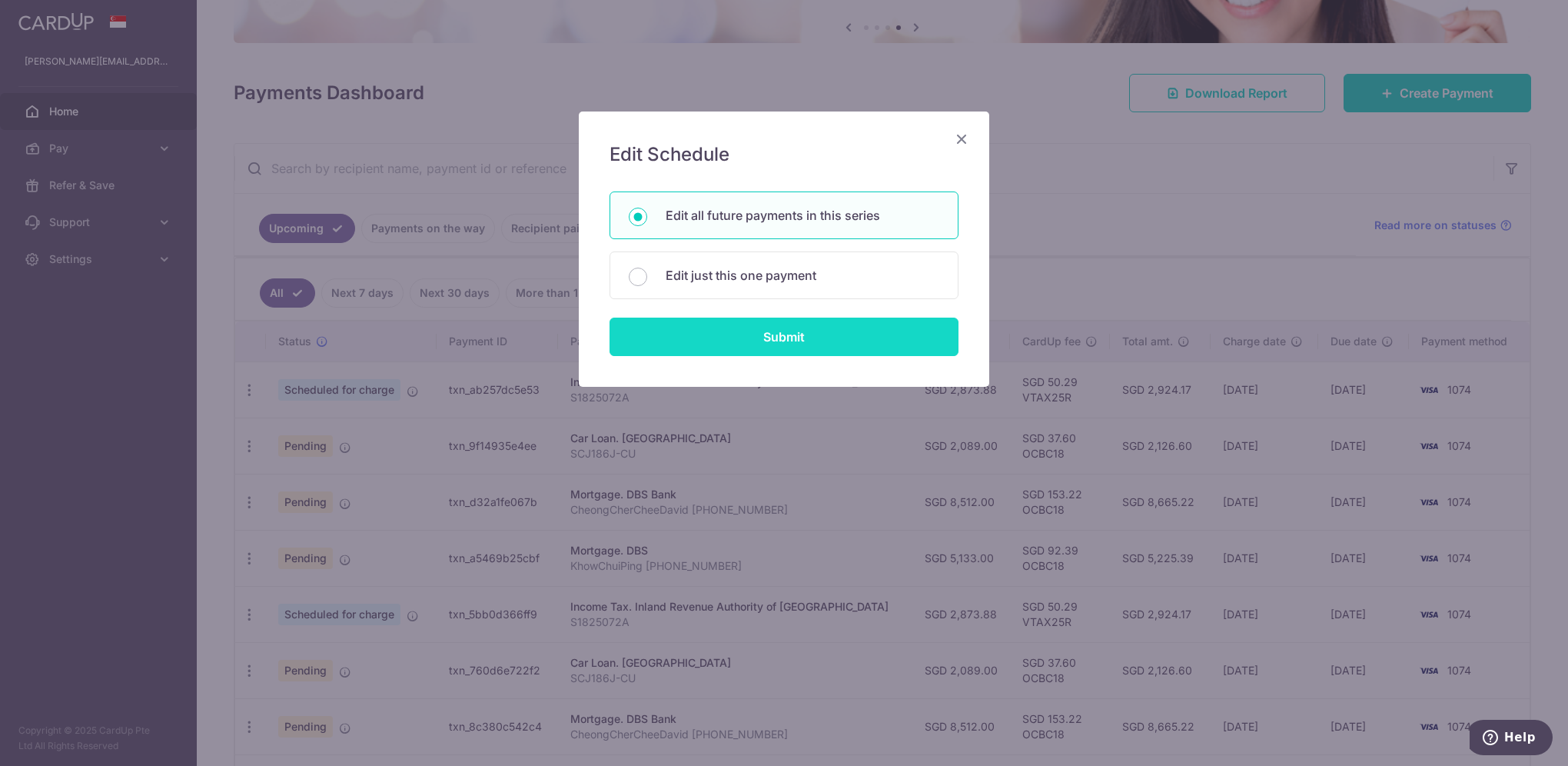
click at [808, 335] on input "Submit" at bounding box center [783, 336] width 349 height 38
radio input "true"
type input "8,512.00"
type input "CheongCherCheeDavid 01-3322128-1"
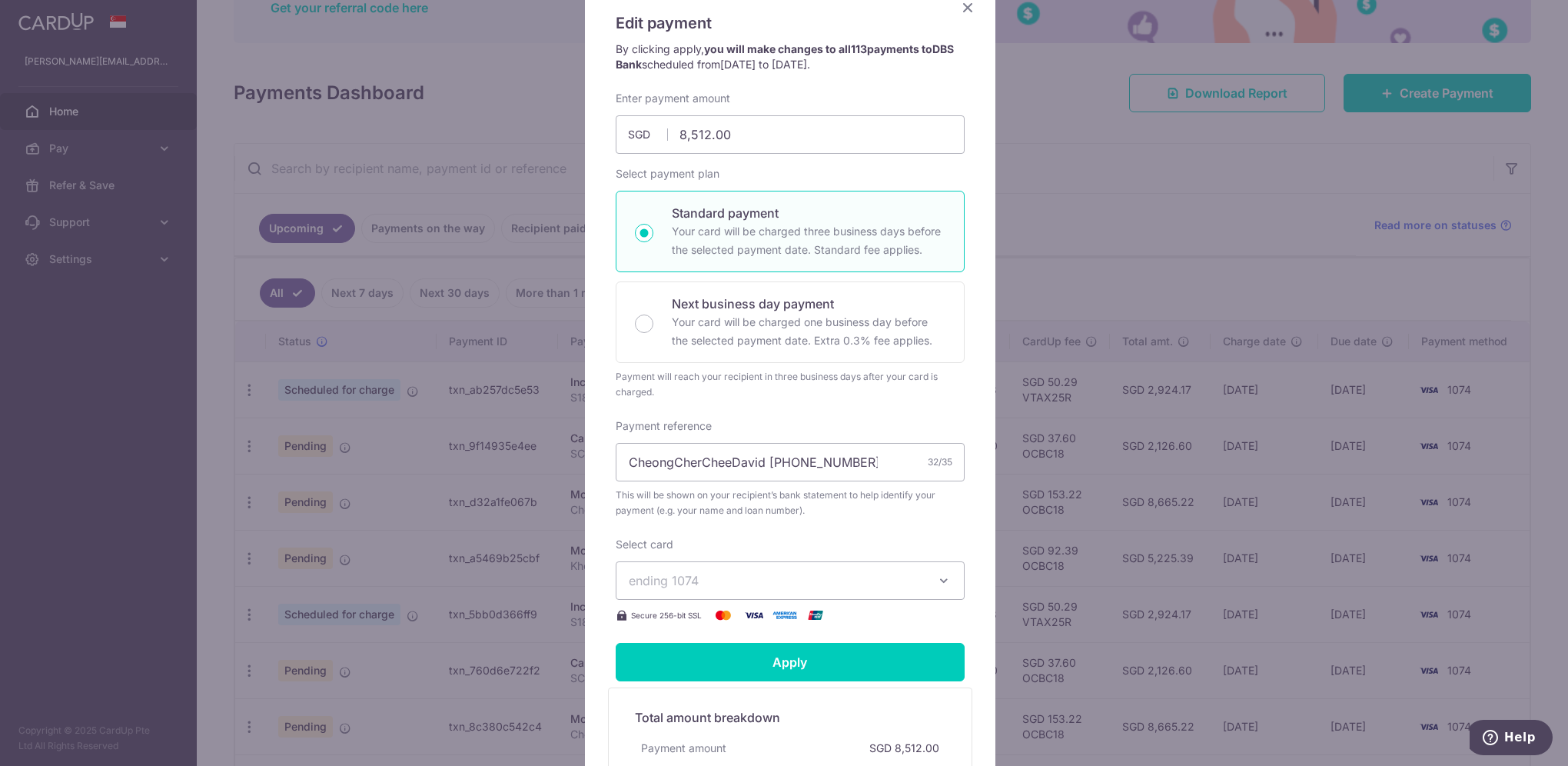
scroll to position [2, 0]
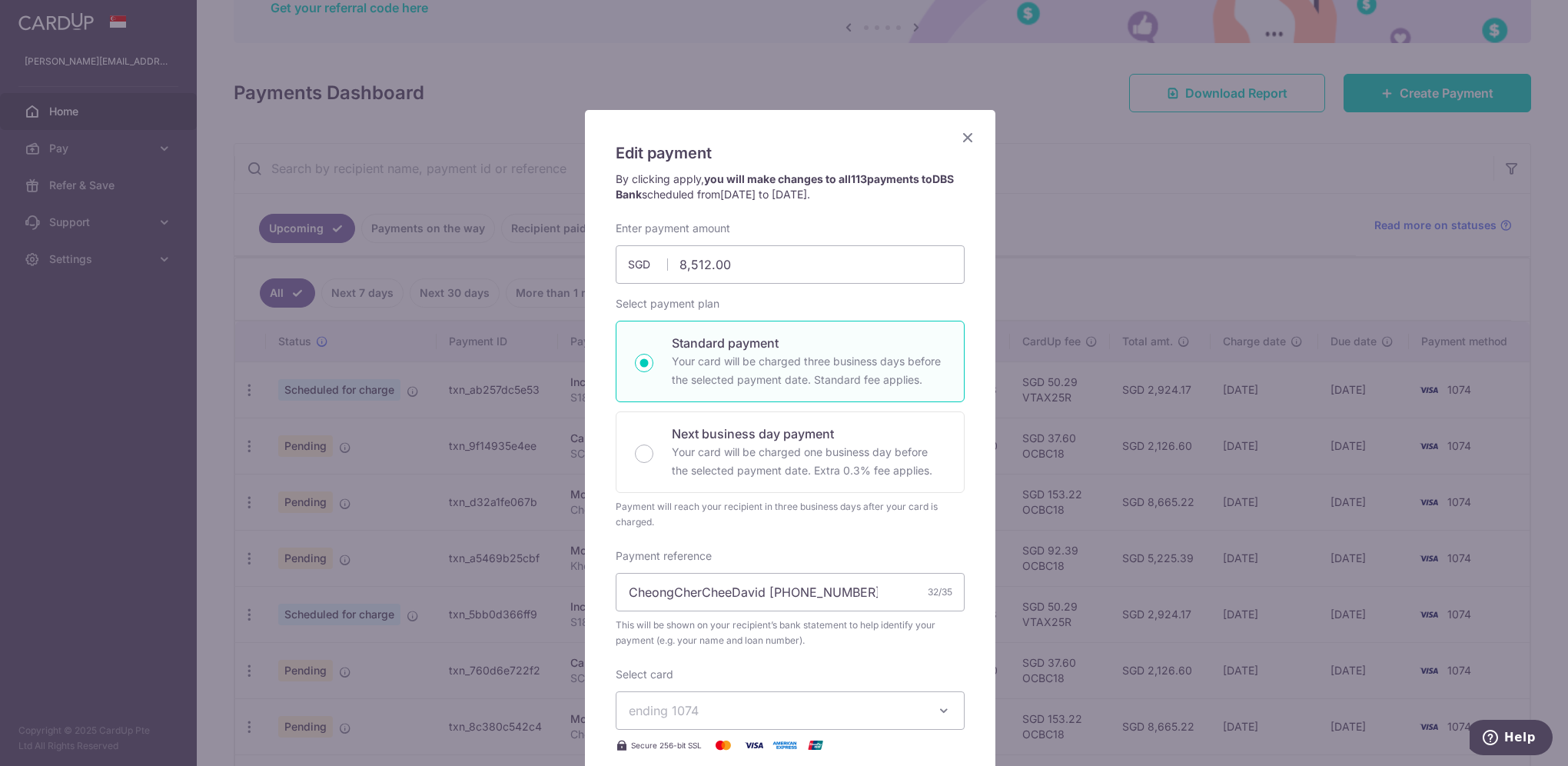
click at [961, 136] on icon "Close" at bounding box center [967, 137] width 18 height 19
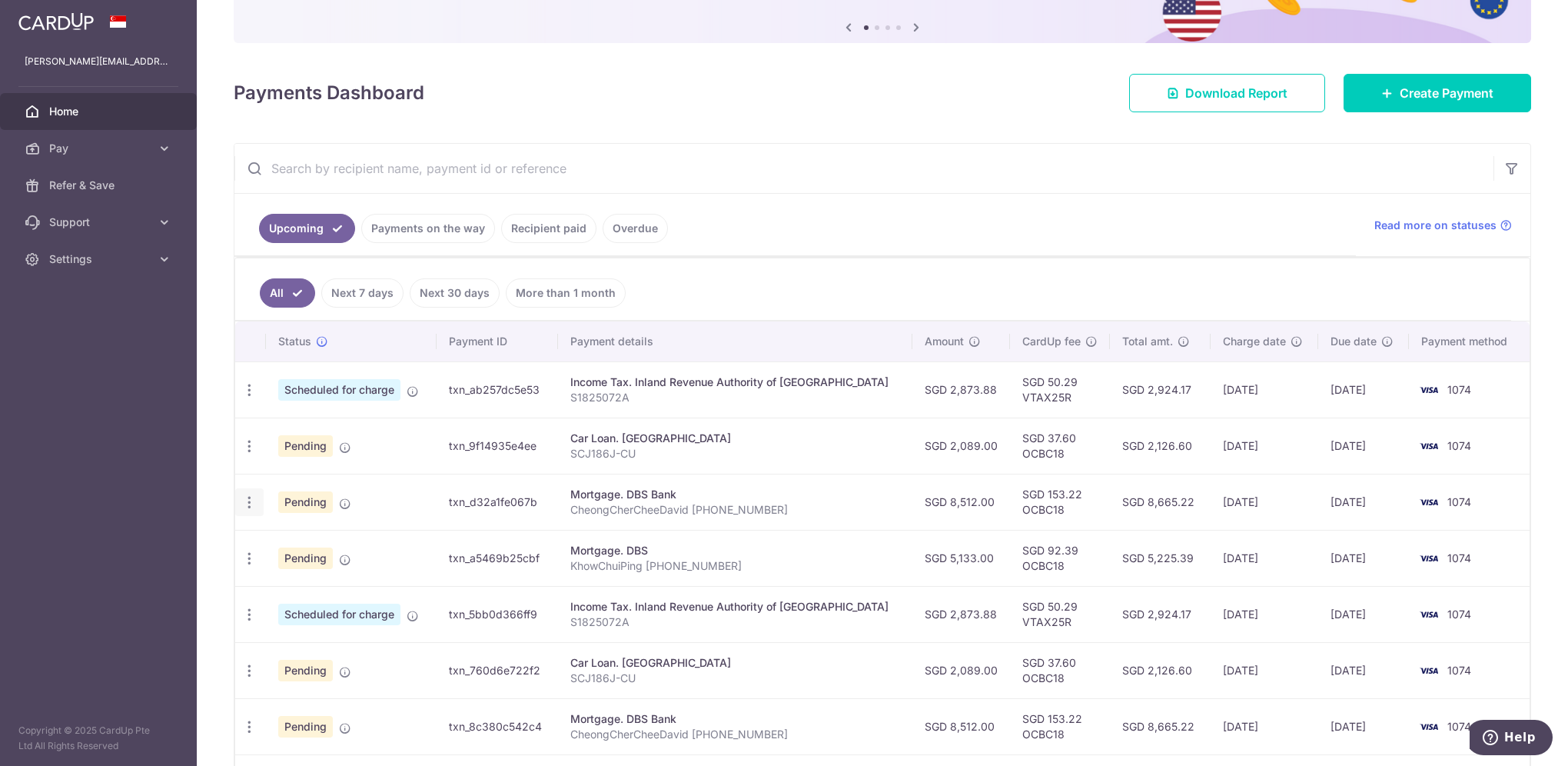
click at [246, 503] on icon "button" at bounding box center [249, 502] width 16 height 16
click at [247, 503] on icon "button" at bounding box center [249, 502] width 16 height 16
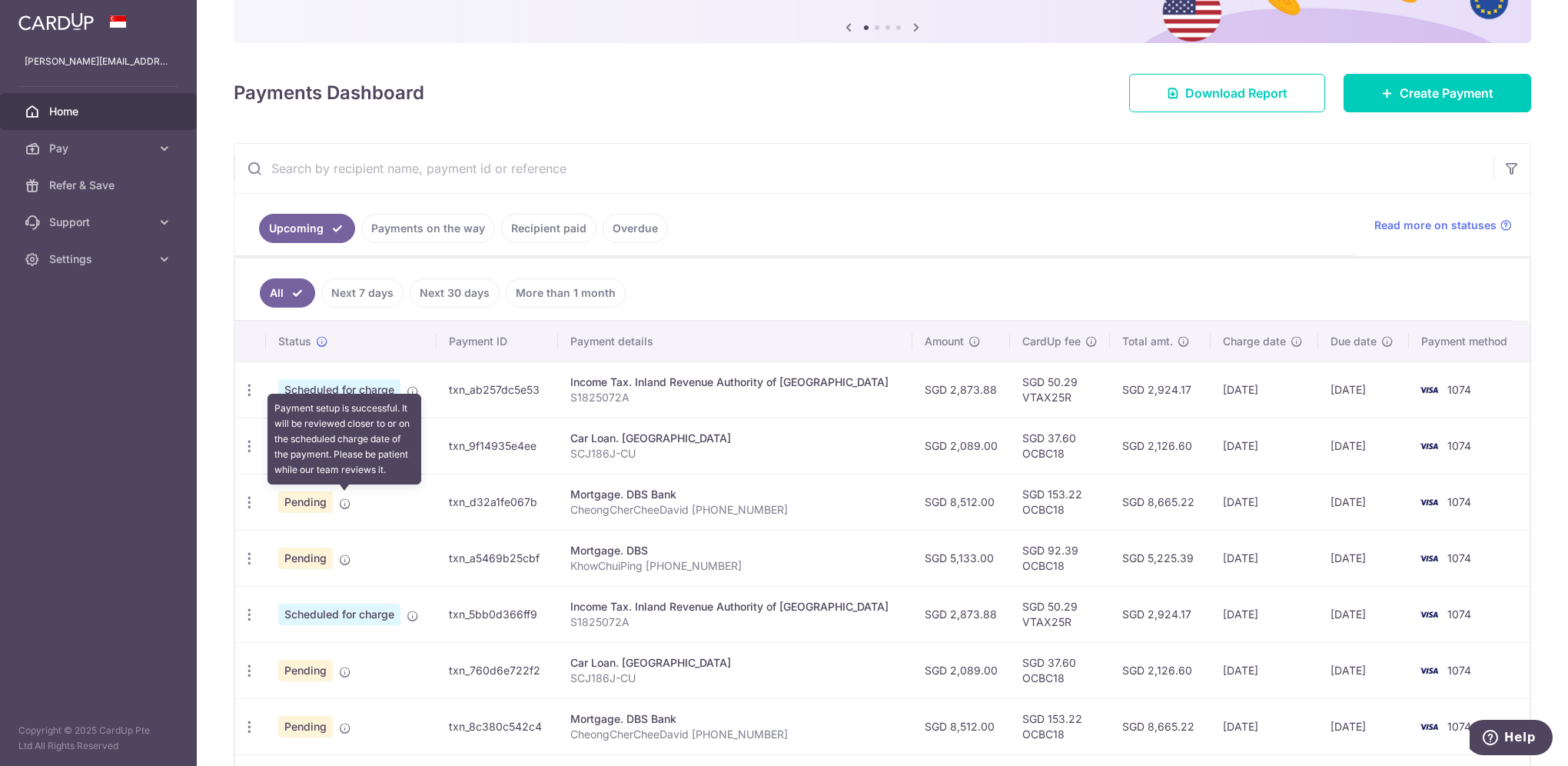
click at [341, 502] on icon at bounding box center [345, 503] width 12 height 12
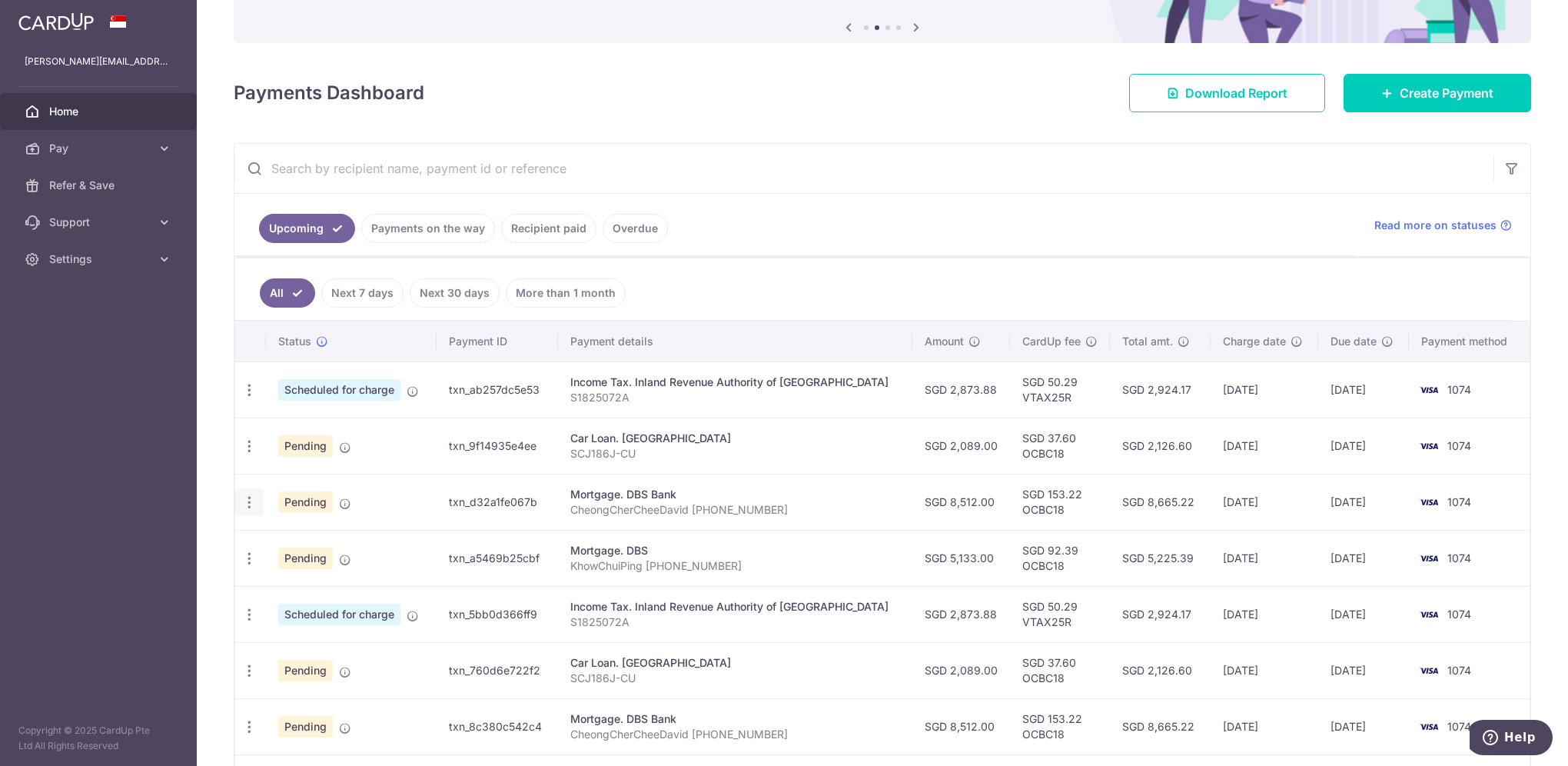
click at [251, 505] on icon "button" at bounding box center [249, 502] width 16 height 16
click at [310, 576] on span "Cancel payment" at bounding box center [331, 582] width 103 height 18
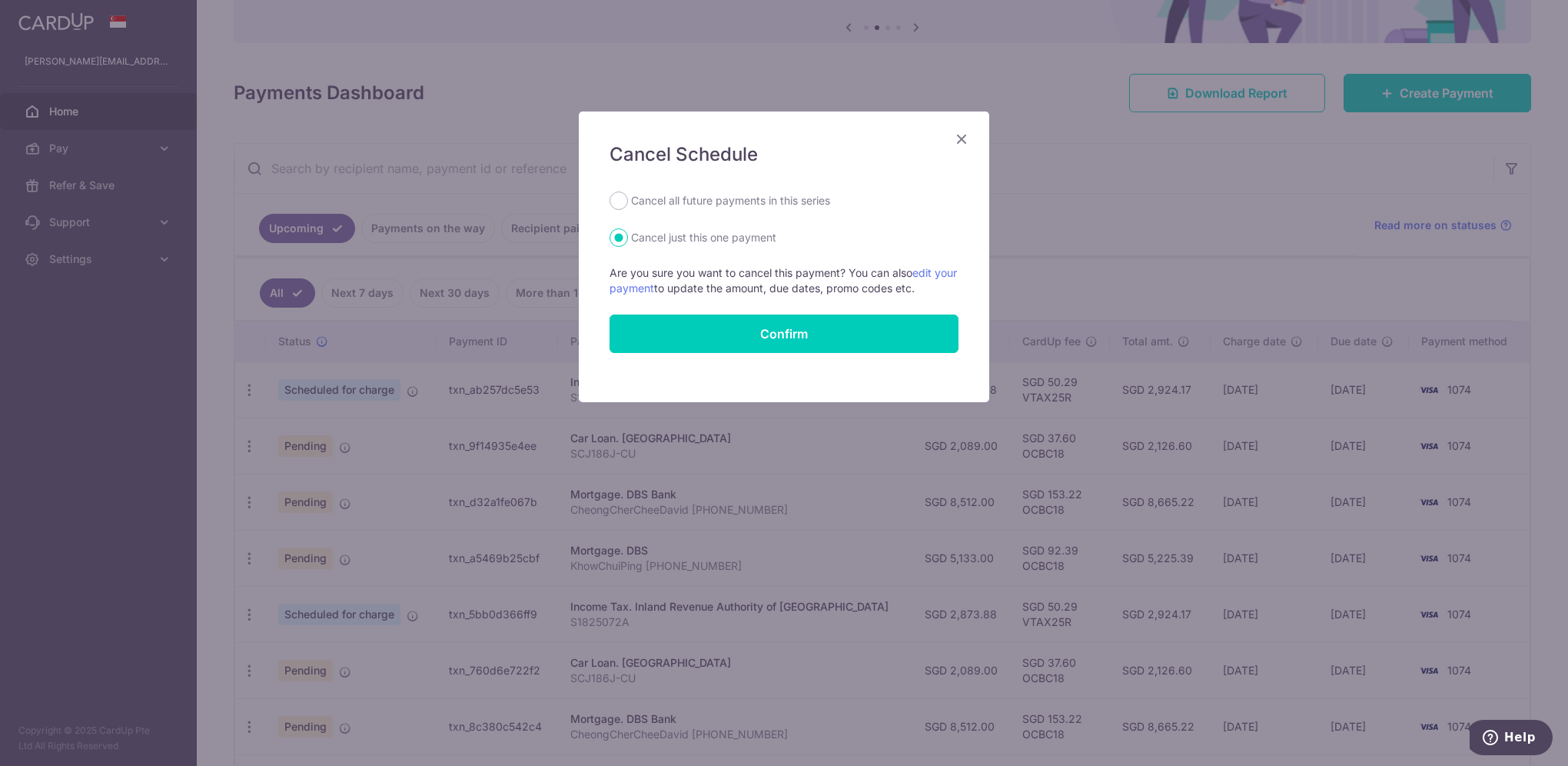
click at [658, 200] on label "Cancel all future payments in this series" at bounding box center [730, 201] width 199 height 18
click at [628, 200] on input "Cancel all future payments in this series" at bounding box center [618, 201] width 18 height 18
radio input "true"
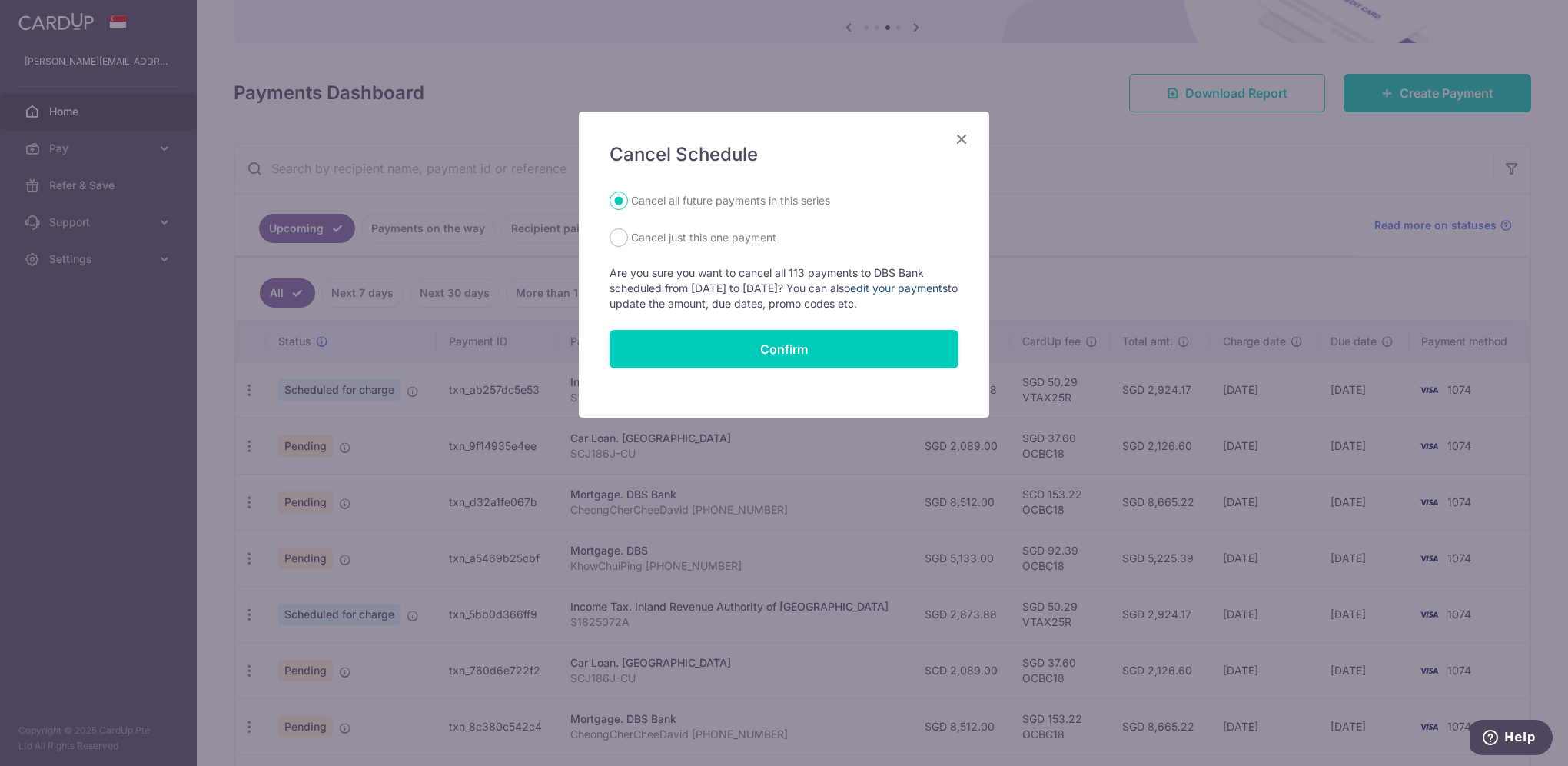
click at [917, 288] on link "edit your payments" at bounding box center [898, 288] width 97 height 13
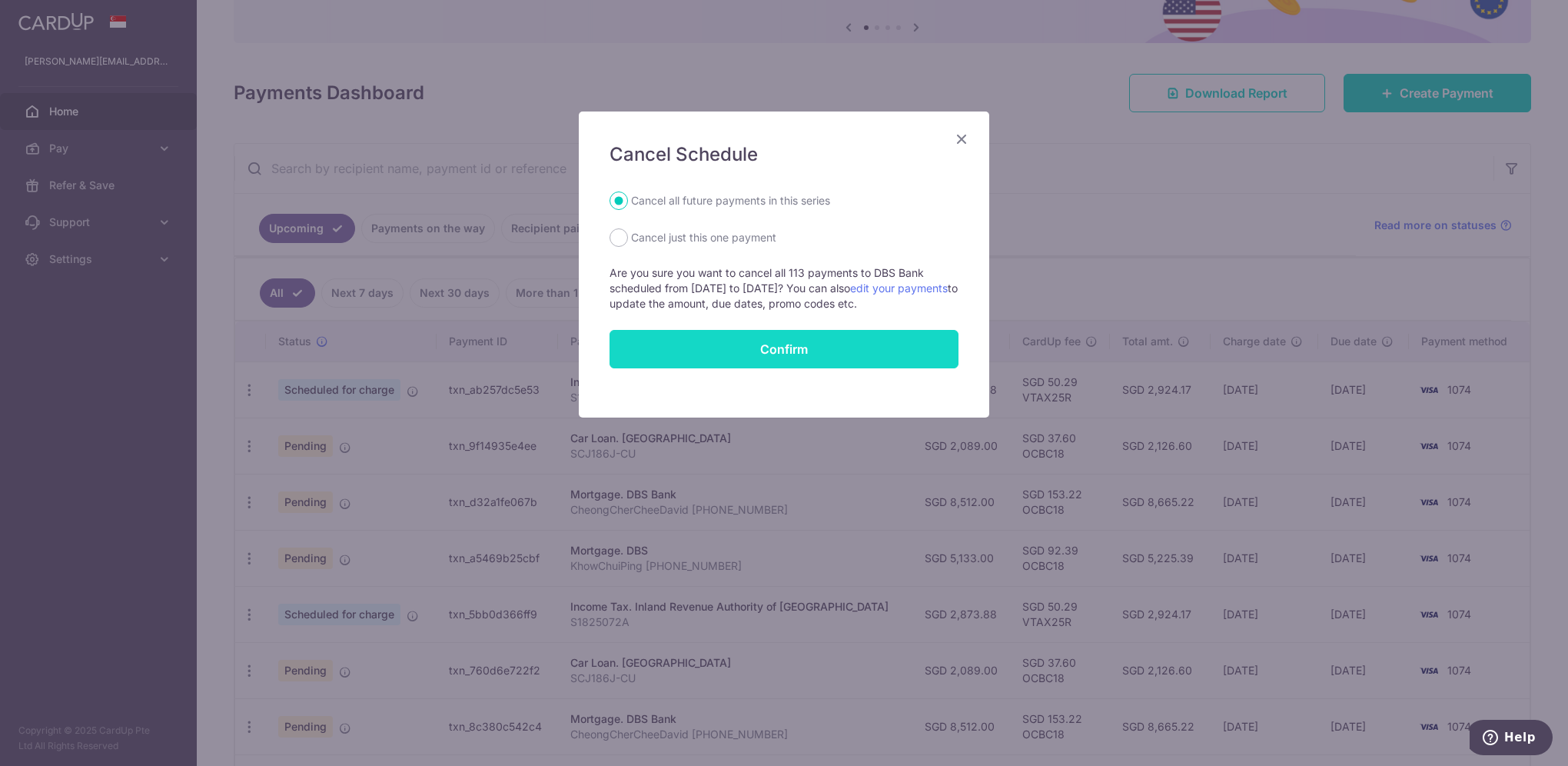
click at [747, 350] on button "Confirm" at bounding box center [783, 349] width 349 height 38
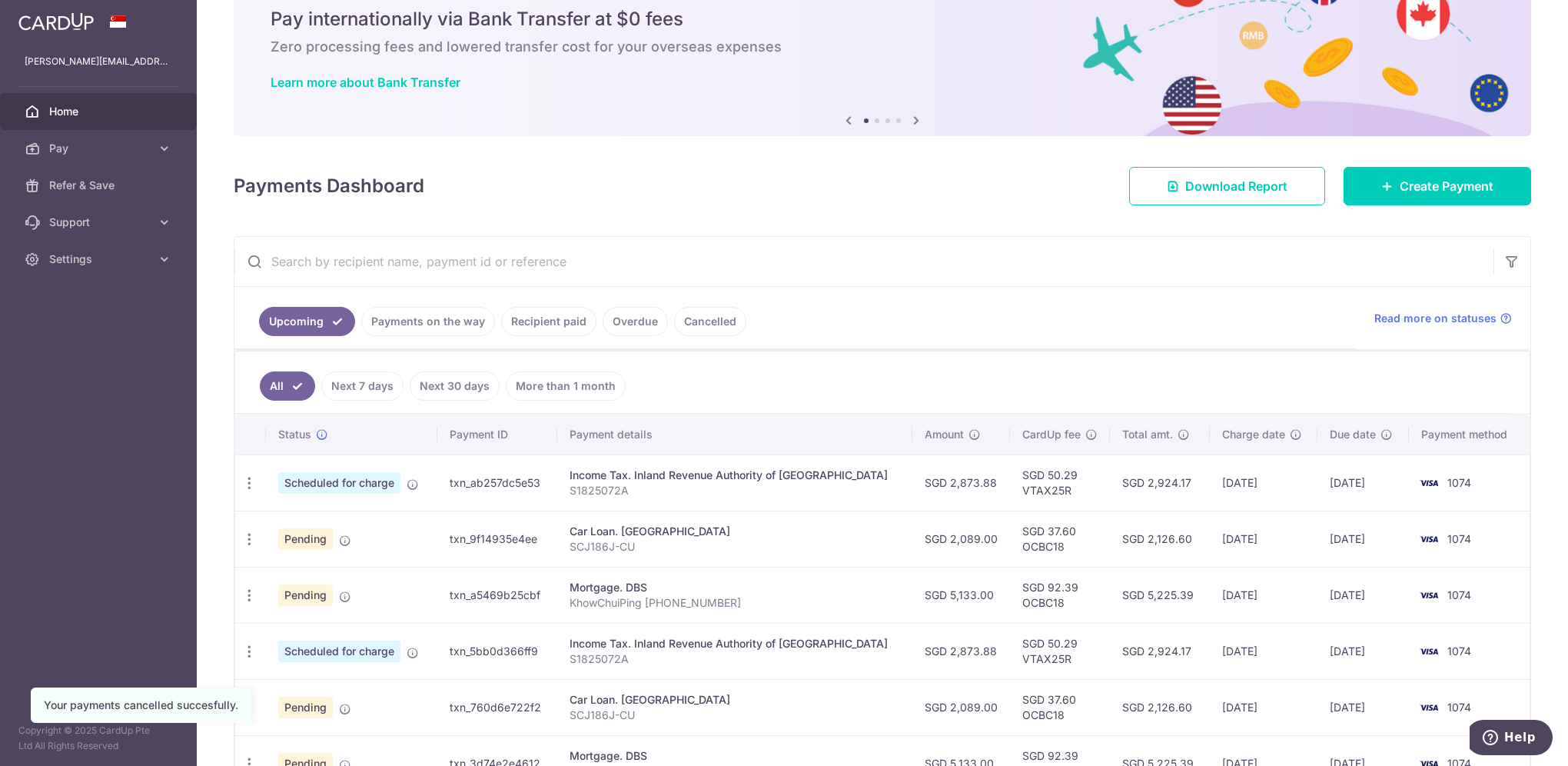
scroll to position [154, 0]
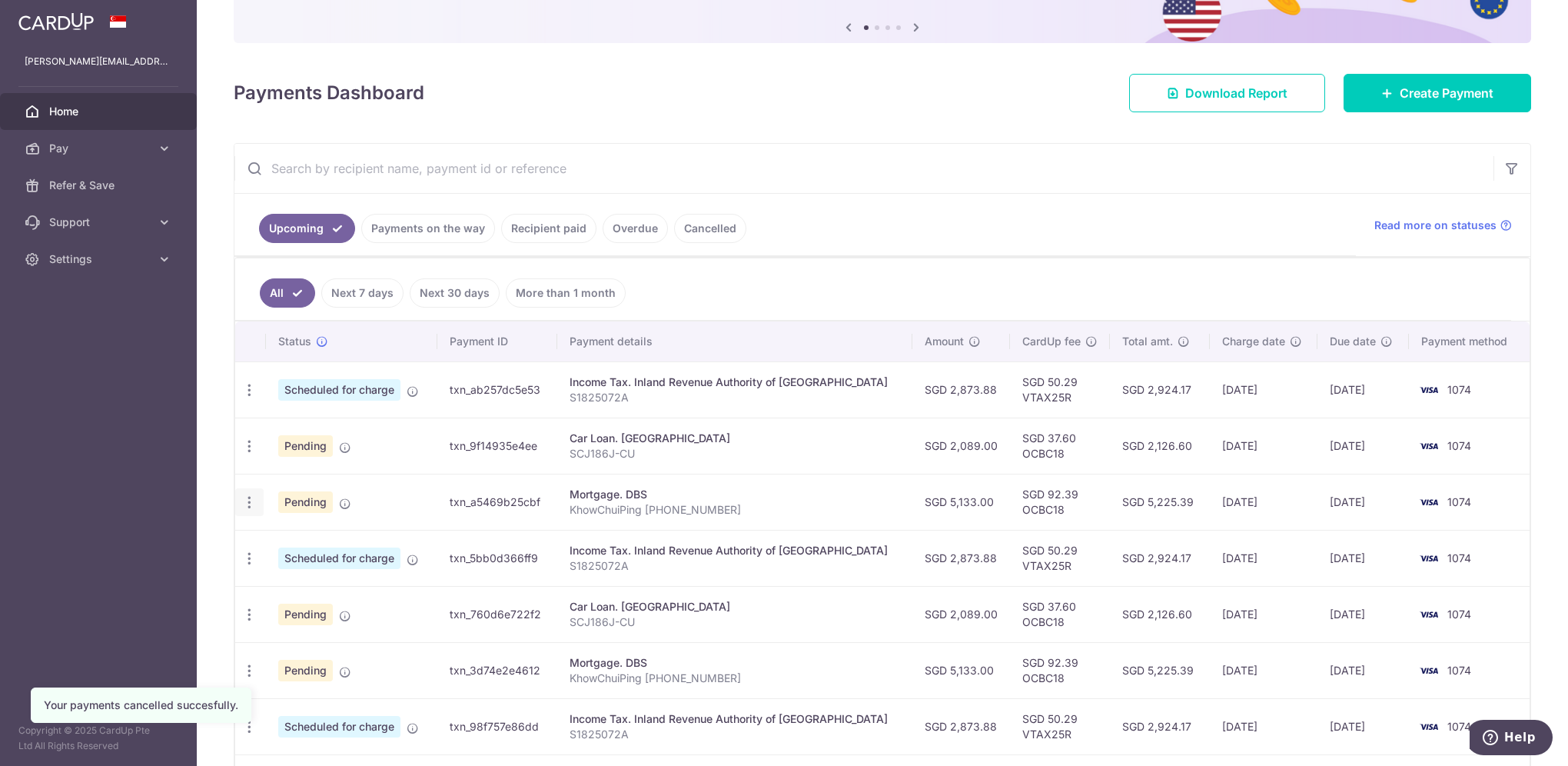
click at [246, 500] on icon "button" at bounding box center [249, 502] width 16 height 16
click at [320, 543] on span "Update payment" at bounding box center [331, 545] width 105 height 18
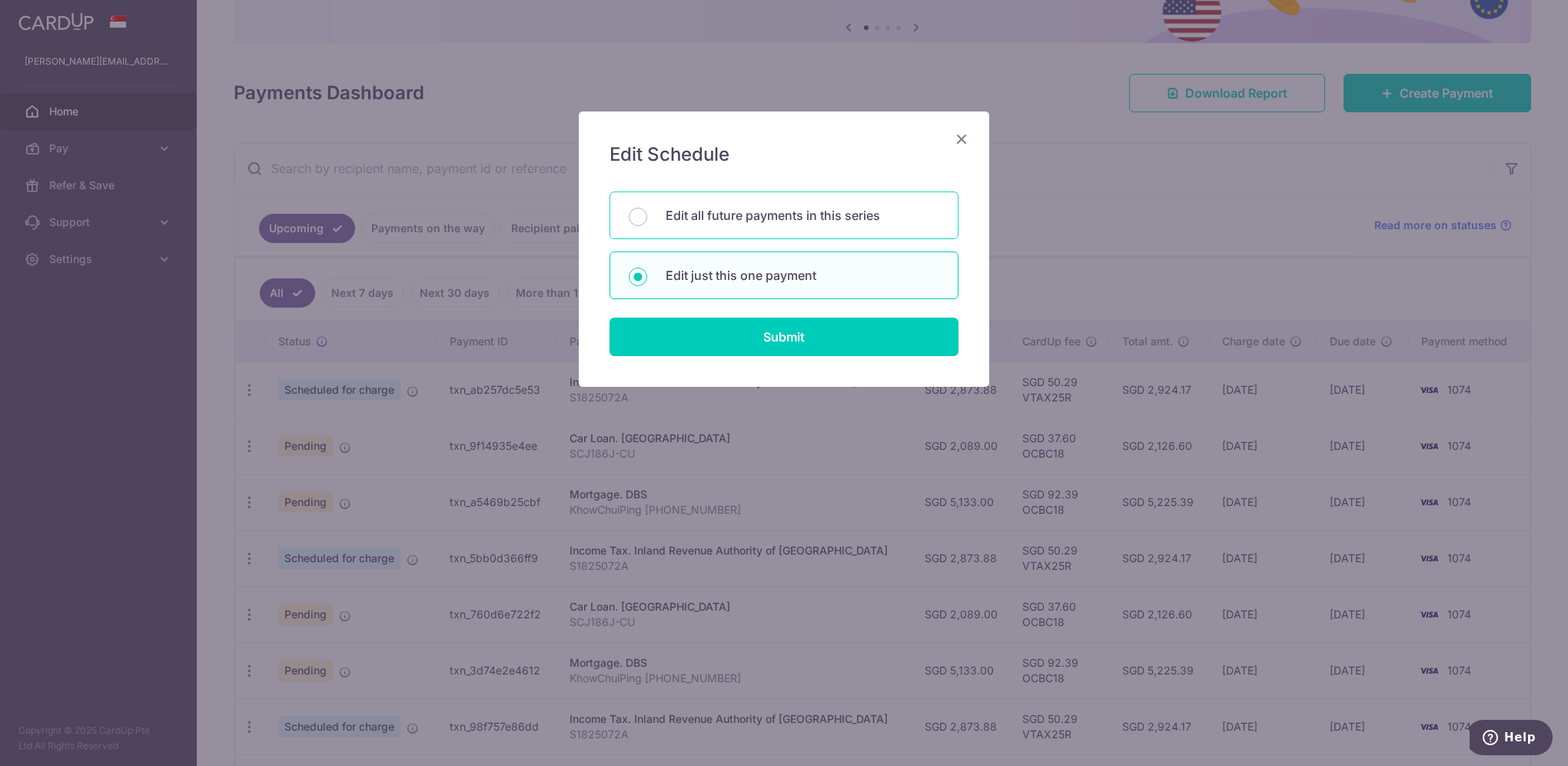
click at [716, 217] on p "Edit all future payments in this series" at bounding box center [802, 215] width 274 height 18
click at [647, 217] on input "Edit all future payments in this series" at bounding box center [638, 216] width 18 height 18
radio input "true"
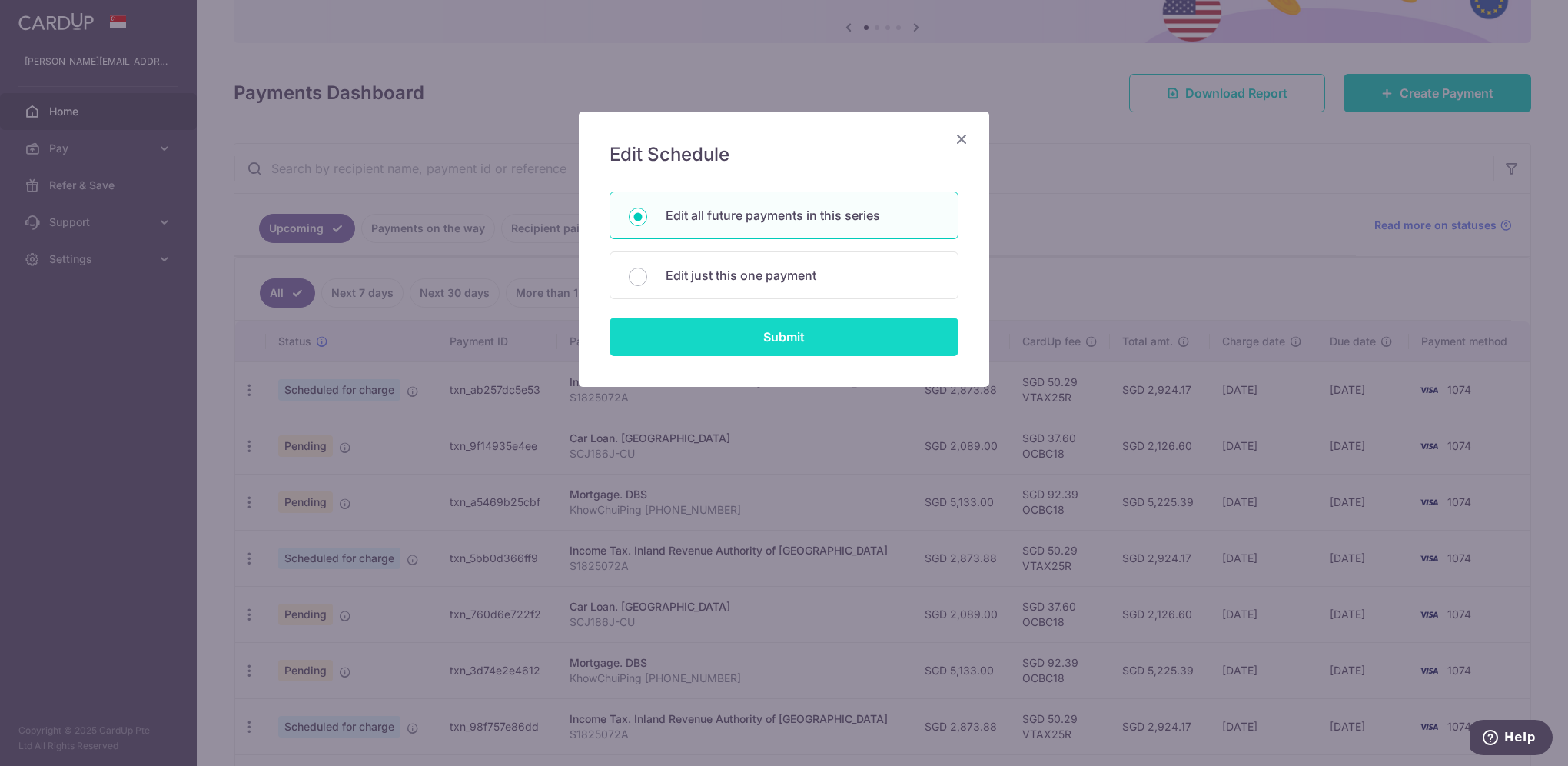
click at [756, 334] on input "Submit" at bounding box center [783, 336] width 349 height 38
radio input "true"
type input "5,133.00"
type input "KhowChuiPing 01-3282514-1"
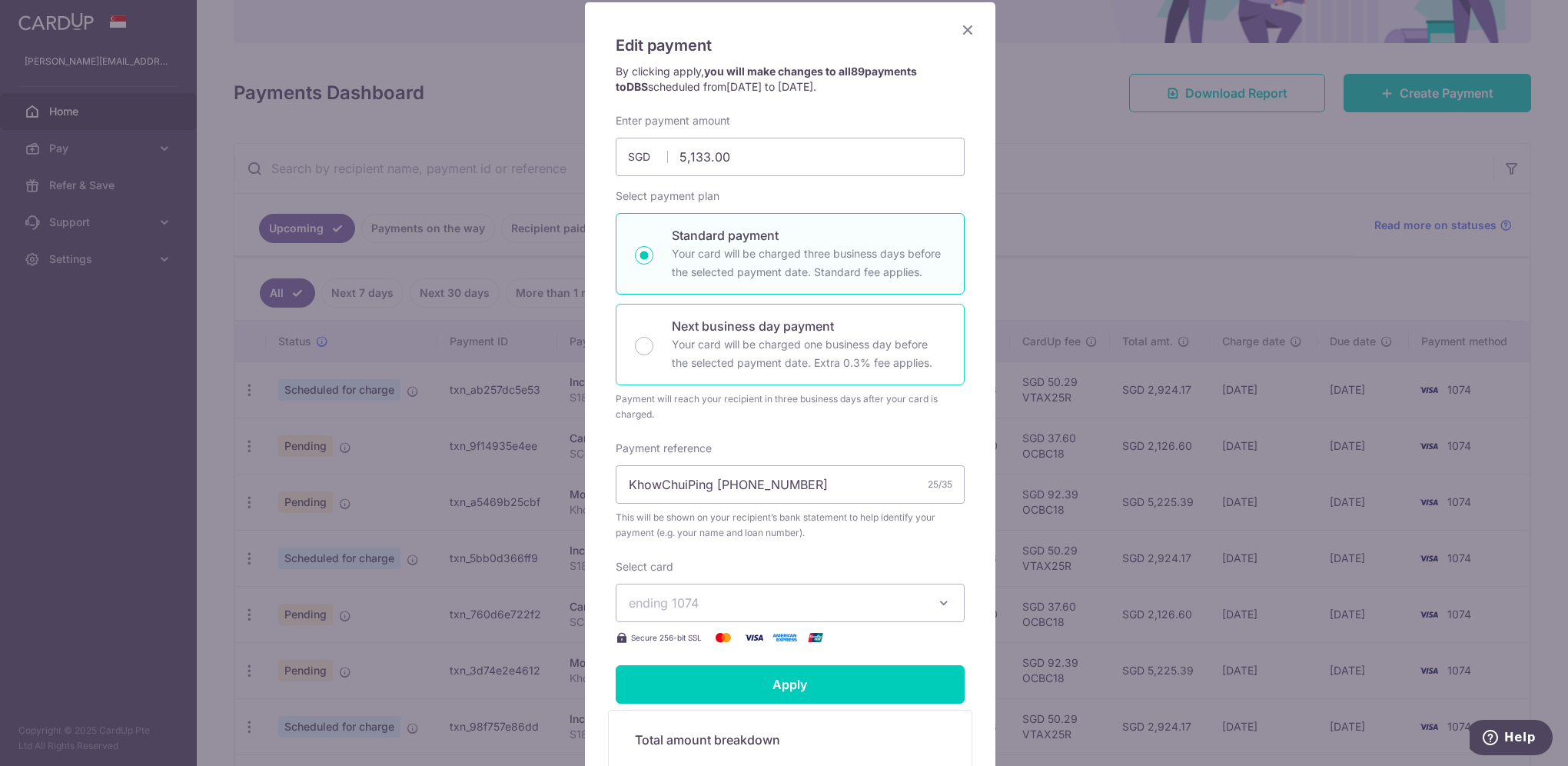
scroll to position [77, 0]
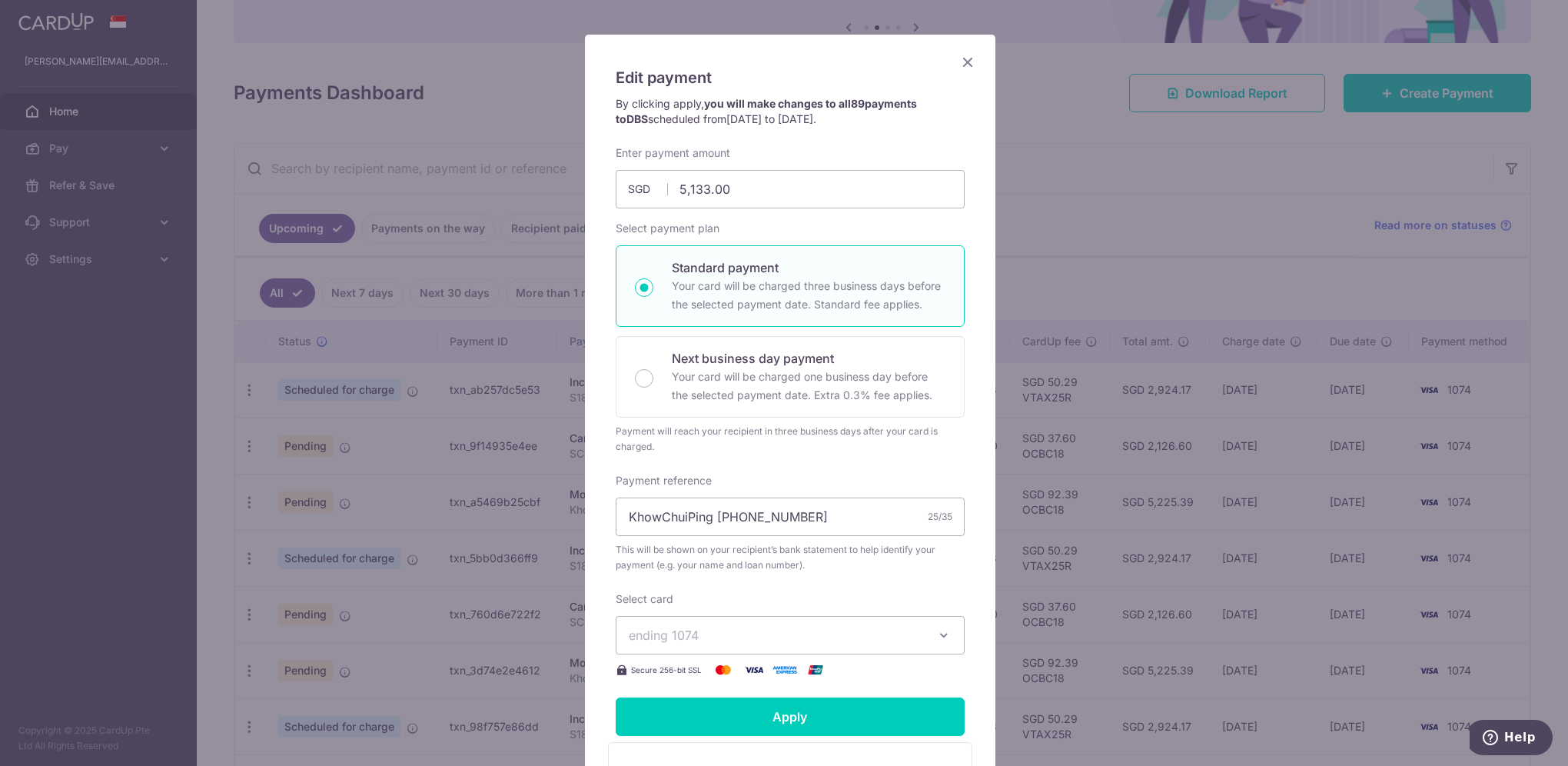
click at [968, 59] on icon "Close" at bounding box center [967, 62] width 18 height 19
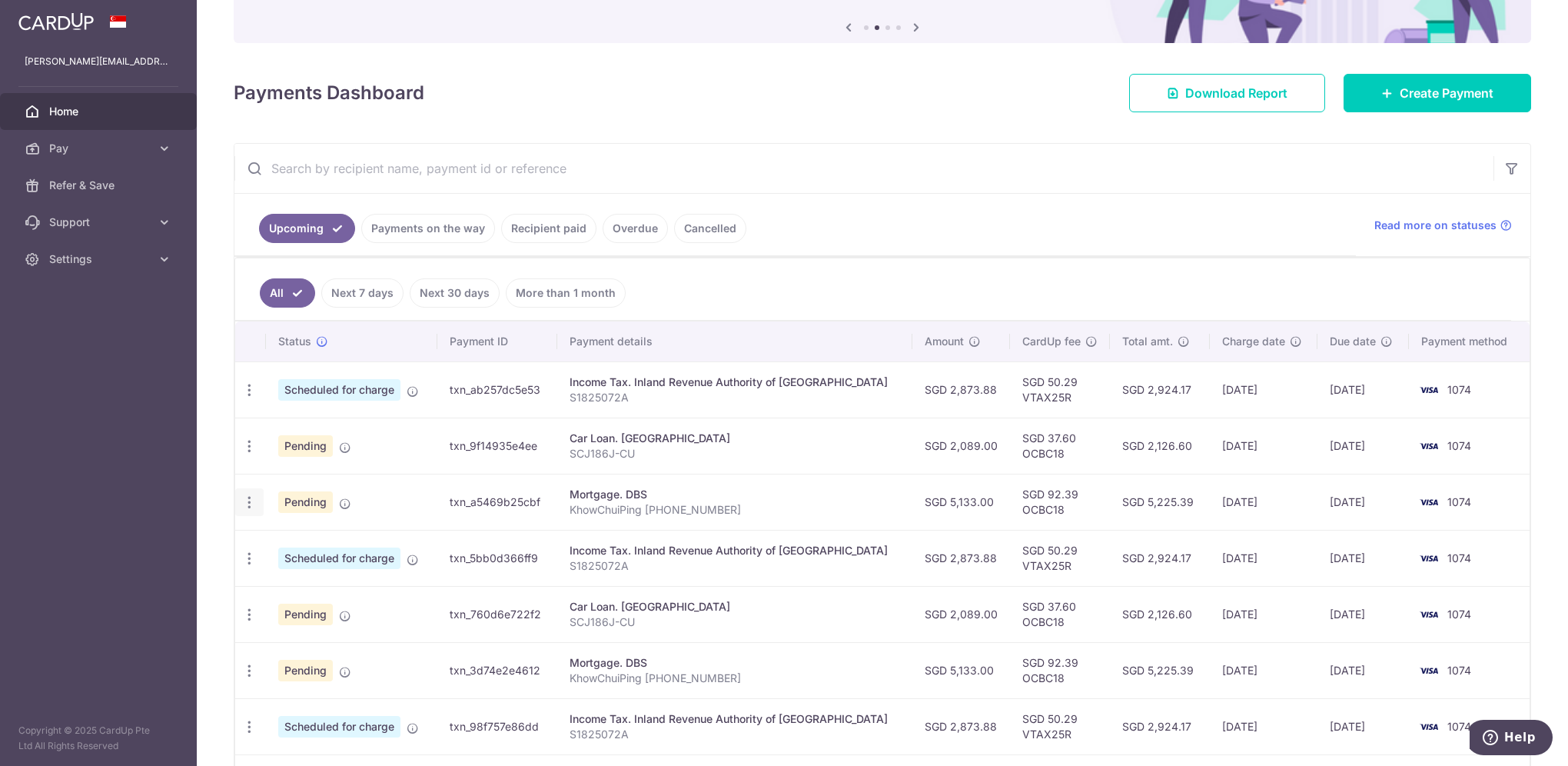
click at [252, 499] on icon "button" at bounding box center [249, 502] width 16 height 16
click at [286, 583] on span "Cancel payment" at bounding box center [331, 582] width 103 height 18
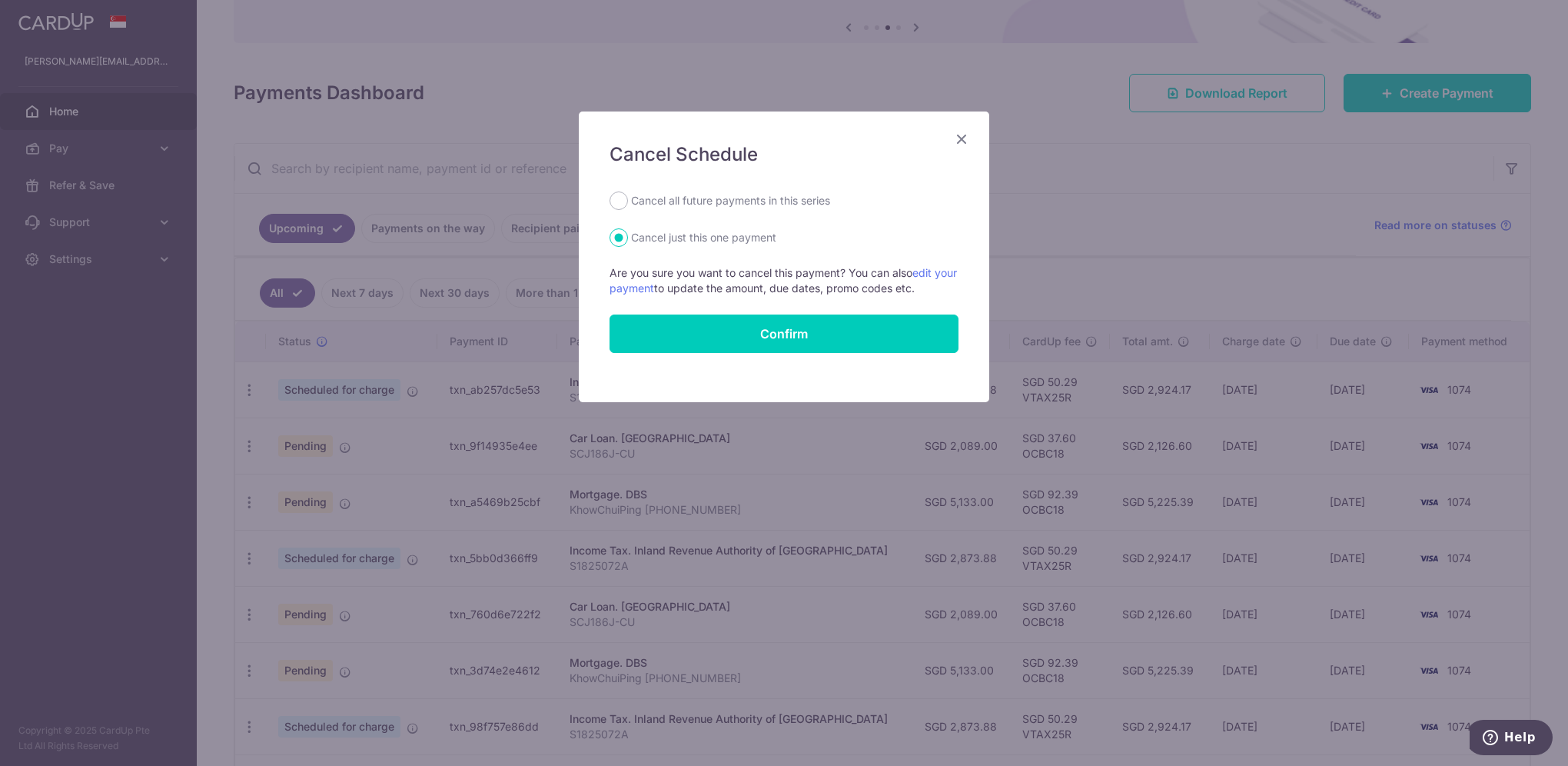
click at [716, 200] on label "Cancel all future payments in this series" at bounding box center [730, 201] width 199 height 18
click at [628, 200] on input "Cancel all future payments in this series" at bounding box center [618, 201] width 18 height 18
radio input "true"
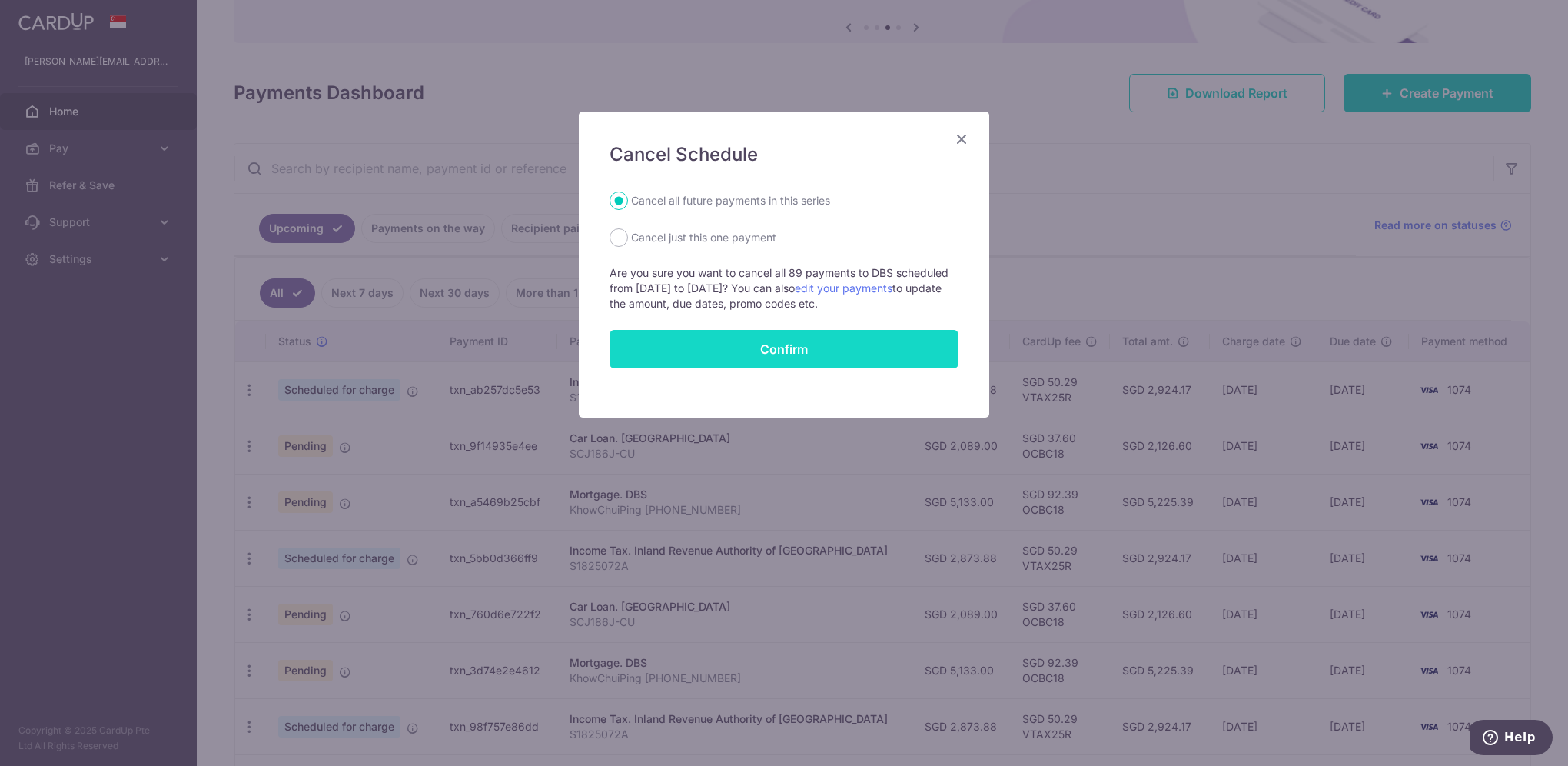
click at [806, 346] on button "Confirm" at bounding box center [783, 349] width 349 height 38
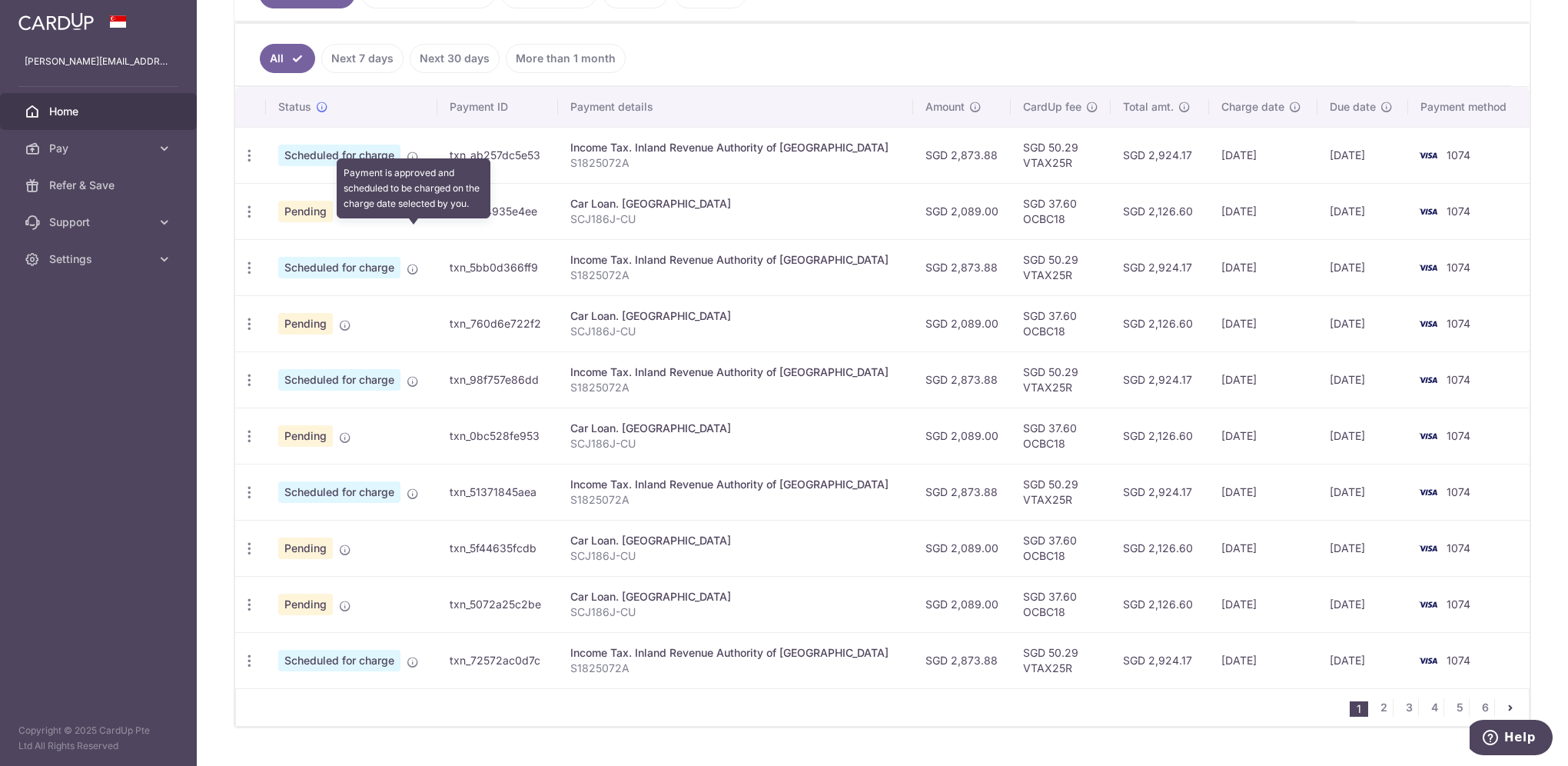
scroll to position [418, 0]
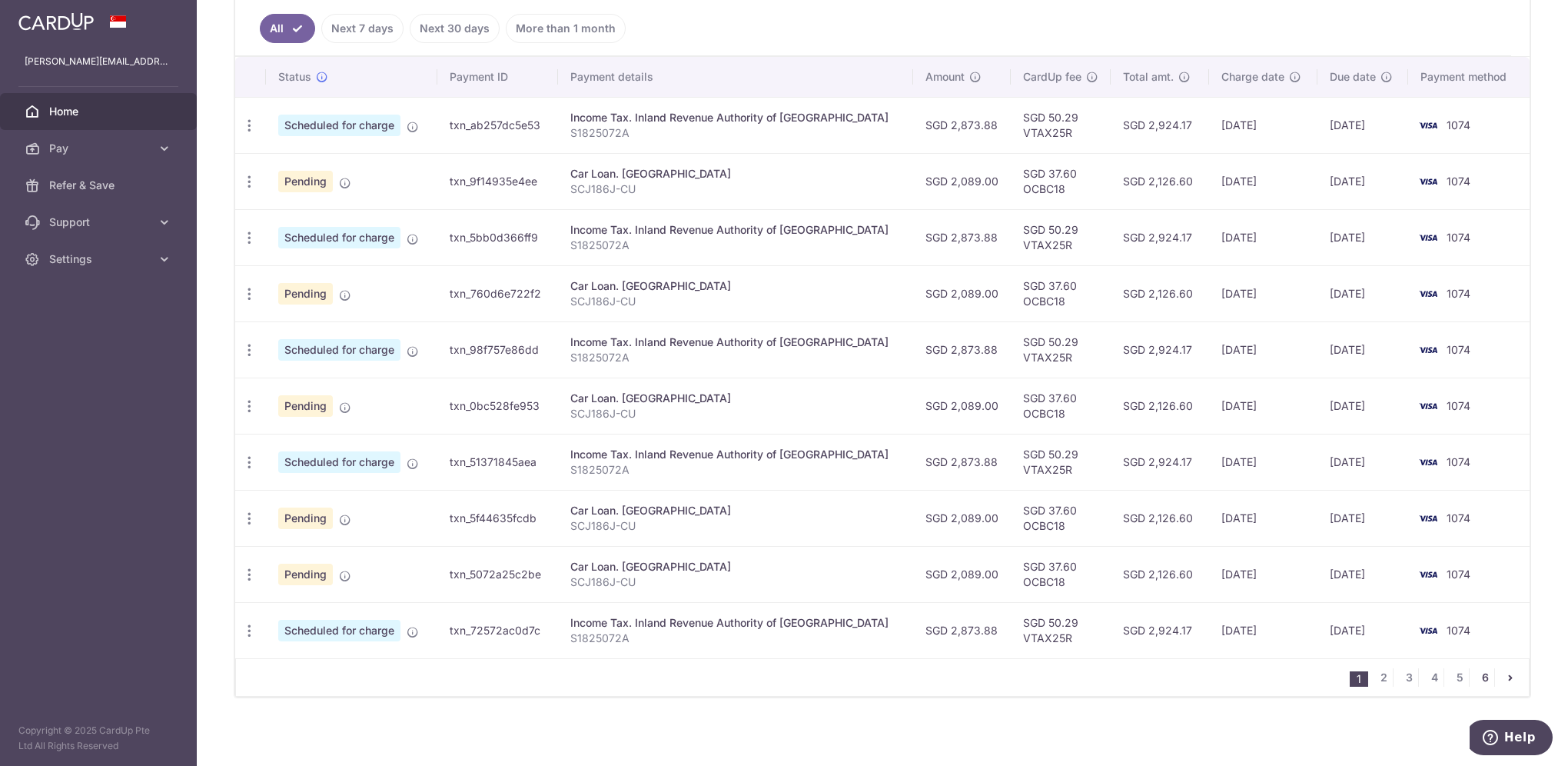
click at [1479, 674] on link "6" at bounding box center [1485, 677] width 18 height 18
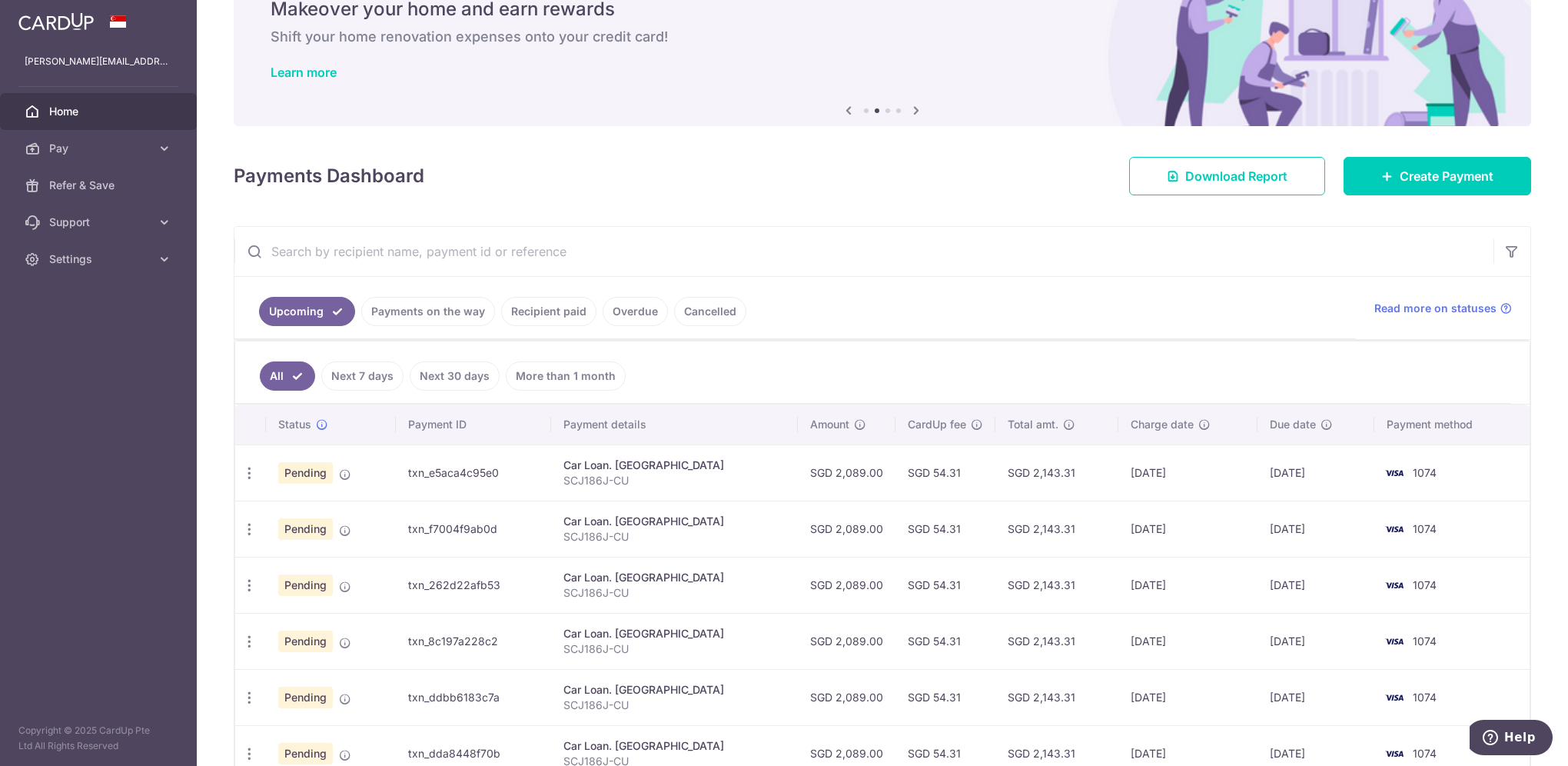
scroll to position [195, 0]
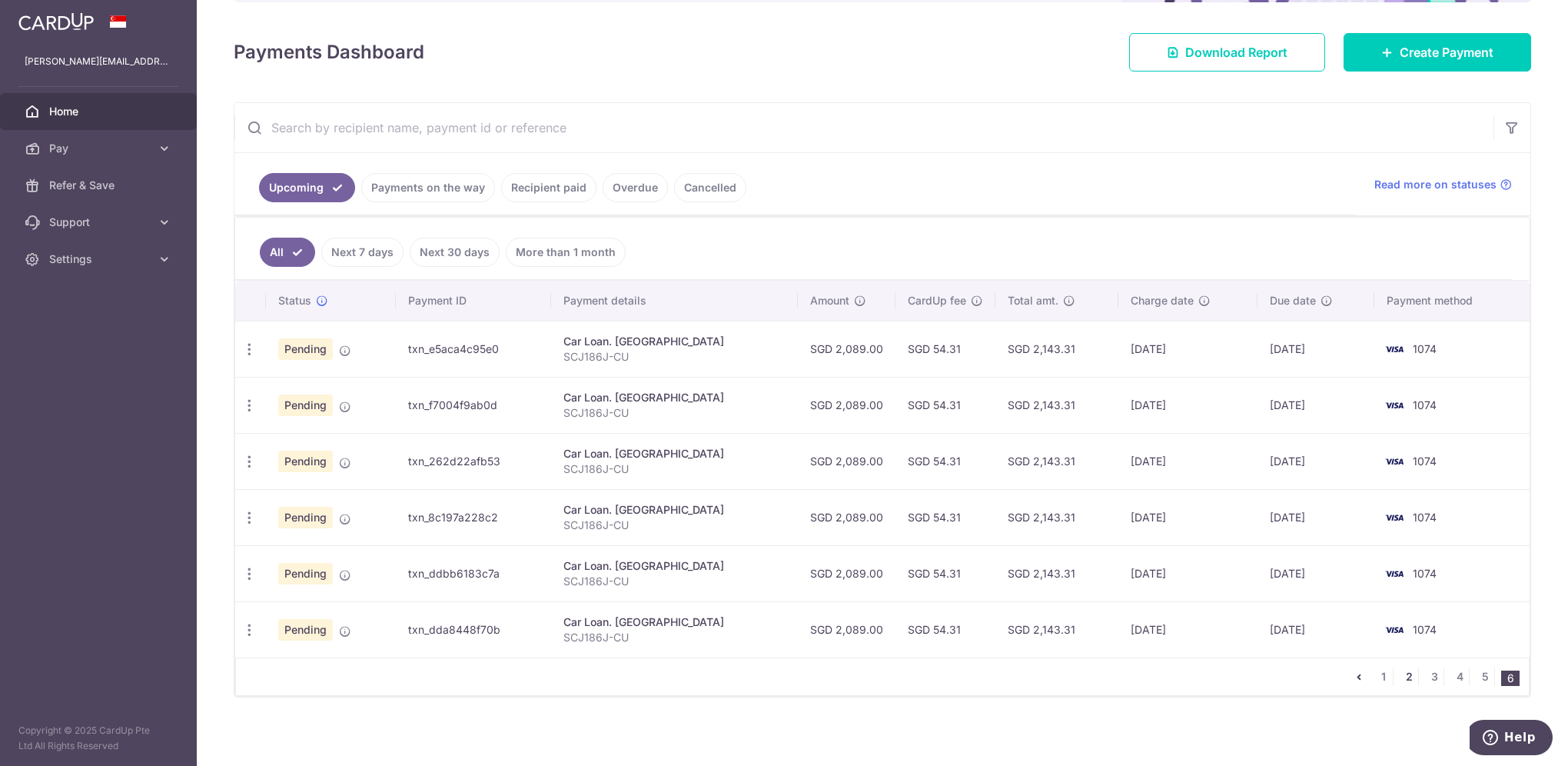
click at [1399, 673] on link "2" at bounding box center [1408, 676] width 18 height 18
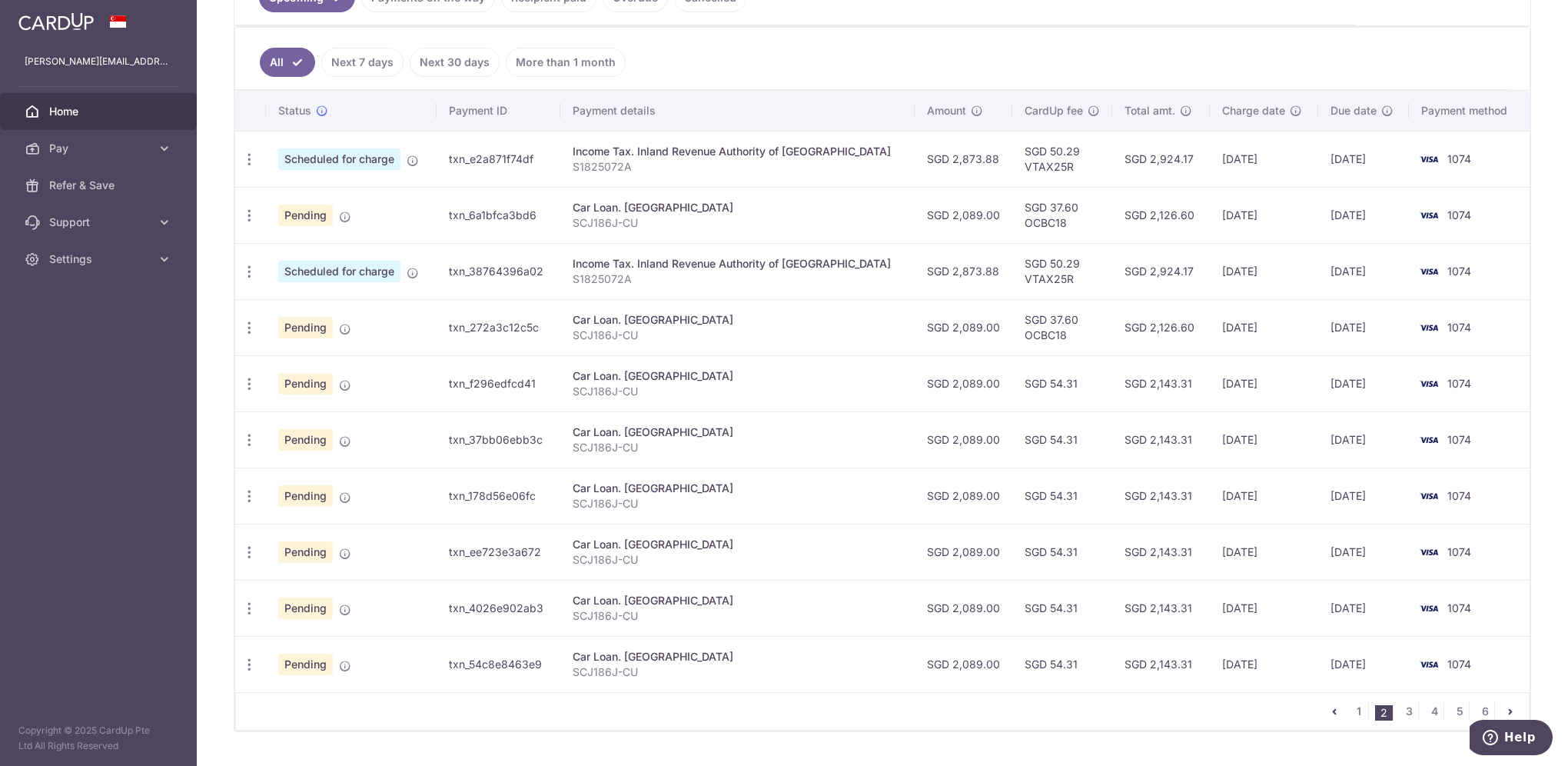
scroll to position [418, 0]
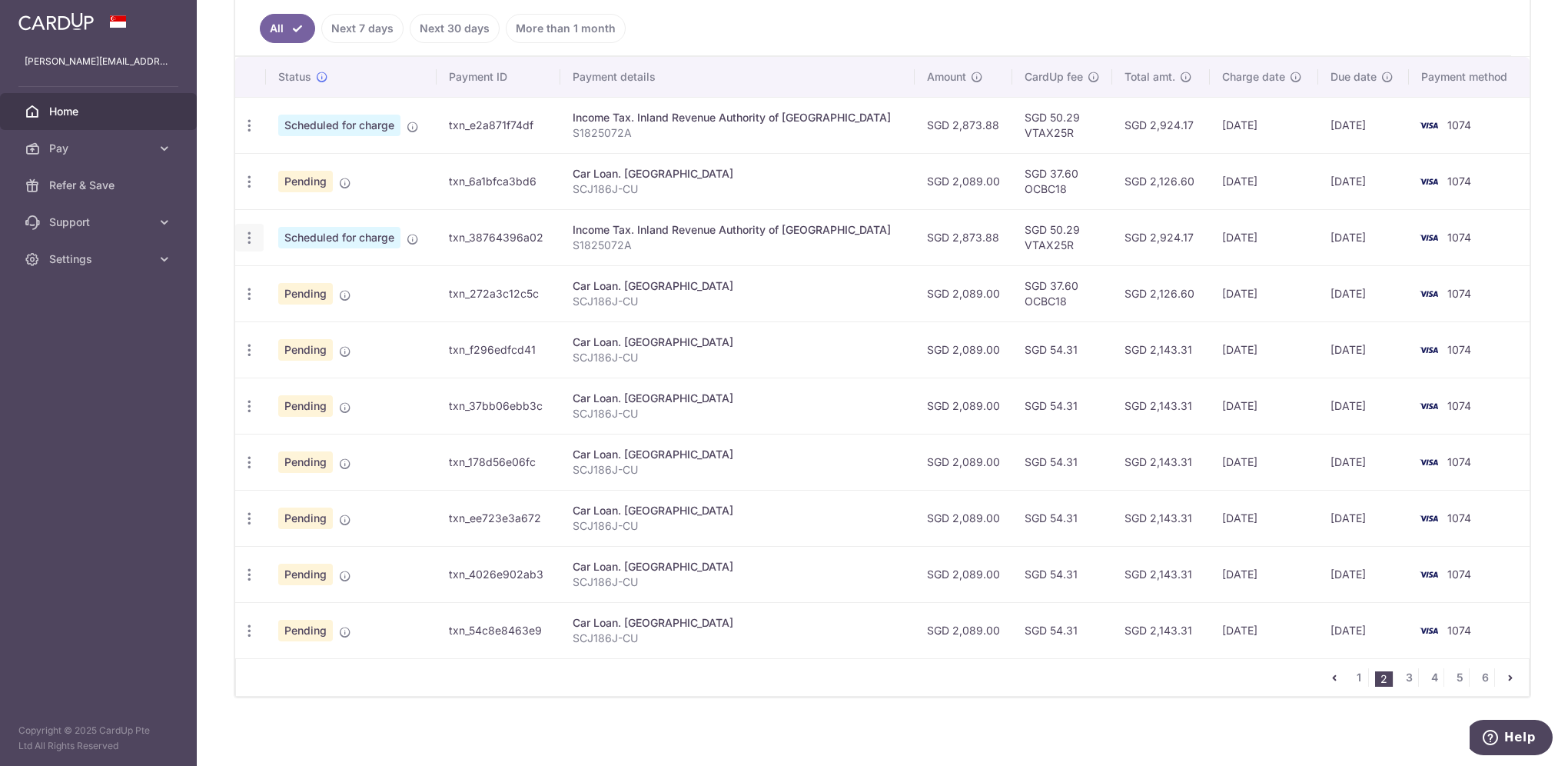
click at [246, 233] on icon "button" at bounding box center [249, 237] width 16 height 16
click at [295, 276] on span "Update payment" at bounding box center [331, 280] width 105 height 18
radio input "true"
type input "2,873.88"
type input "[DATE]"
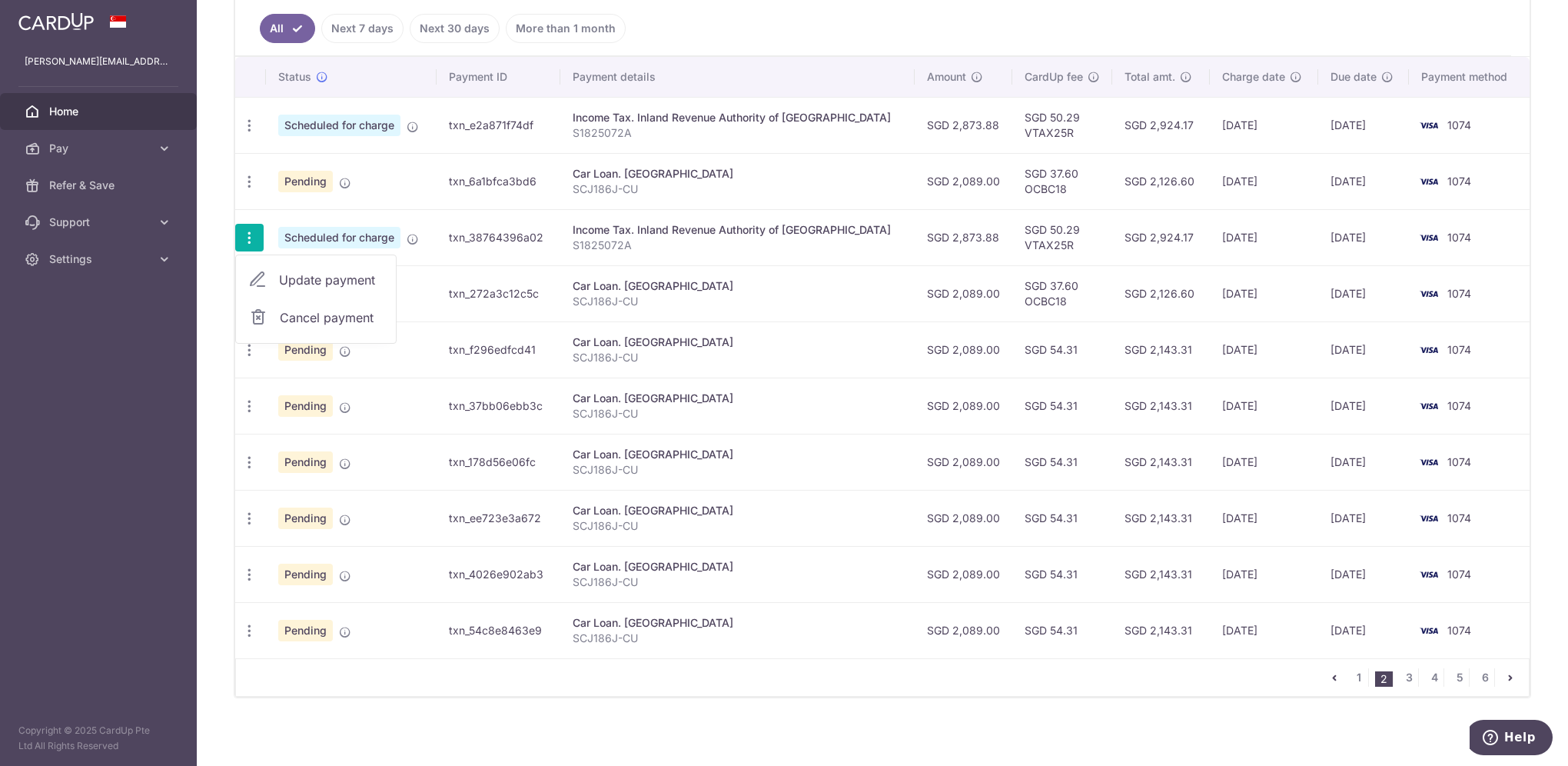
type input "S1825072A"
type input "VTAX25R"
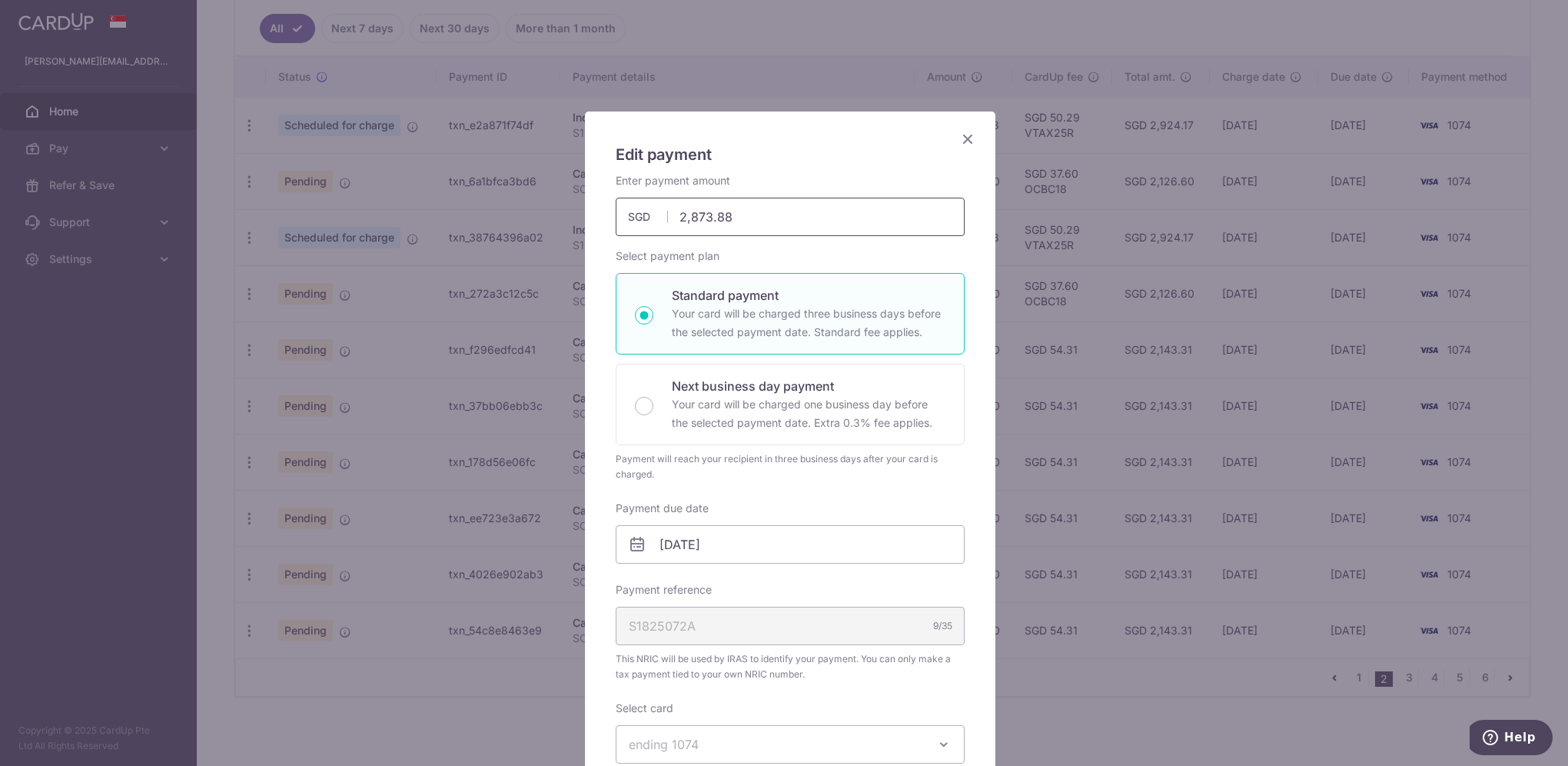
click at [731, 214] on input "2,873.88" at bounding box center [790, 216] width 349 height 38
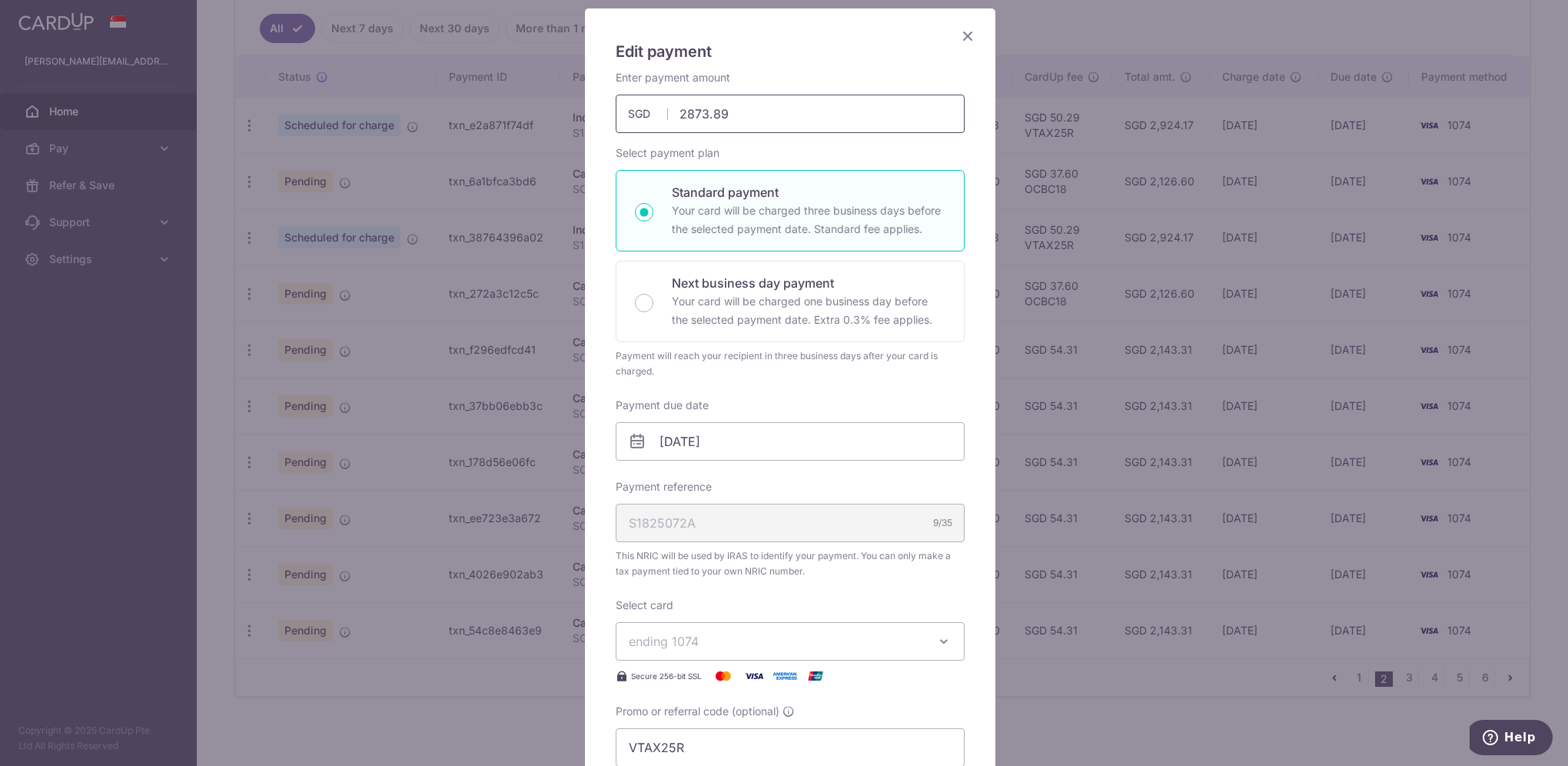
scroll to position [231, 0]
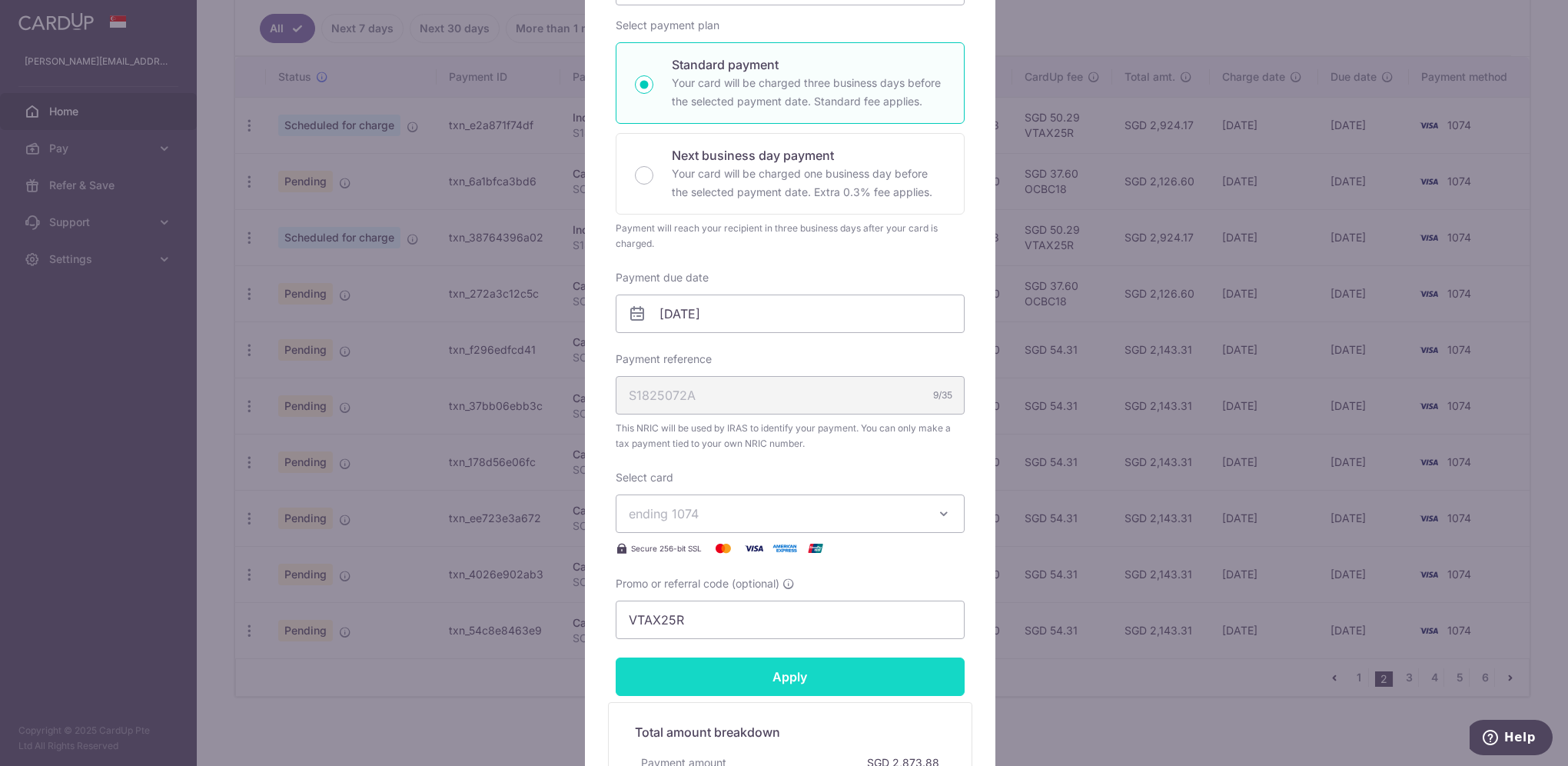
type input "2,873.89"
click at [859, 683] on form "By clicking apply, you will make changes to all payments to Inland Revenue Auth…" at bounding box center [790, 408] width 349 height 931
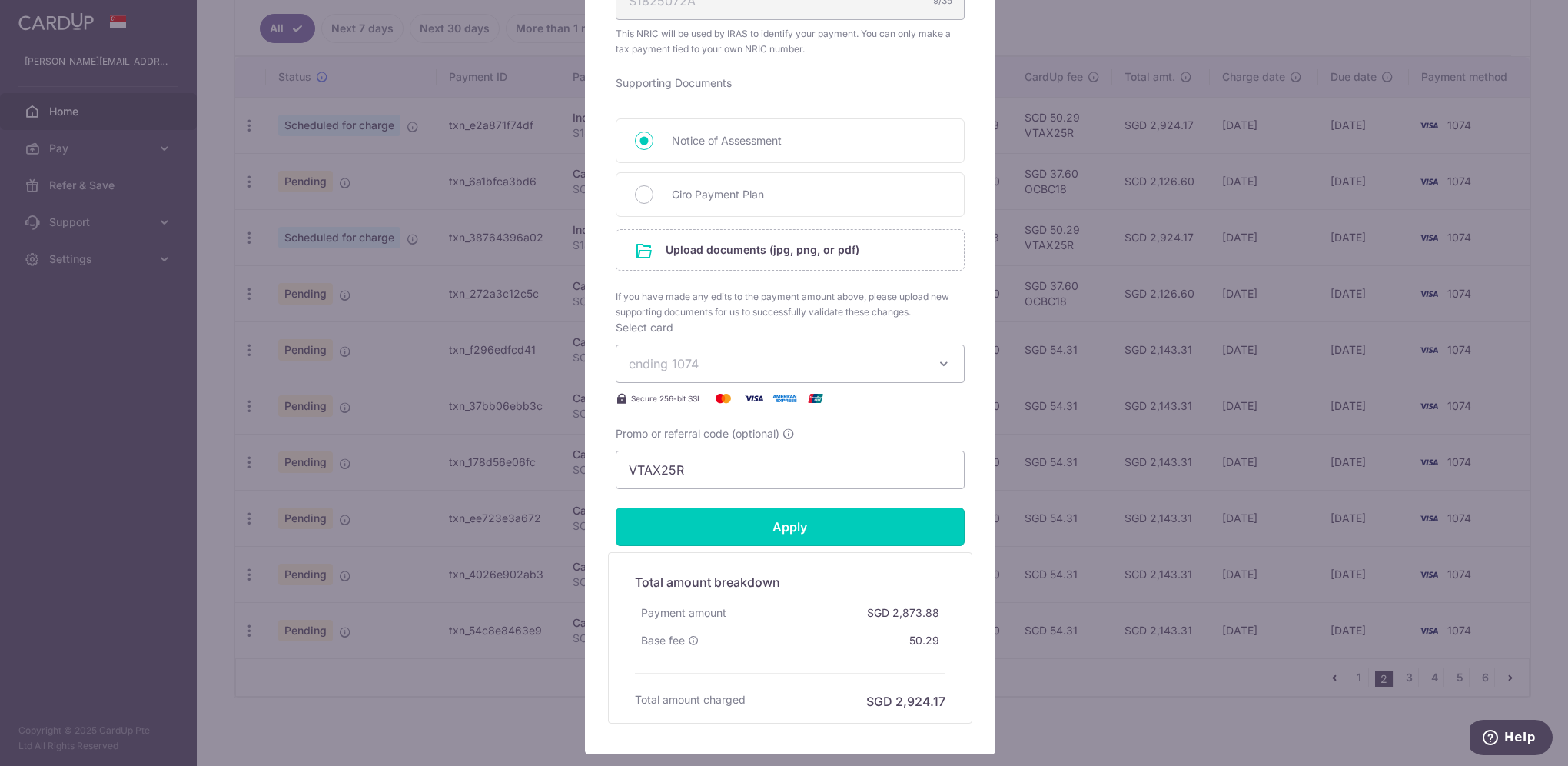
scroll to position [692, 0]
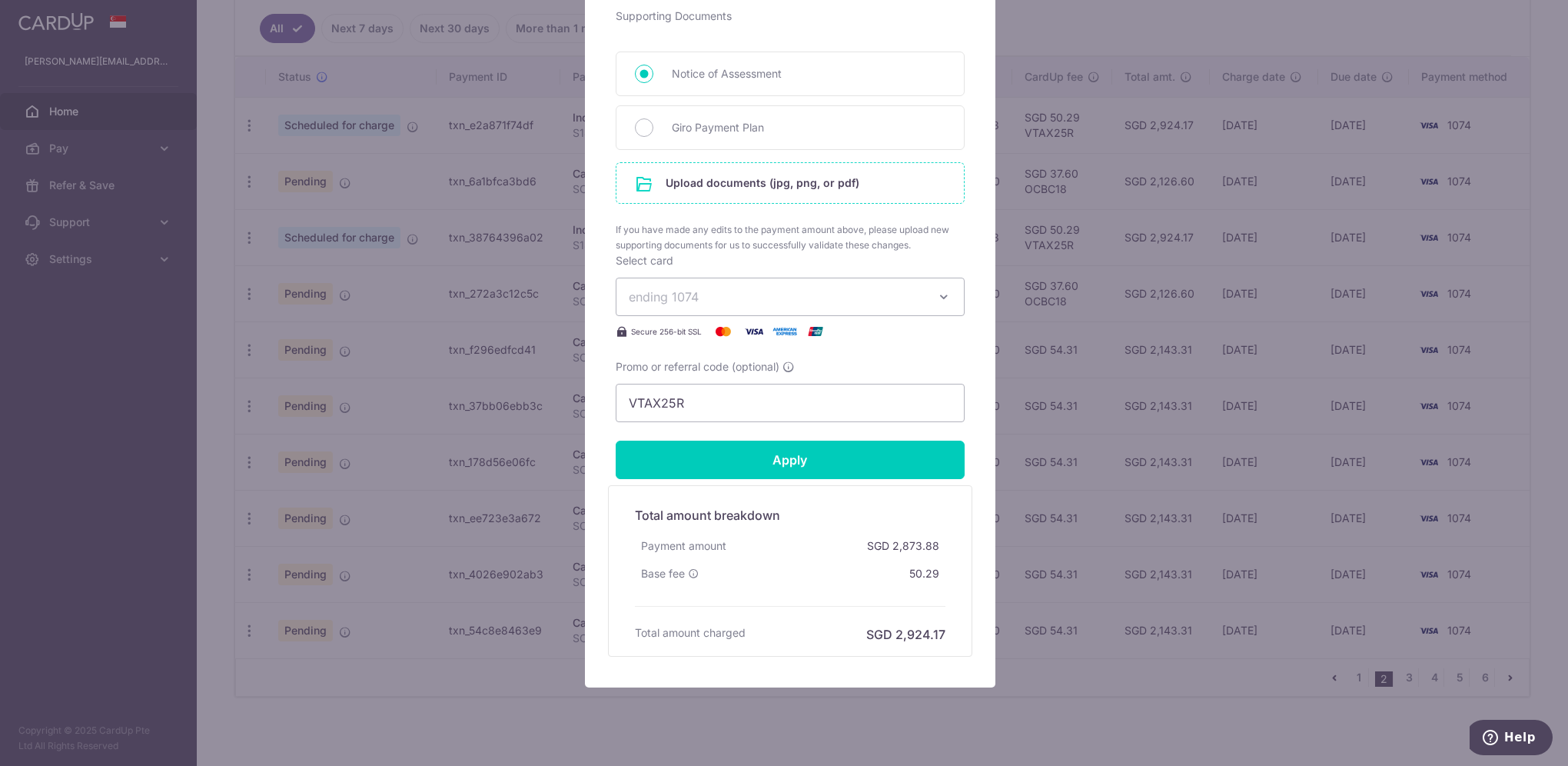
click at [722, 178] on input "file" at bounding box center [790, 183] width 347 height 40
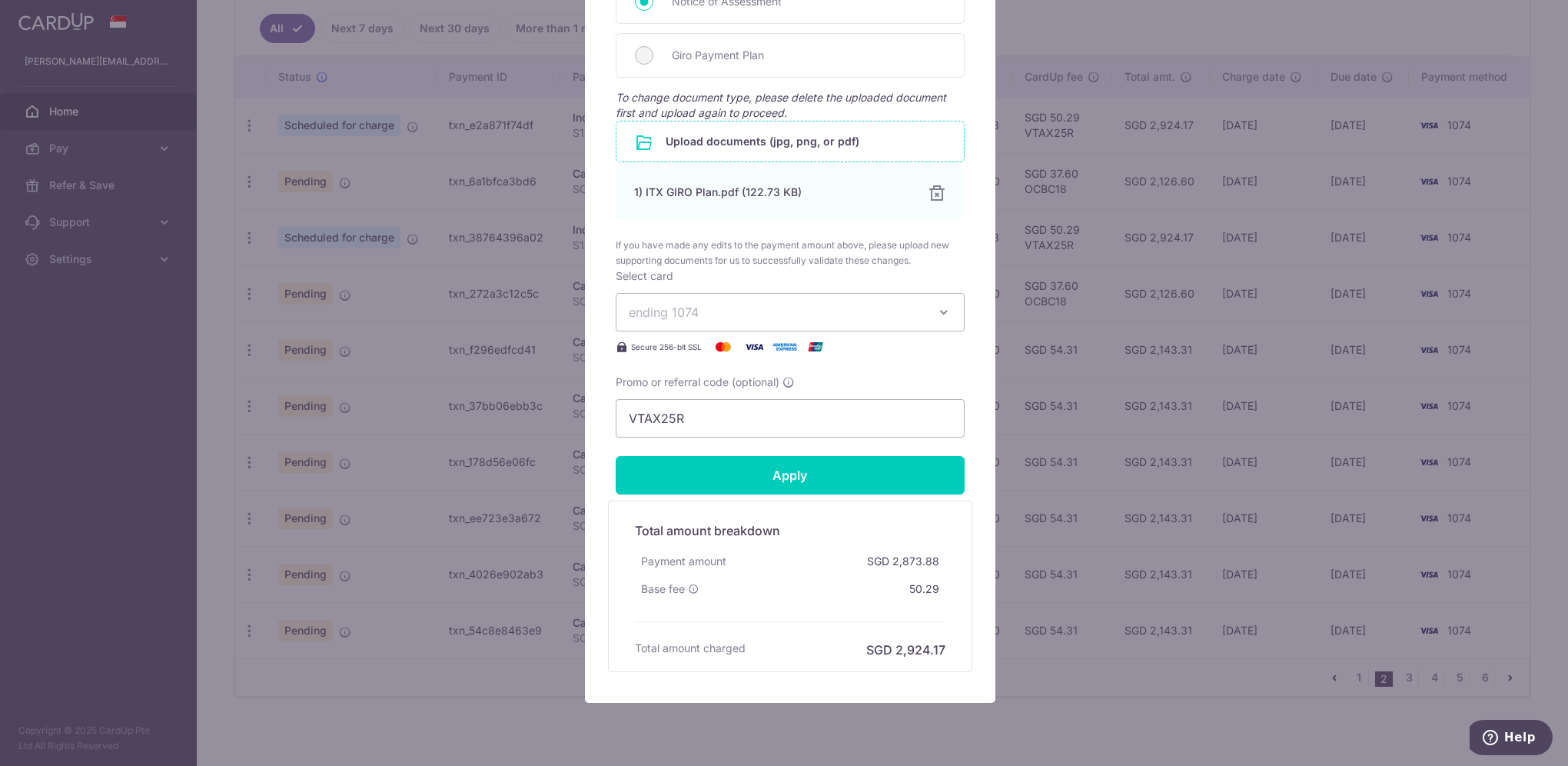
scroll to position [768, 0]
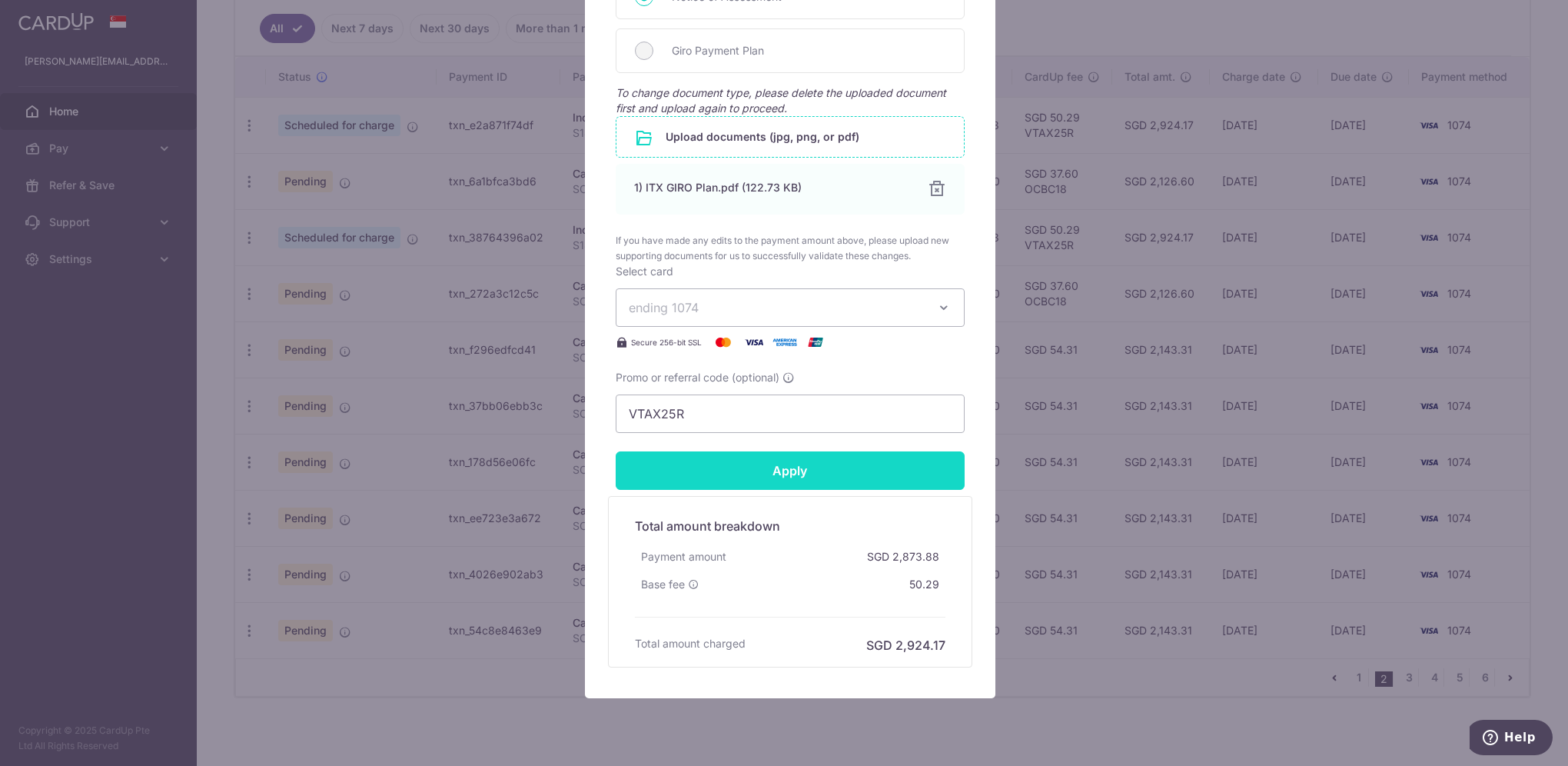
click at [811, 476] on input "Apply" at bounding box center [790, 470] width 349 height 38
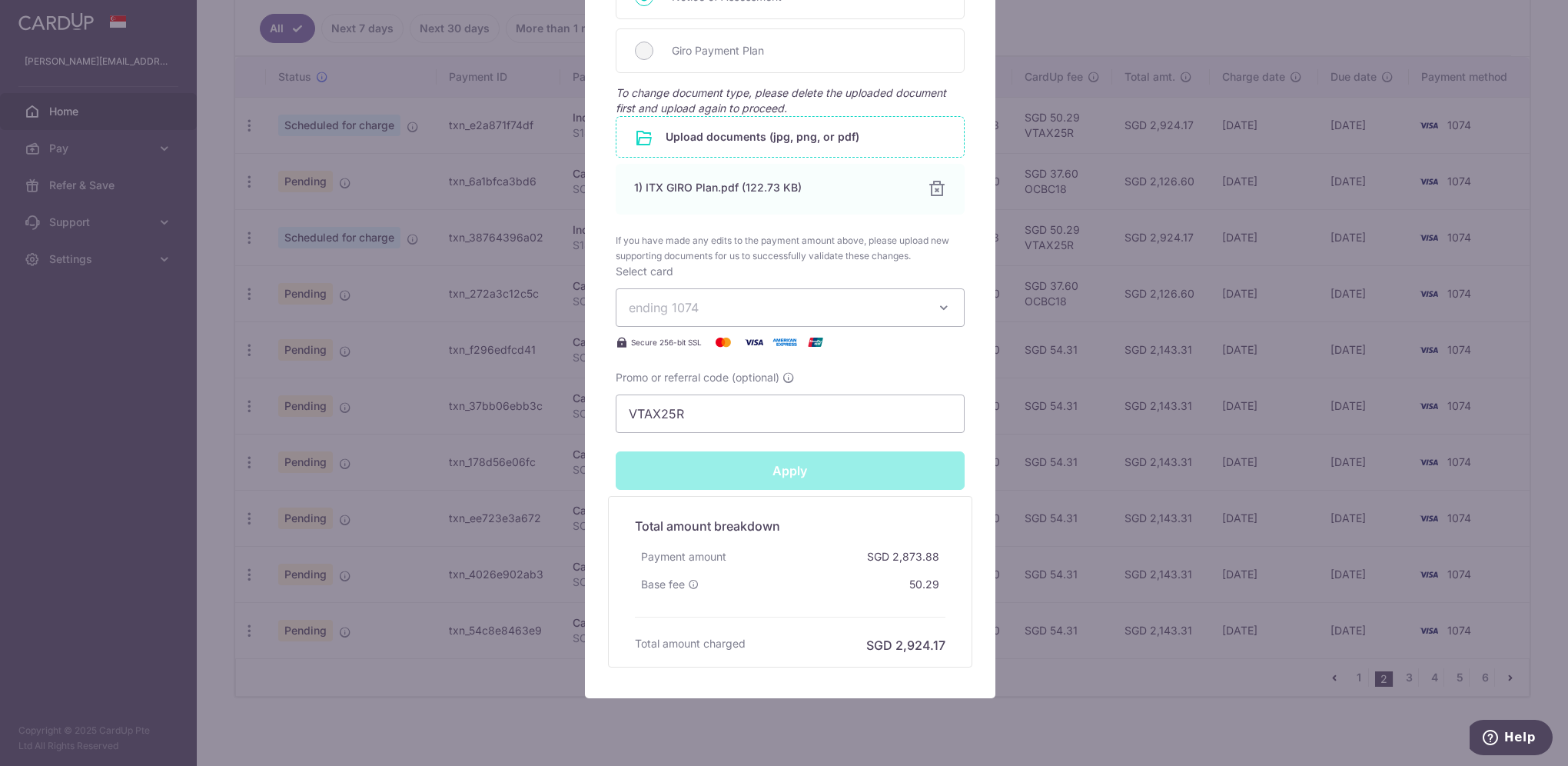
type input "Successfully Applied"
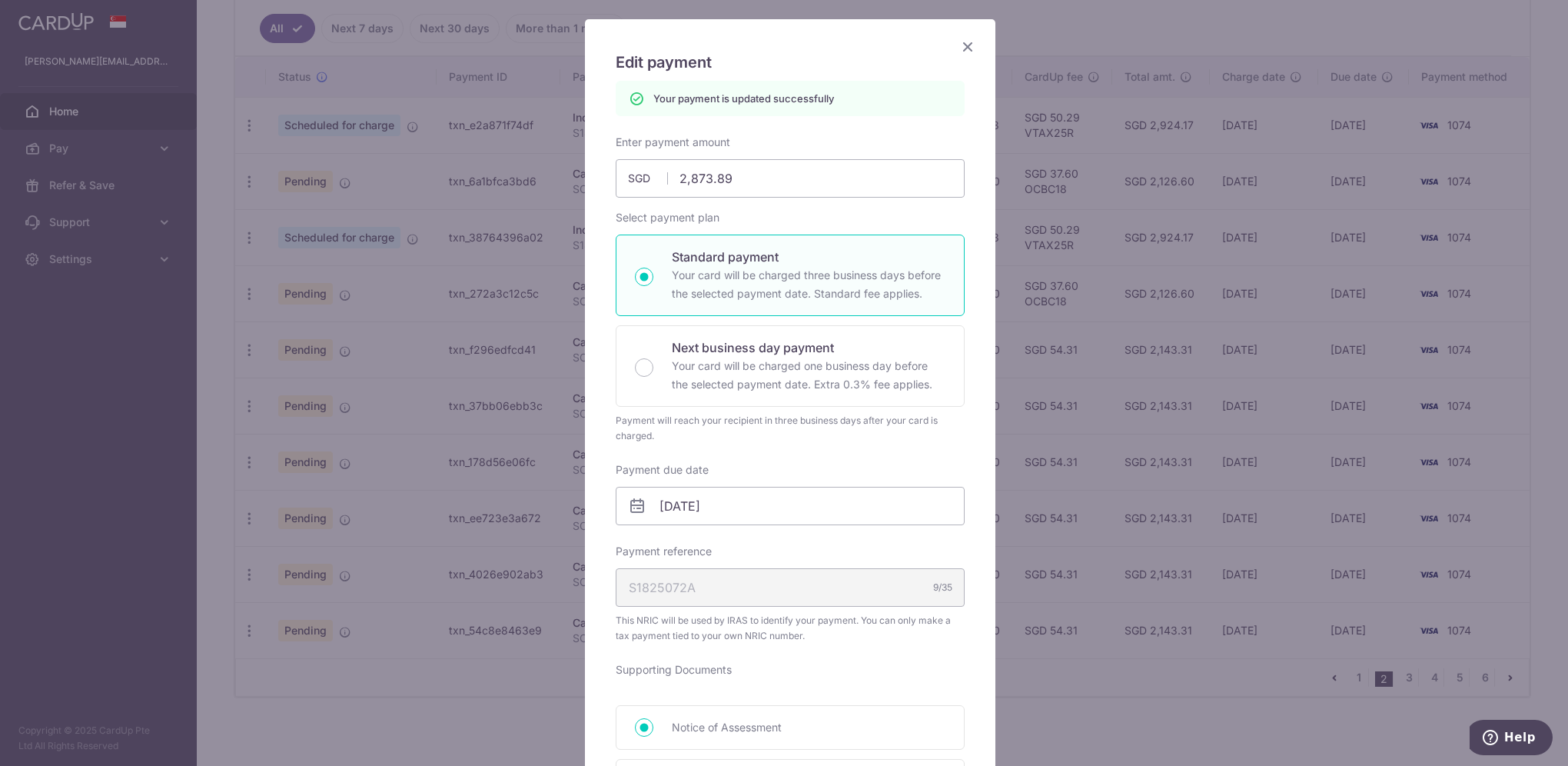
scroll to position [0, 0]
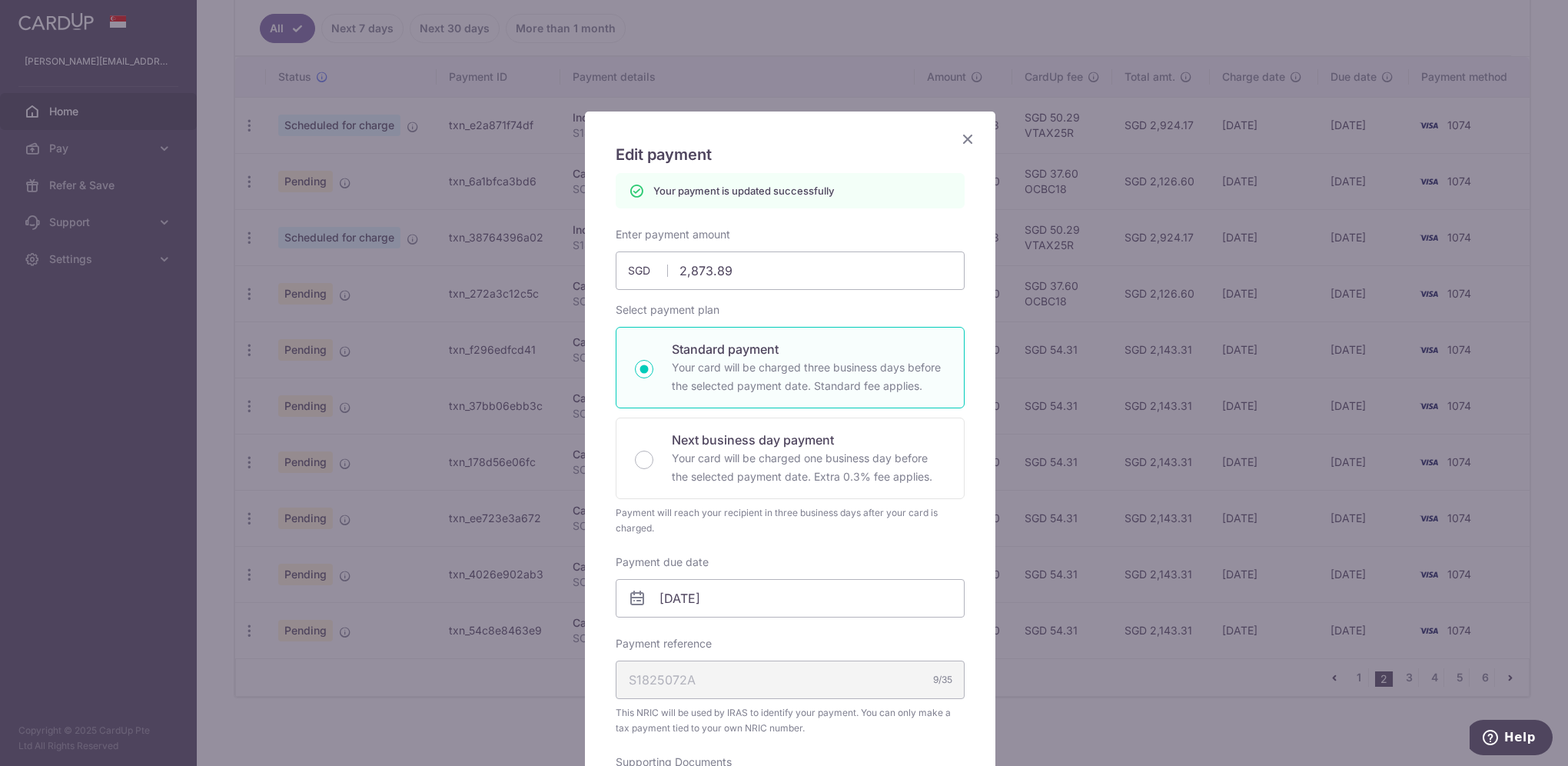
click at [963, 142] on icon "Close" at bounding box center [967, 138] width 18 height 19
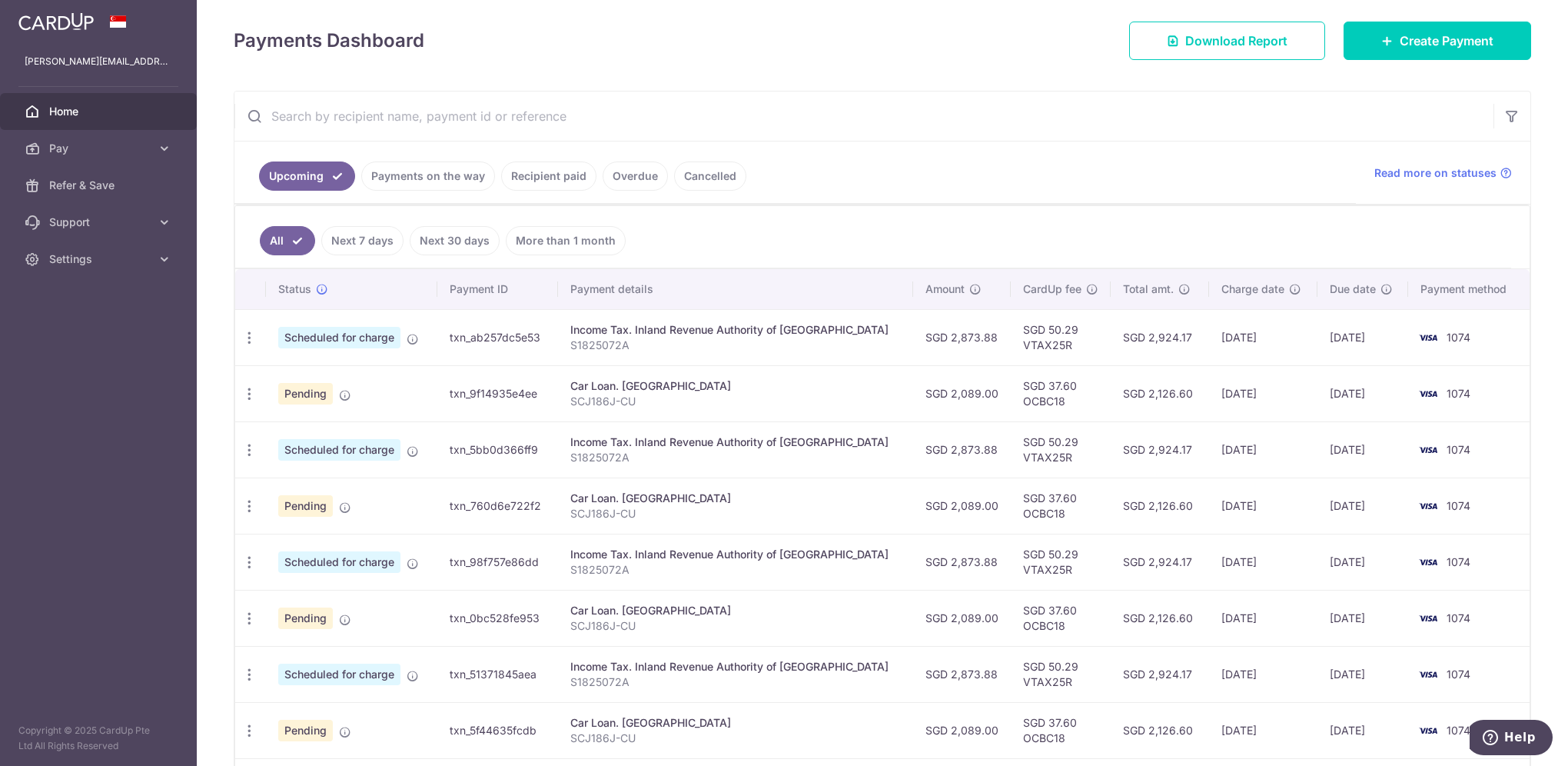
scroll to position [385, 0]
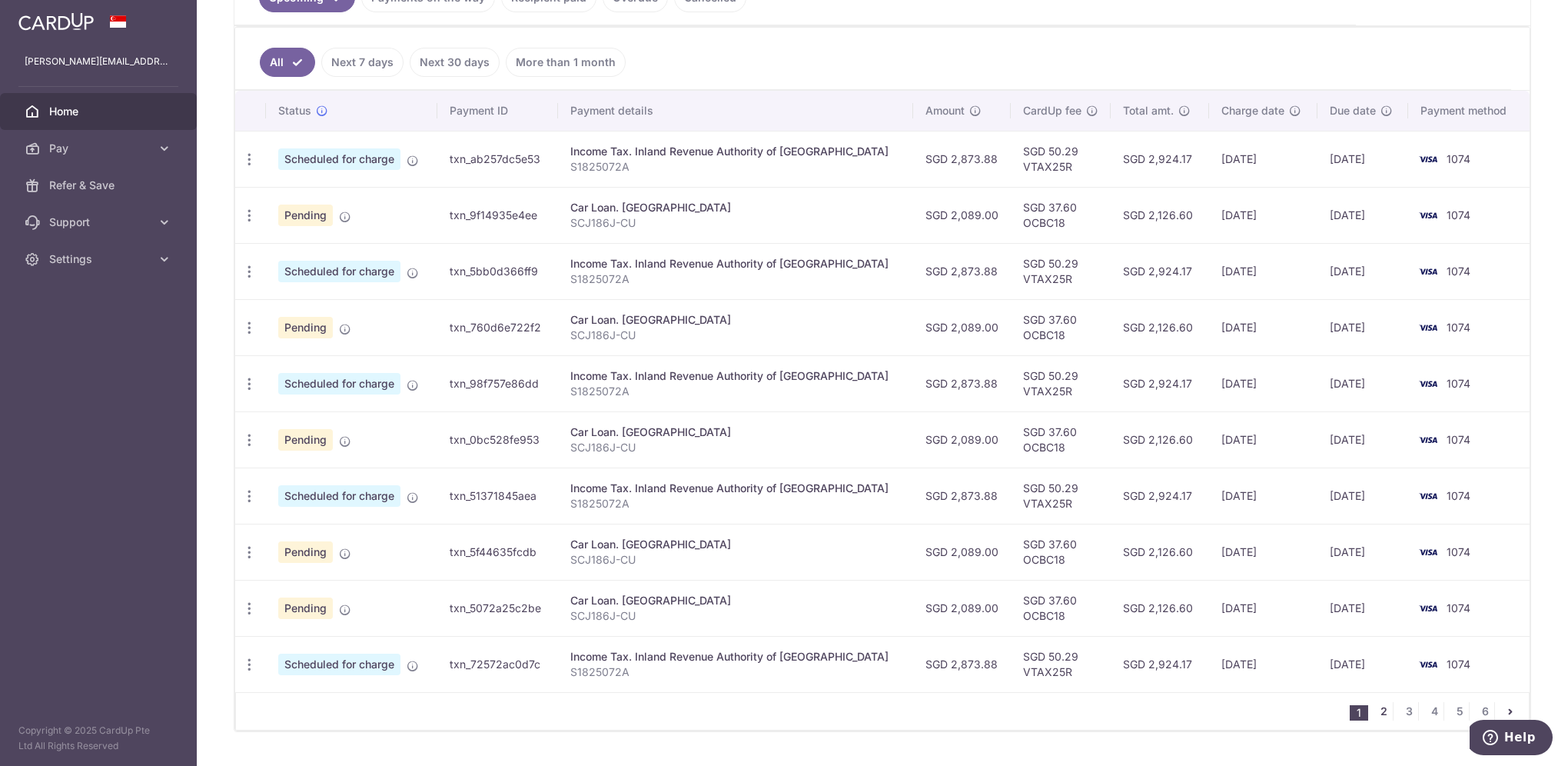
click at [1377, 707] on link "2" at bounding box center [1383, 711] width 18 height 18
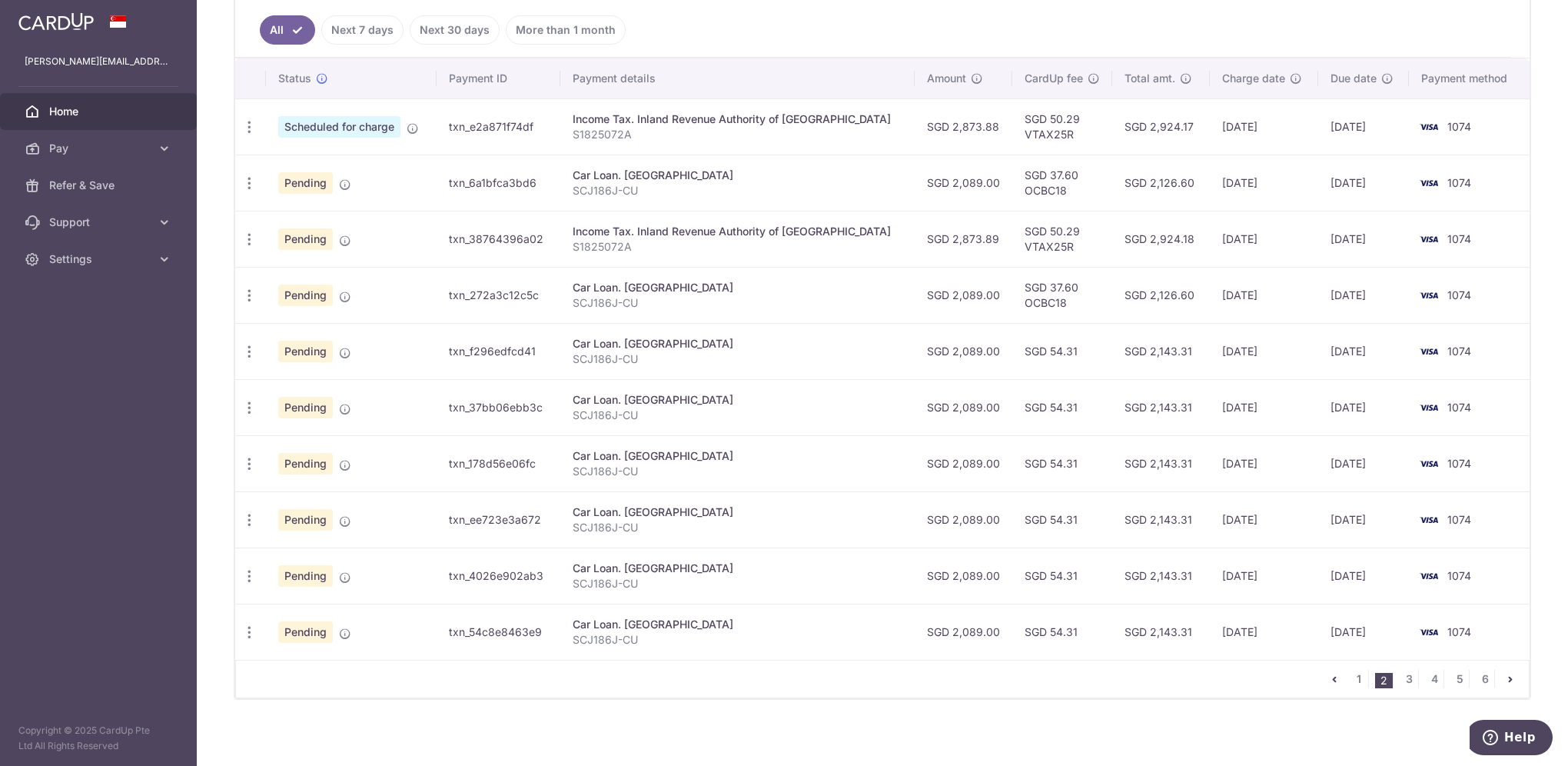
scroll to position [418, 0]
click at [1401, 673] on link "3" at bounding box center [1408, 677] width 18 height 18
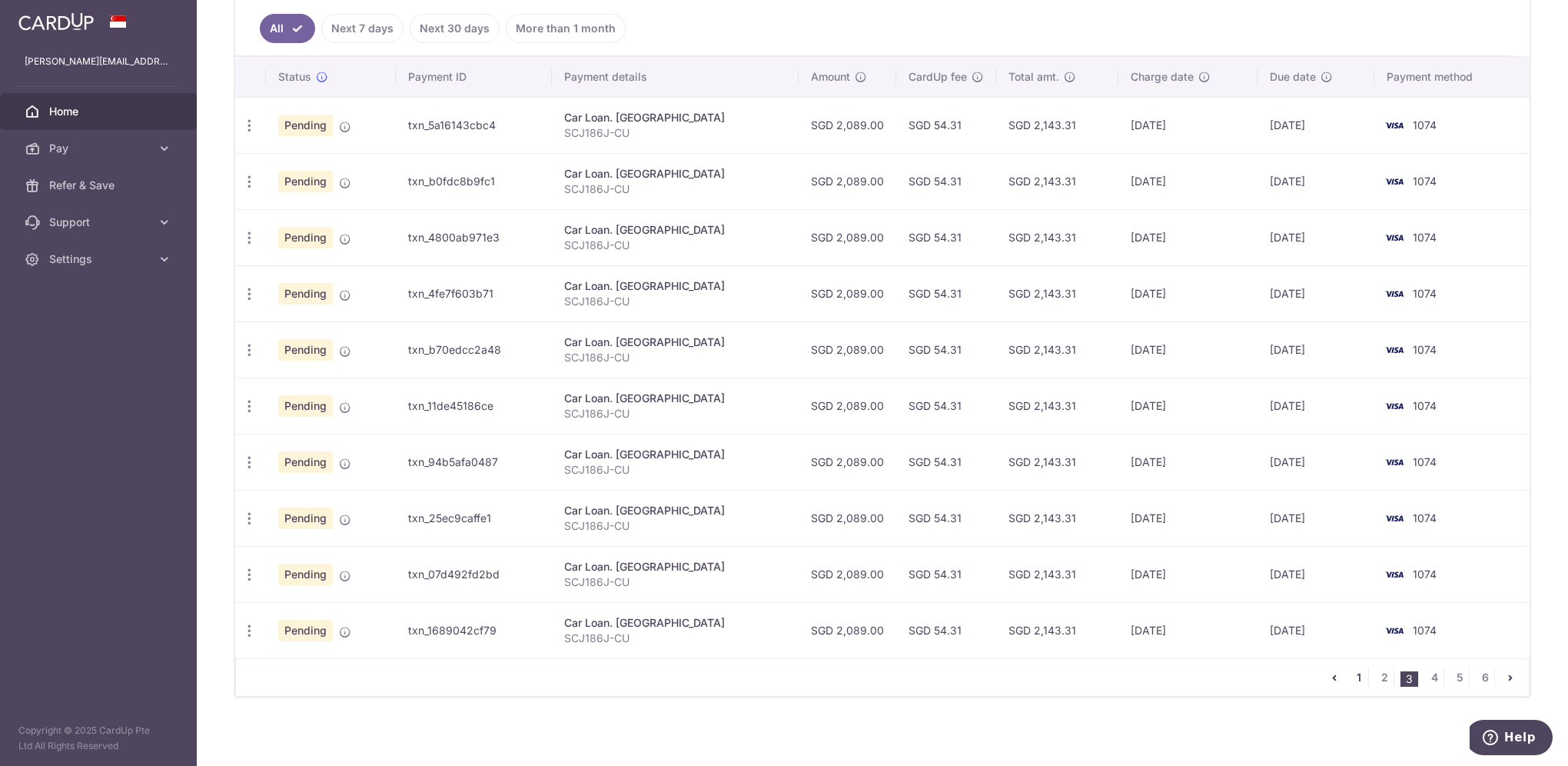
click at [1349, 668] on link "1" at bounding box center [1358, 677] width 18 height 18
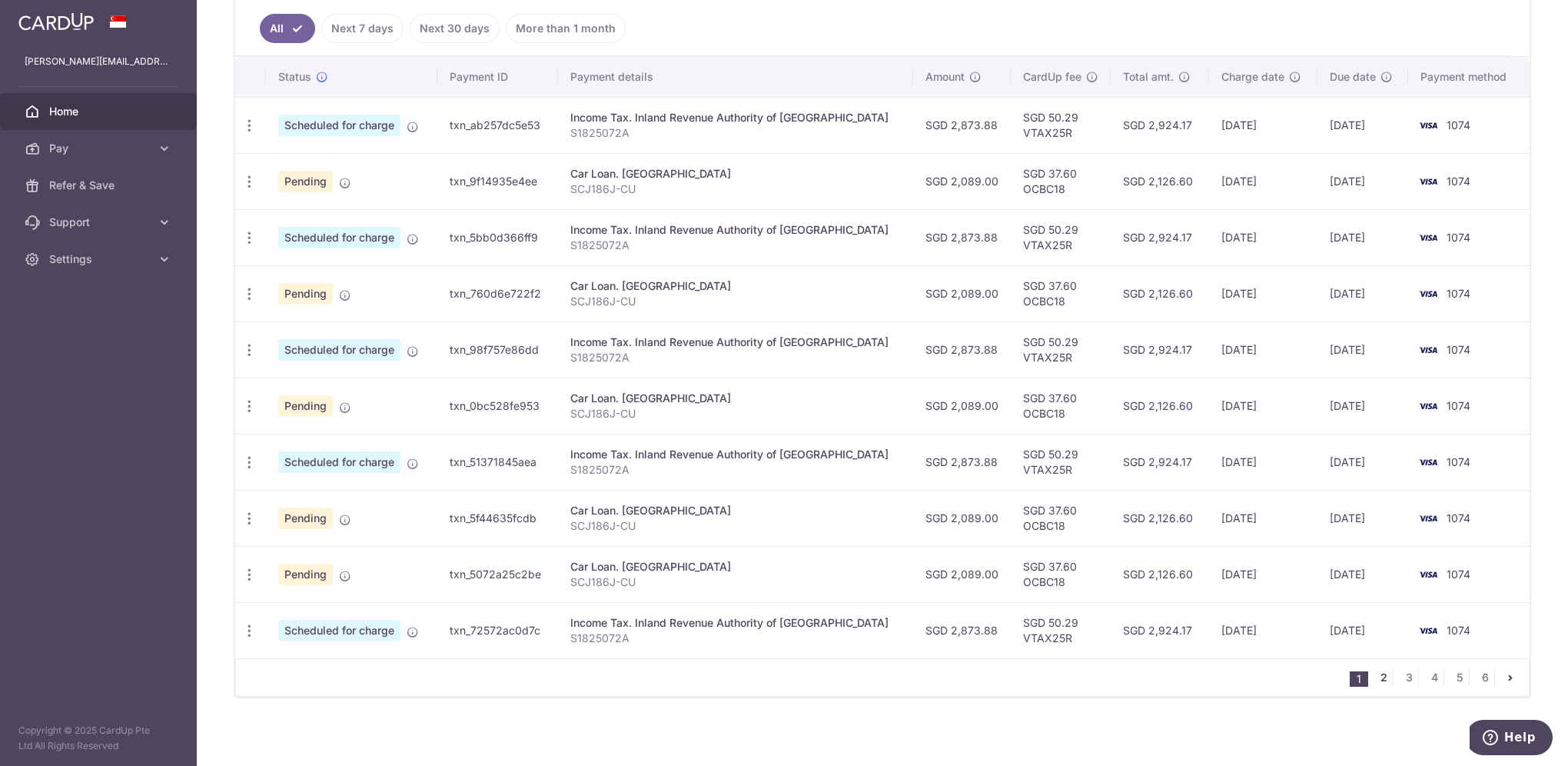
click at [1377, 671] on link "2" at bounding box center [1383, 677] width 18 height 18
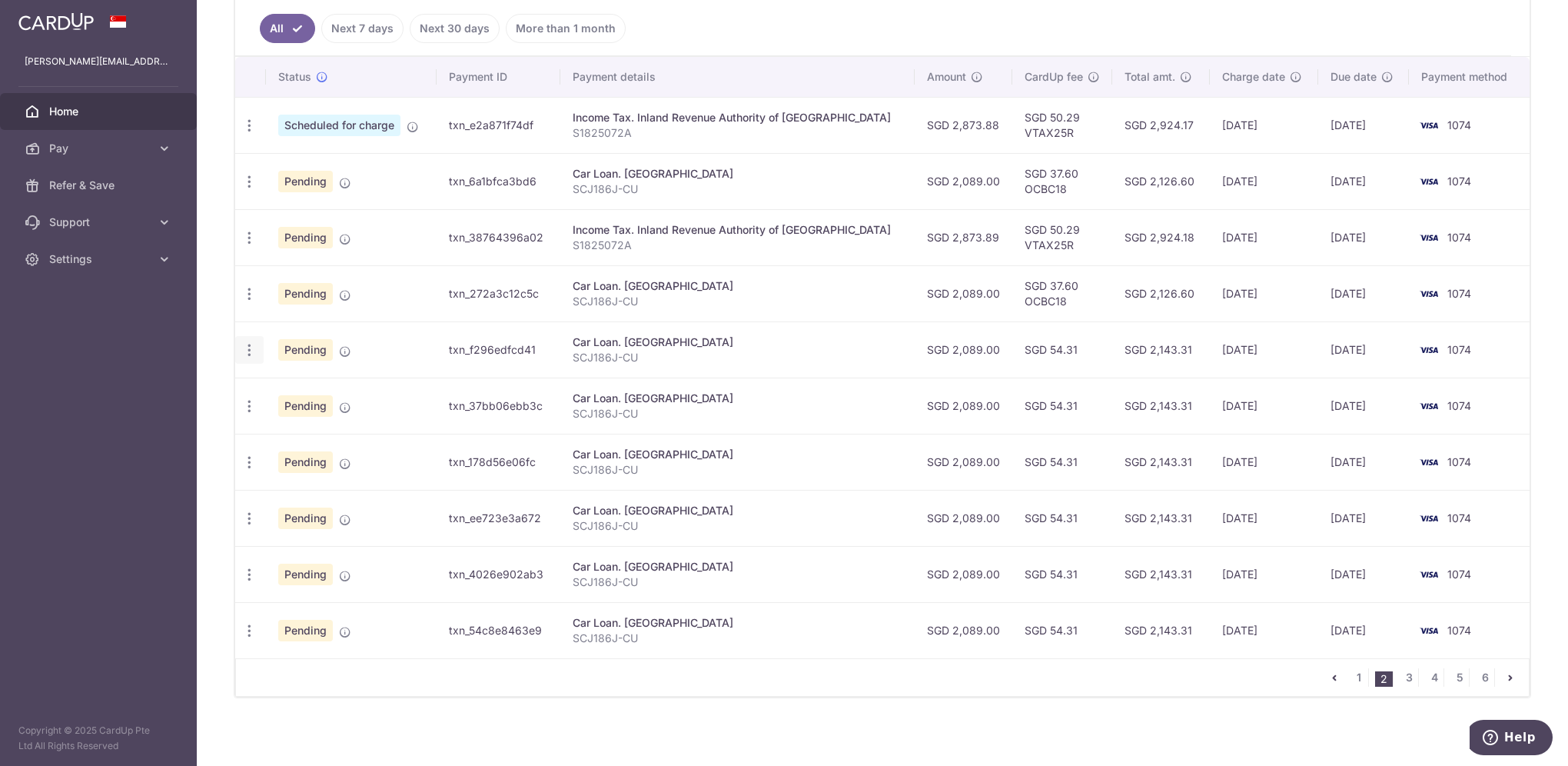
click at [247, 348] on icon "button" at bounding box center [249, 350] width 16 height 16
click at [1178, 724] on div "× Pause Schedule Pause all future payments in this series Pause just this one p…" at bounding box center [881, 383] width 1371 height 766
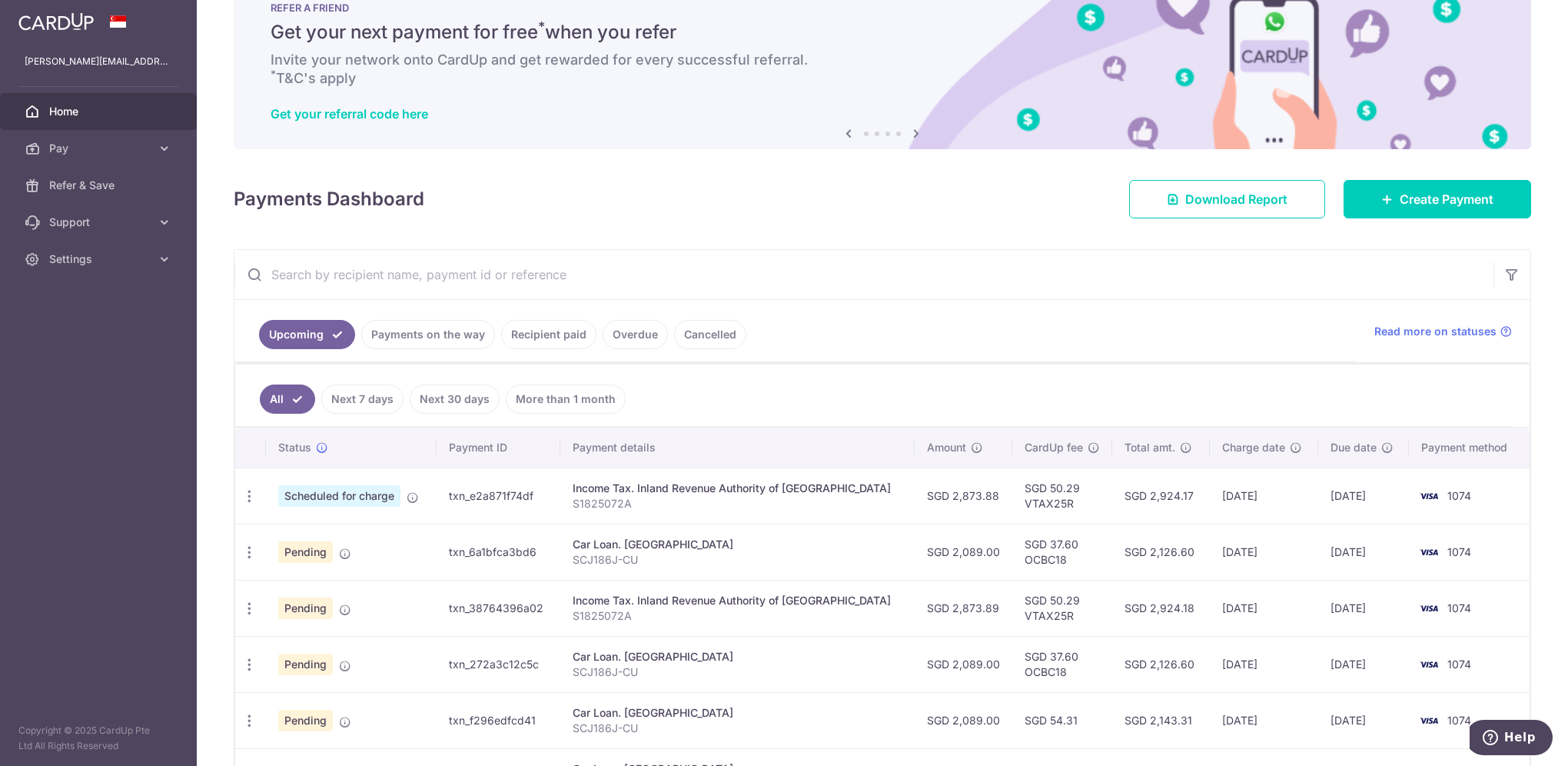
scroll to position [0, 0]
